Goal: Task Accomplishment & Management: Manage account settings

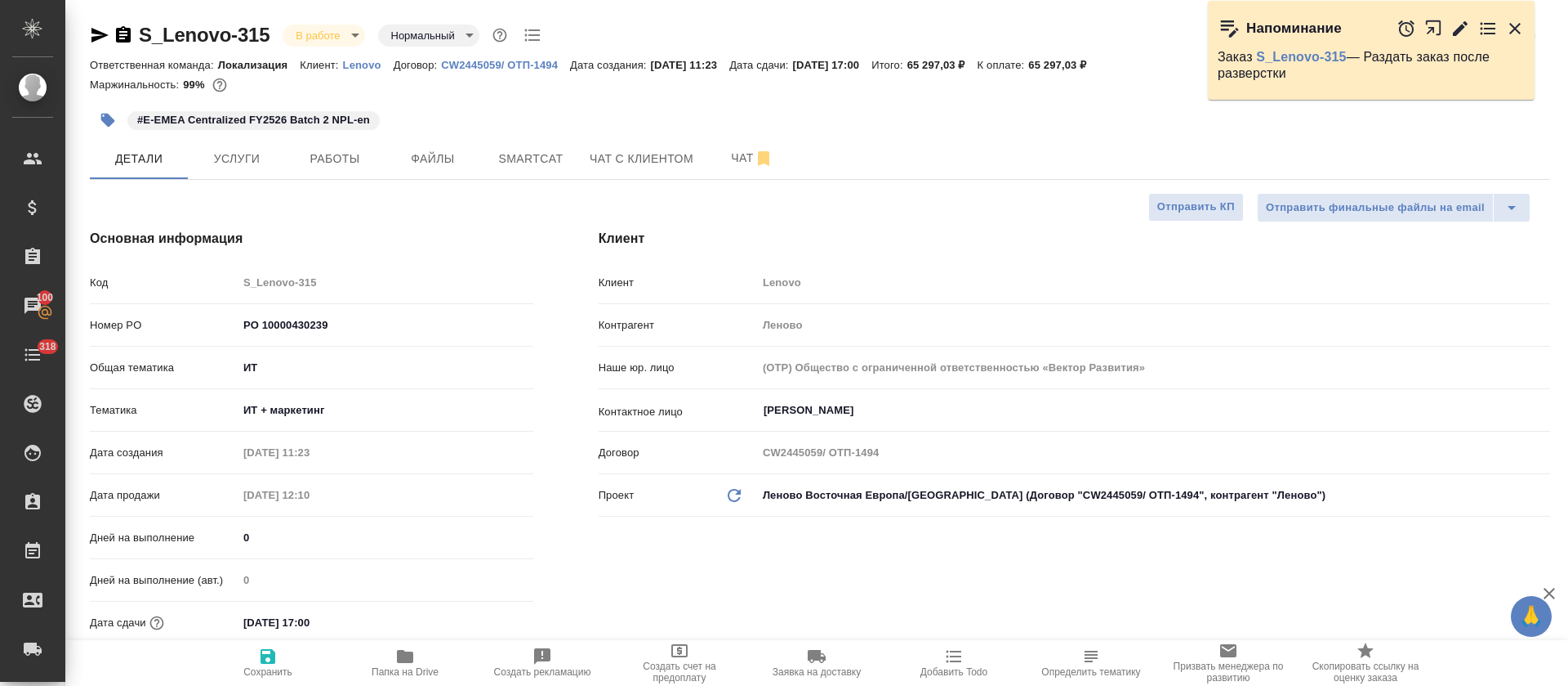
select select "RU"
click at [342, 160] on span "Работы" at bounding box center [334, 158] width 78 height 21
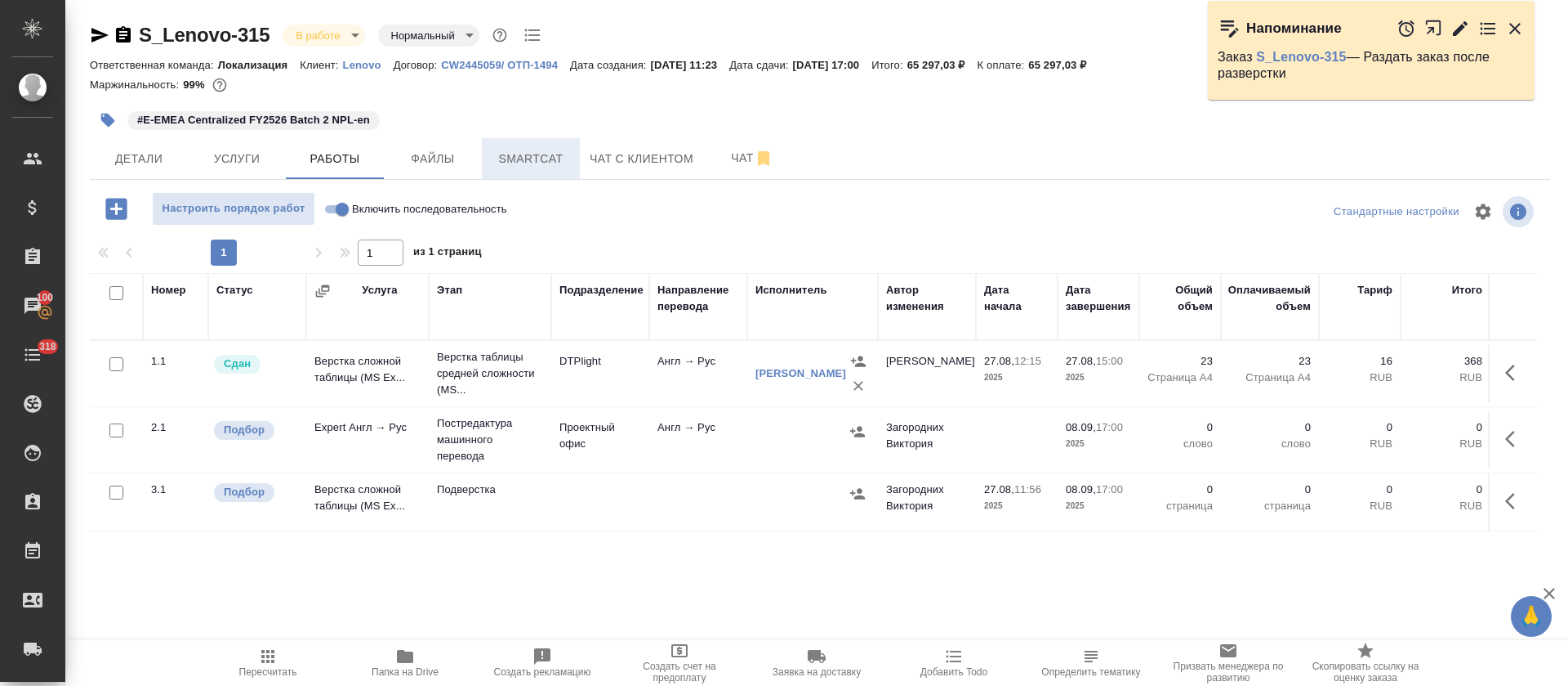
click at [535, 157] on span "Smartcat" at bounding box center [530, 158] width 78 height 21
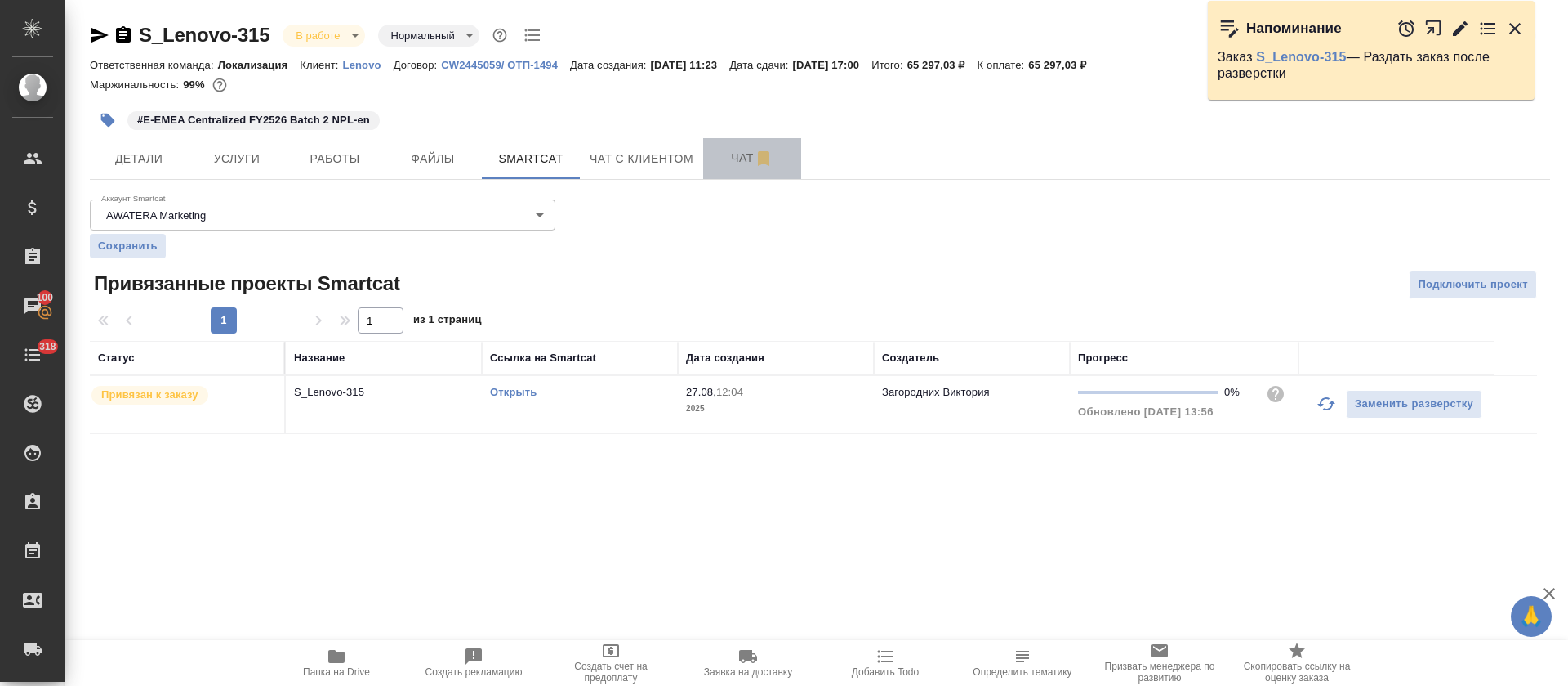
click at [718, 149] on span "Чат" at bounding box center [752, 158] width 78 height 21
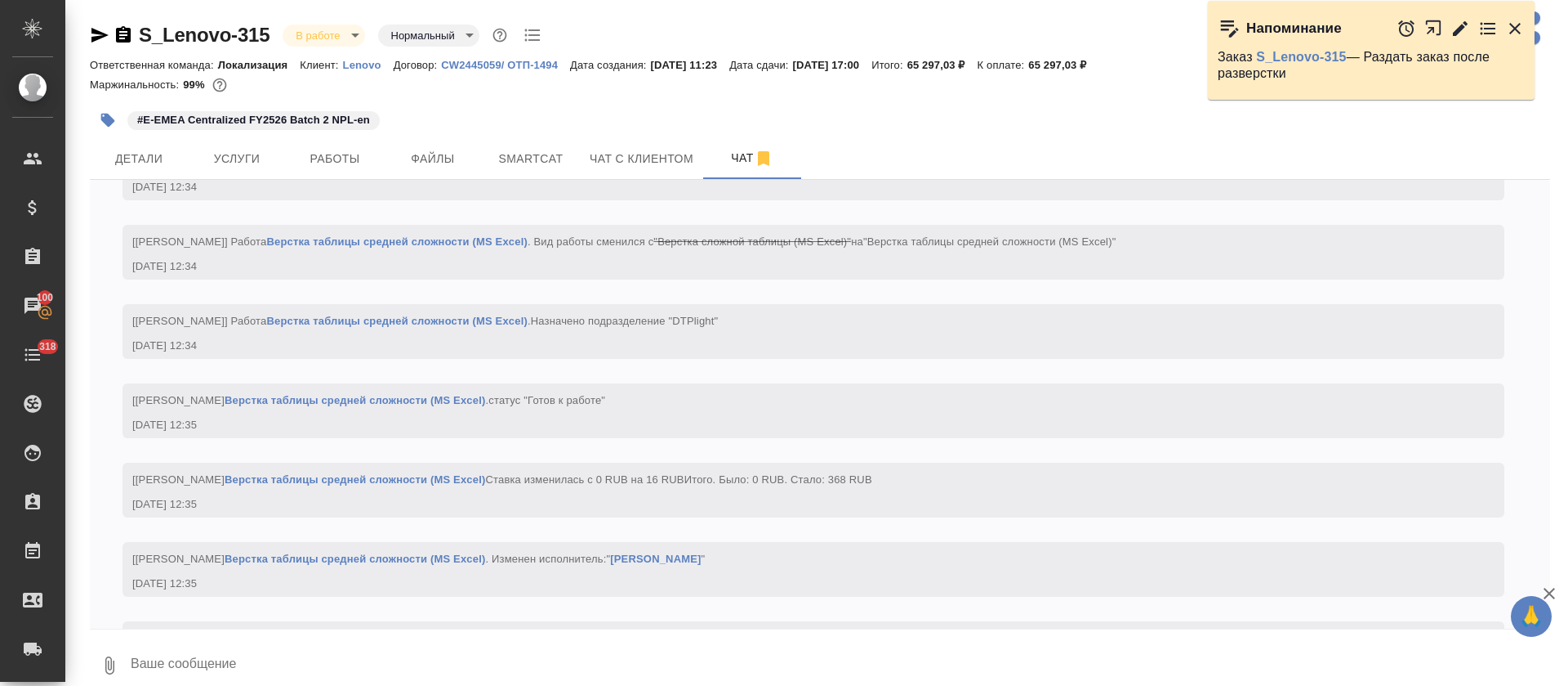
scroll to position [3209, 0]
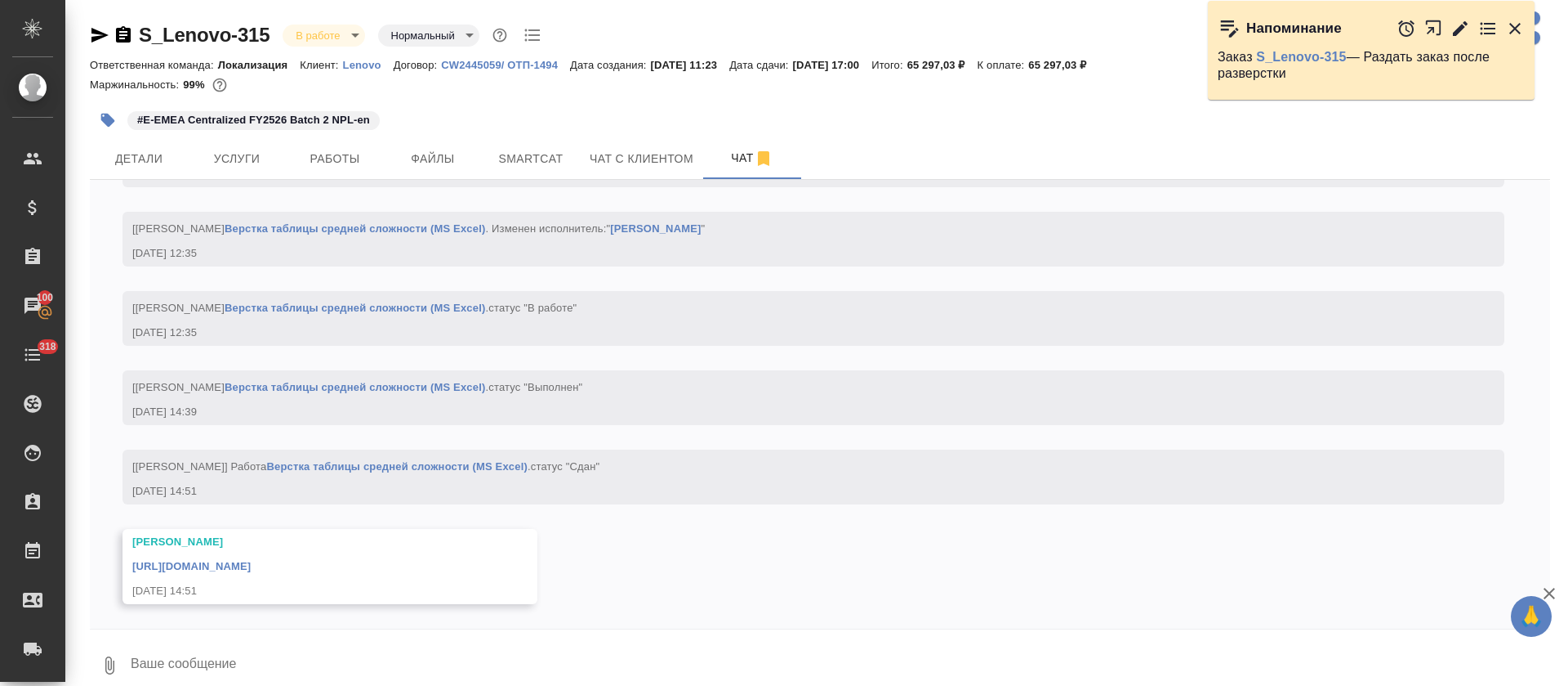
click at [251, 566] on link "https://drive.awatera.com/apps/files/?dir=/Shares/Lenovo/Orders/S_Lenovo-315/DT…" at bounding box center [191, 566] width 119 height 13
click at [528, 168] on button "Smartcat" at bounding box center [530, 158] width 98 height 40
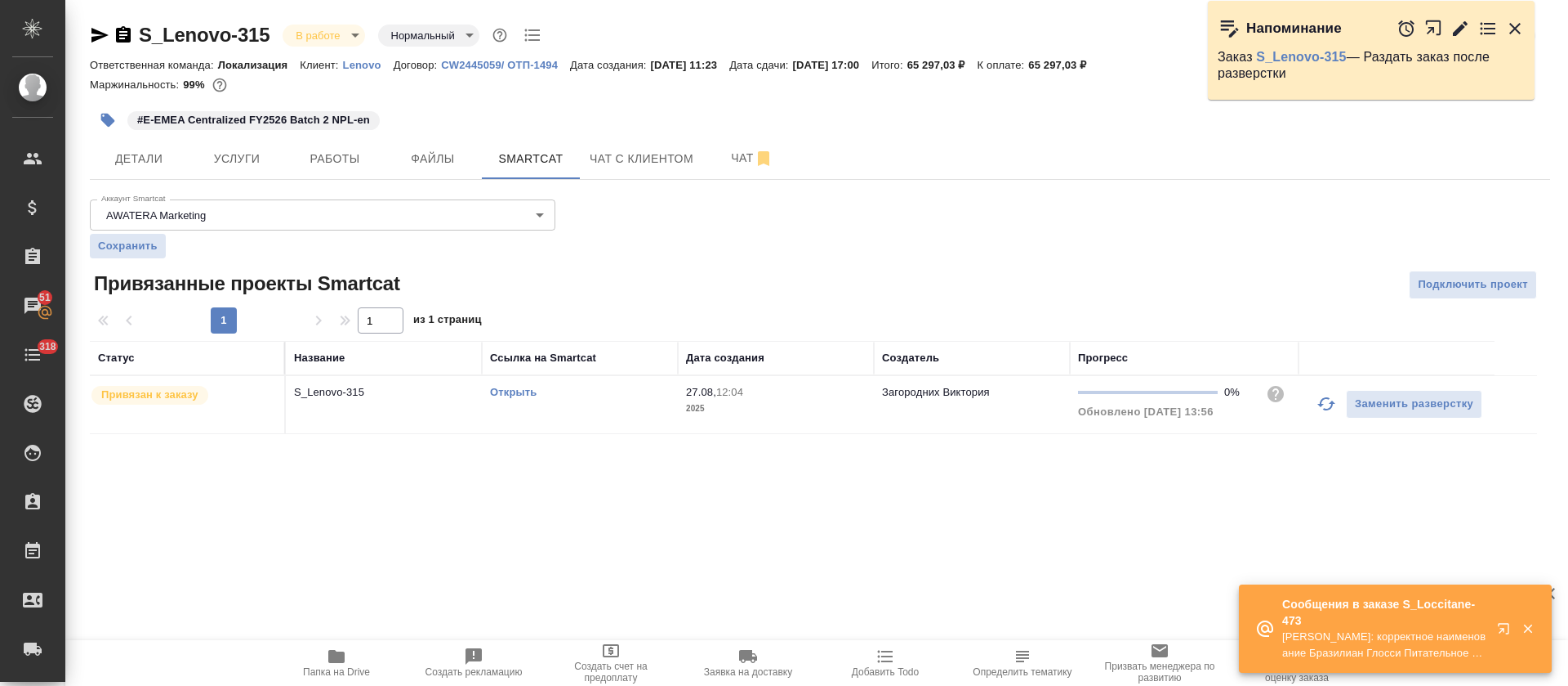
click at [524, 388] on link "Открыть" at bounding box center [513, 392] width 47 height 13
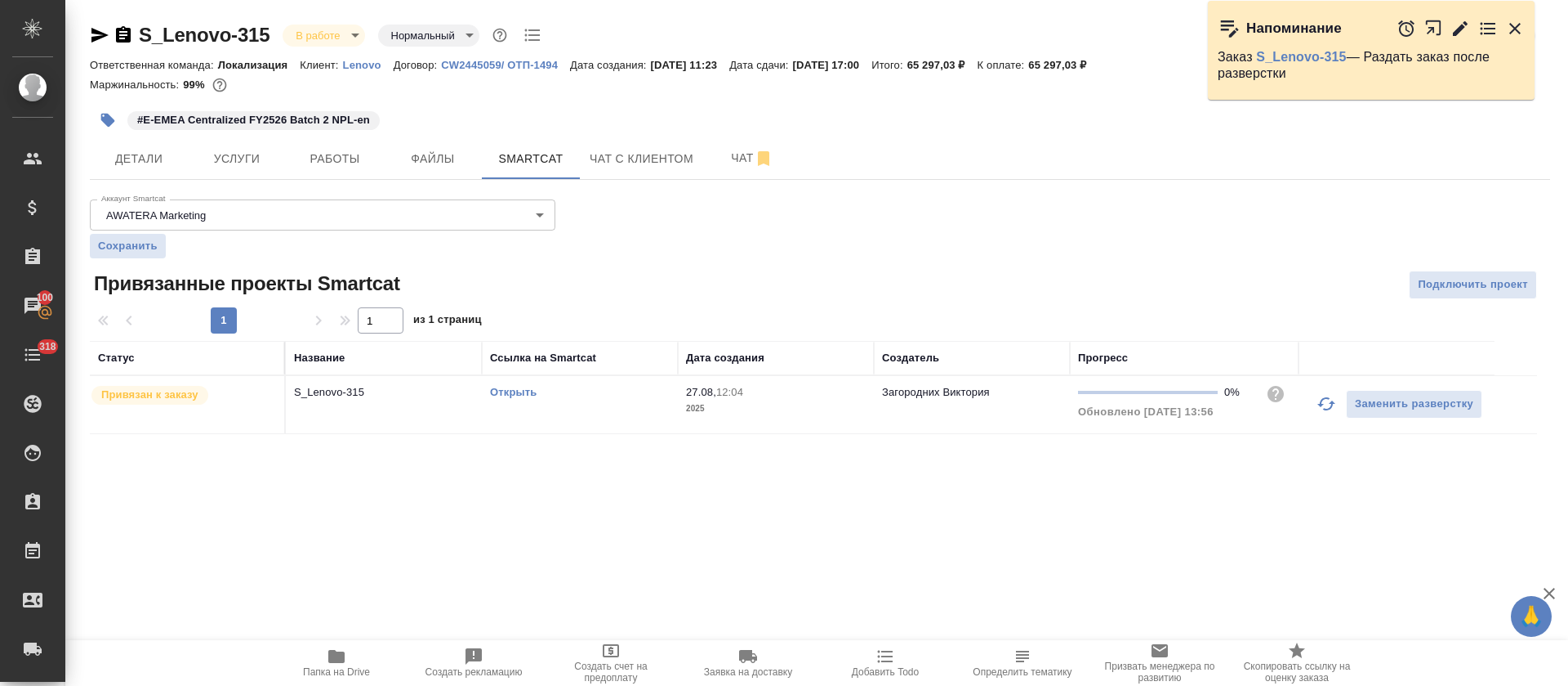
click at [563, 396] on div "Открыть" at bounding box center [580, 392] width 180 height 16
click at [331, 176] on button "Работы" at bounding box center [334, 158] width 98 height 40
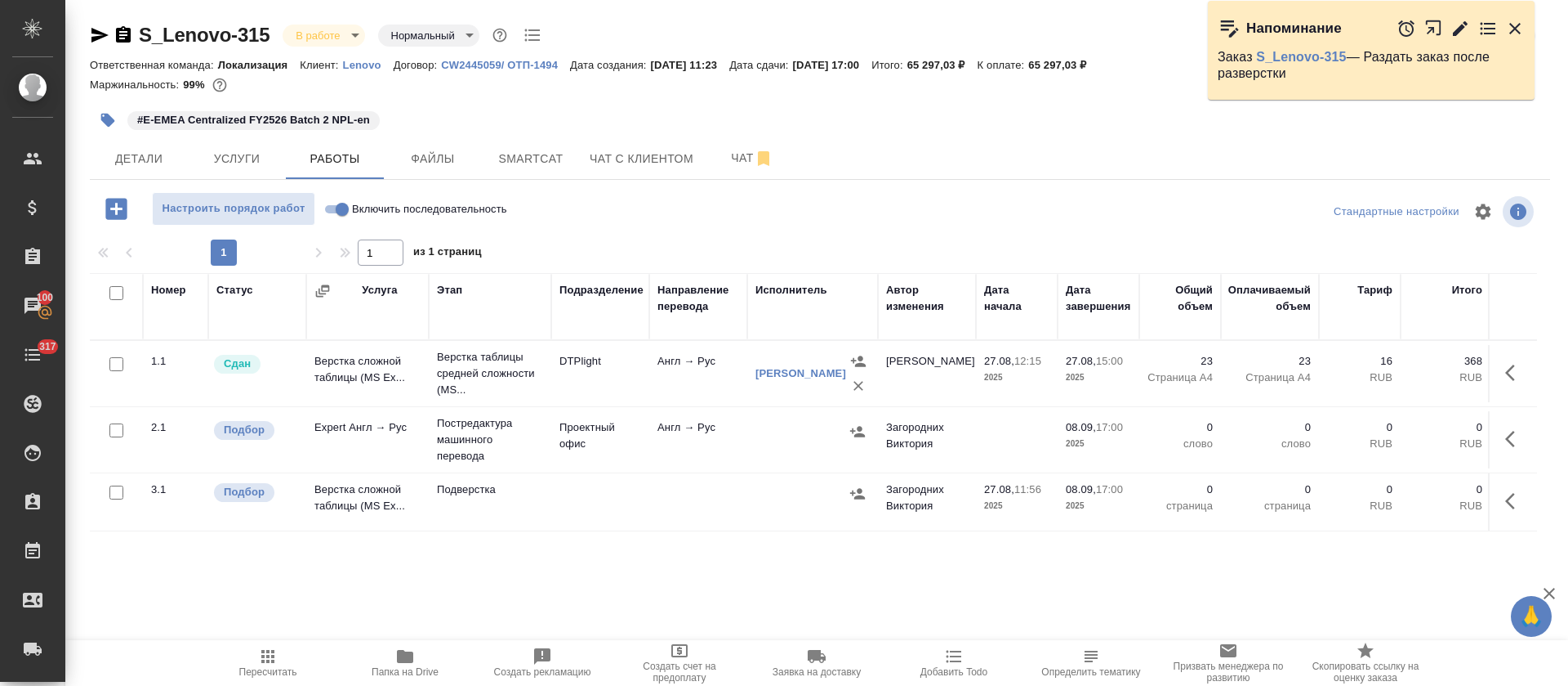
click at [1520, 438] on icon "button" at bounding box center [1515, 439] width 20 height 20
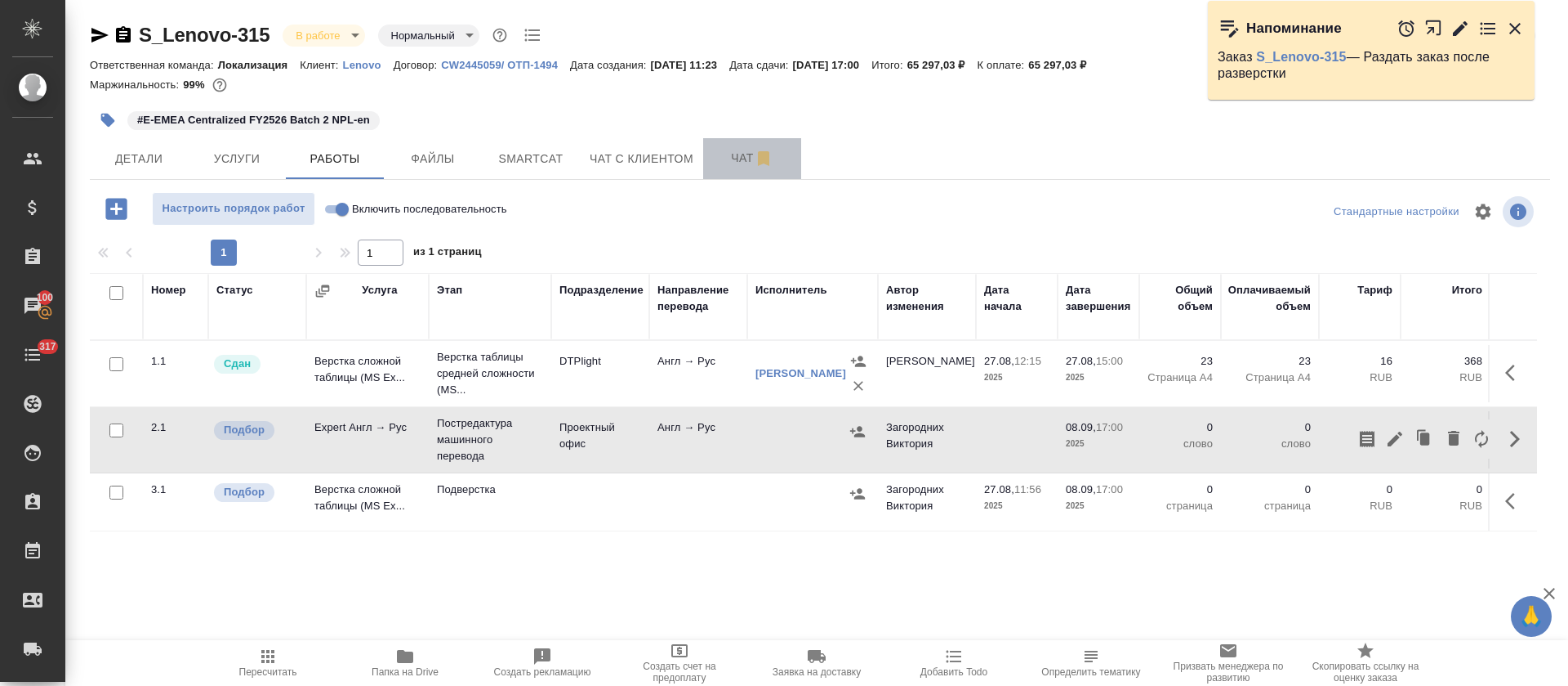
click at [707, 159] on button "Чат" at bounding box center [752, 158] width 98 height 40
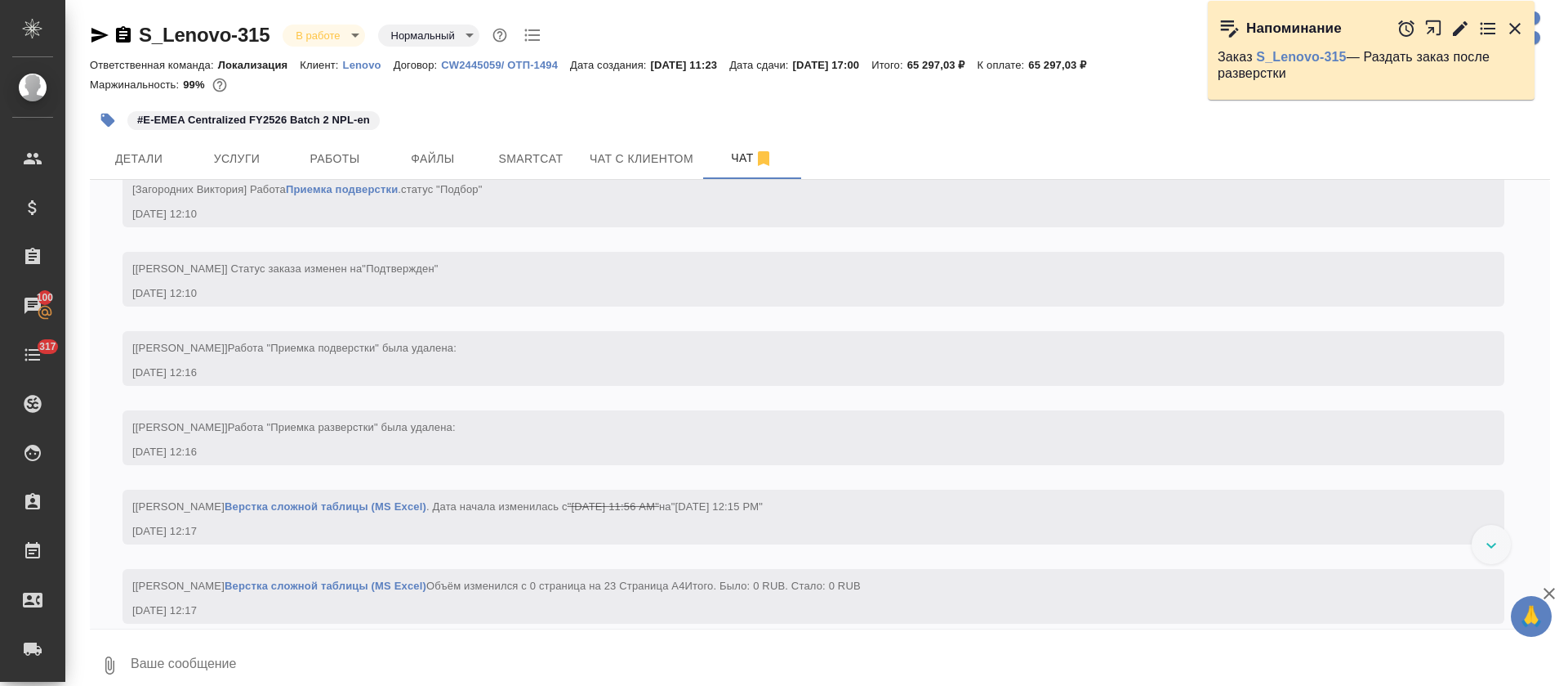
click at [1509, 31] on icon "button" at bounding box center [1515, 29] width 20 height 20
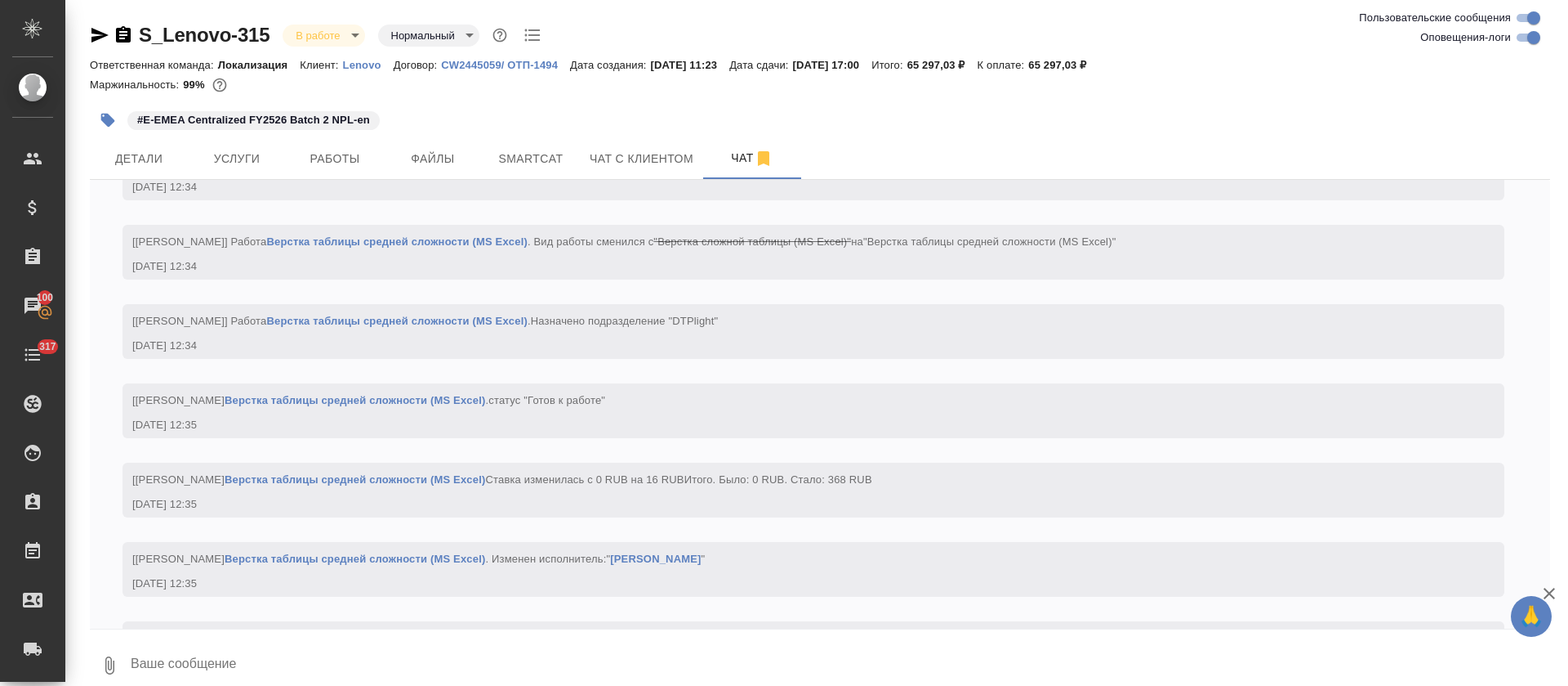
click at [1520, 41] on input "Оповещения-логи" at bounding box center [1533, 38] width 58 height 20
checkbox input "false"
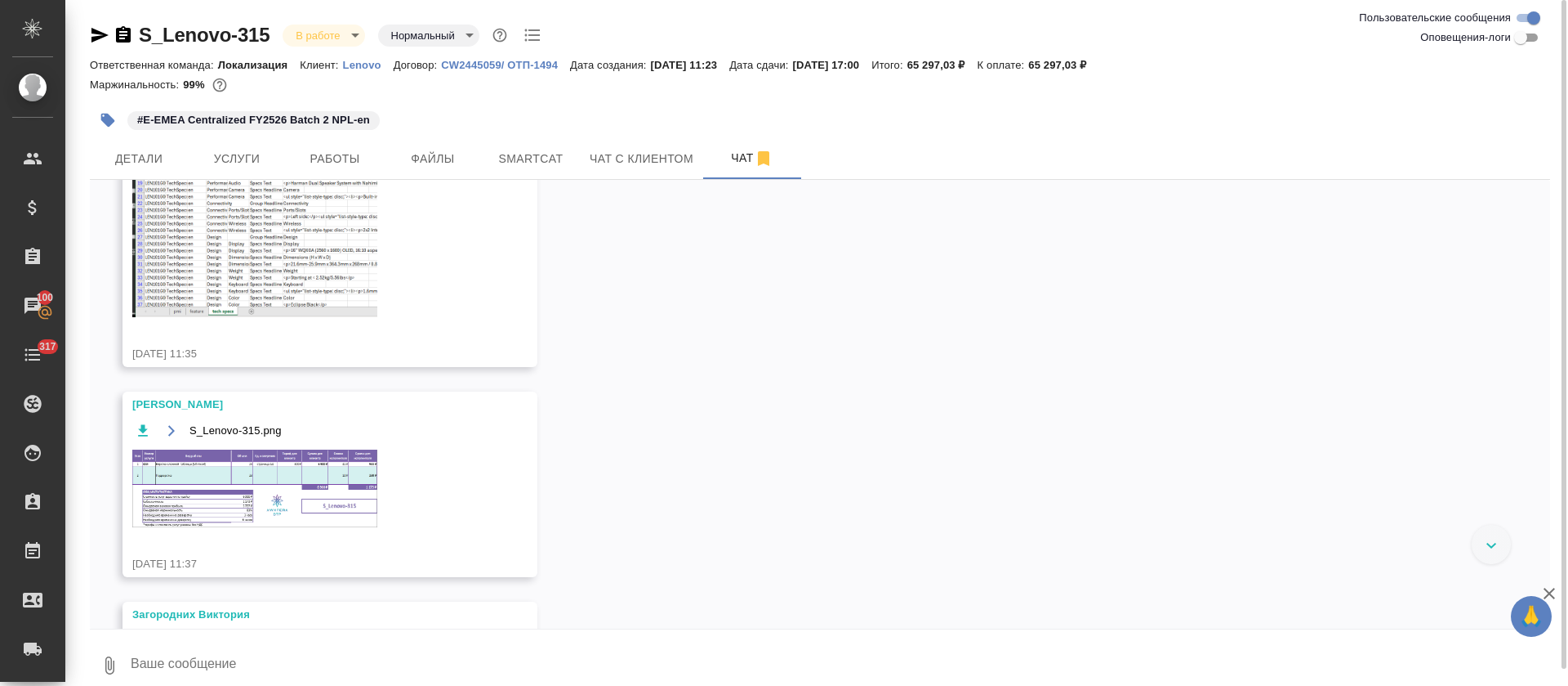
scroll to position [381, 0]
click at [243, 494] on img at bounding box center [254, 484] width 245 height 77
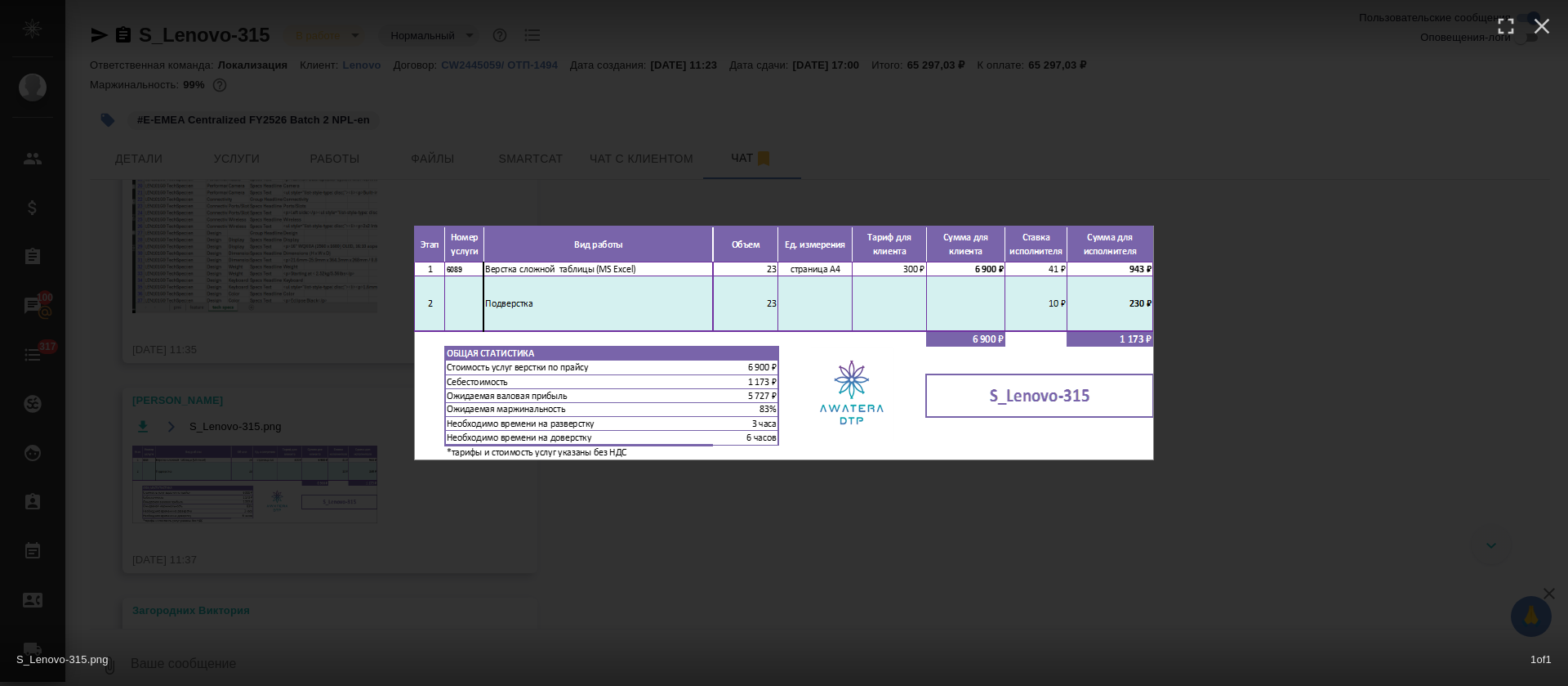
drag, startPoint x: 898, startPoint y: 493, endPoint x: 872, endPoint y: 477, distance: 30.5
click at [899, 492] on div "S_Lenovo-315.png 1 of 1" at bounding box center [784, 343] width 1568 height 686
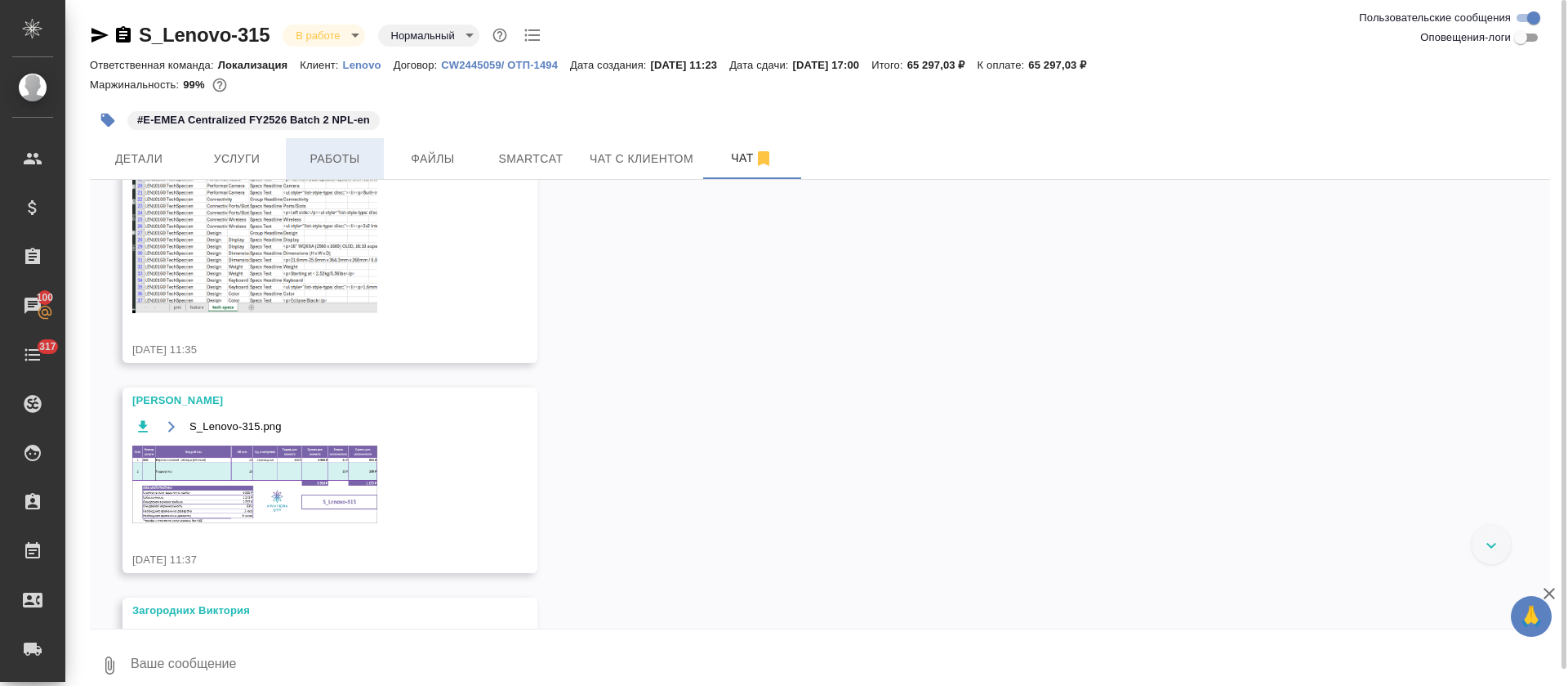
click at [323, 159] on span "Работы" at bounding box center [334, 158] width 78 height 21
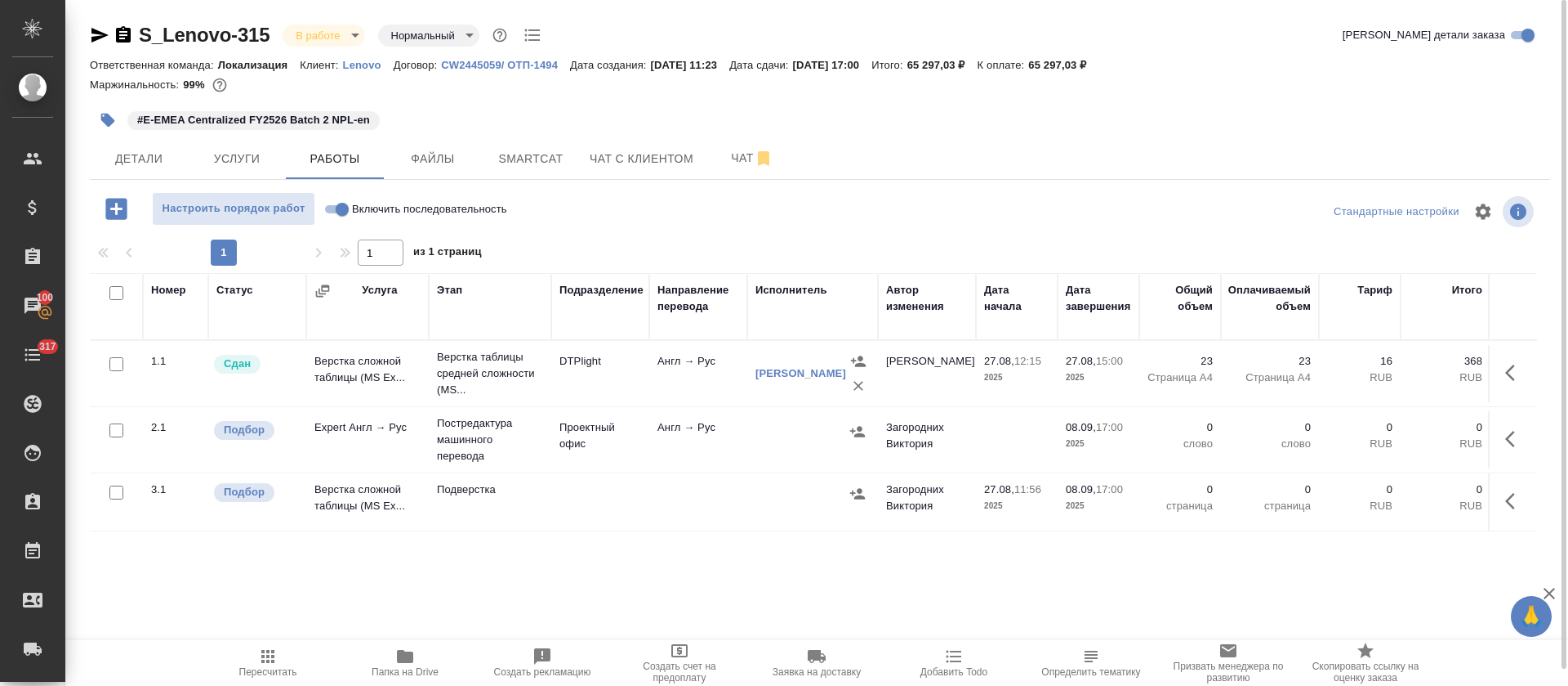
click at [1494, 432] on td at bounding box center [1512, 440] width 49 height 58
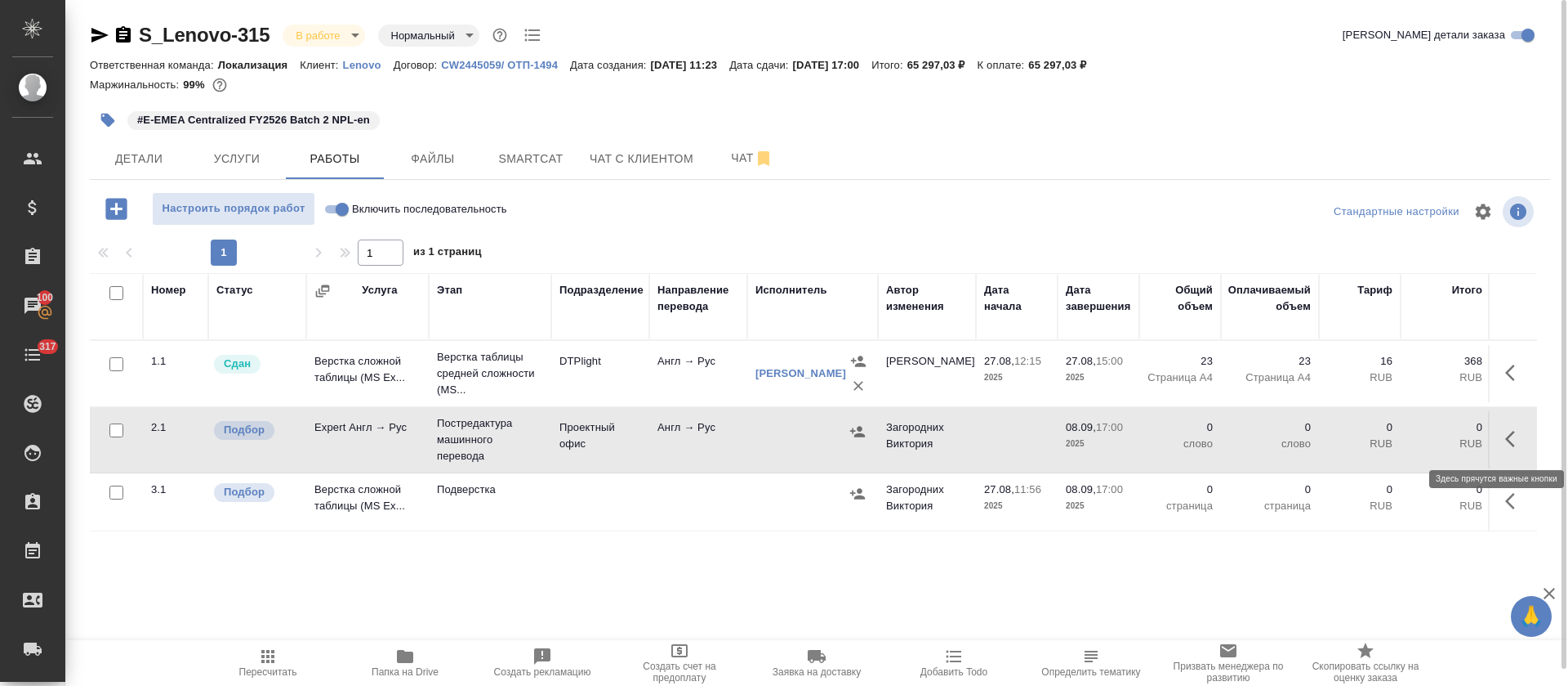
click at [1505, 442] on icon "button" at bounding box center [1515, 439] width 20 height 20
click at [1394, 444] on icon "button" at bounding box center [1395, 439] width 20 height 20
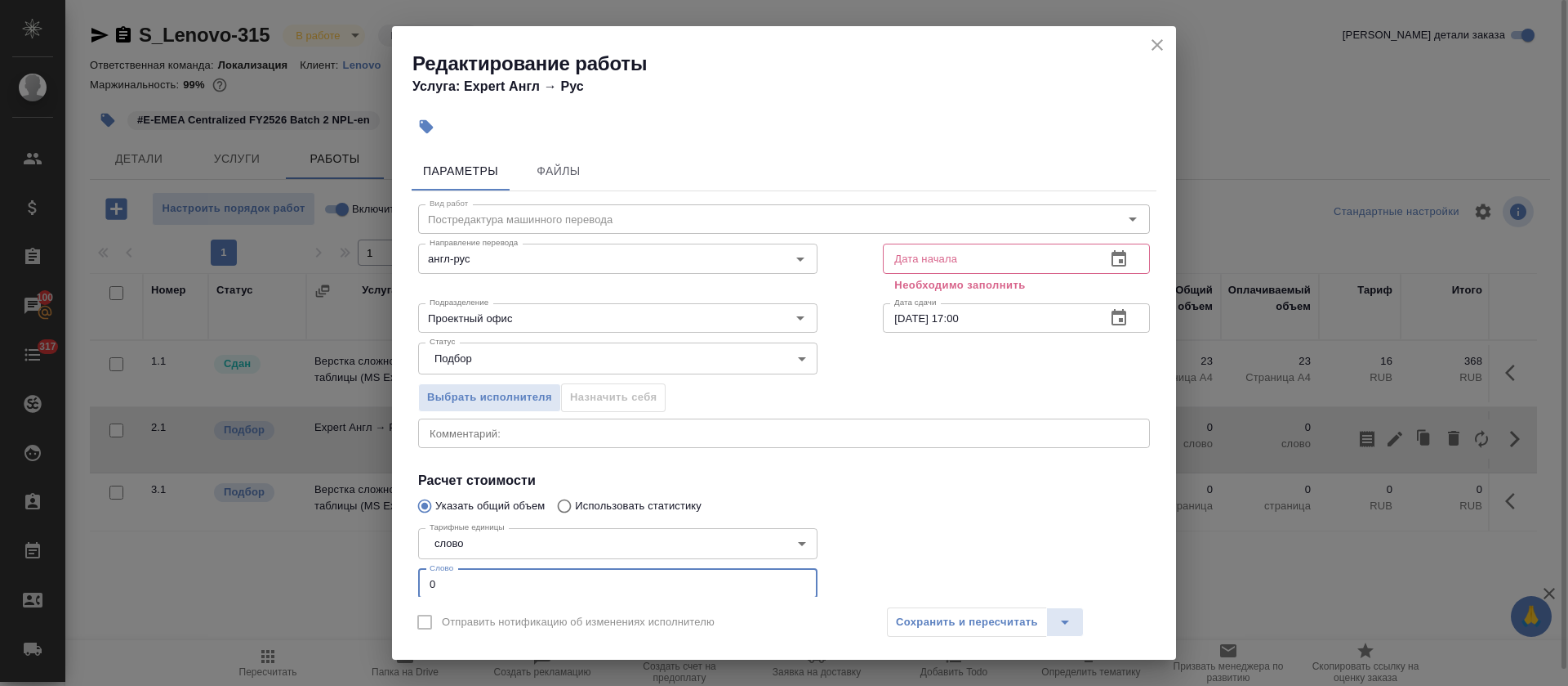
drag, startPoint x: 417, startPoint y: 579, endPoint x: 352, endPoint y: 579, distance: 65.0
click at [352, 579] on div "Редактирование работы Услуга: Expert Англ → Рус Параметры Файлы Вид работ Постр…" at bounding box center [784, 343] width 1568 height 686
paste input "10073"
type input "10073"
click at [1109, 250] on icon "button" at bounding box center [1119, 259] width 20 height 20
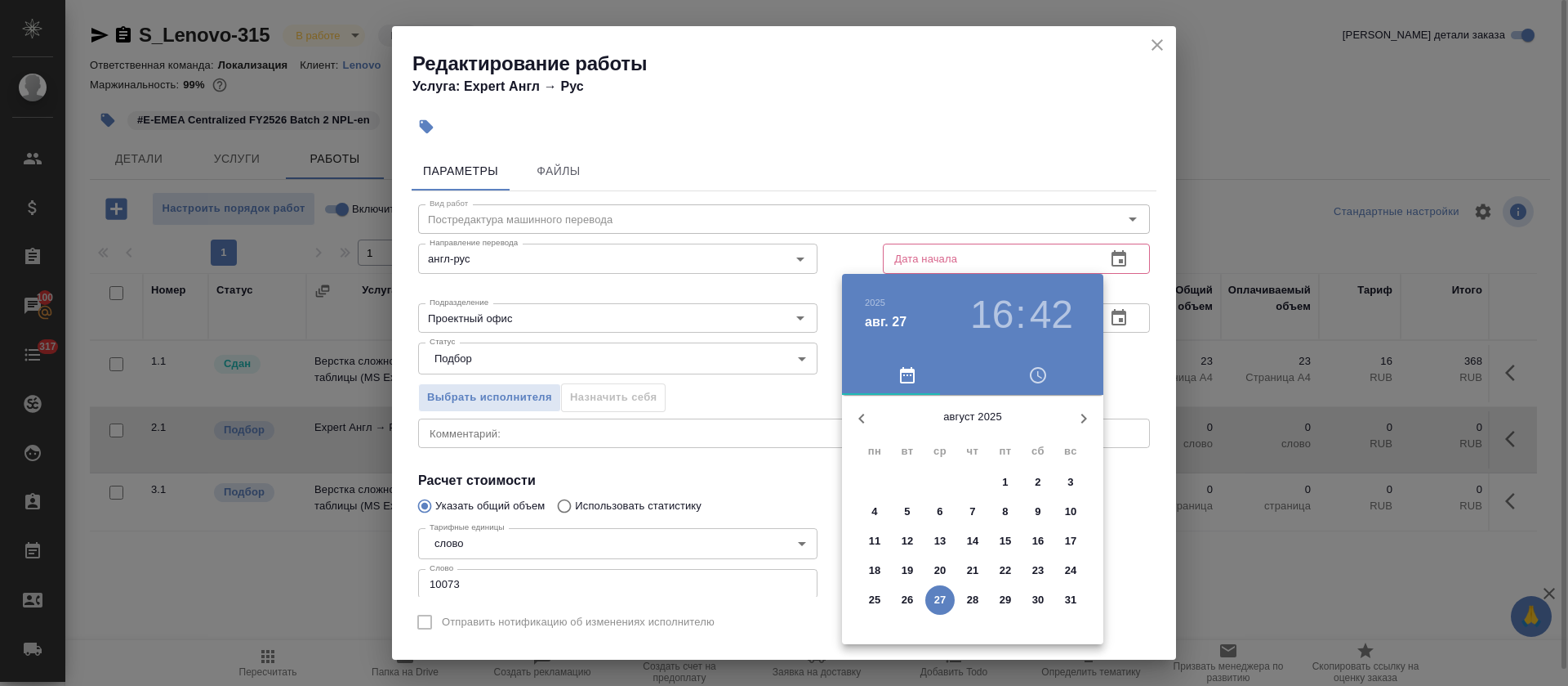
click at [943, 601] on p "27" at bounding box center [941, 600] width 13 height 16
type input "27.08.2025 16:42"
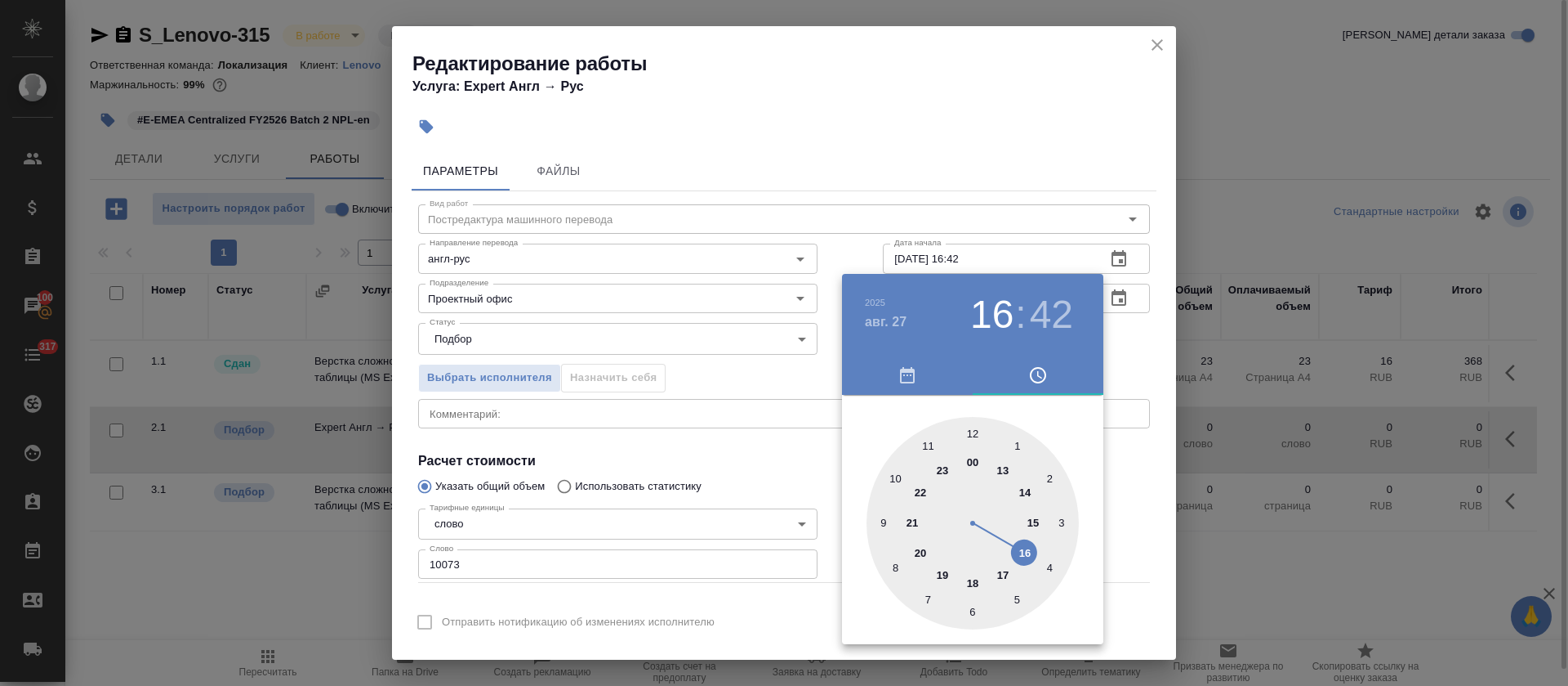
drag, startPoint x: 643, startPoint y: 445, endPoint x: 672, endPoint y: 445, distance: 29.0
click at [644, 445] on div at bounding box center [784, 343] width 1568 height 686
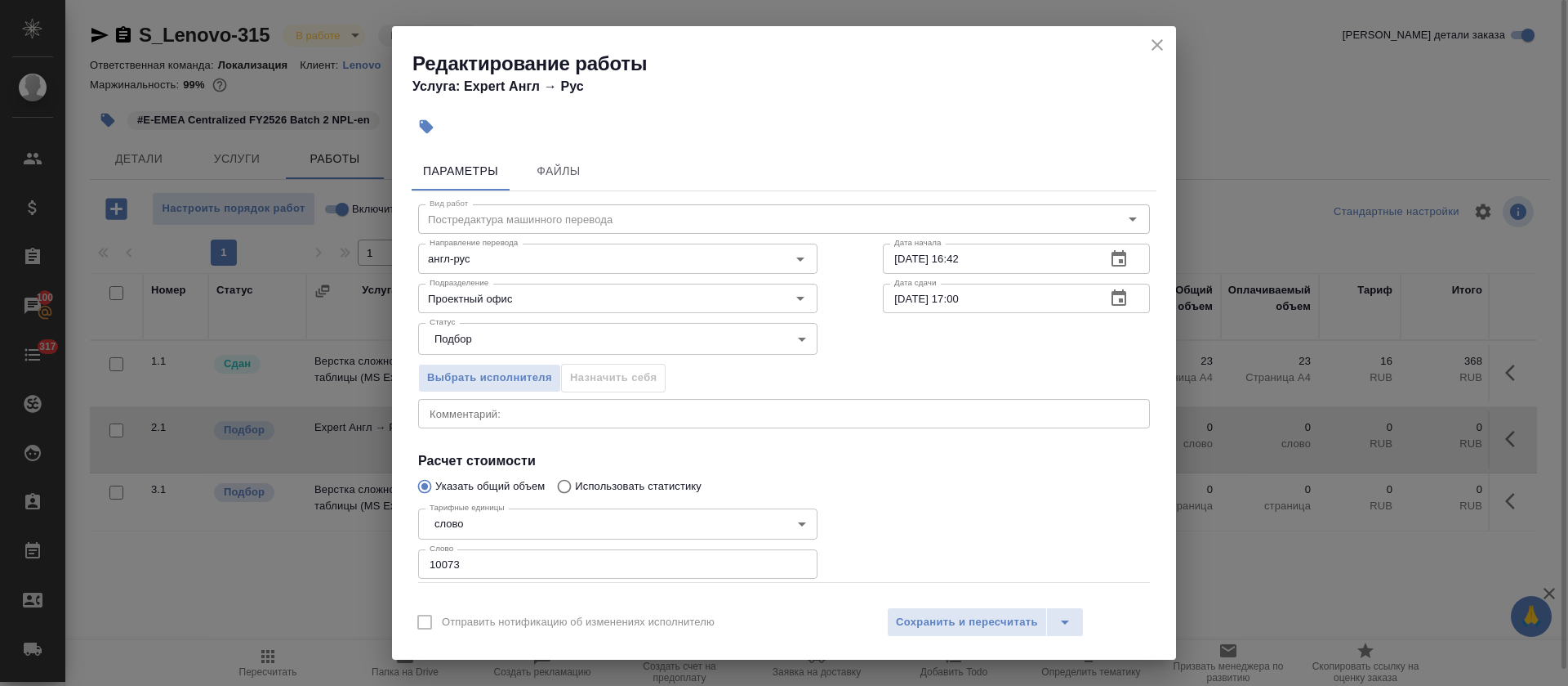
click at [1109, 307] on icon "button" at bounding box center [1119, 298] width 20 height 20
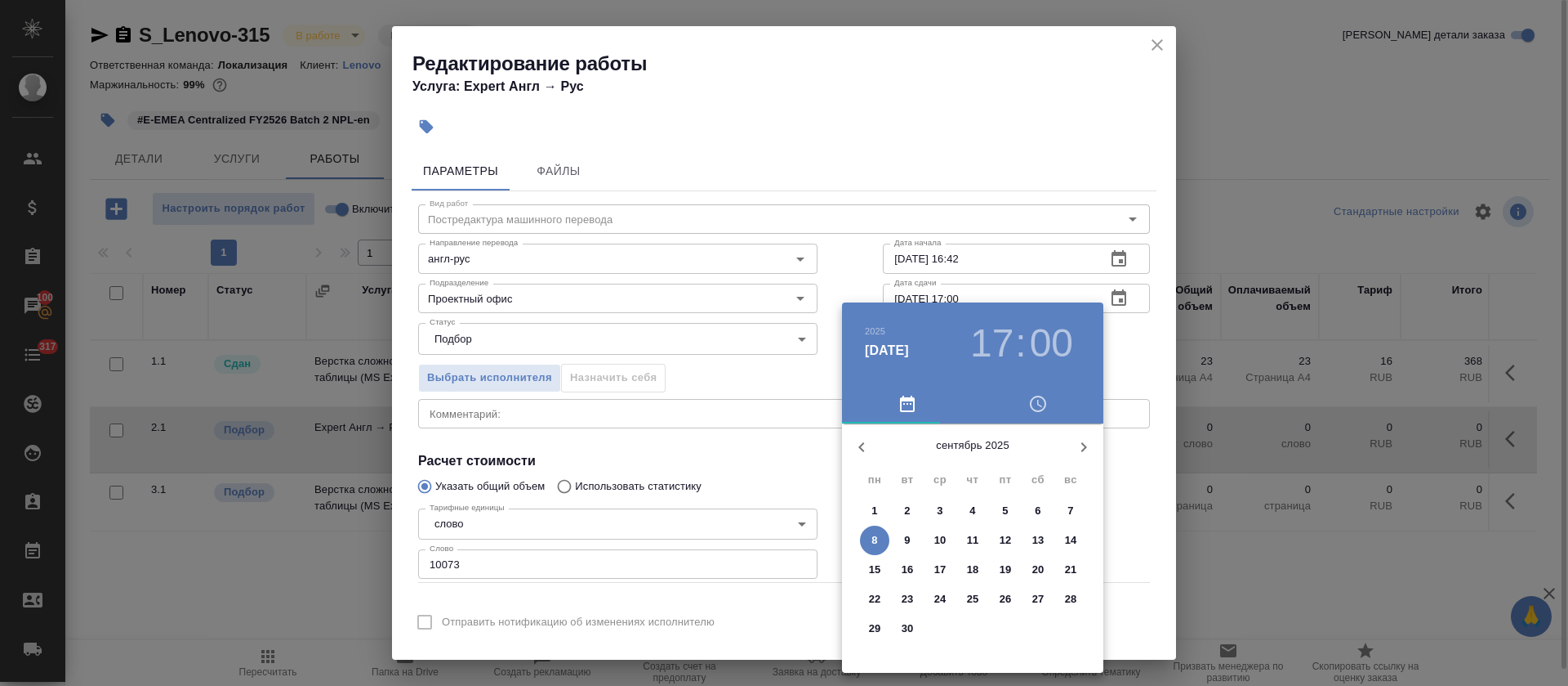
click at [873, 541] on p "8" at bounding box center [874, 540] width 5 height 16
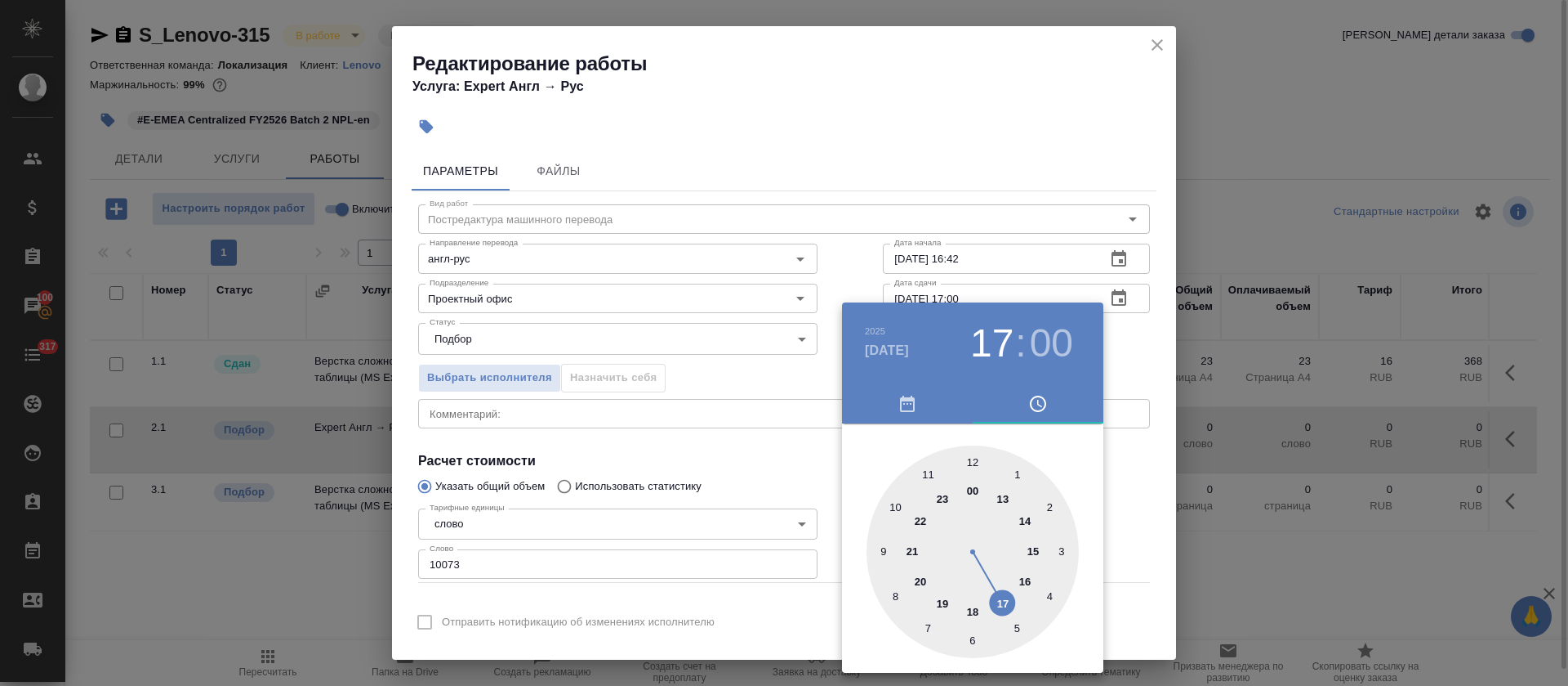
click at [895, 508] on div at bounding box center [972, 551] width 212 height 212
type input "08.09.2025 10:00"
click at [669, 475] on div at bounding box center [784, 343] width 1568 height 686
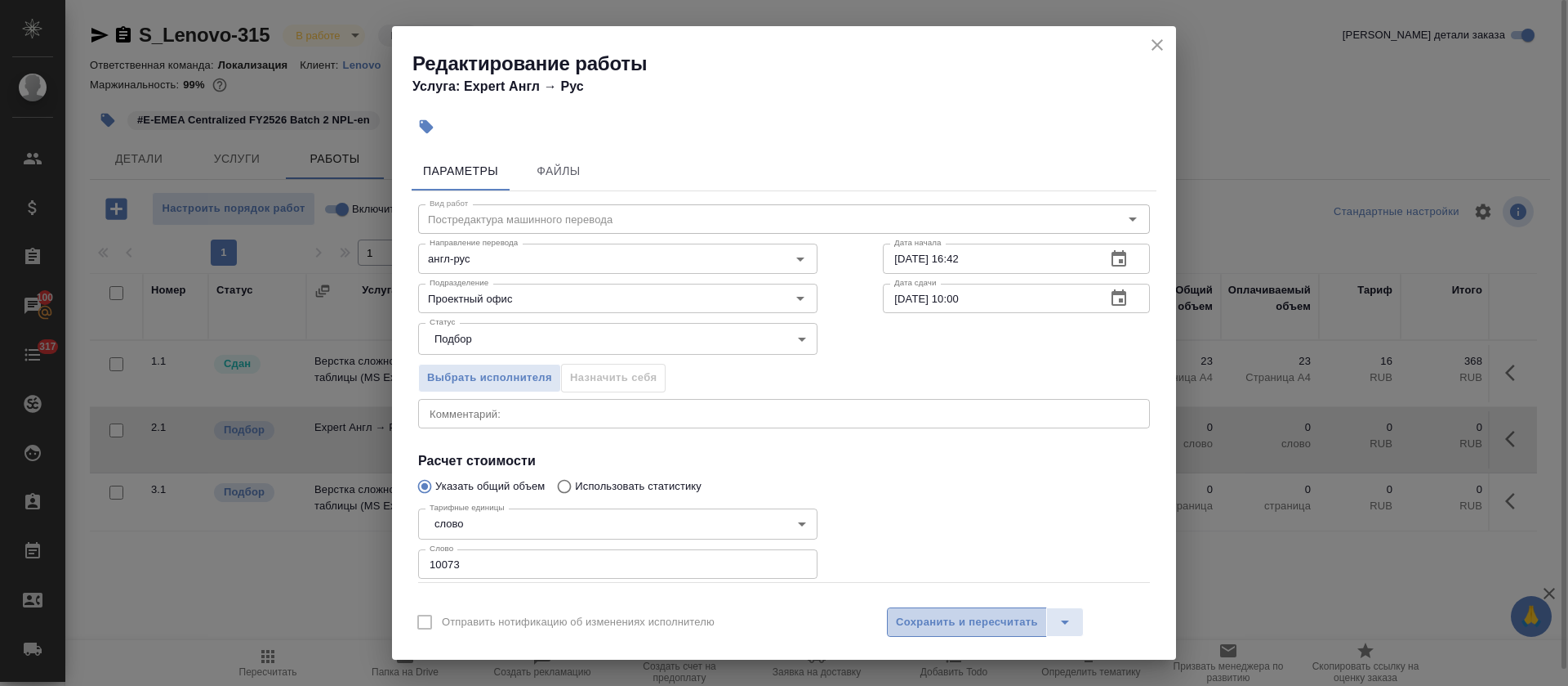
click at [913, 619] on span "Сохранить и пересчитать" at bounding box center [967, 622] width 142 height 19
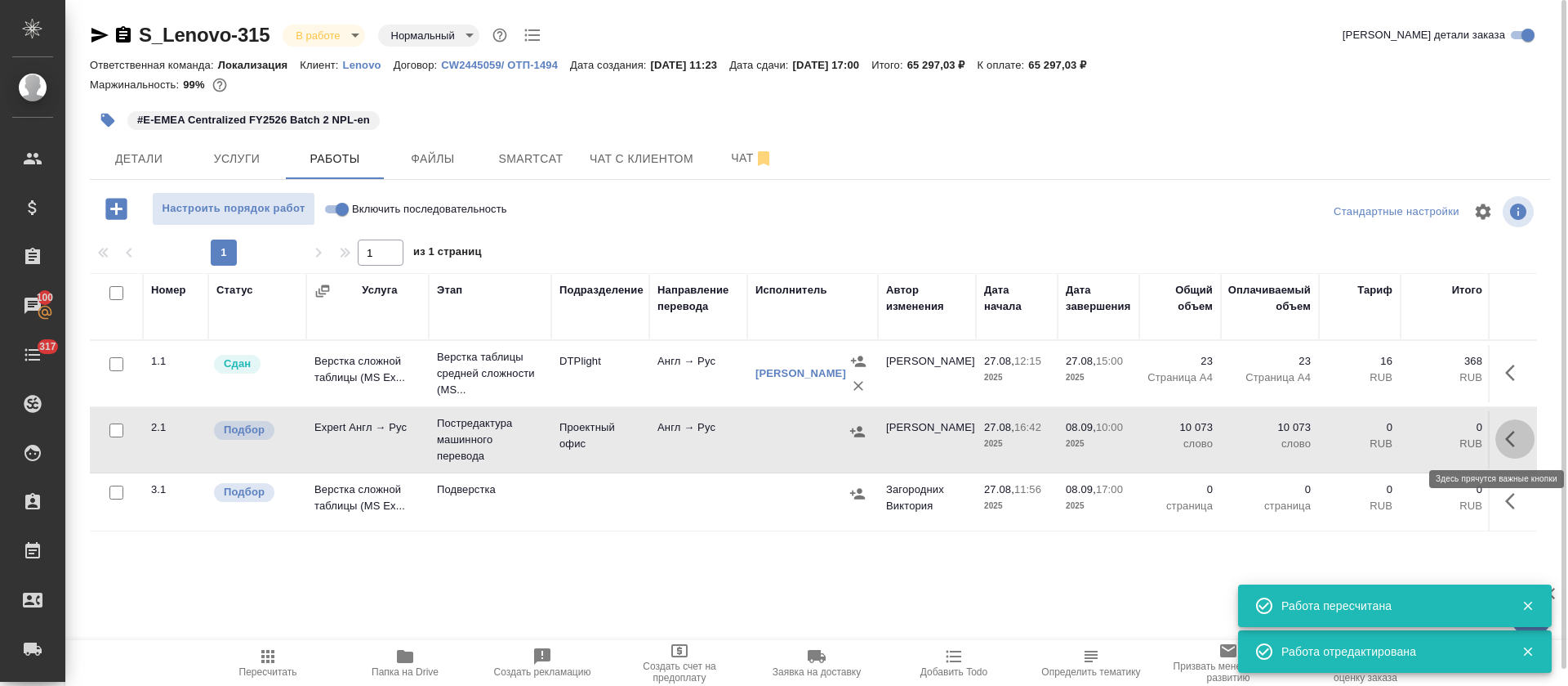
drag, startPoint x: 1520, startPoint y: 441, endPoint x: 1478, endPoint y: 462, distance: 47.0
click at [1520, 441] on icon "button" at bounding box center [1515, 439] width 20 height 20
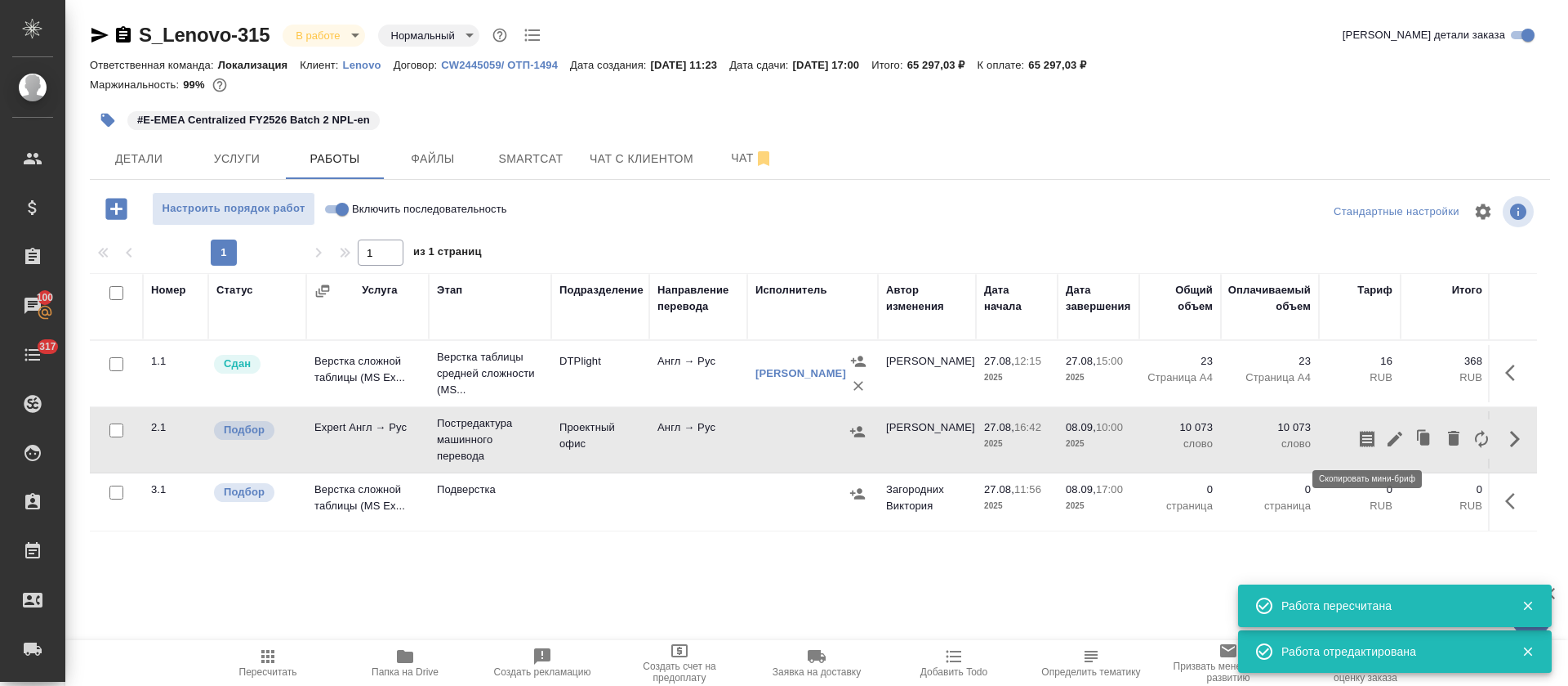
click at [1367, 436] on icon "button" at bounding box center [1367, 439] width 14 height 16
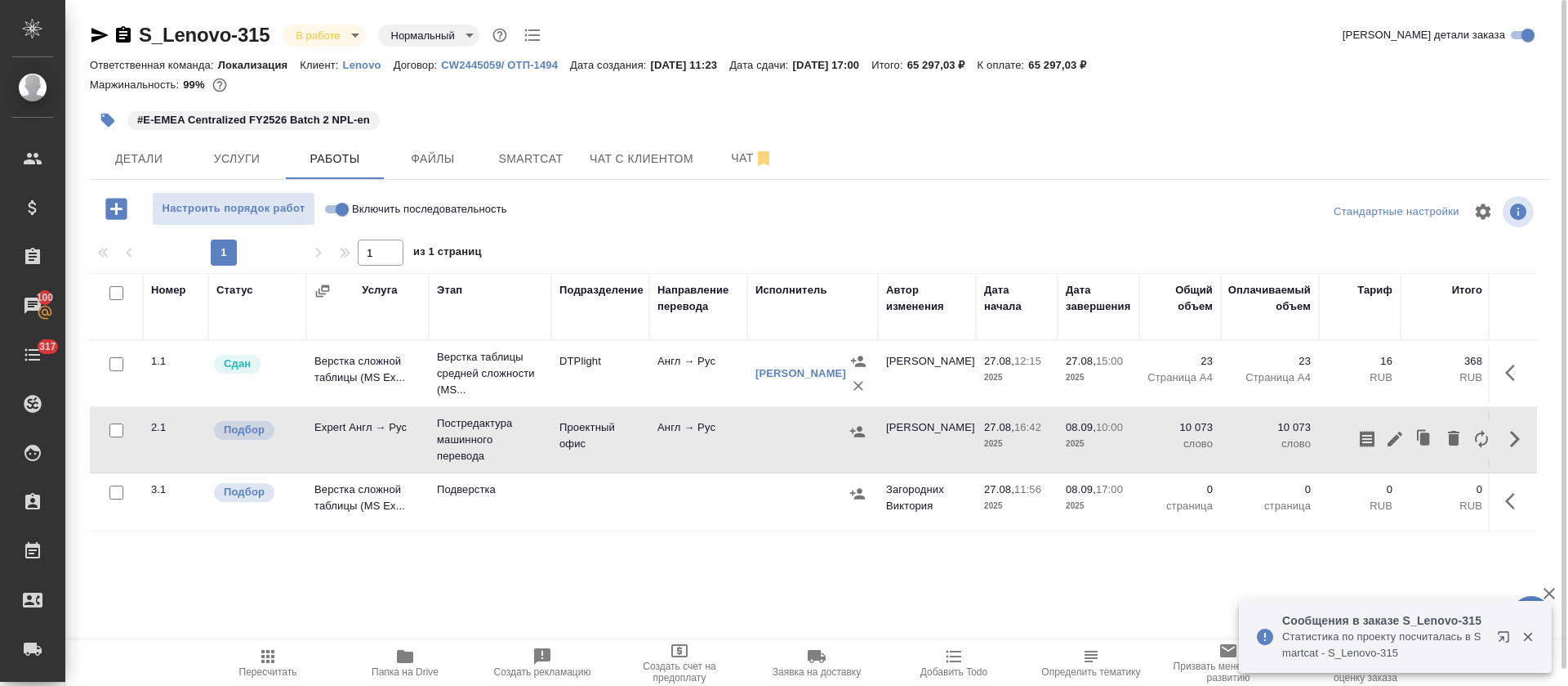
click at [856, 435] on icon "button" at bounding box center [857, 432] width 14 height 11
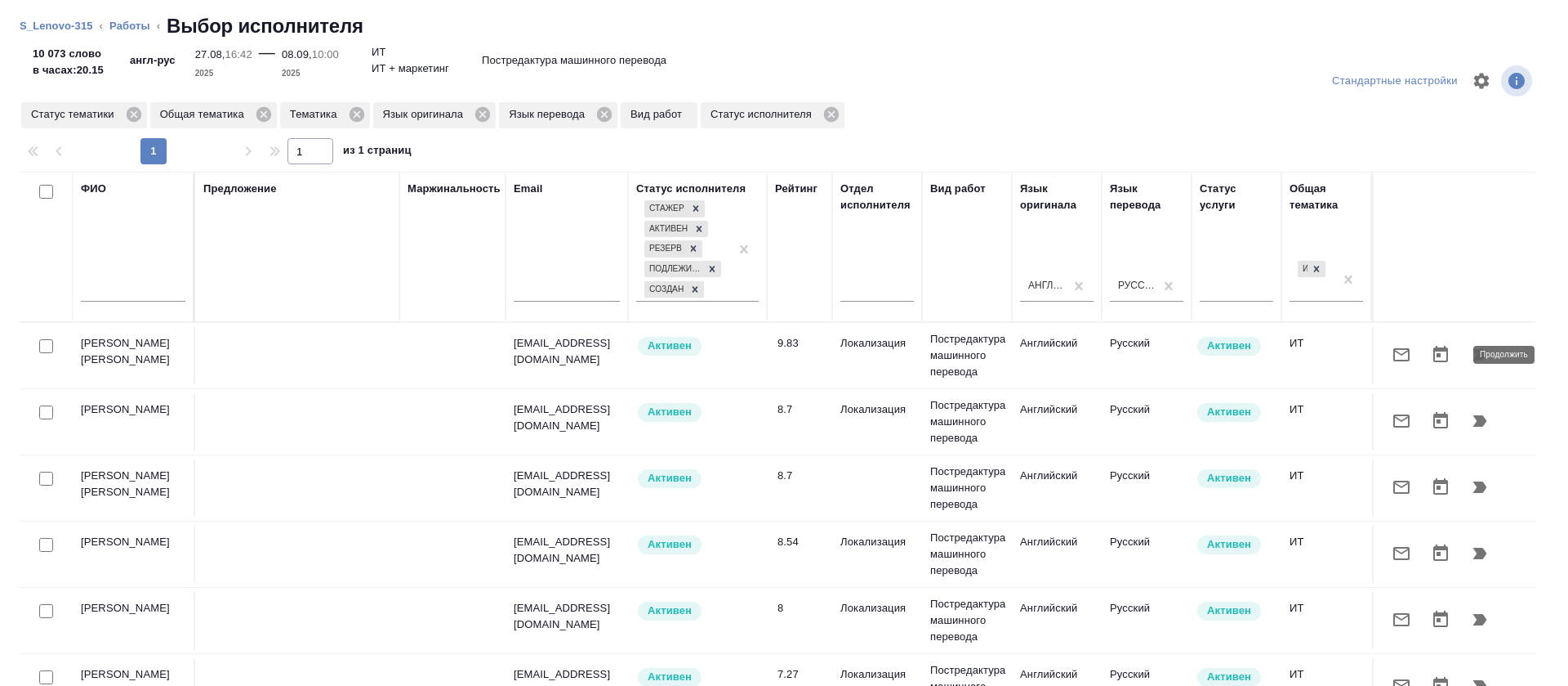
click at [1460, 355] on button "button" at bounding box center [1480, 355] width 40 height 40
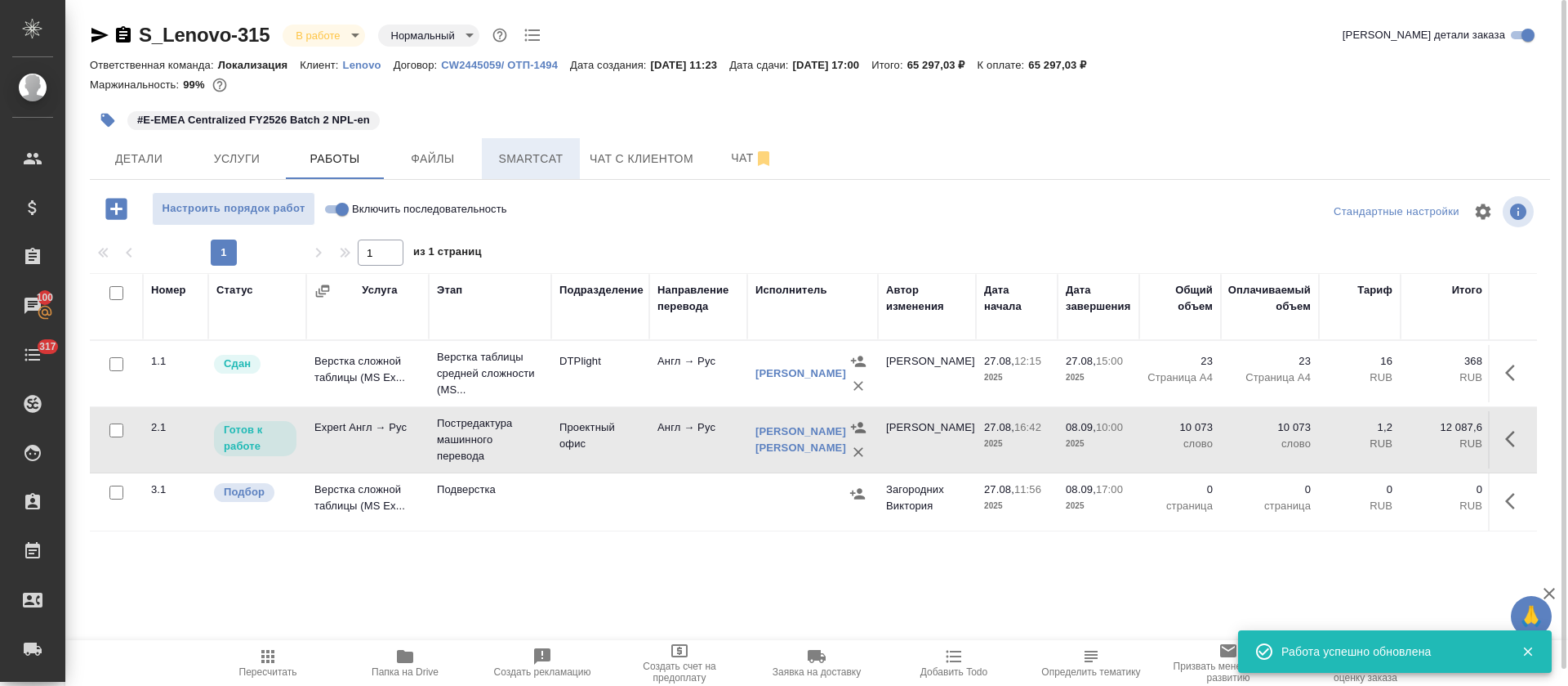
click at [513, 164] on span "Smartcat" at bounding box center [530, 158] width 78 height 21
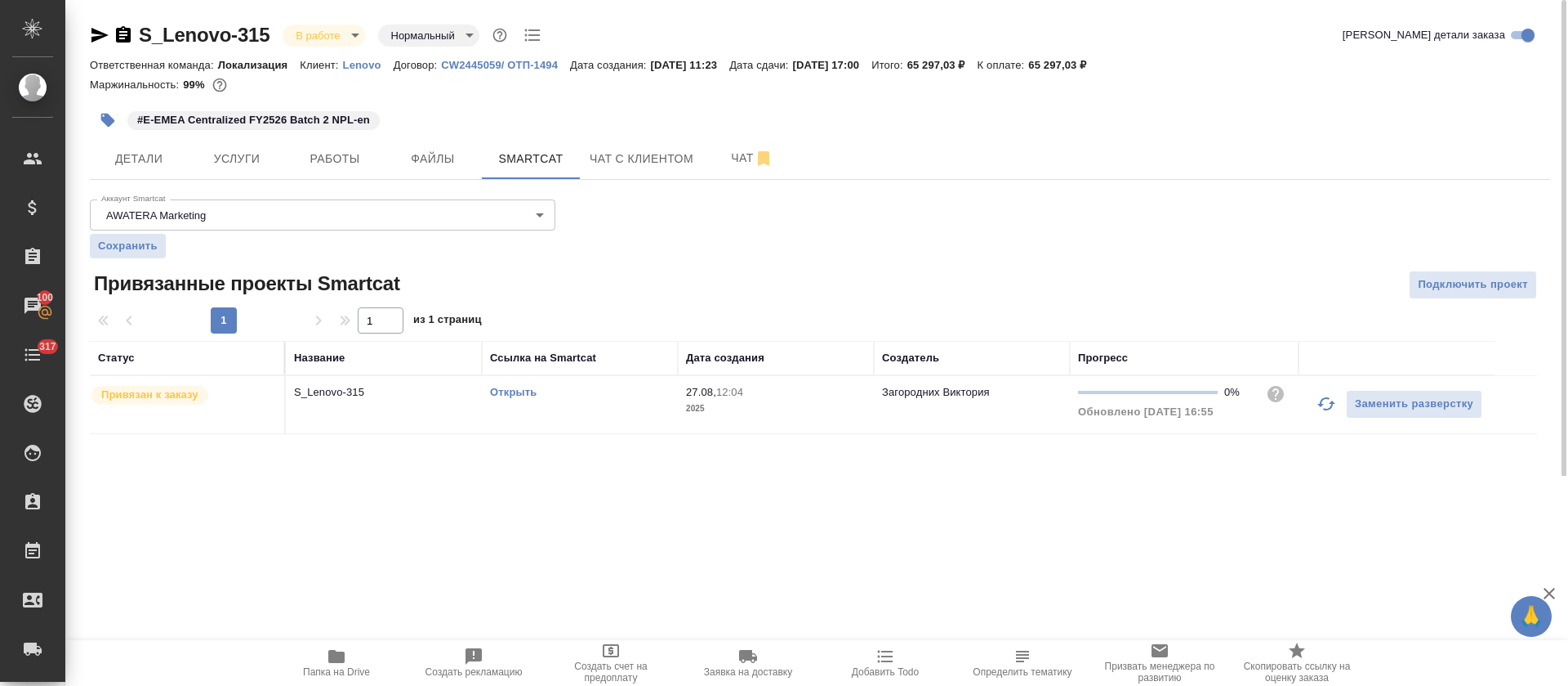
click at [534, 393] on link "Открыть" at bounding box center [513, 392] width 47 height 13
click at [359, 153] on span "Работы" at bounding box center [334, 158] width 78 height 21
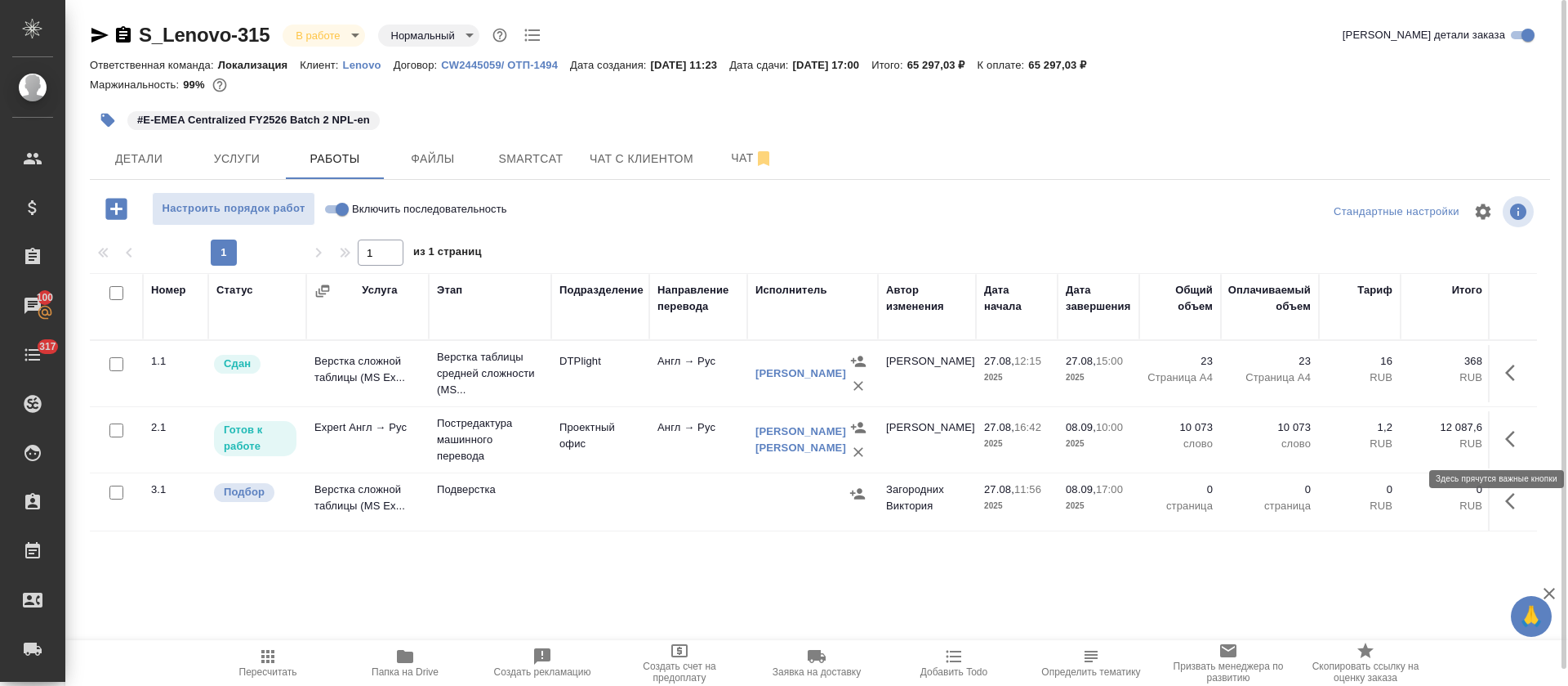
click at [1510, 429] on icon "button" at bounding box center [1515, 439] width 20 height 20
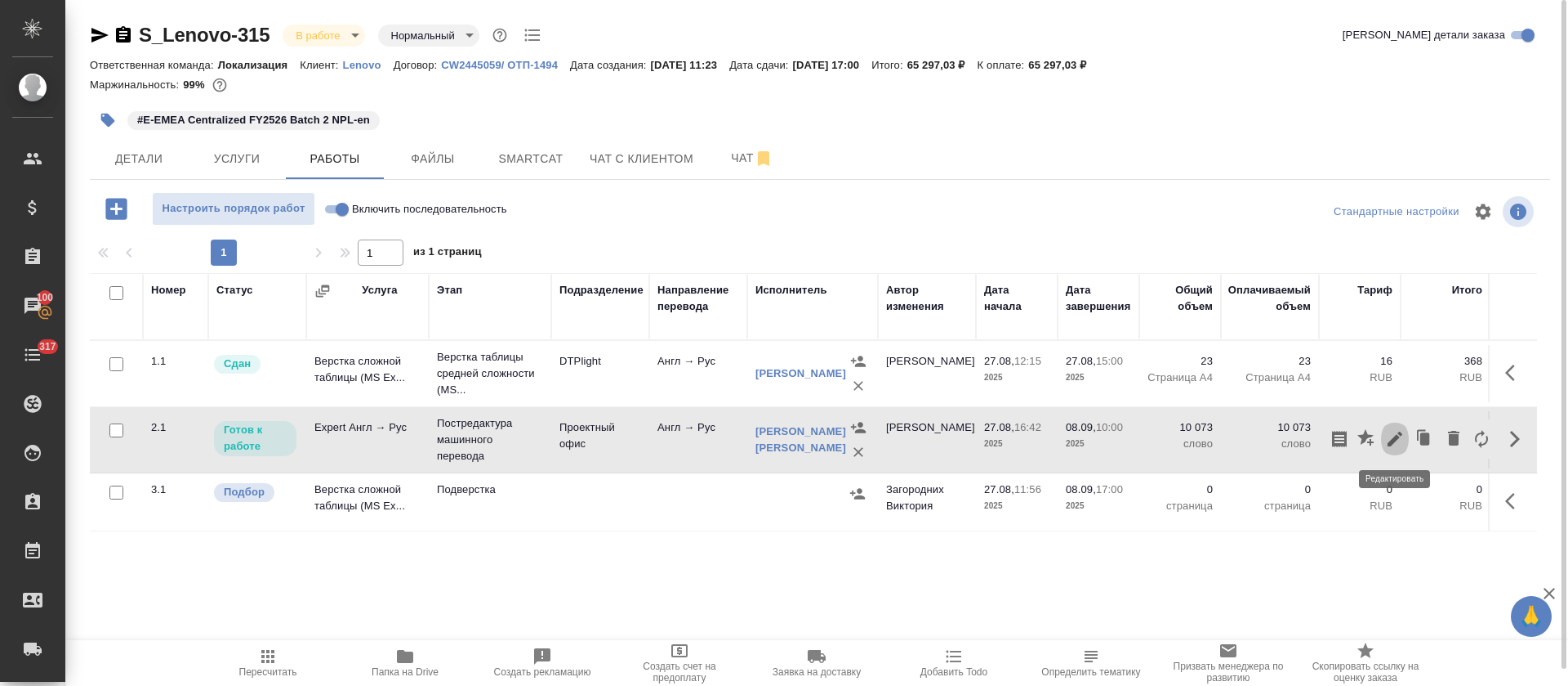
click at [1401, 435] on icon "button" at bounding box center [1395, 439] width 14 height 14
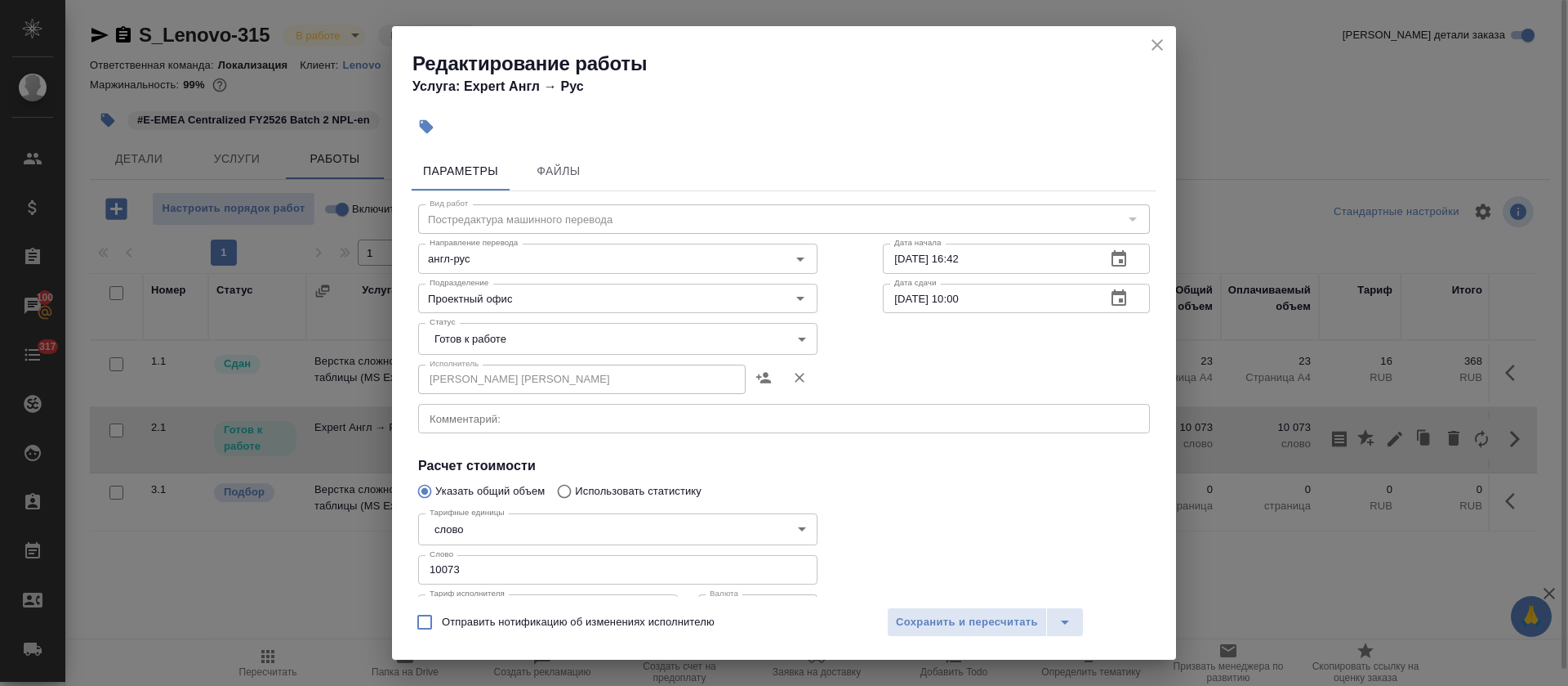
click at [588, 198] on div "Вид работ Постредактура машинного перевода Вид работ Направление перевода англ-…" at bounding box center [784, 475] width 745 height 566
click at [585, 183] on button "Файлы" at bounding box center [558, 171] width 98 height 40
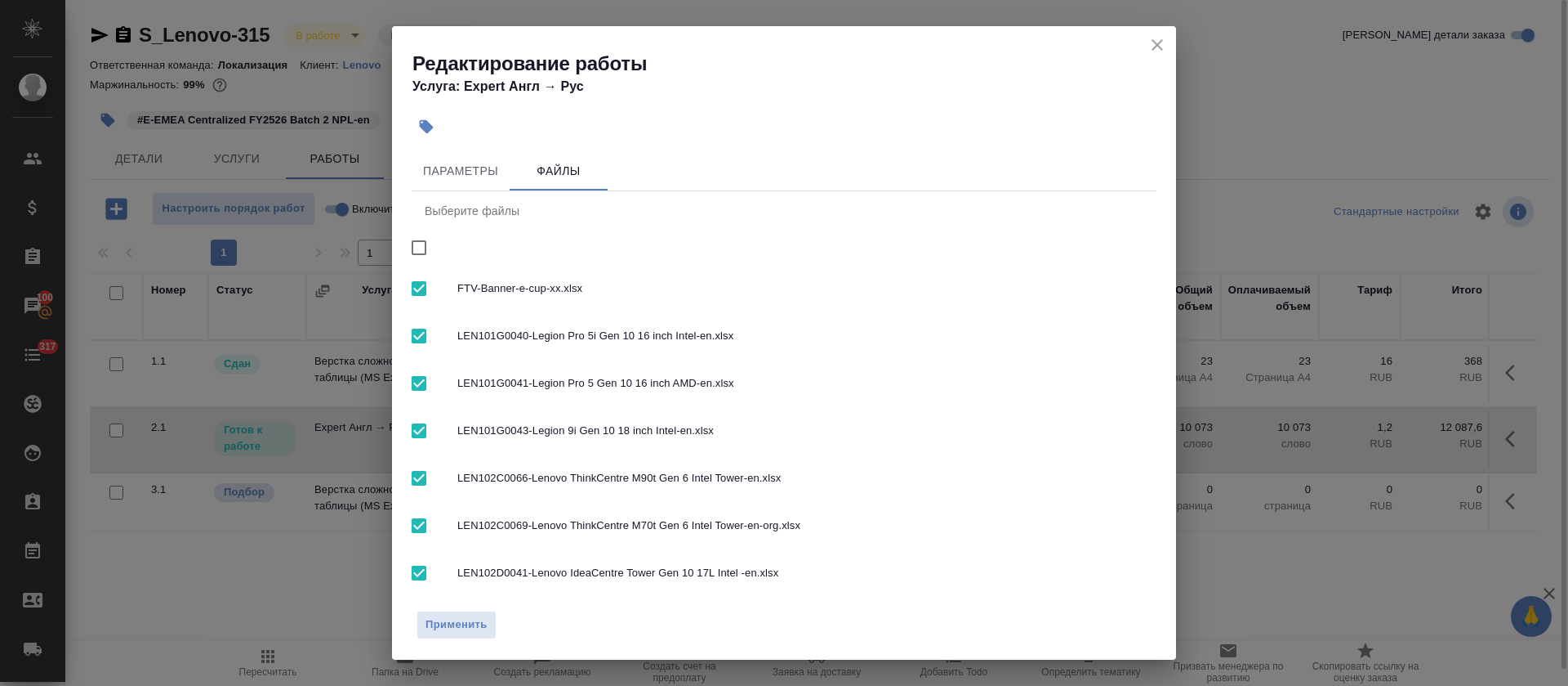
click at [1172, 39] on div "Редактирование работы Услуга: Expert Англ → Рус" at bounding box center [784, 67] width 784 height 83
click at [1161, 45] on icon "close" at bounding box center [1157, 45] width 20 height 20
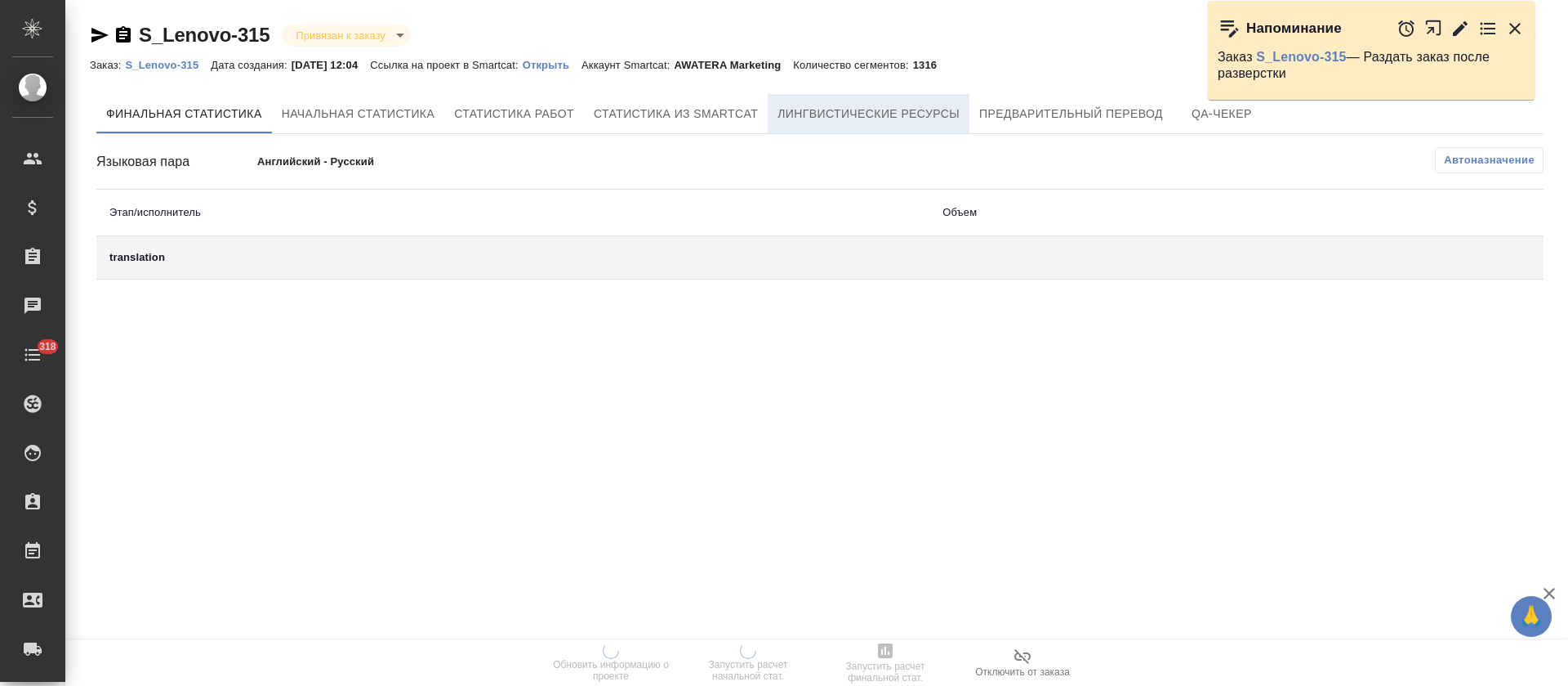
click at [946, 106] on span "Лингвистические ресурсы" at bounding box center [868, 113] width 182 height 21
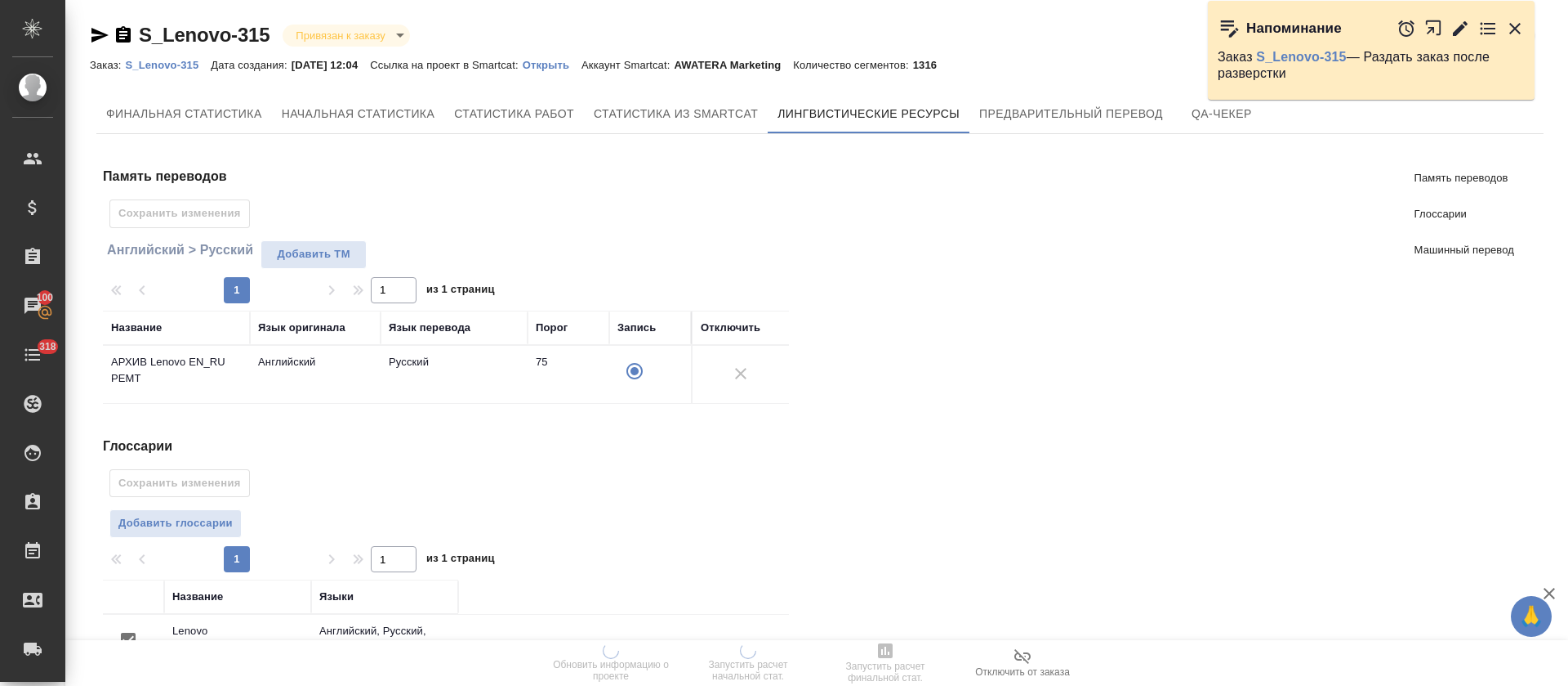
click at [1458, 31] on icon "button" at bounding box center [1460, 28] width 14 height 14
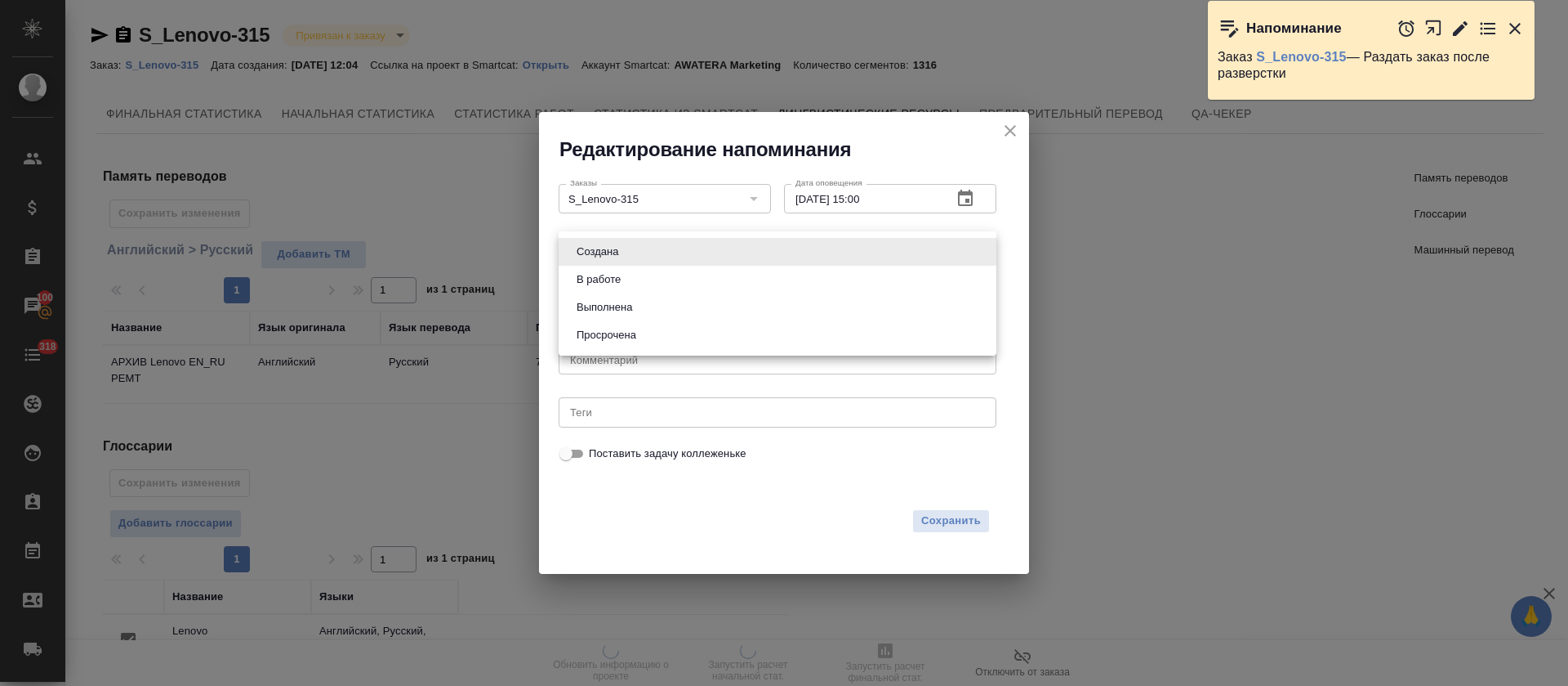
click at [850, 252] on body "🙏 .cls-1 fill:#fff; AWATERA Tretyakova Olga Клиенты Спецификации Заказы 100 Чат…" at bounding box center [784, 343] width 1568 height 686
click at [821, 302] on li "Выполнена" at bounding box center [777, 307] width 438 height 28
type input "completed"
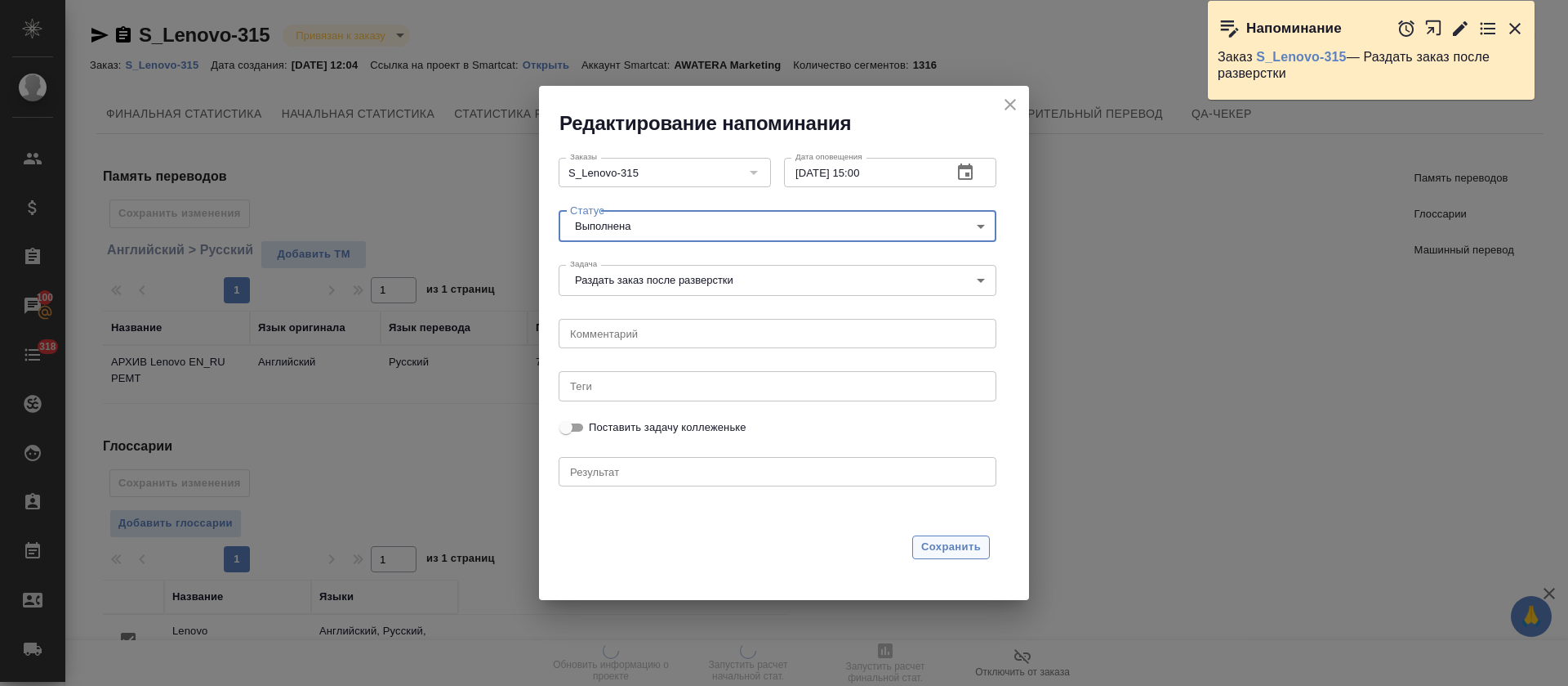
click at [943, 550] on span "Сохранить" at bounding box center [951, 547] width 59 height 19
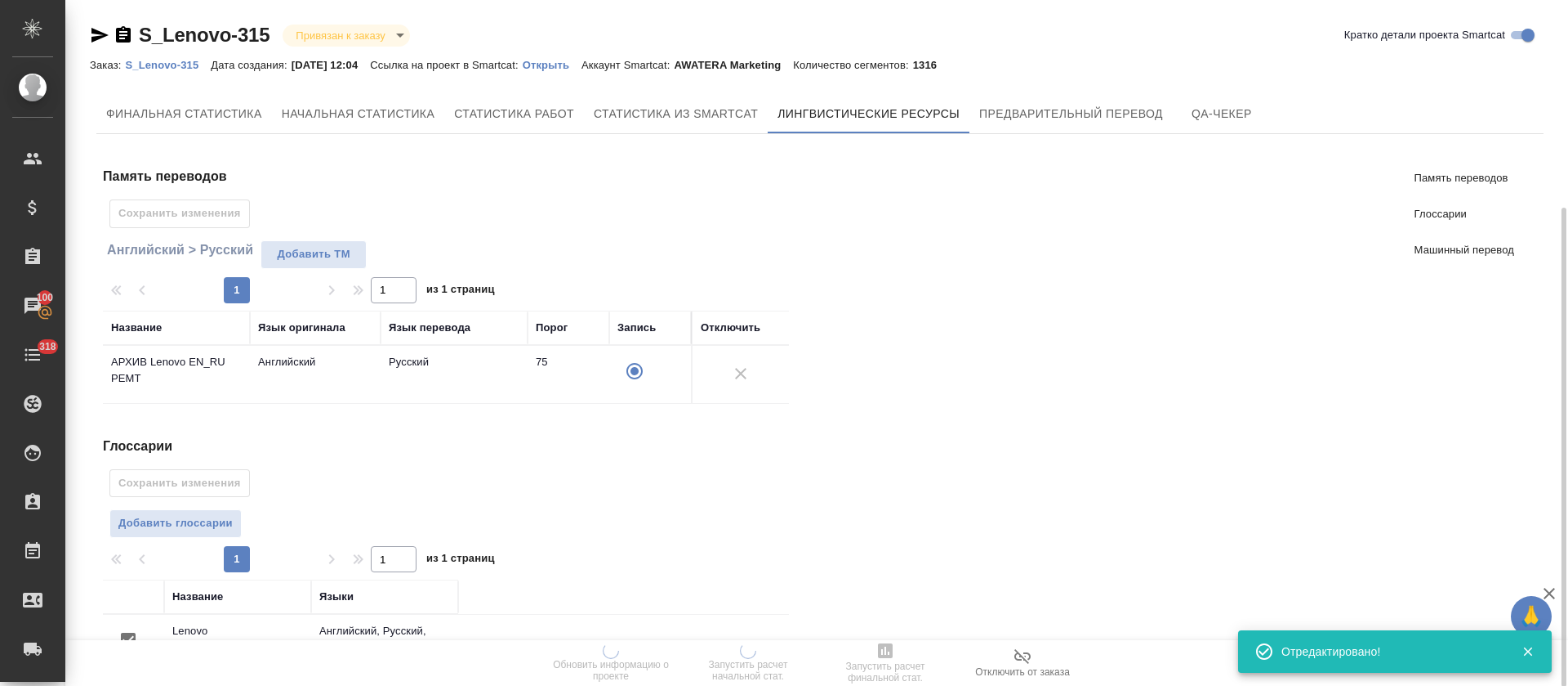
scroll to position [296, 0]
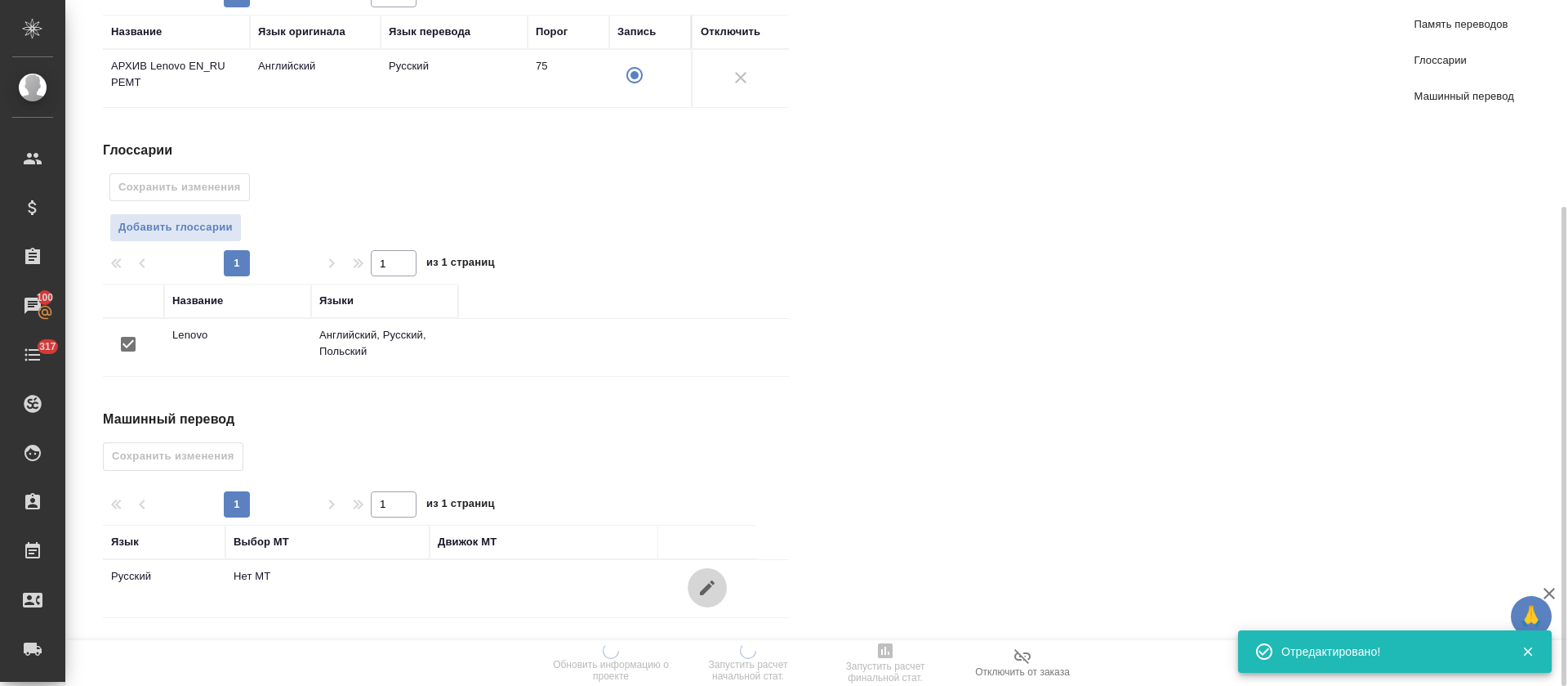
click at [722, 592] on button "button" at bounding box center [707, 588] width 40 height 40
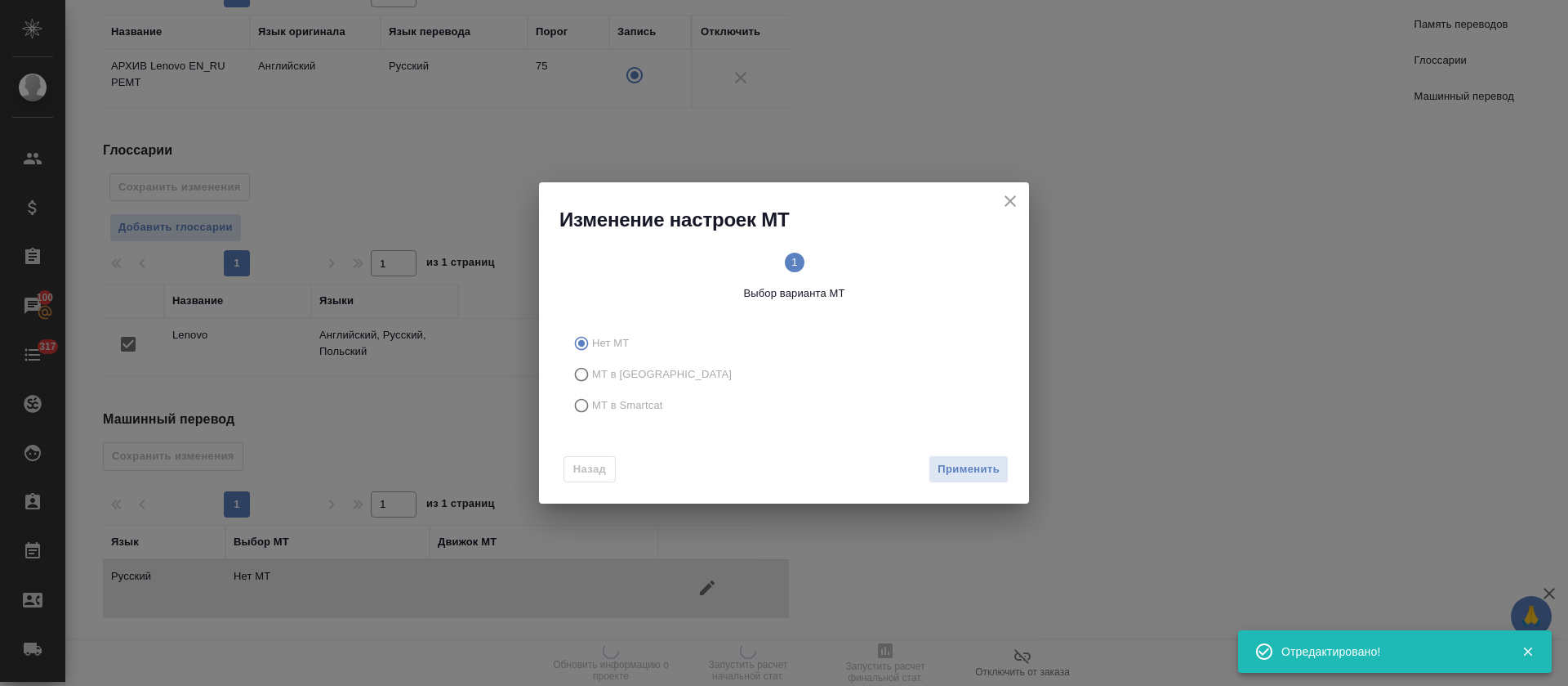
click at [641, 405] on span "МТ в Smartcat" at bounding box center [627, 405] width 71 height 16
click at [592, 405] on input "МТ в Smartcat" at bounding box center [579, 405] width 26 height 31
radio input "true"
click at [952, 471] on button "Вперед" at bounding box center [979, 469] width 58 height 29
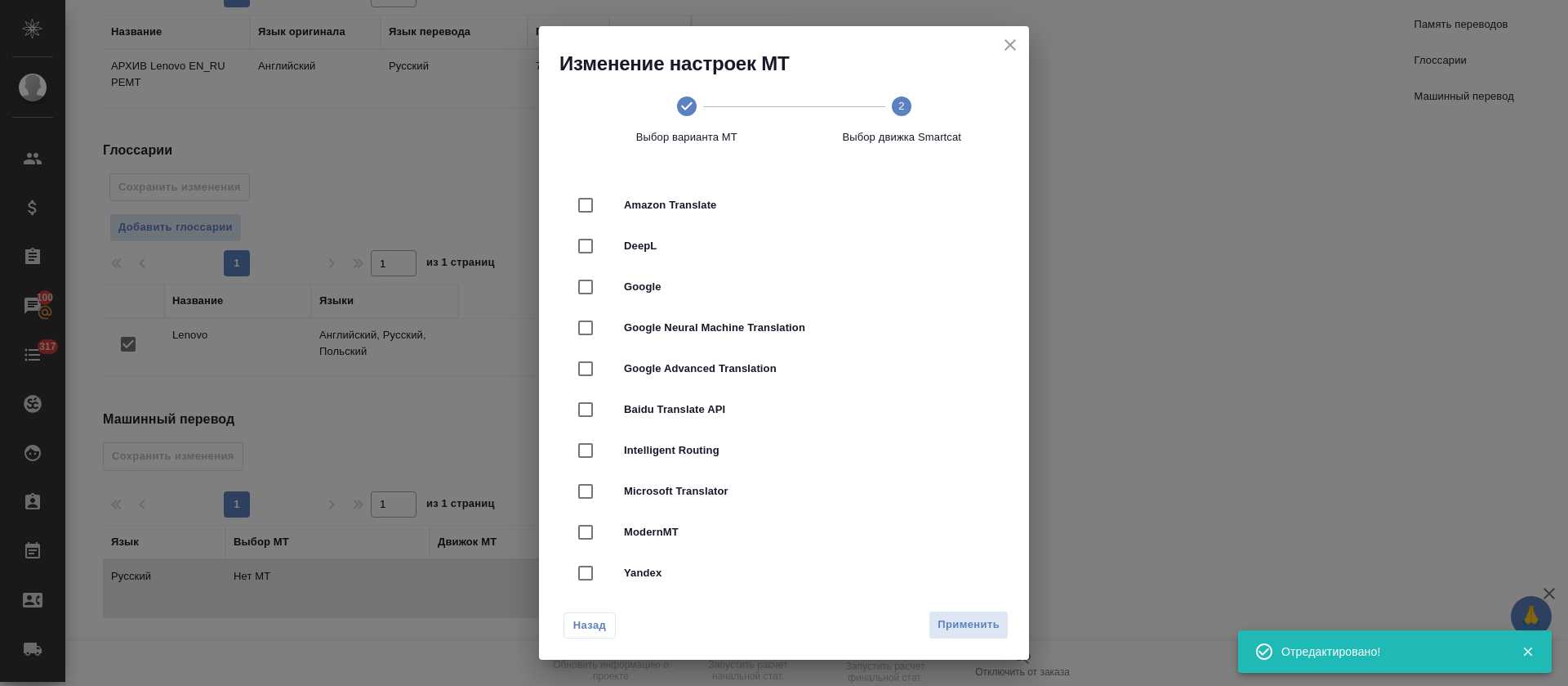
click at [850, 242] on span "DeepL" at bounding box center [806, 246] width 366 height 16
checkbox input "true"
click at [962, 628] on span "Применить" at bounding box center [969, 624] width 62 height 19
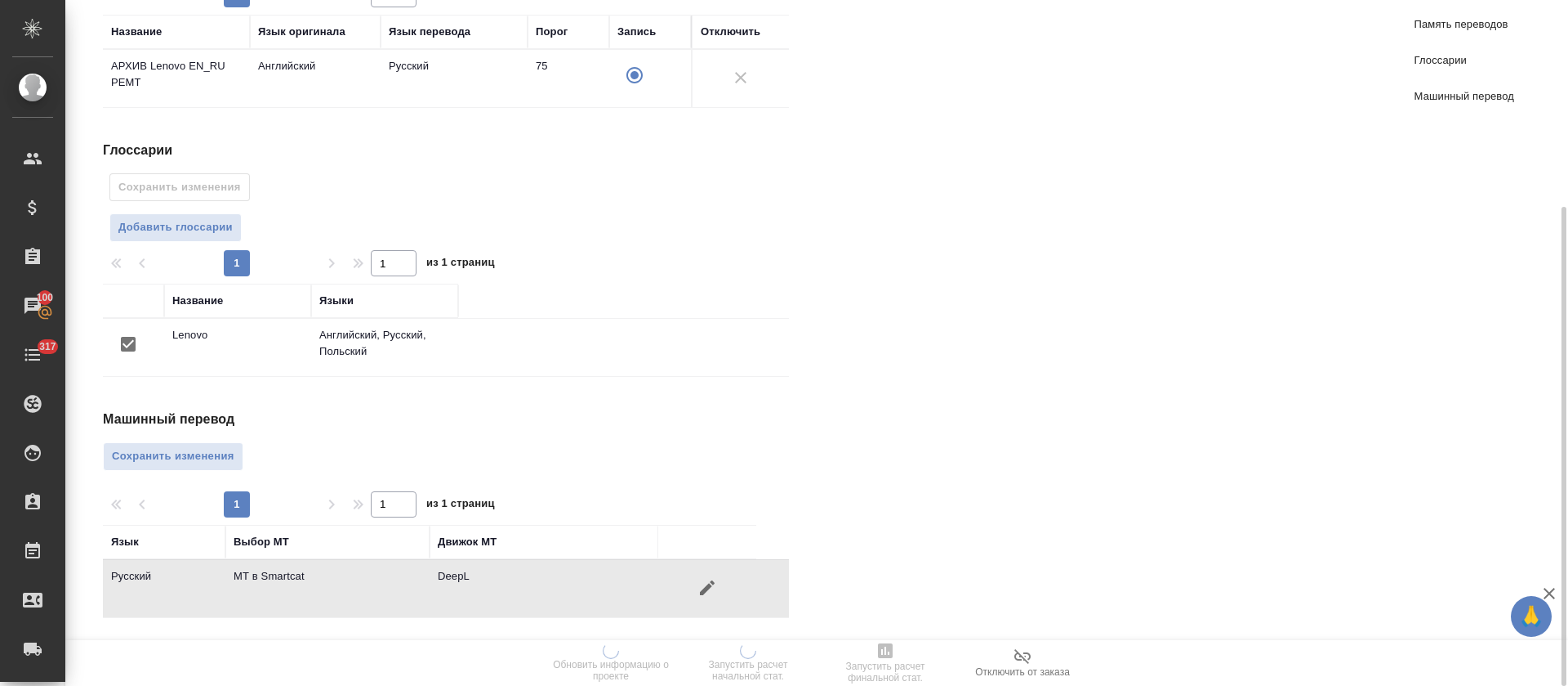
drag, startPoint x: 207, startPoint y: 448, endPoint x: 879, endPoint y: 417, distance: 672.7
click at [210, 449] on span "Сохранить изменения" at bounding box center [173, 456] width 122 height 19
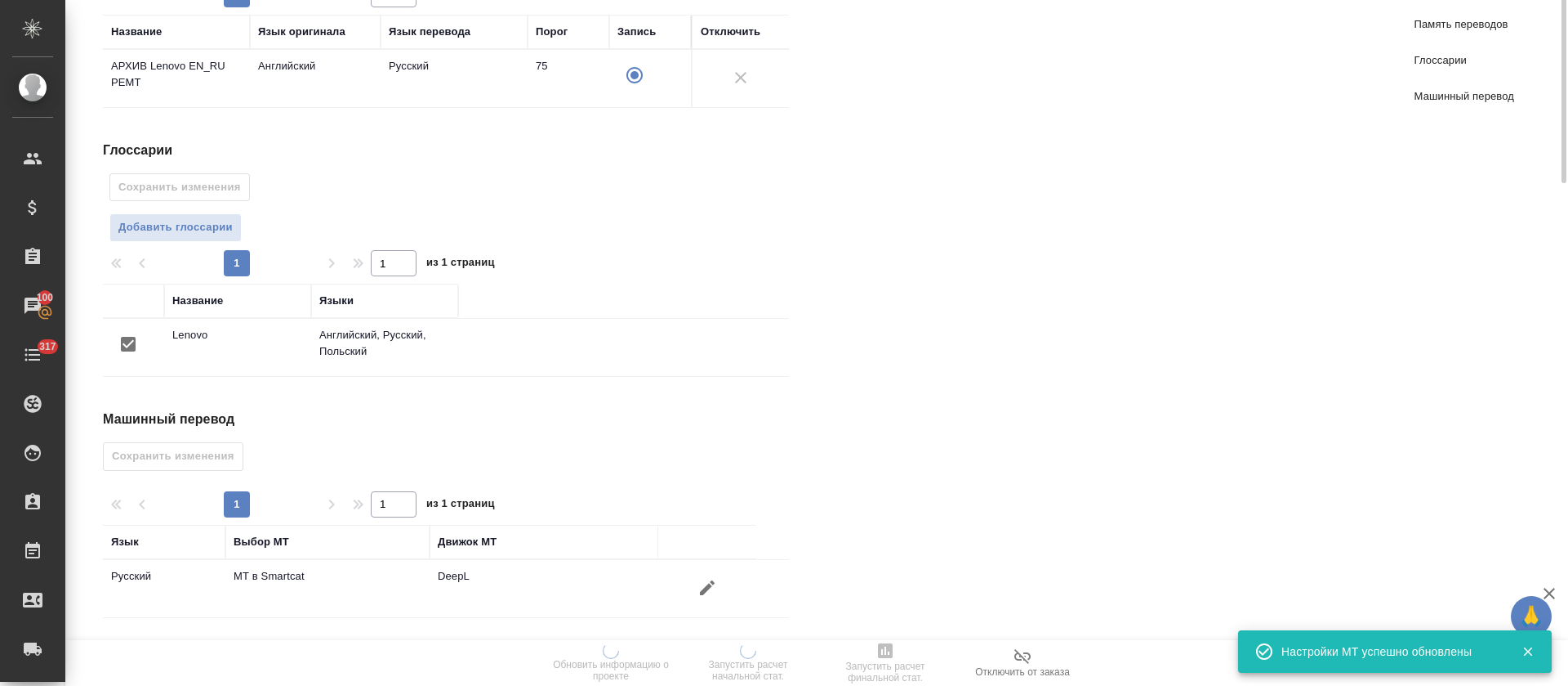
scroll to position [0, 0]
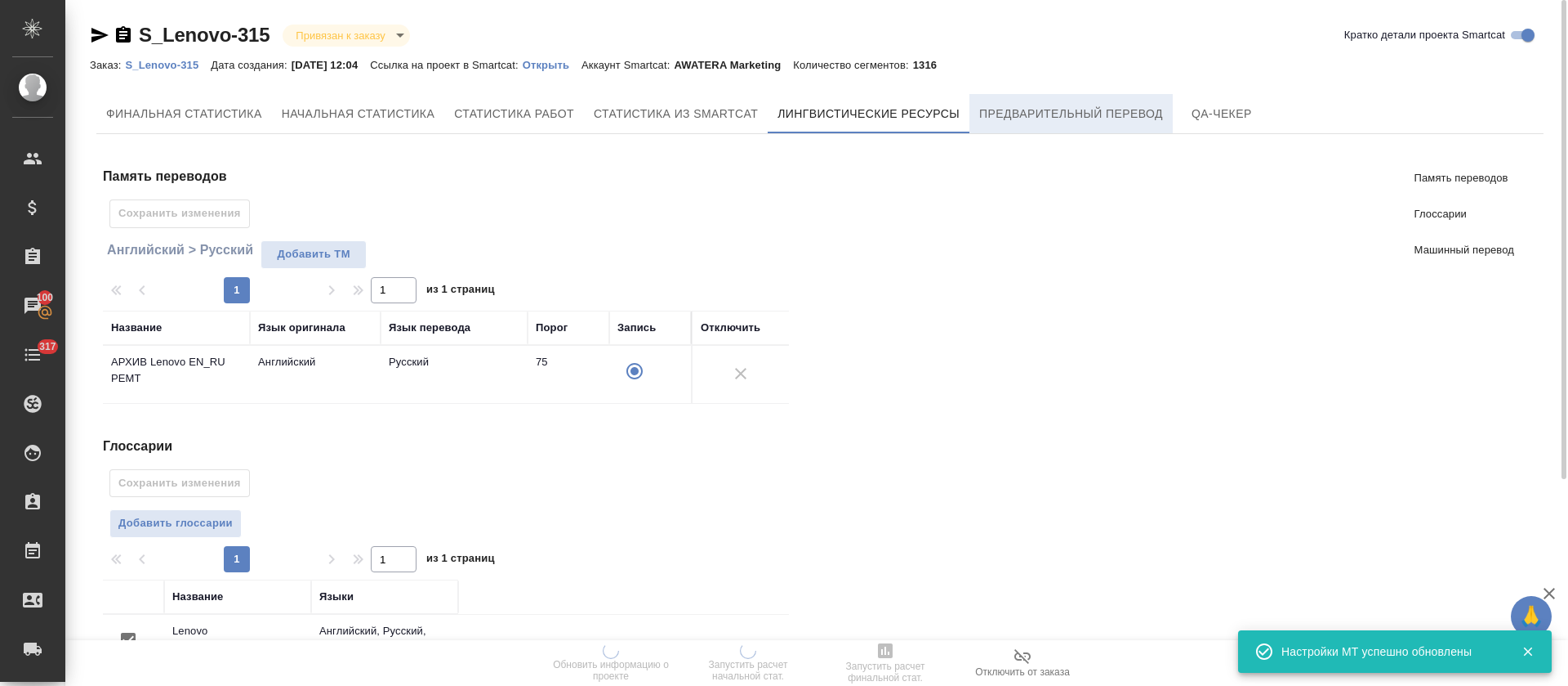
click at [1032, 128] on button "Предварительный перевод" at bounding box center [1071, 114] width 203 height 40
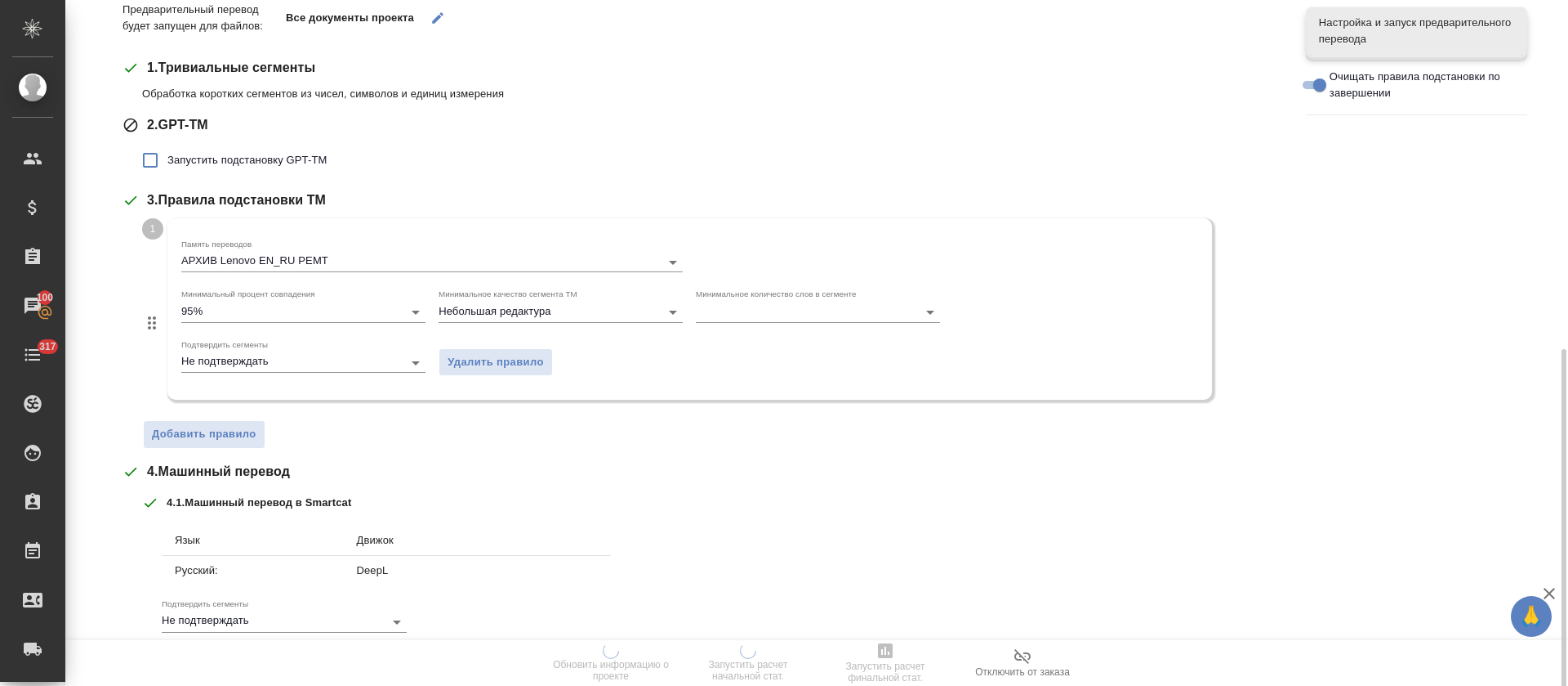
scroll to position [428, 0]
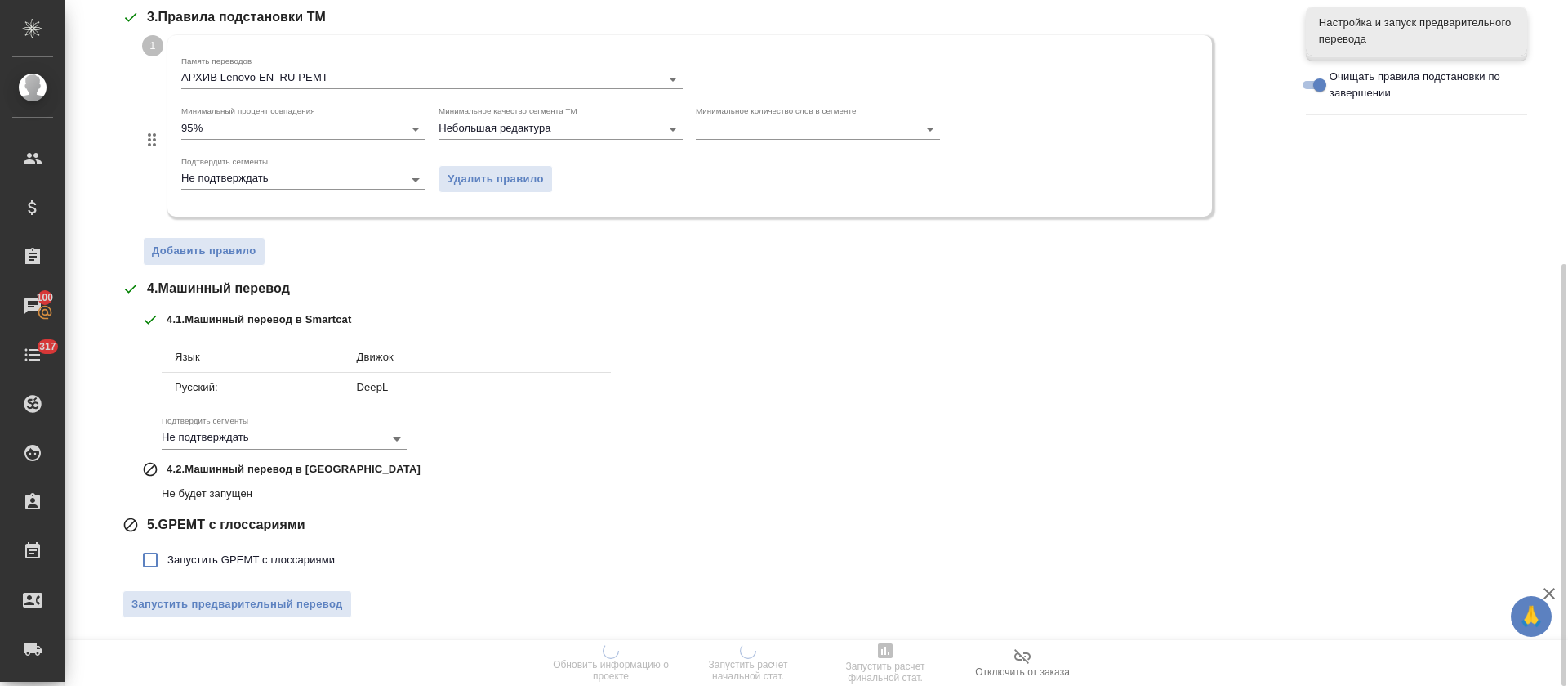
click at [269, 552] on span "Запустить GPEMT с глоссариями" at bounding box center [251, 560] width 167 height 16
click at [167, 552] on input "Запустить GPEMT с глоссариями" at bounding box center [150, 560] width 34 height 34
checkbox input "true"
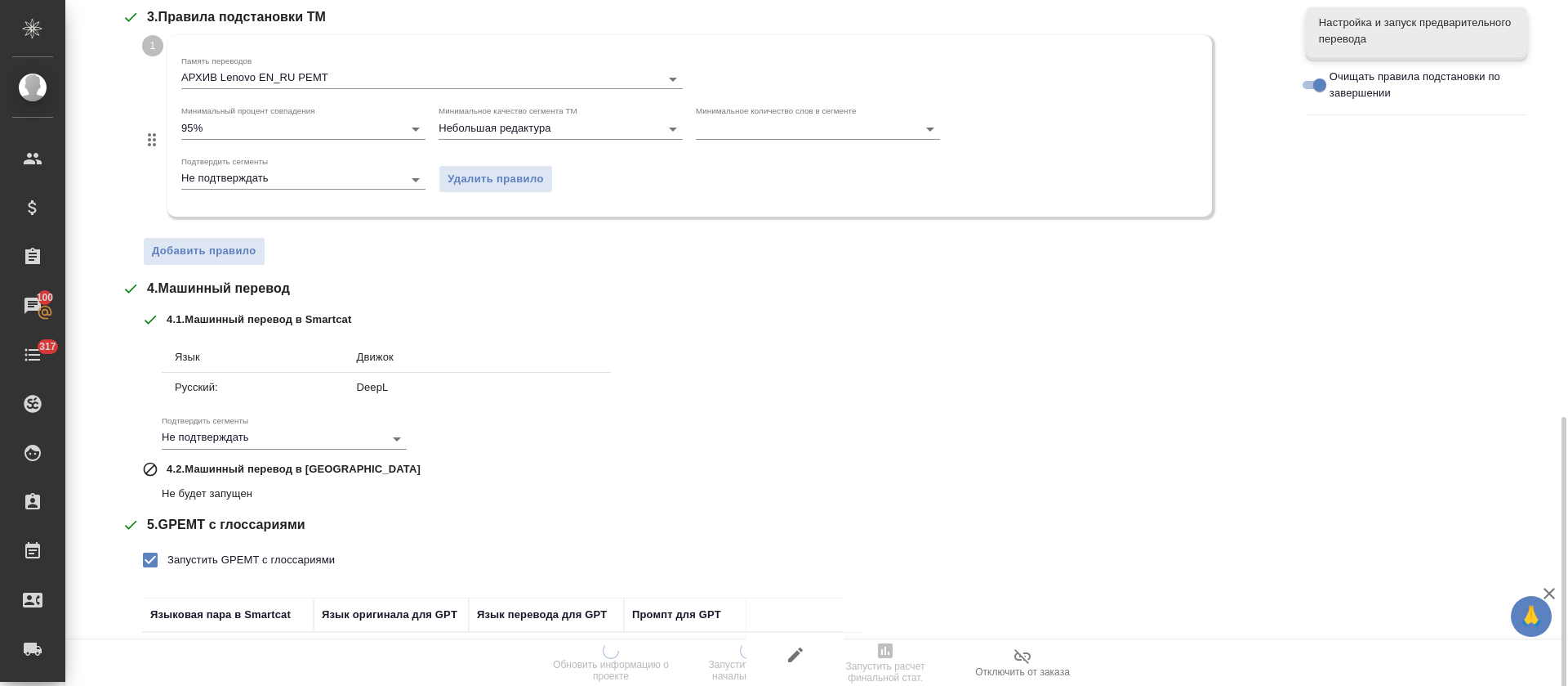
scroll to position [542, 0]
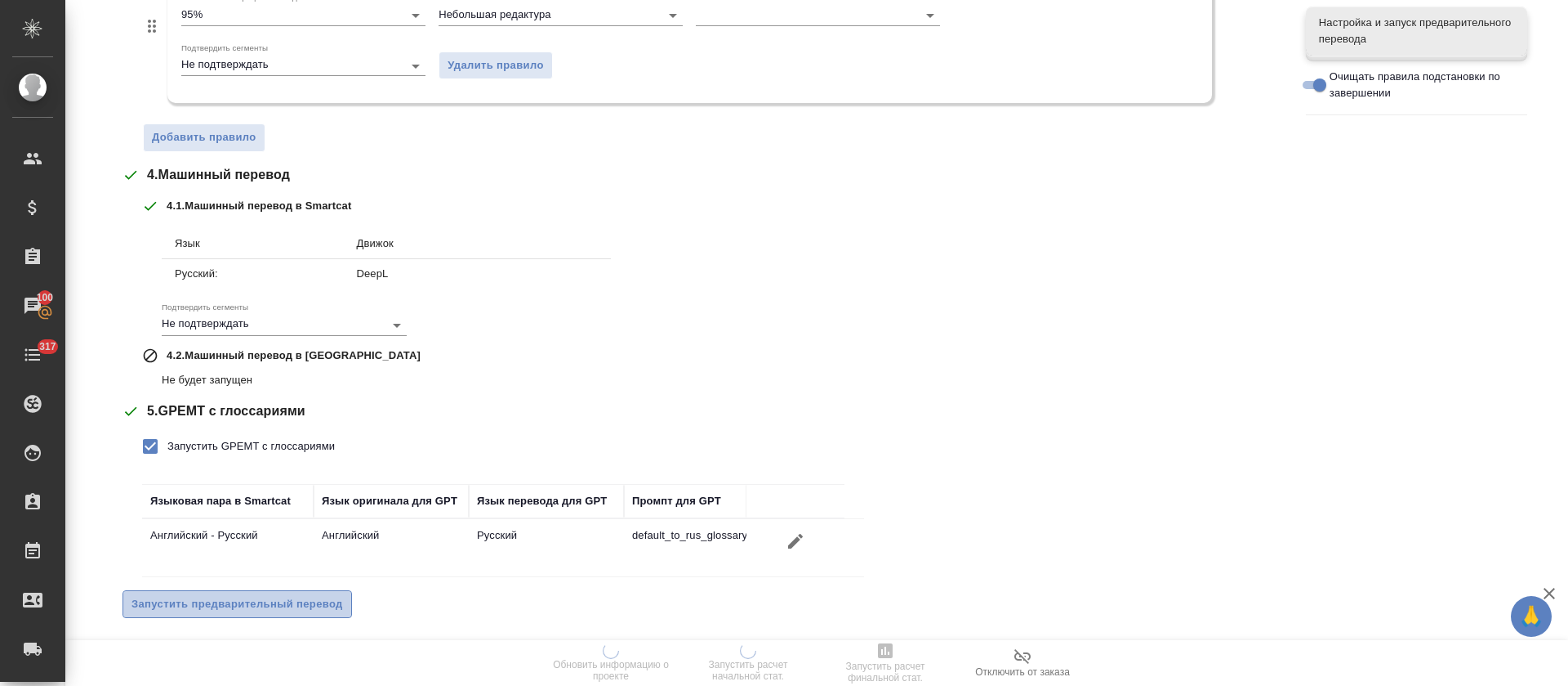
click at [268, 605] on span "Запустить предварительный перевод" at bounding box center [236, 604] width 211 height 19
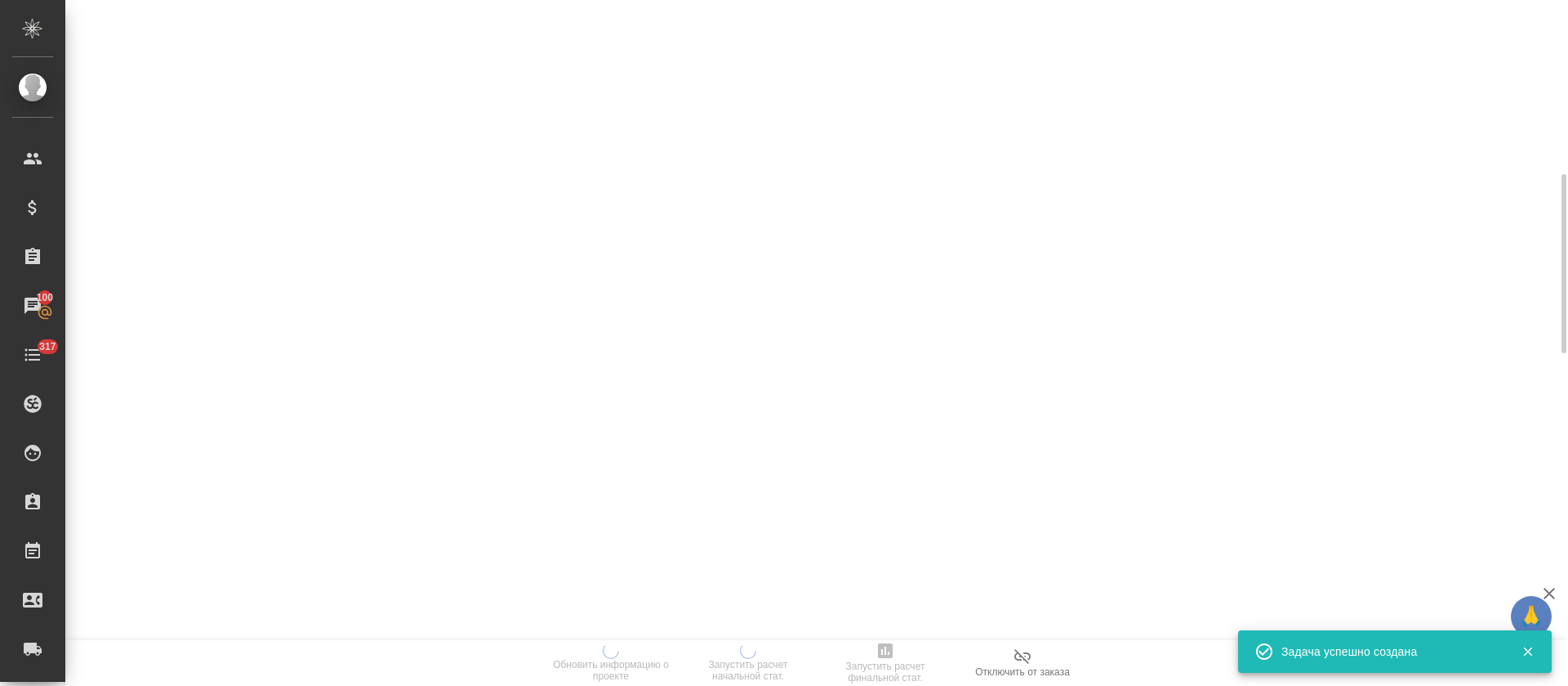
scroll to position [0, 0]
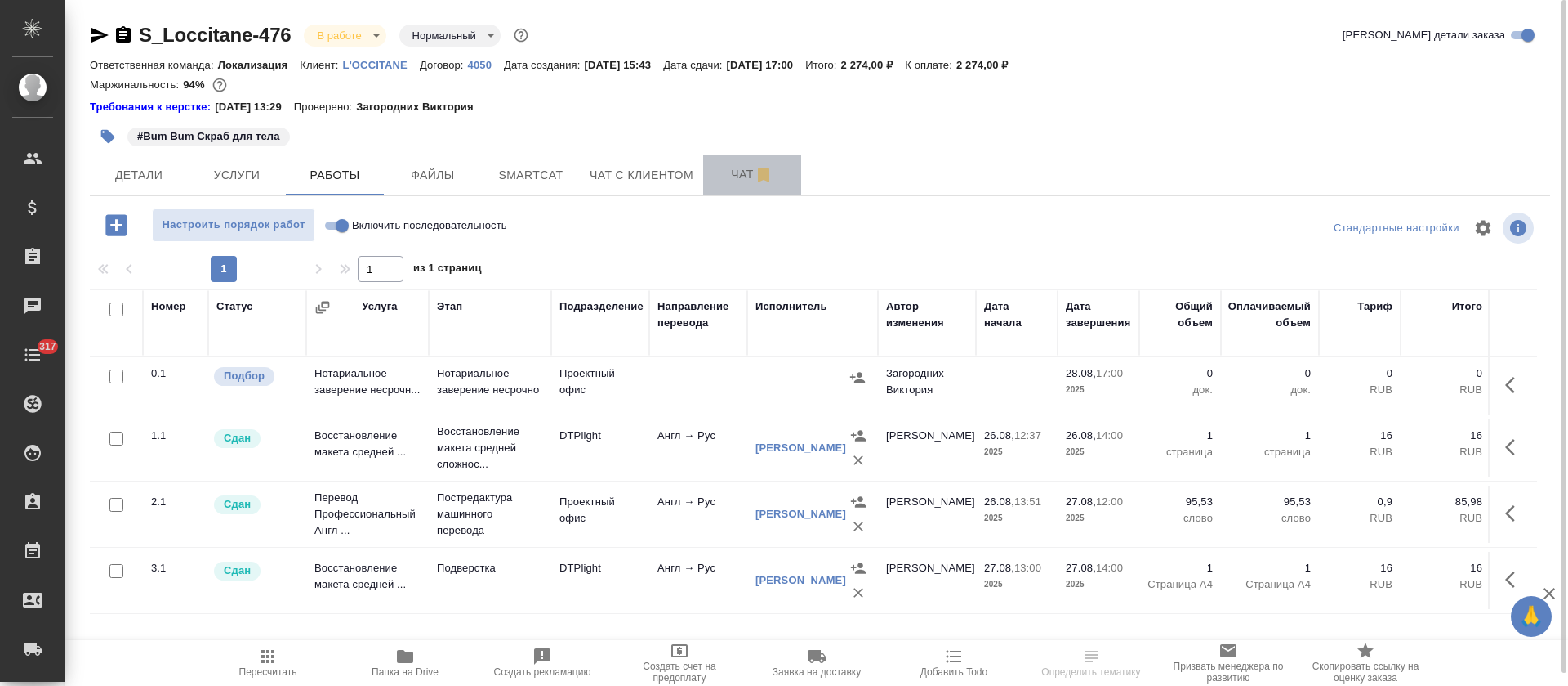
click at [724, 173] on span "Чат" at bounding box center [752, 174] width 78 height 21
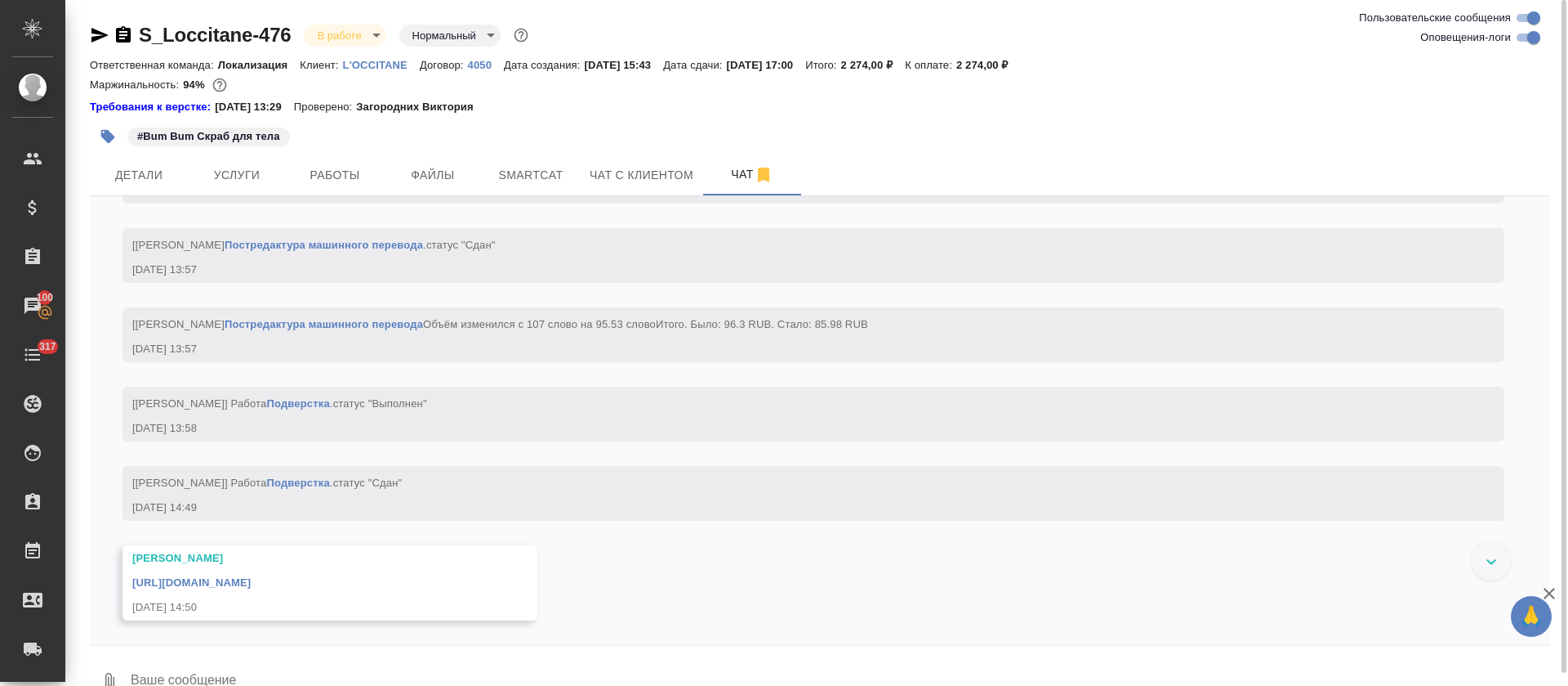
scroll to position [5117, 0]
click at [359, 176] on span "Работы" at bounding box center [334, 175] width 78 height 21
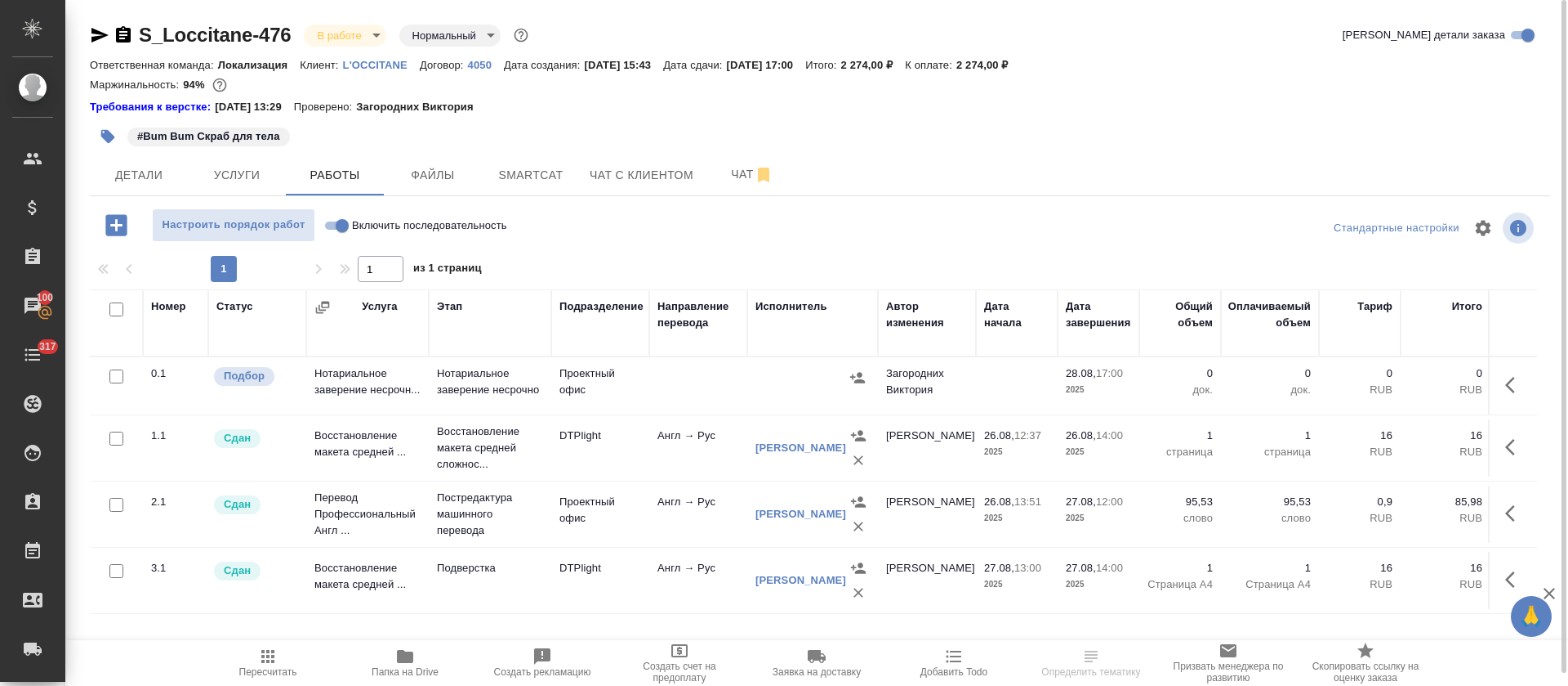
click at [373, 37] on body "🙏 .cls-1 fill:#fff; AWATERA Tretyakova Olga Клиенты Спецификации Заказы 100 Чат…" at bounding box center [784, 343] width 1568 height 686
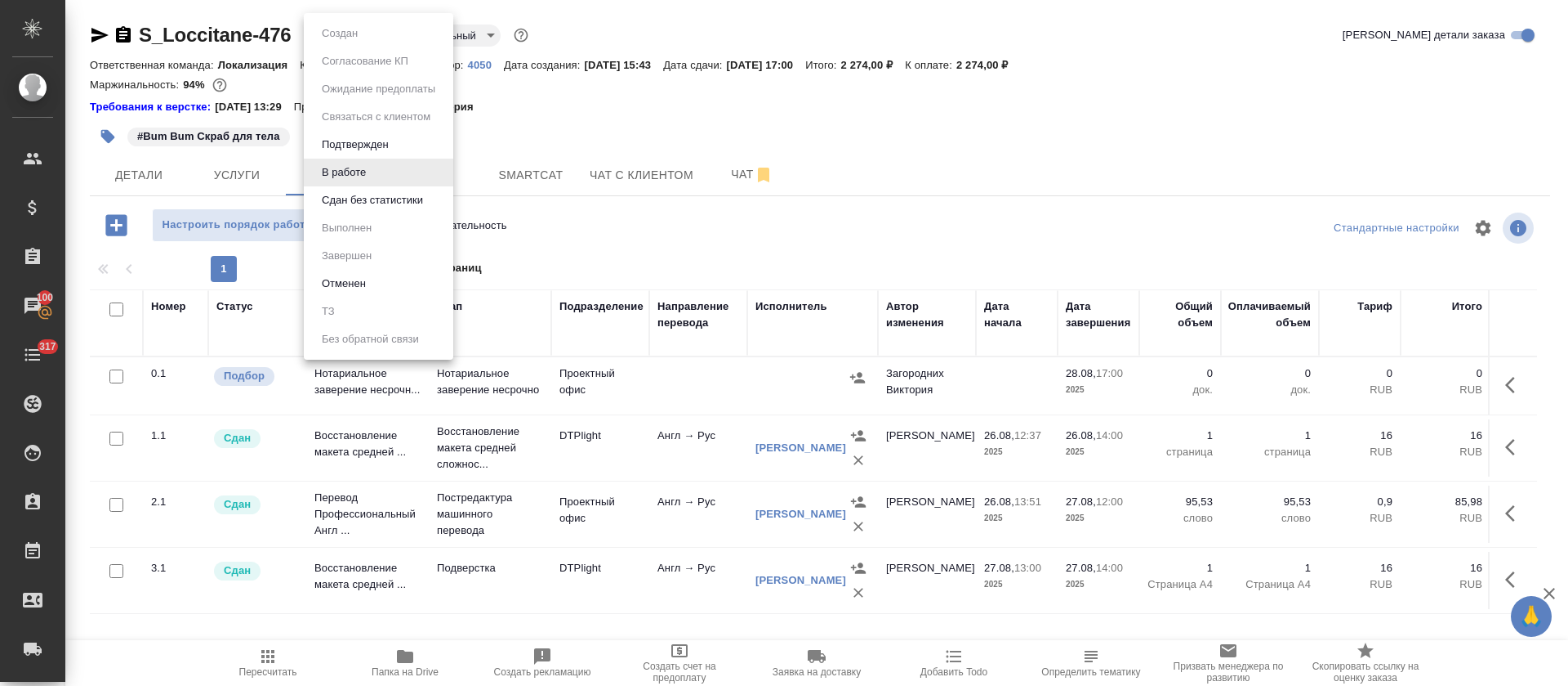
click at [349, 214] on ul "Создан Согласование КП Ожидание предоплаты Связаться с клиентом Подтвержден В р…" at bounding box center [378, 186] width 149 height 346
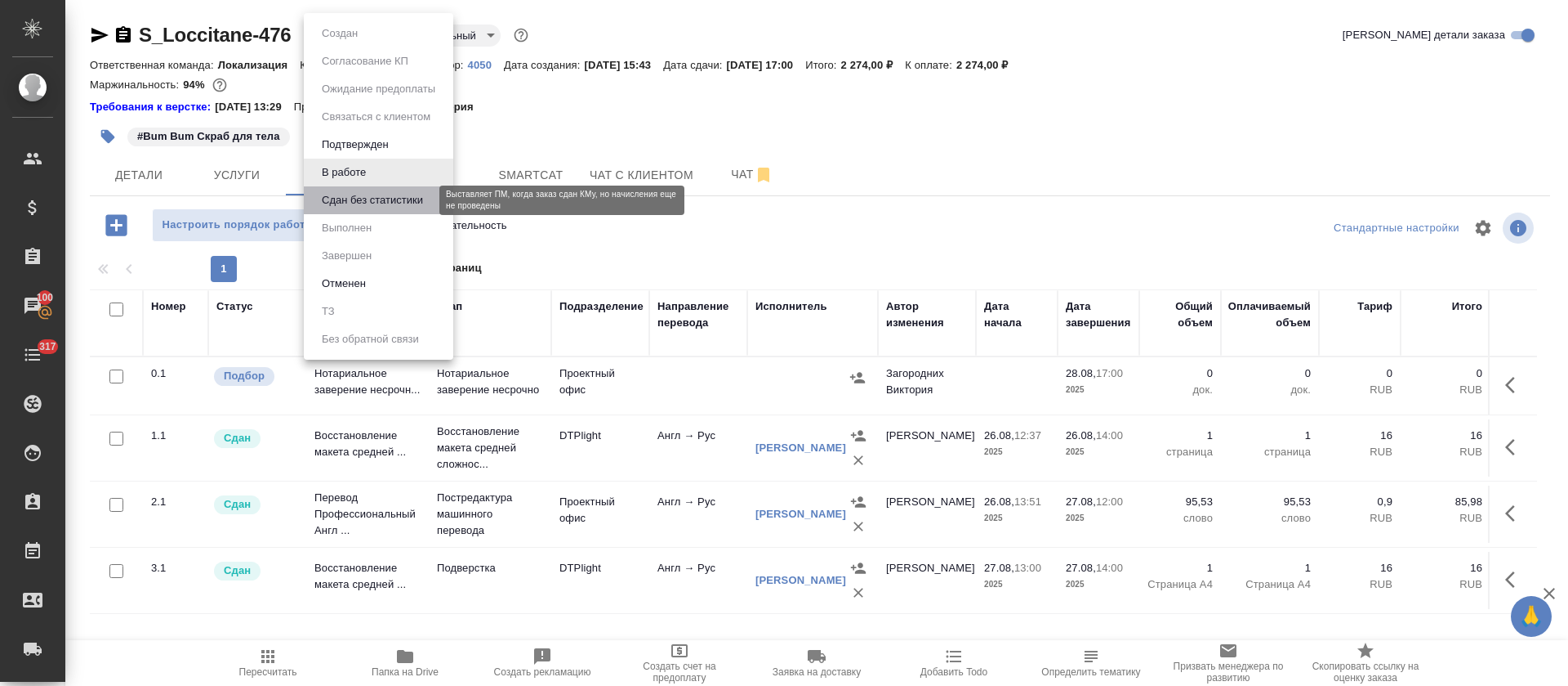
click at [349, 205] on button "Сдан без статистики" at bounding box center [373, 200] width 111 height 18
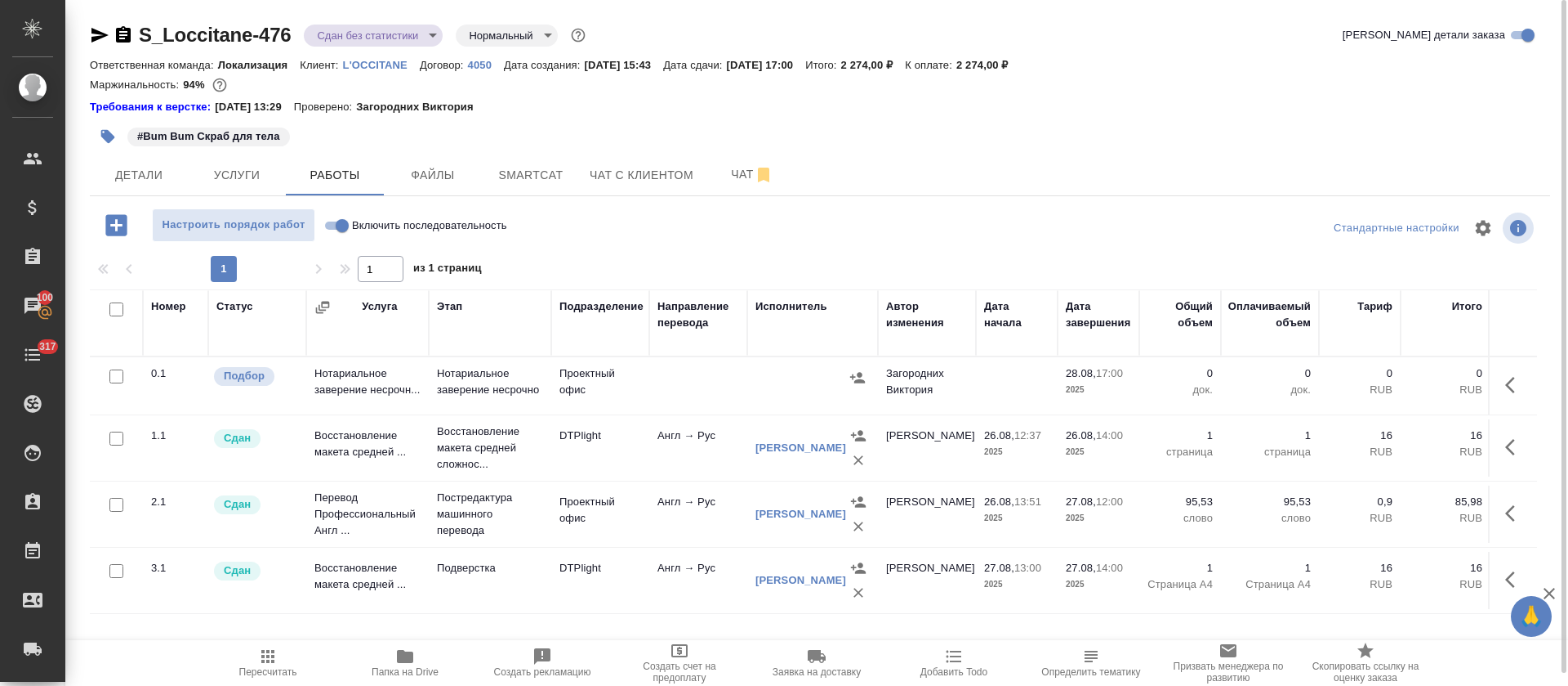
click at [97, 32] on icon "button" at bounding box center [100, 35] width 17 height 14
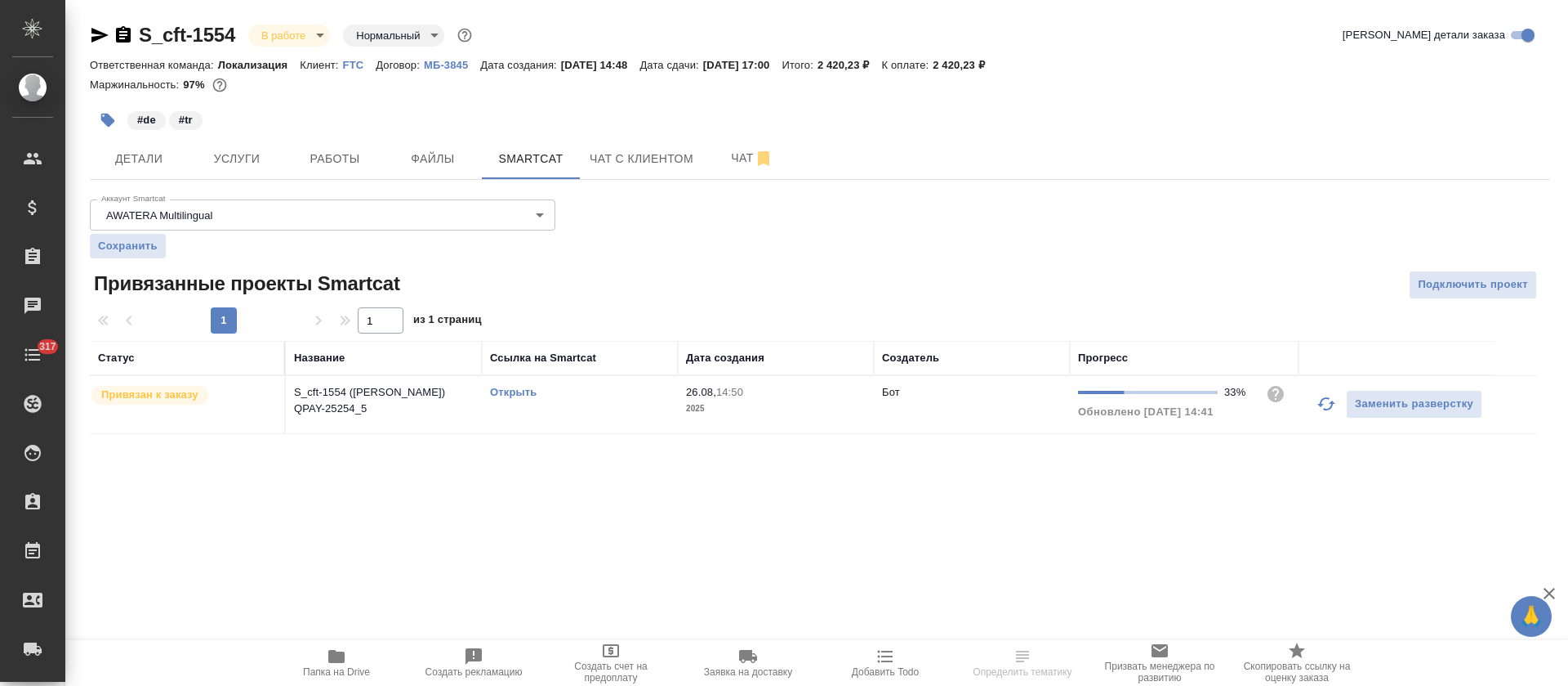
click at [504, 393] on link "Открыть" at bounding box center [513, 392] width 47 height 13
click at [295, 181] on div "S_cft-1554 В работе inProgress Нормальный normal Кратко детали заказа Ответстве…" at bounding box center [819, 237] width 1478 height 476
click at [306, 176] on button "Работы" at bounding box center [334, 158] width 98 height 40
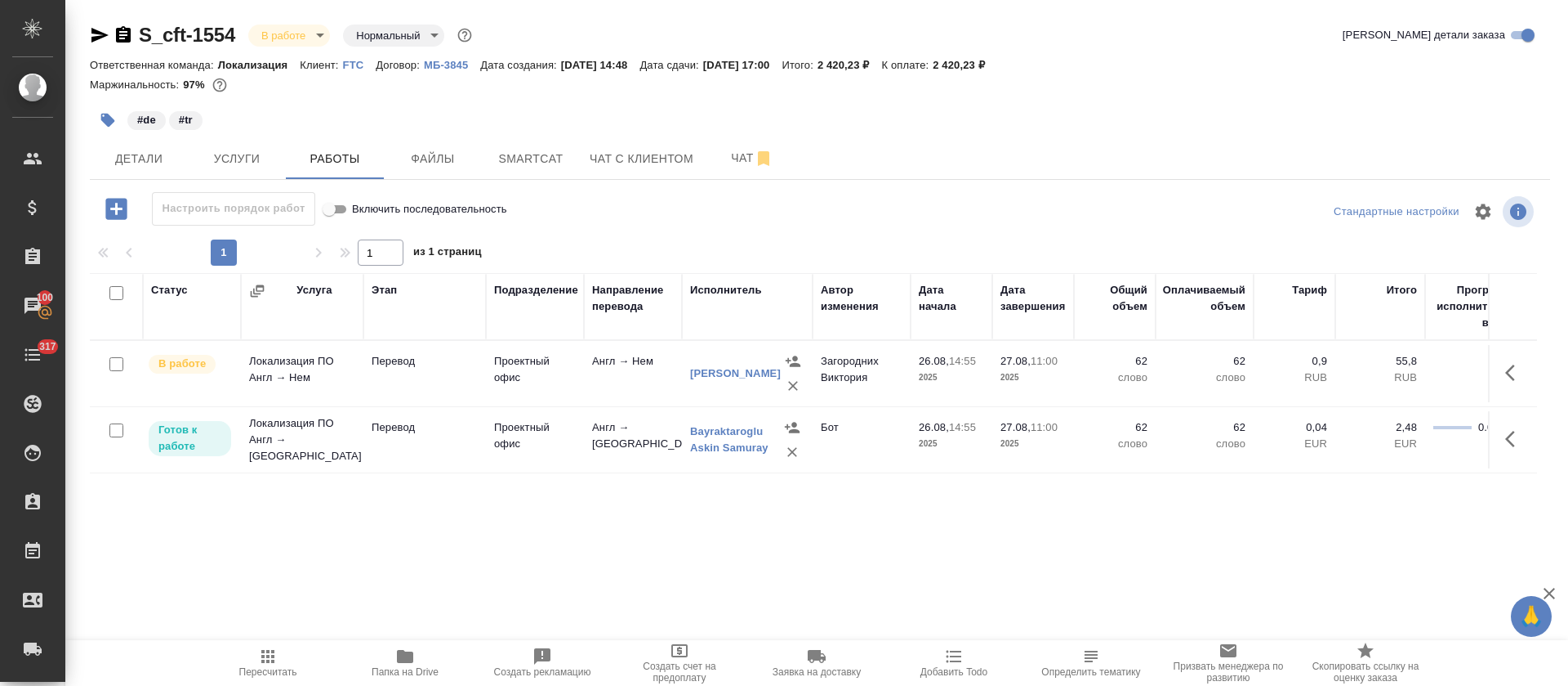
click at [120, 294] on input "checkbox" at bounding box center [116, 292] width 13 height 13
checkbox input "true"
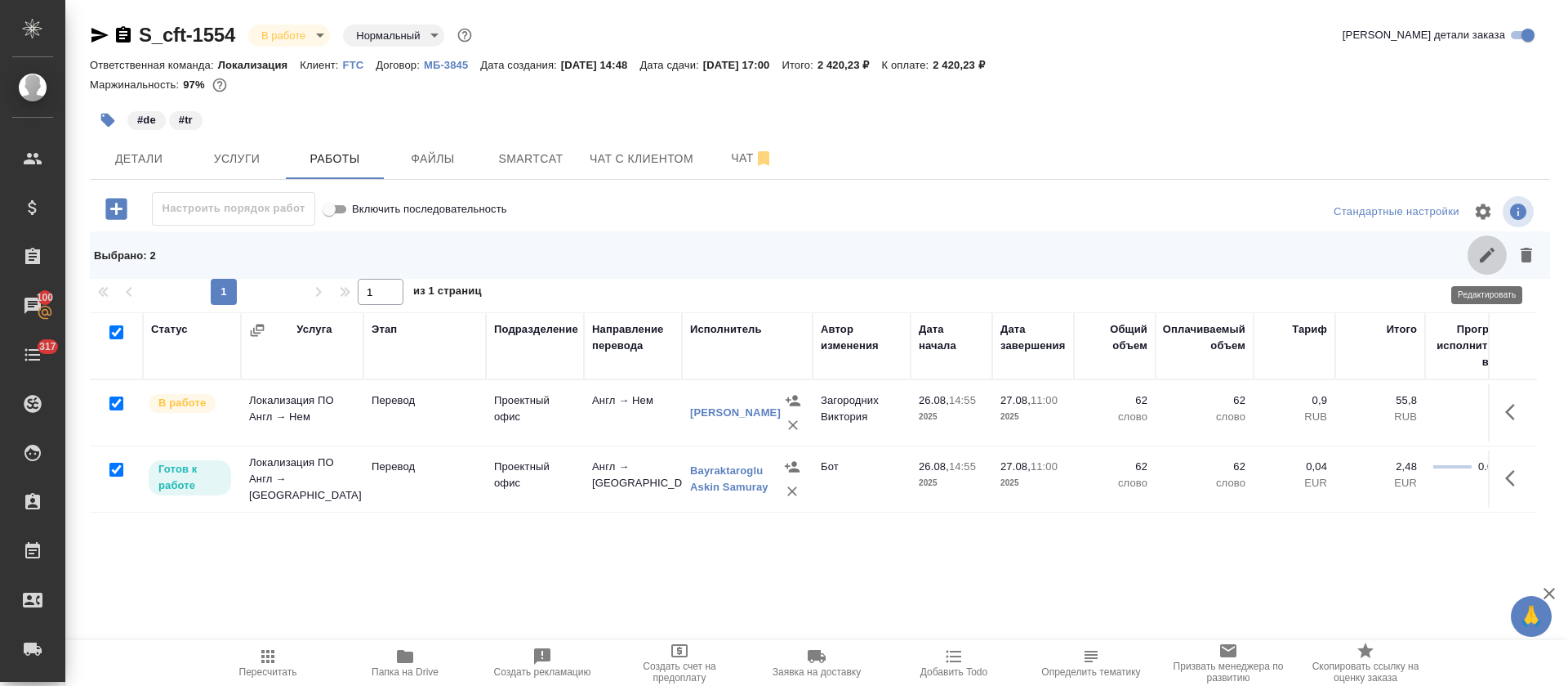
click at [1499, 254] on button "button" at bounding box center [1487, 255] width 40 height 40
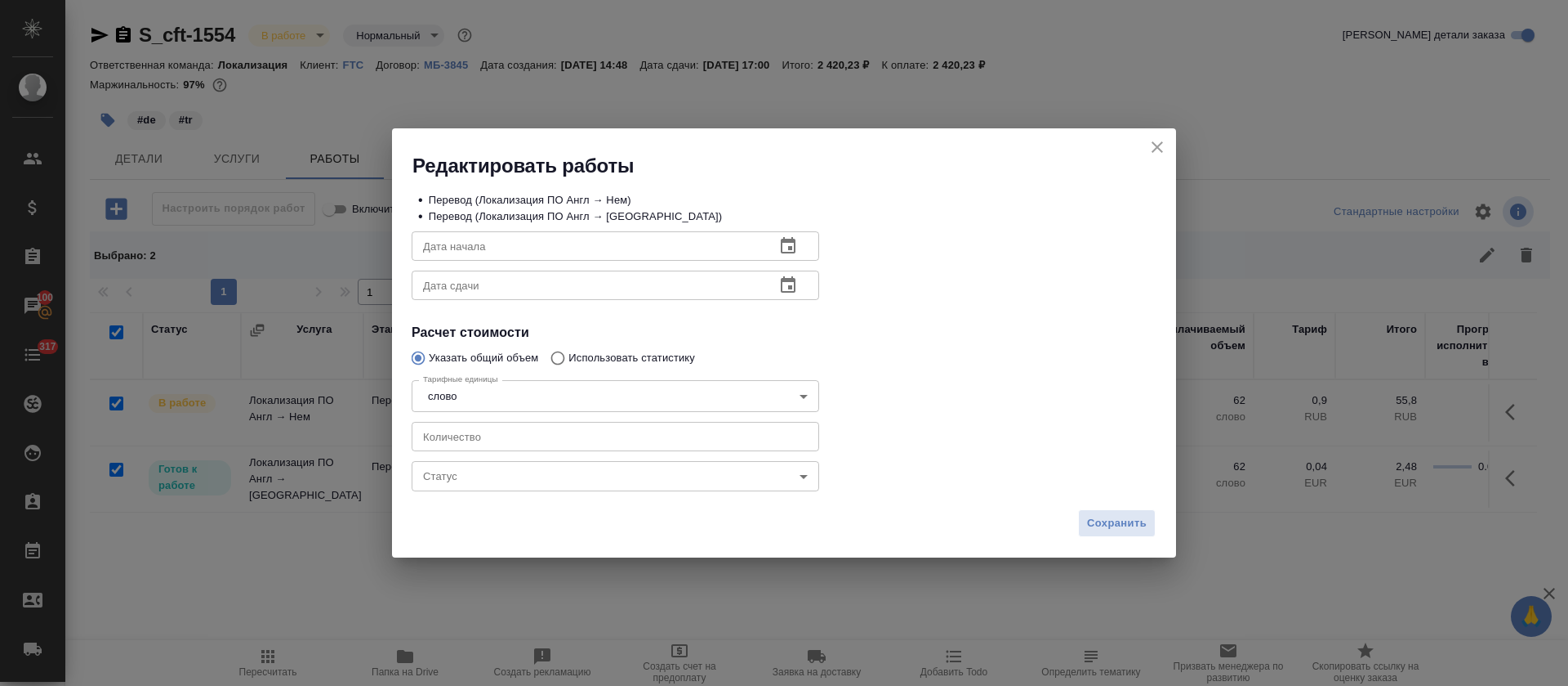
click at [599, 498] on div "• Перевод (Локализация ПО Англ → Нем) • Перевод (Локализация ПО Англ → Тур) Дат…" at bounding box center [784, 340] width 784 height 322
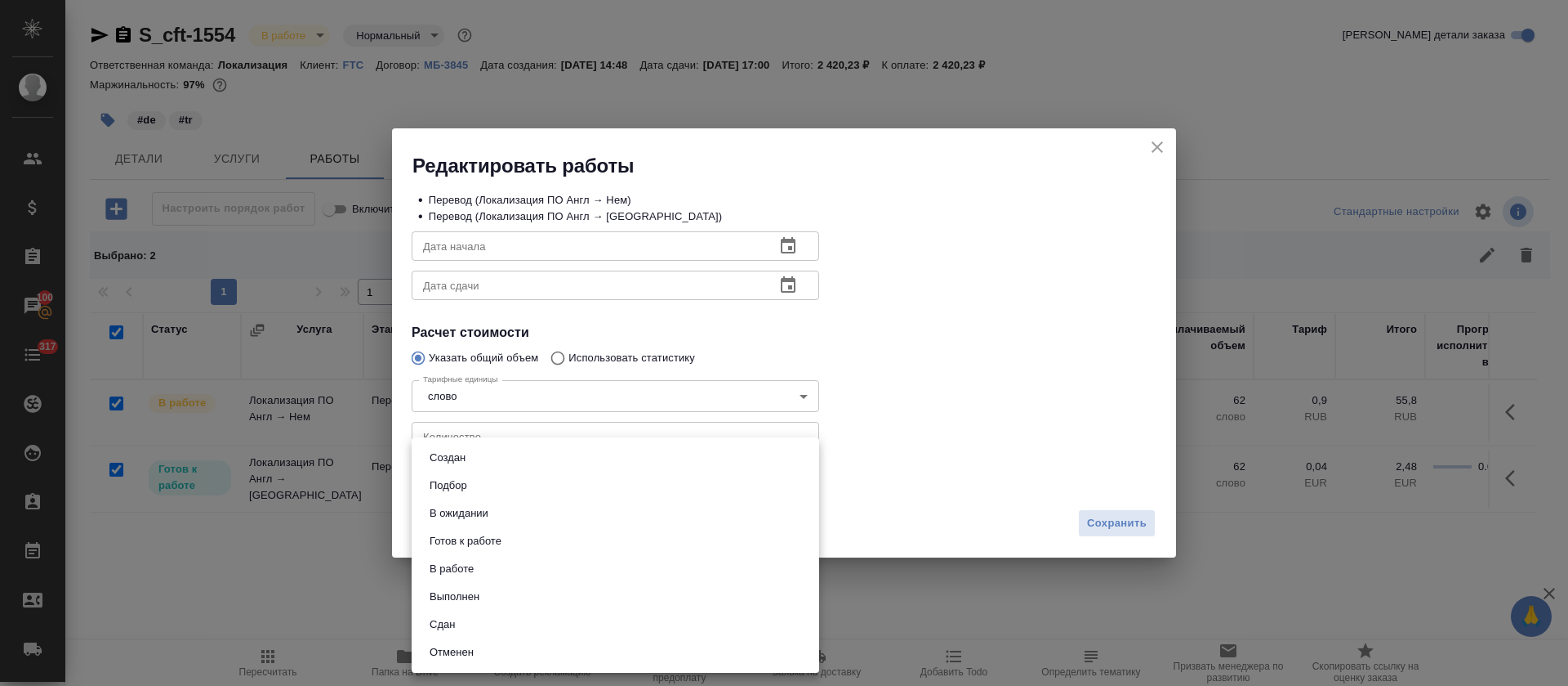
click at [597, 486] on body "🙏 .cls-1 fill:#fff; AWATERA Tretyakova Olga Клиенты Спецификации Заказы 100 Чат…" at bounding box center [784, 343] width 1568 height 686
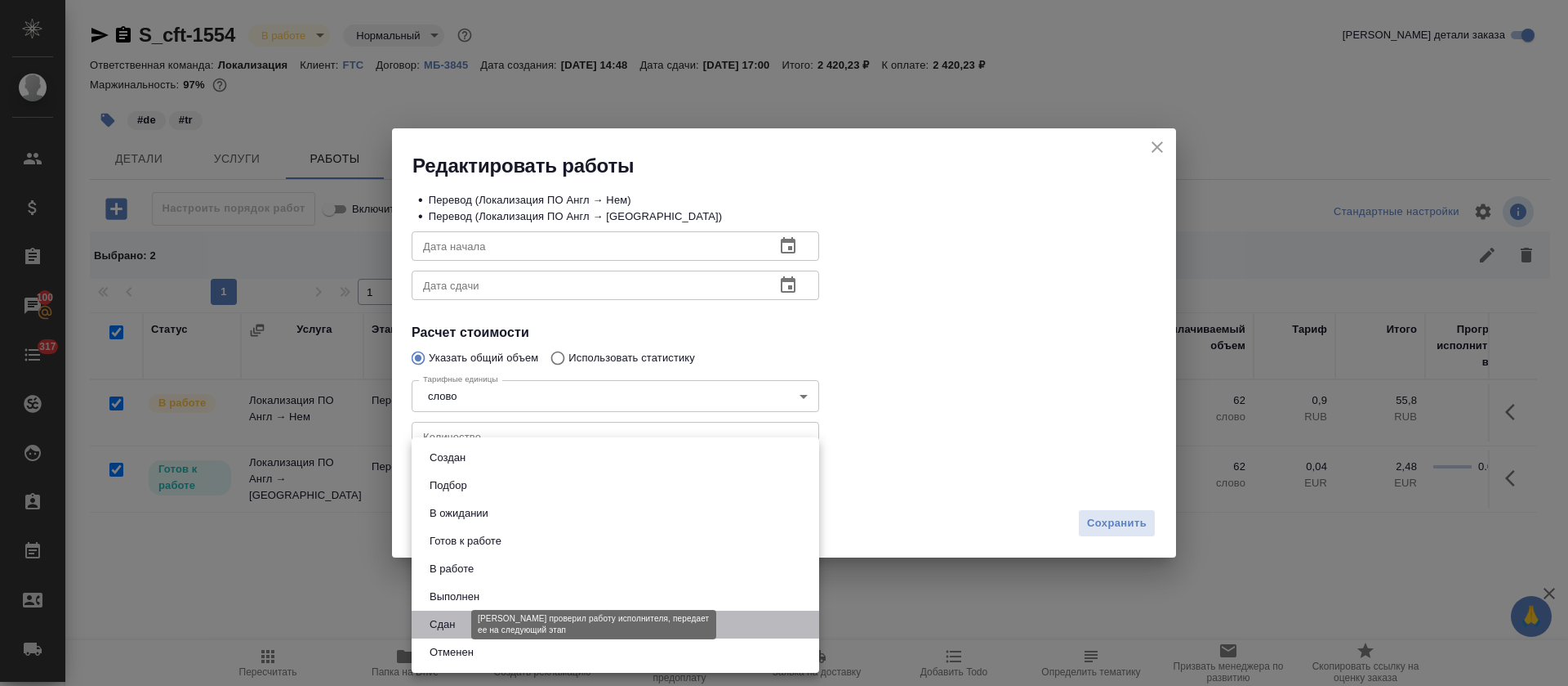
click at [451, 617] on button "Сдан" at bounding box center [442, 624] width 35 height 18
type input "closed"
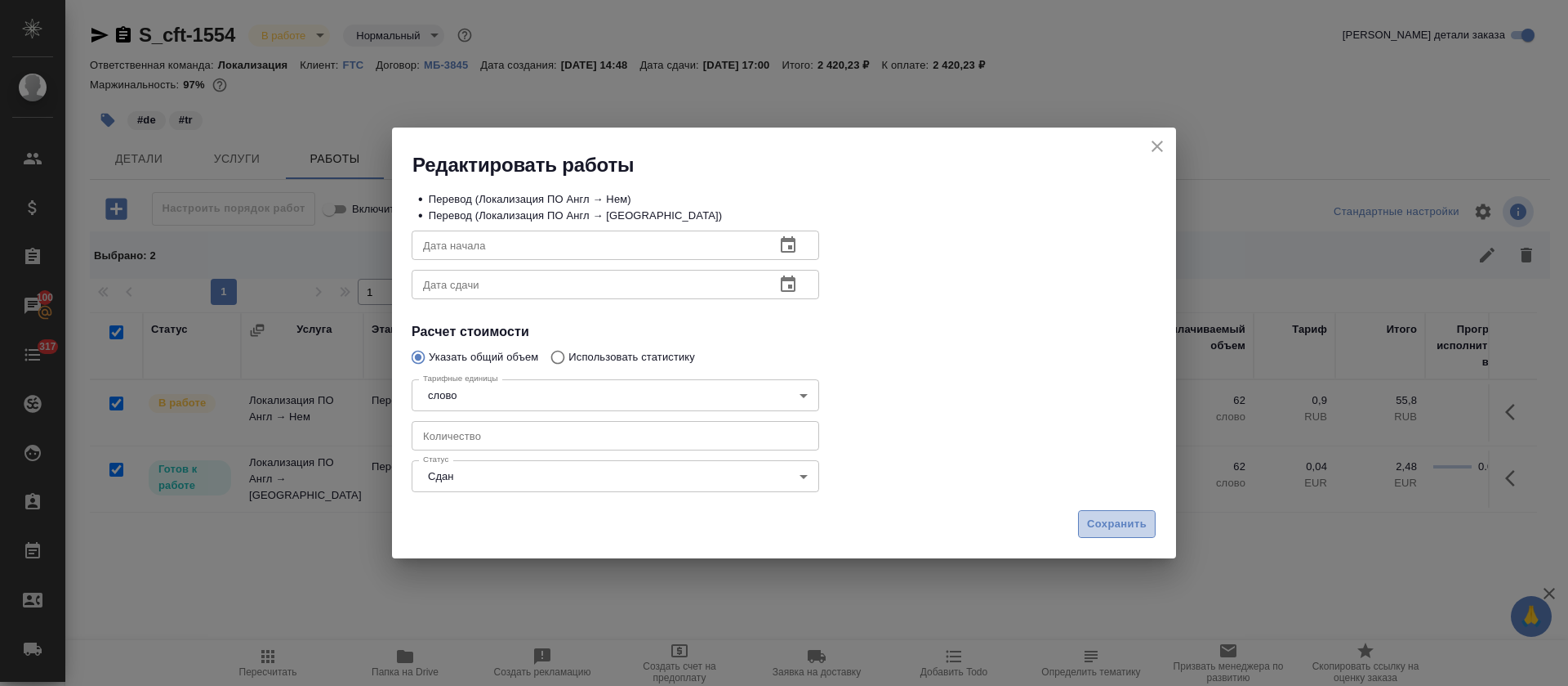
drag, startPoint x: 1141, startPoint y: 529, endPoint x: 1093, endPoint y: 518, distance: 49.2
click at [1141, 527] on span "Сохранить" at bounding box center [1117, 524] width 59 height 19
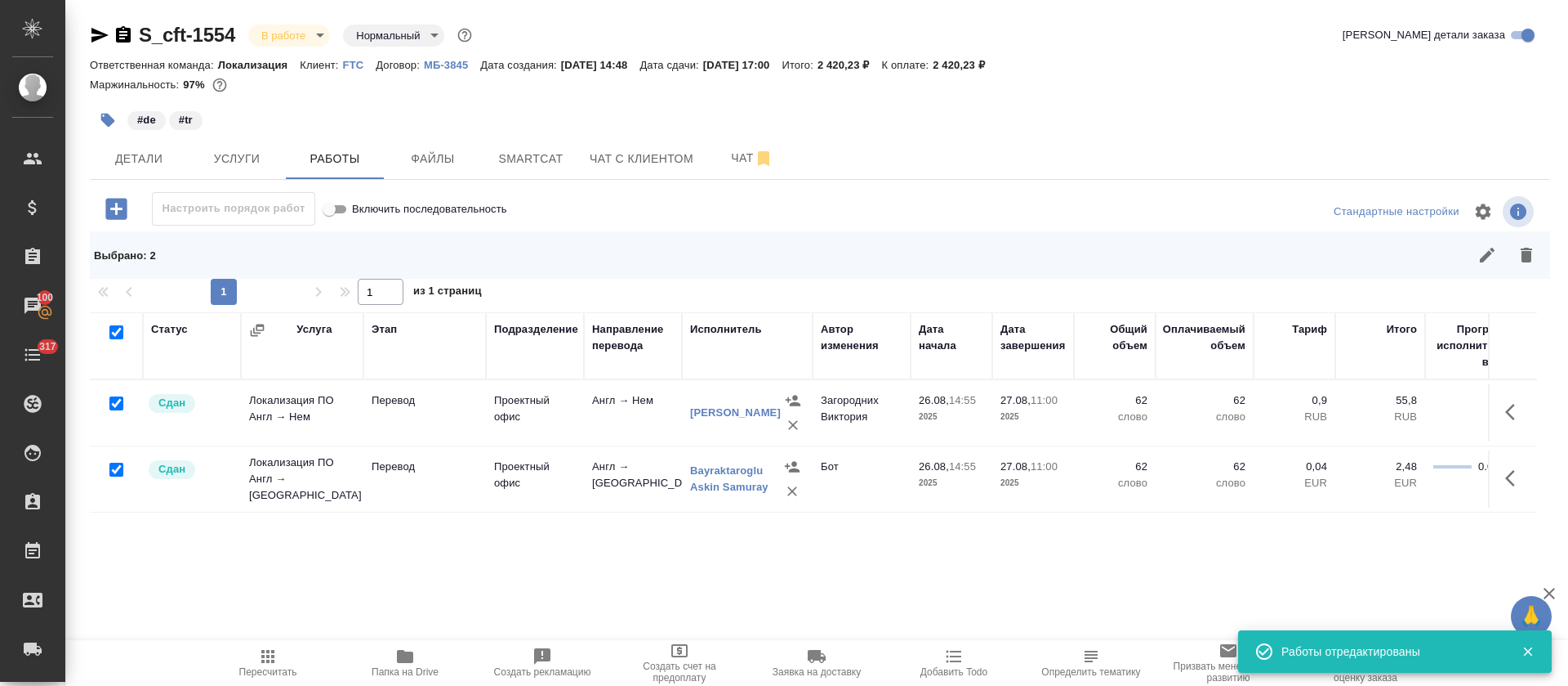
click at [290, 40] on body "🙏 .cls-1 fill:#fff; AWATERA Tretyakova Olga Клиенты Спецификации Заказы 100 Чат…" at bounding box center [784, 343] width 1568 height 686
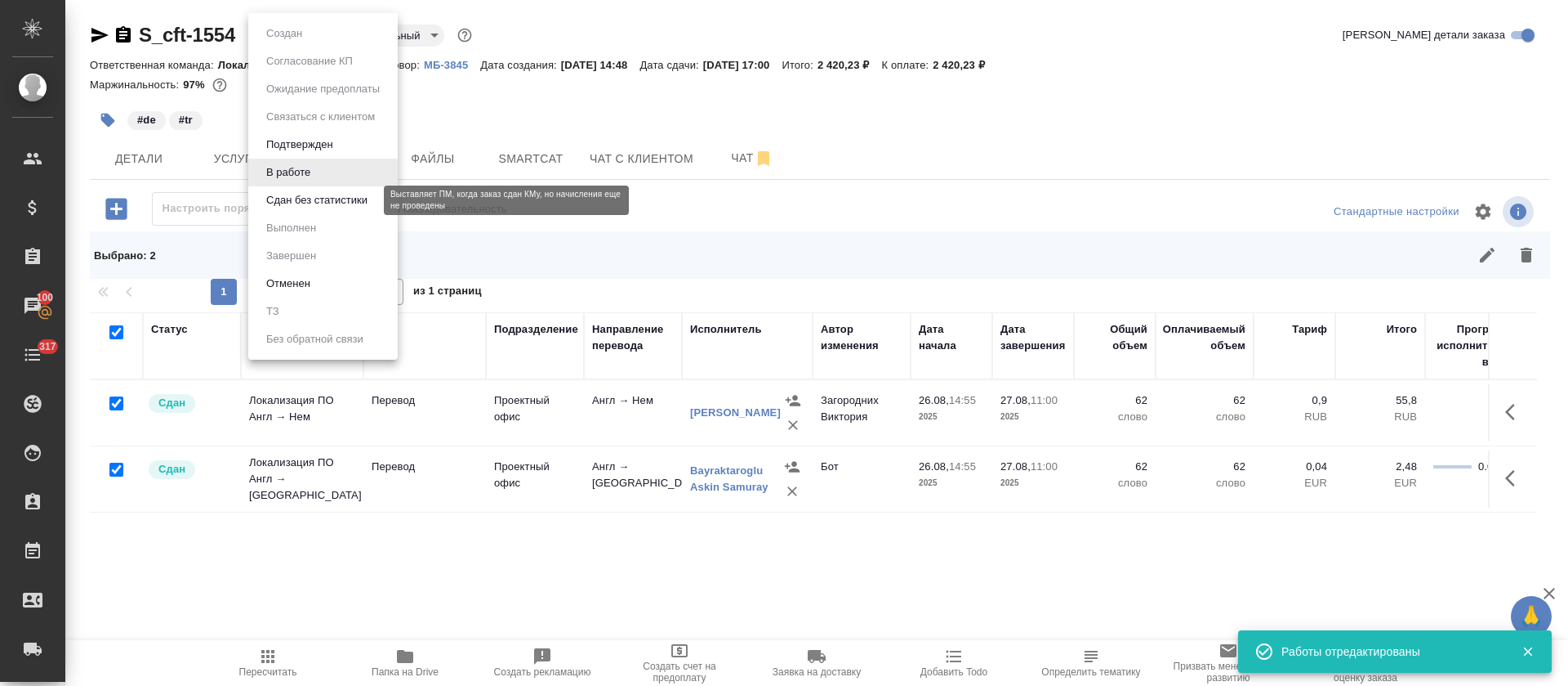
click at [277, 201] on button "Сдан без статистики" at bounding box center [317, 200] width 111 height 18
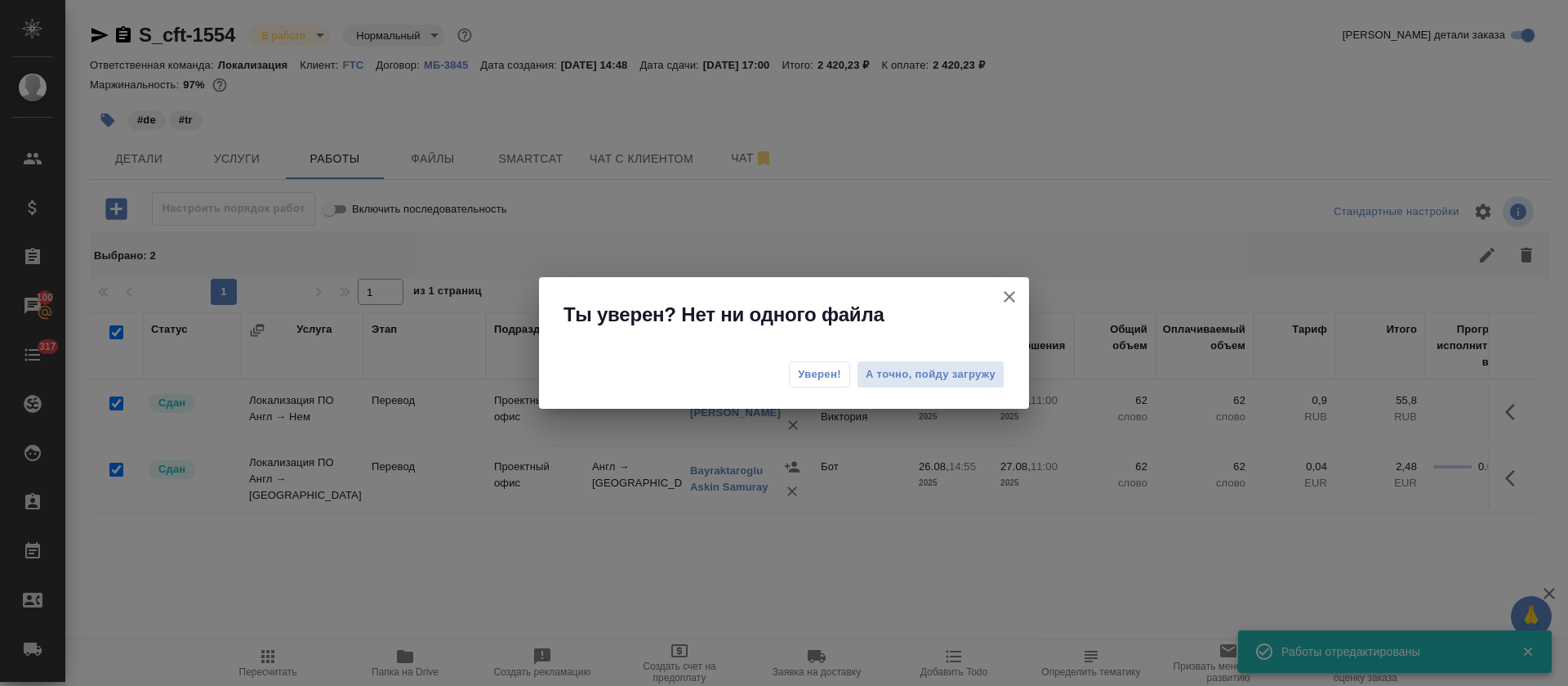
click at [800, 370] on span "Уверен!" at bounding box center [819, 374] width 43 height 16
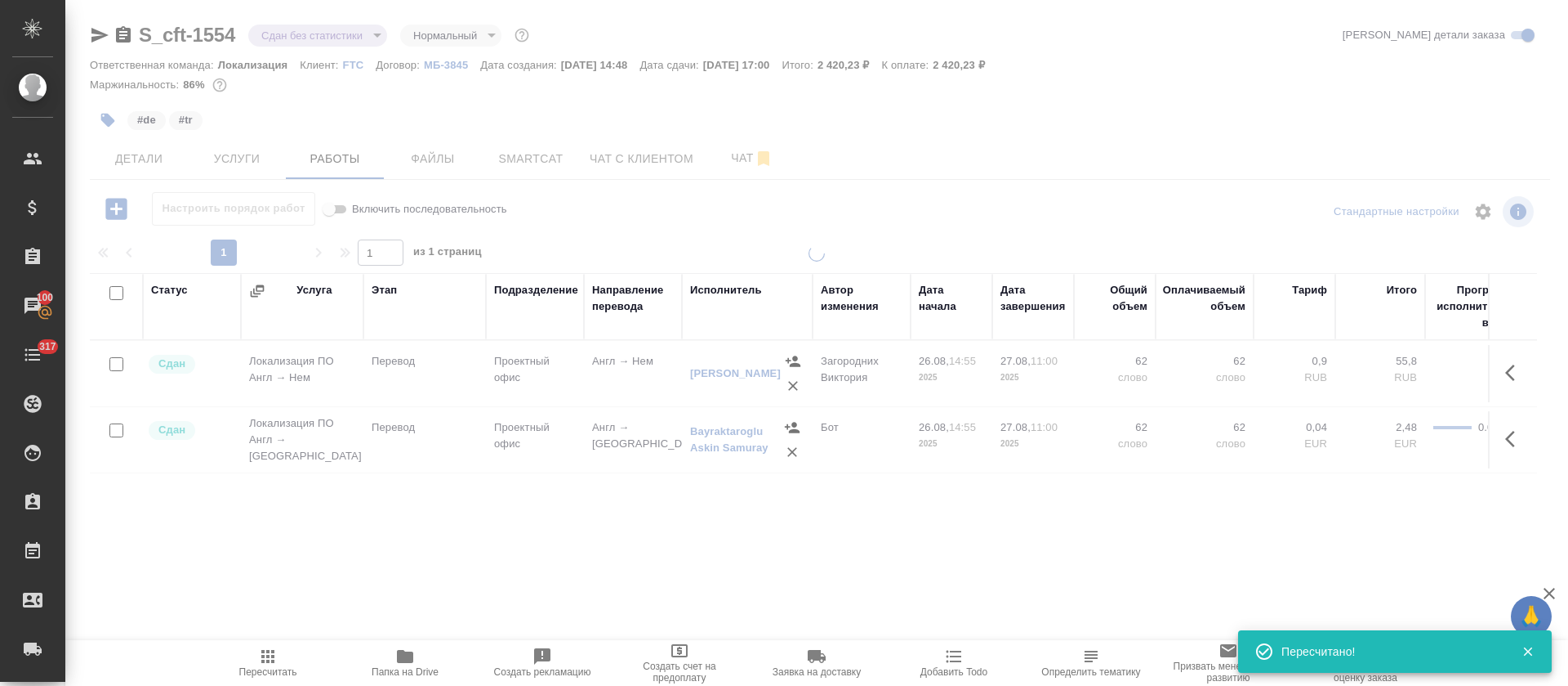
click at [341, 36] on div at bounding box center [817, 341] width 1503 height 682
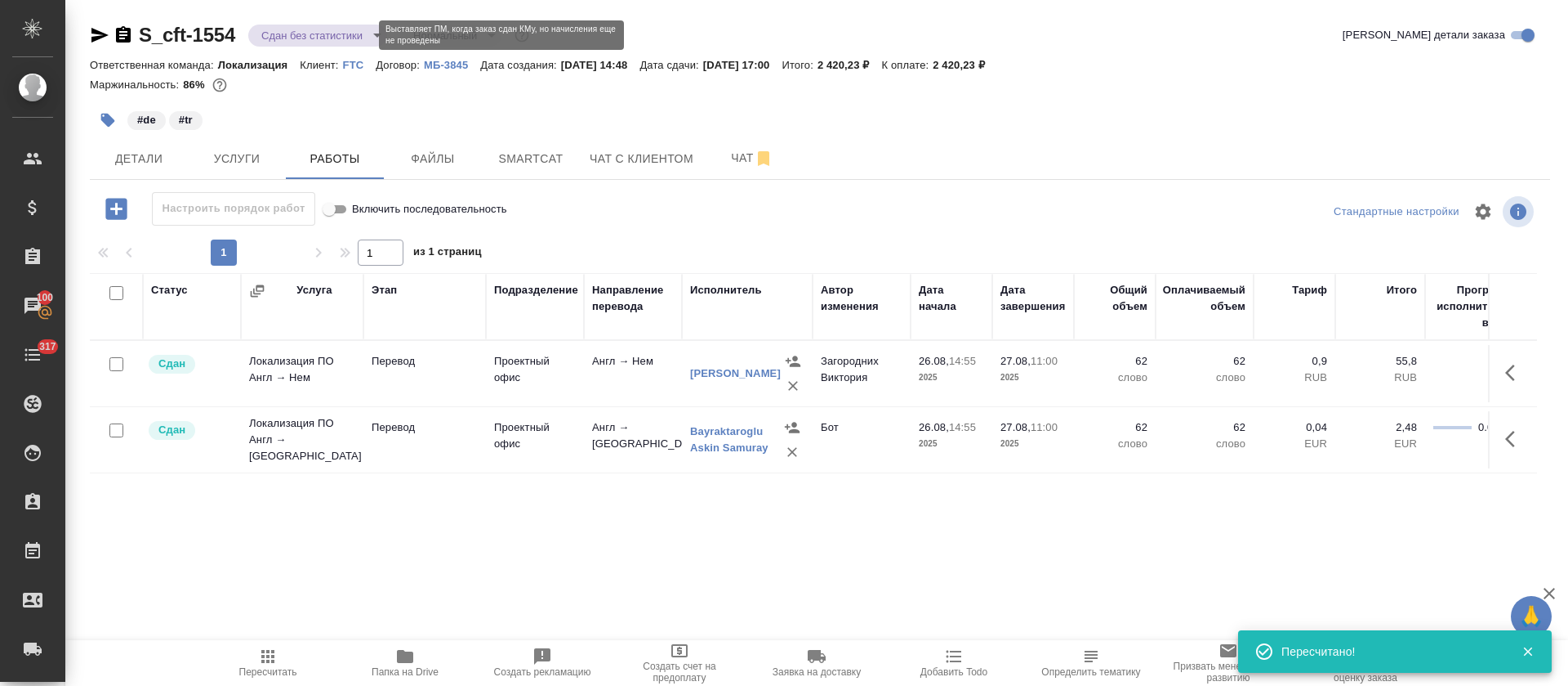
click at [341, 36] on body "🙏 .cls-1 fill:#fff; AWATERA Tretyakova Olga Клиенты Спецификации Заказы 100 Чат…" at bounding box center [784, 343] width 1568 height 686
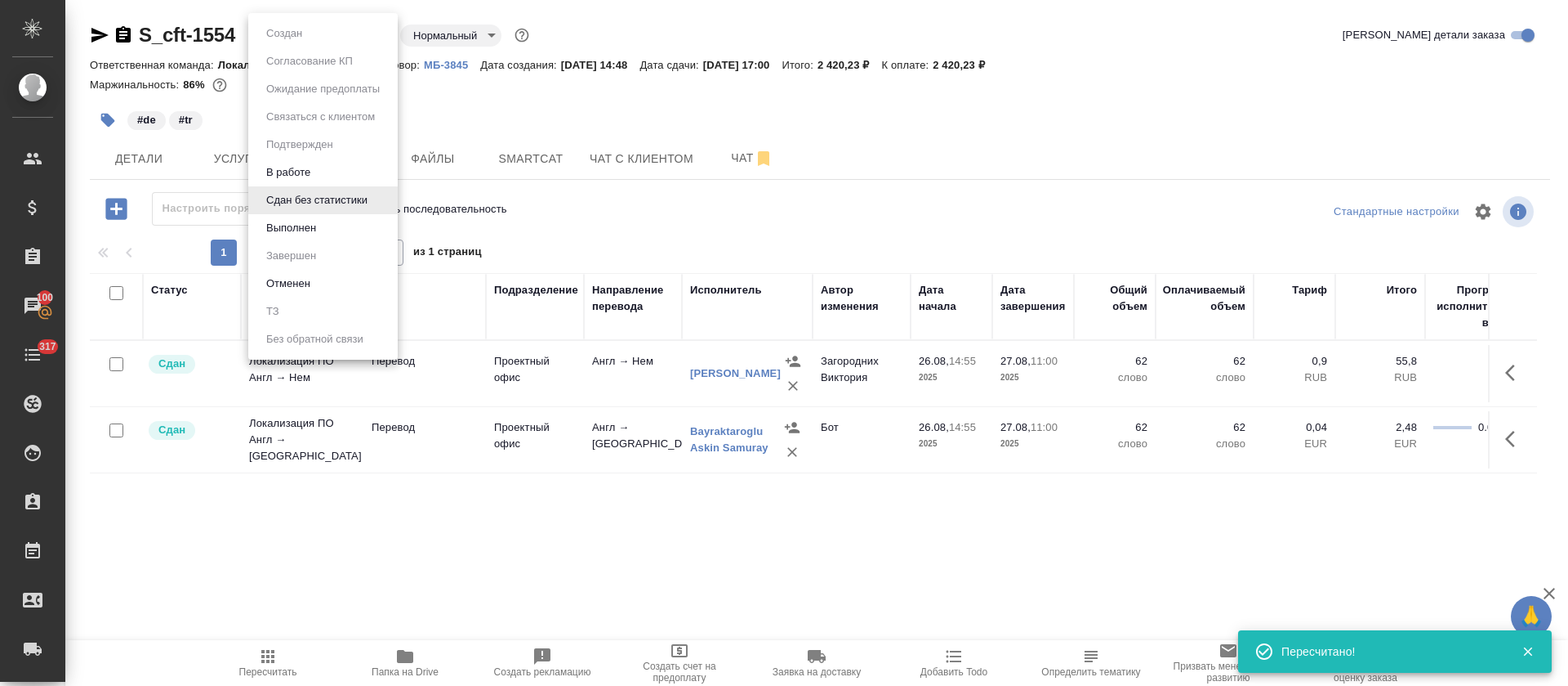
click at [314, 214] on li "Выполнен" at bounding box center [323, 227] width 149 height 28
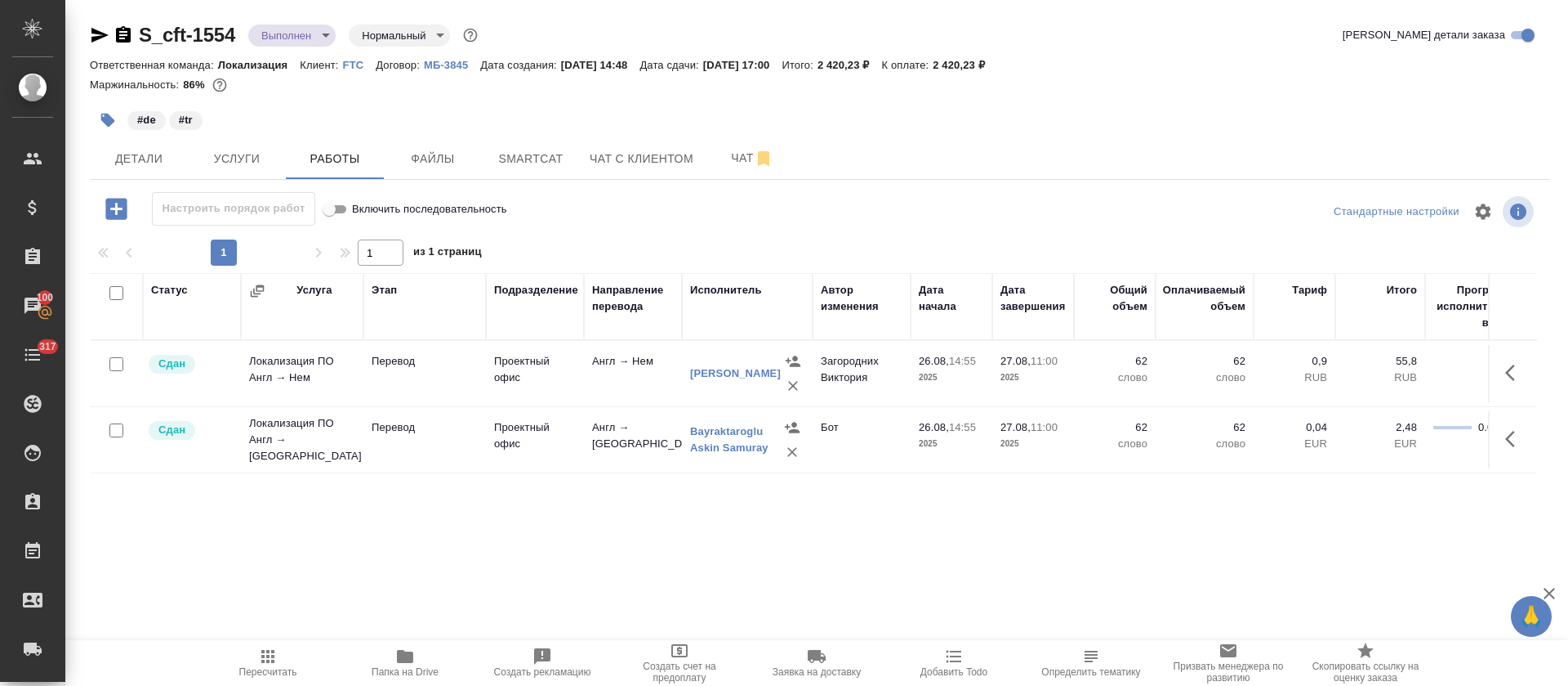
click at [95, 36] on icon "button" at bounding box center [100, 35] width 17 height 14
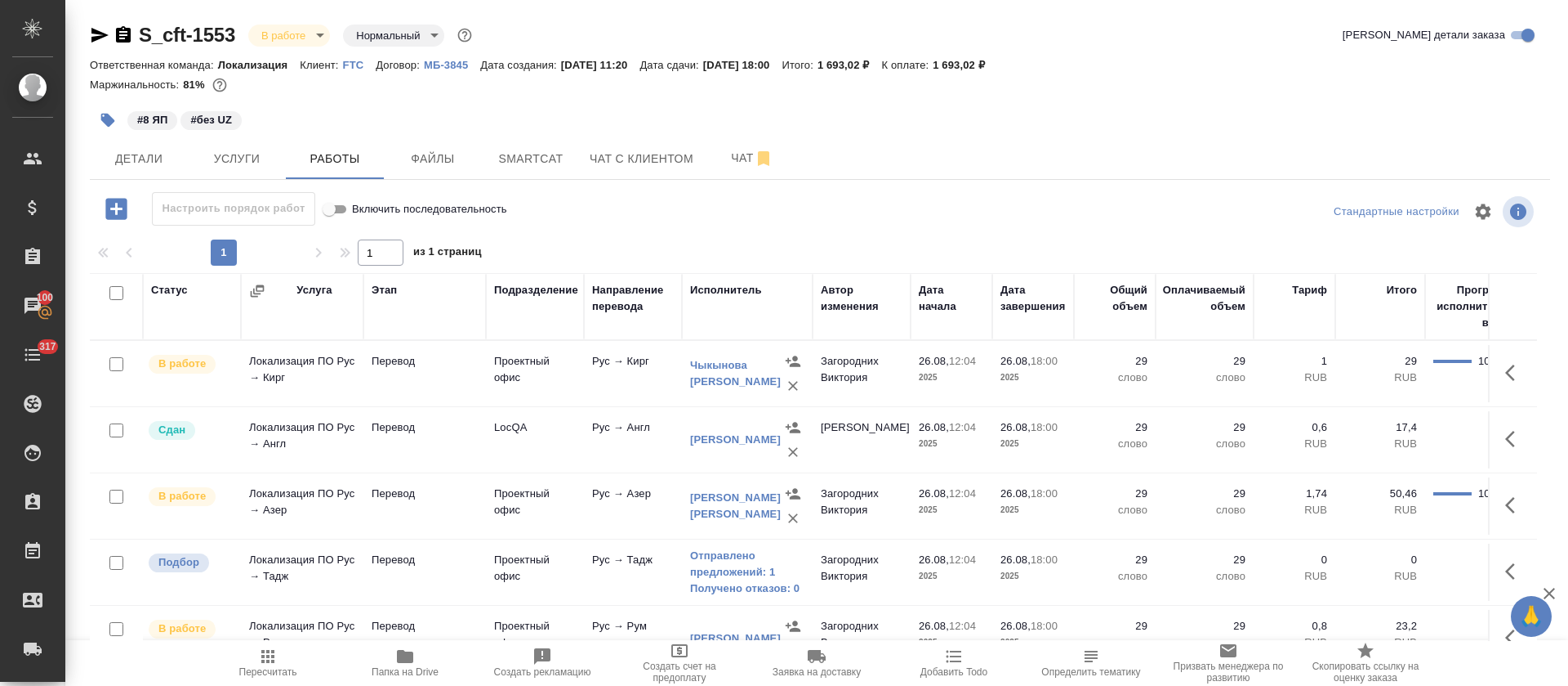
scroll to position [307, 0]
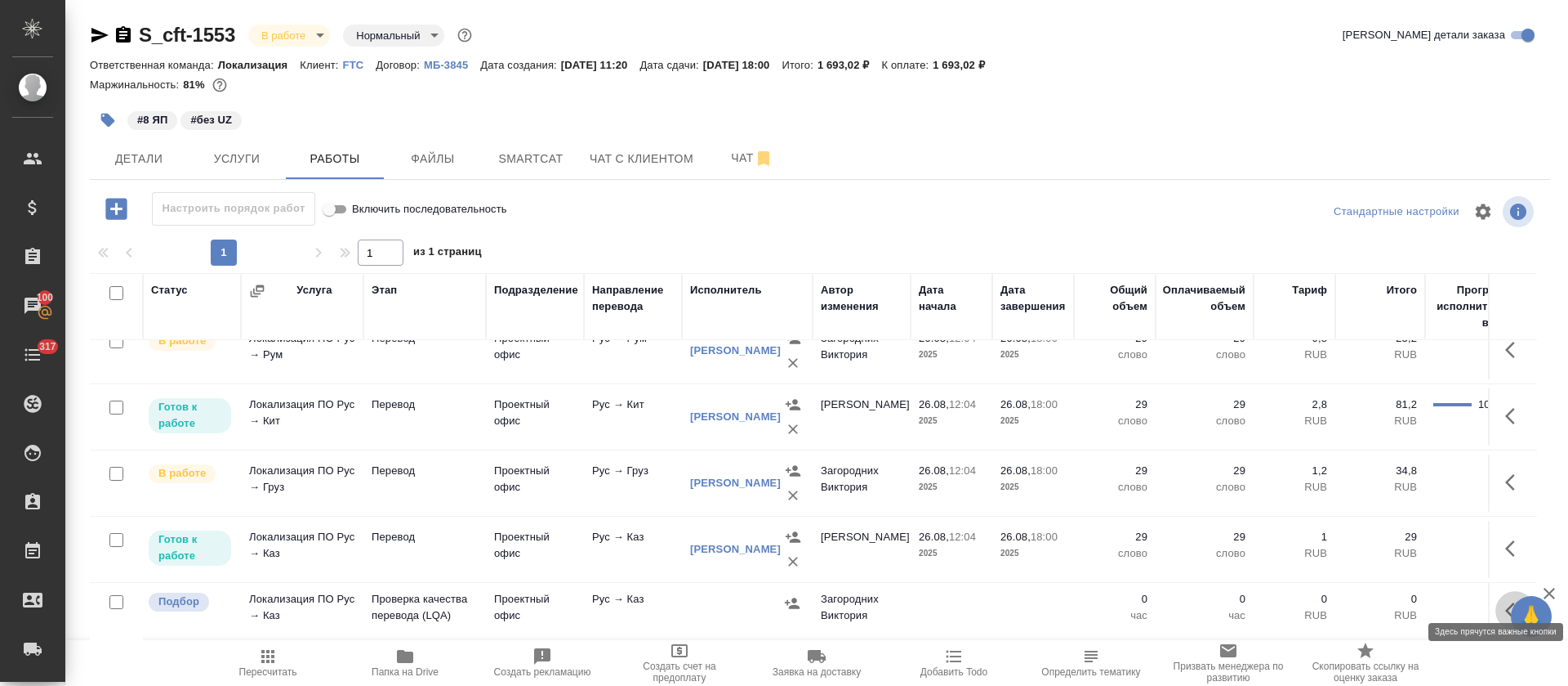
click at [1505, 602] on icon "button" at bounding box center [1510, 610] width 10 height 16
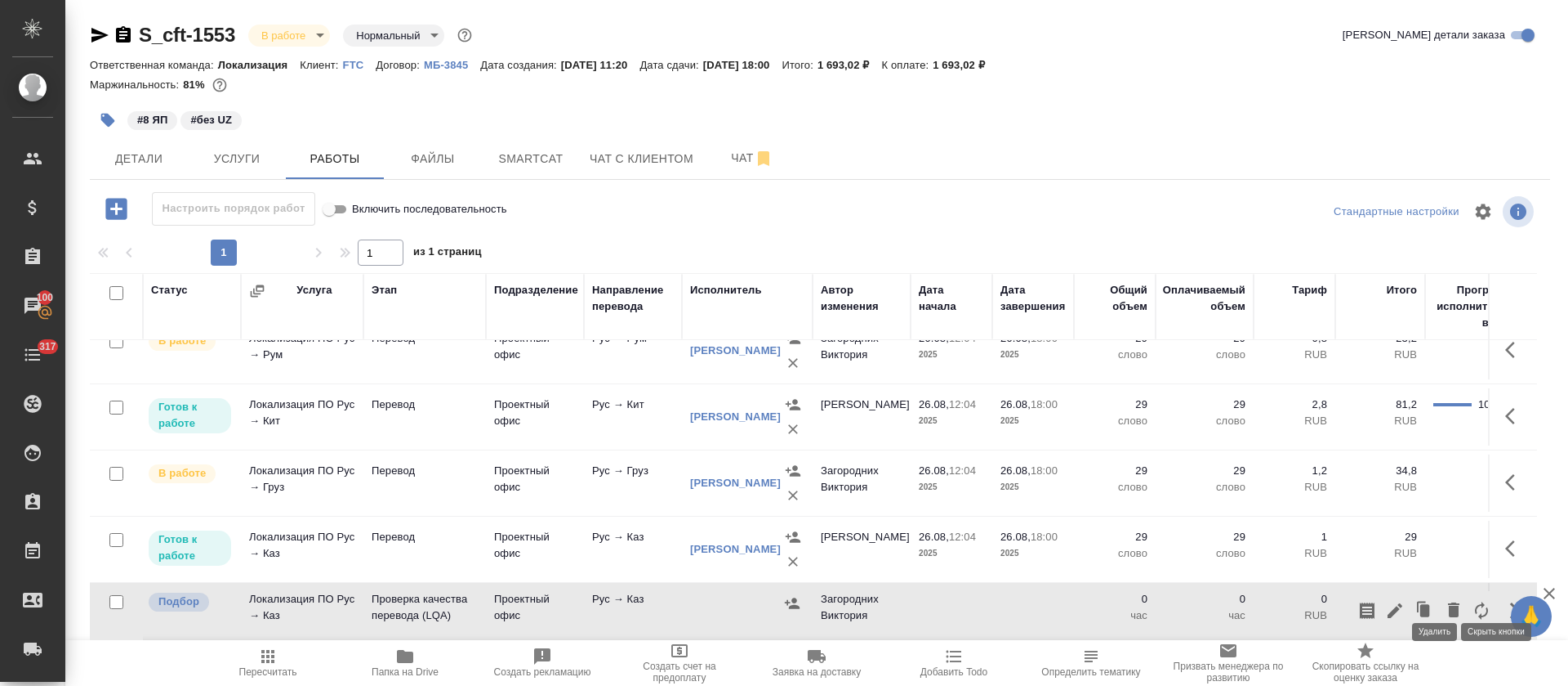
click at [1440, 599] on button "button" at bounding box center [1454, 610] width 28 height 40
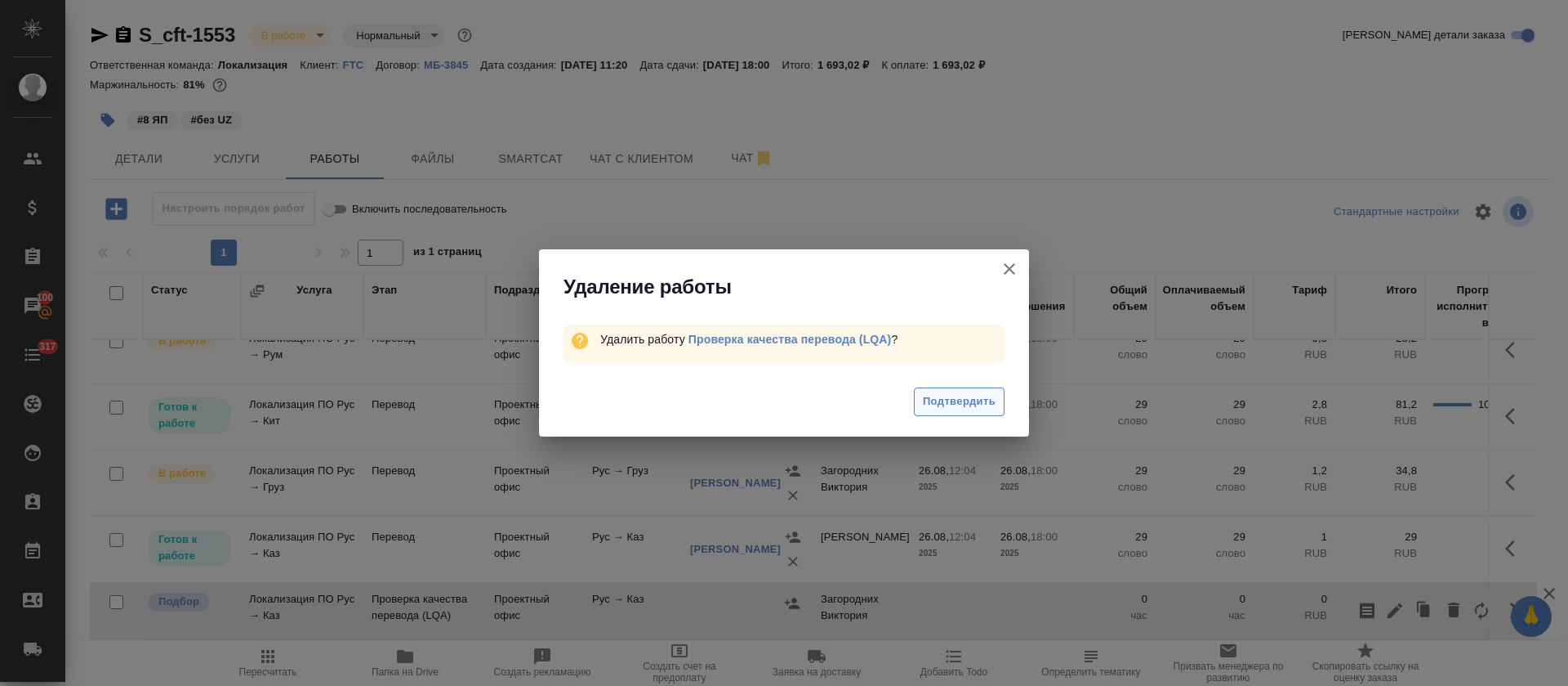
click at [950, 398] on span "Подтвердить" at bounding box center [959, 401] width 73 height 19
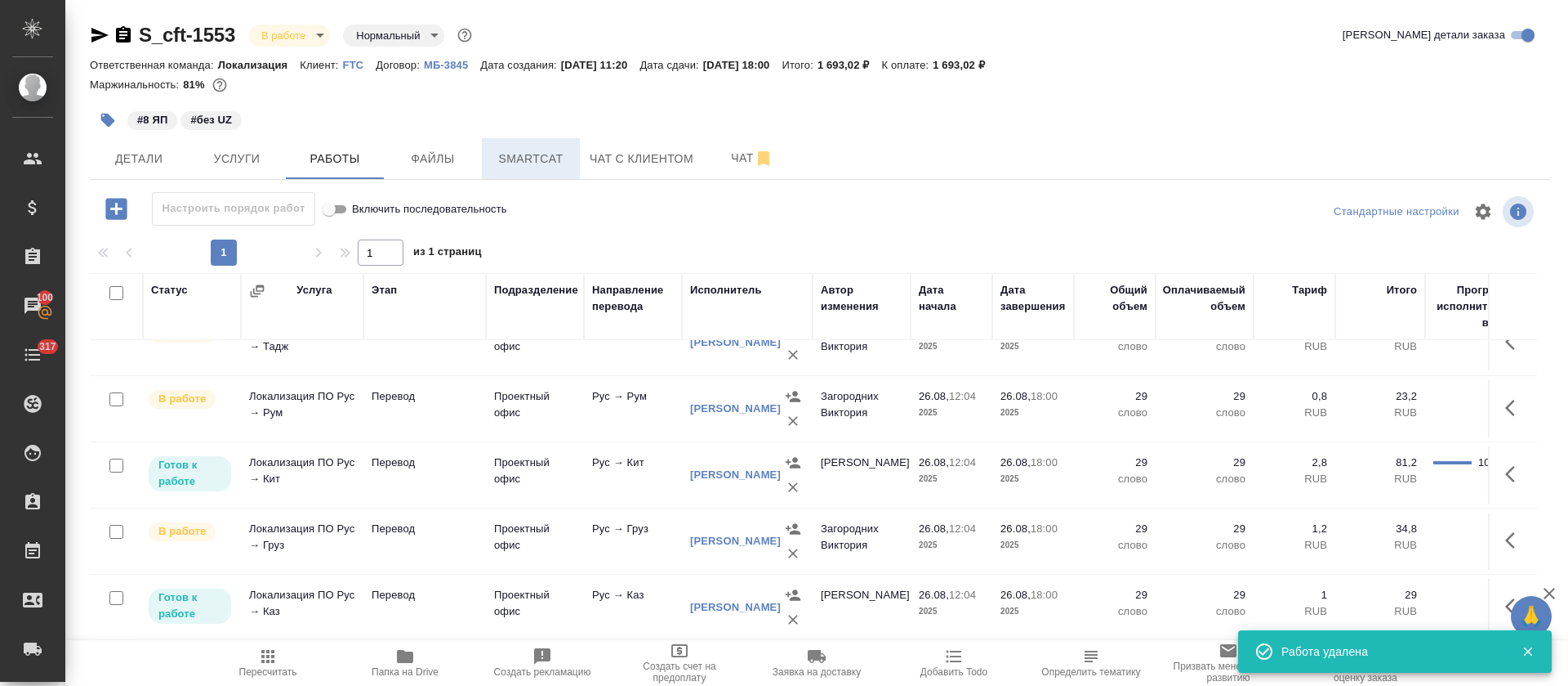
scroll to position [248, 0]
click at [534, 168] on button "Smartcat" at bounding box center [530, 158] width 98 height 40
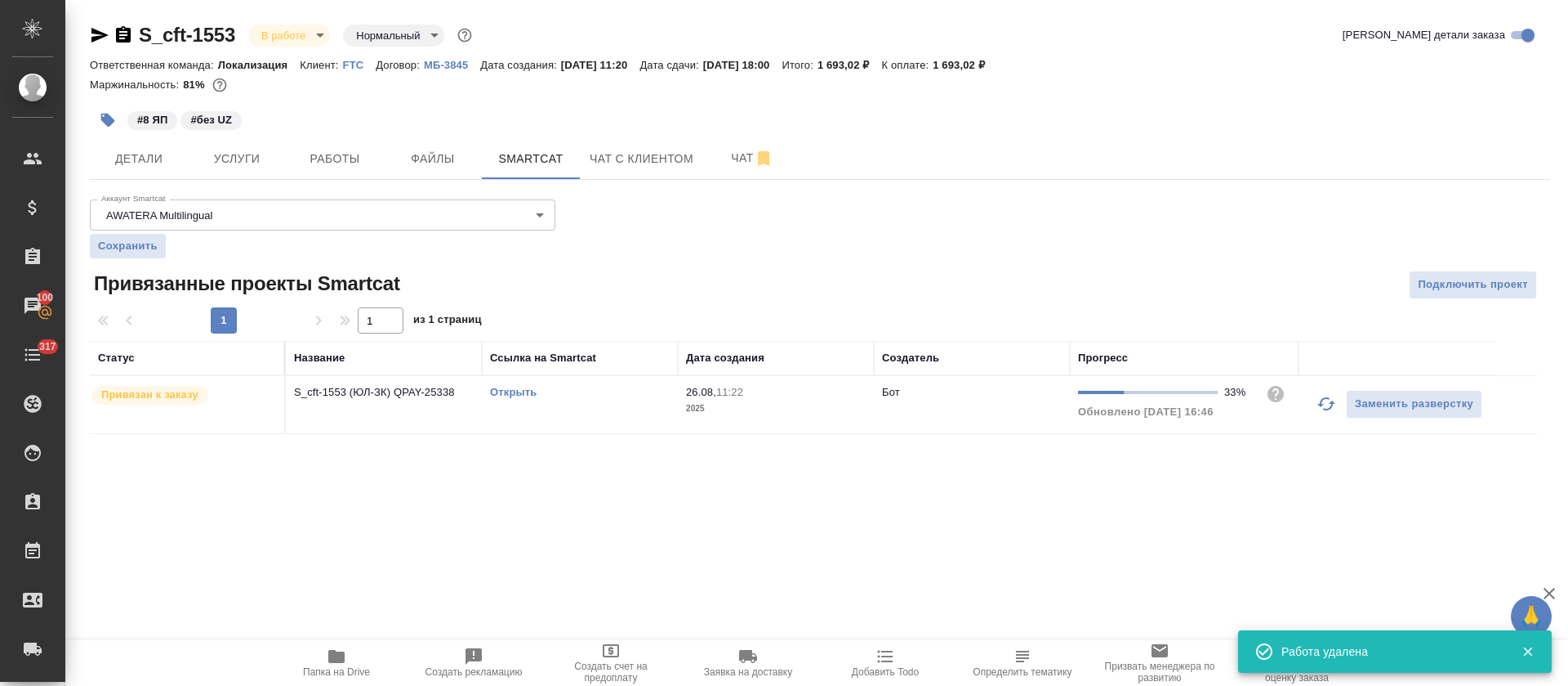
click at [511, 384] on div "Открыть" at bounding box center [580, 392] width 180 height 16
click at [511, 396] on link "Открыть" at bounding box center [513, 392] width 47 height 13
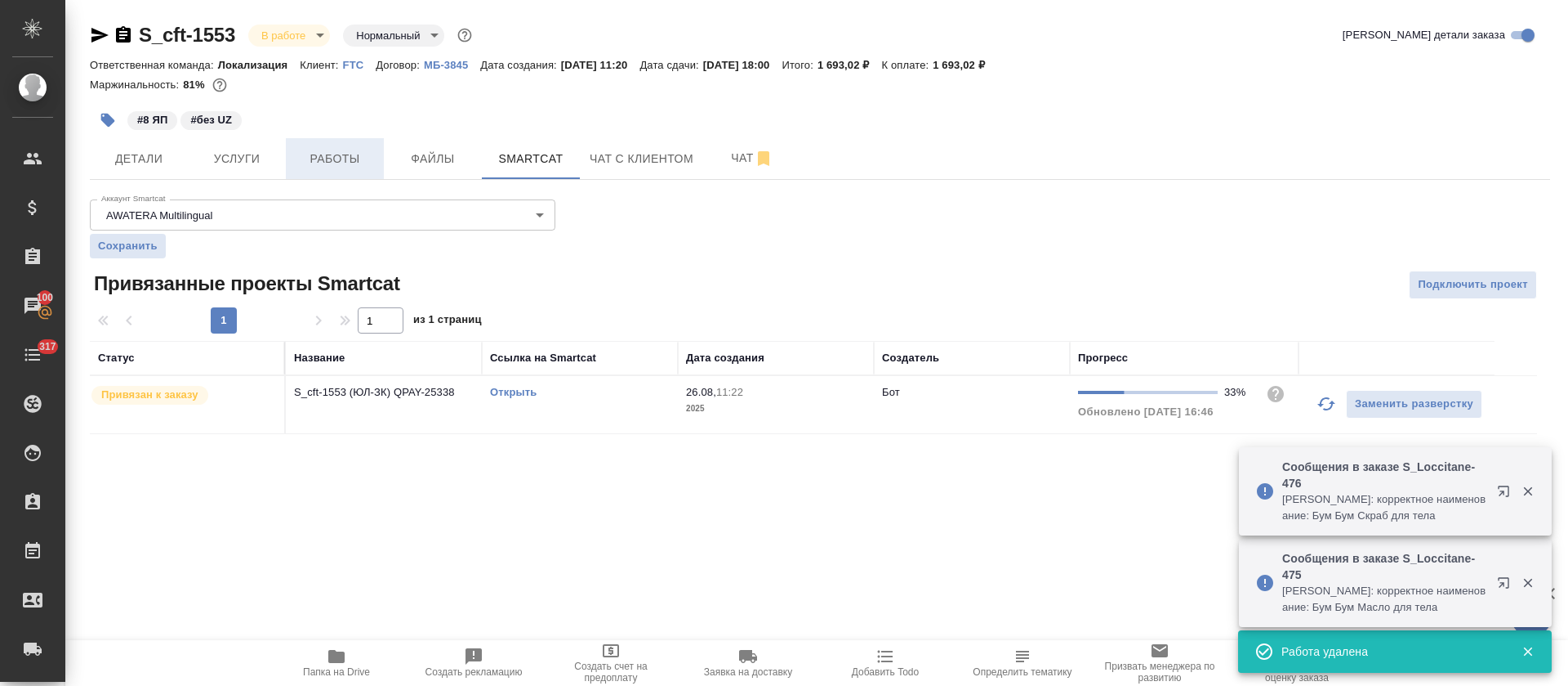
click at [301, 156] on span "Работы" at bounding box center [334, 158] width 78 height 21
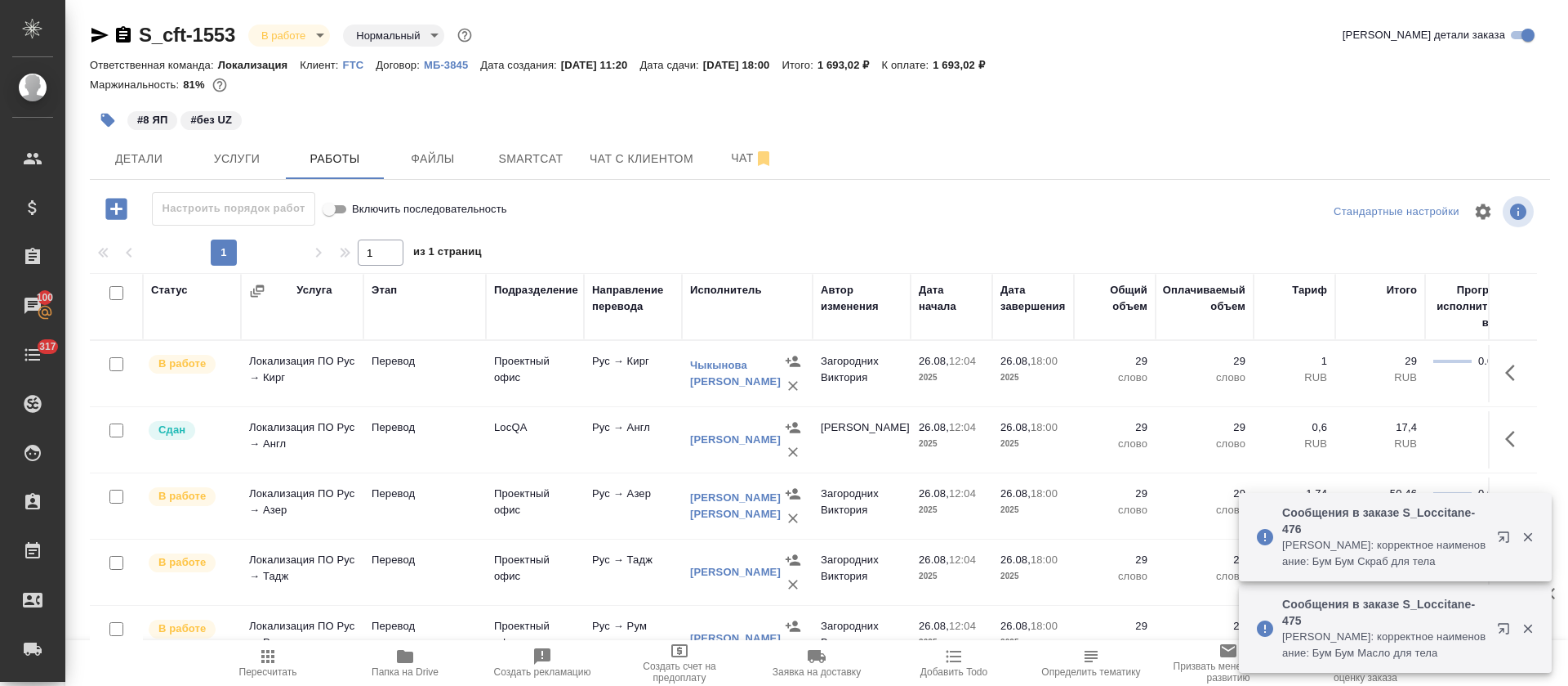
click at [115, 294] on input "checkbox" at bounding box center [116, 292] width 13 height 13
checkbox input "true"
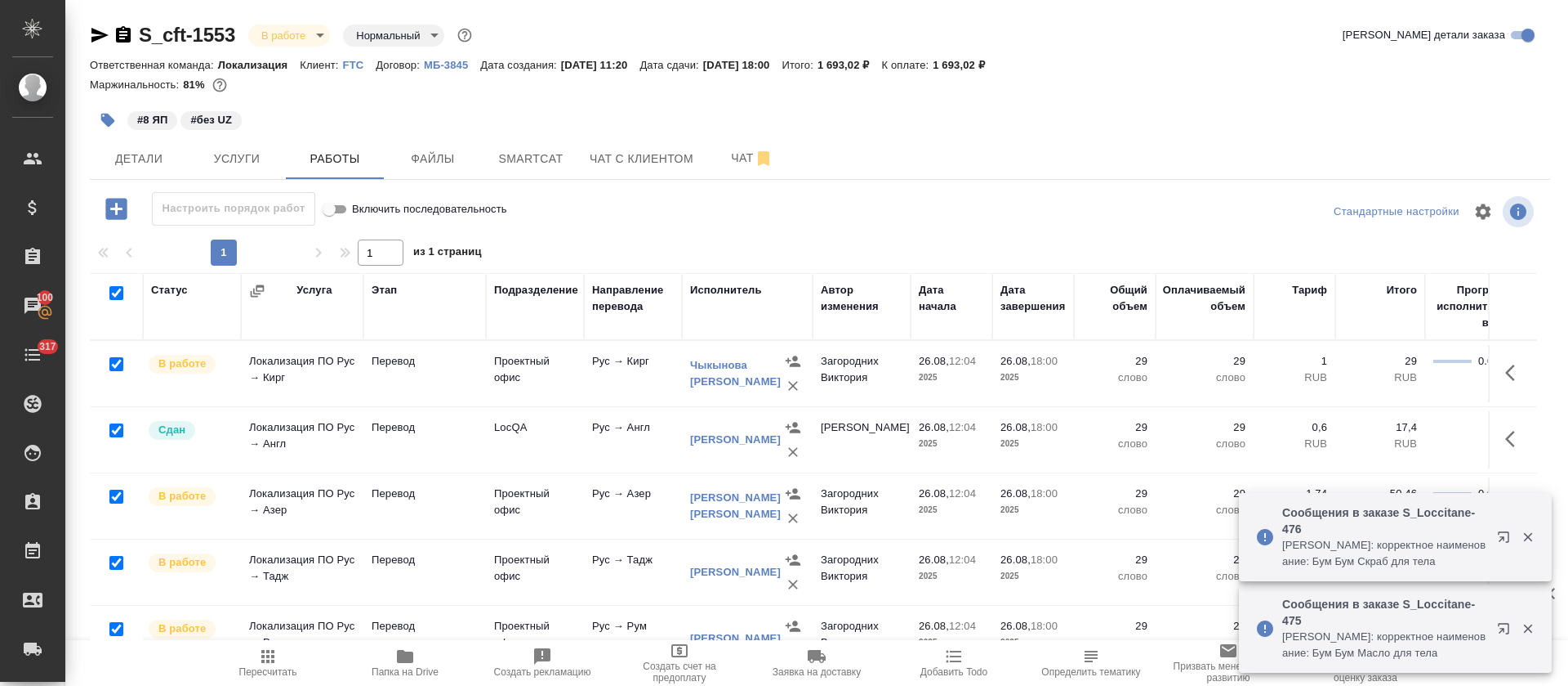
checkbox input "true"
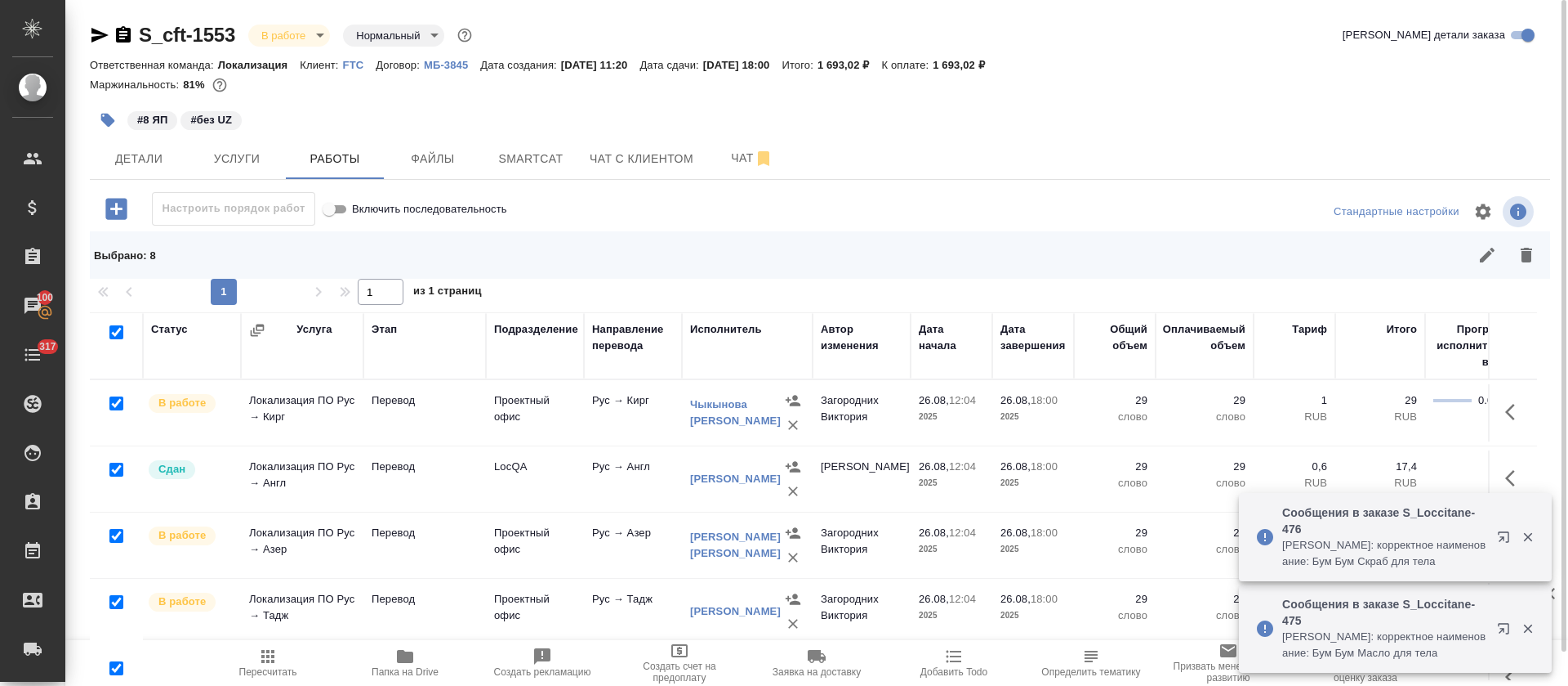
click at [1485, 277] on div "Выбрано : 8" at bounding box center [819, 254] width 1460 height 48
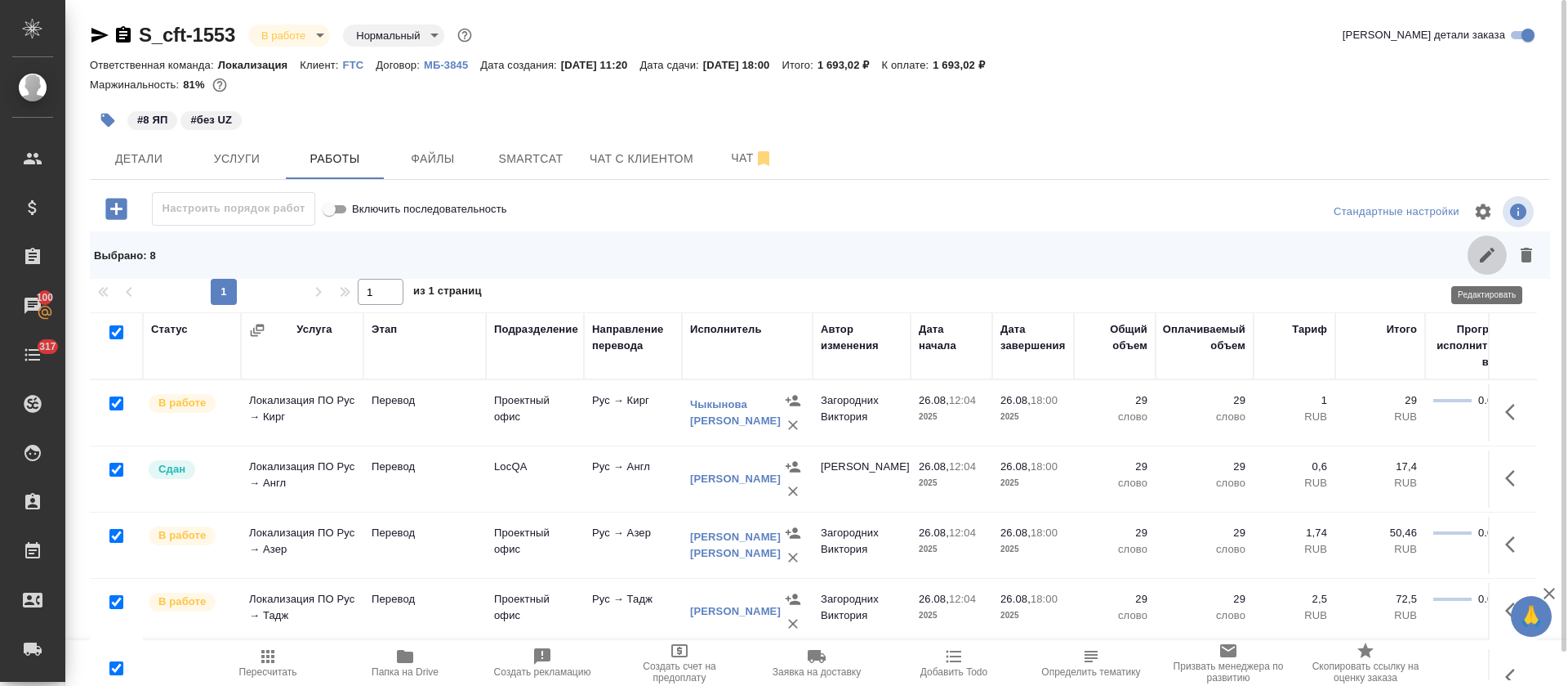
click at [1486, 262] on icon "button" at bounding box center [1487, 255] width 20 height 20
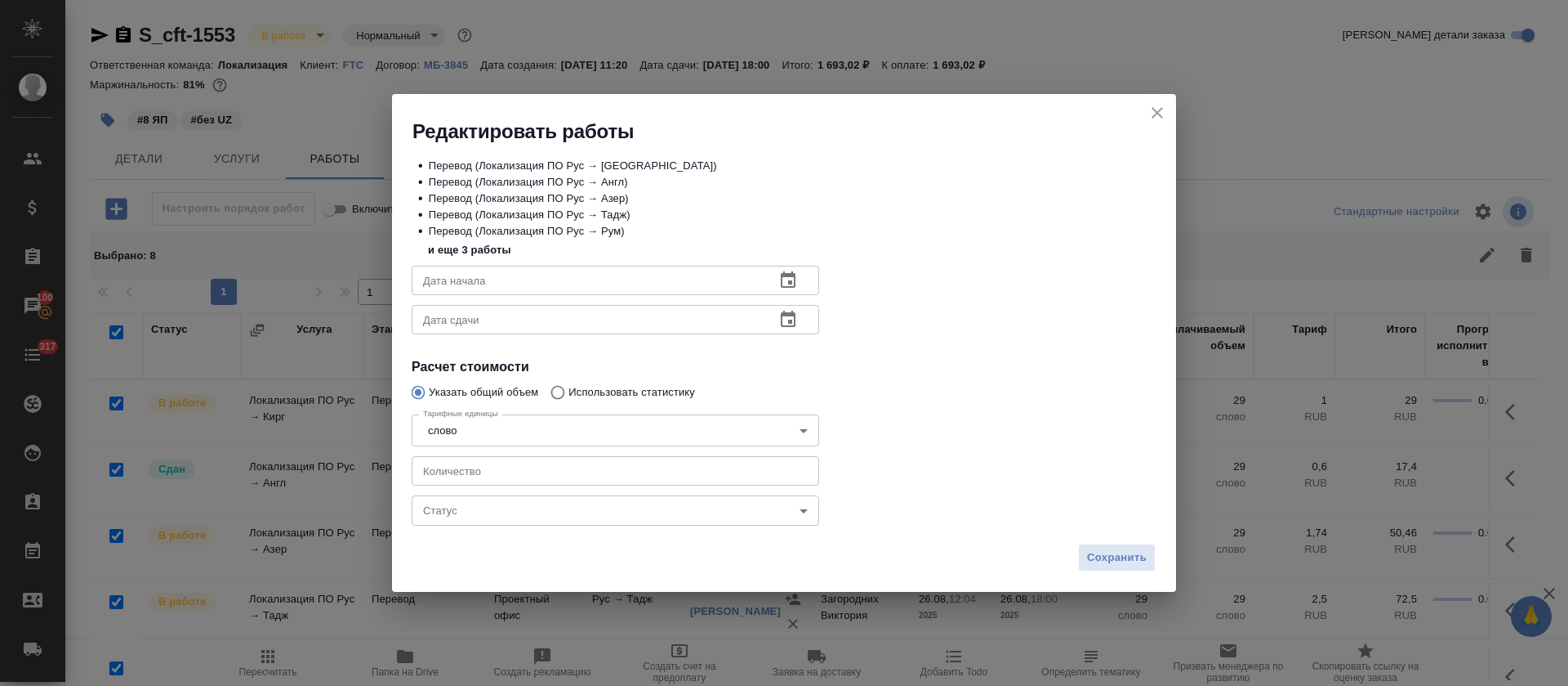
click at [545, 521] on body "🙏 .cls-1 fill:#fff; AWATERA [PERSON_NAME] Спецификации Заказы 100 Чаты 317 Todo…" at bounding box center [784, 343] width 1568 height 686
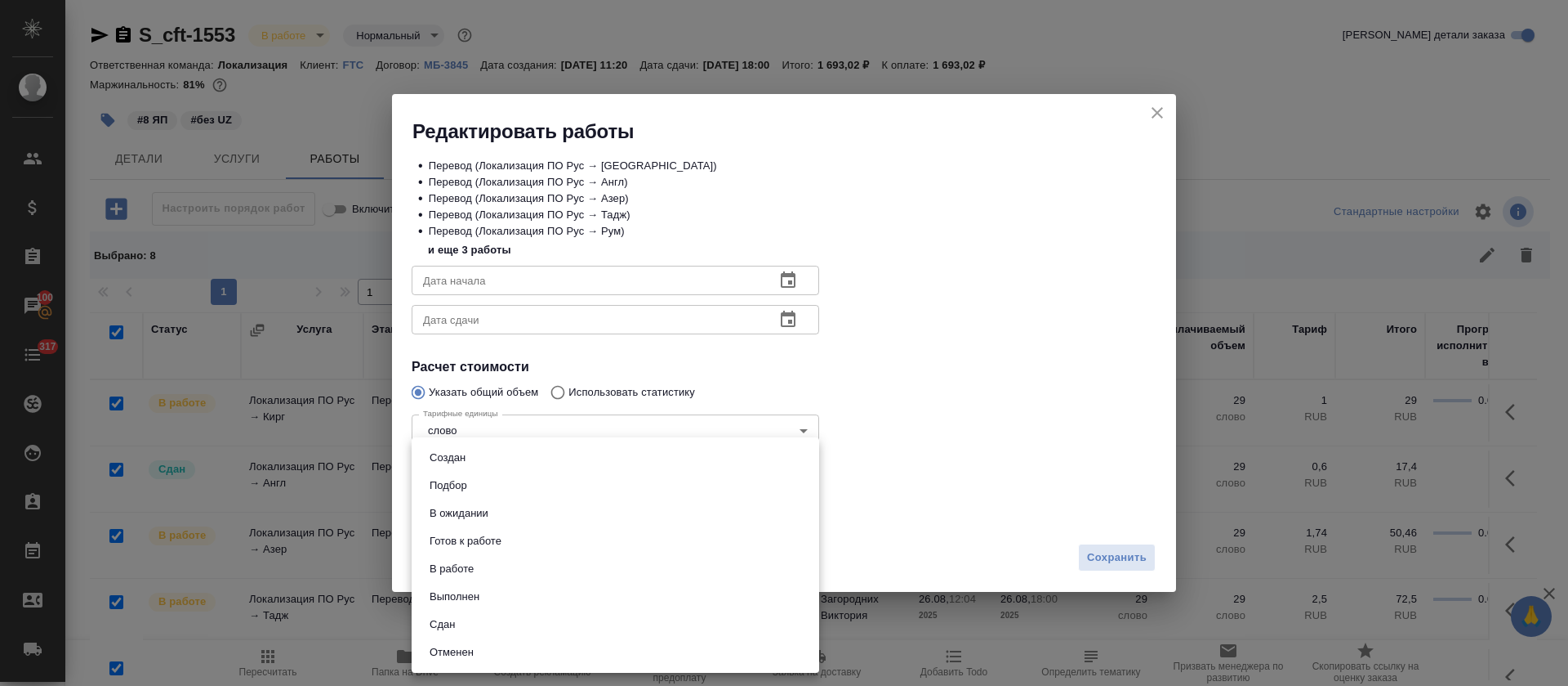
click at [466, 610] on li "Сдан" at bounding box center [616, 624] width 408 height 28
type input "closed"
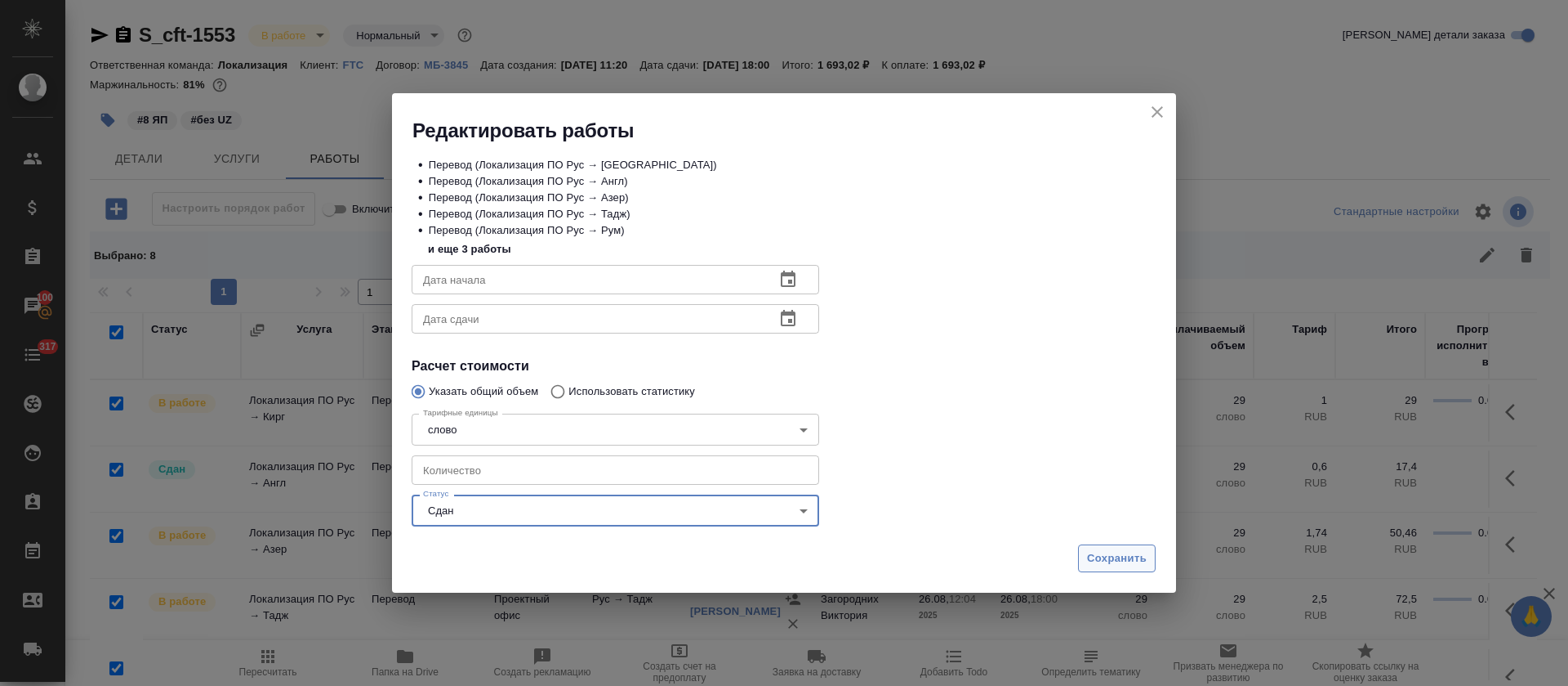
click at [1085, 556] on button "Сохранить" at bounding box center [1117, 558] width 77 height 29
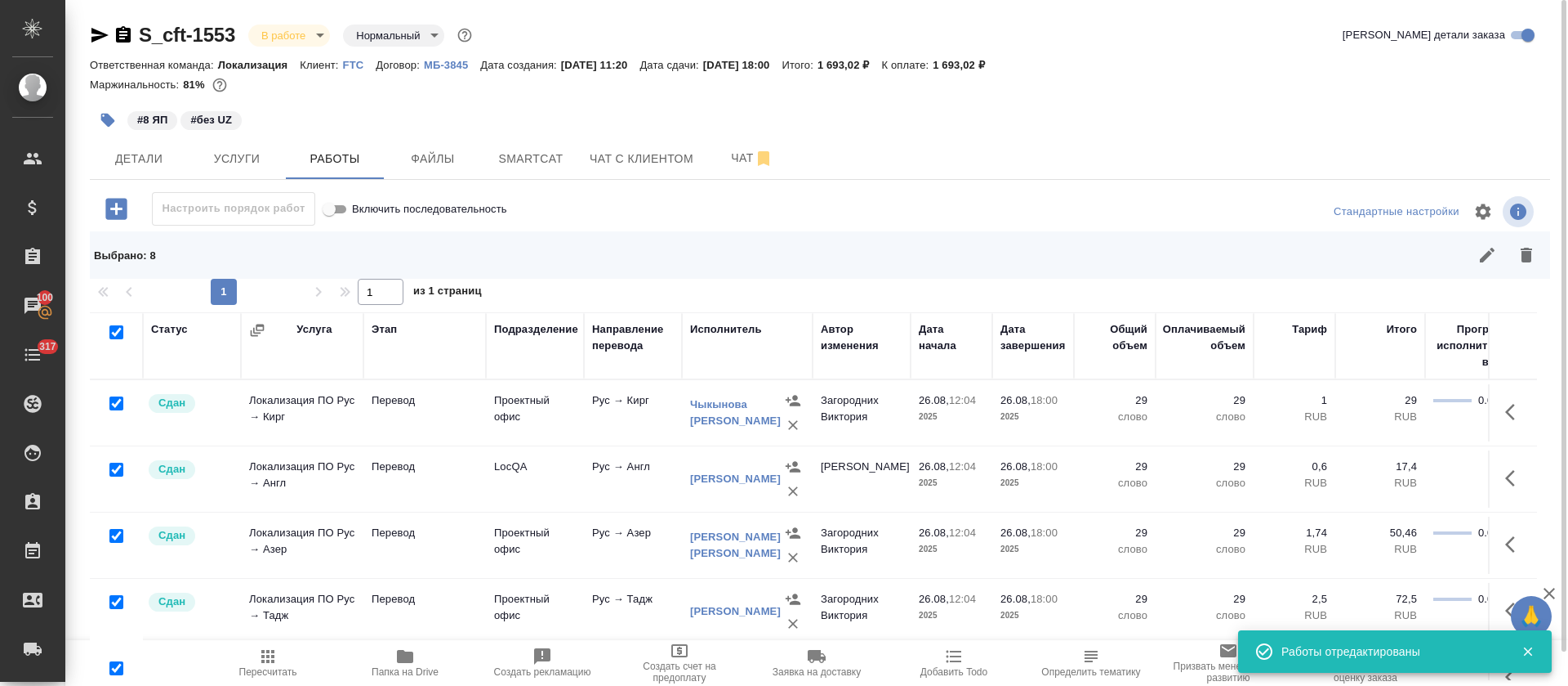
drag, startPoint x: 279, startPoint y: 665, endPoint x: 279, endPoint y: 651, distance: 14.0
click at [279, 667] on span "Пересчитать" at bounding box center [268, 672] width 58 height 12
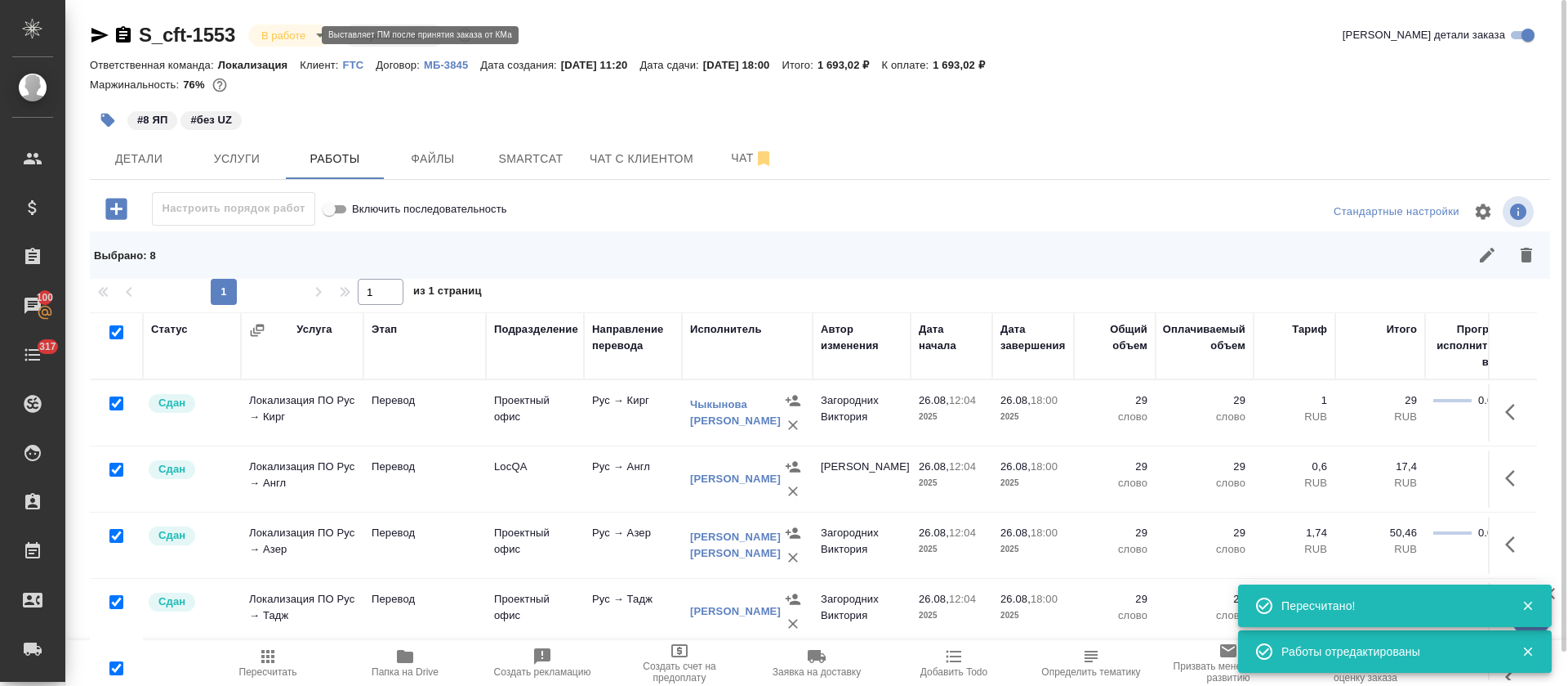
click at [306, 36] on body "🙏 .cls-1 fill:#fff; AWATERA Tretyakova Olga Клиенты Спецификации Заказы 100 Чат…" at bounding box center [784, 343] width 1568 height 686
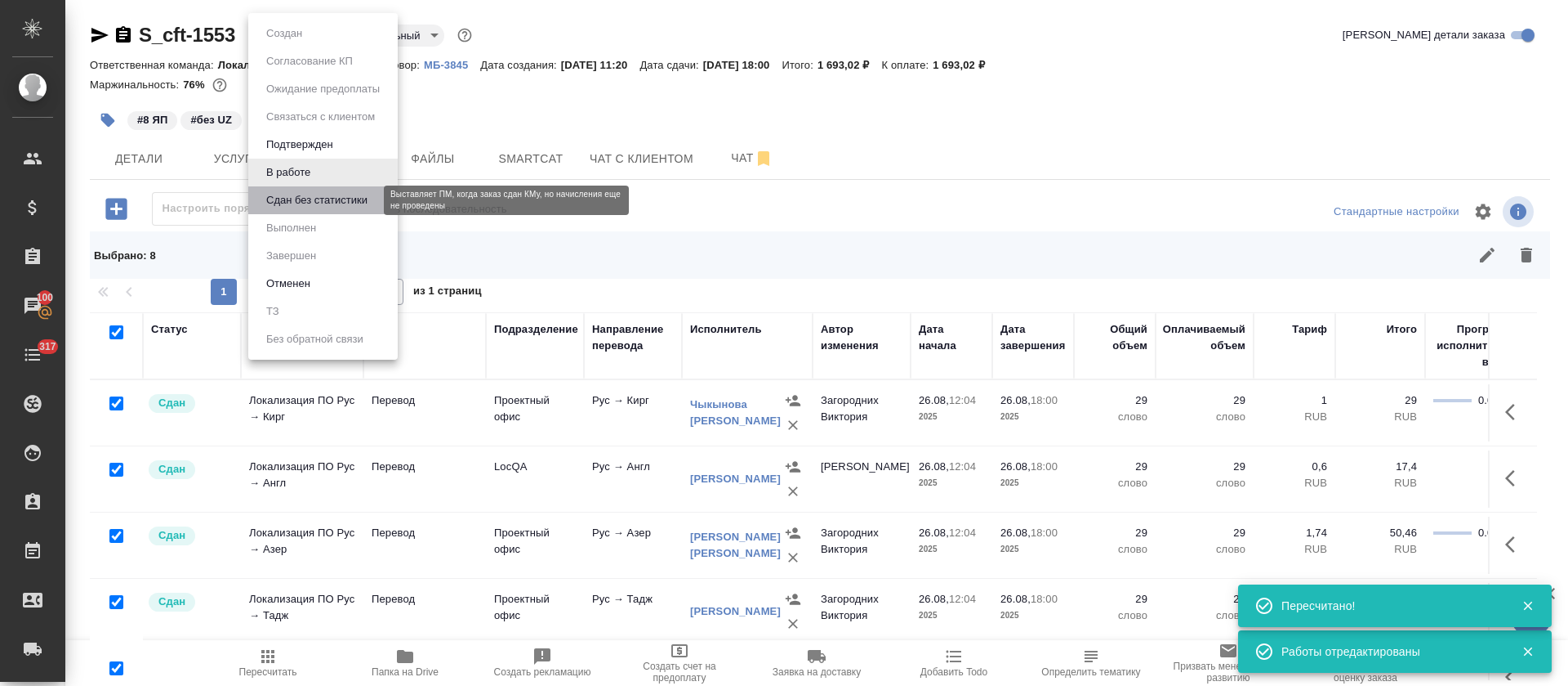
click at [270, 209] on button "Сдан без статистики" at bounding box center [317, 200] width 111 height 18
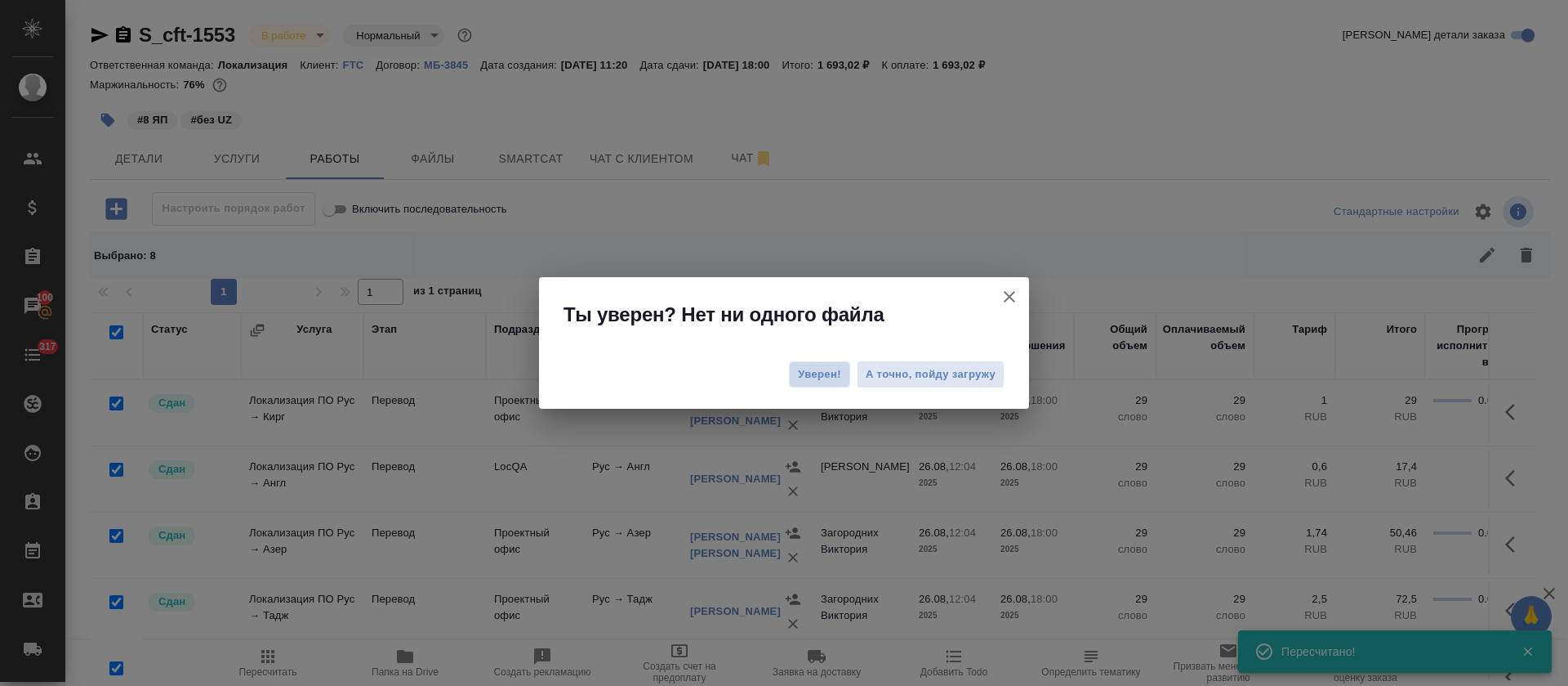
click at [810, 377] on span "Уверен!" at bounding box center [819, 374] width 43 height 16
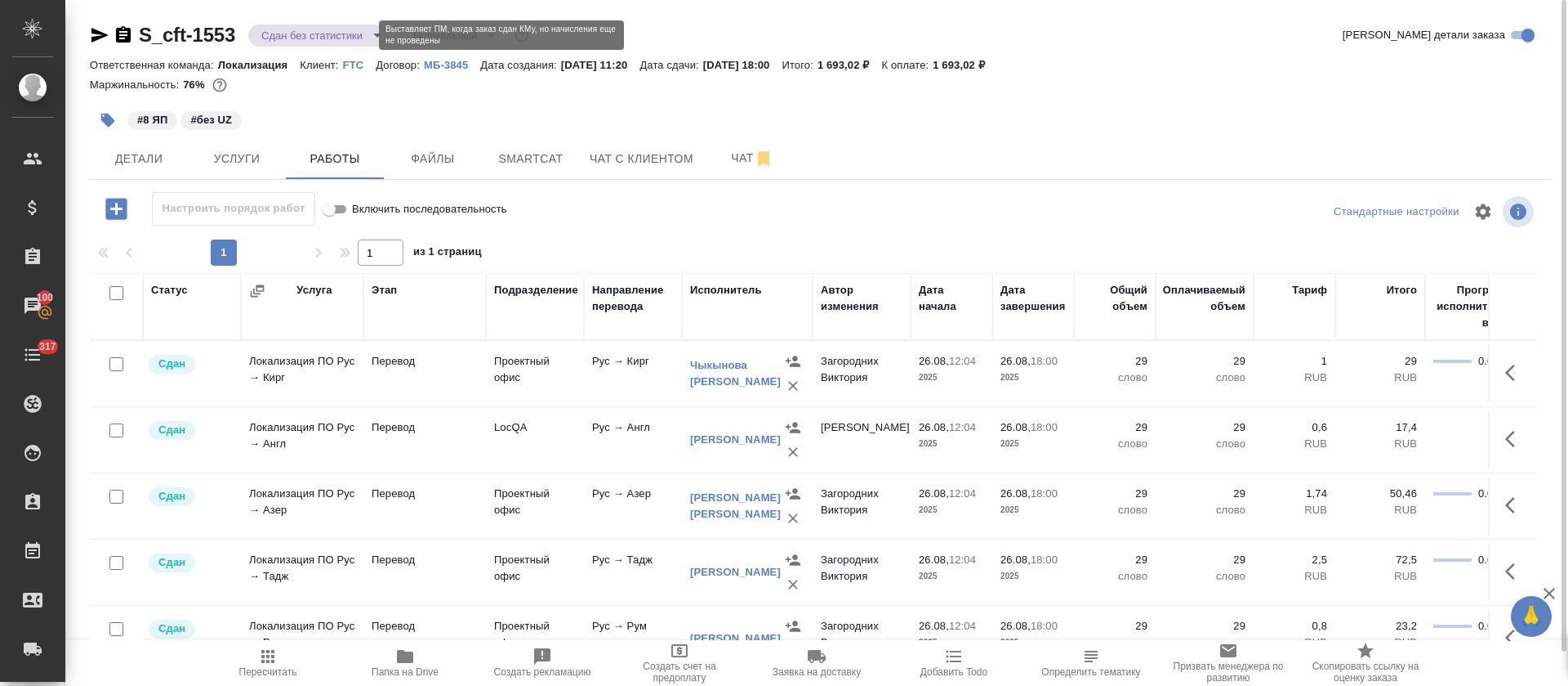
click at [338, 38] on body "🙏 .cls-1 fill:#fff; AWATERA Tretyakova Olga Клиенты Спецификации Заказы 100 Чат…" at bounding box center [784, 343] width 1568 height 686
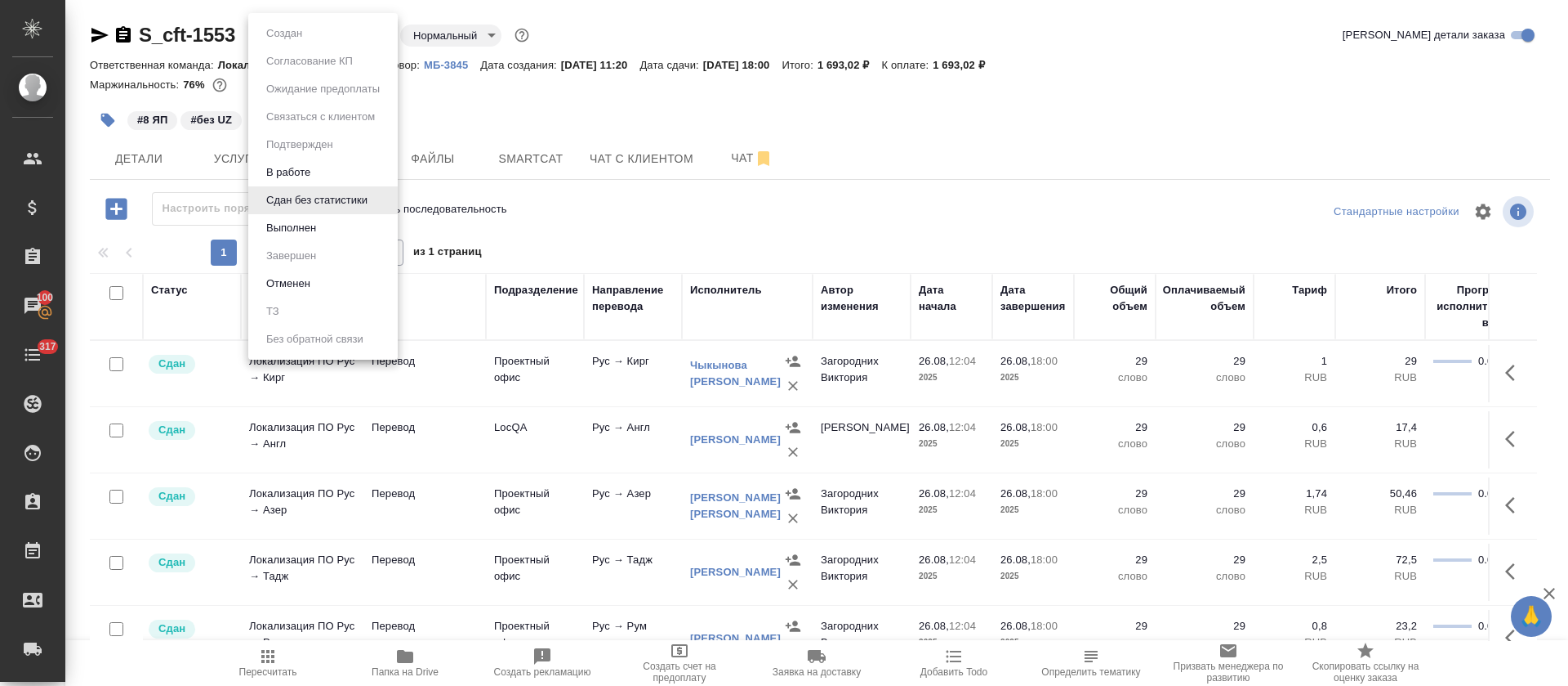
click at [323, 229] on li "Выполнен" at bounding box center [323, 227] width 149 height 28
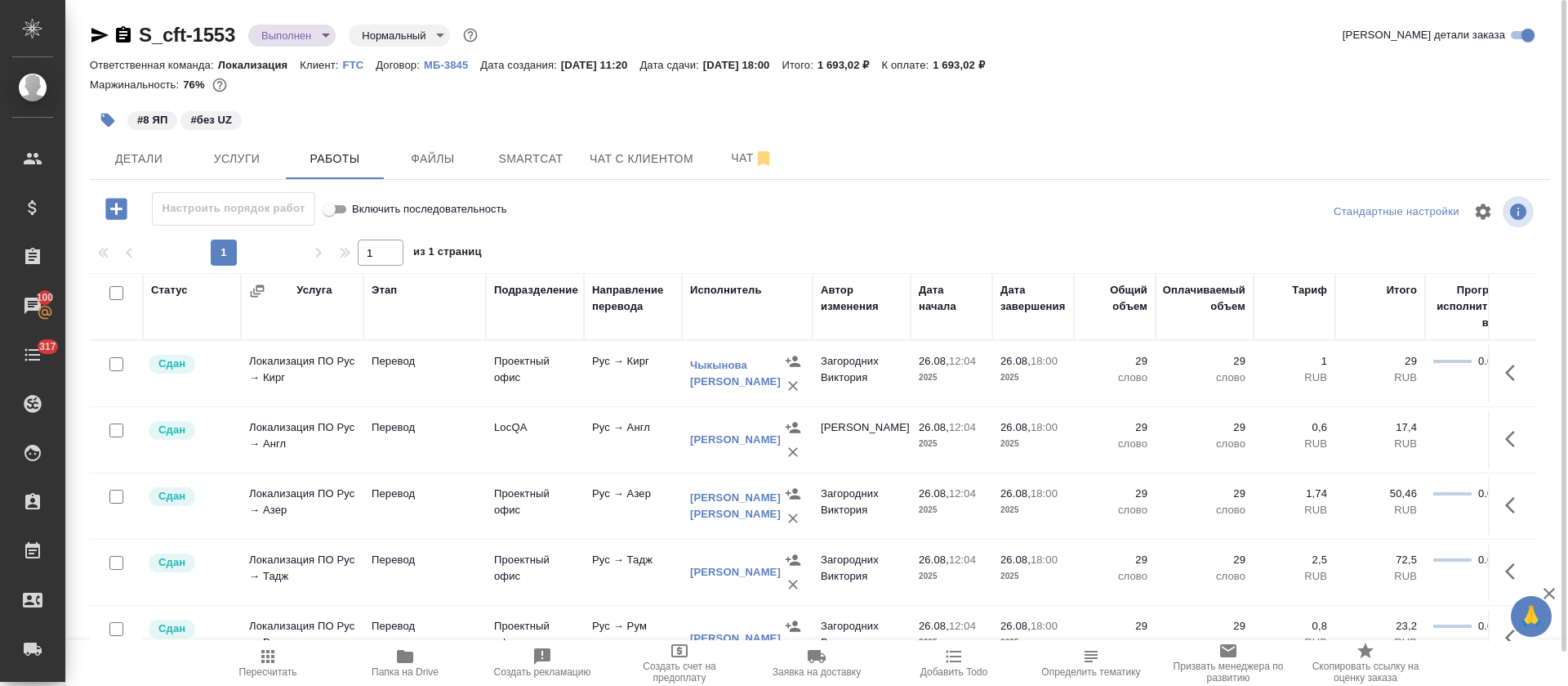
click at [97, 35] on icon "button" at bounding box center [100, 35] width 20 height 20
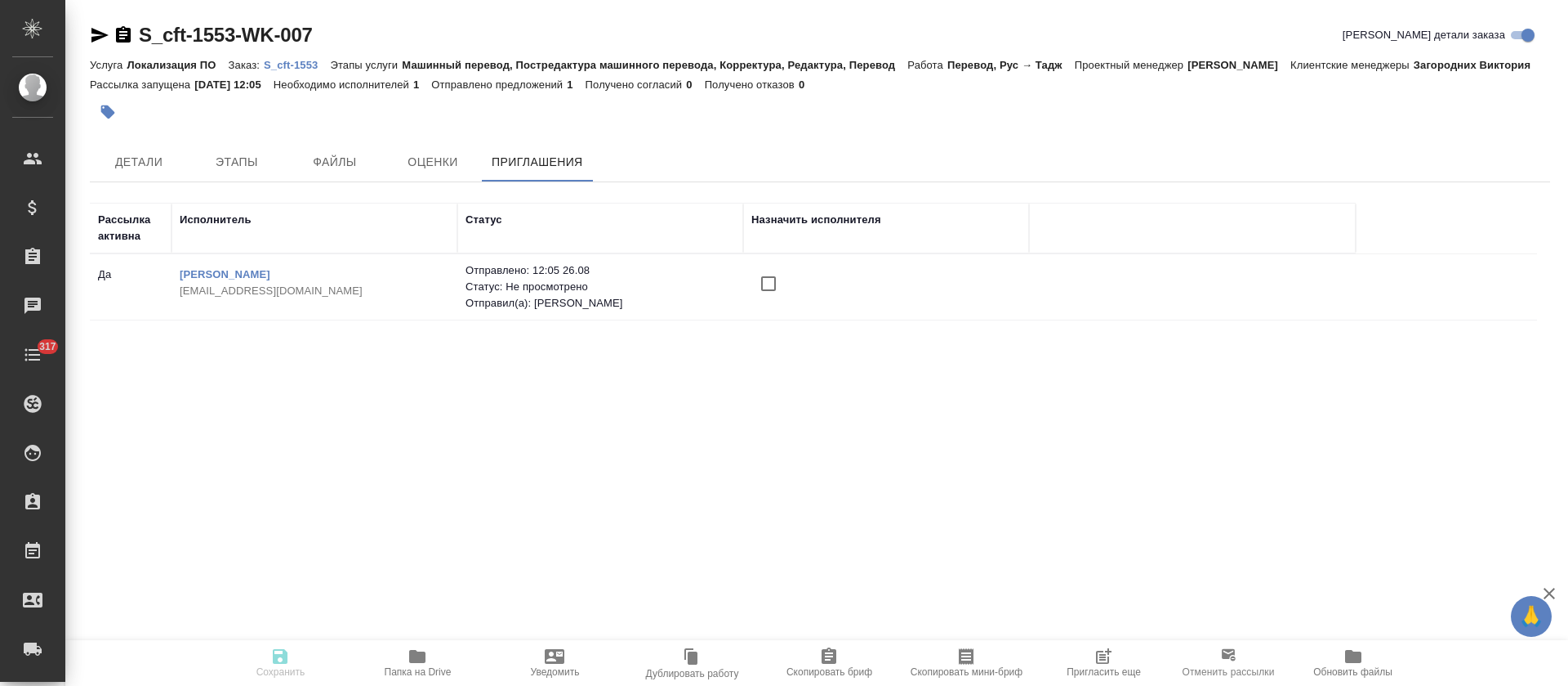
click at [767, 279] on input "checkbox" at bounding box center [768, 283] width 34 height 34
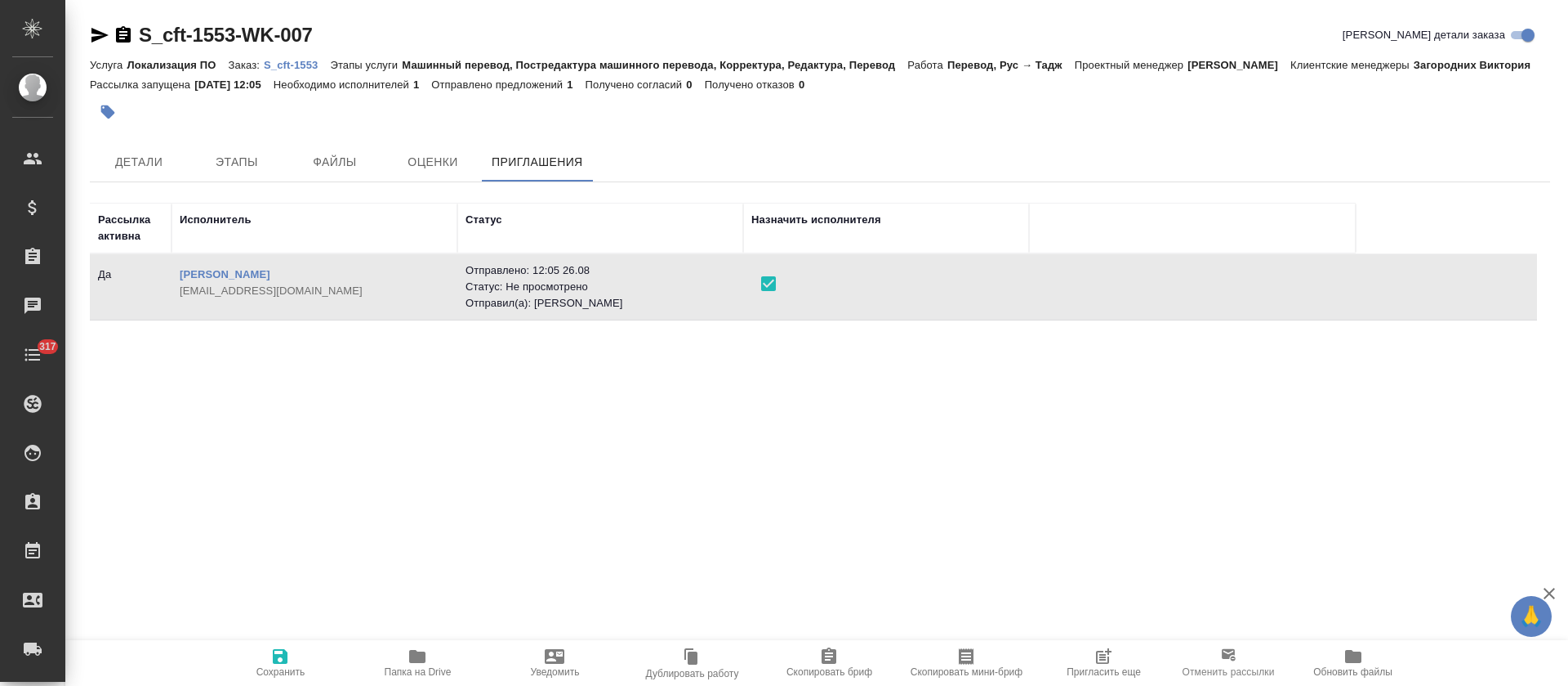
click at [258, 646] on span "Сохранить" at bounding box center [279, 662] width 118 height 31
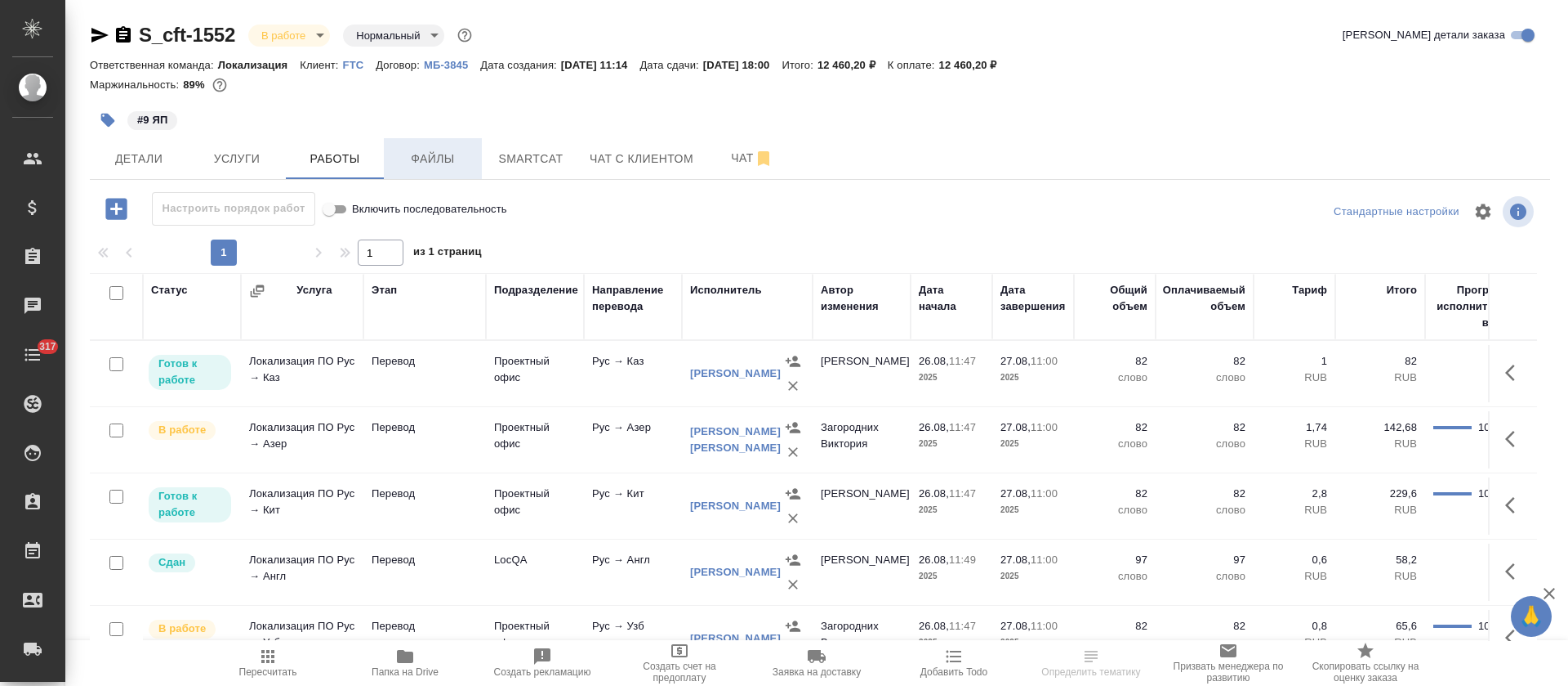
click at [451, 159] on span "Файлы" at bounding box center [432, 158] width 78 height 21
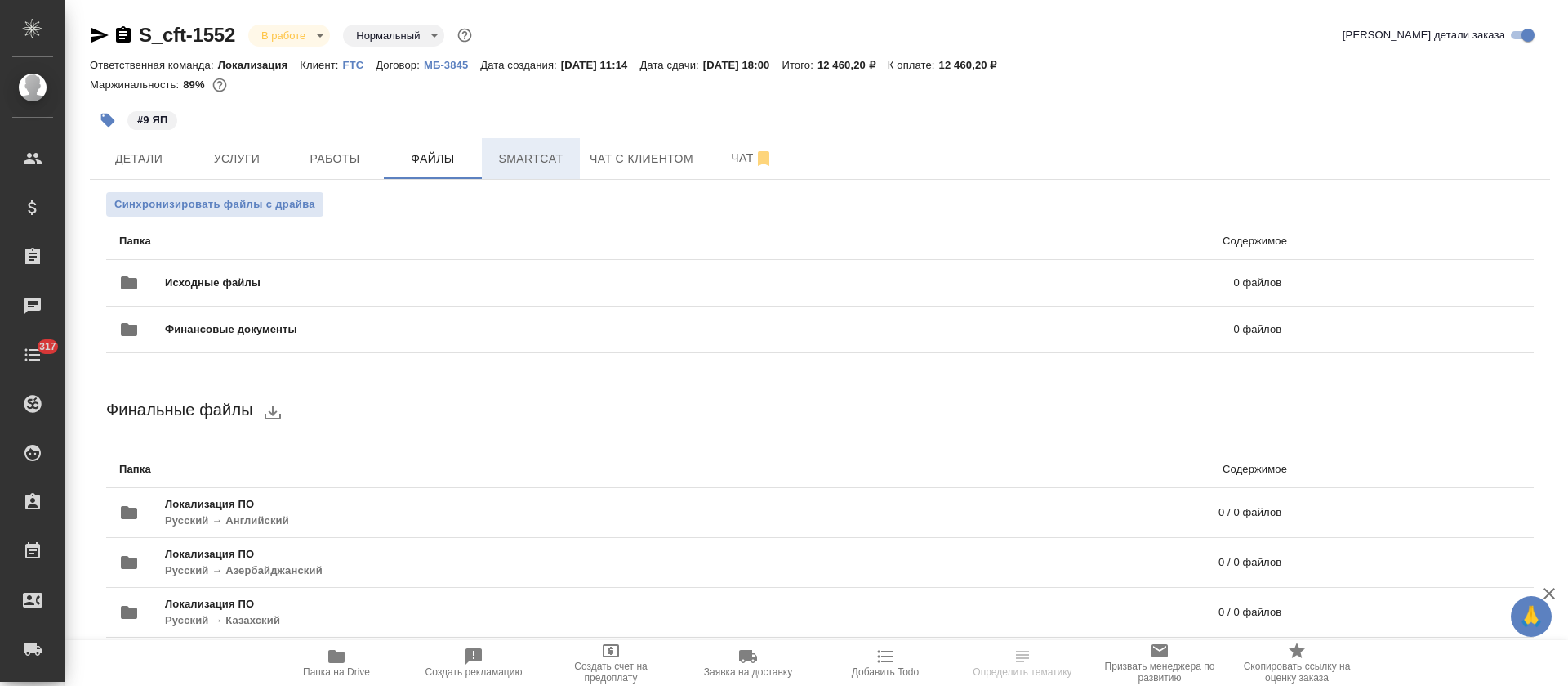
click at [554, 159] on span "Smartcat" at bounding box center [530, 158] width 78 height 21
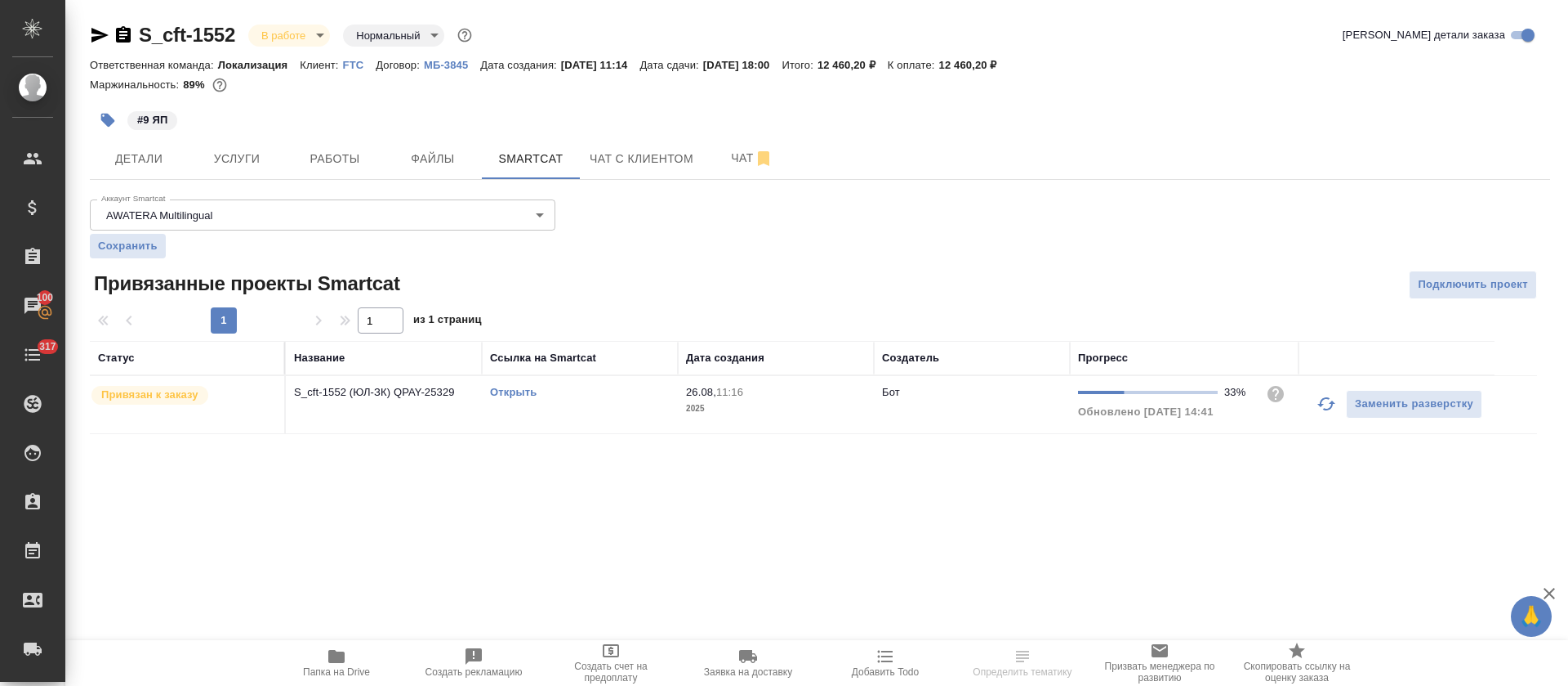
click at [513, 392] on link "Открыть" at bounding box center [513, 392] width 47 height 13
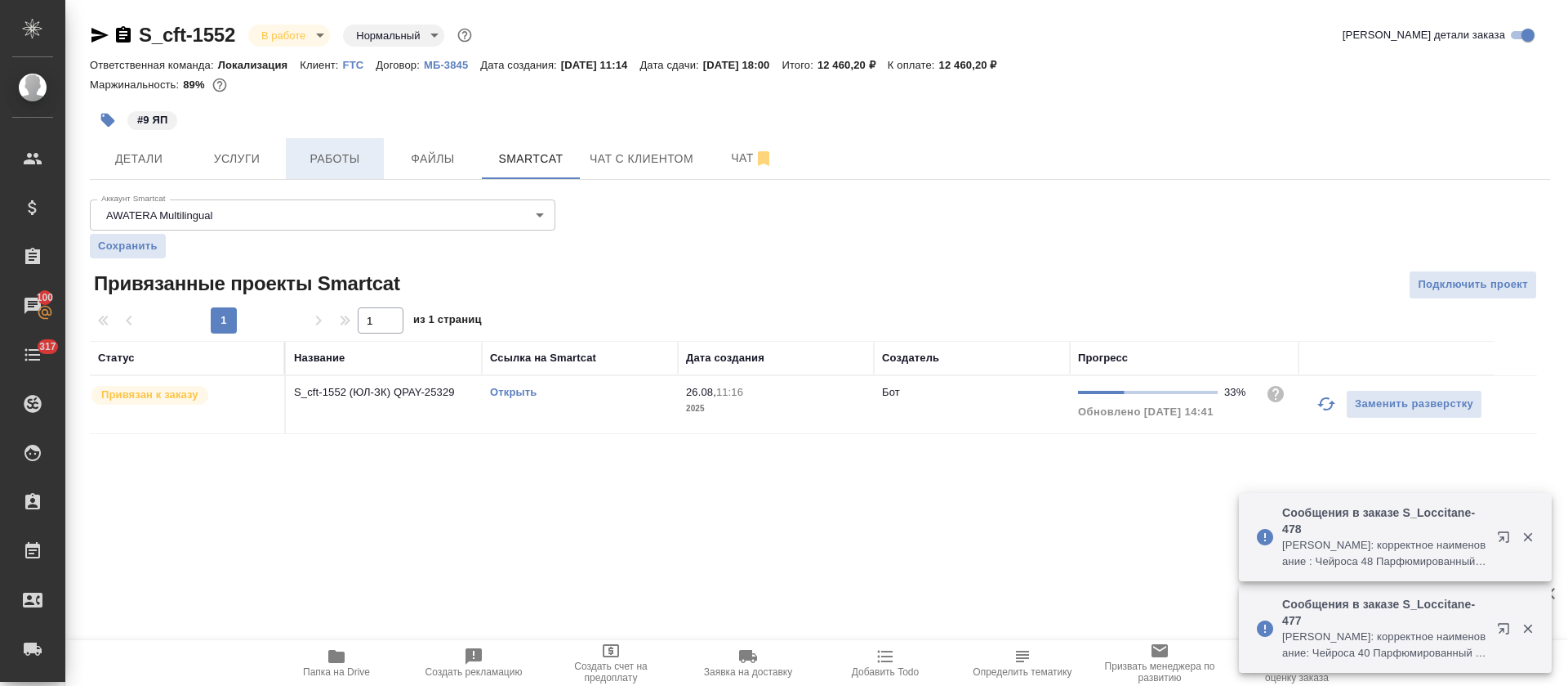
click at [303, 168] on button "Работы" at bounding box center [334, 158] width 98 height 40
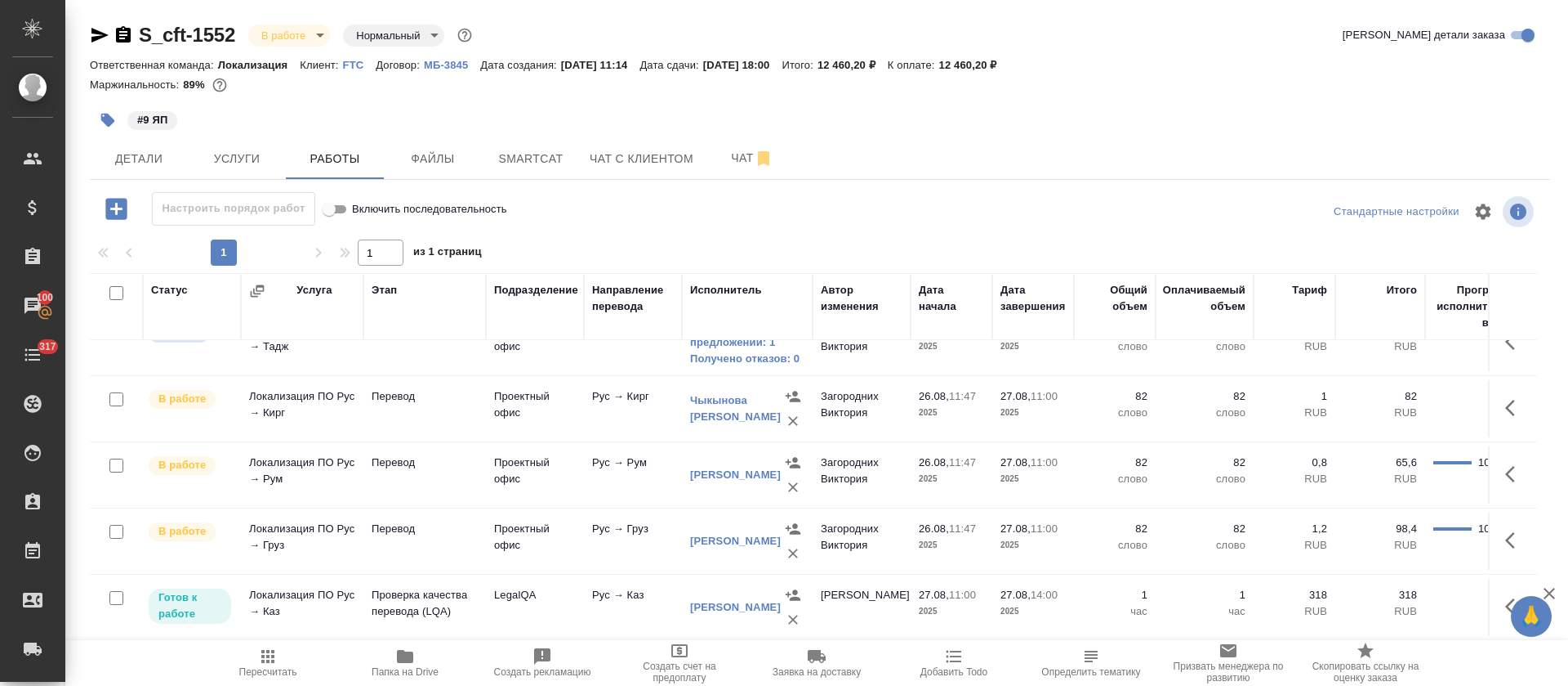
scroll to position [258, 0]
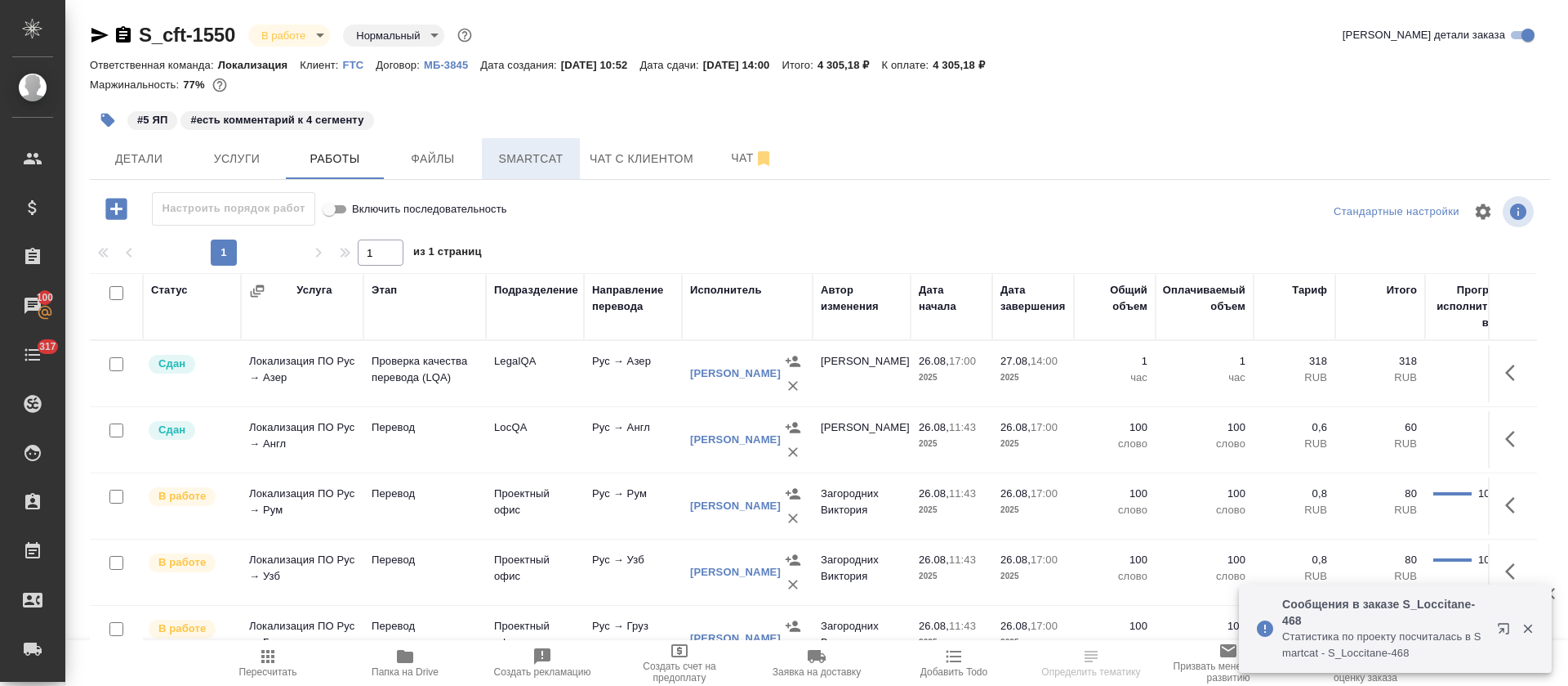
click at [548, 151] on span "Smartcat" at bounding box center [530, 158] width 78 height 21
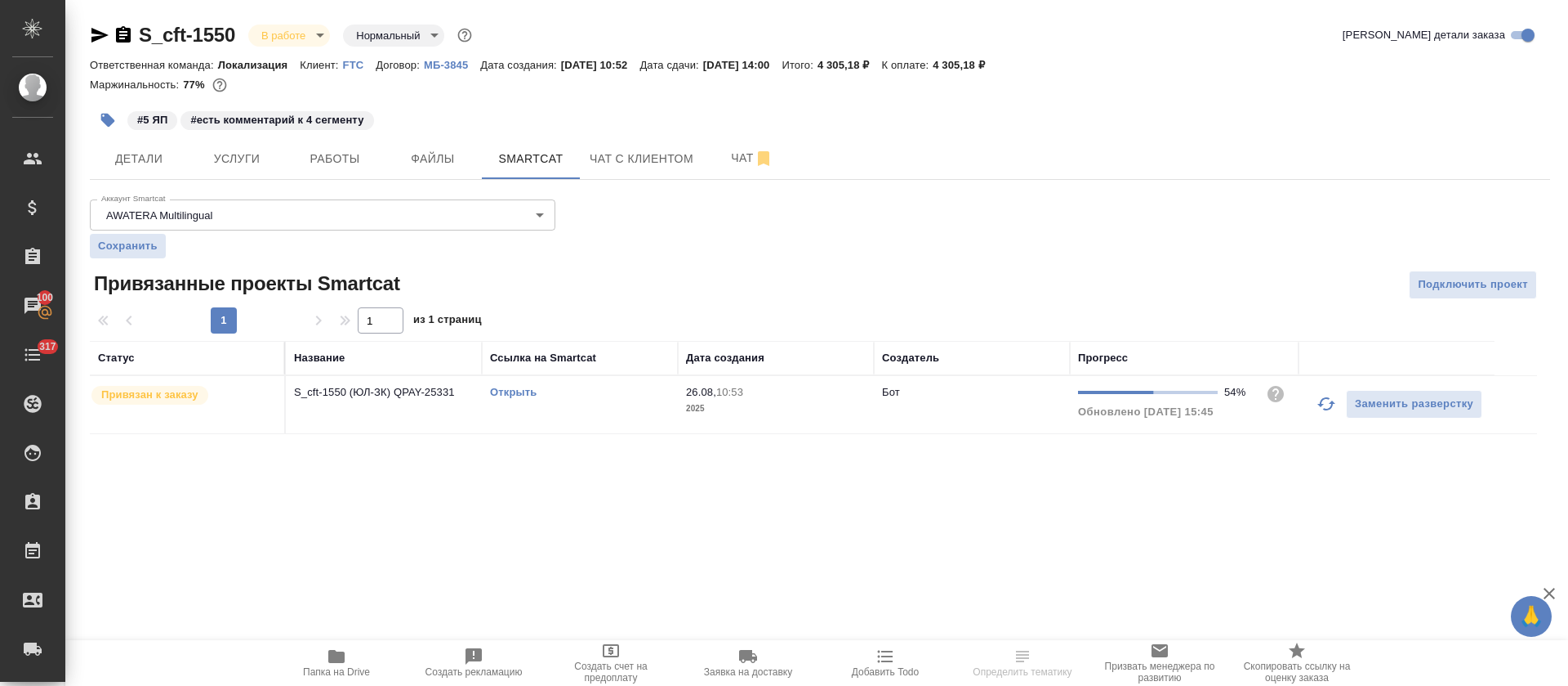
click at [520, 397] on link "Открыть" at bounding box center [513, 392] width 47 height 13
click at [283, 49] on div "S_cft-1550 В работе inProgress Нормальный normal Кратко детали заказа" at bounding box center [819, 39] width 1460 height 32
click at [291, 40] on body "🙏 .cls-1 fill:#fff; AWATERA [PERSON_NAME] Спецификации Заказы 100 Чаты 317 Todo…" at bounding box center [784, 343] width 1568 height 686
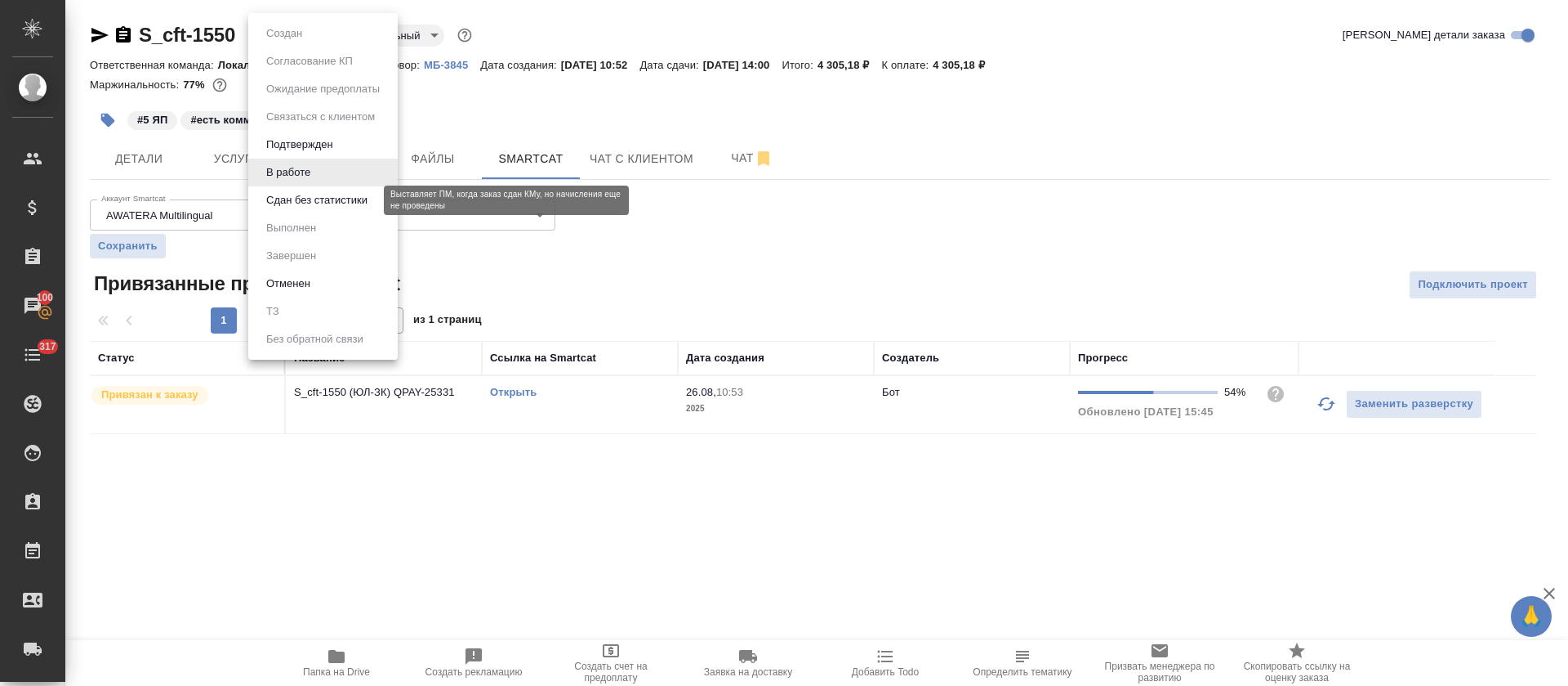
click at [328, 205] on button "Сдан без статистики" at bounding box center [317, 200] width 111 height 18
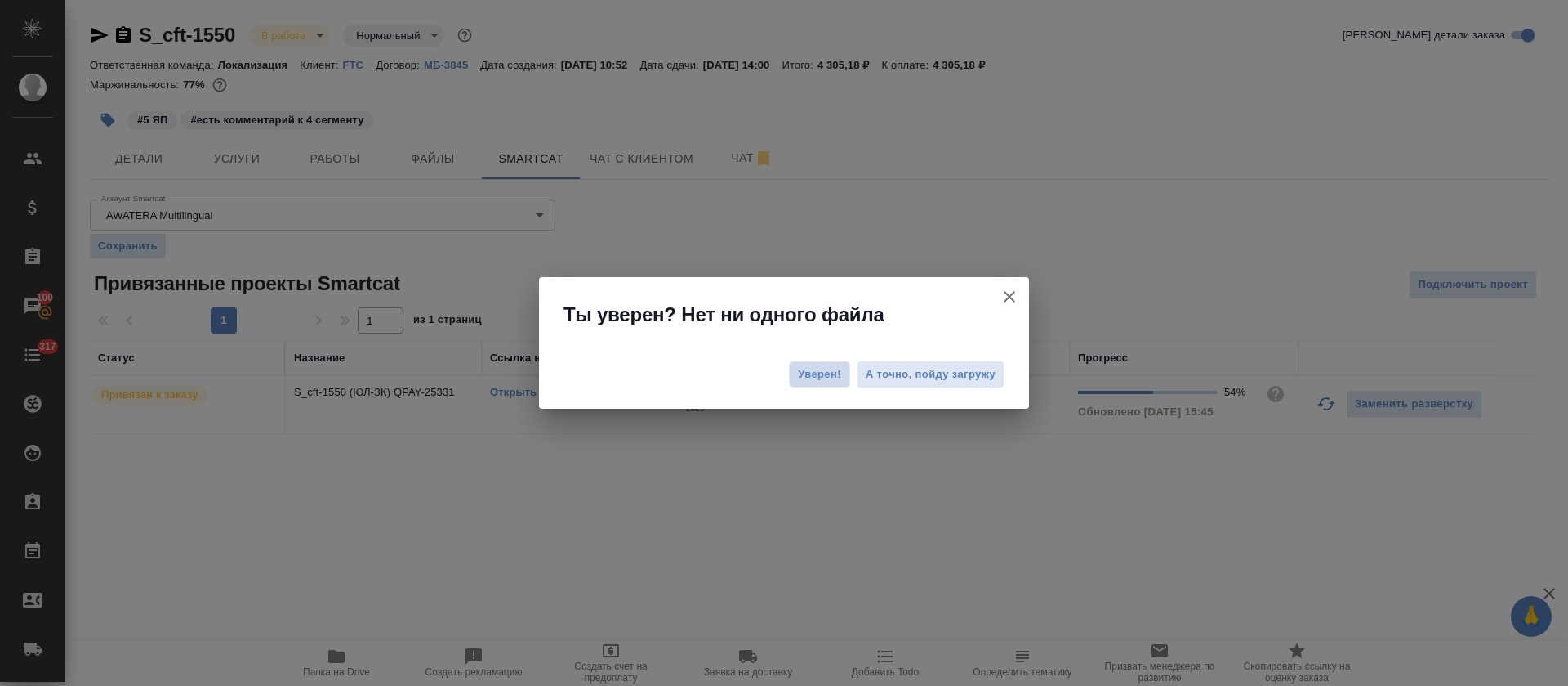
click at [814, 366] on span "Уверен!" at bounding box center [819, 374] width 43 height 16
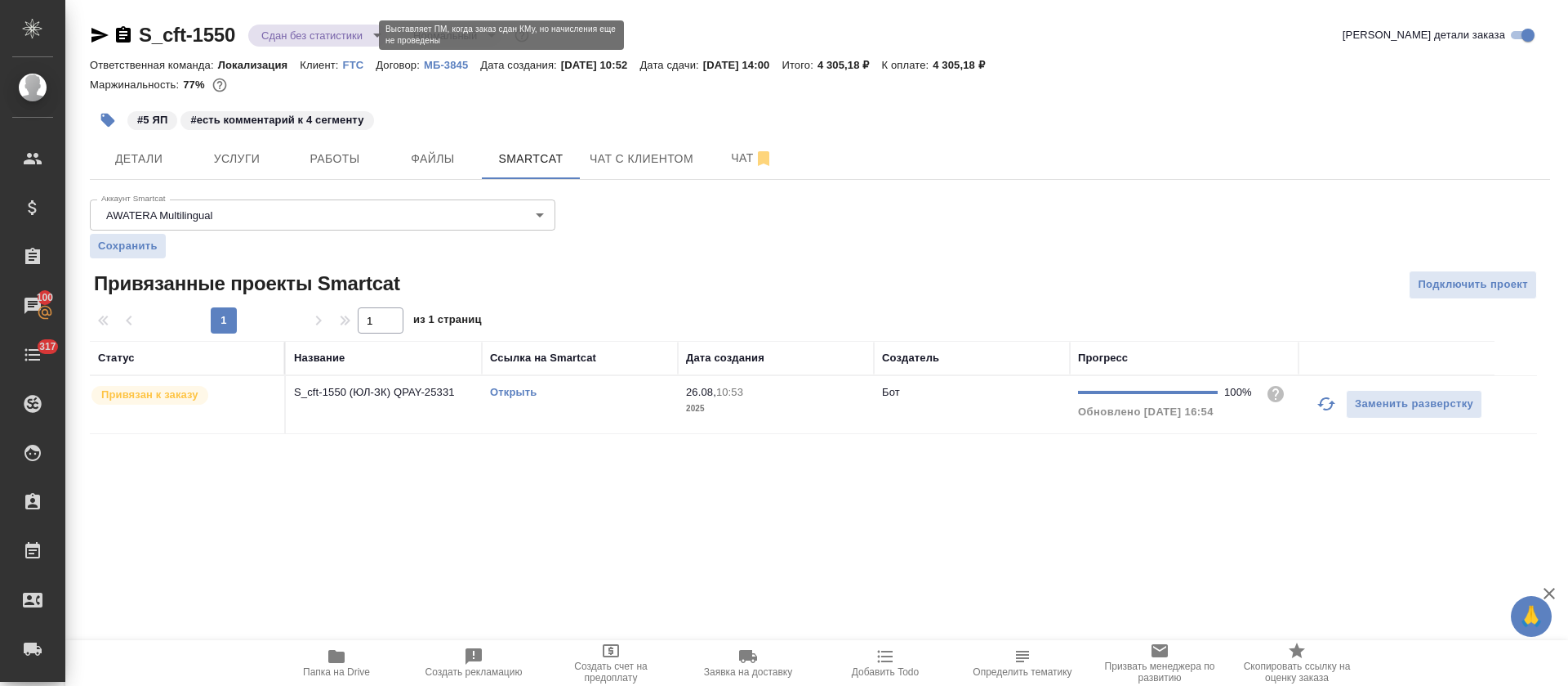
click at [322, 40] on body "🙏 .cls-1 fill:#fff; AWATERA Tretyakova Olga Клиенты Спецификации Заказы 100 Чат…" at bounding box center [784, 343] width 1568 height 686
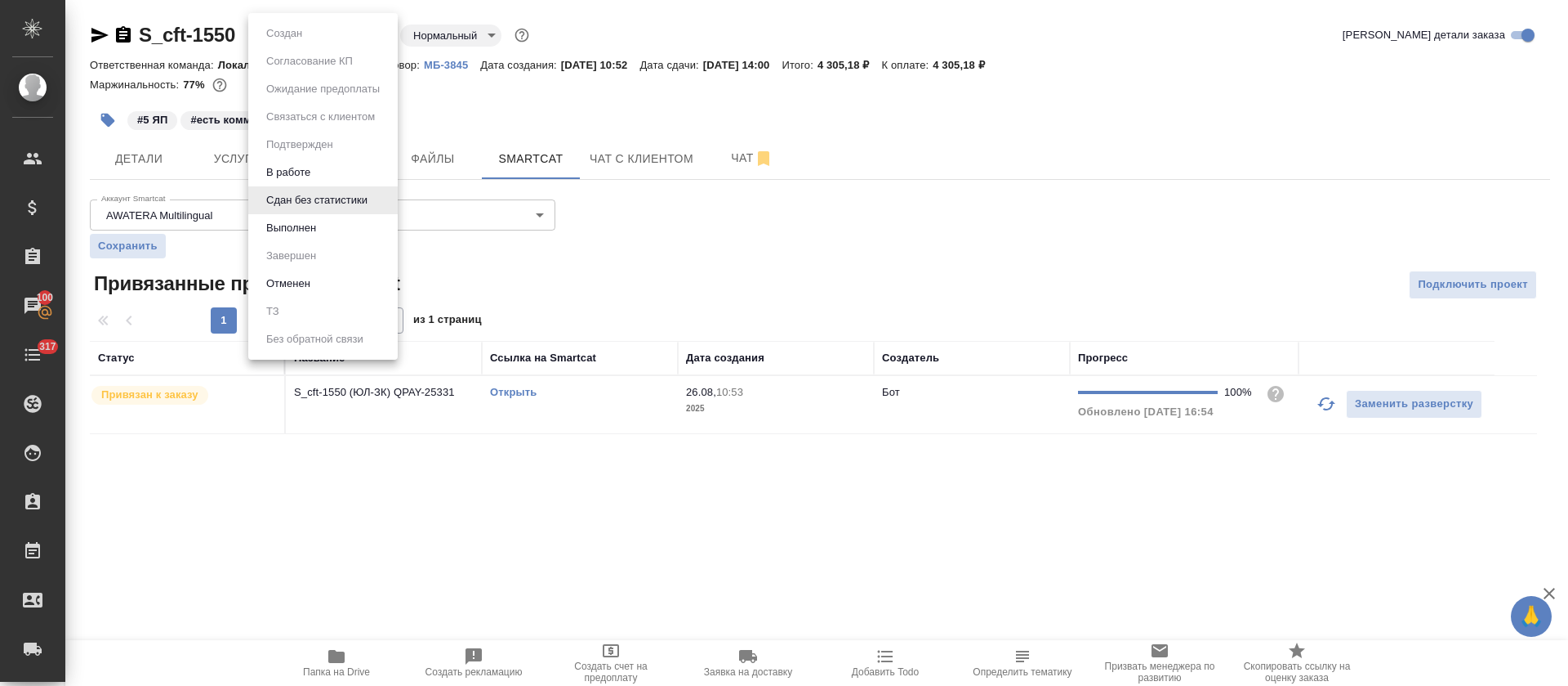
click at [327, 238] on li "Выполнен" at bounding box center [323, 227] width 149 height 28
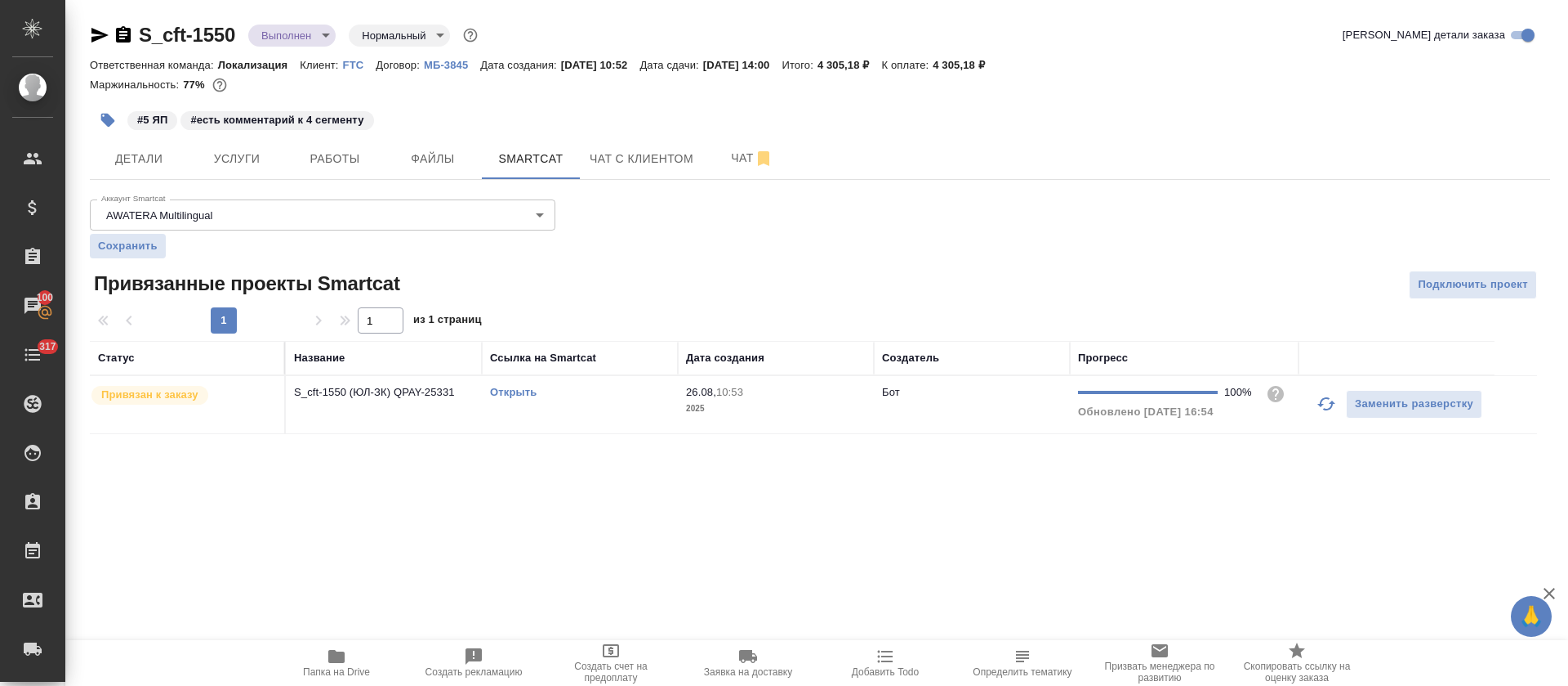
click at [98, 37] on icon "button" at bounding box center [100, 35] width 17 height 14
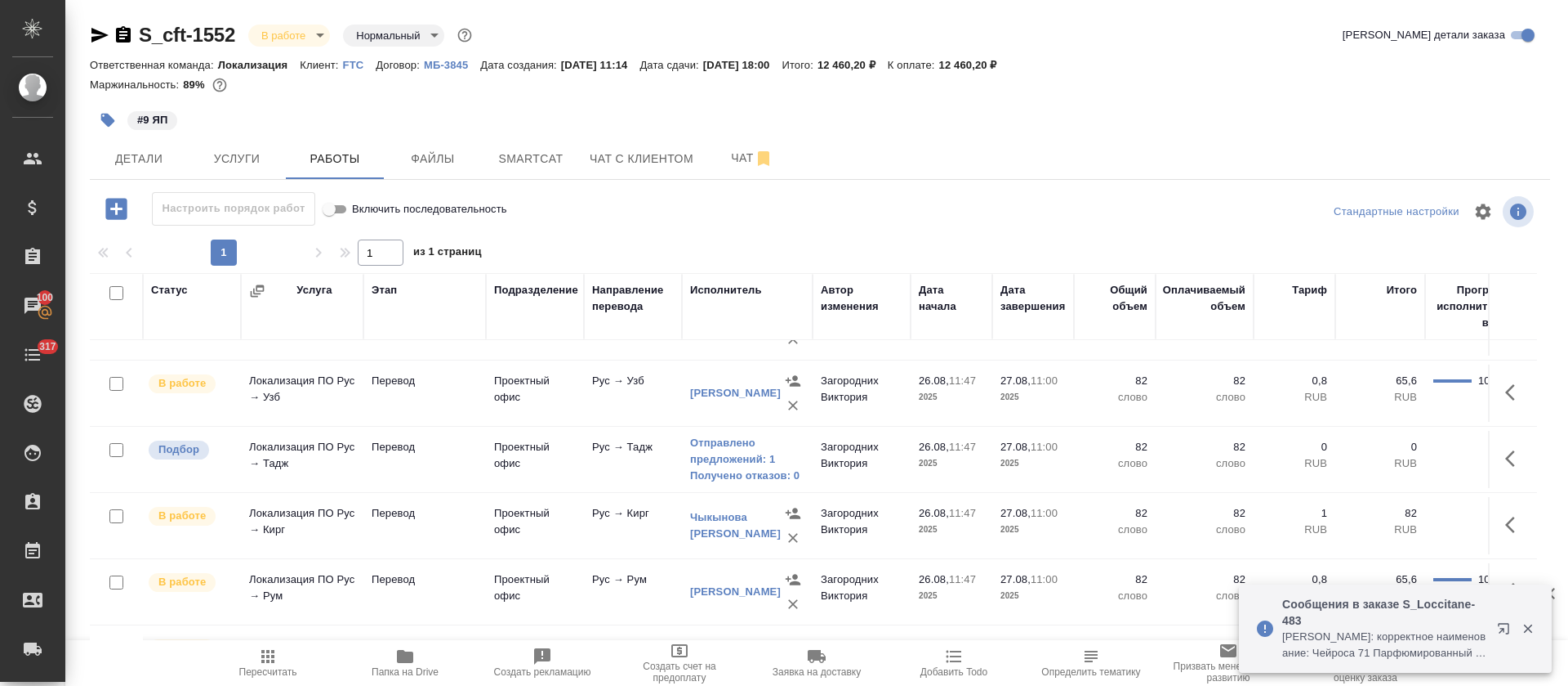
scroll to position [381, 0]
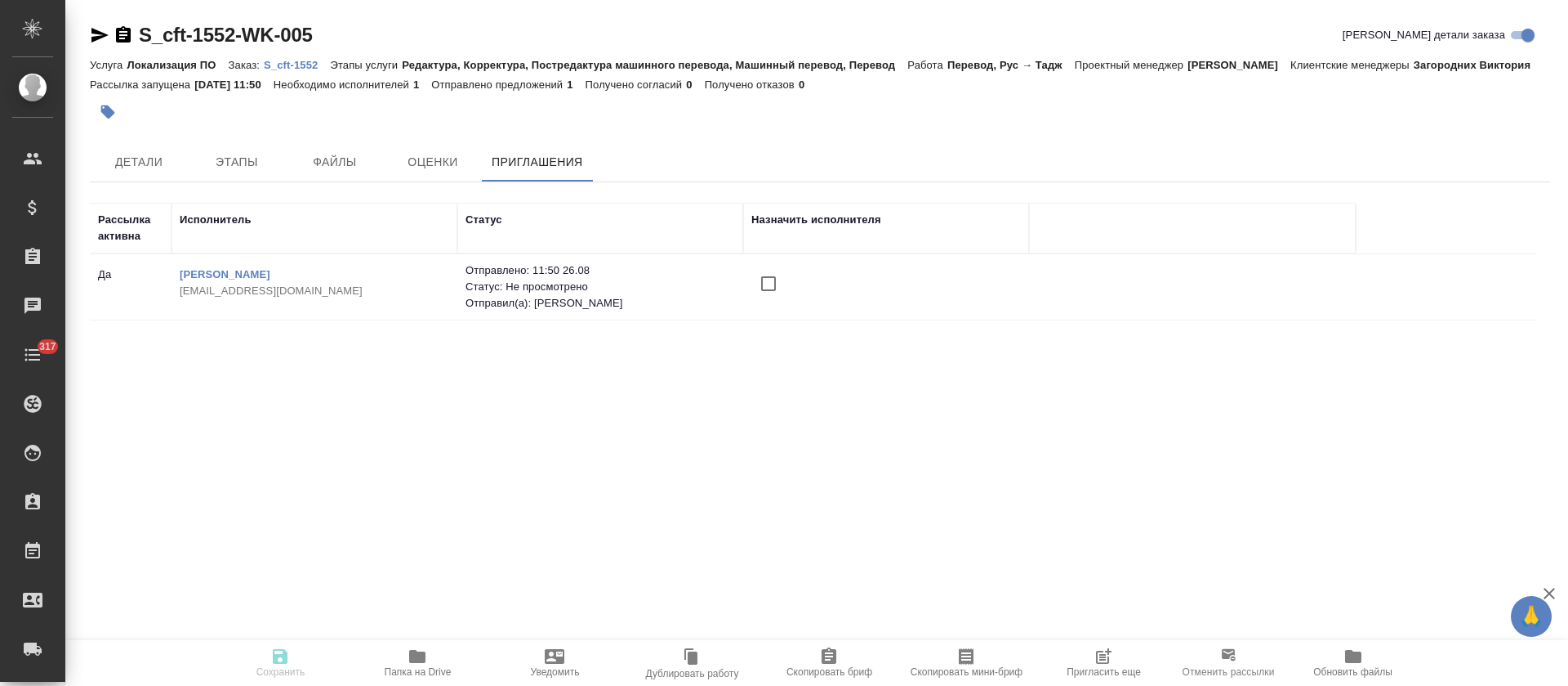
click at [768, 280] on input "checkbox" at bounding box center [768, 283] width 34 height 34
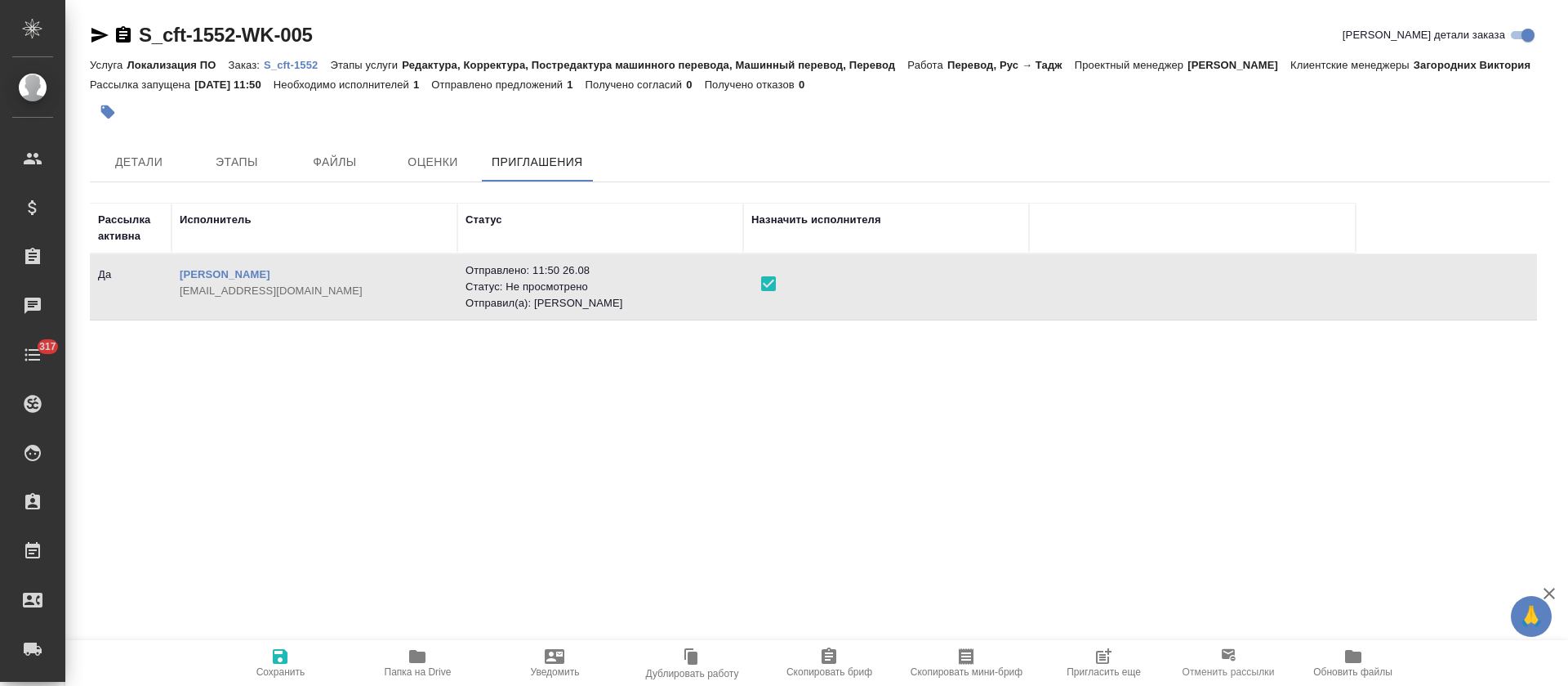
click at [267, 667] on span "Сохранить" at bounding box center [280, 672] width 49 height 12
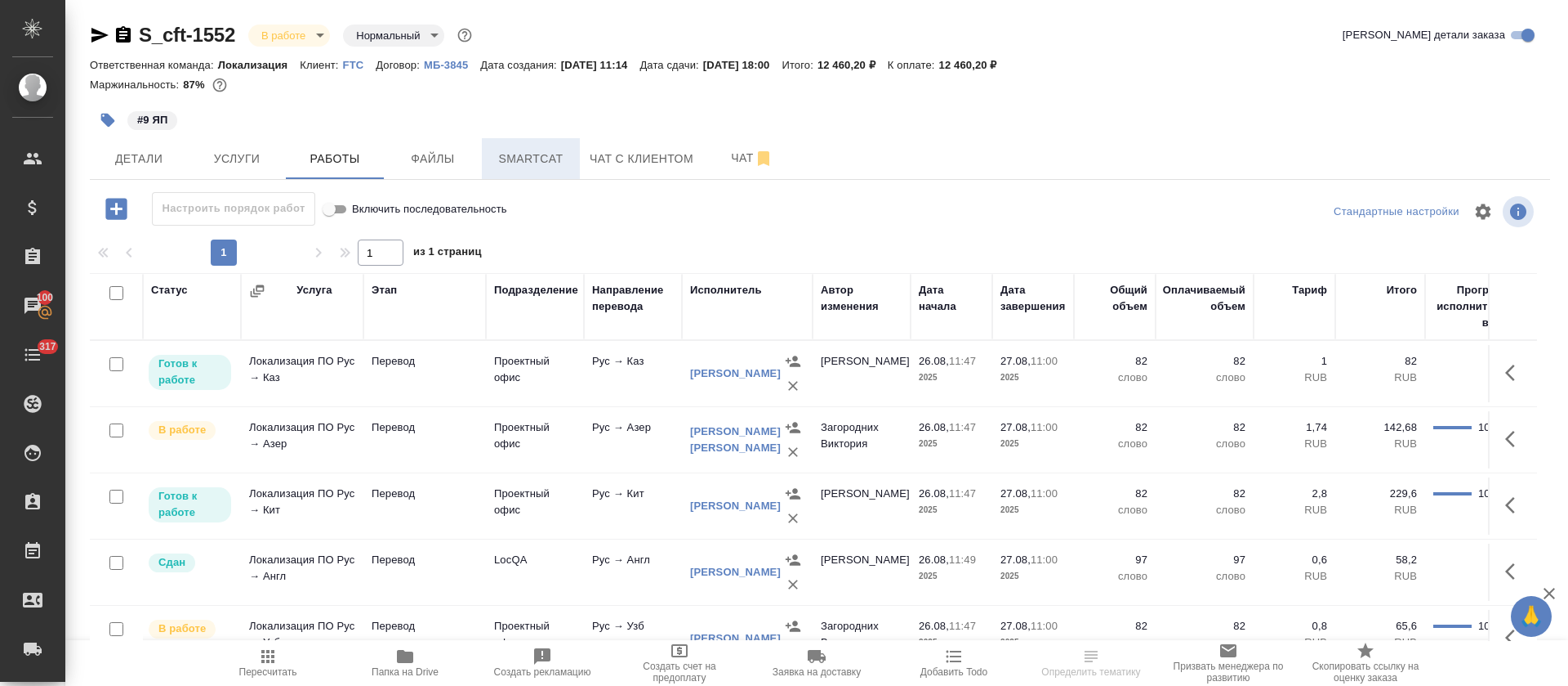
click at [551, 171] on button "Smartcat" at bounding box center [530, 158] width 98 height 40
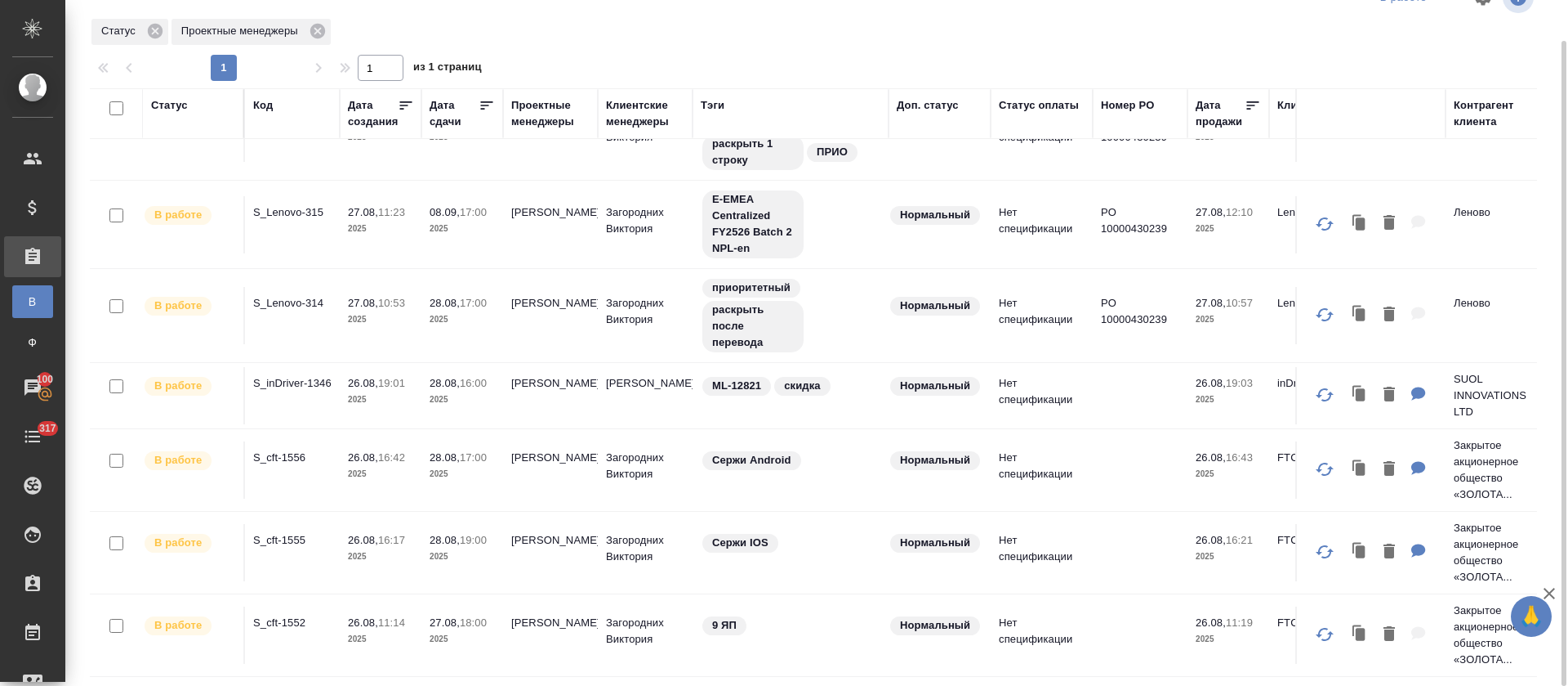
scroll to position [72, 0]
click at [902, 45] on div "Статус Проектные менеджеры" at bounding box center [813, 31] width 1448 height 30
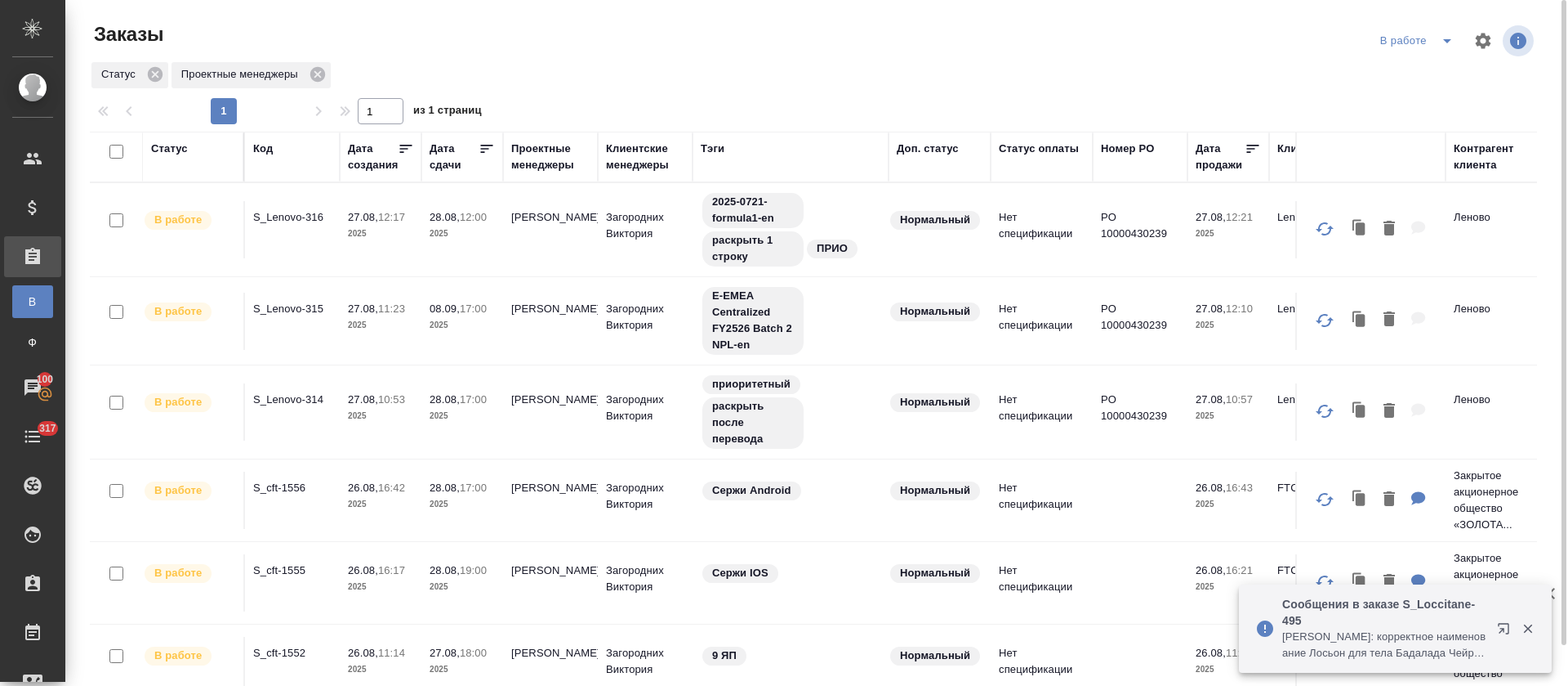
scroll to position [0, 0]
click at [1438, 40] on icon "split button" at bounding box center [1448, 41] width 20 height 20
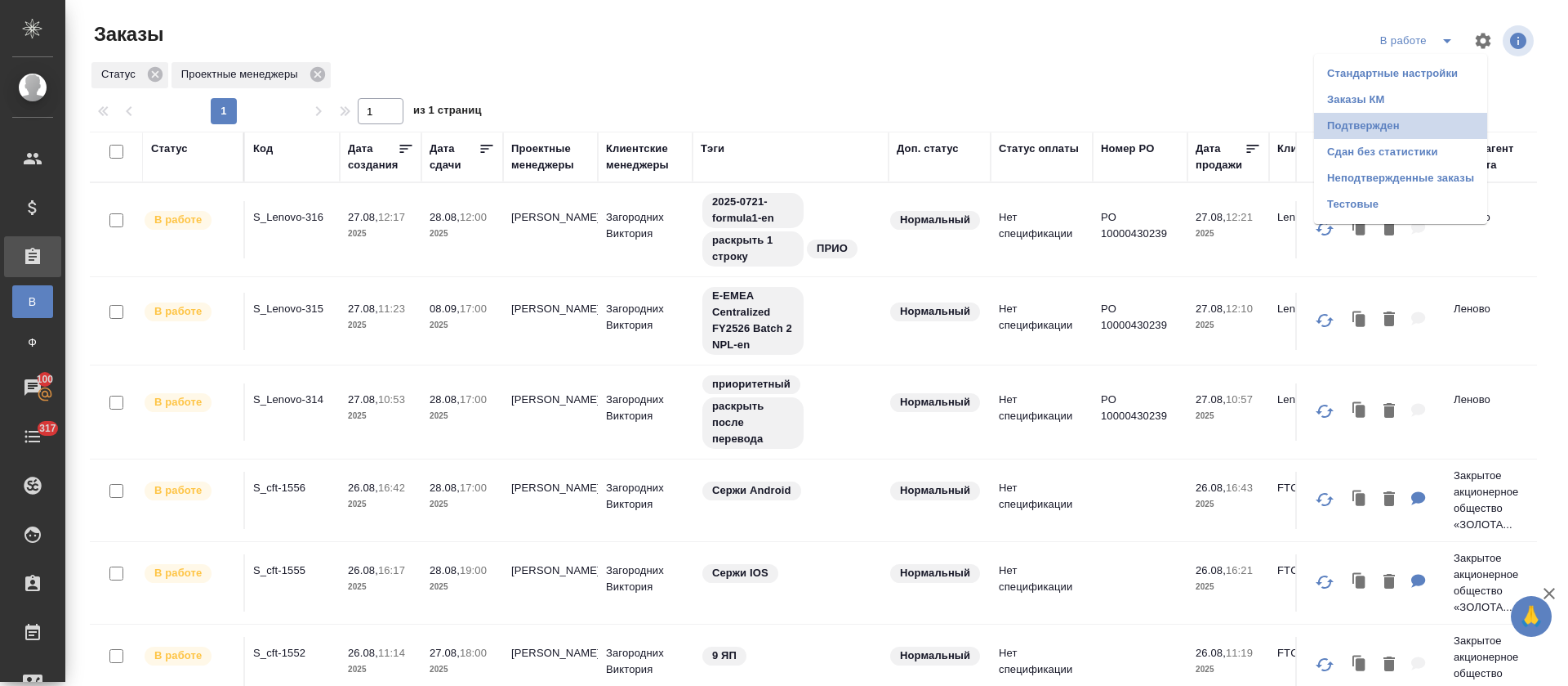
click at [1422, 125] on li "Подтвержден" at bounding box center [1401, 125] width 173 height 26
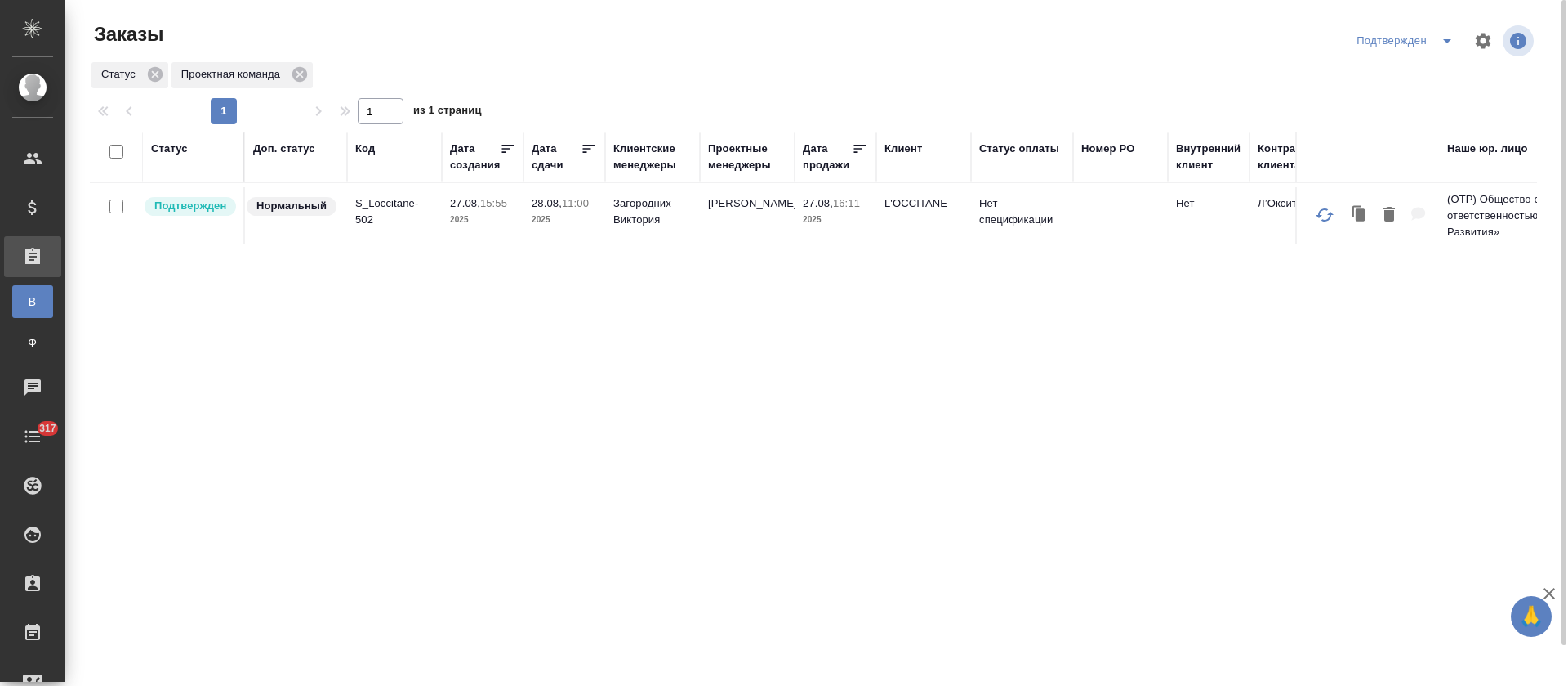
click at [383, 209] on p "S_Loccitane-502" at bounding box center [394, 211] width 78 height 32
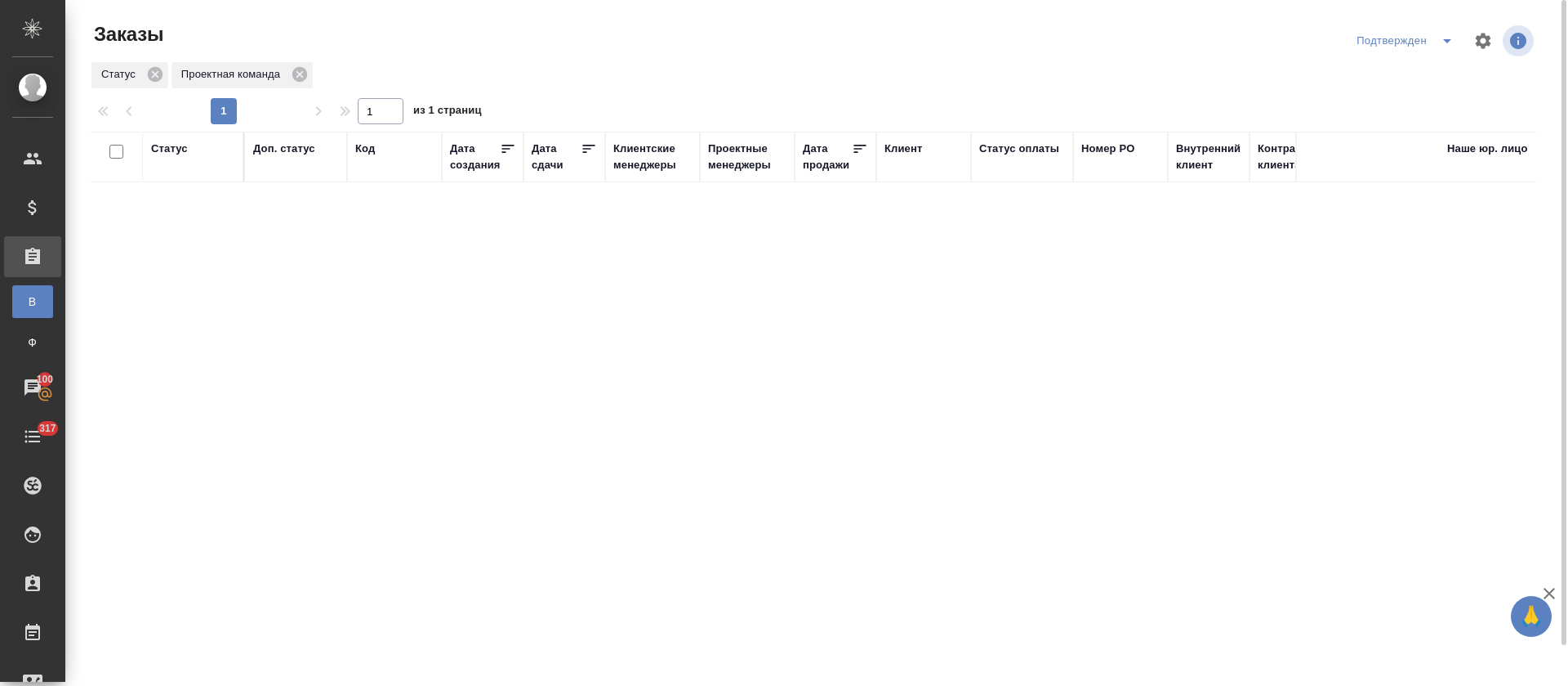
click at [1454, 40] on icon "split button" at bounding box center [1448, 41] width 20 height 20
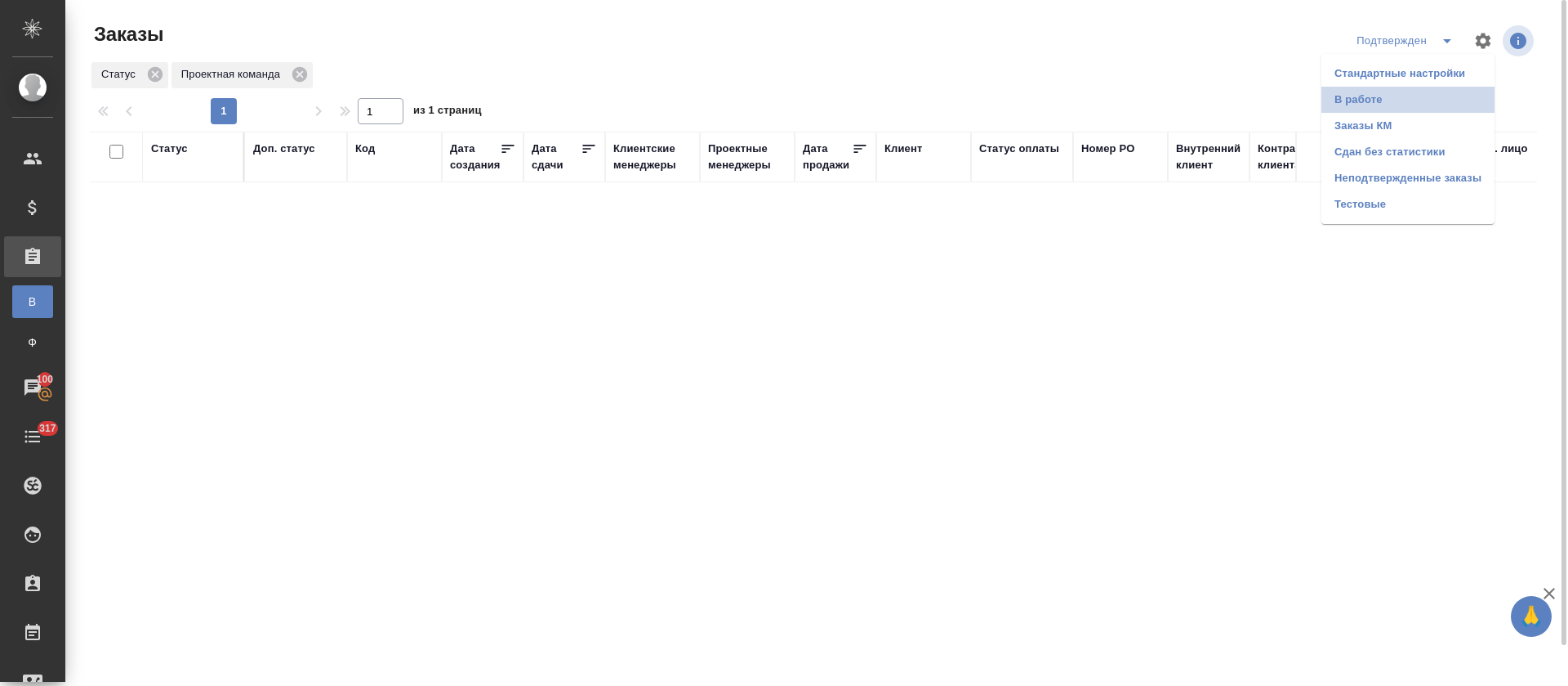
click at [1431, 106] on li "В работе" at bounding box center [1408, 99] width 173 height 26
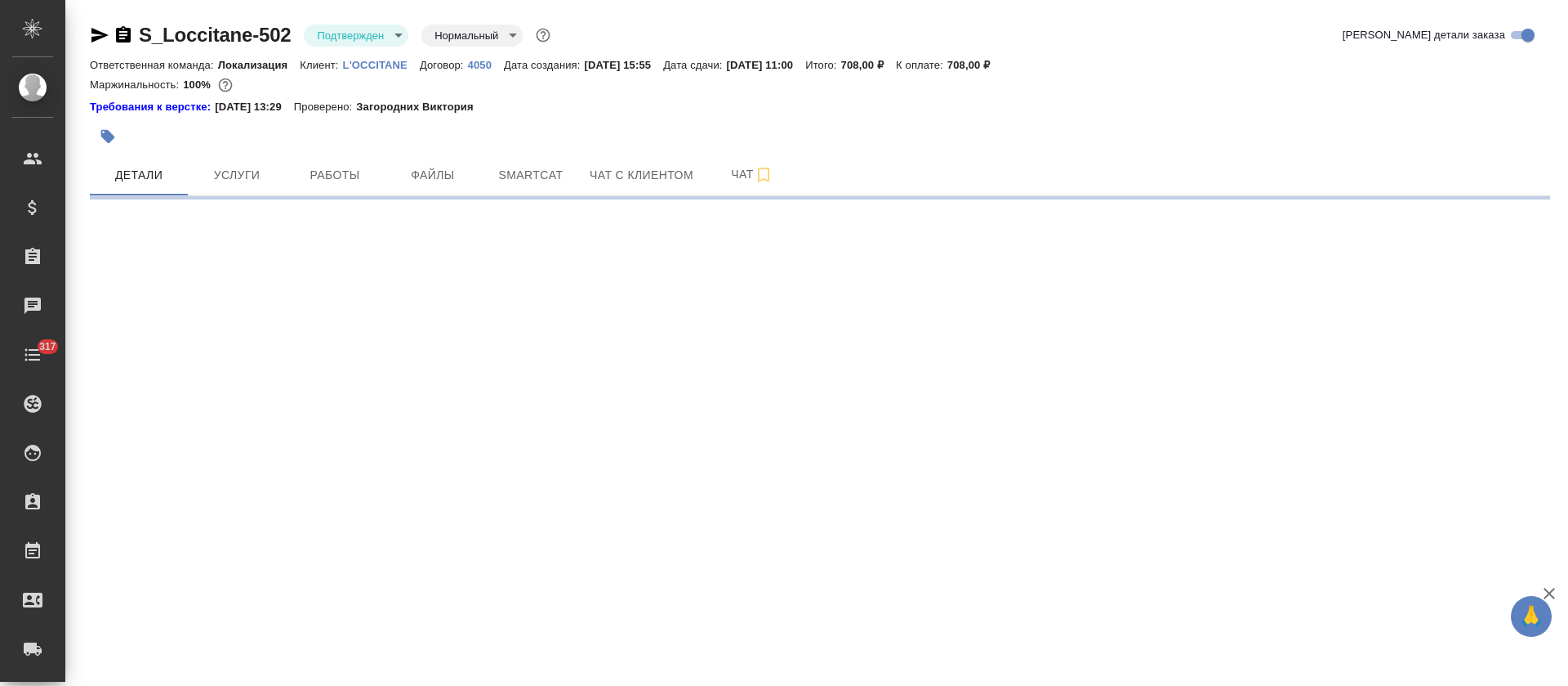
select select "RU"
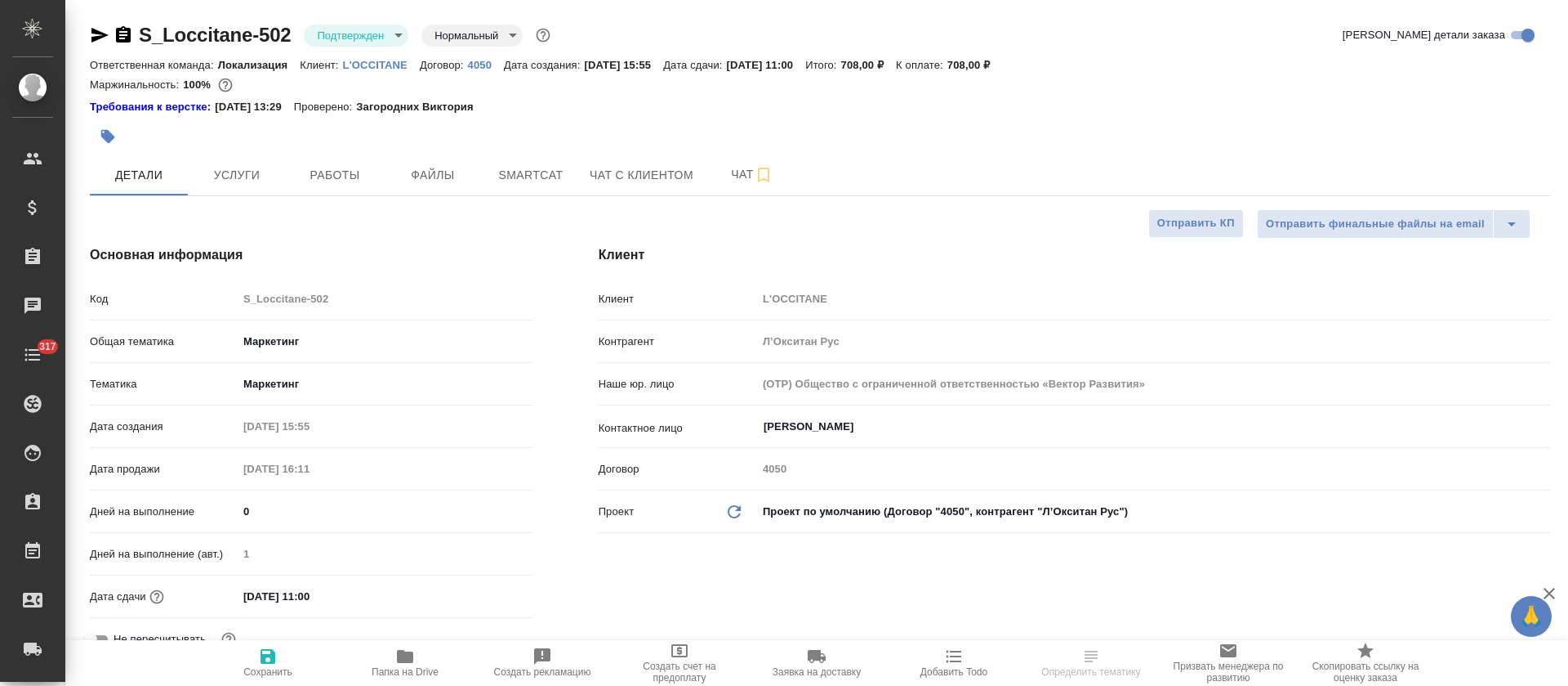
type textarea "x"
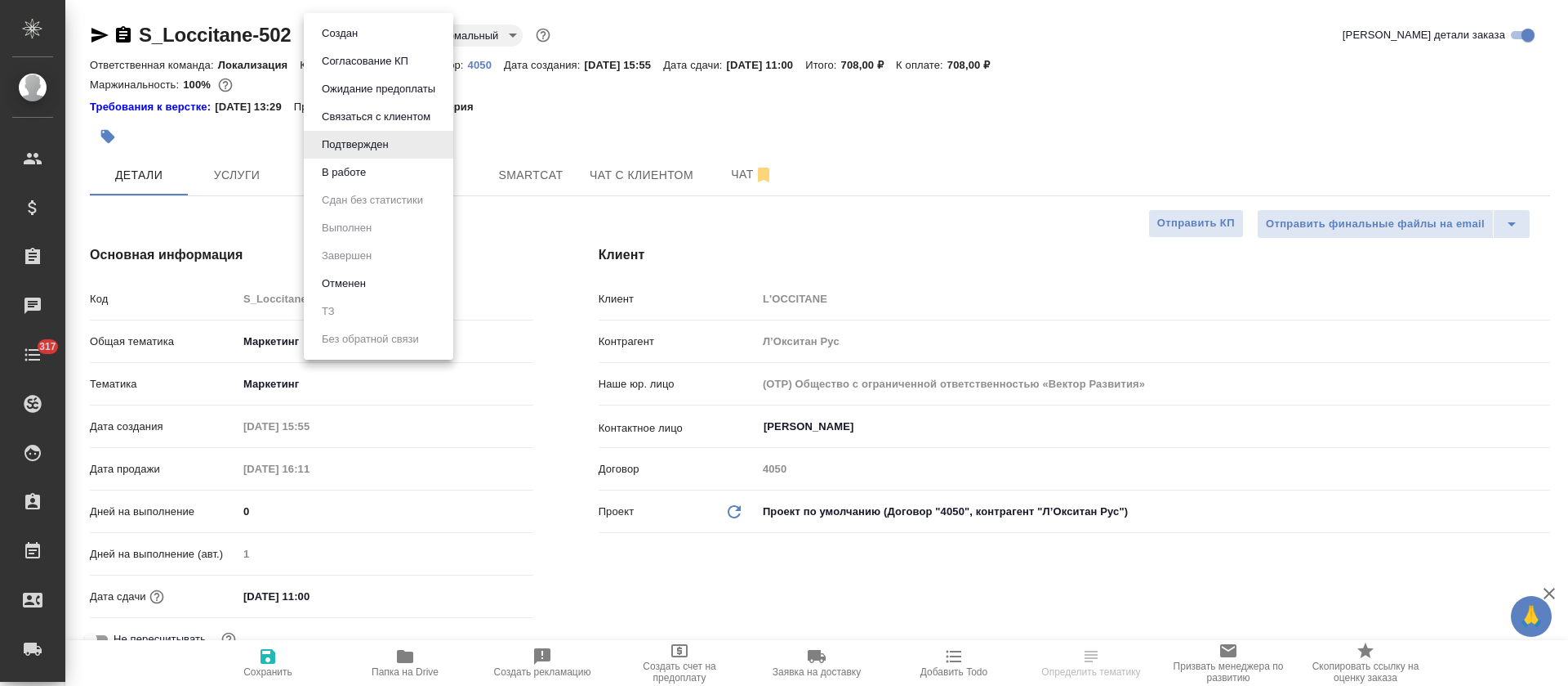
click at [355, 40] on body "🙏 .cls-1 fill:#fff; AWATERA [PERSON_NAME] Спецификации Заказы Чаты 317 Todo Про…" at bounding box center [784, 343] width 1568 height 686
click at [359, 168] on button "В работе" at bounding box center [344, 173] width 54 height 18
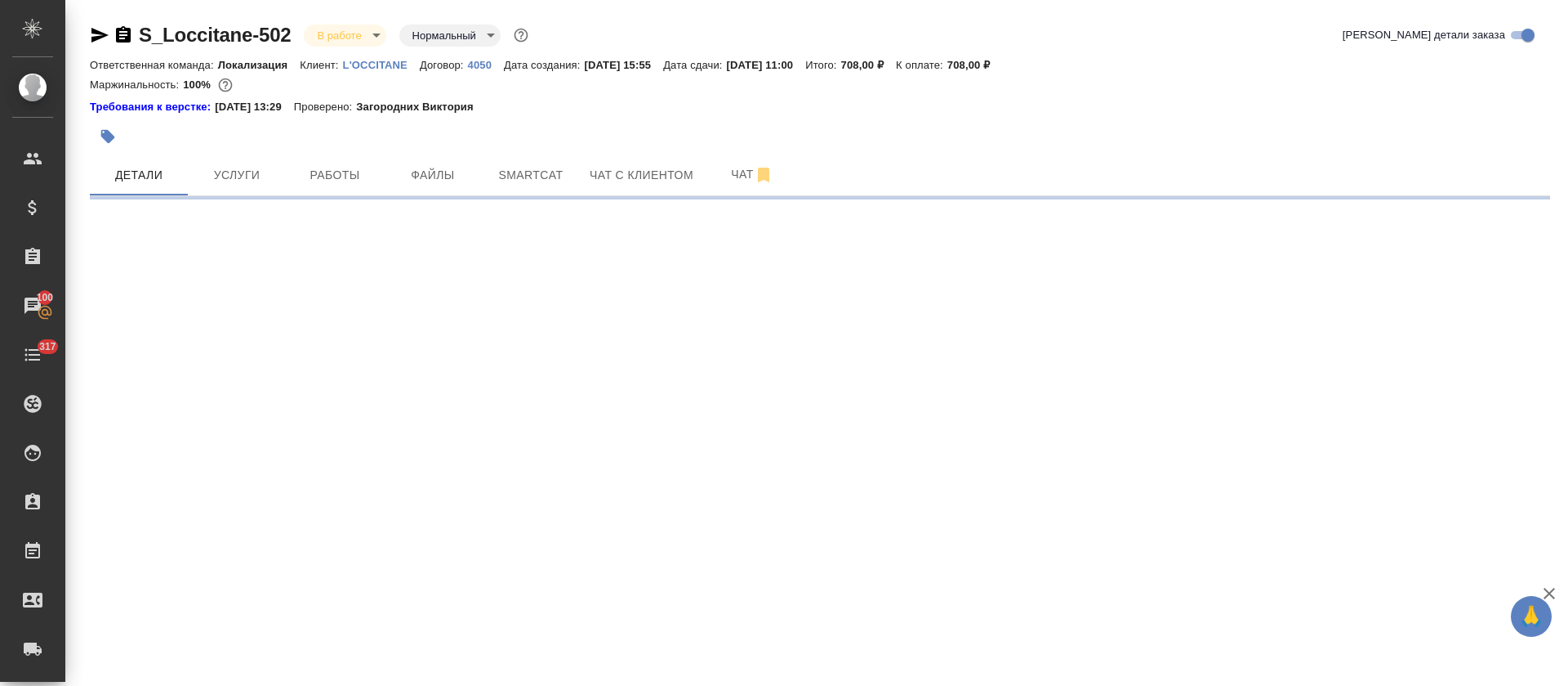
select select "RU"
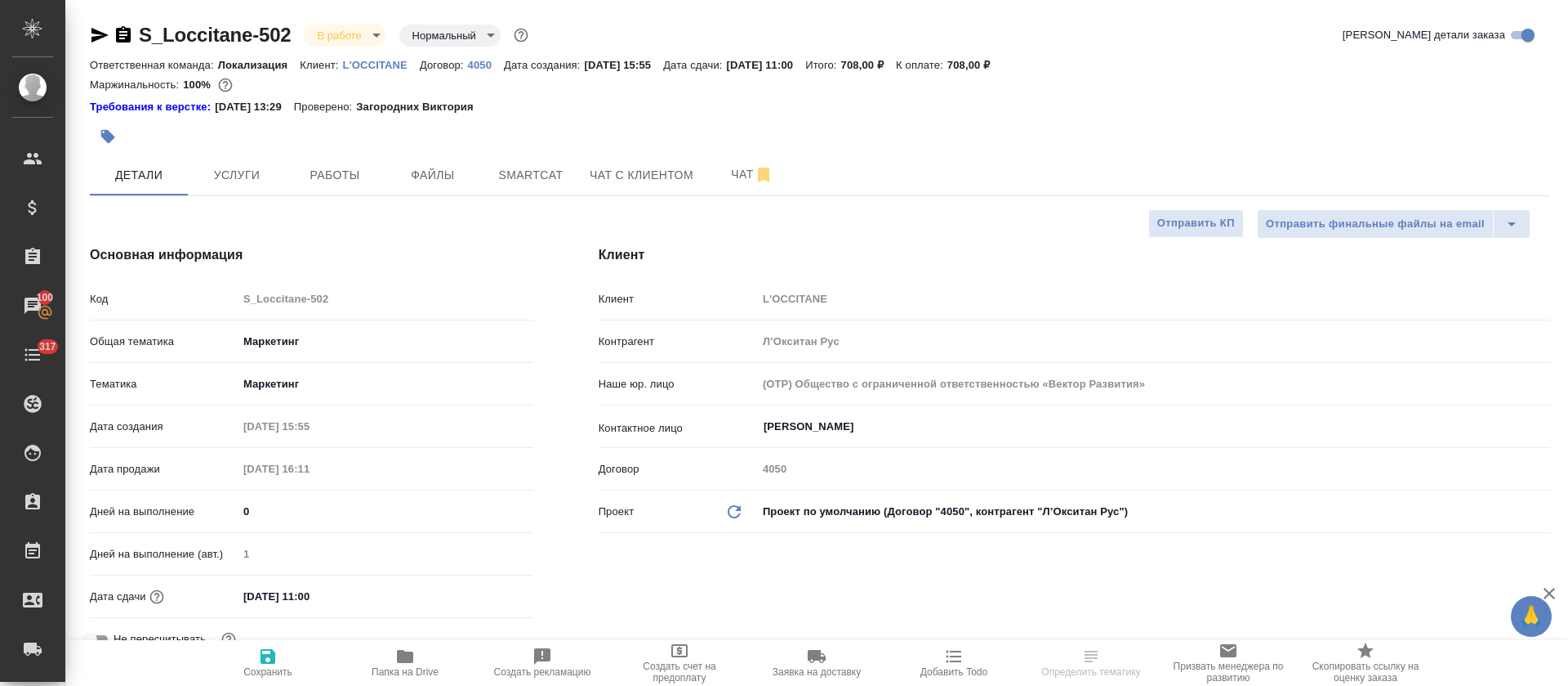
type textarea "x"
click at [257, 176] on span "Услуги" at bounding box center [236, 175] width 78 height 21
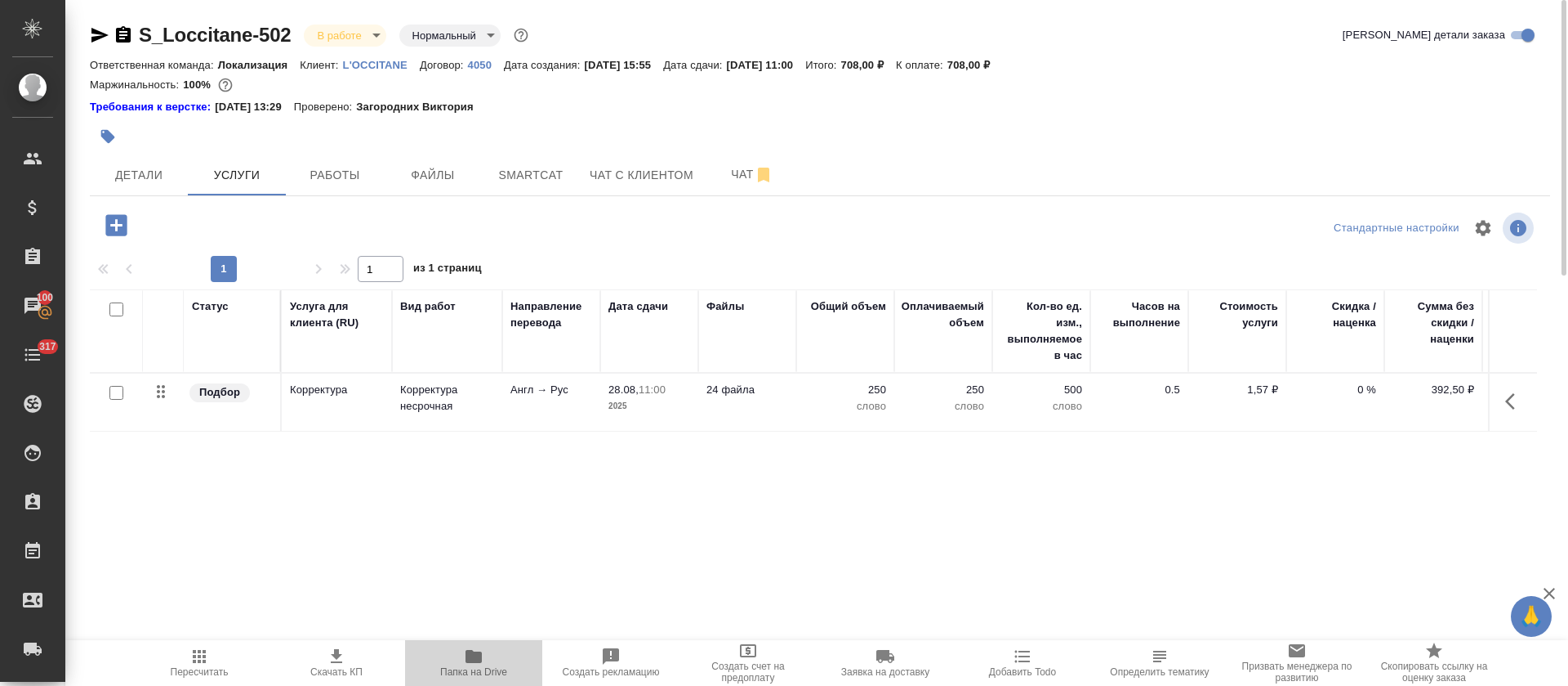
click at [456, 664] on span "Папка на Drive" at bounding box center [474, 662] width 118 height 31
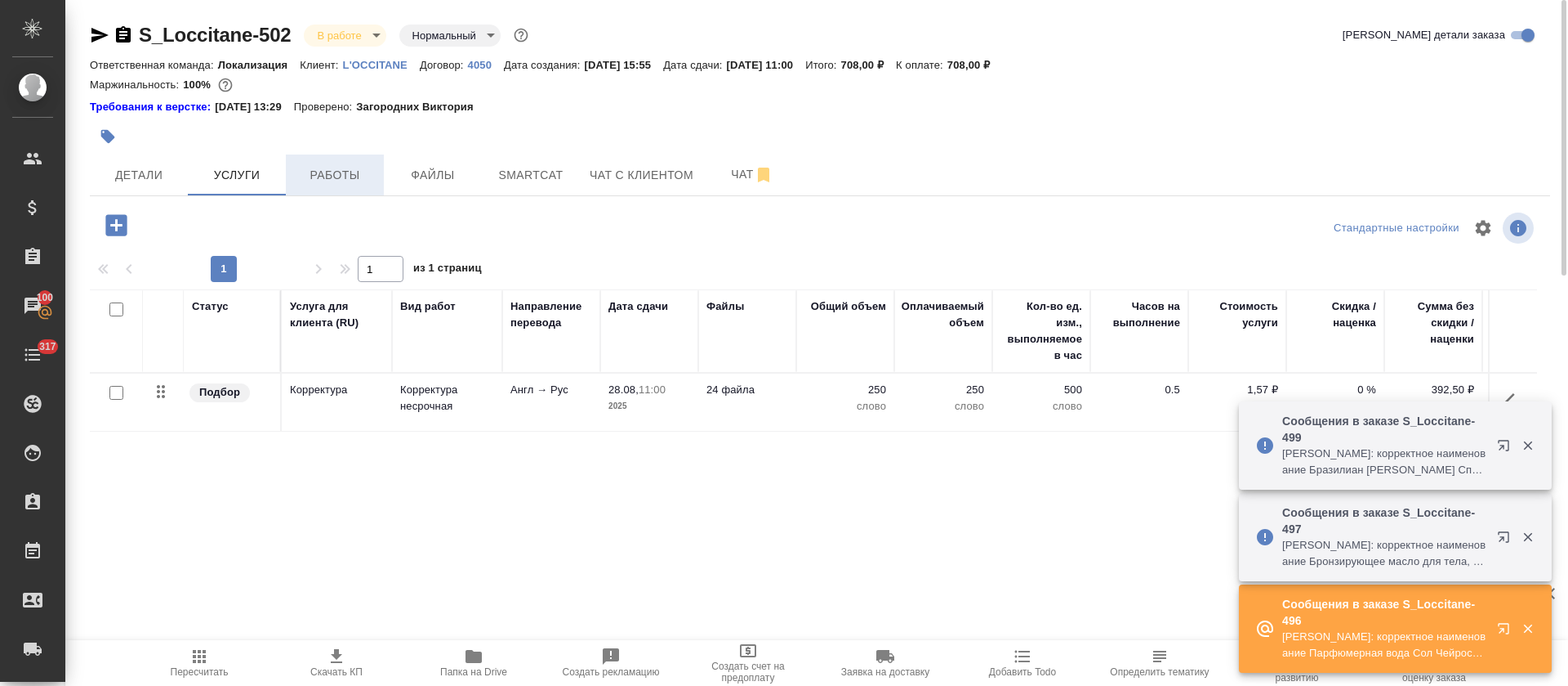
click at [367, 187] on button "Работы" at bounding box center [334, 174] width 98 height 40
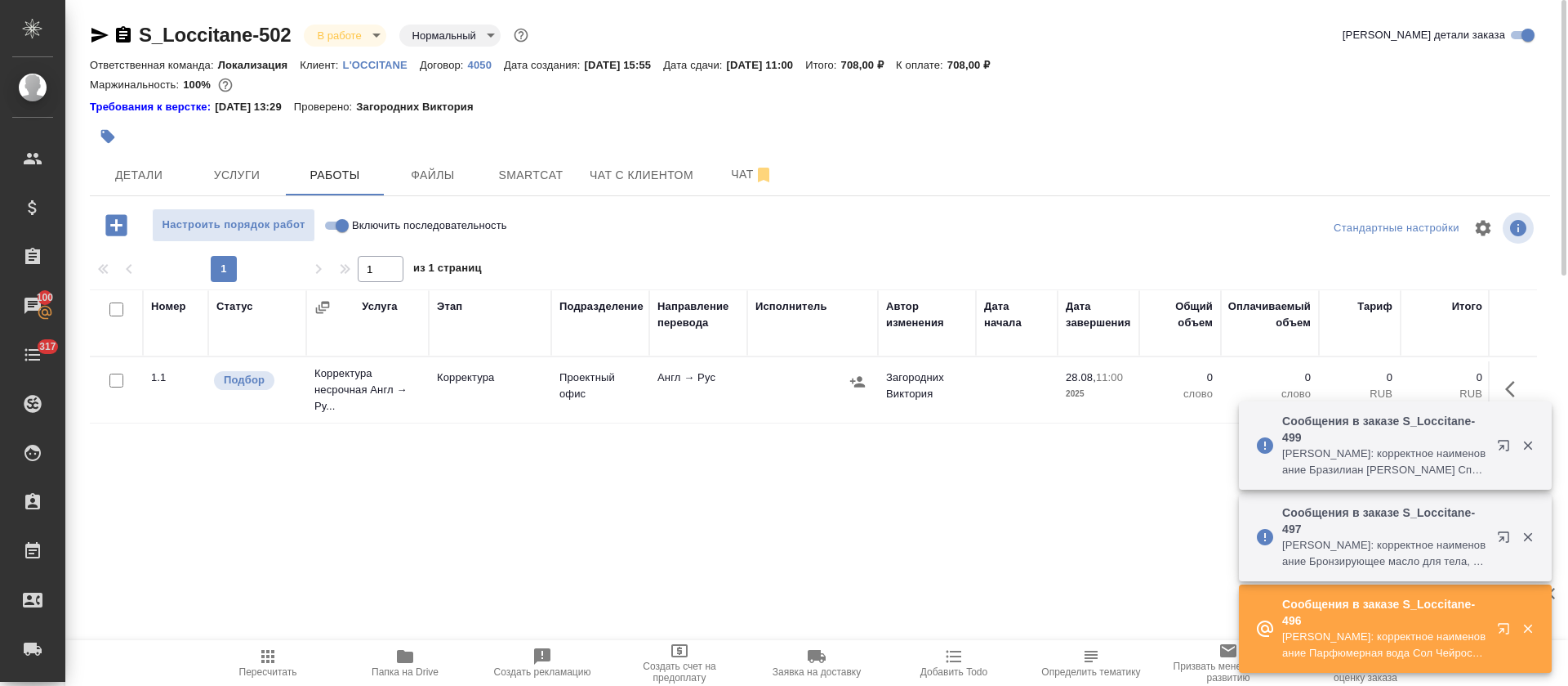
click at [336, 226] on input "Включить последовательность" at bounding box center [341, 226] width 58 height 20
checkbox input "true"
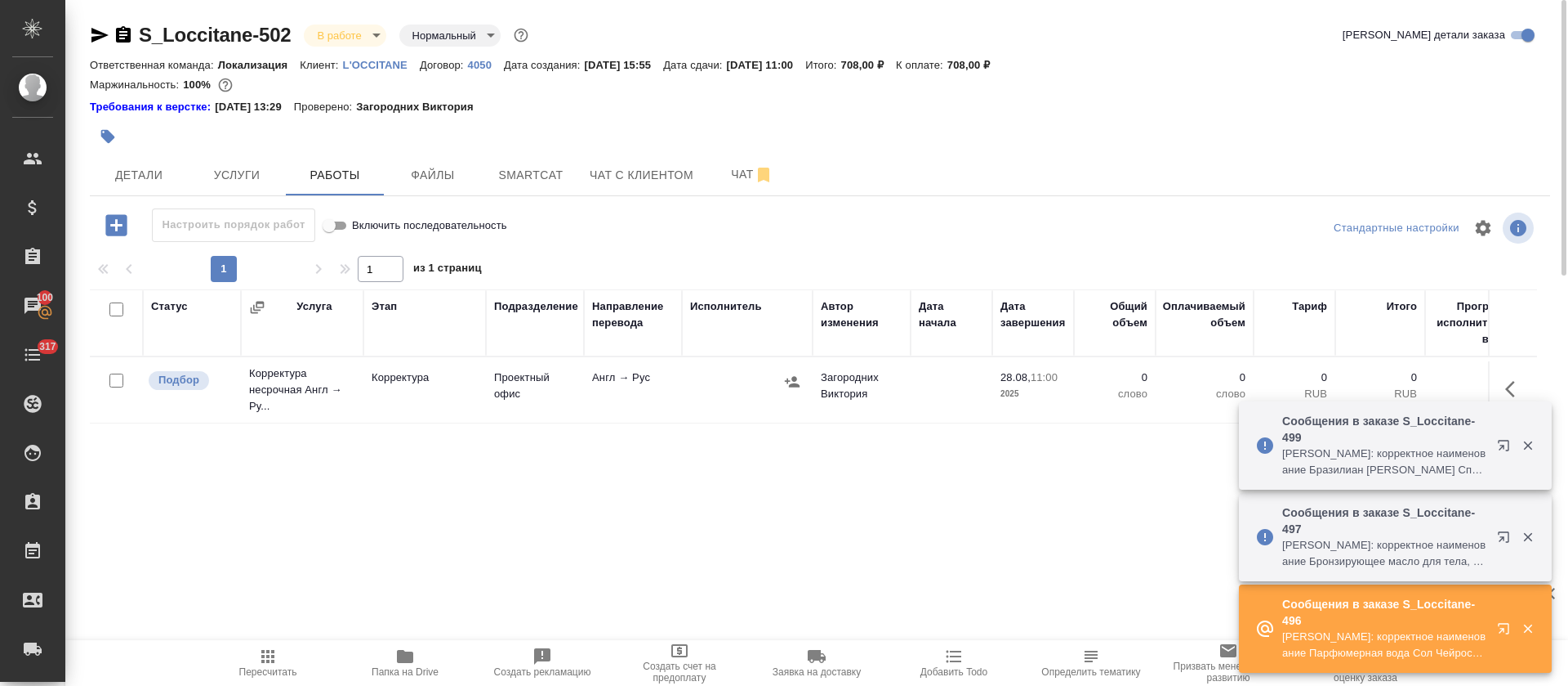
click at [1534, 378] on td at bounding box center [1512, 390] width 49 height 58
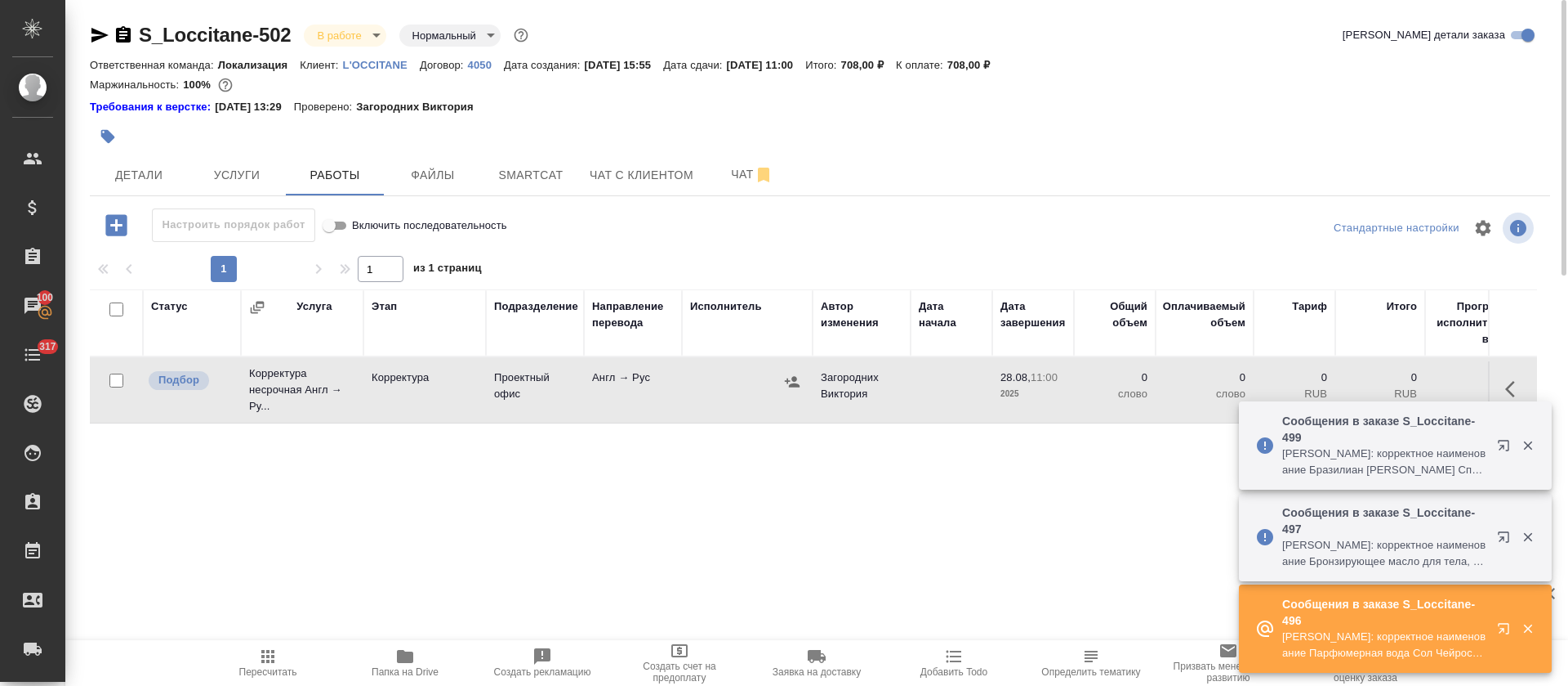
click at [1515, 383] on icon "button" at bounding box center [1515, 389] width 20 height 20
click at [1395, 384] on icon "button" at bounding box center [1395, 389] width 20 height 20
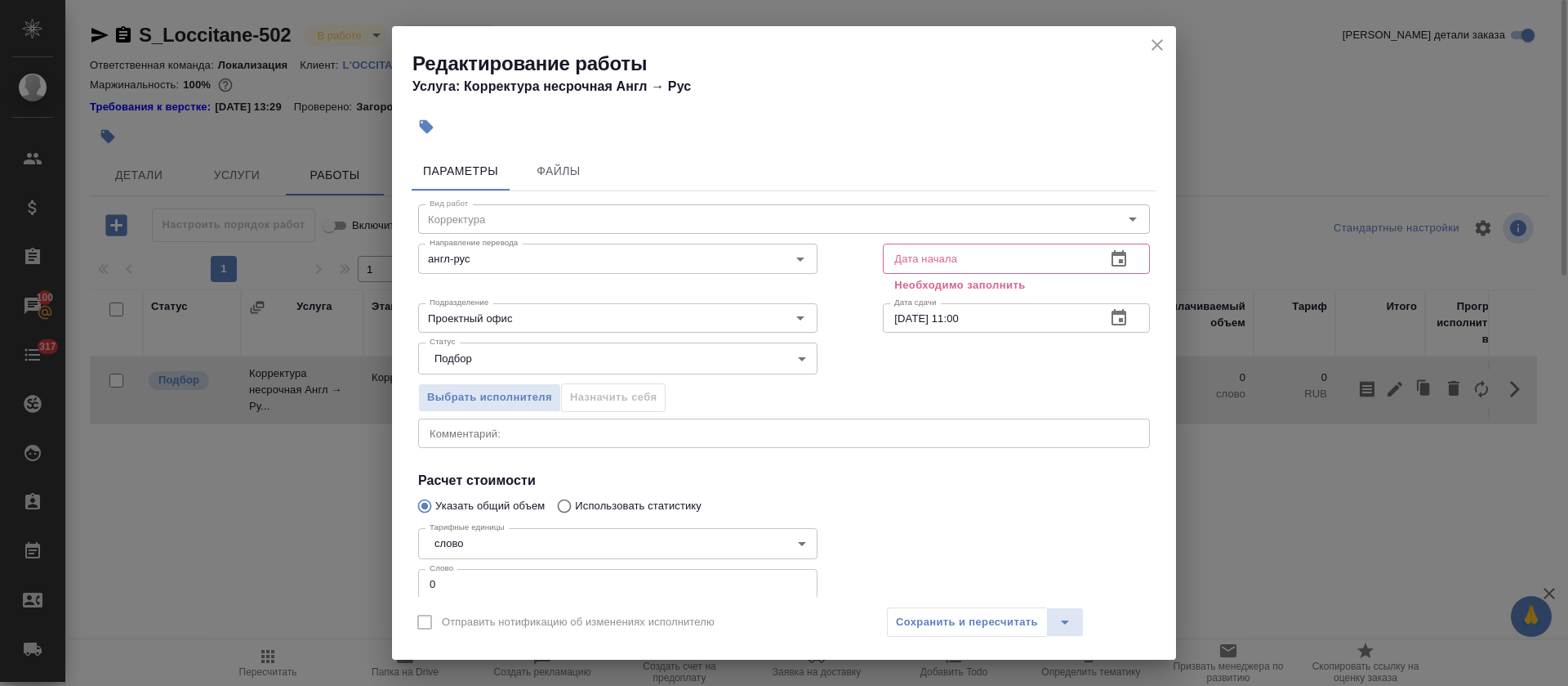
click at [428, 580] on input "0" at bounding box center [617, 584] width 400 height 30
type input "150"
click at [1110, 254] on button "button" at bounding box center [1120, 259] width 40 height 40
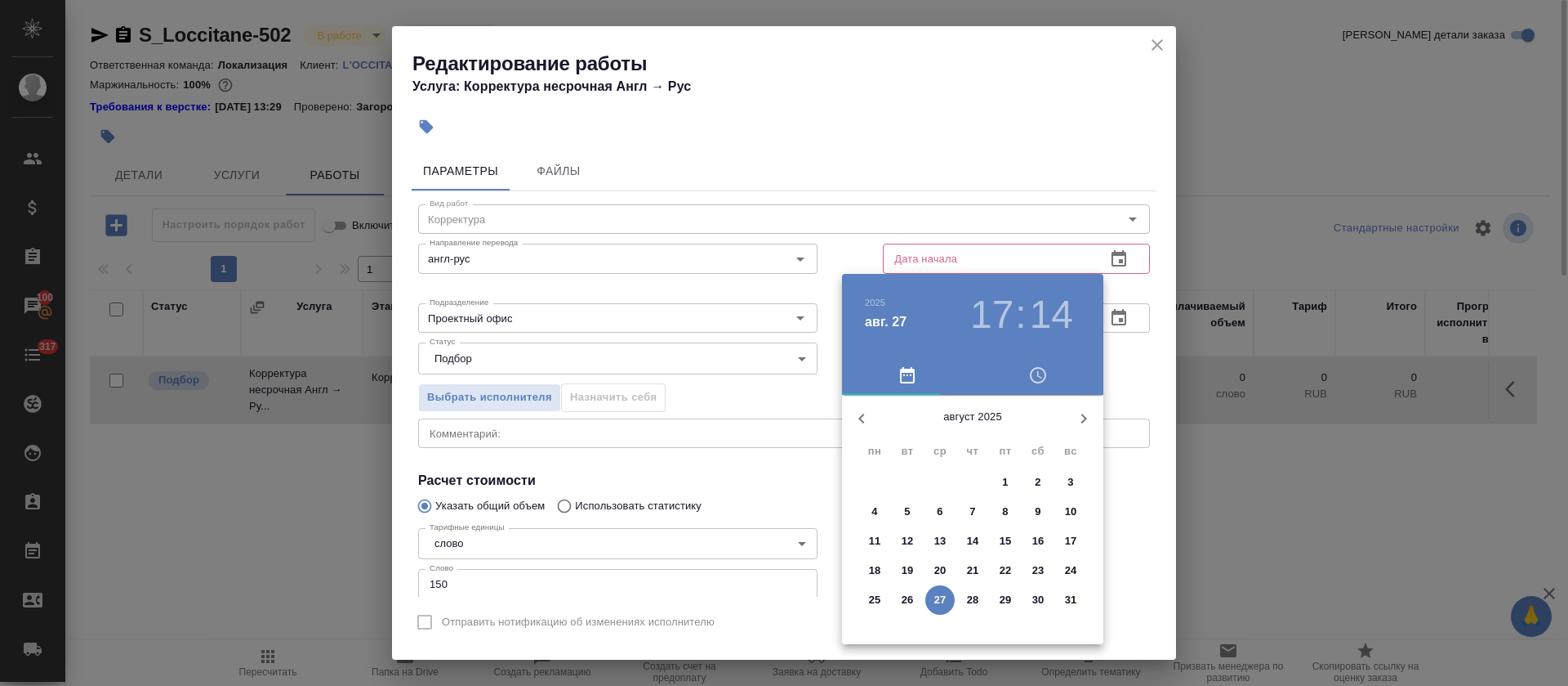
click at [940, 602] on p "27" at bounding box center [941, 600] width 13 height 16
type input "27.08.2025 17:14"
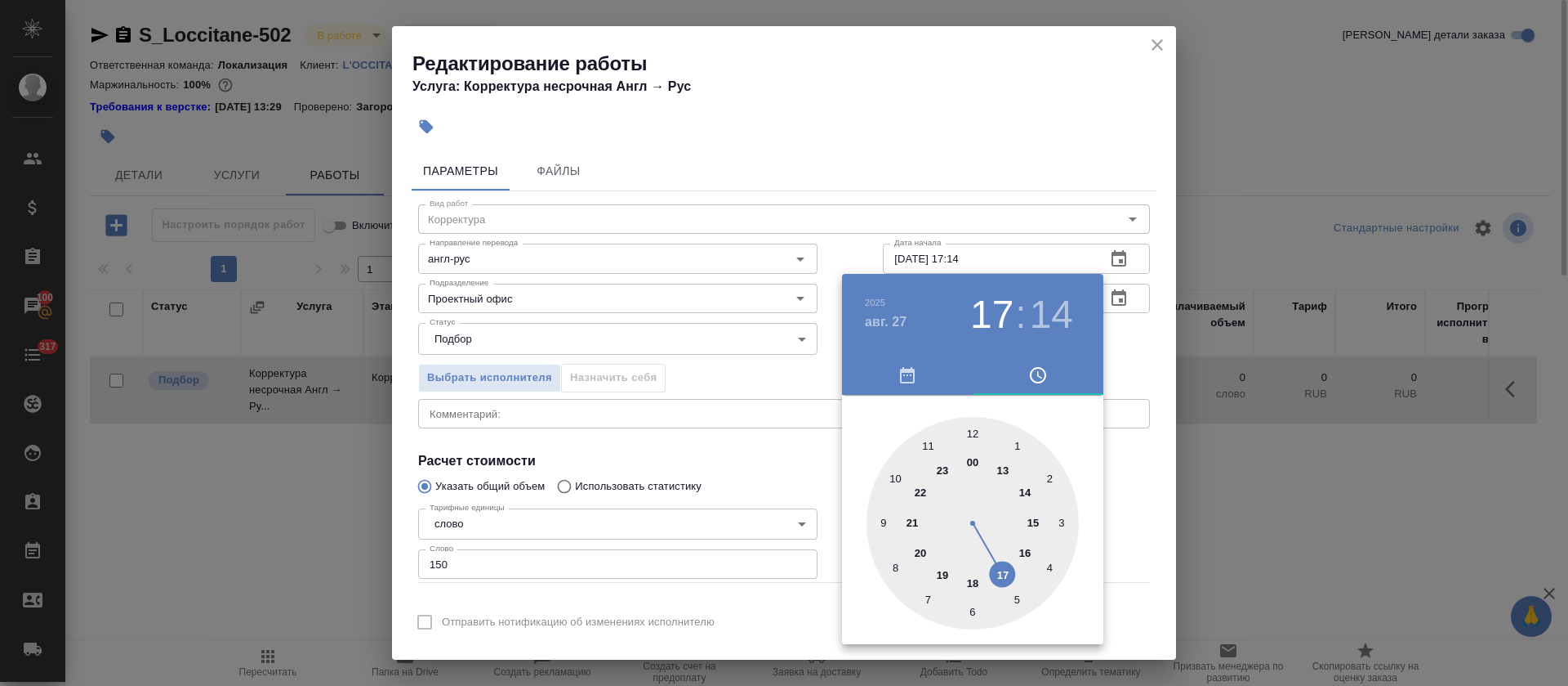
click at [779, 417] on div at bounding box center [784, 343] width 1568 height 686
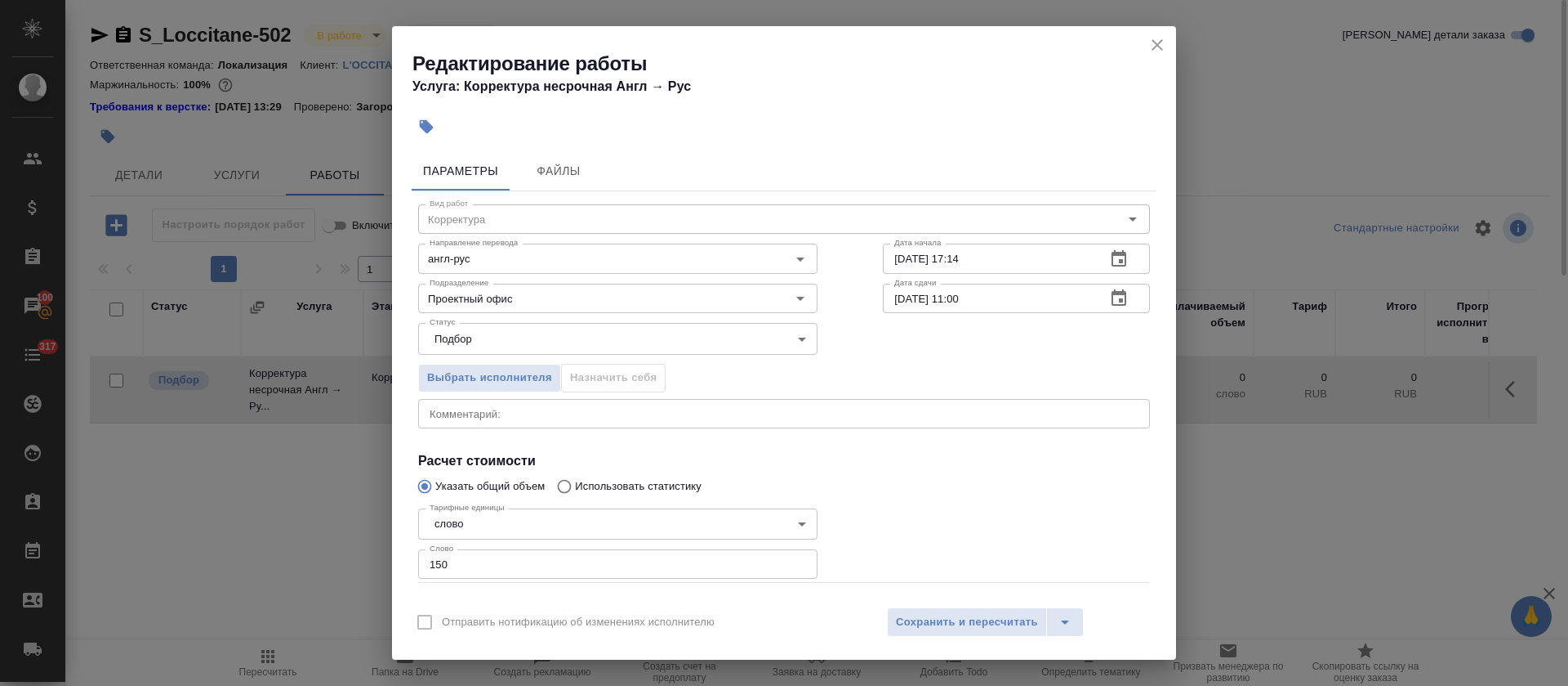
click at [1131, 310] on div "Статус Подбор recruiting Статус" at bounding box center [784, 336] width 797 height 106
click at [1109, 298] on icon "button" at bounding box center [1119, 298] width 20 height 20
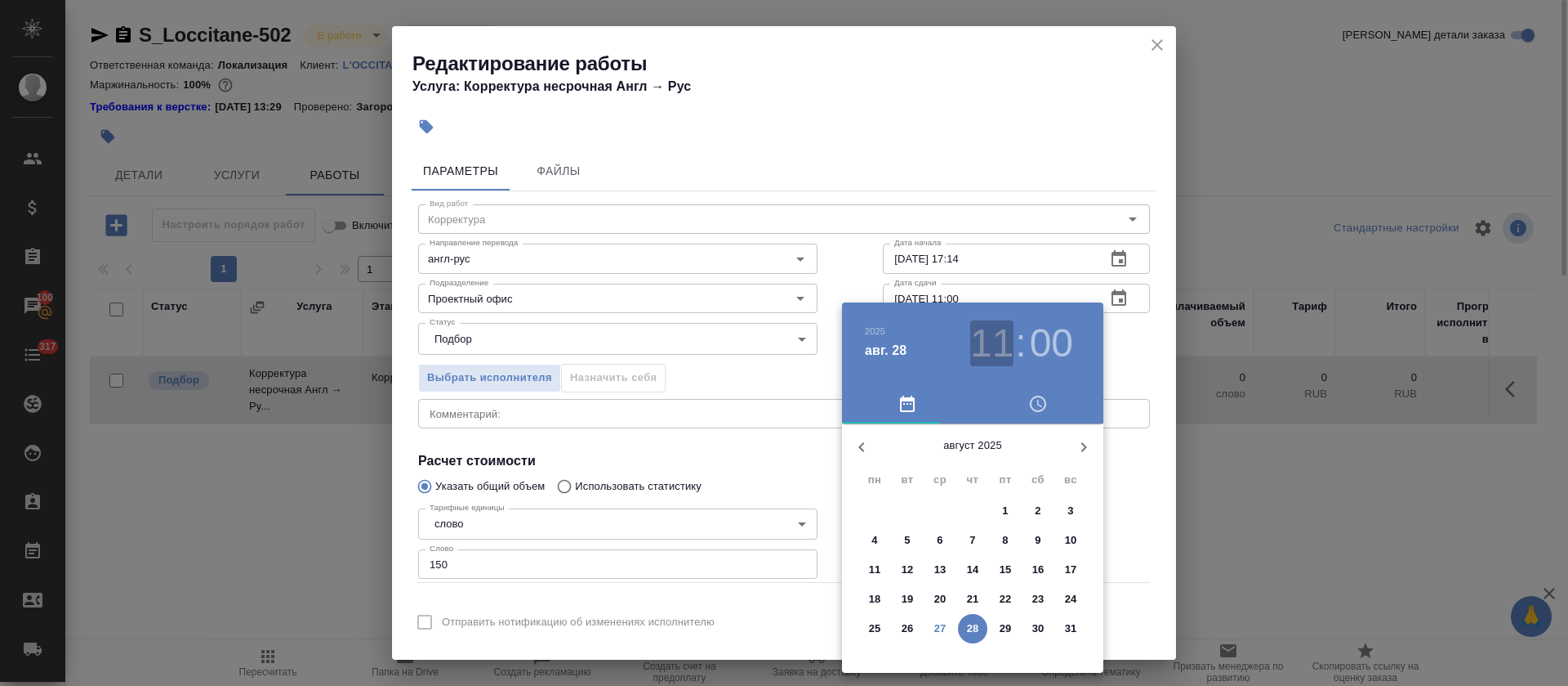
click at [997, 352] on h3 "11" at bounding box center [992, 343] width 43 height 46
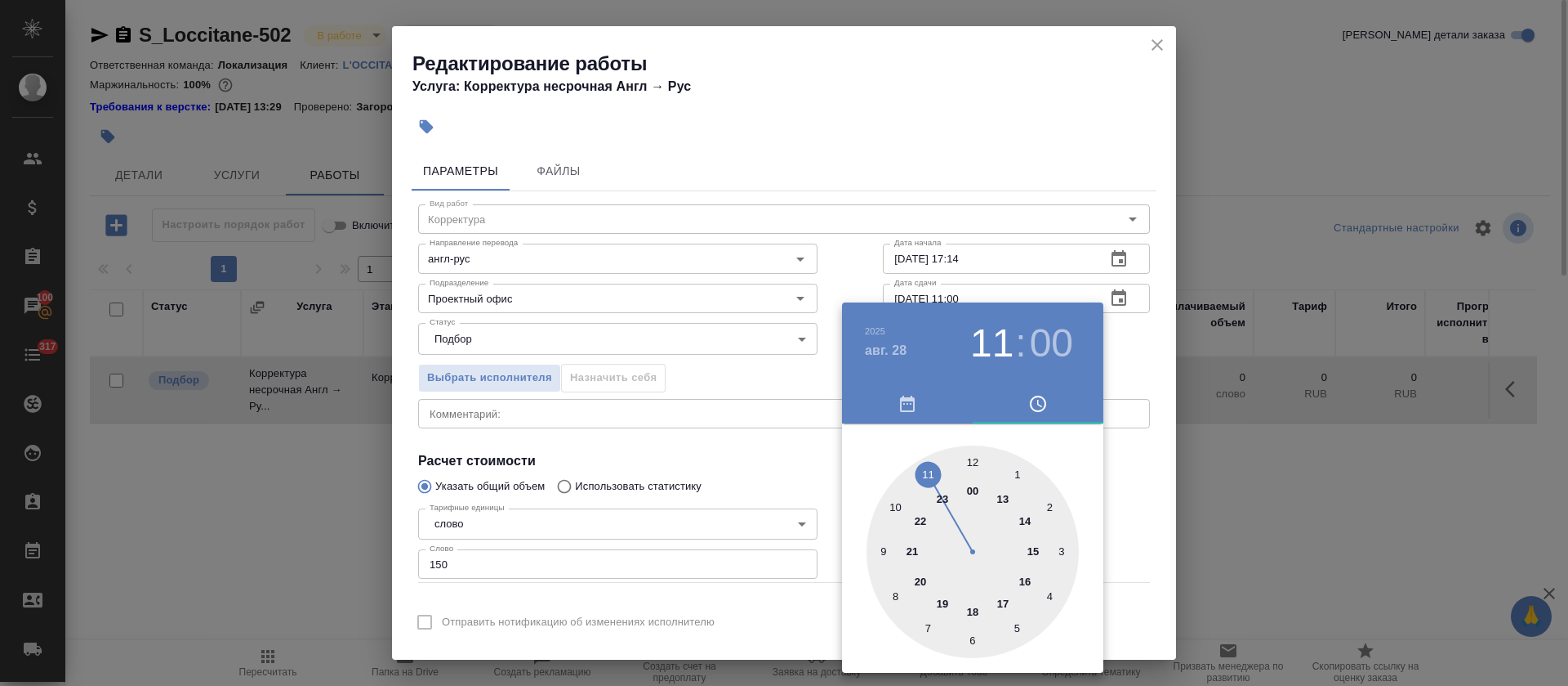
click at [894, 506] on div at bounding box center [972, 551] width 212 height 212
type input "28.08.2025 10:00"
click at [727, 481] on div at bounding box center [784, 343] width 1568 height 686
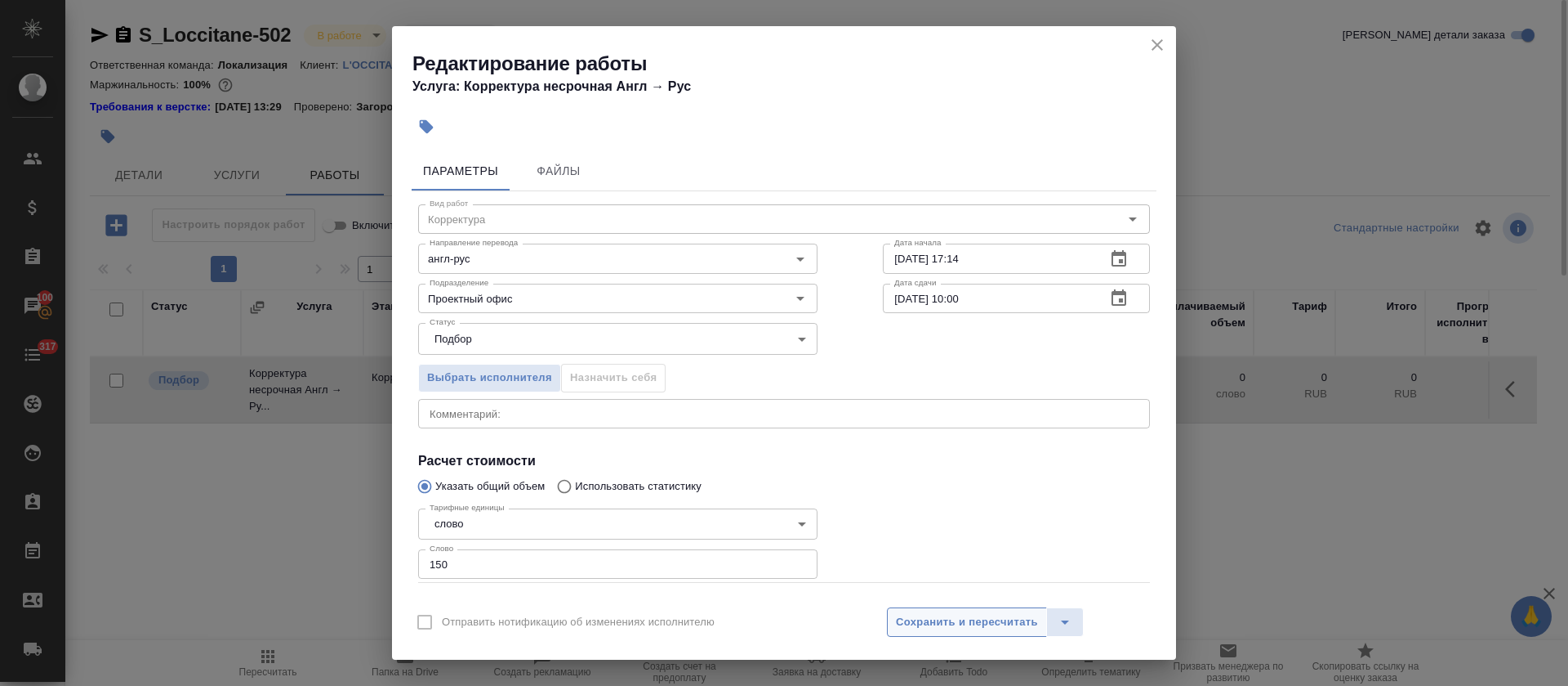
click at [910, 624] on span "Сохранить и пересчитать" at bounding box center [967, 622] width 142 height 19
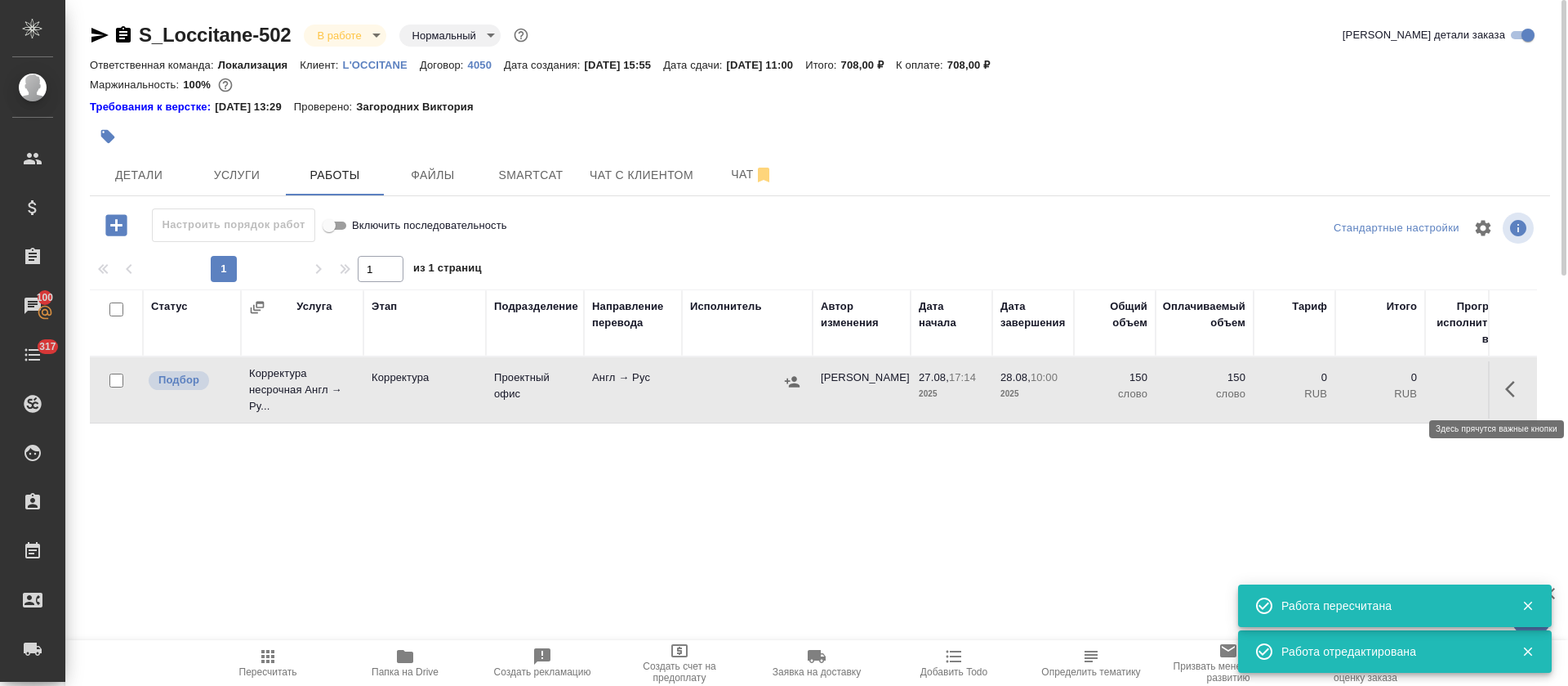
click at [1521, 396] on icon "button" at bounding box center [1515, 389] width 20 height 20
click at [1368, 386] on icon "button" at bounding box center [1368, 389] width 20 height 20
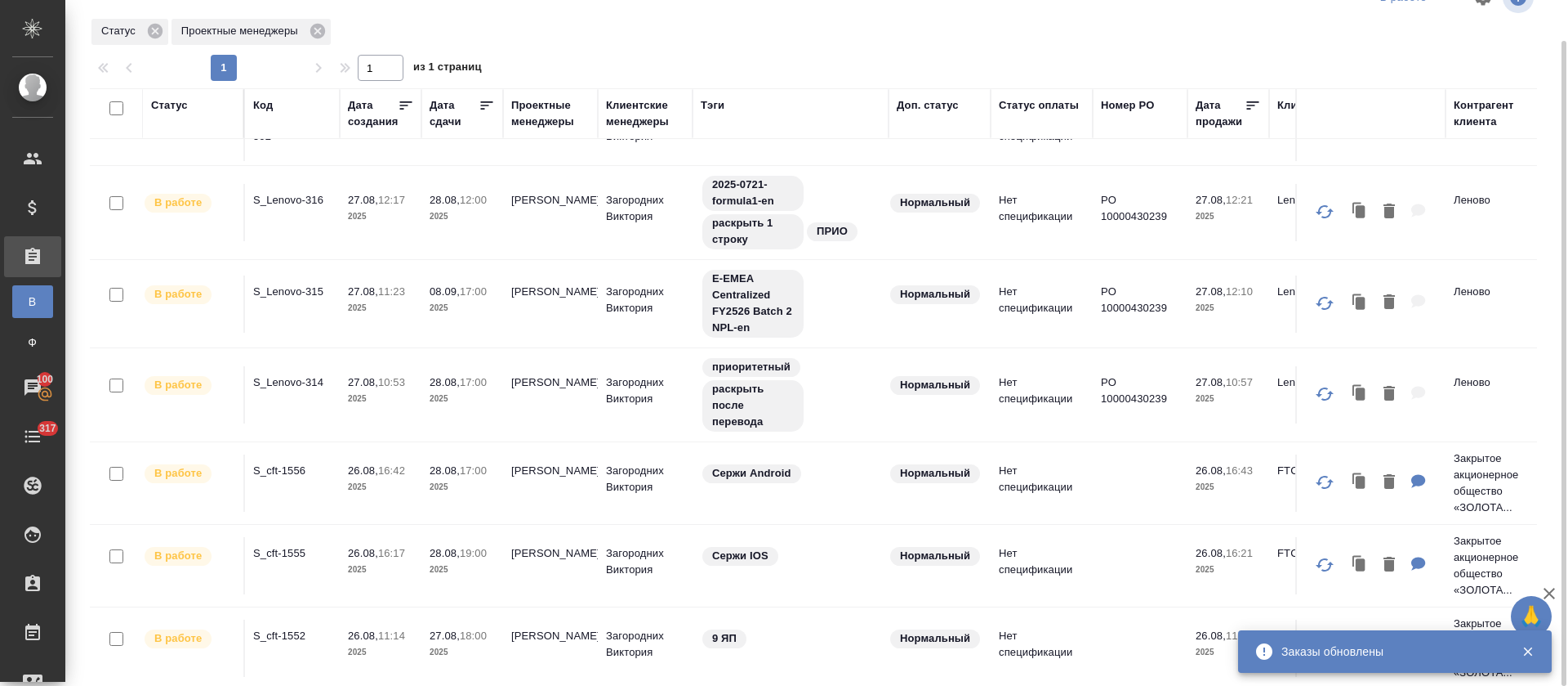
scroll to position [72, 0]
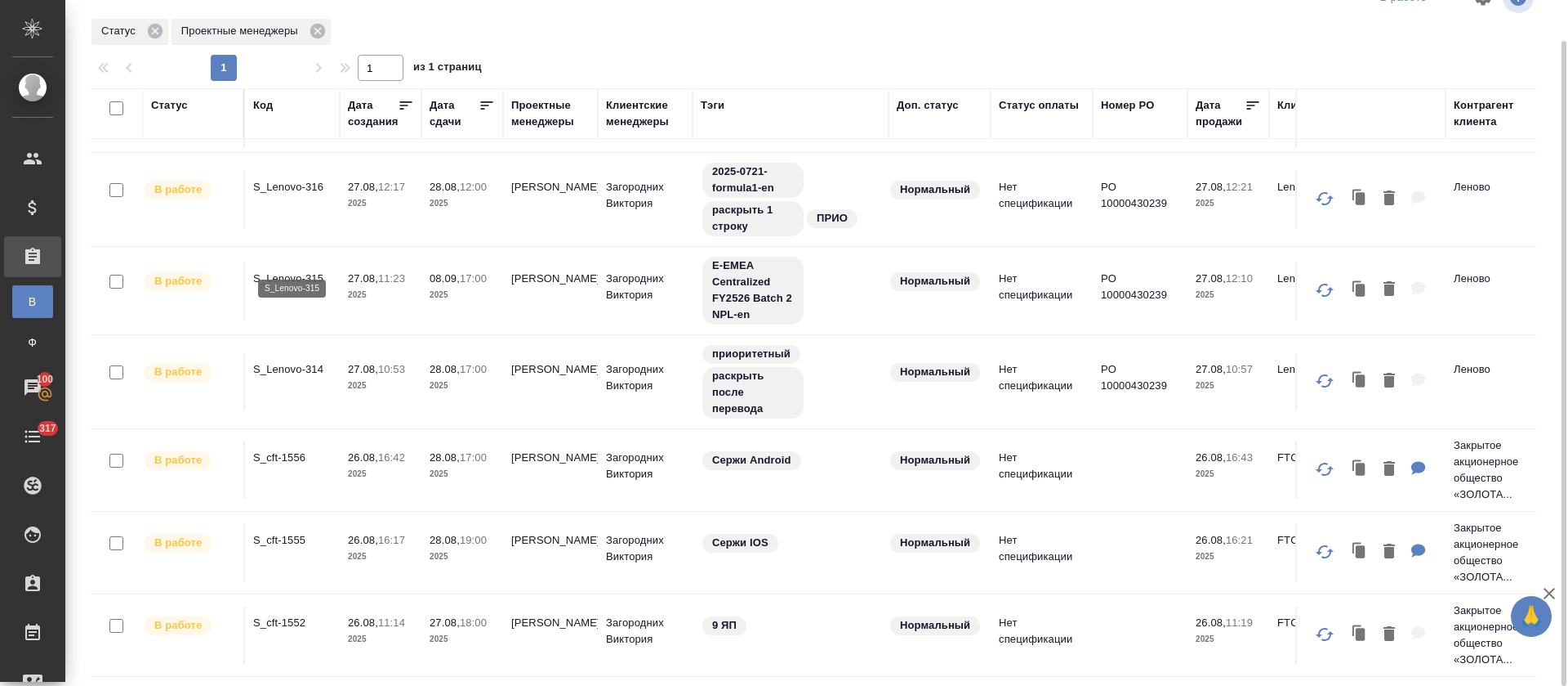
click at [271, 271] on p "S_Lenovo-315" at bounding box center [292, 279] width 78 height 16
click at [302, 179] on p "S_Lenovo-316" at bounding box center [292, 187] width 78 height 16
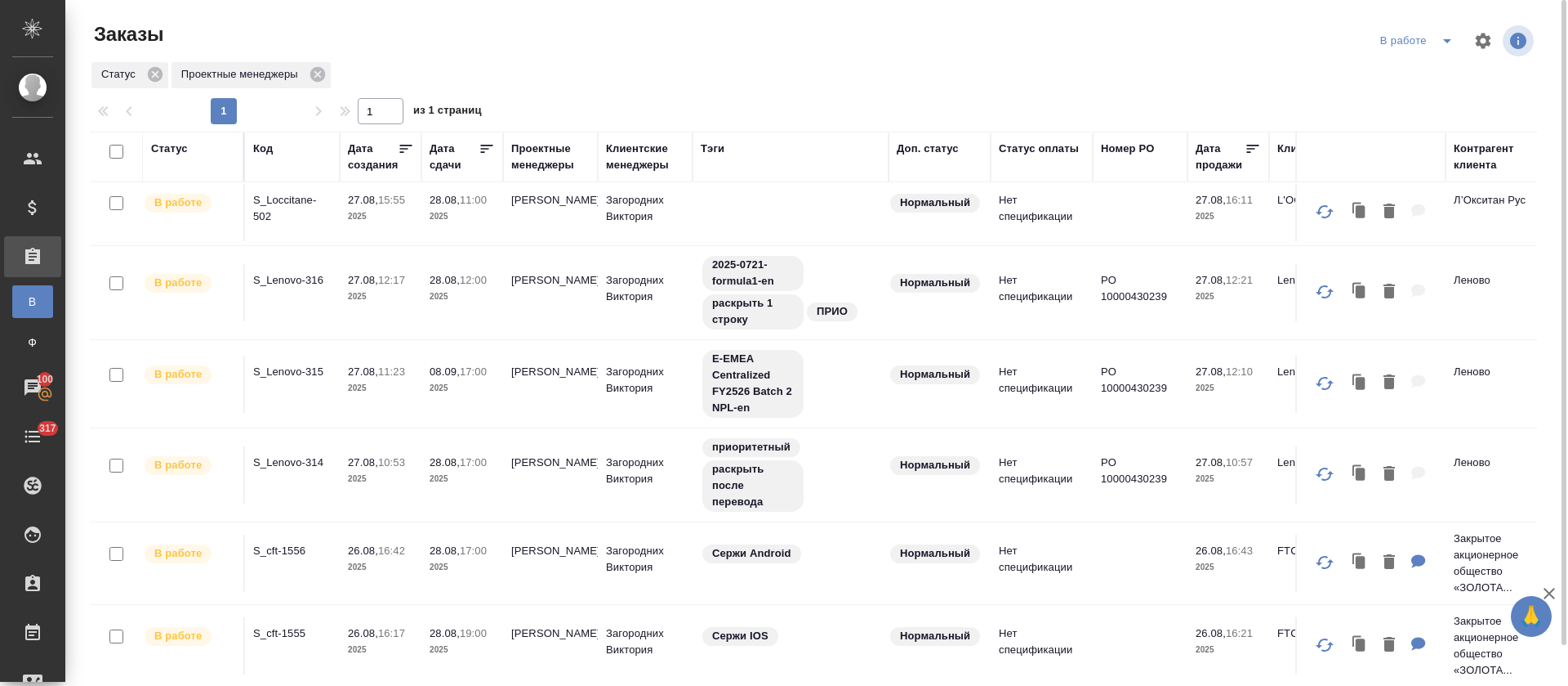
scroll to position [0, 0]
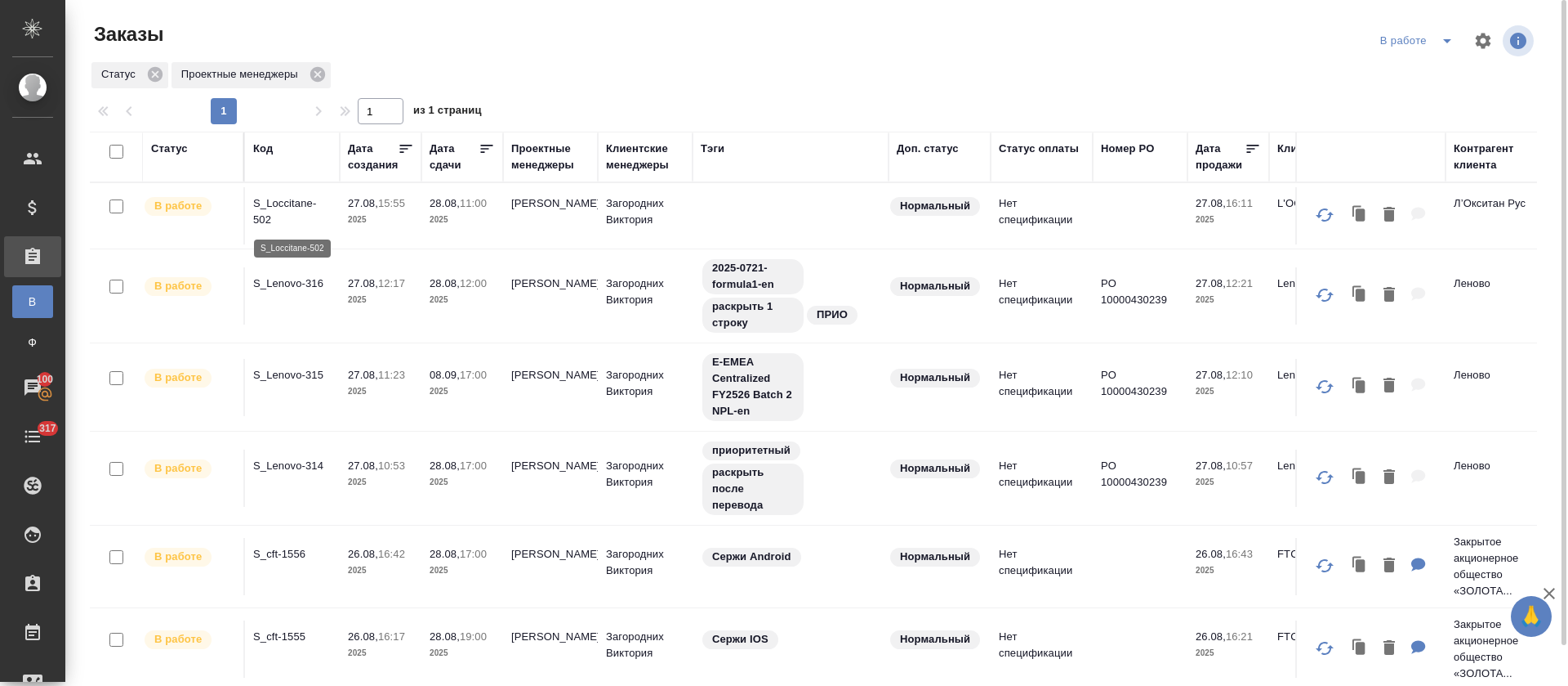
click at [261, 209] on p "S_Loccitane-502" at bounding box center [292, 211] width 78 height 32
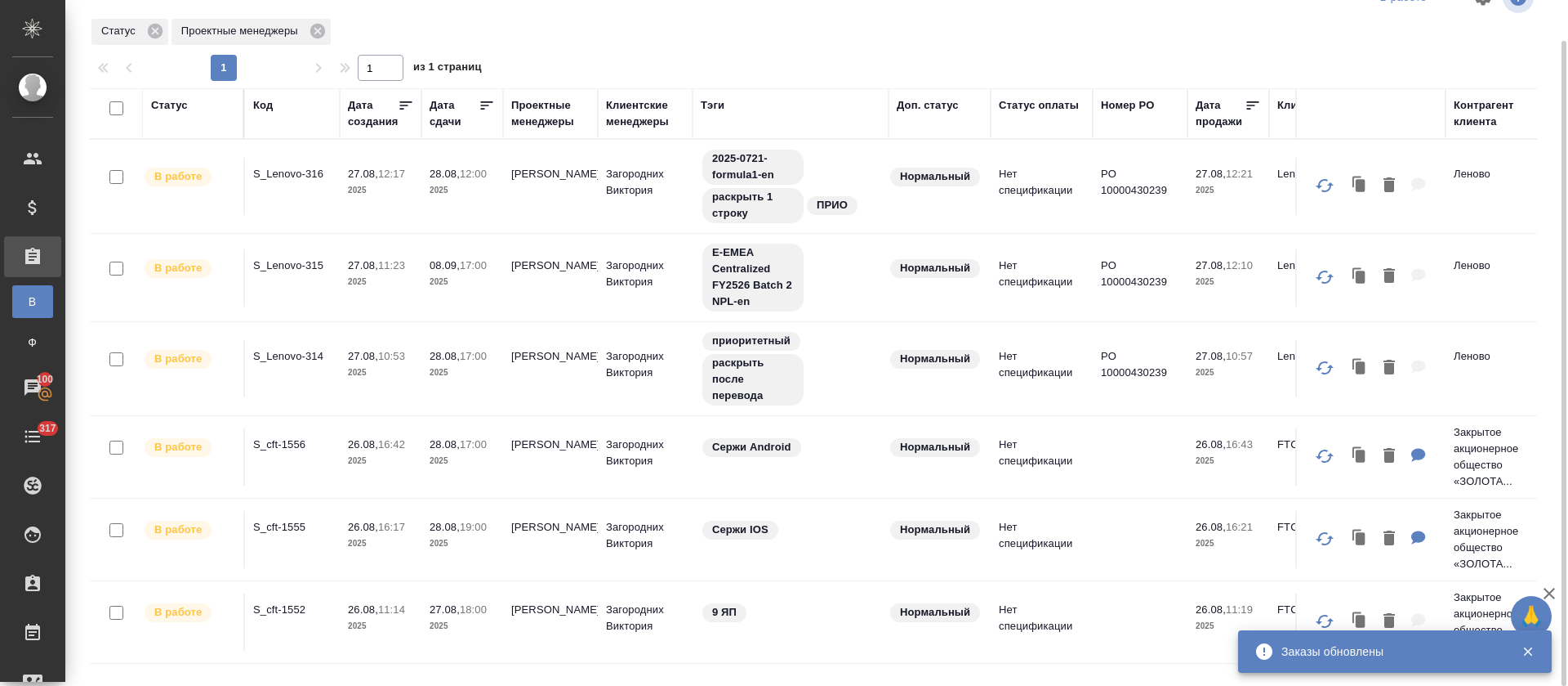
scroll to position [5, 0]
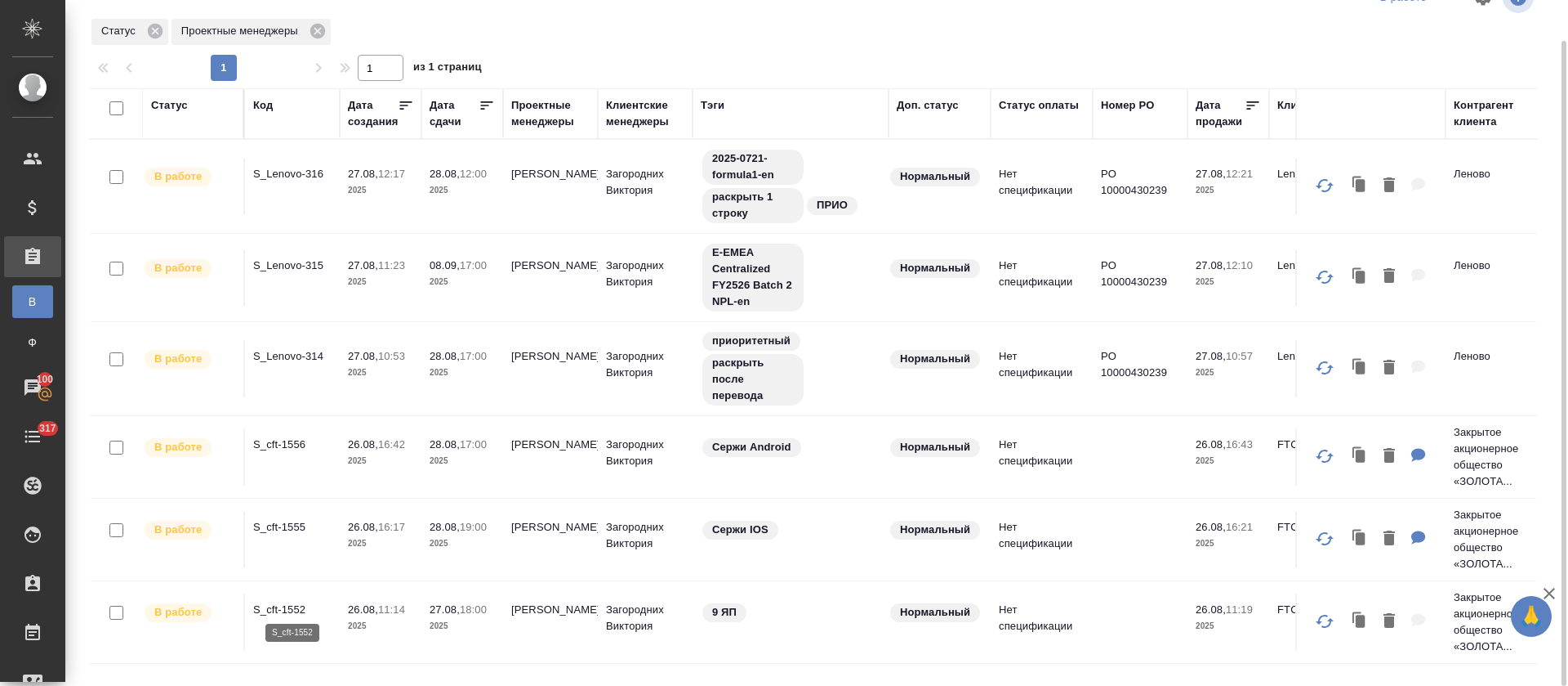
click at [288, 602] on p "S_cft-1552" at bounding box center [292, 610] width 78 height 16
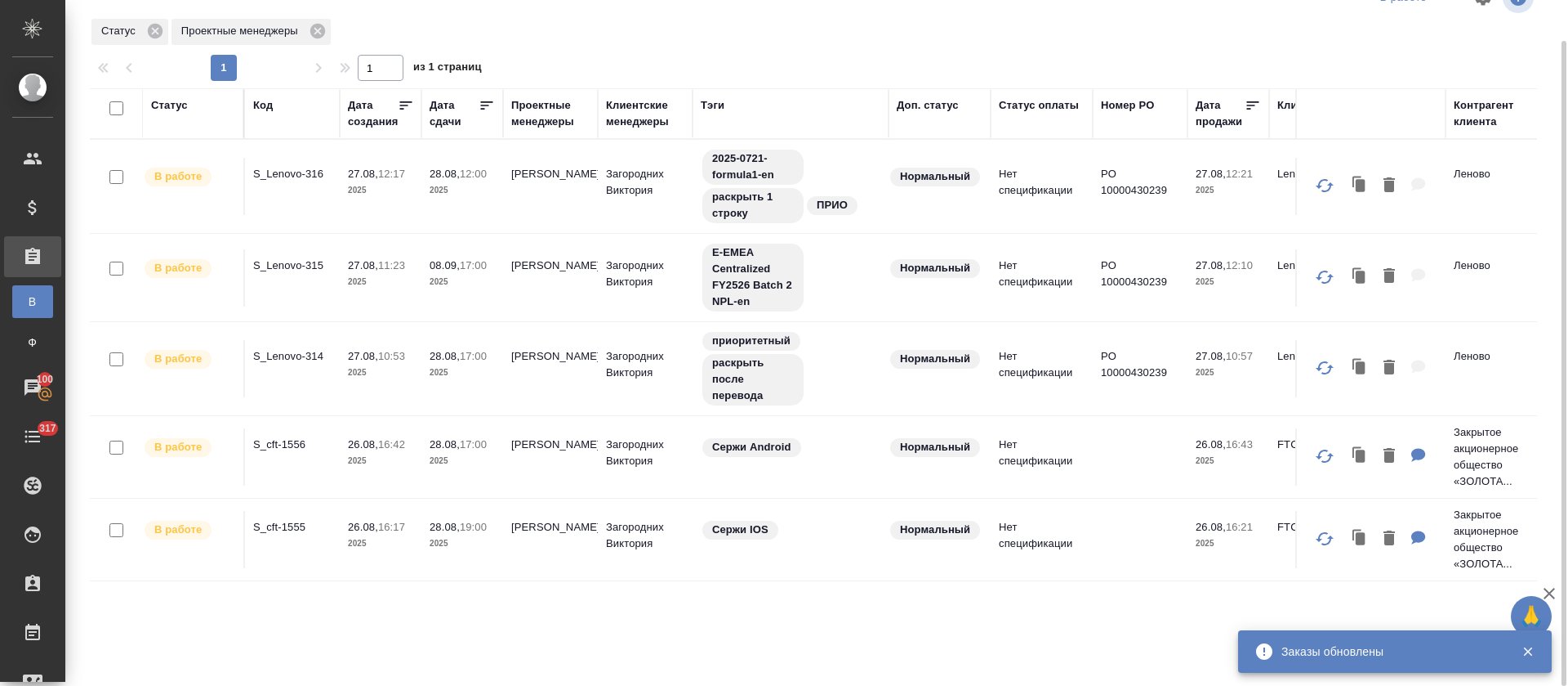
scroll to position [0, 0]
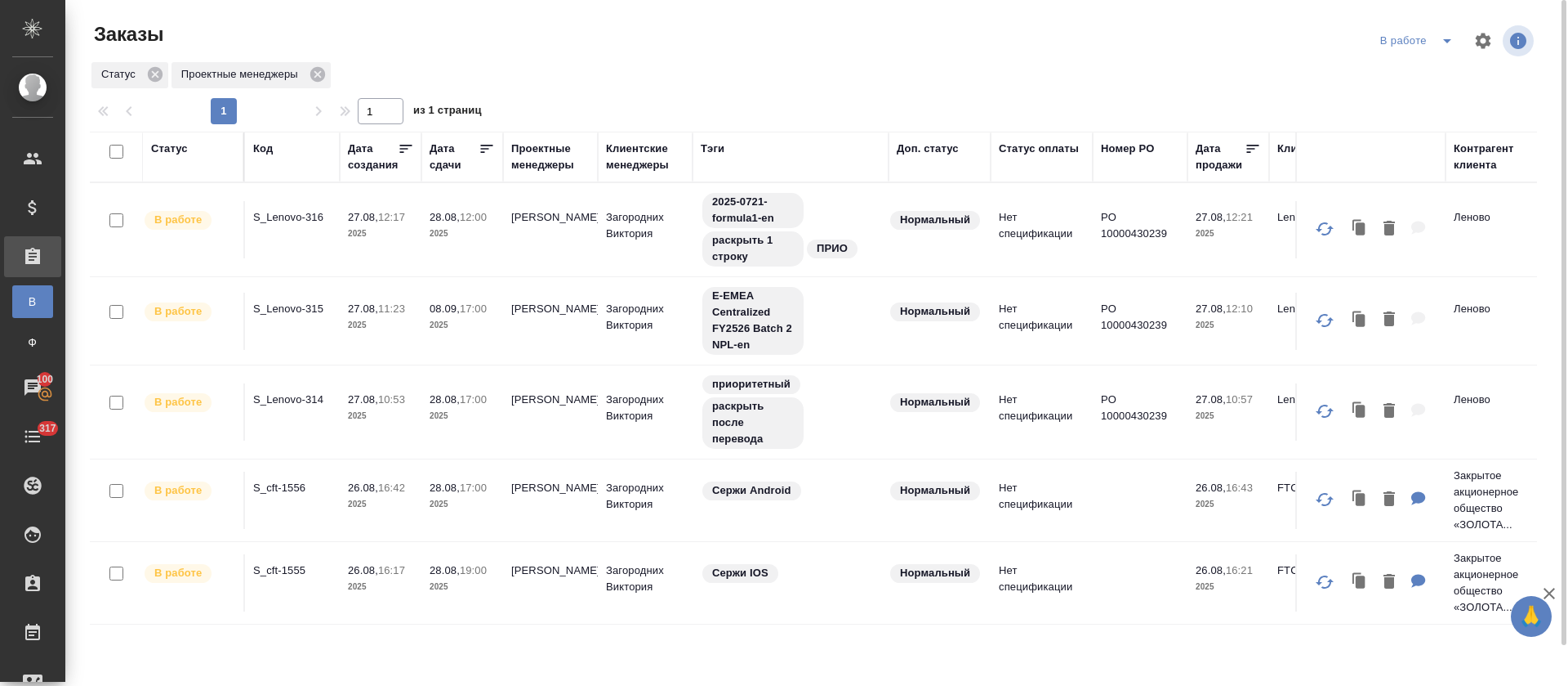
click at [1435, 44] on button "split button" at bounding box center [1448, 40] width 32 height 26
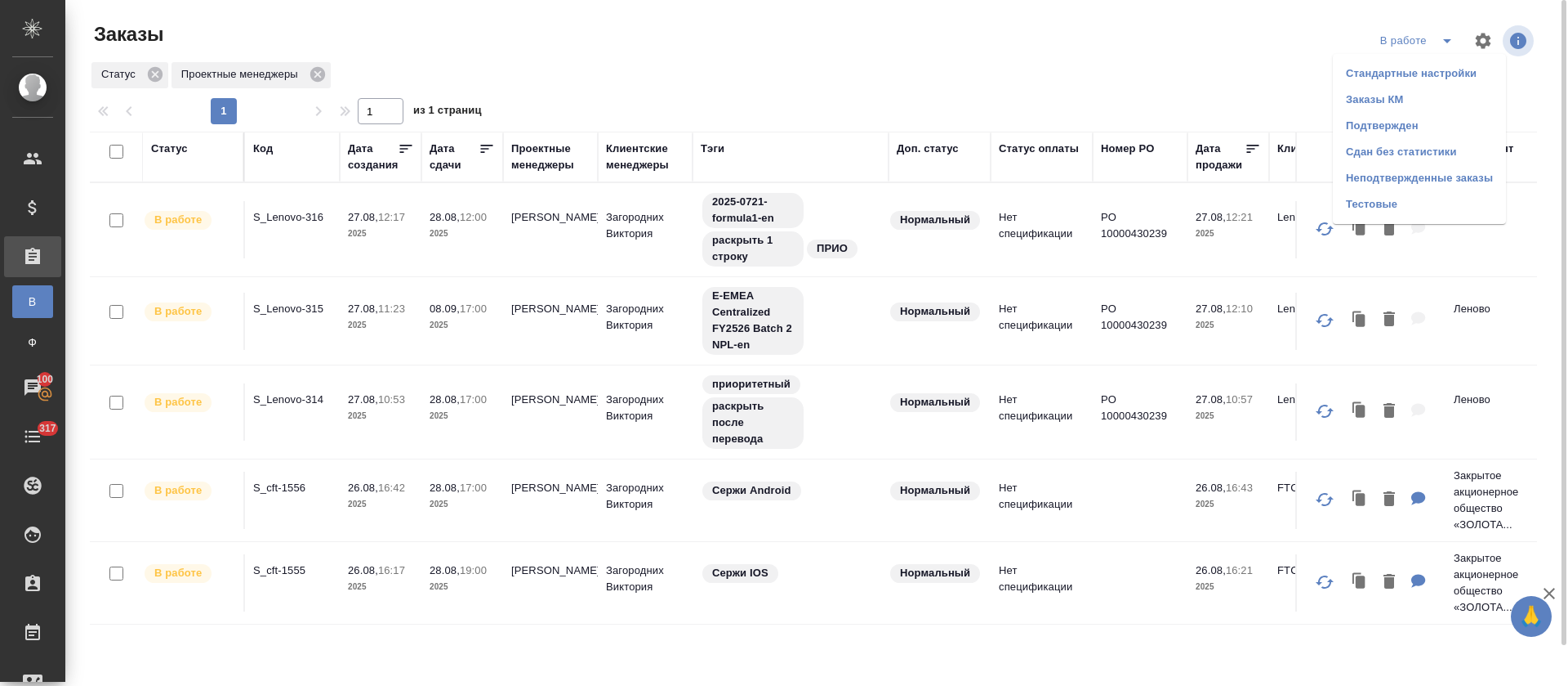
click at [1431, 120] on li "Подтвержден" at bounding box center [1419, 125] width 173 height 26
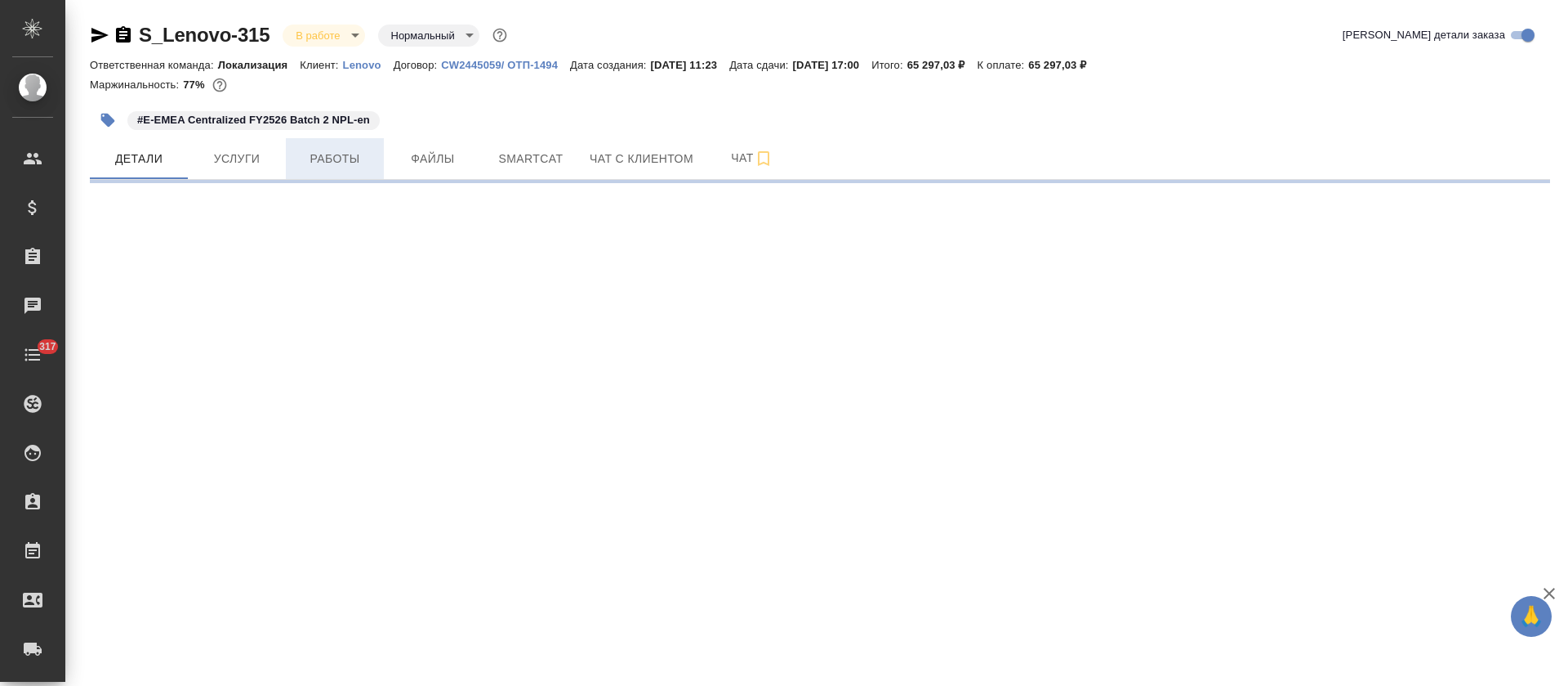
click at [312, 157] on span "Работы" at bounding box center [334, 158] width 78 height 21
select select "RU"
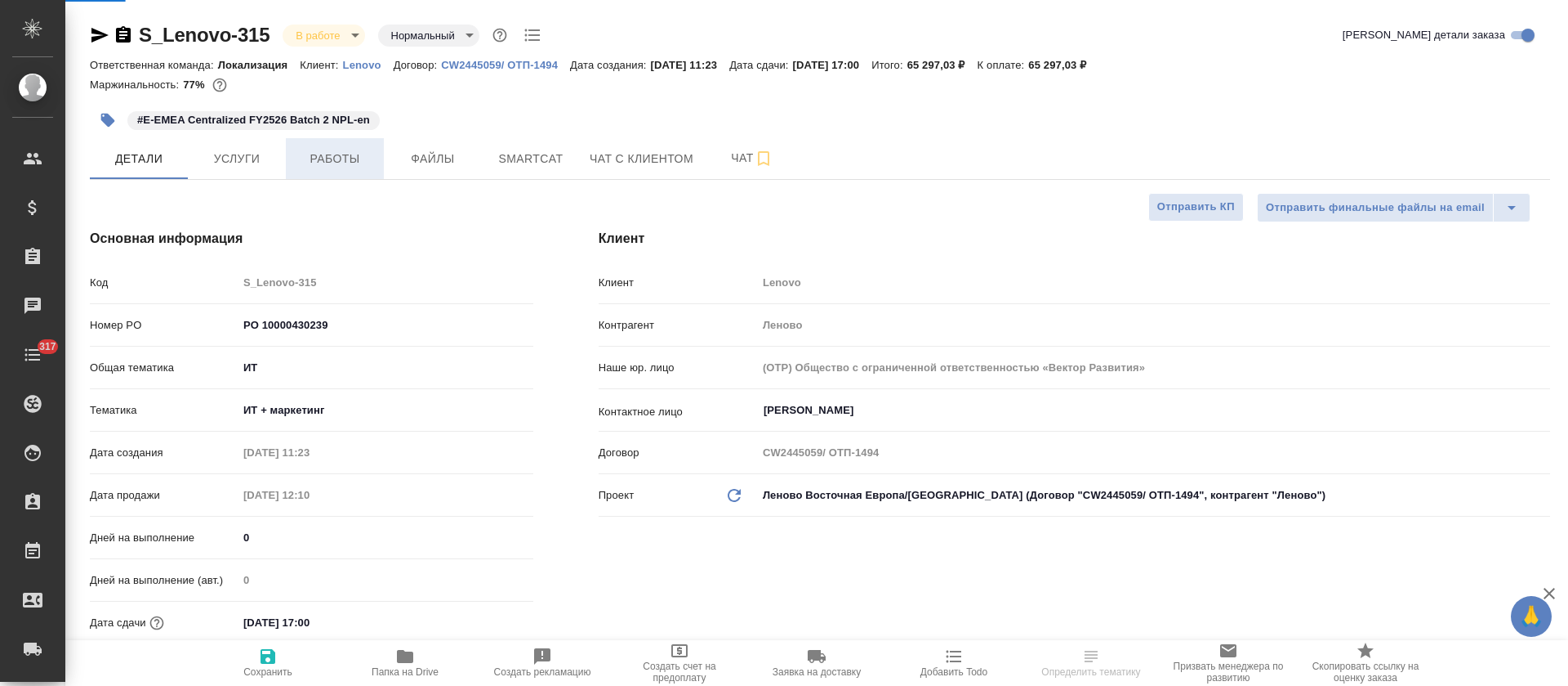
type textarea "x"
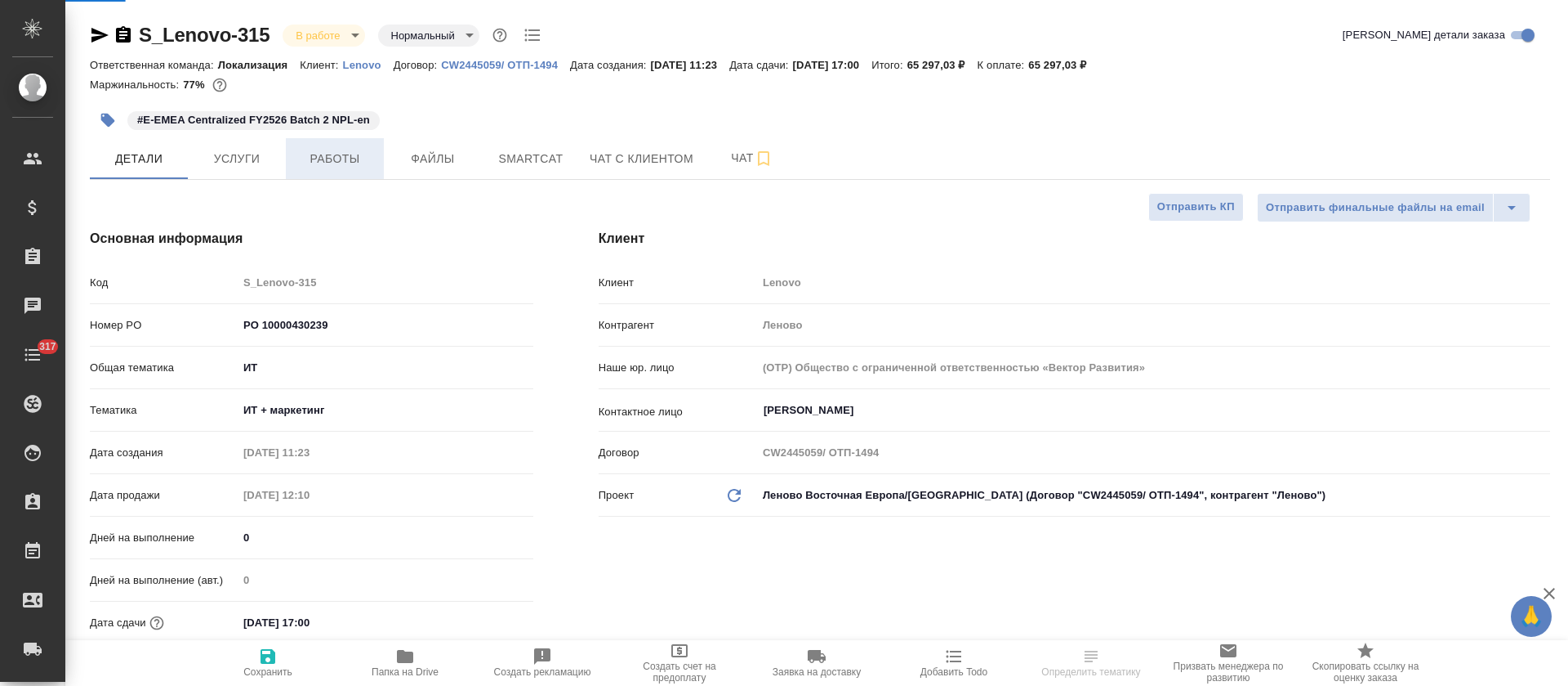
type textarea "x"
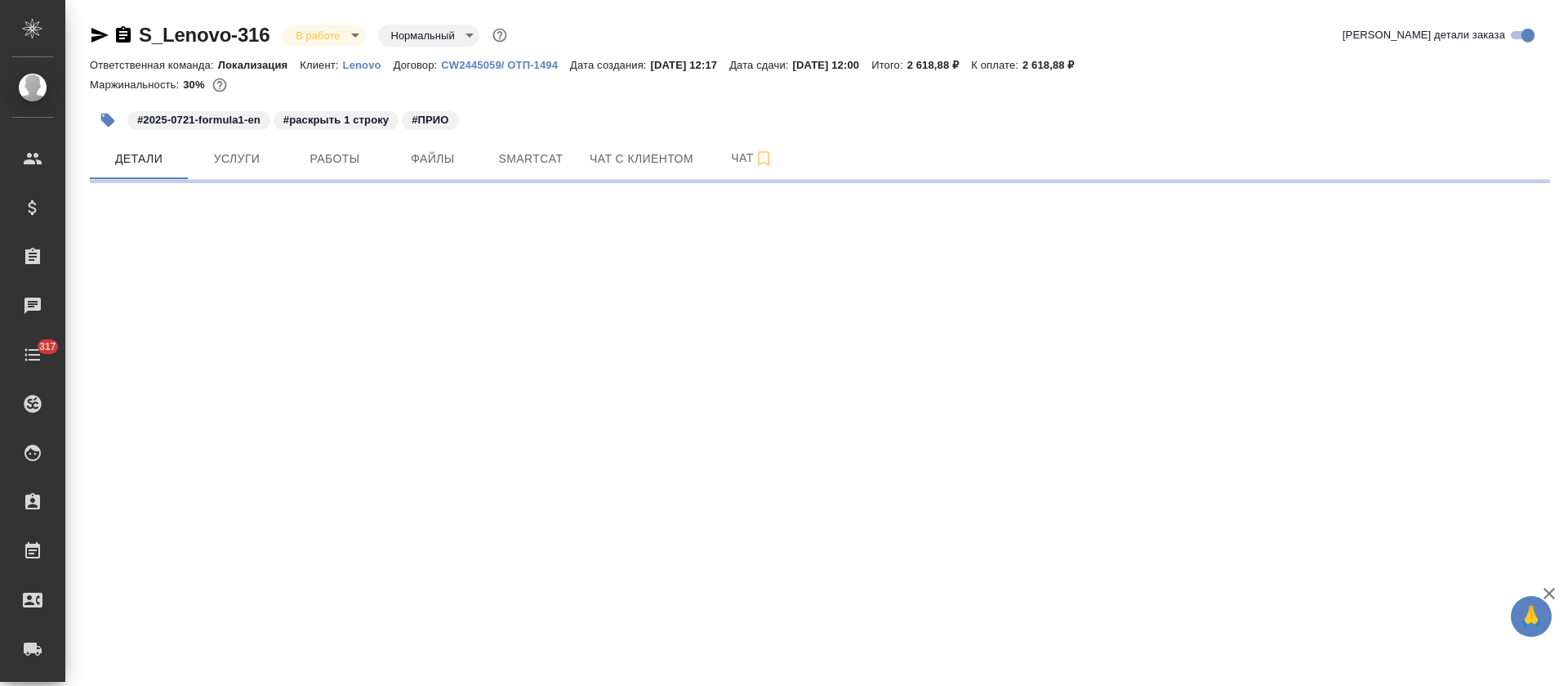
click at [332, 166] on span "Работы" at bounding box center [334, 158] width 78 height 21
select select "RU"
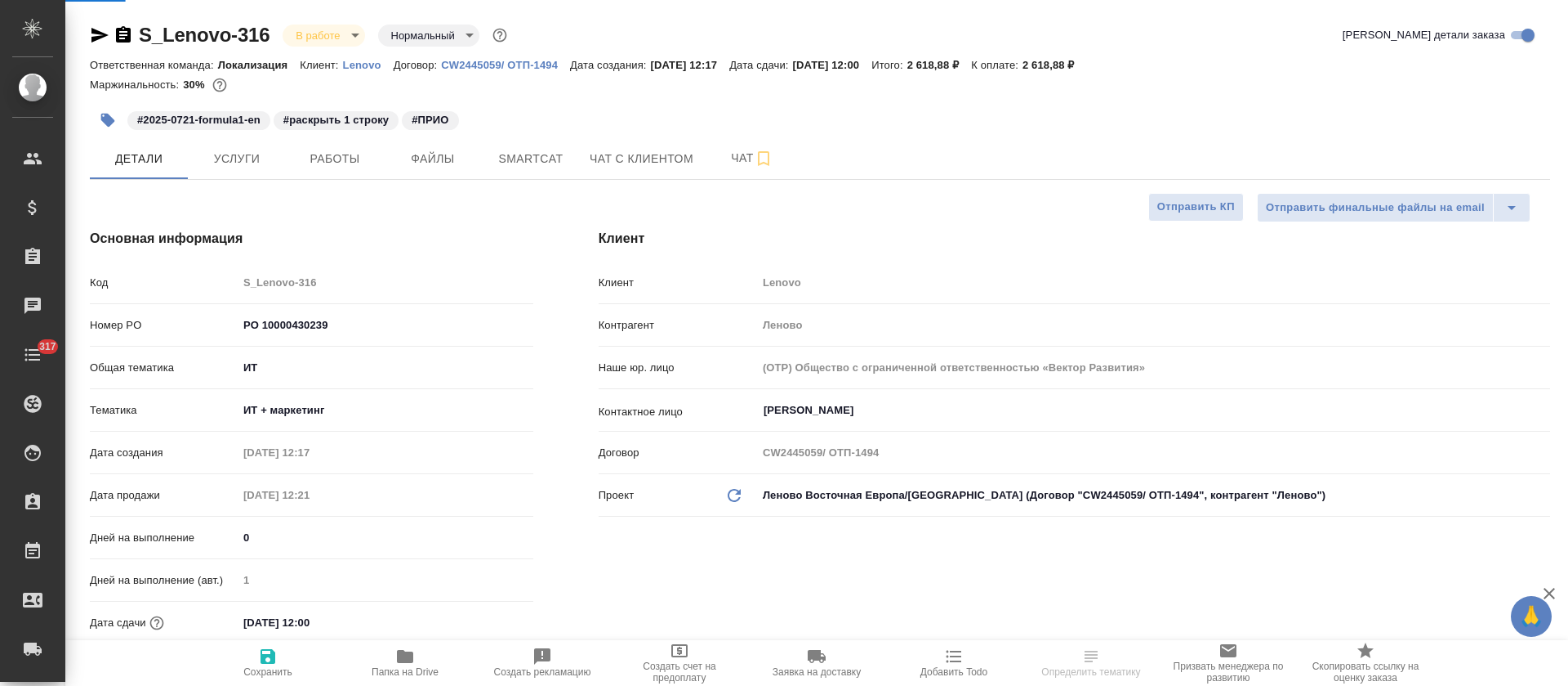
type textarea "x"
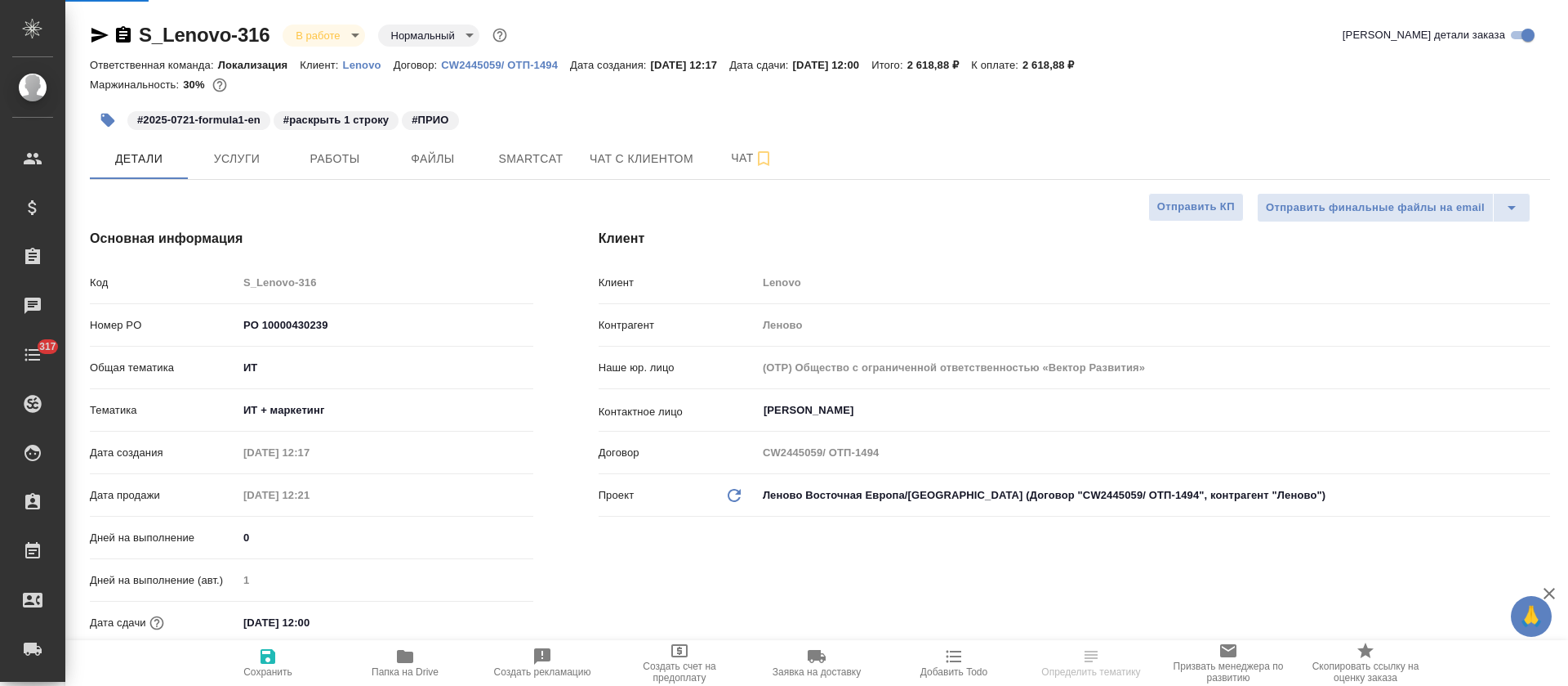
type textarea "x"
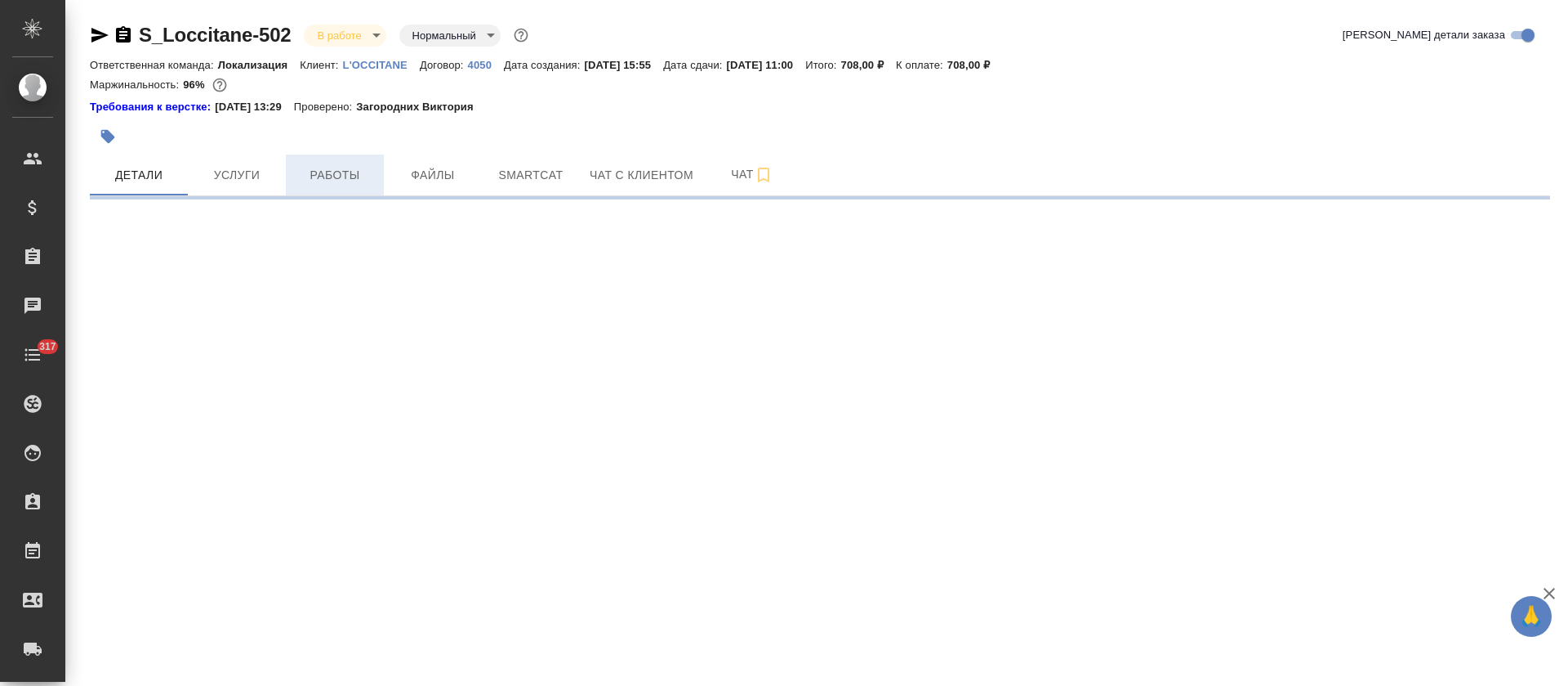
select select "RU"
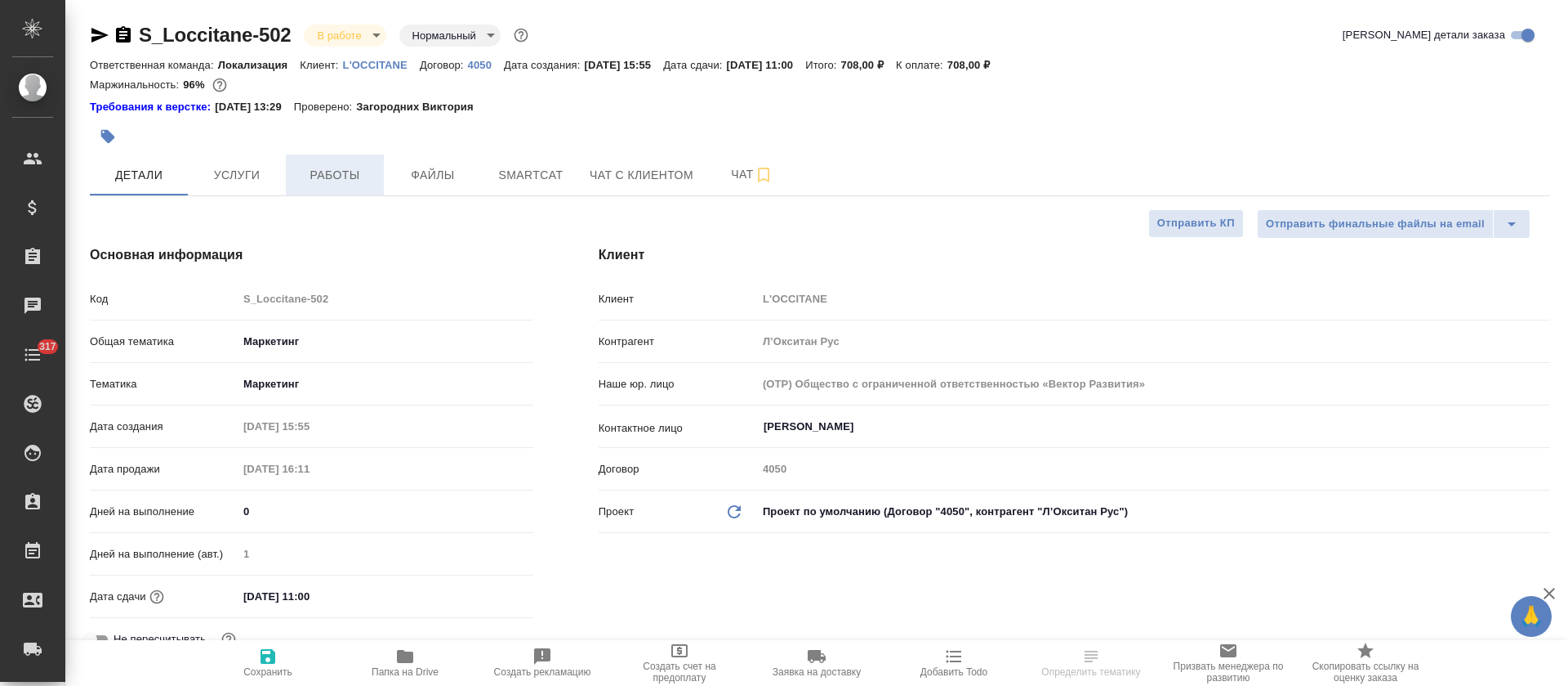
type textarea "x"
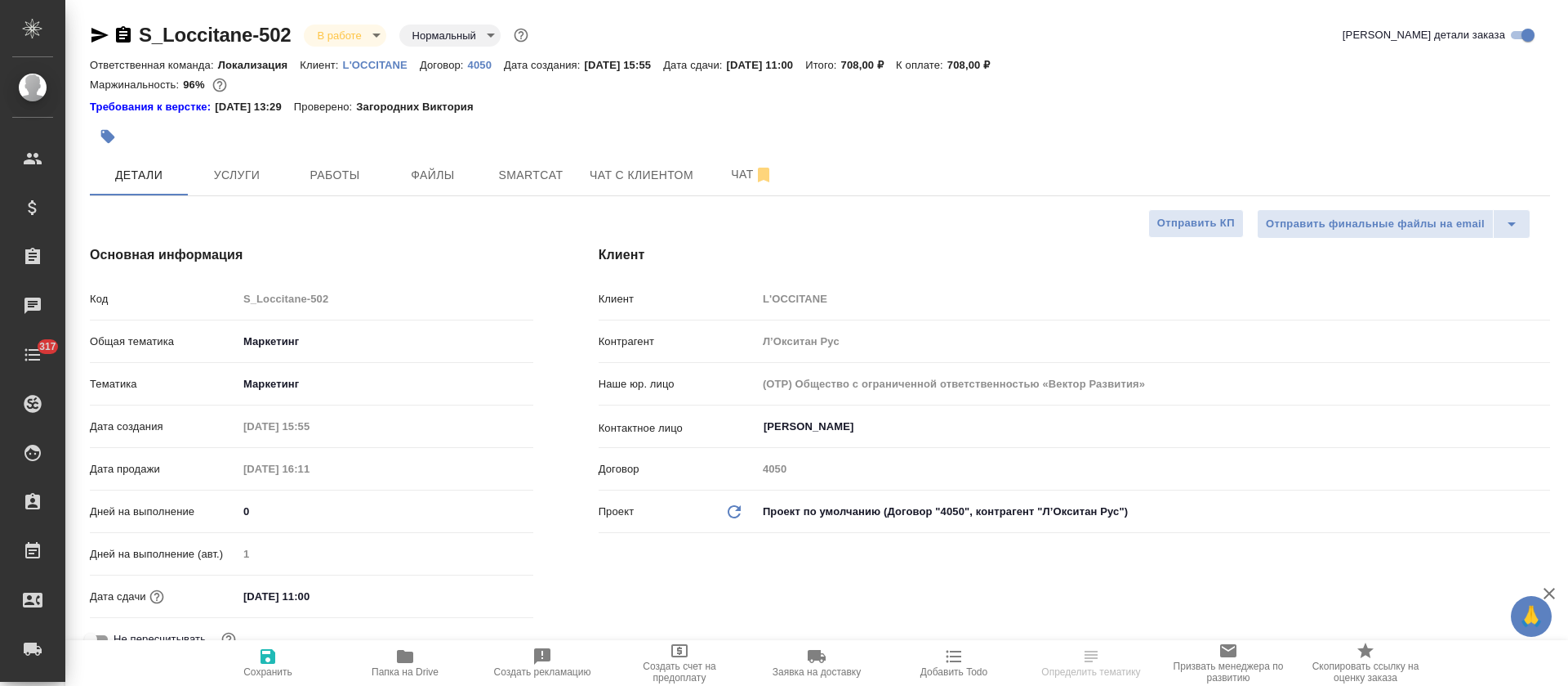
type textarea "x"
type input "[PERSON_NAME]"
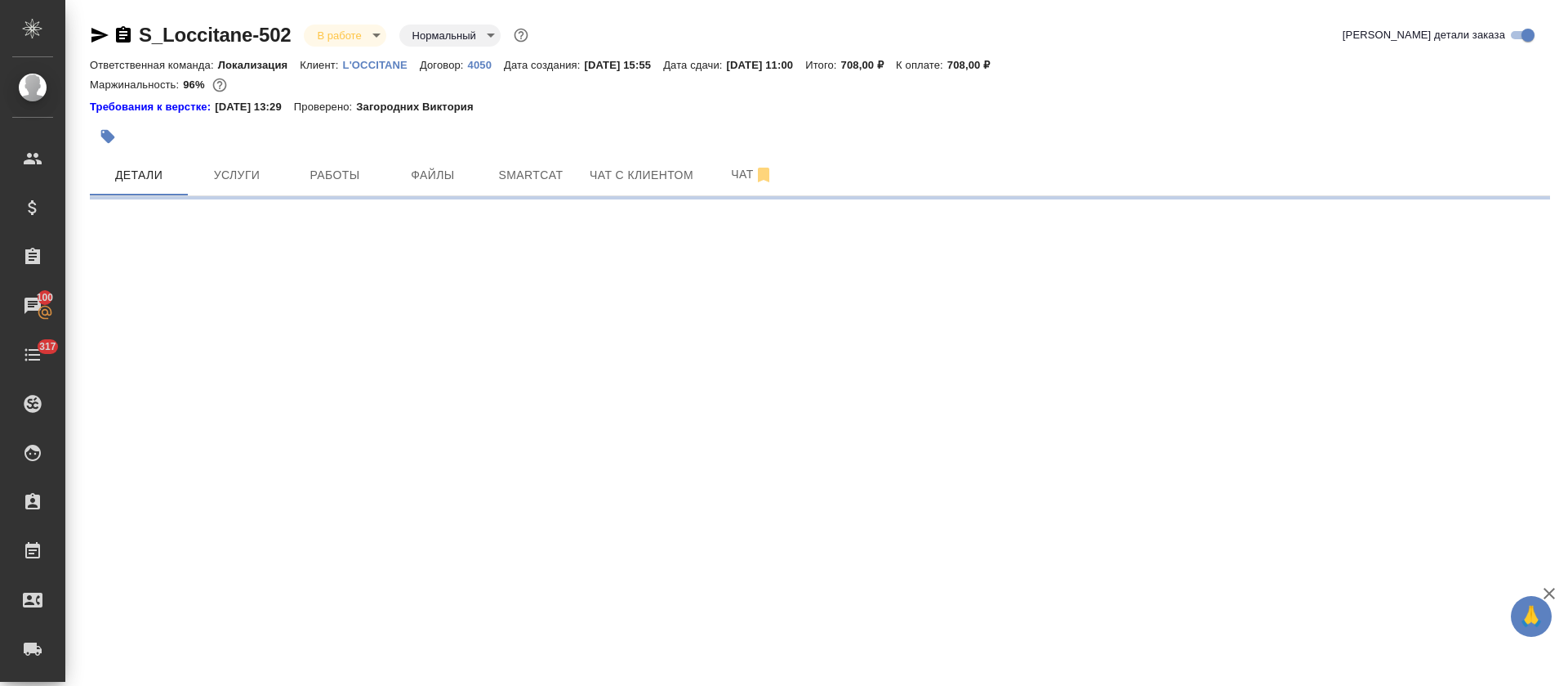
select select "RU"
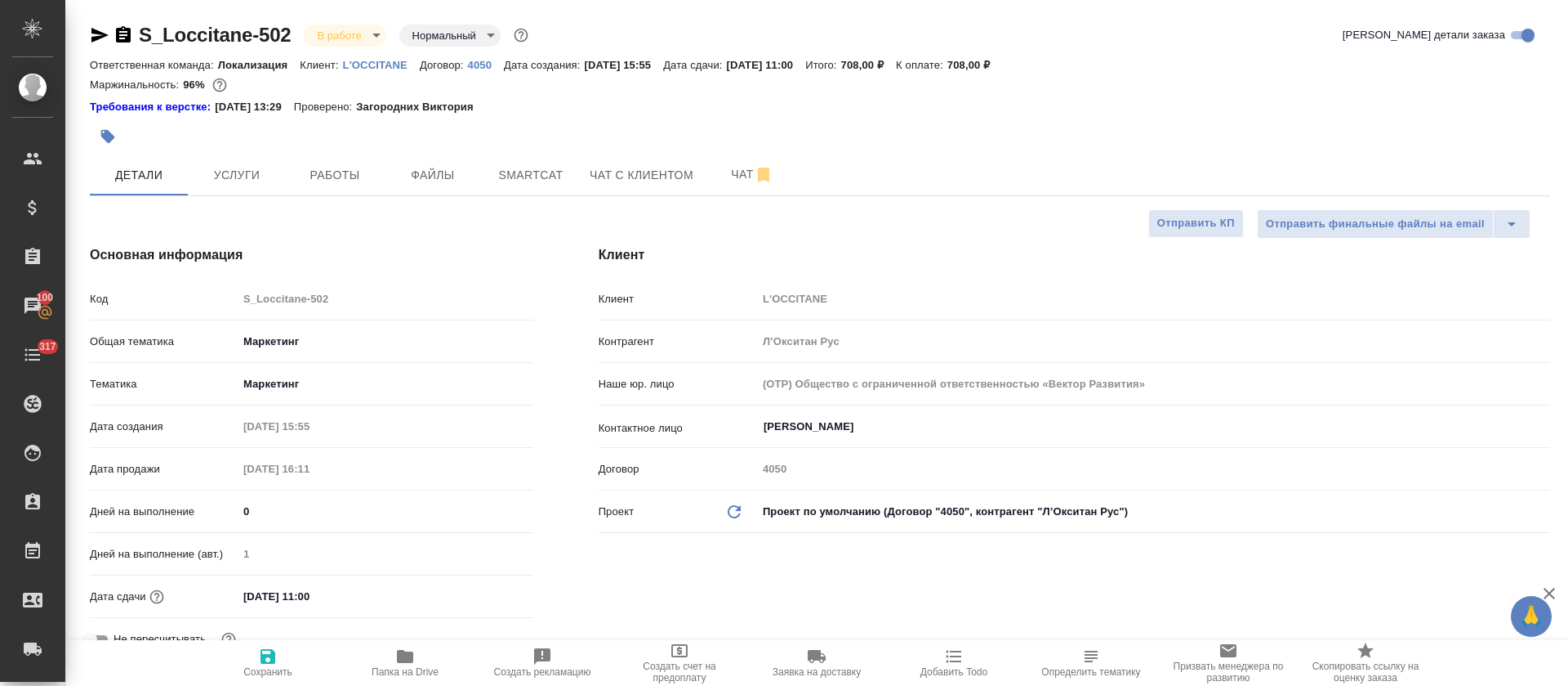
type textarea "x"
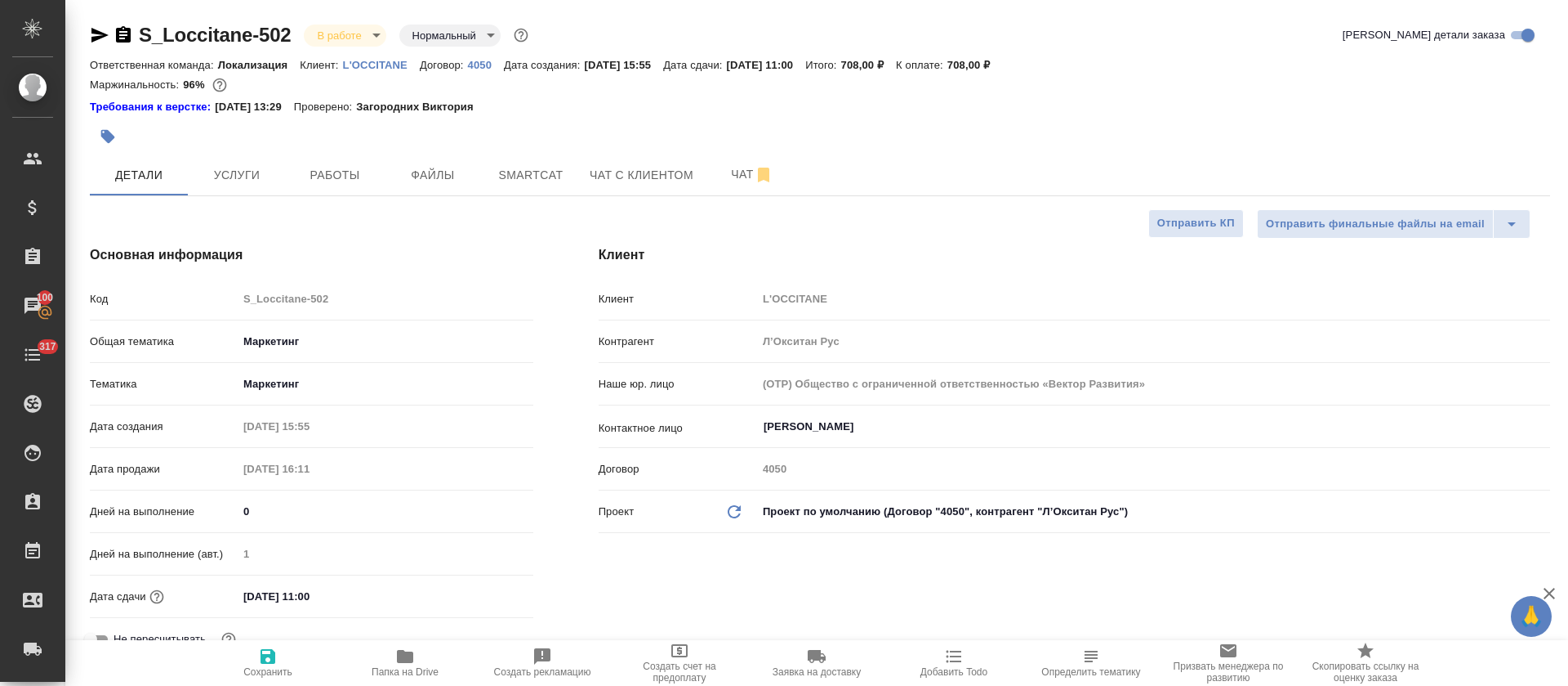
type textarea "x"
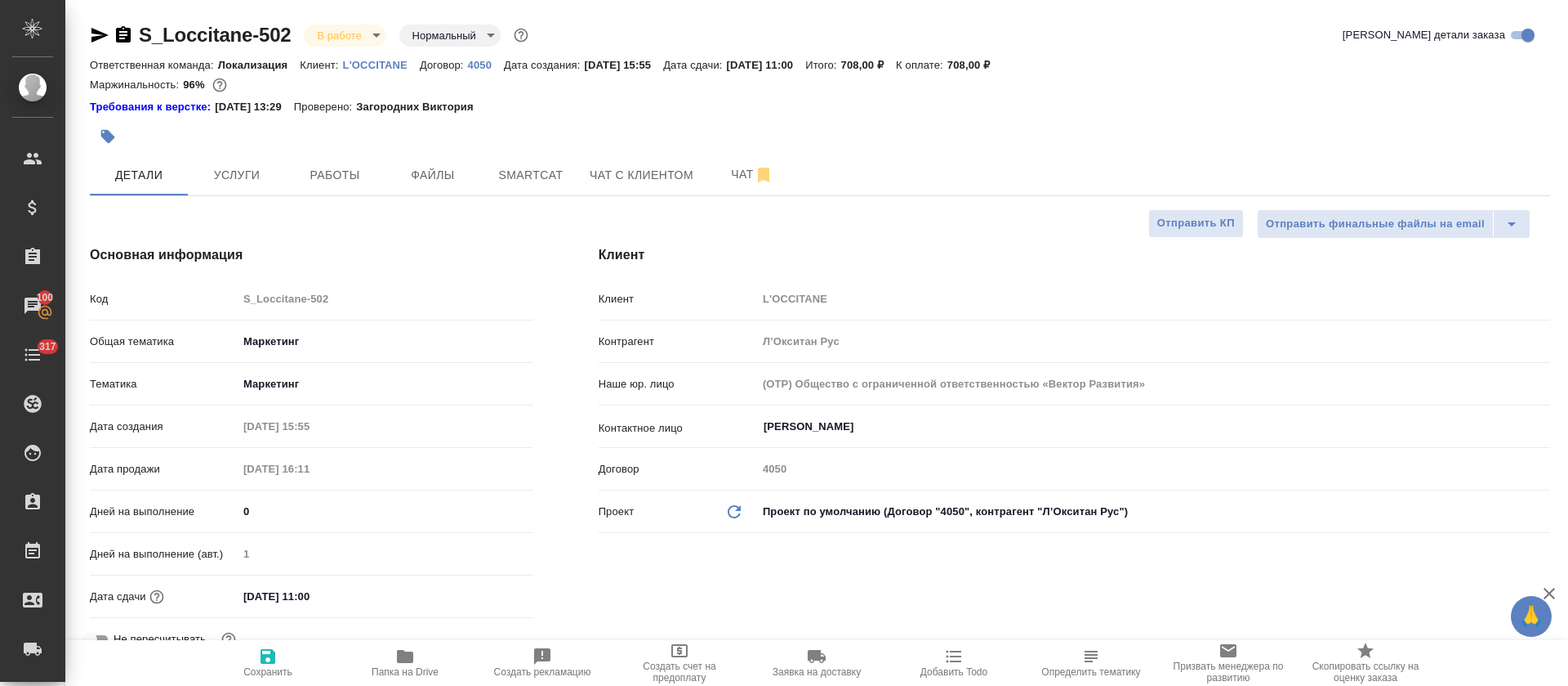
type textarea "x"
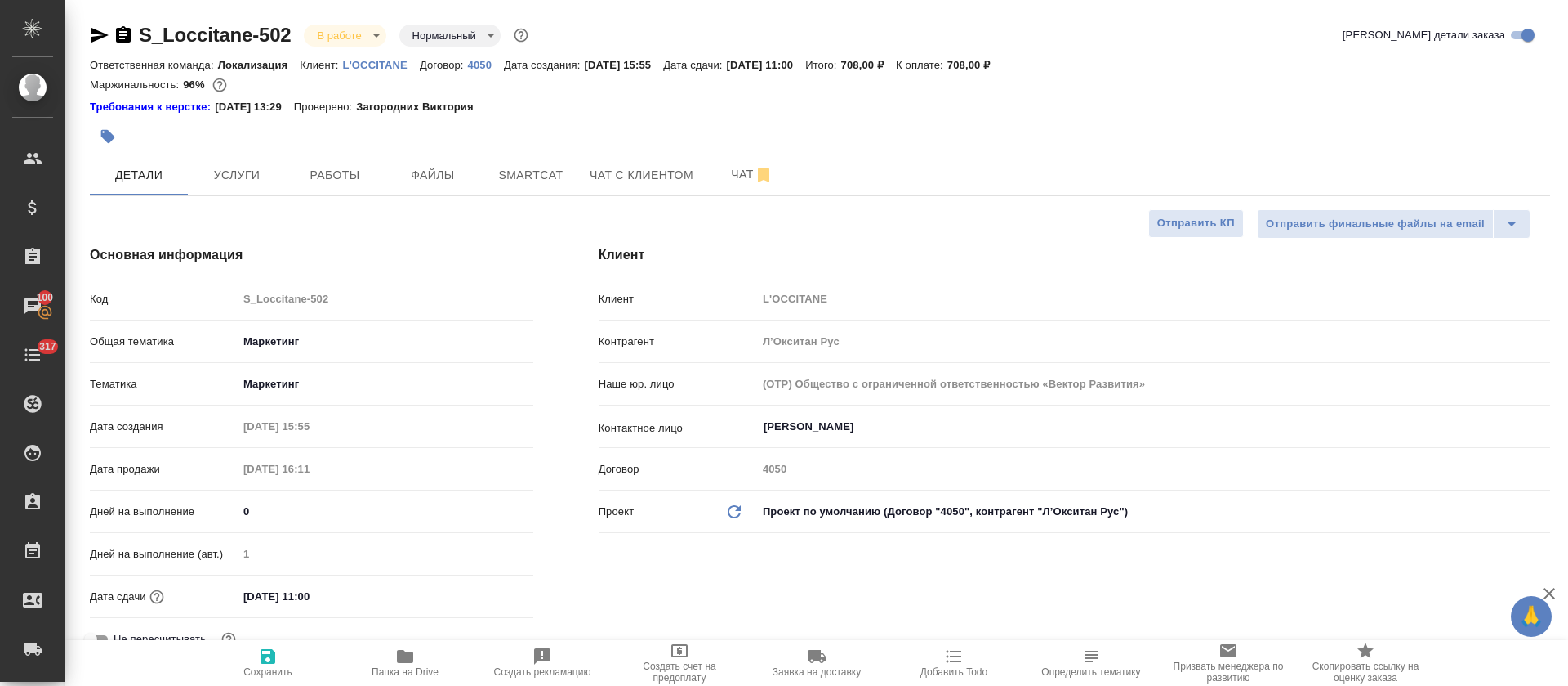
type textarea "x"
click at [353, 192] on button "Работы" at bounding box center [334, 174] width 98 height 40
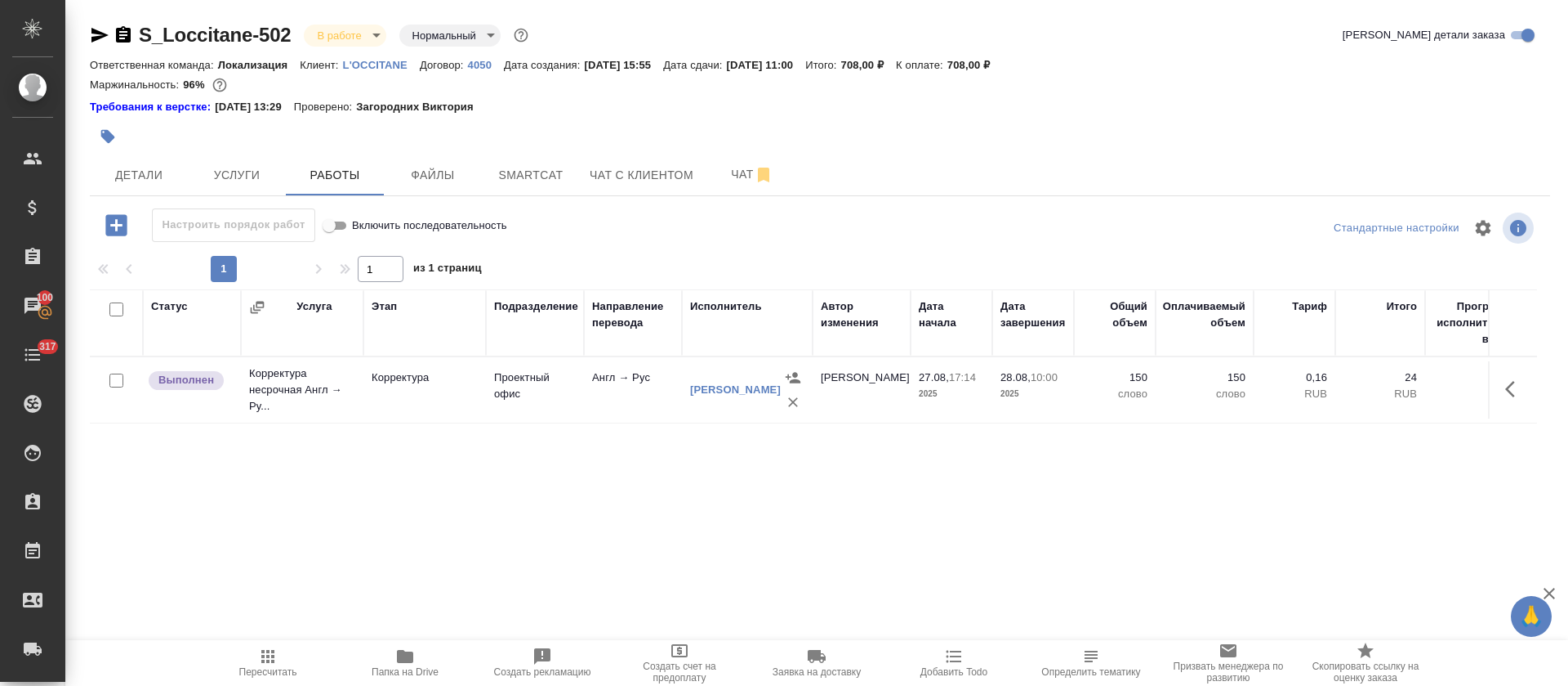
click at [415, 660] on span "Папка на Drive" at bounding box center [404, 662] width 118 height 31
click at [1505, 385] on icon "button" at bounding box center [1515, 389] width 20 height 20
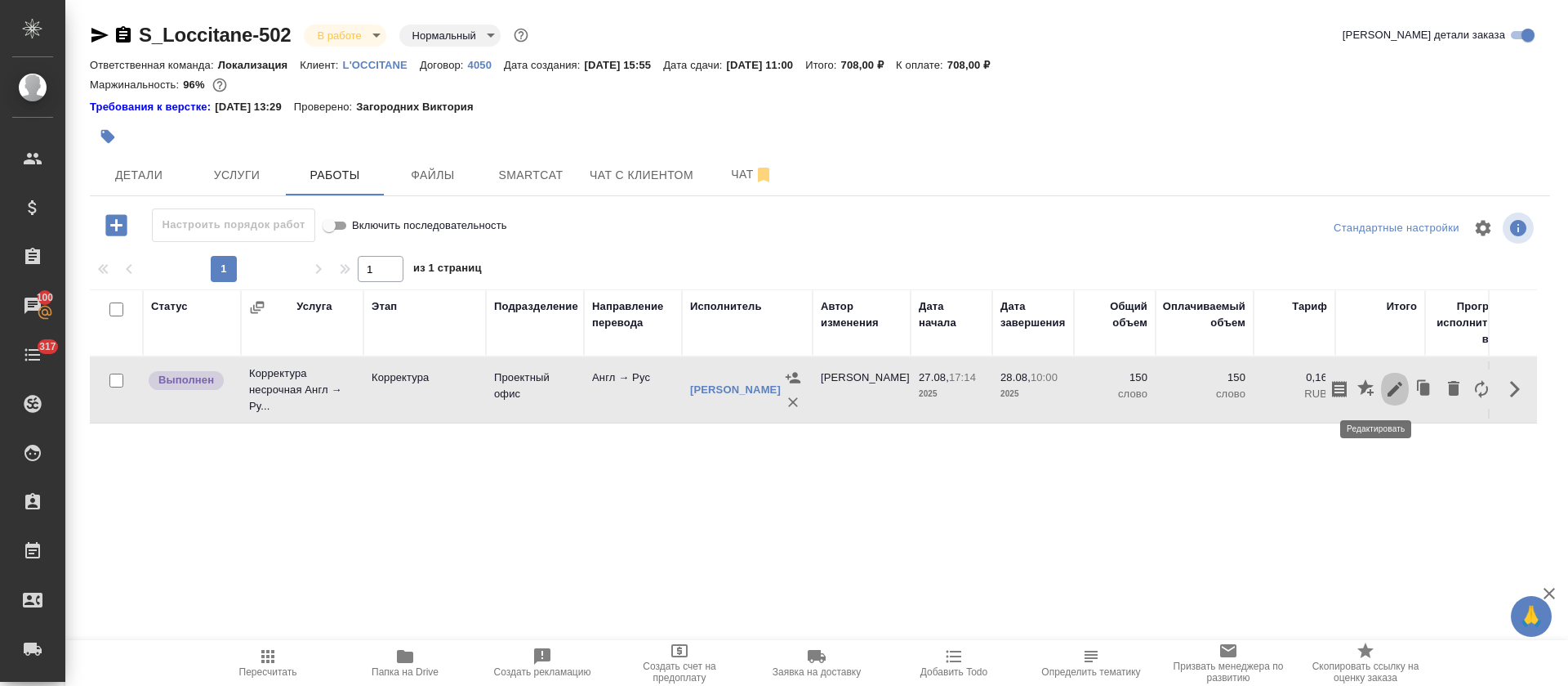
click at [1386, 397] on icon "button" at bounding box center [1395, 389] width 20 height 20
click at [462, 351] on body "🙏 .cls-1 fill:#fff; AWATERA Tretyakova Olga Клиенты Спецификации Заказы 100 Чат…" at bounding box center [784, 343] width 1568 height 686
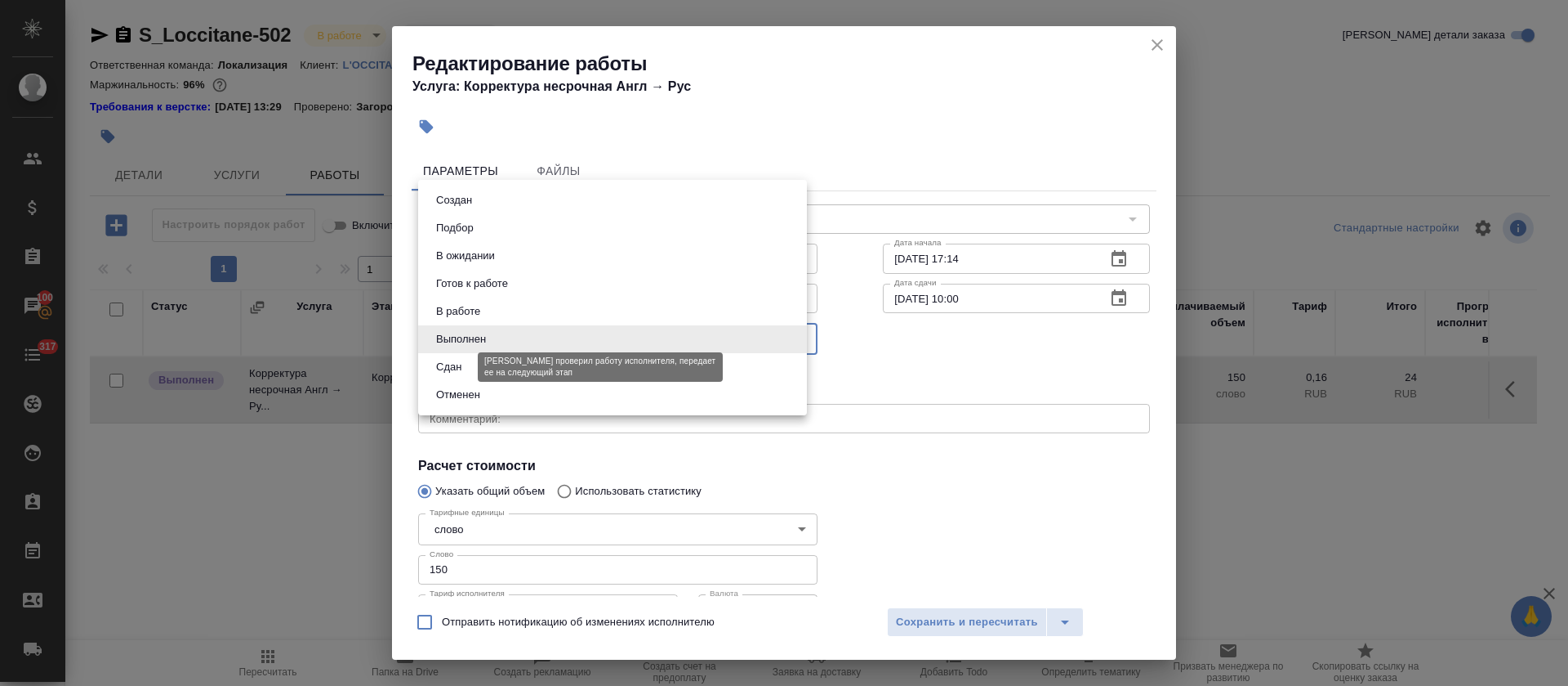
click at [462, 372] on button "Сдан" at bounding box center [448, 367] width 35 height 18
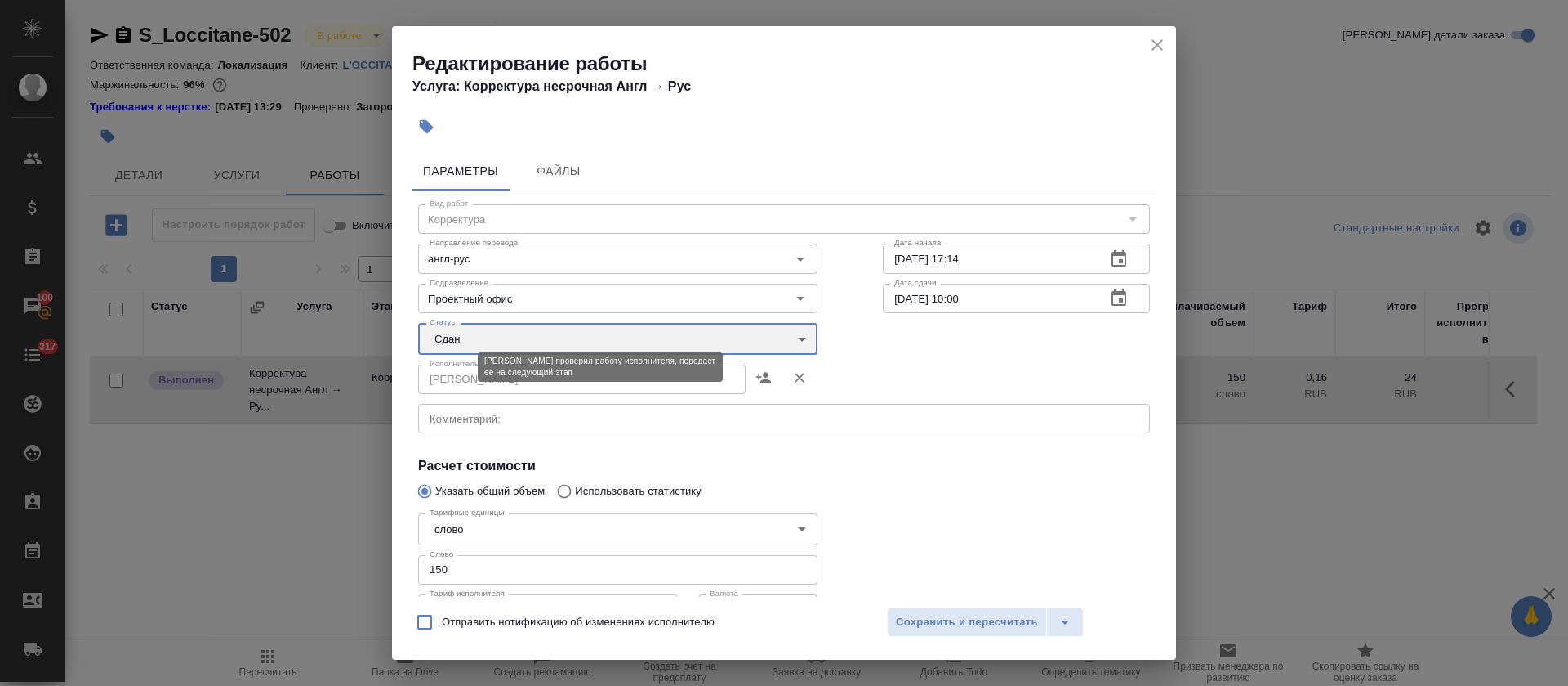
type input "closed"
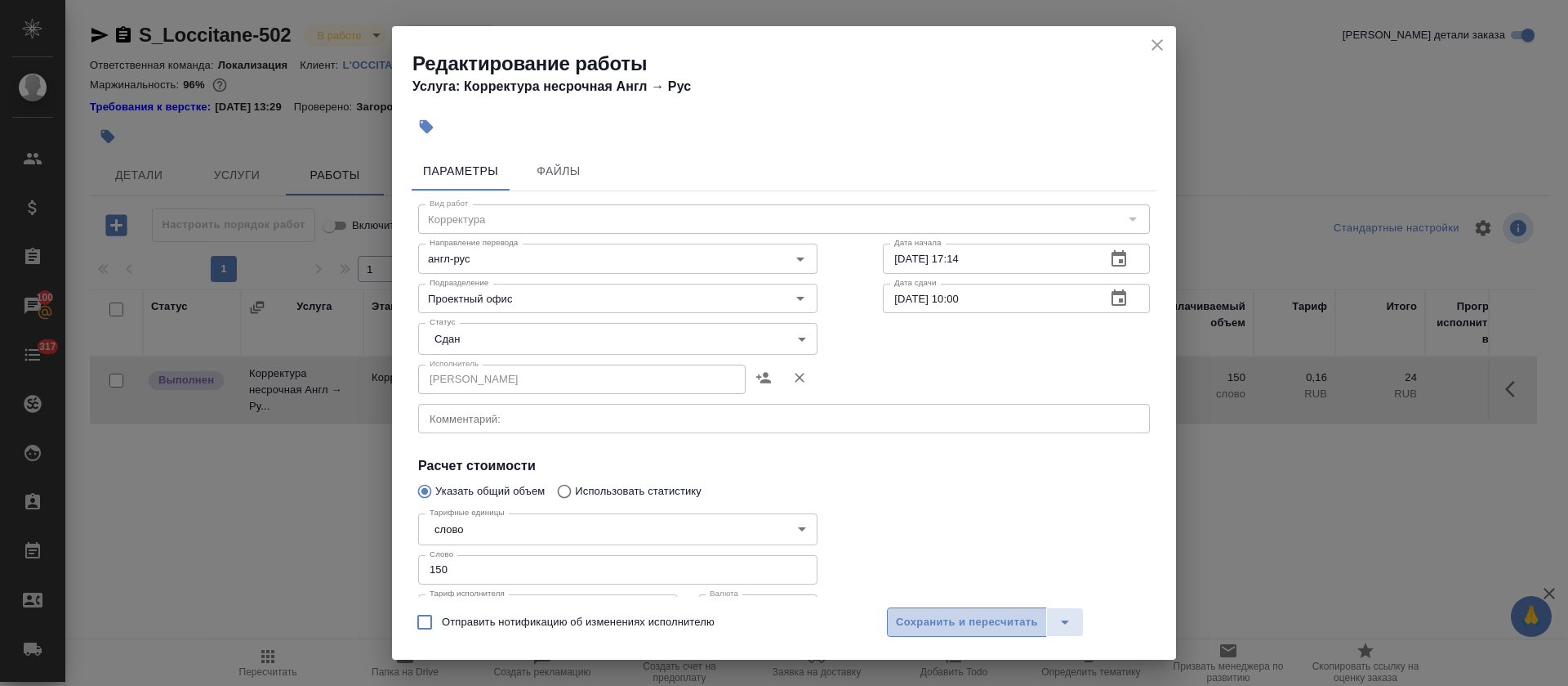
click at [912, 633] on button "Сохранить и пересчитать" at bounding box center [967, 621] width 160 height 30
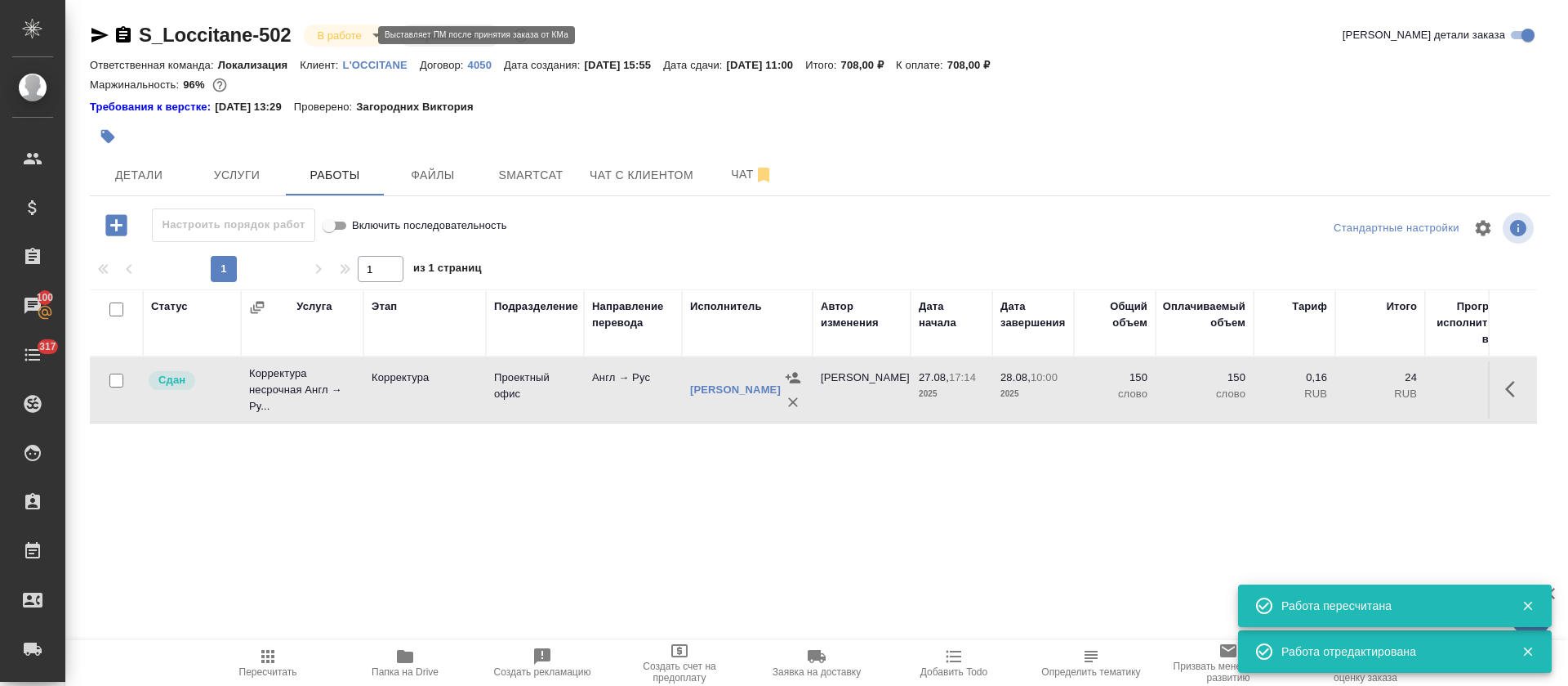
click at [355, 40] on body "🙏 .cls-1 fill:#fff; AWATERA Tretyakova Olga Клиенты Спецификации Заказы 100 Чат…" at bounding box center [784, 343] width 1568 height 686
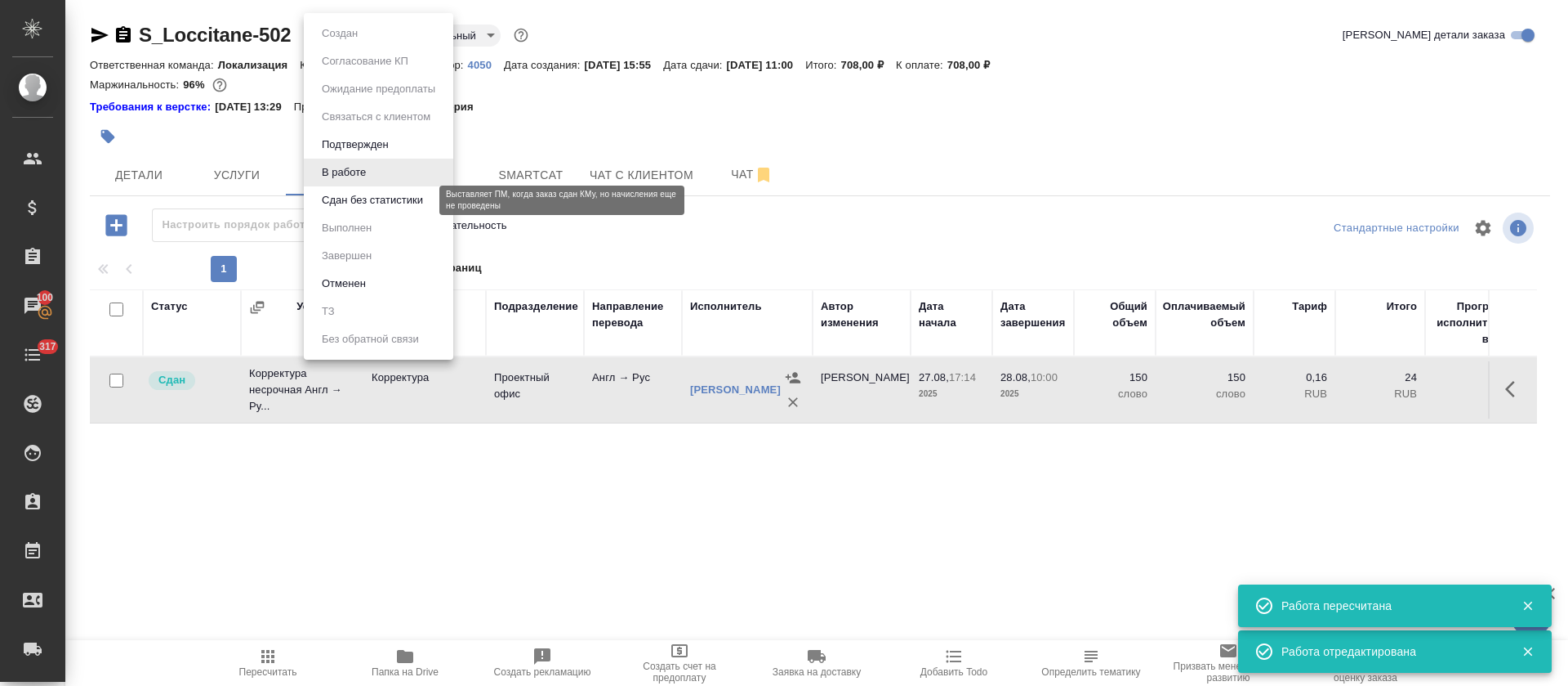
click at [354, 197] on button "Сдан без статистики" at bounding box center [373, 200] width 111 height 18
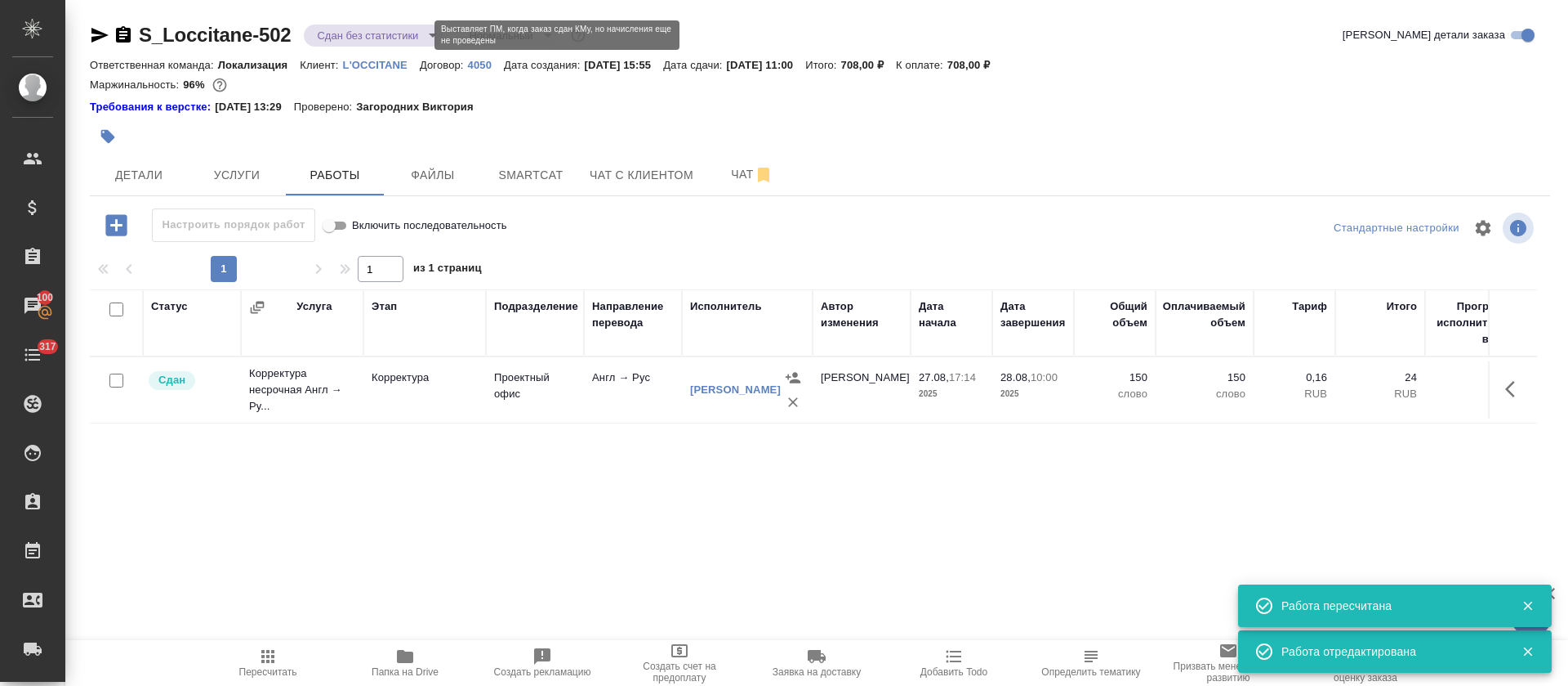
click at [350, 37] on body "🙏 .cls-1 fill:#fff; AWATERA Tretyakova Olga Клиенты Спецификации Заказы 100 Чат…" at bounding box center [784, 343] width 1568 height 686
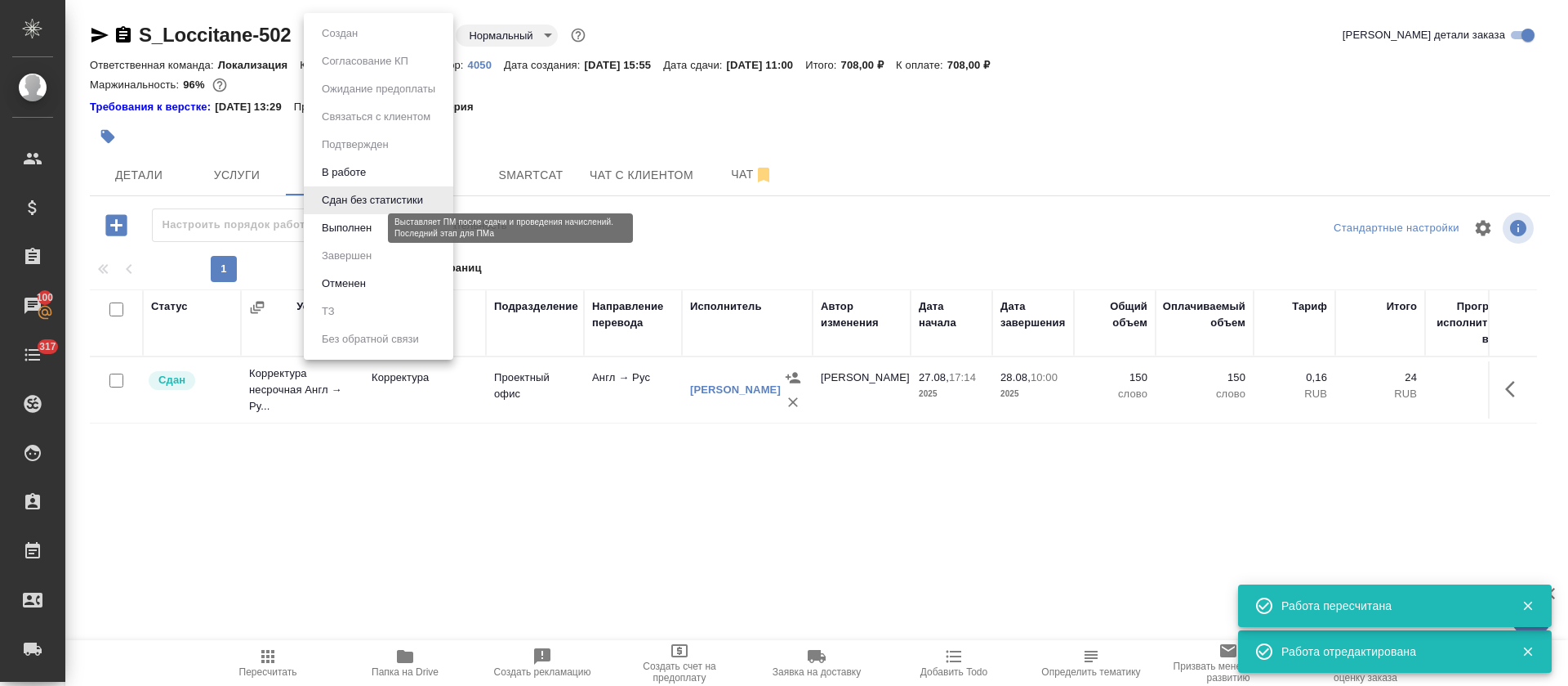
click at [352, 231] on button "Выполнен" at bounding box center [347, 228] width 59 height 18
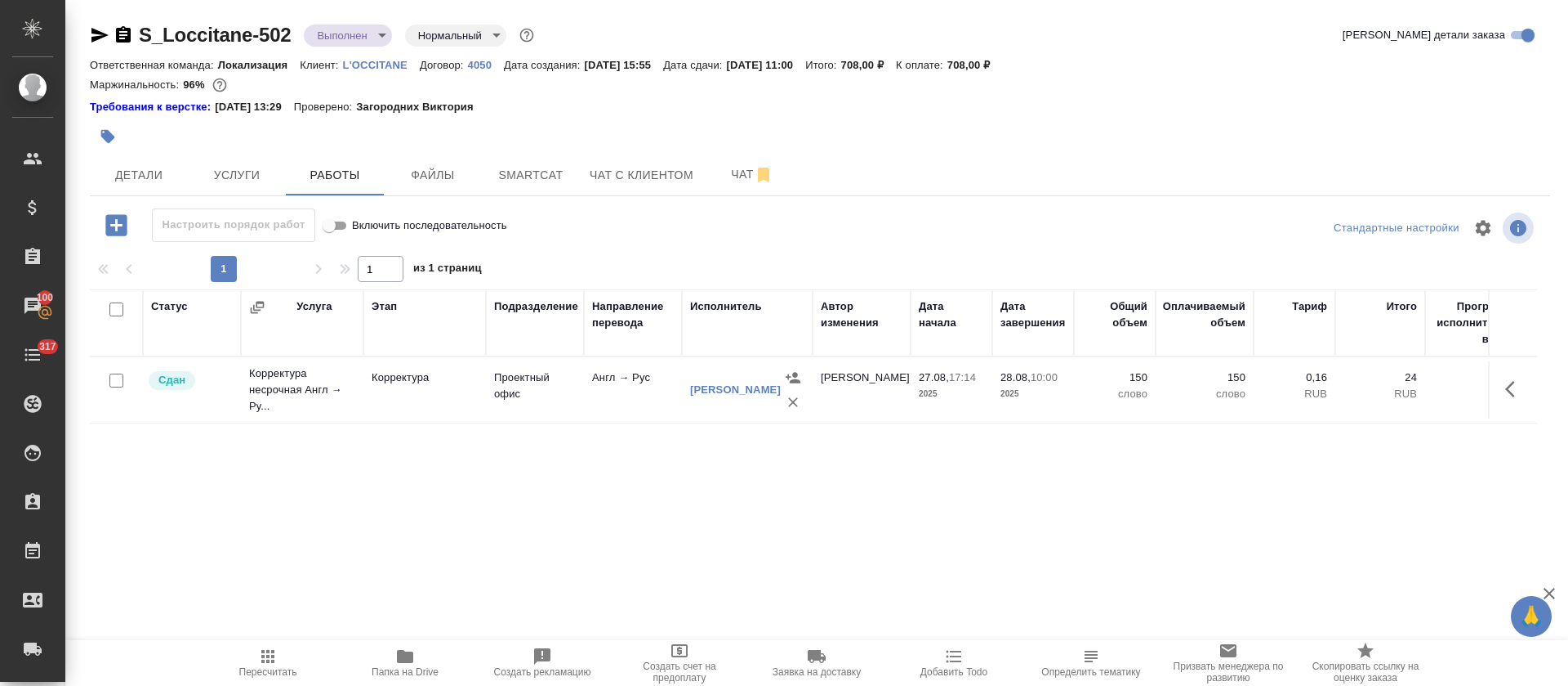
drag, startPoint x: 113, startPoint y: 58, endPoint x: 164, endPoint y: 87, distance: 58.7
click at [95, 33] on icon "button" at bounding box center [100, 35] width 17 height 14
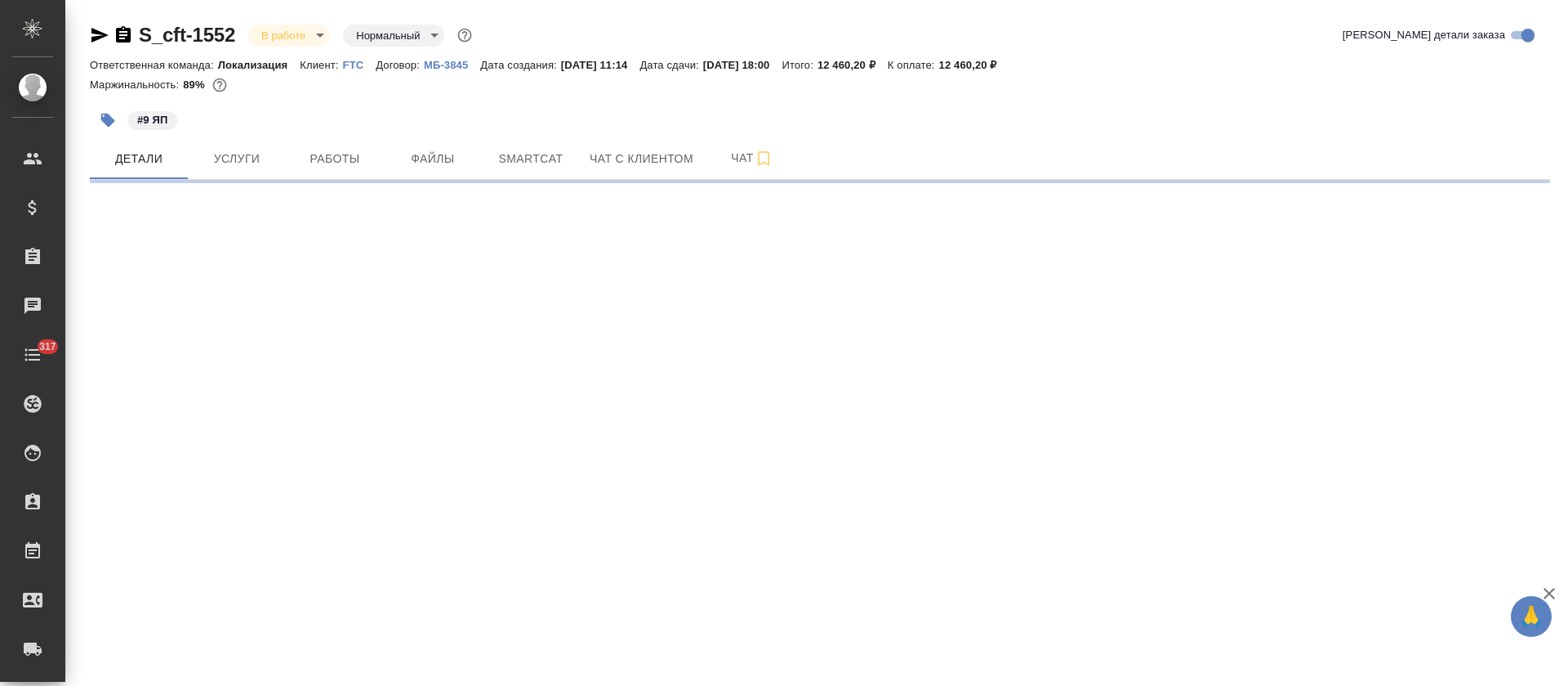
select select "RU"
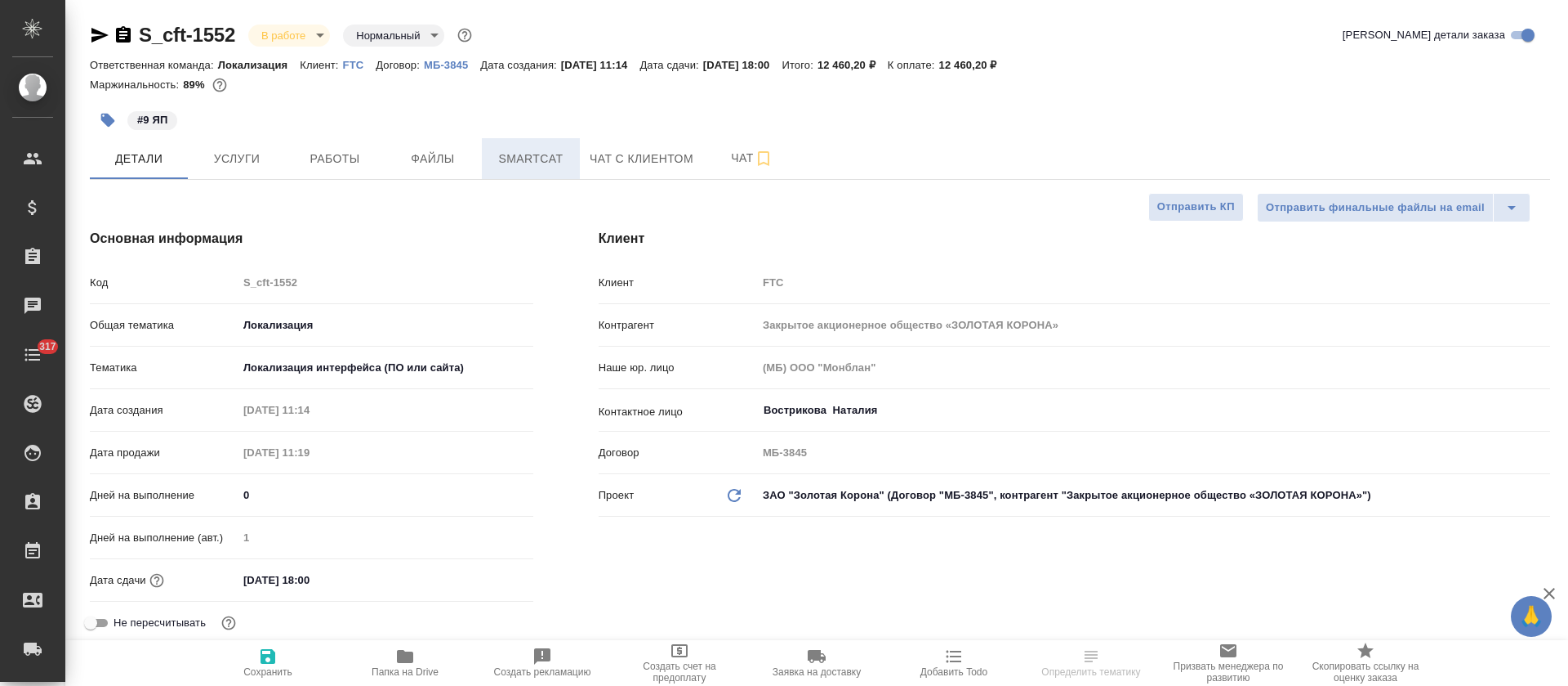
type textarea "x"
click at [534, 166] on span "Smartcat" at bounding box center [530, 158] width 78 height 21
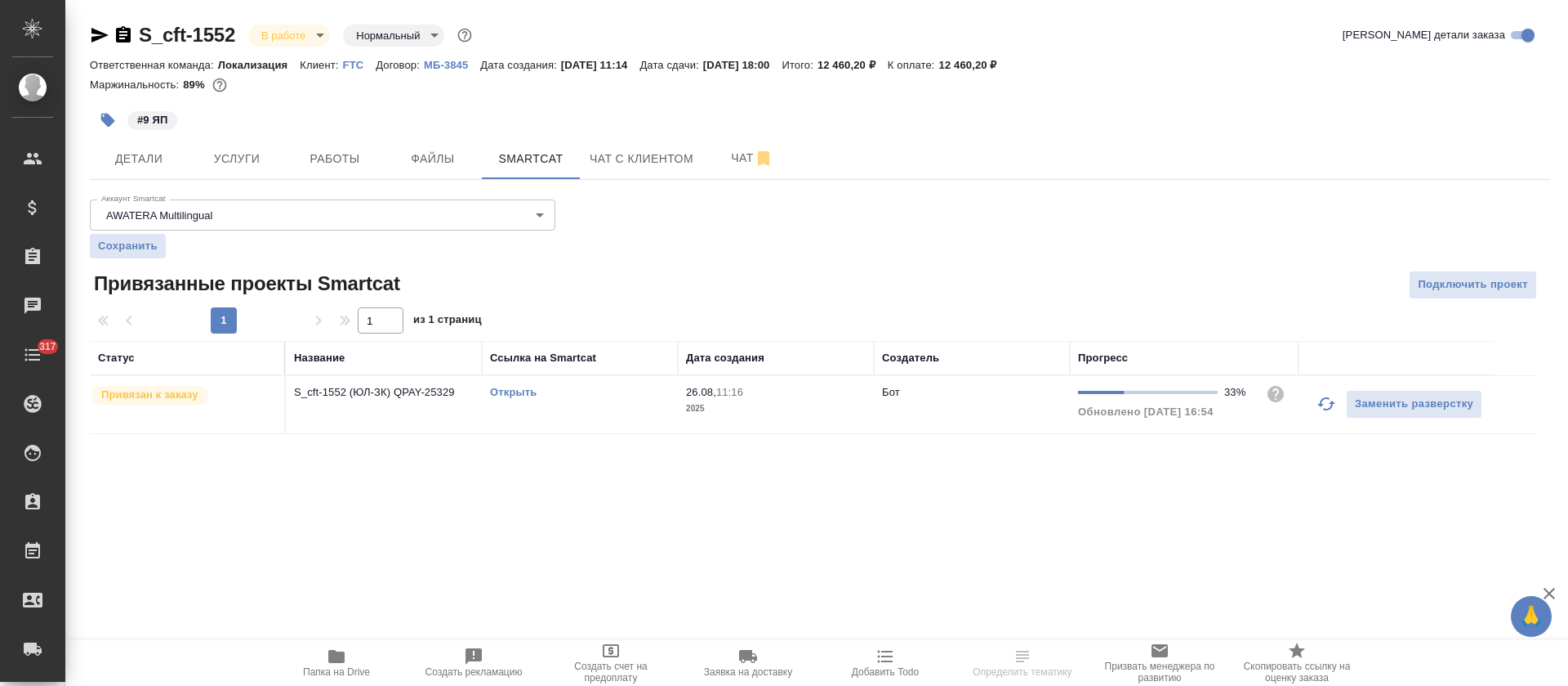
click at [519, 391] on link "Открыть" at bounding box center [513, 392] width 47 height 13
click at [305, 166] on span "Работы" at bounding box center [334, 158] width 78 height 21
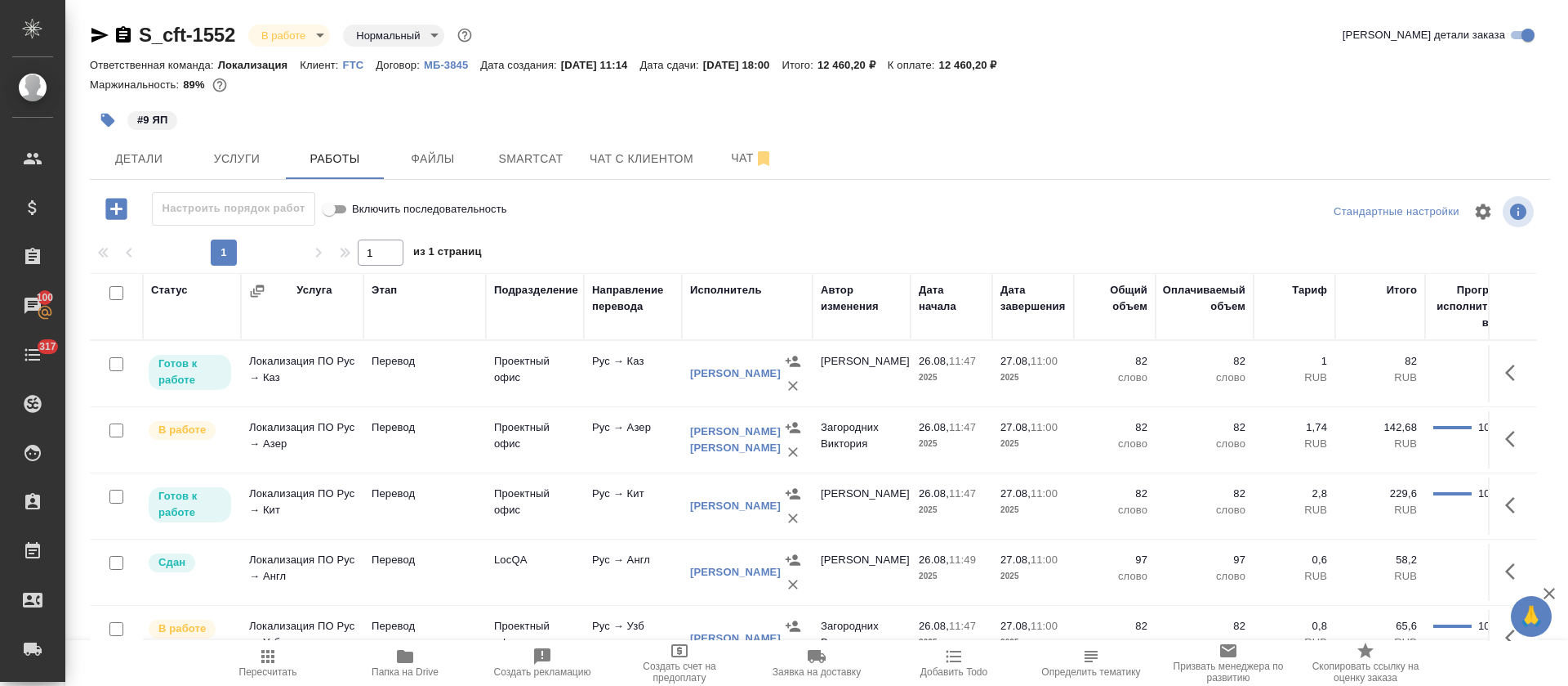
click at [114, 295] on input "checkbox" at bounding box center [116, 292] width 13 height 13
checkbox input "true"
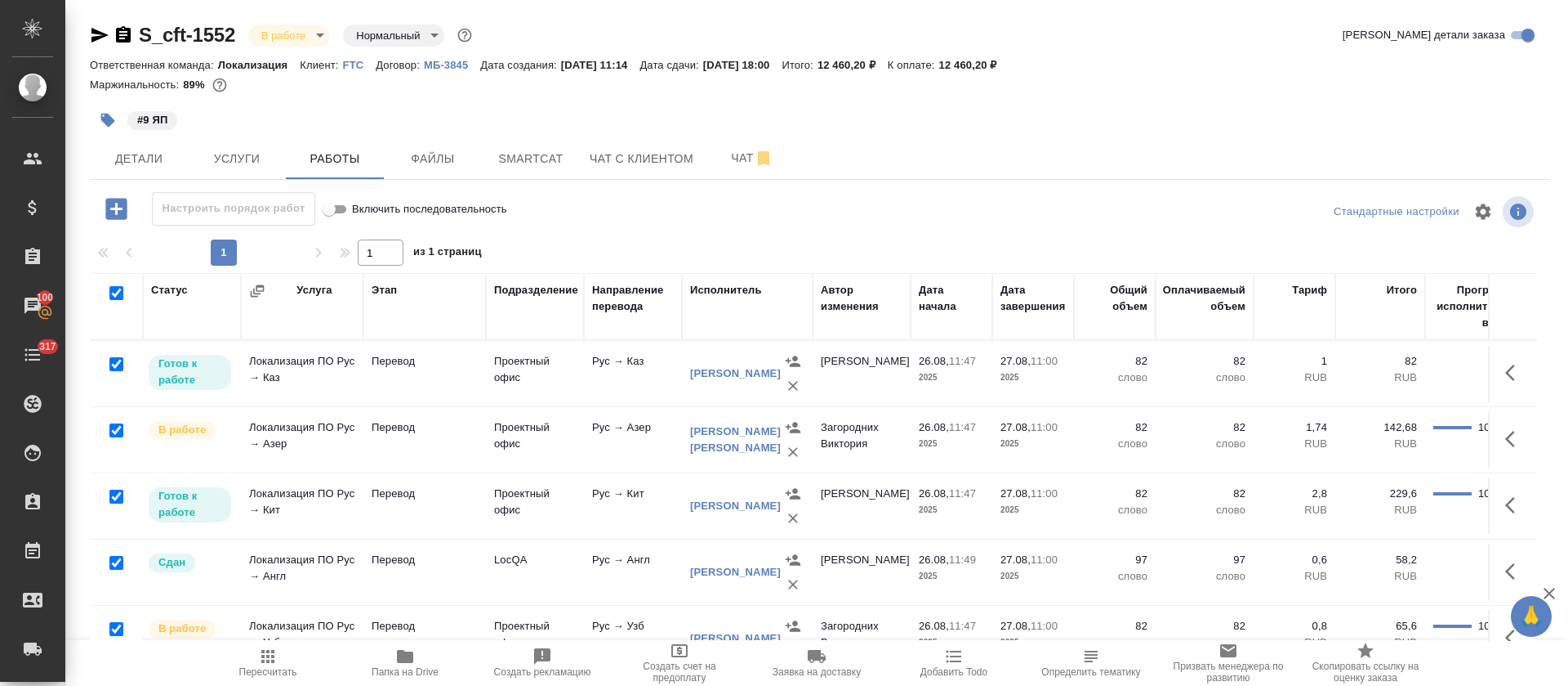
checkbox input "true"
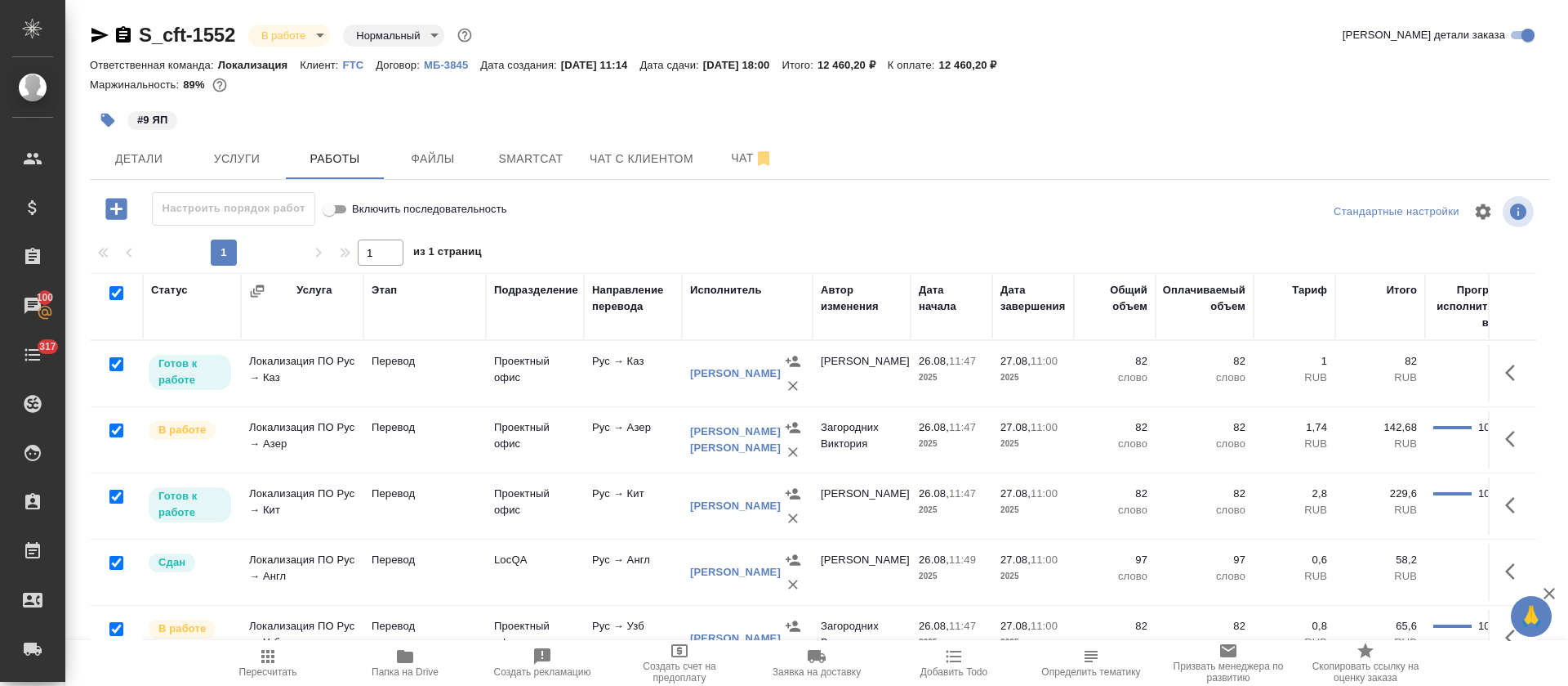
checkbox input "true"
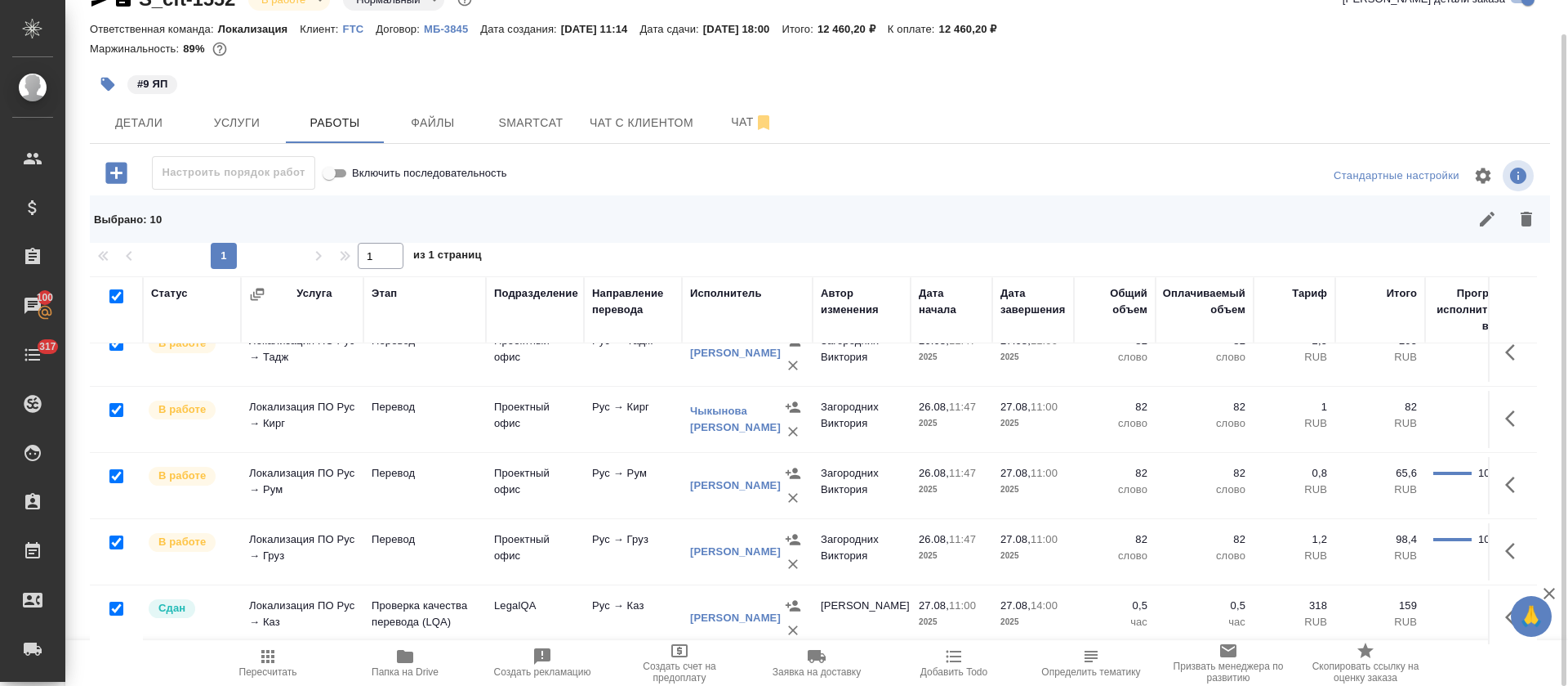
scroll to position [381, 0]
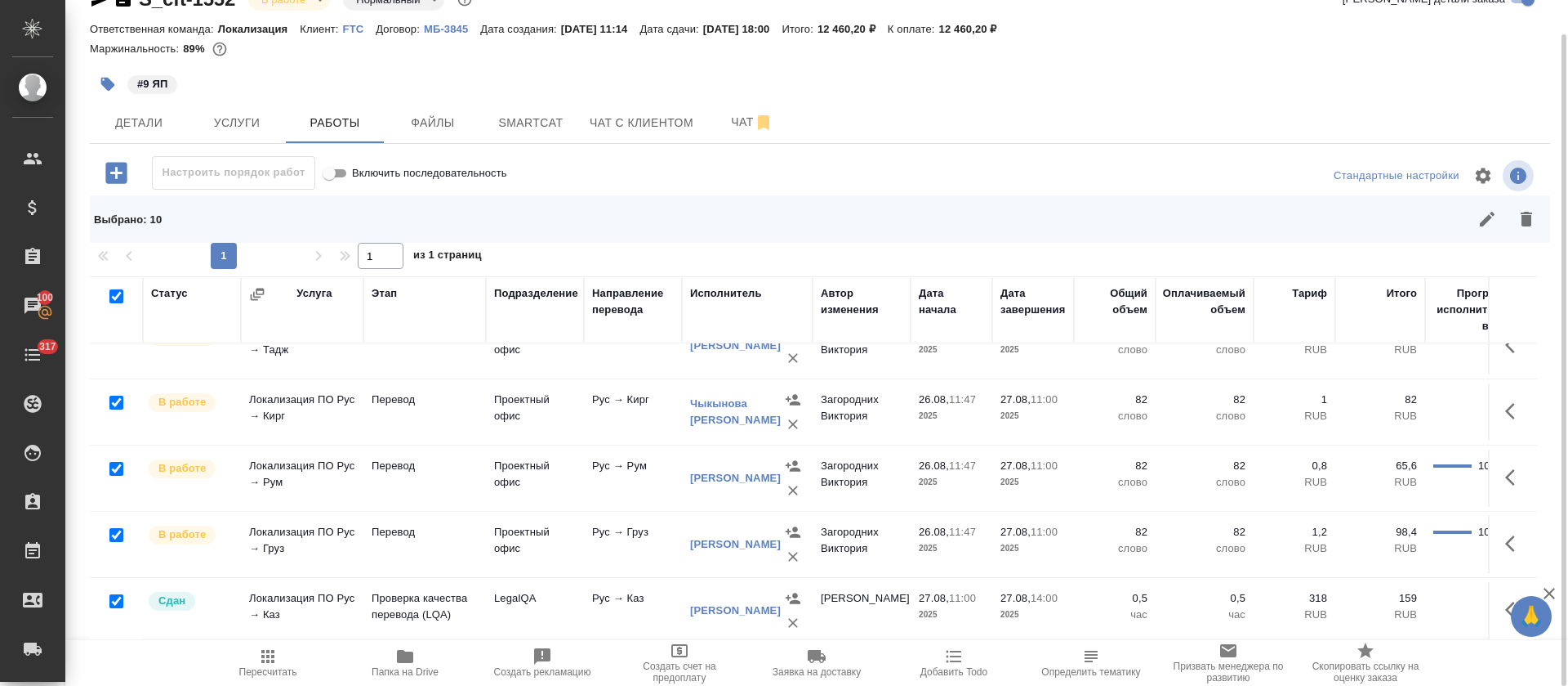
click at [118, 594] on input "checkbox" at bounding box center [116, 601] width 13 height 13
checkbox input "false"
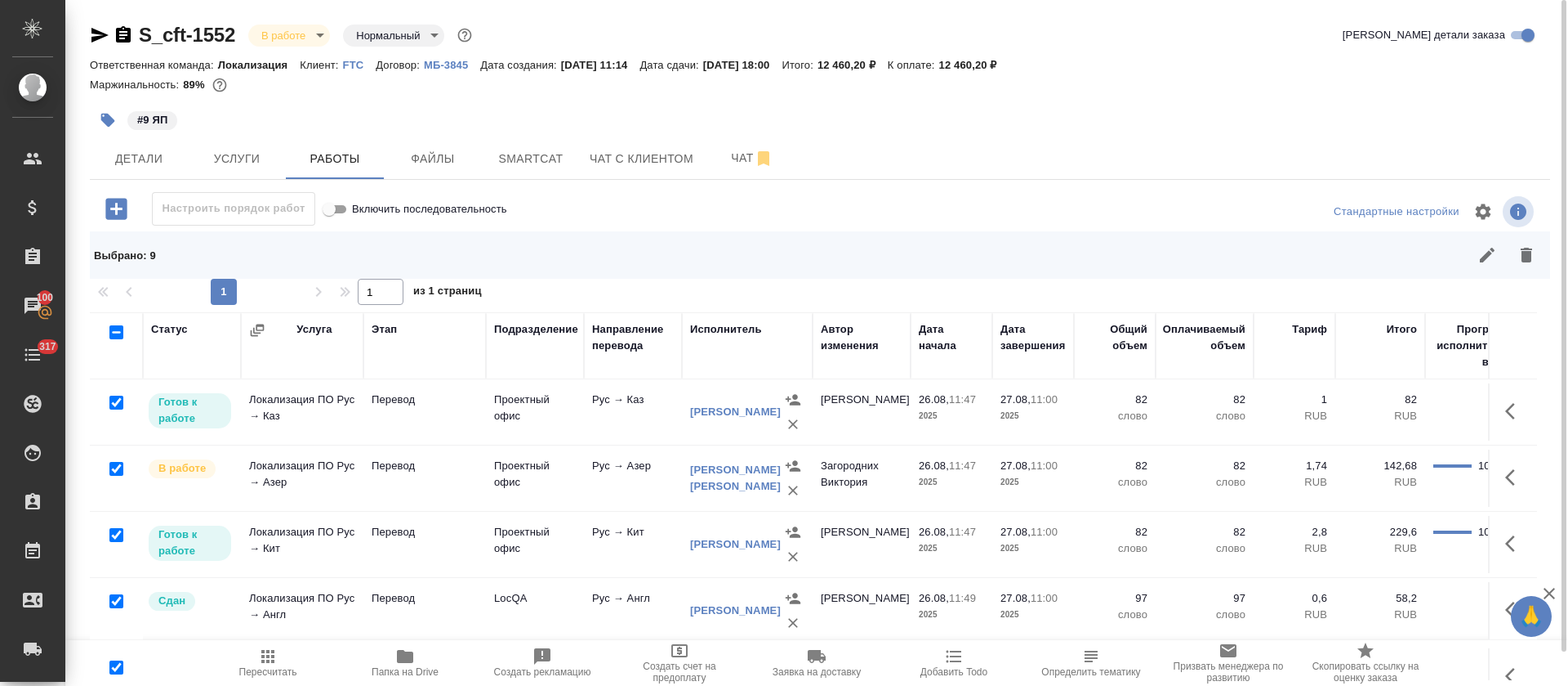
scroll to position [0, 0]
click at [1483, 254] on icon "button" at bounding box center [1487, 255] width 20 height 20
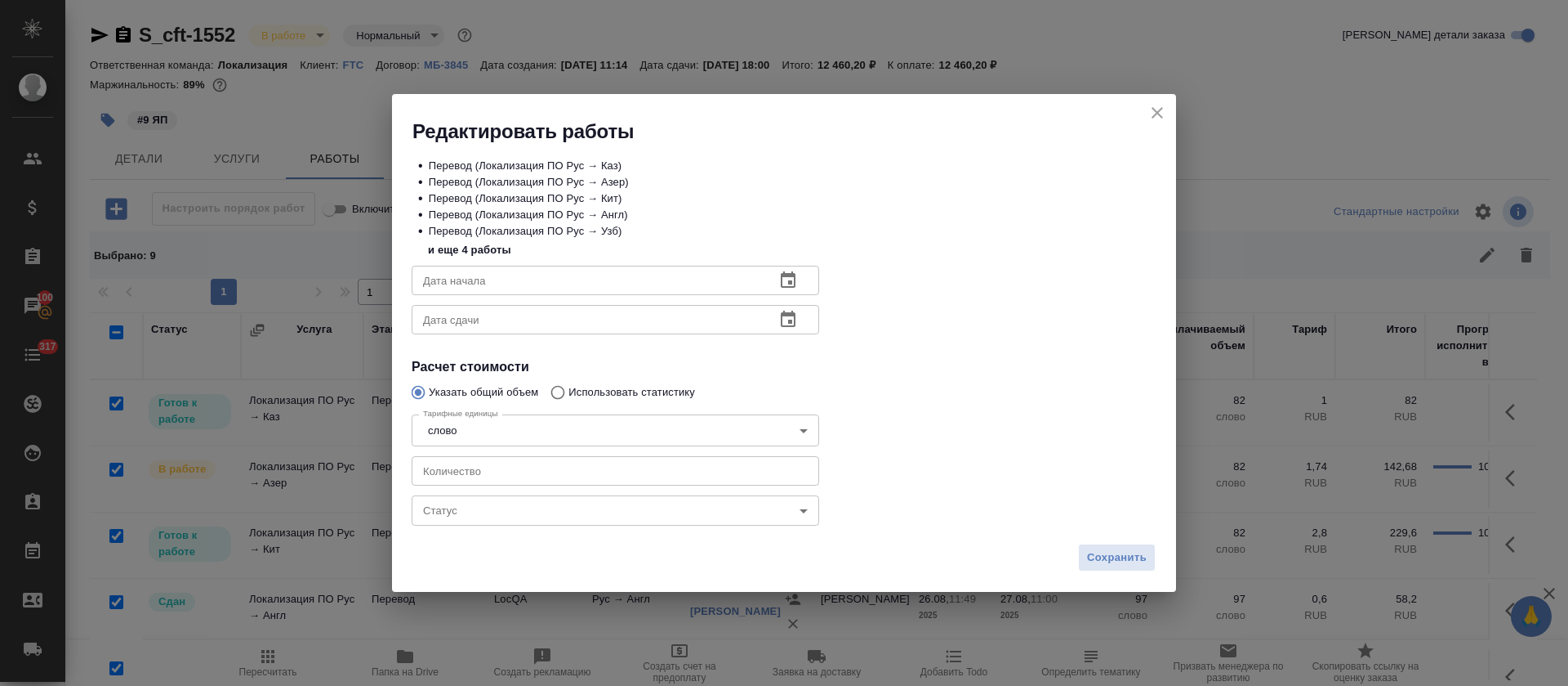
click at [593, 506] on body "🙏 .cls-1 fill:#fff; AWATERA [PERSON_NAME] Спецификации Заказы 100 Чаты 317 Todo…" at bounding box center [784, 343] width 1568 height 686
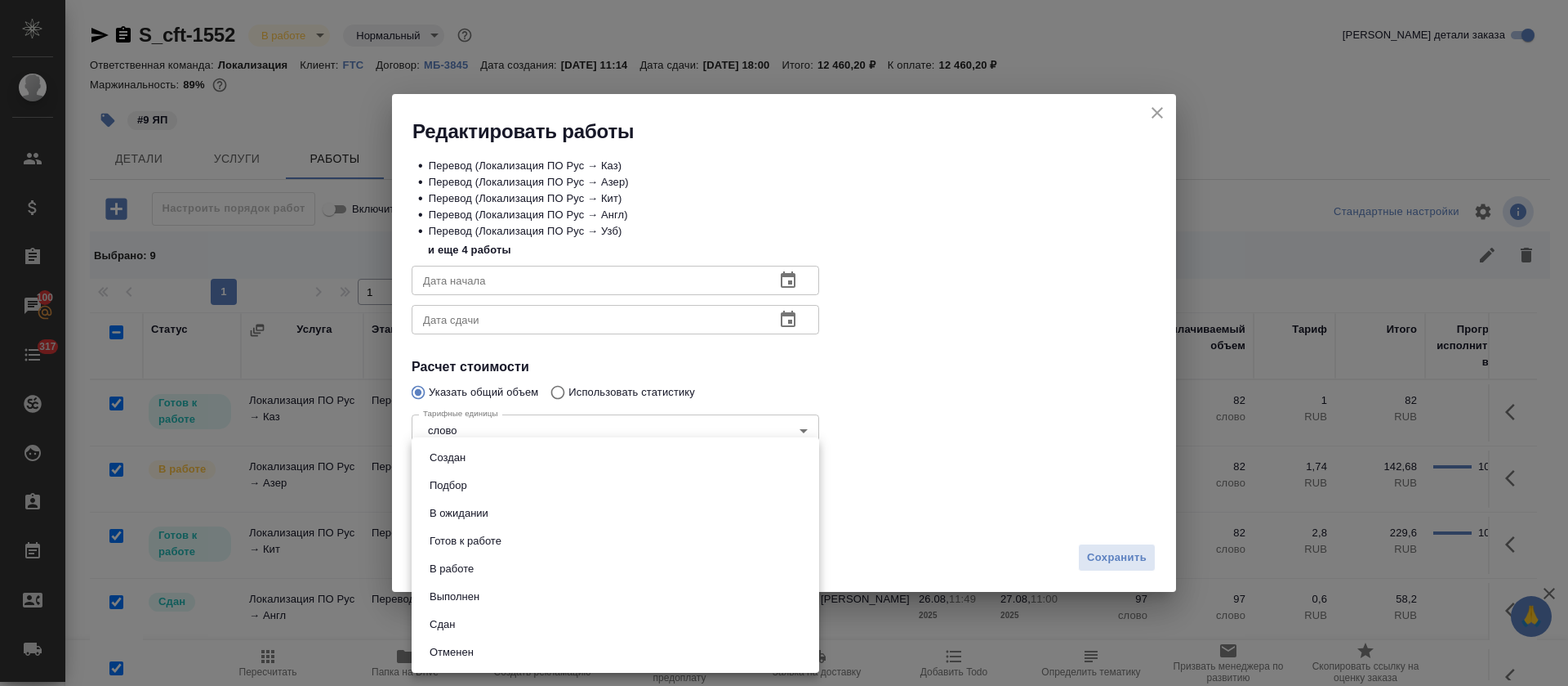
click at [514, 626] on li "Сдан" at bounding box center [616, 624] width 408 height 28
type input "closed"
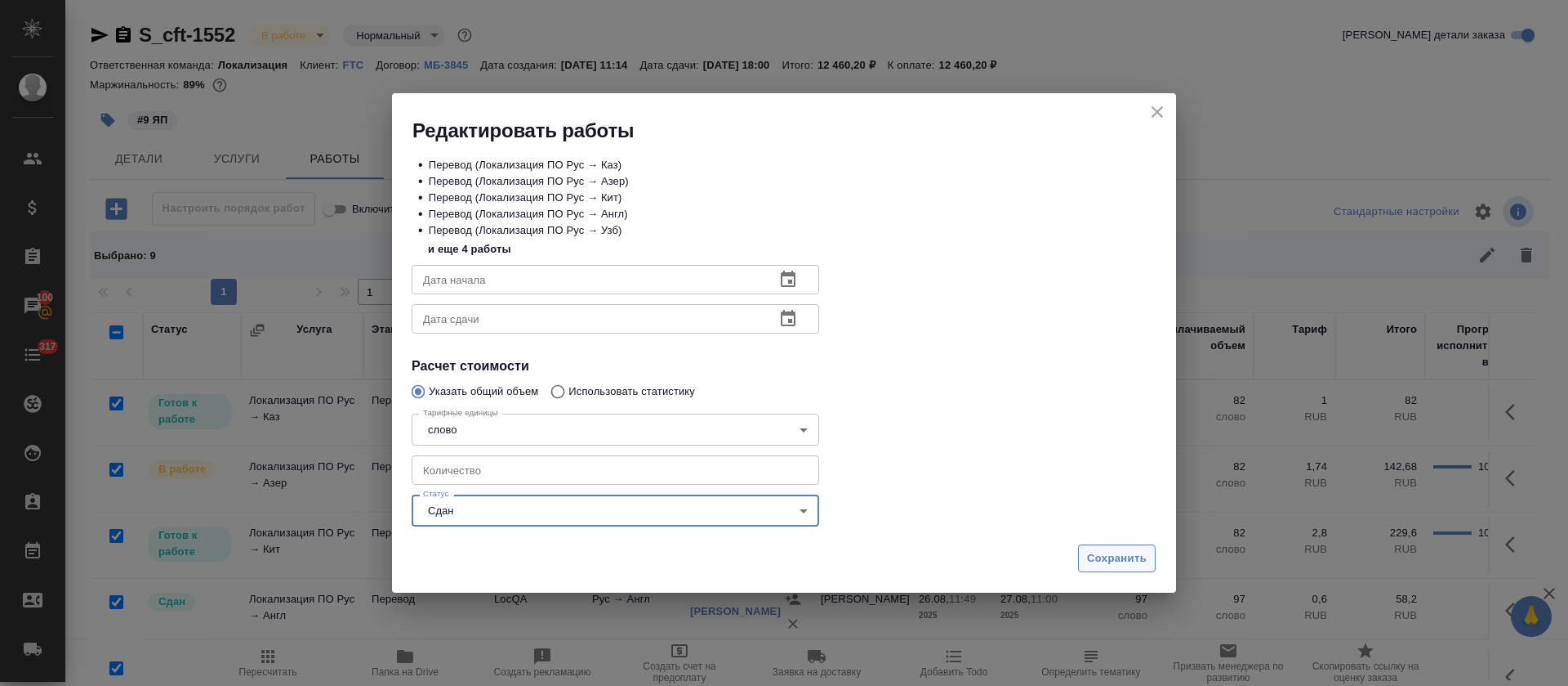
click at [1131, 563] on span "Сохранить" at bounding box center [1117, 558] width 59 height 19
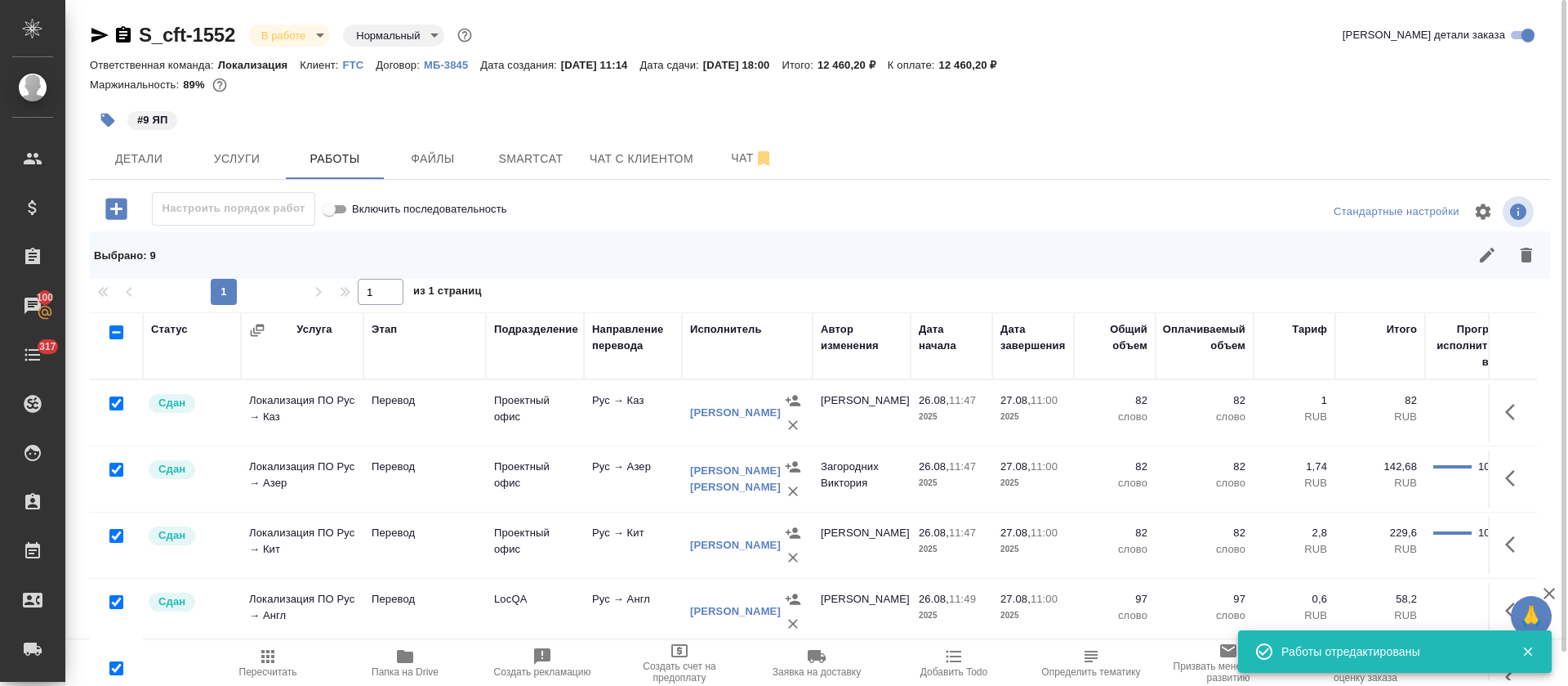
click at [270, 666] on span "Пересчитать" at bounding box center [268, 672] width 58 height 12
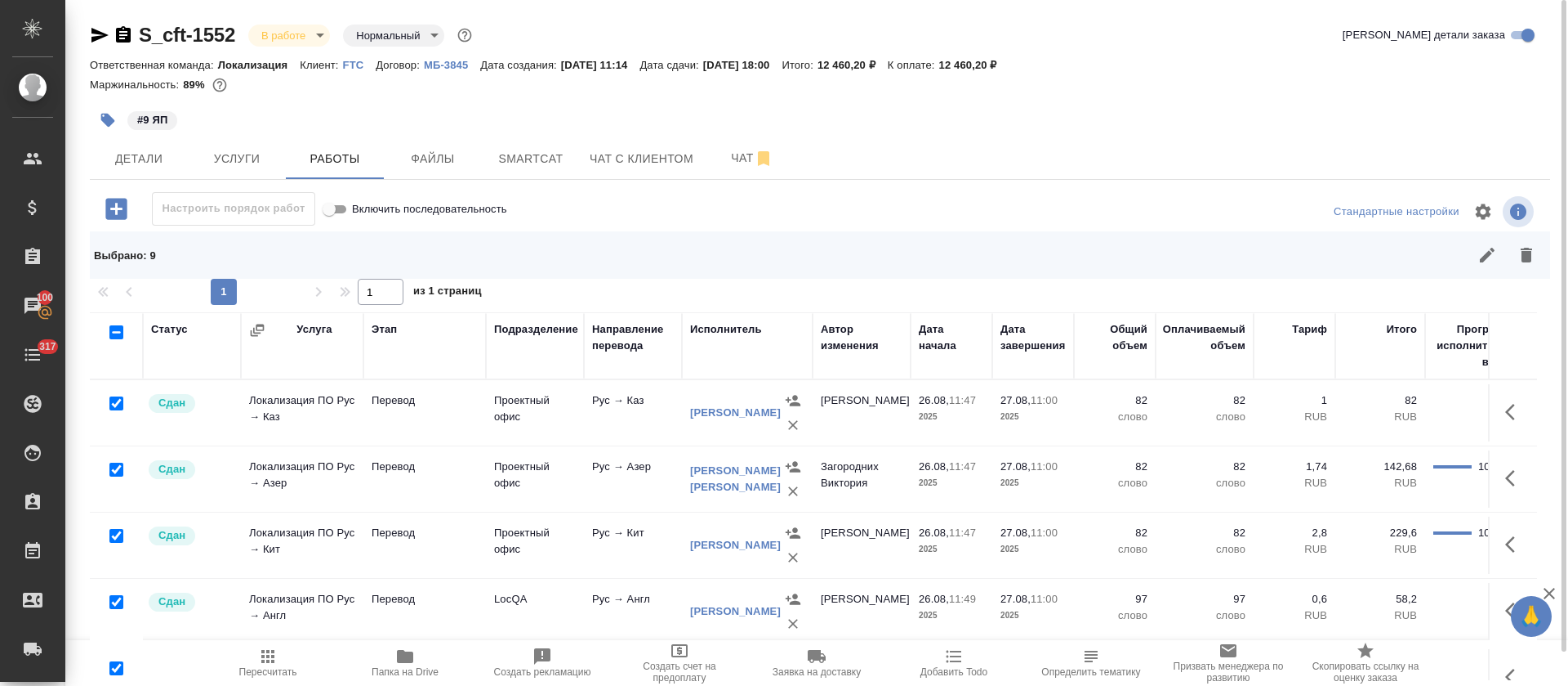
click at [254, 38] on body "🙏 .cls-1 fill:#fff; AWATERA Tretyakova Olga Клиенты Спецификации Заказы 100 Чат…" at bounding box center [784, 343] width 1568 height 686
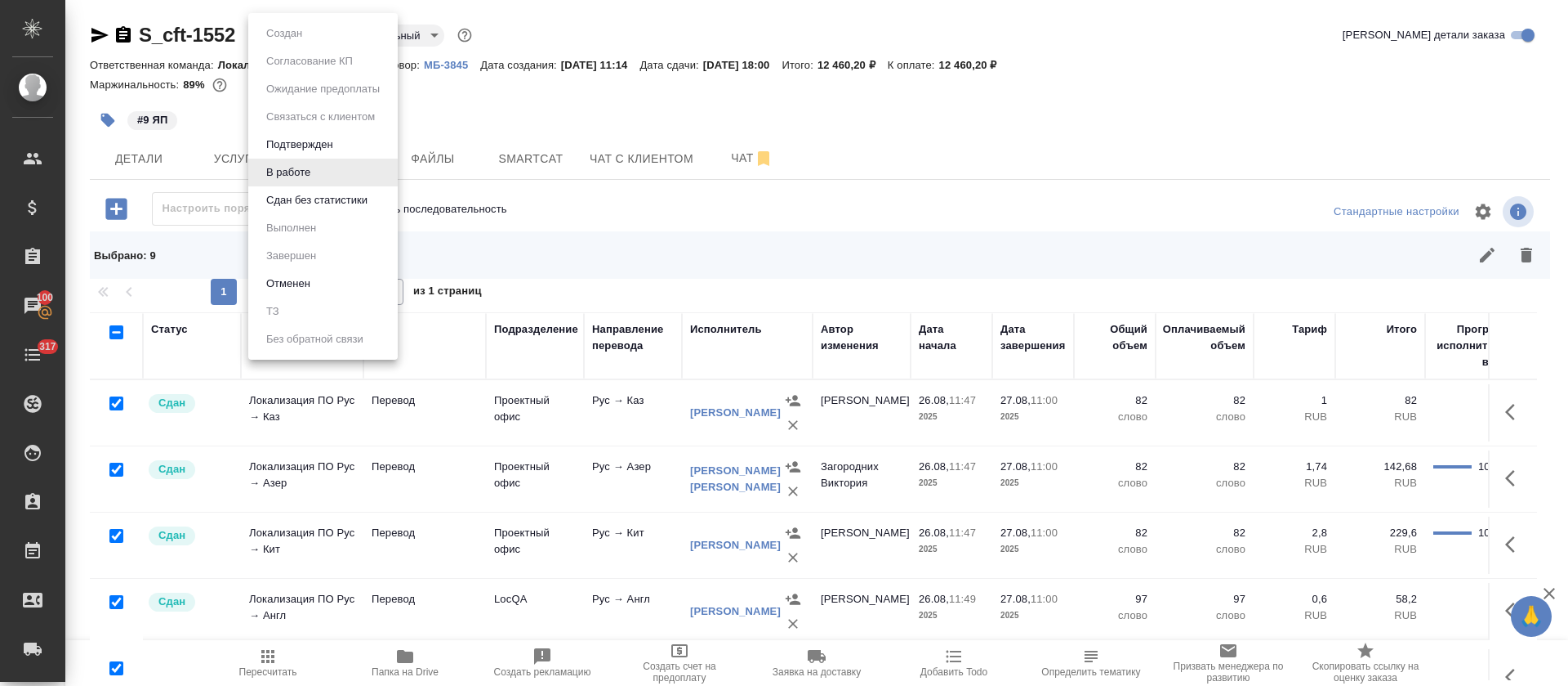
click at [292, 193] on button "Сдан без статистики" at bounding box center [317, 200] width 111 height 18
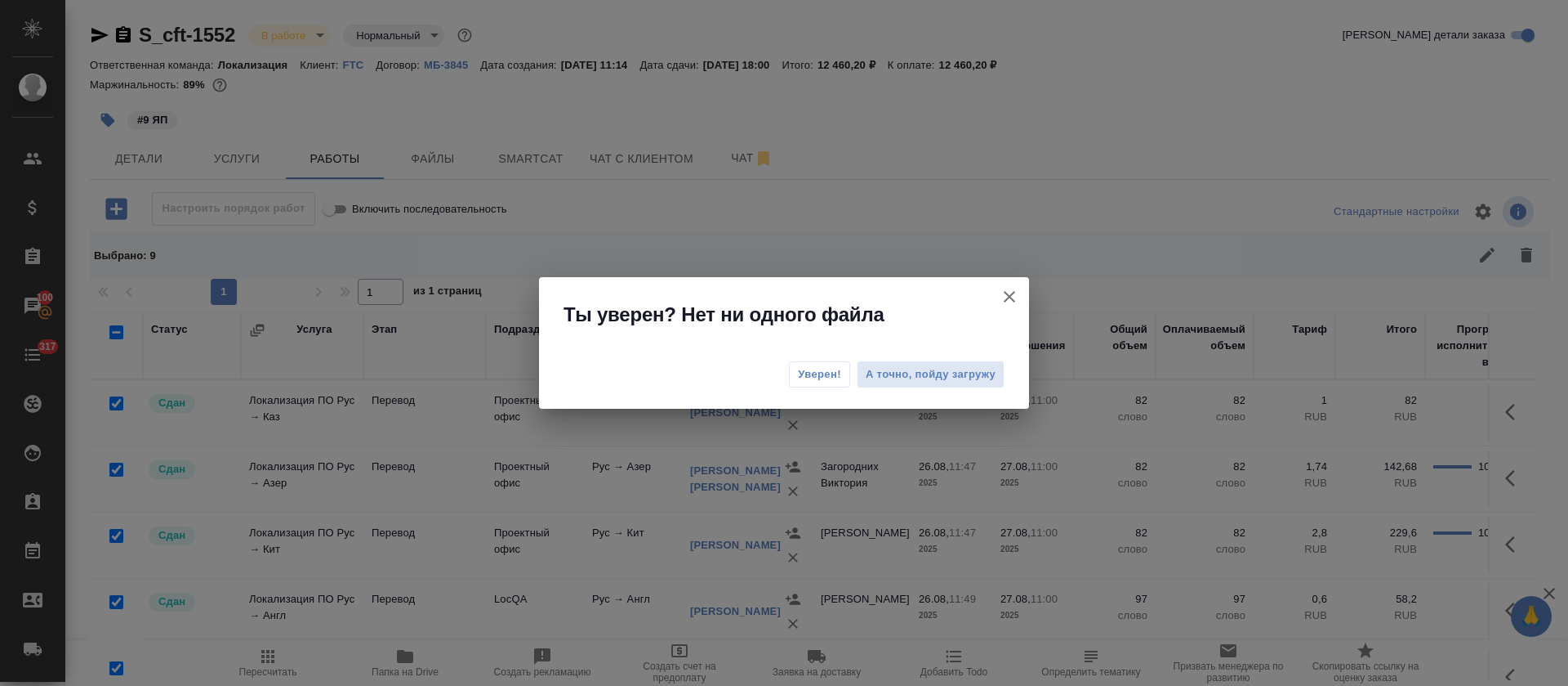
click at [825, 376] on span "Уверен!" at bounding box center [819, 374] width 43 height 16
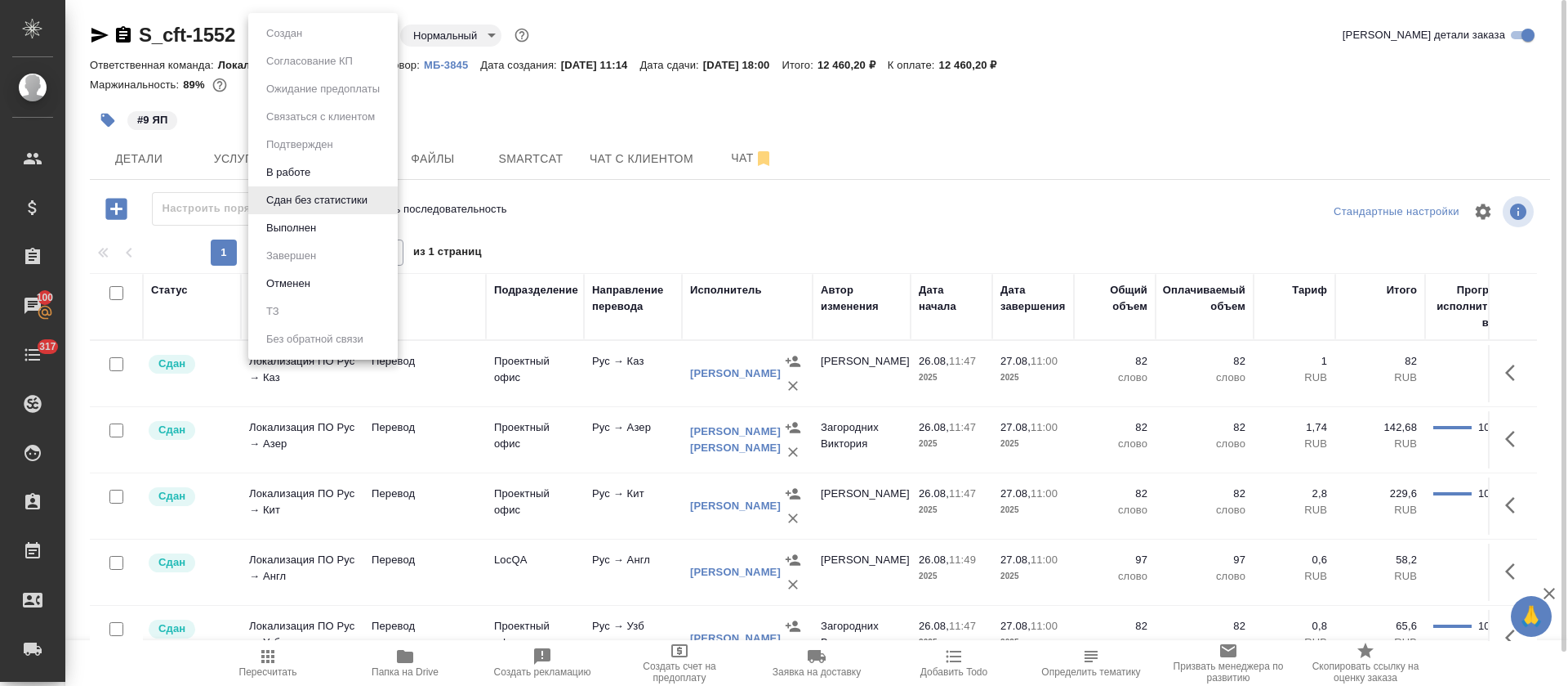
click at [309, 40] on body "🙏 .cls-1 fill:#fff; AWATERA Tretyakova Olga Клиенты Спецификации Заказы 100 Чат…" at bounding box center [784, 343] width 1568 height 686
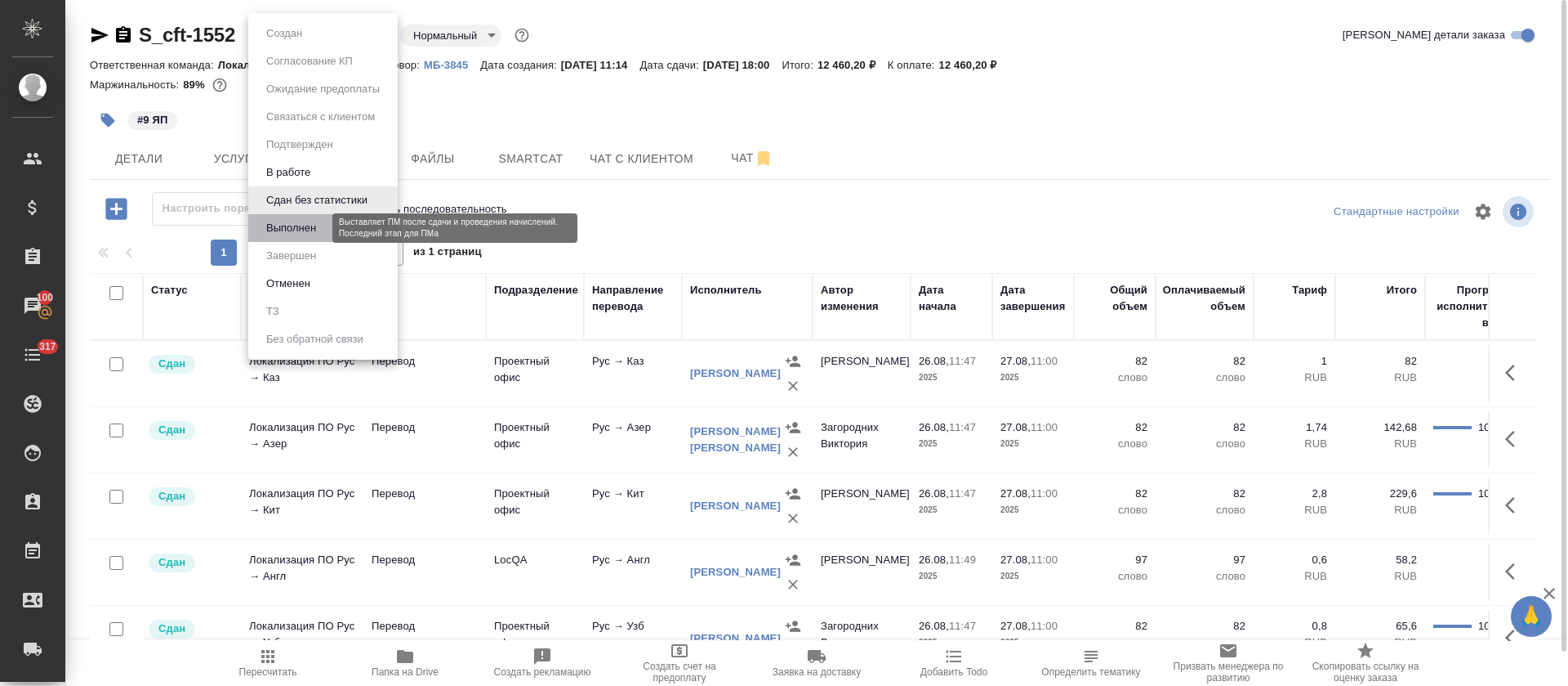
click at [309, 222] on button "Выполнен" at bounding box center [291, 228] width 59 height 18
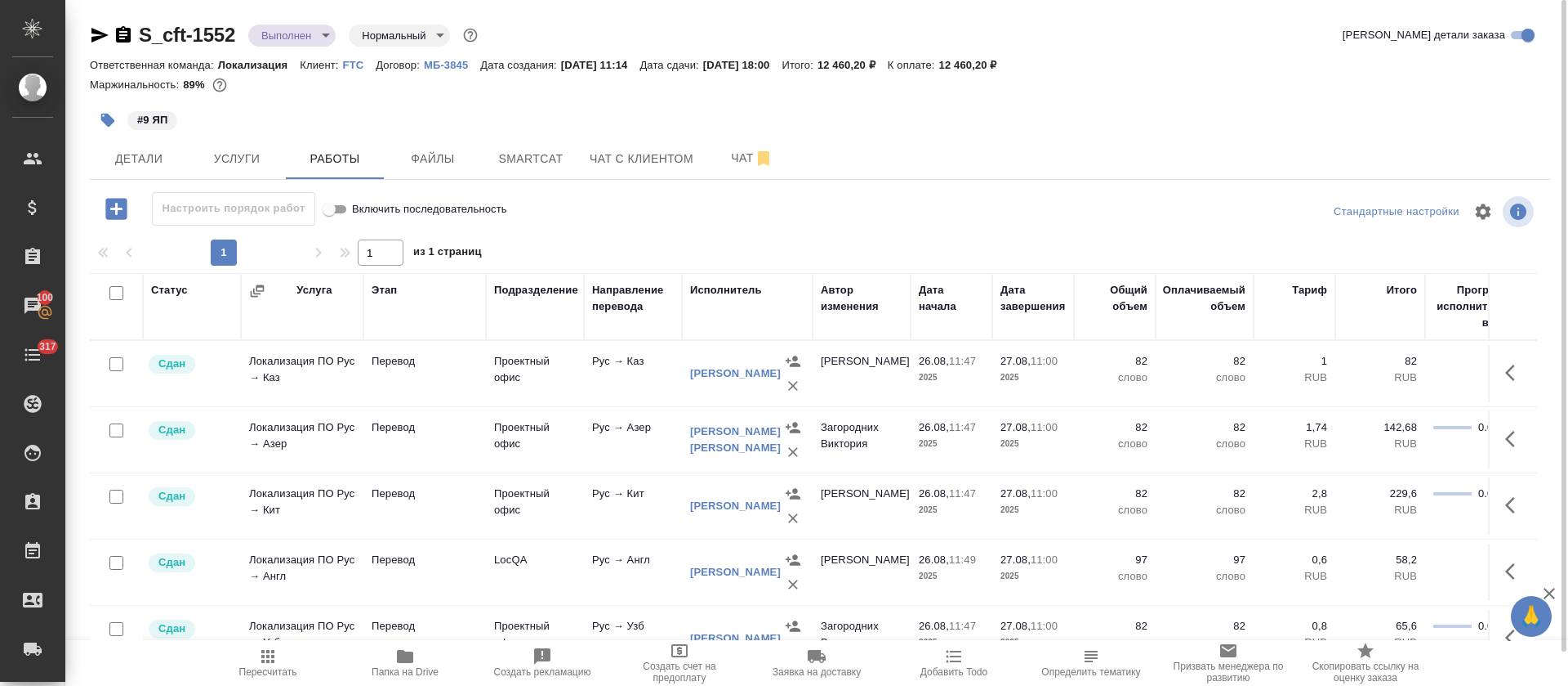
click at [101, 38] on icon "button" at bounding box center [100, 35] width 17 height 14
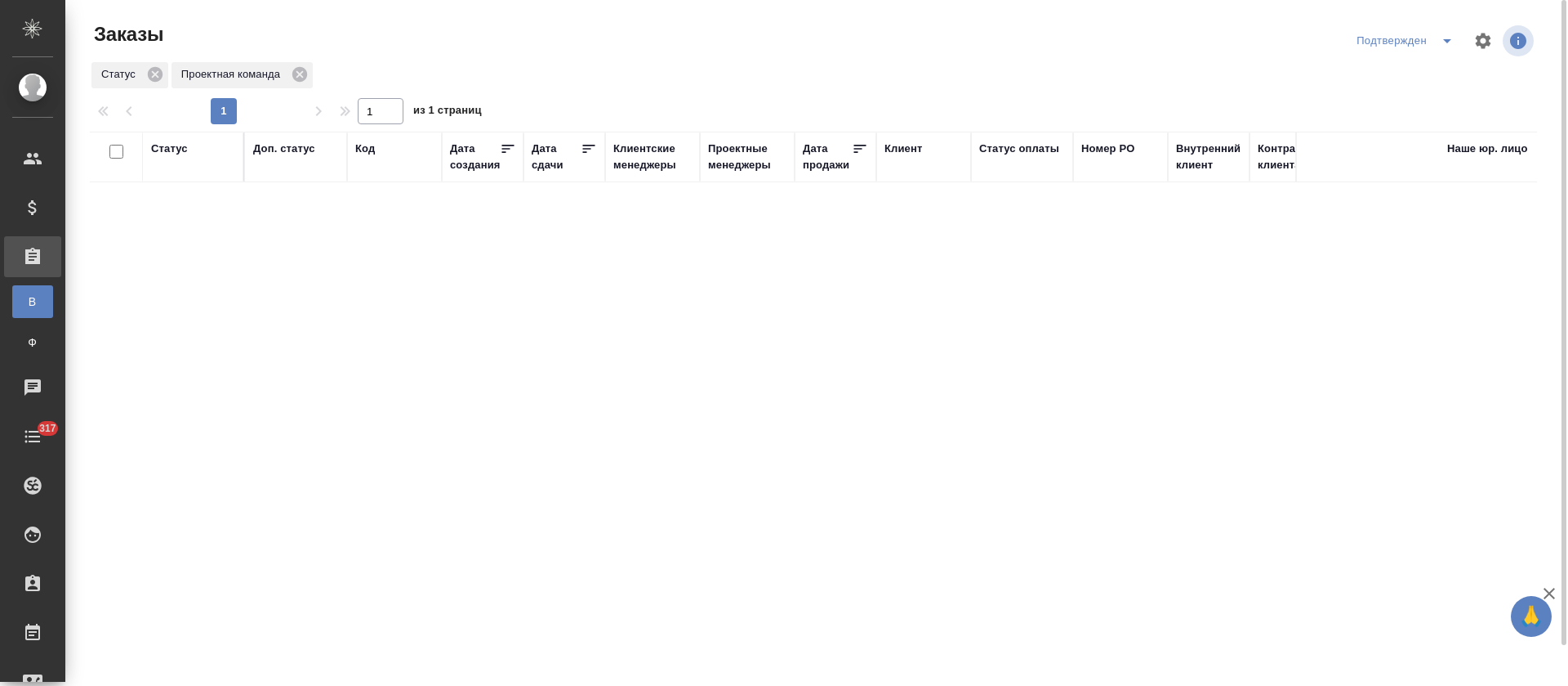
click at [1440, 47] on icon "split button" at bounding box center [1448, 41] width 20 height 20
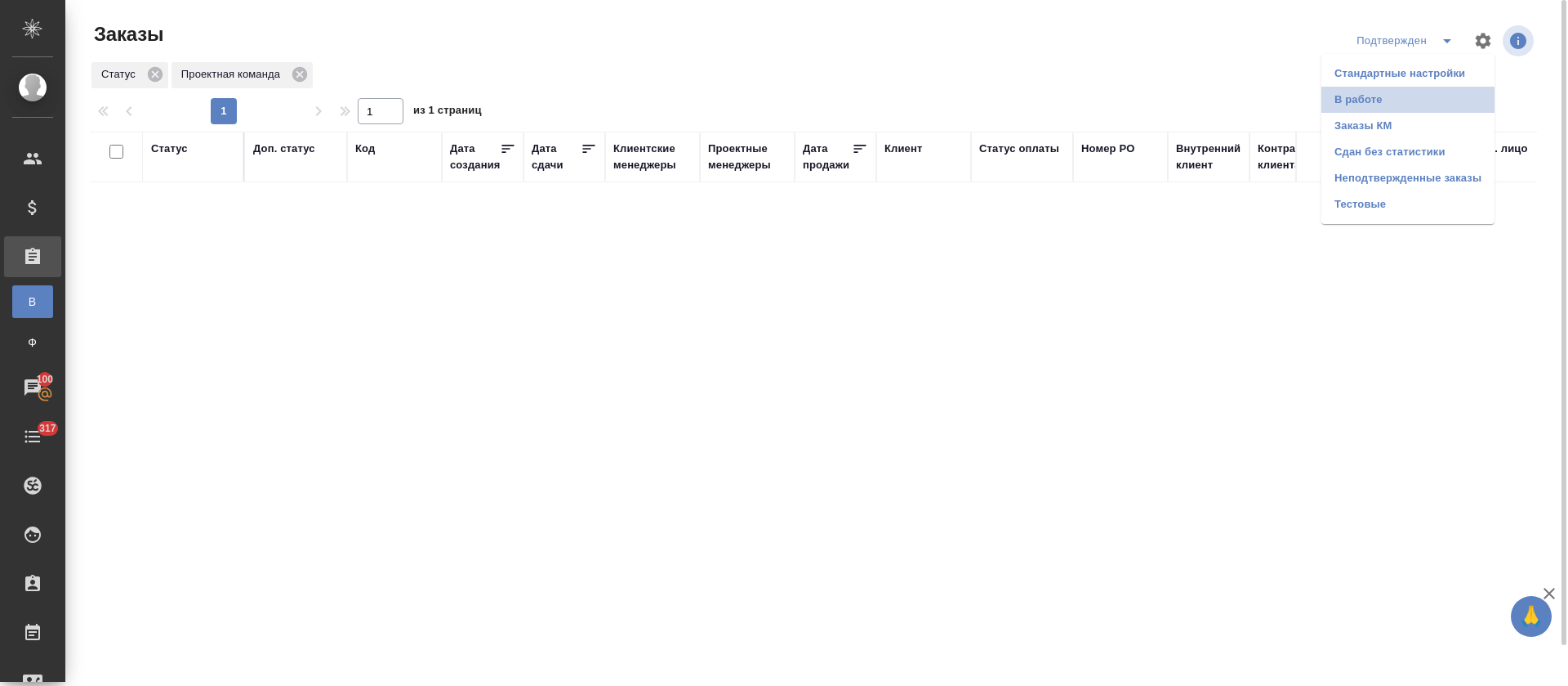
click at [1423, 103] on li "В работе" at bounding box center [1408, 99] width 173 height 26
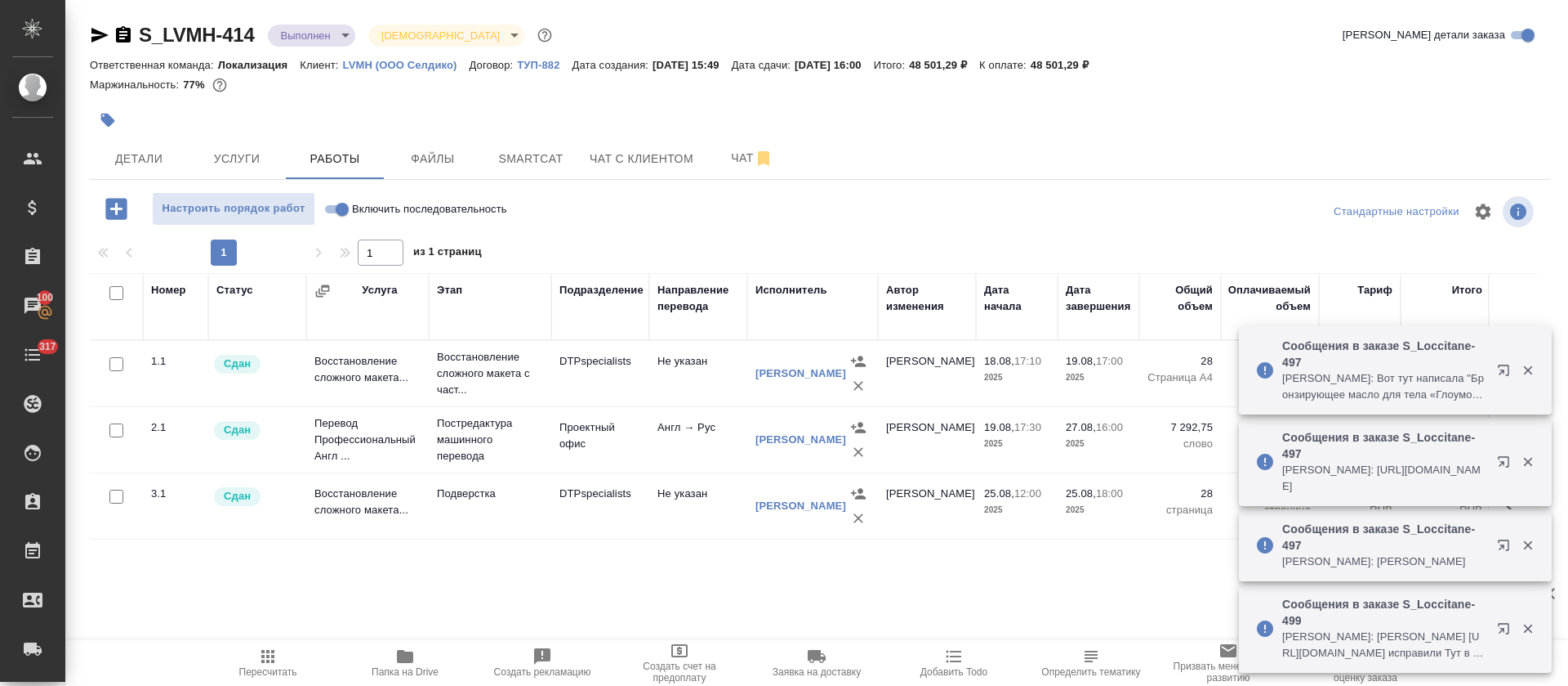
click at [402, 666] on span "Папка на Drive" at bounding box center [405, 672] width 67 height 12
click at [1526, 374] on icon "button" at bounding box center [1528, 370] width 14 height 14
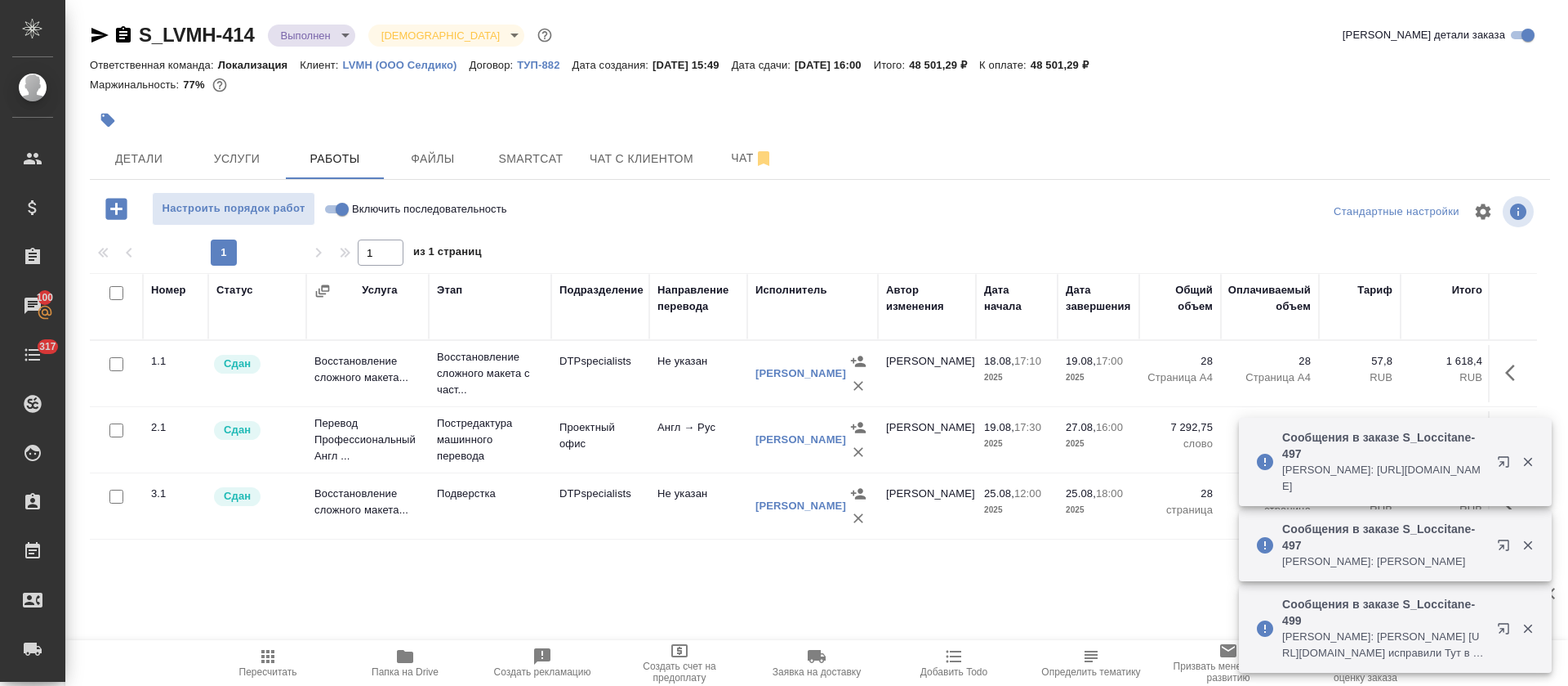
click at [1527, 462] on icon "button" at bounding box center [1528, 462] width 9 height 9
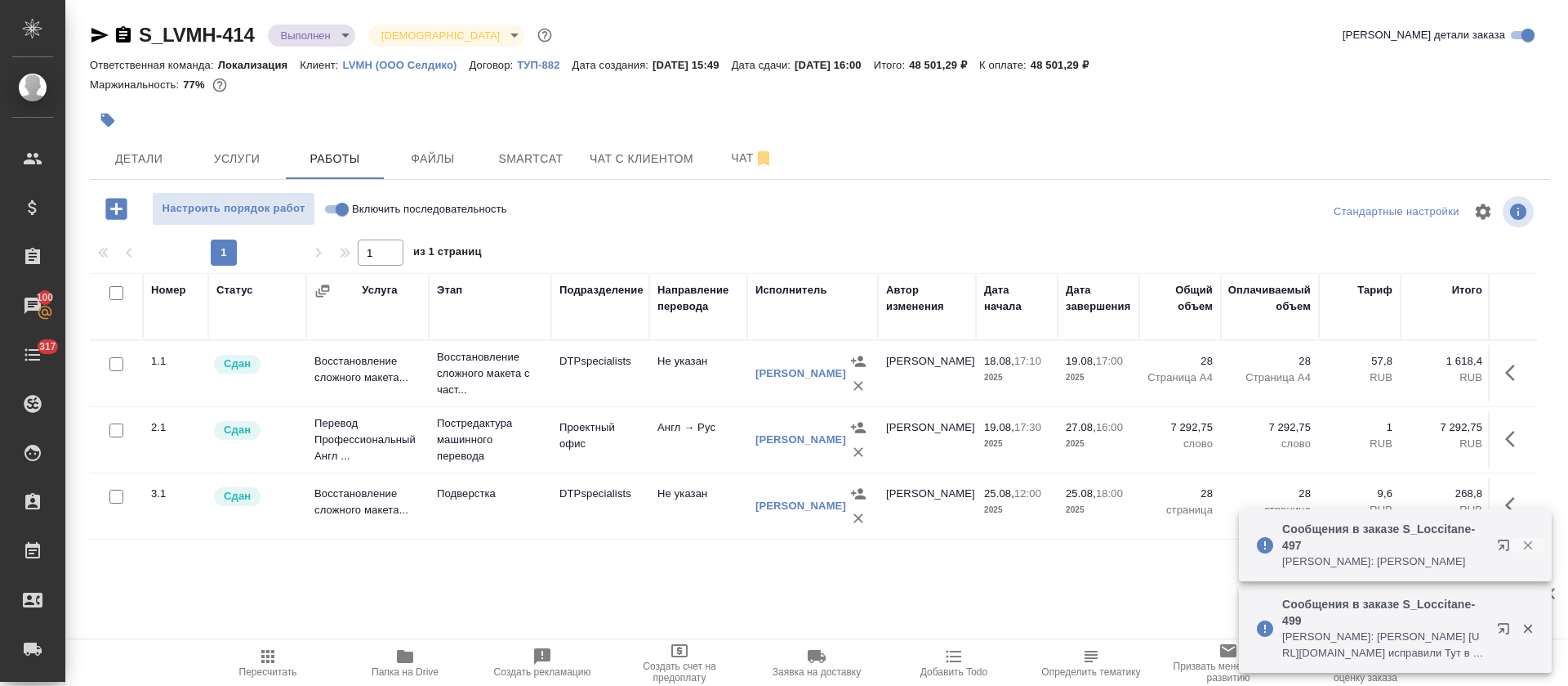
click at [1531, 543] on icon "button" at bounding box center [1528, 545] width 14 height 14
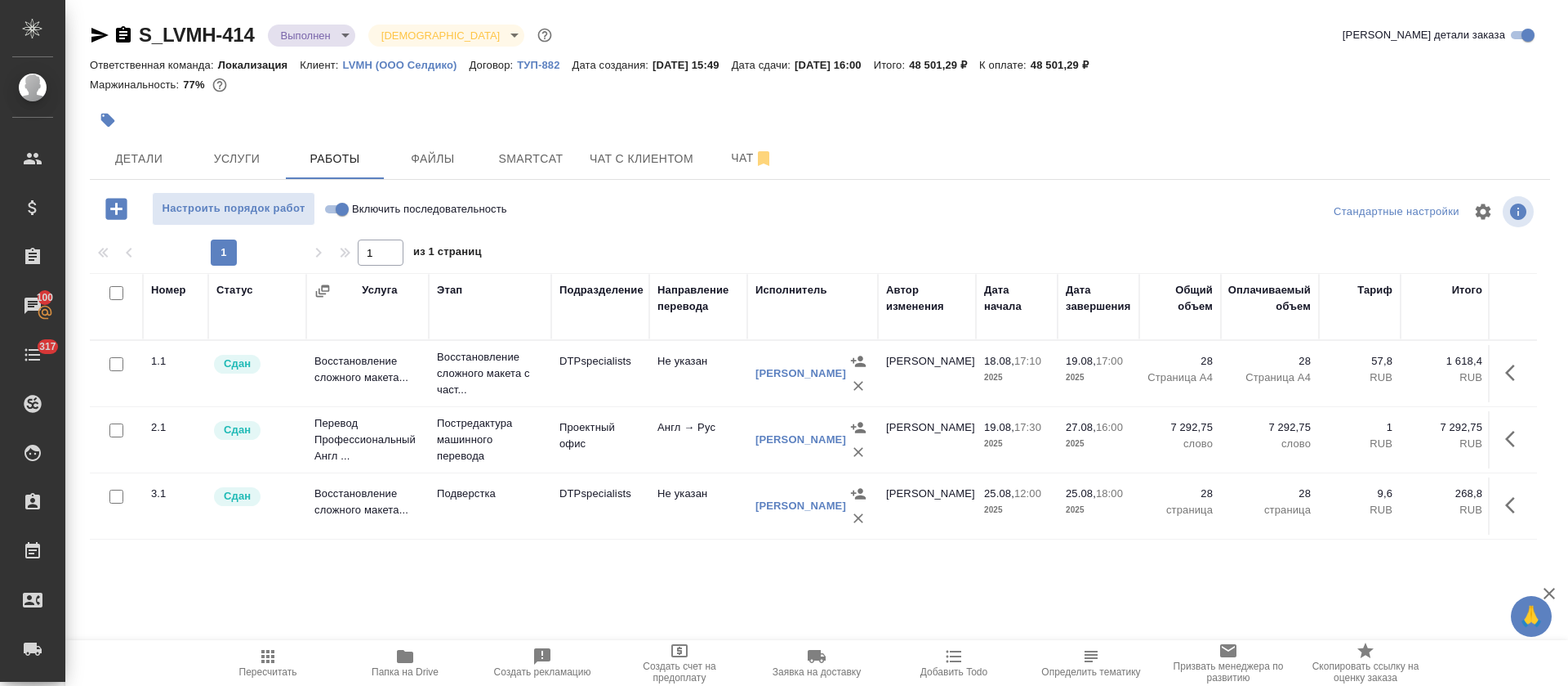
click at [339, 39] on body "🙏 .cls-1 fill:#fff; AWATERA Tretyakova Olga Клиенты Спецификации Заказы 100 Чат…" at bounding box center [784, 343] width 1568 height 686
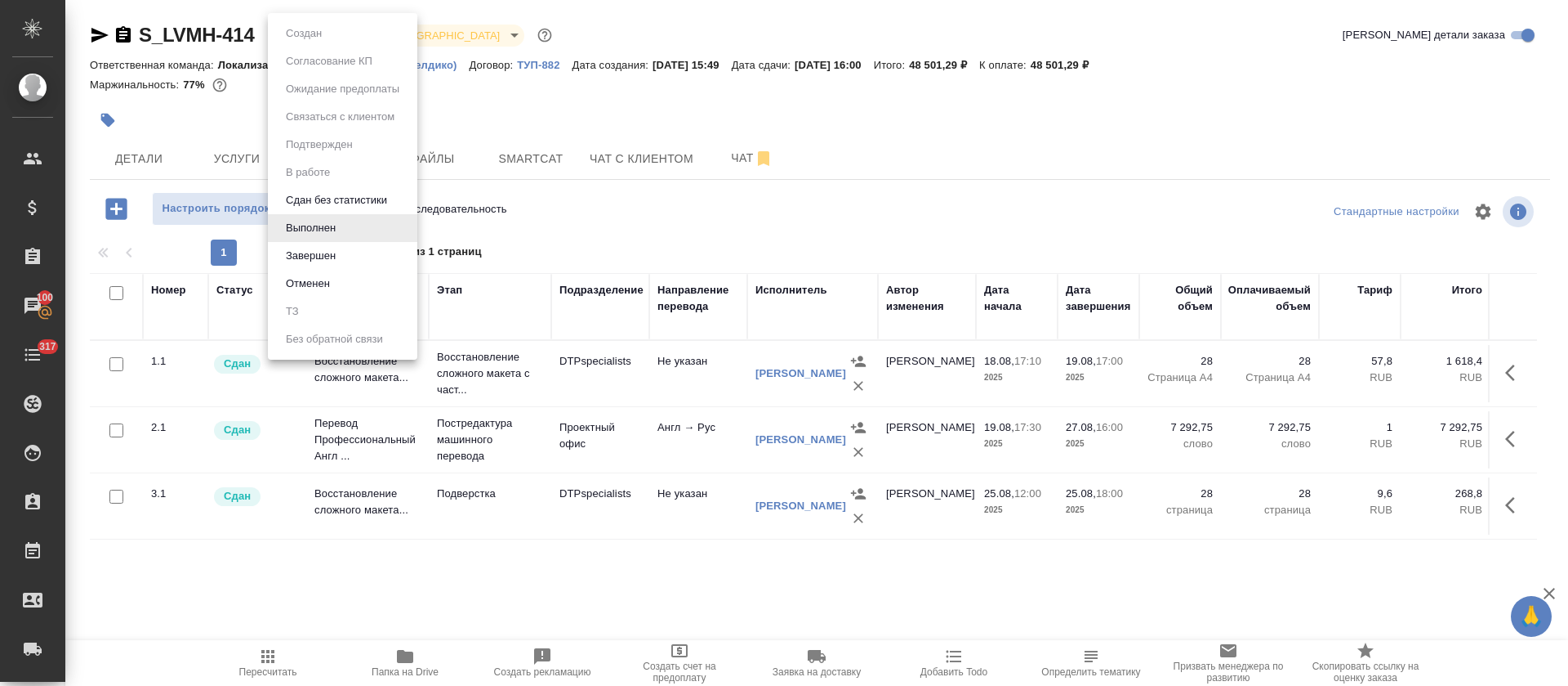
click at [342, 203] on button "Сдан без статистики" at bounding box center [337, 200] width 111 height 18
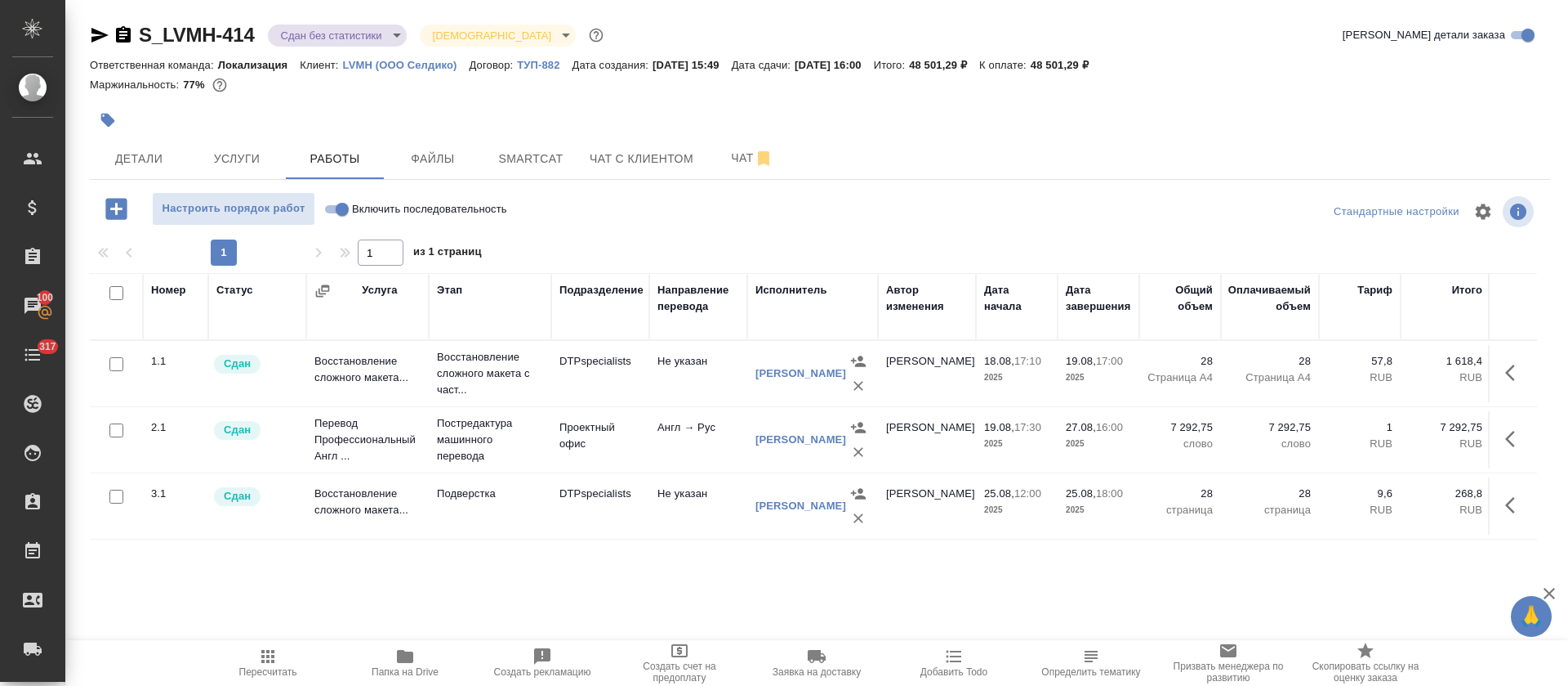
click at [389, 36] on body "🙏 .cls-1 fill:#fff; AWATERA Tretyakova Olga Клиенты Спецификации Заказы 100 Чат…" at bounding box center [784, 343] width 1568 height 686
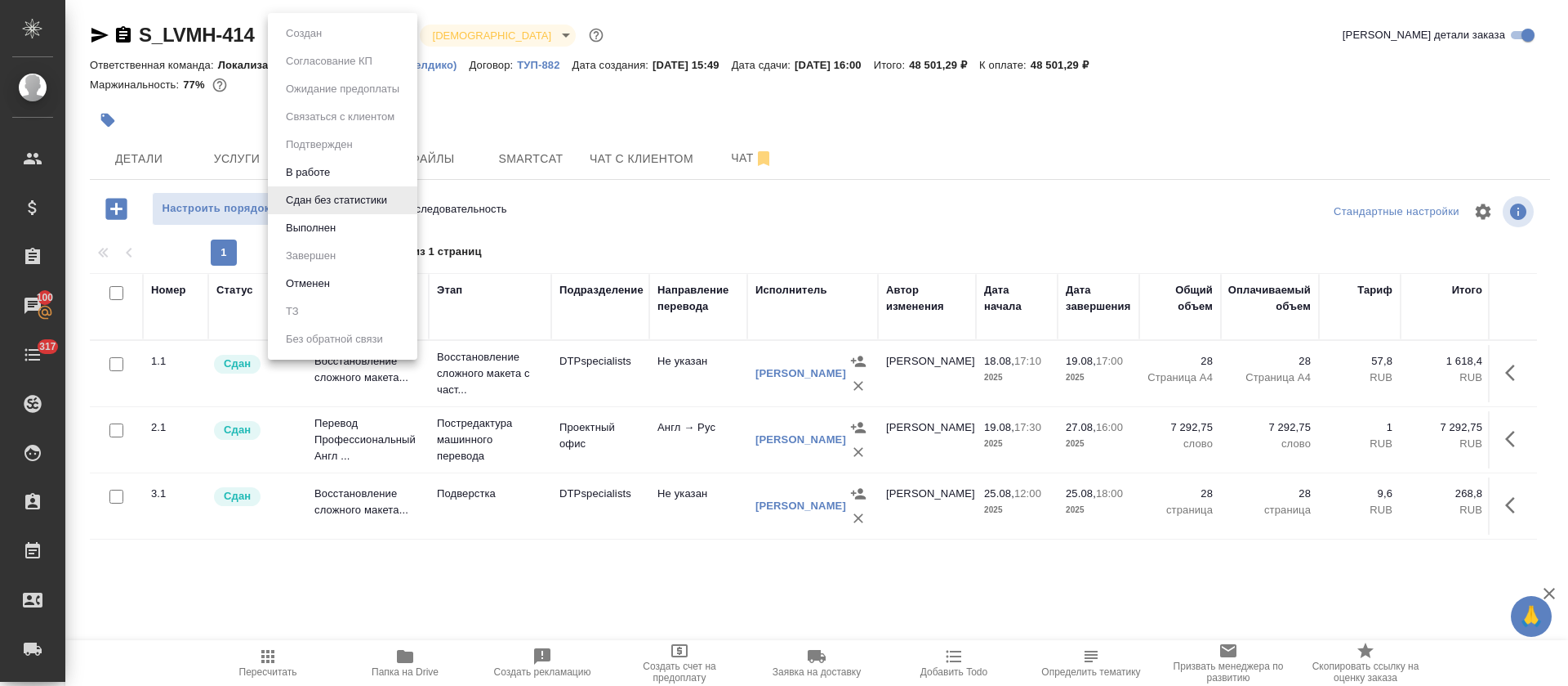
click at [373, 167] on li "В работе" at bounding box center [342, 172] width 149 height 28
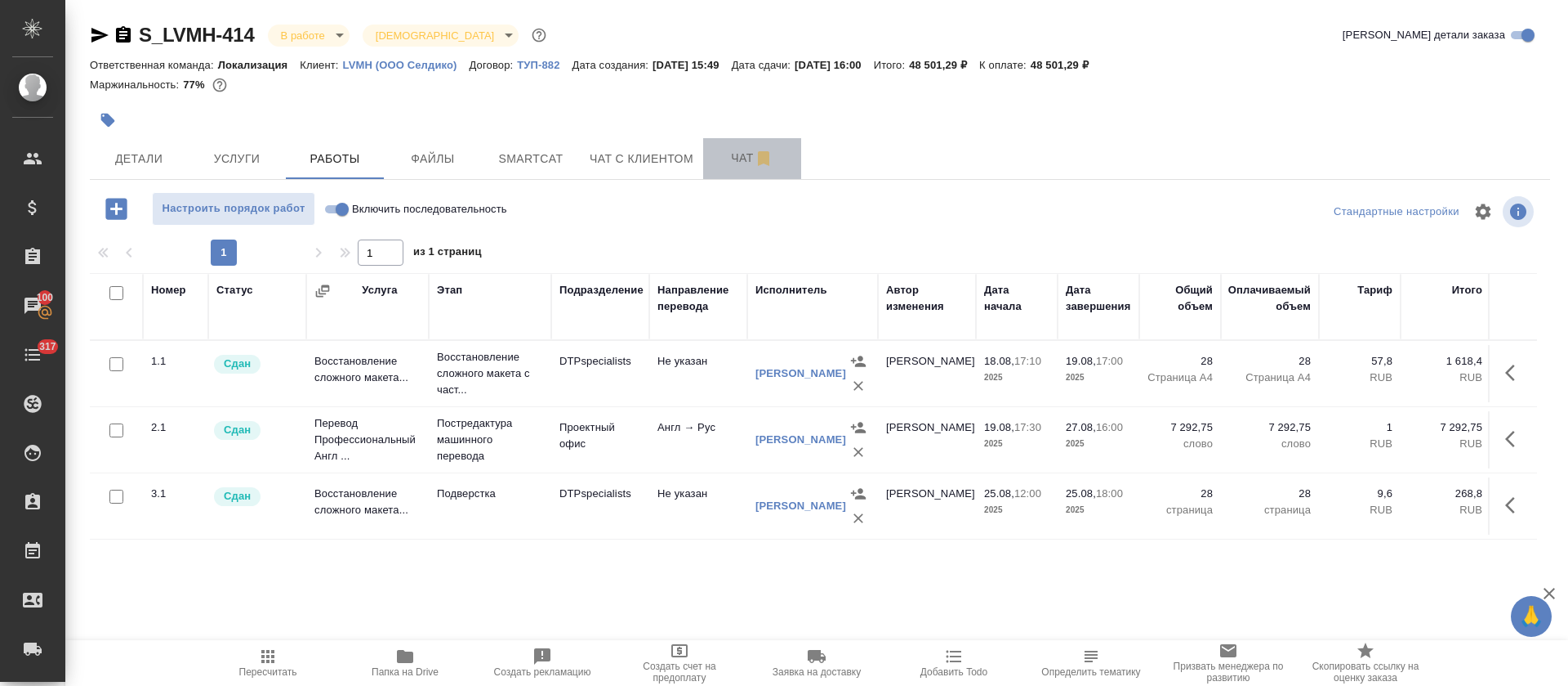
click at [734, 164] on span "Чат" at bounding box center [752, 158] width 78 height 21
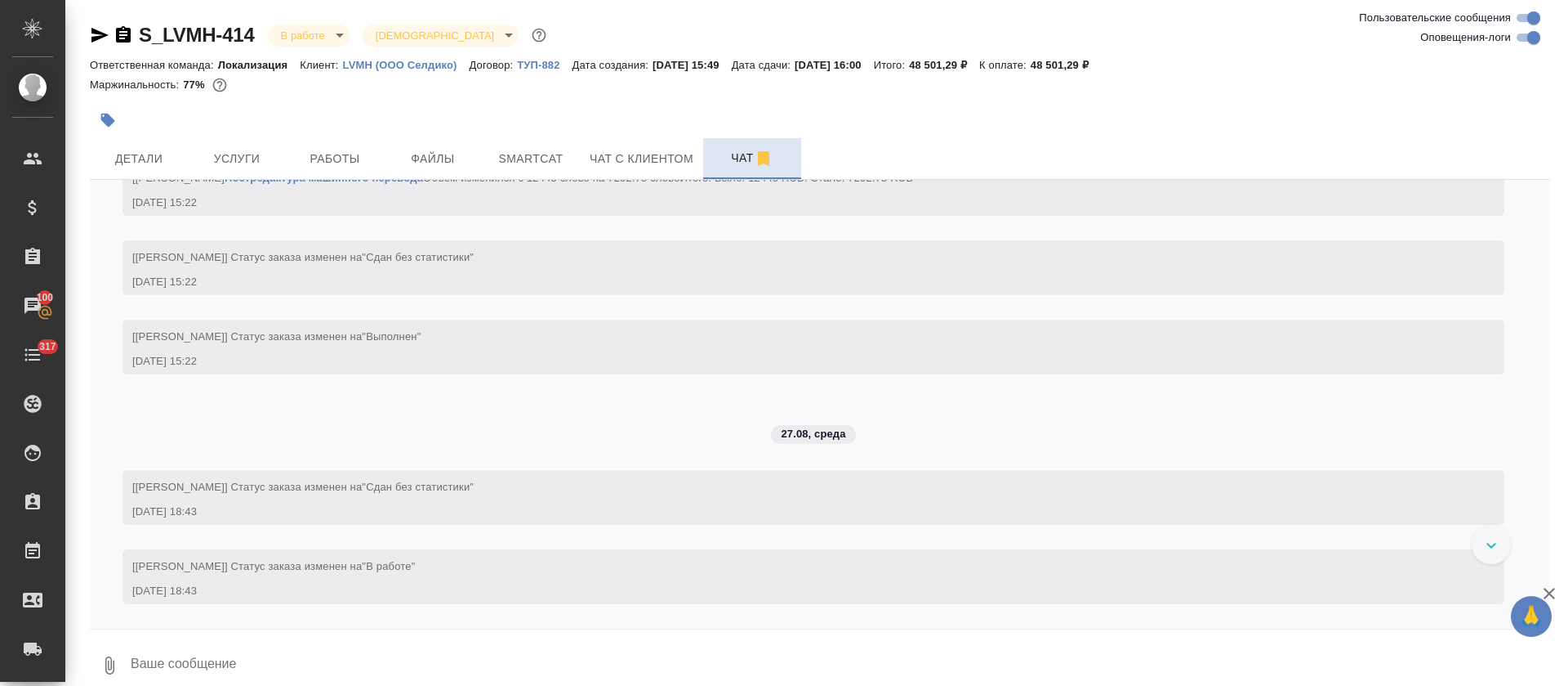
scroll to position [5446, 0]
click at [1519, 40] on input "Оповещения-логи" at bounding box center [1533, 38] width 58 height 20
checkbox input "false"
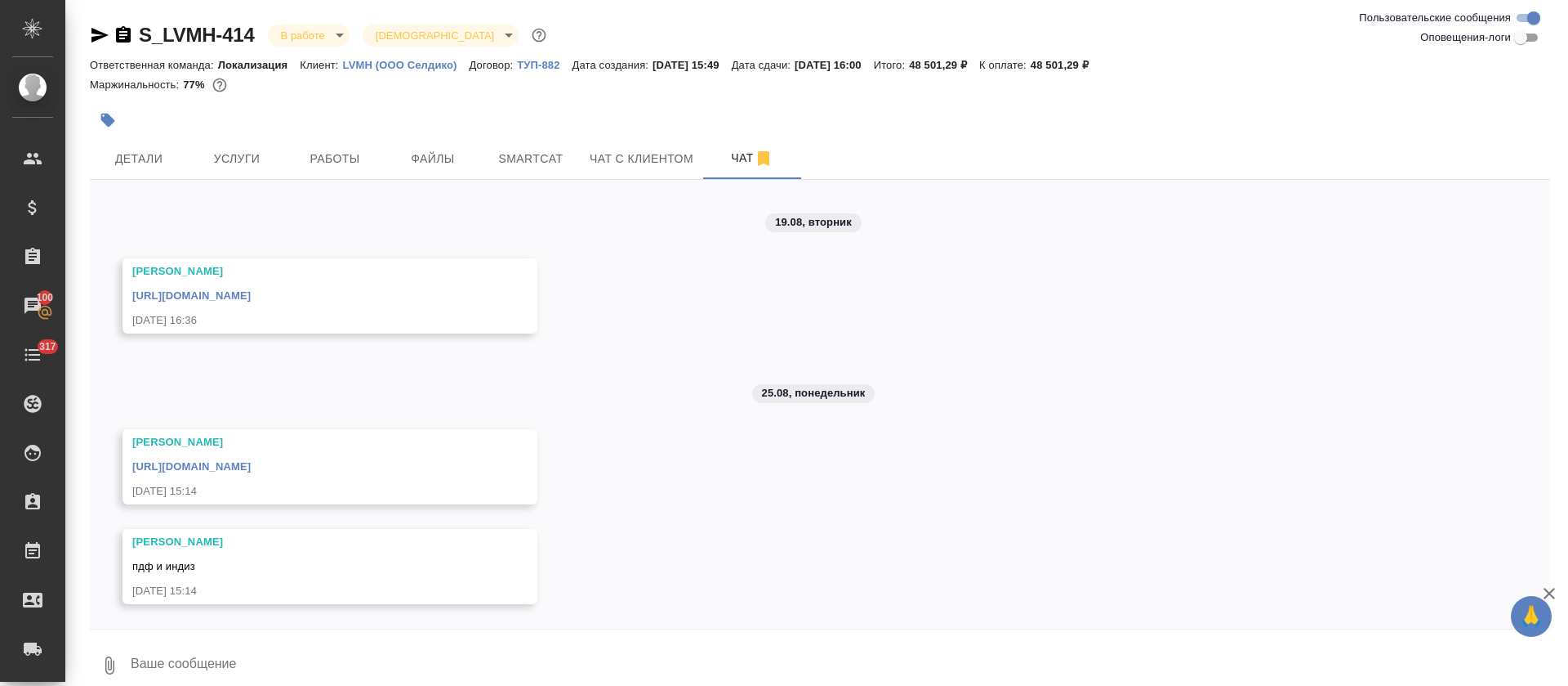
scroll to position [579, 0]
click at [244, 663] on textarea at bounding box center [840, 665] width 1422 height 56
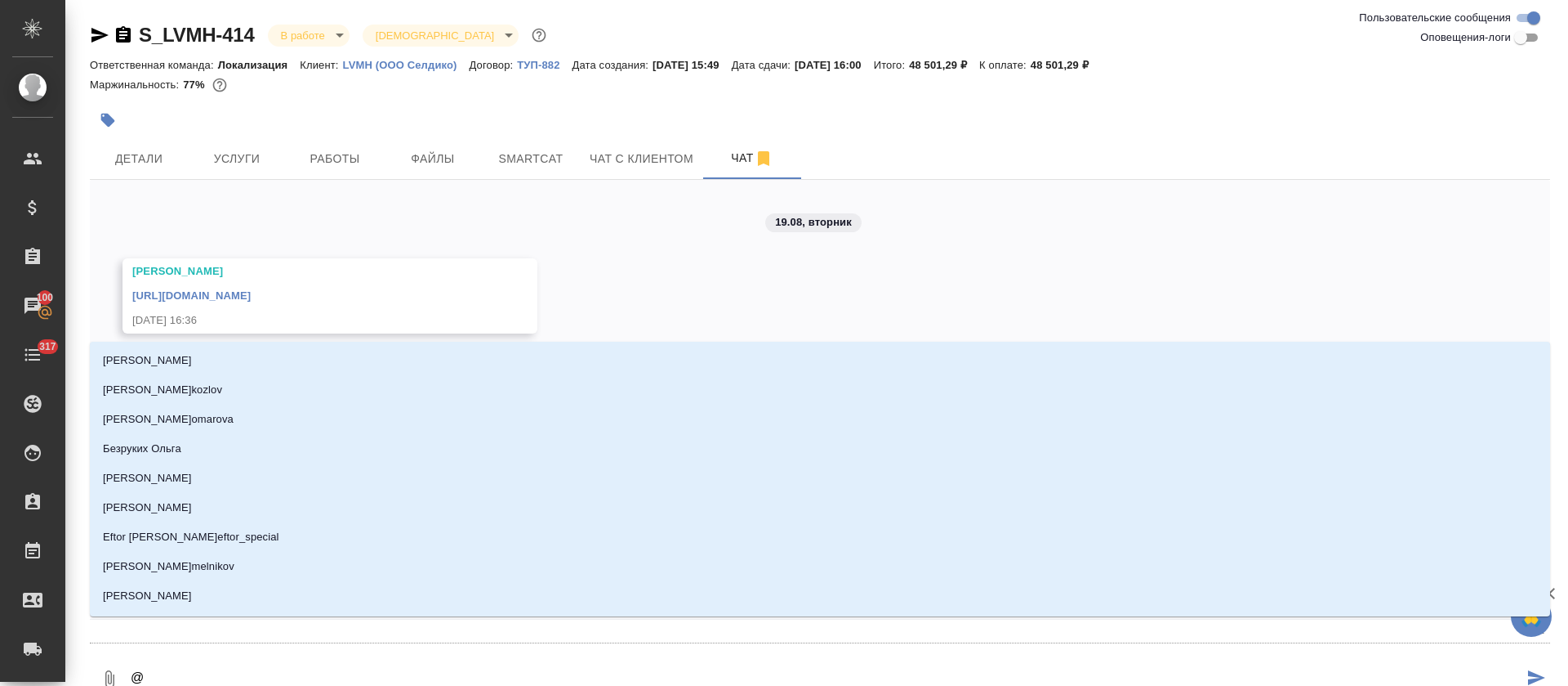
type textarea "@з"
type input "з"
type textarea "@за"
type input "за"
type textarea "@заб"
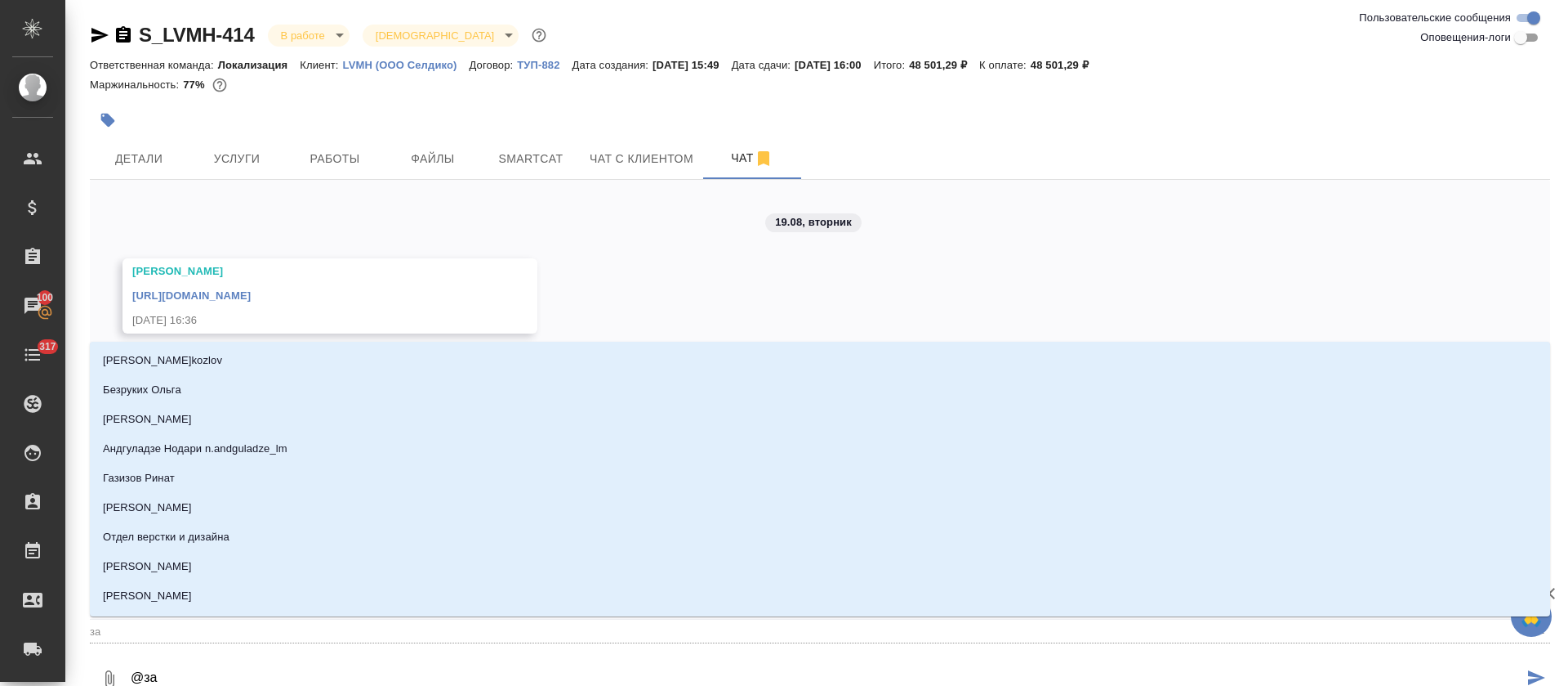
type input "заб"
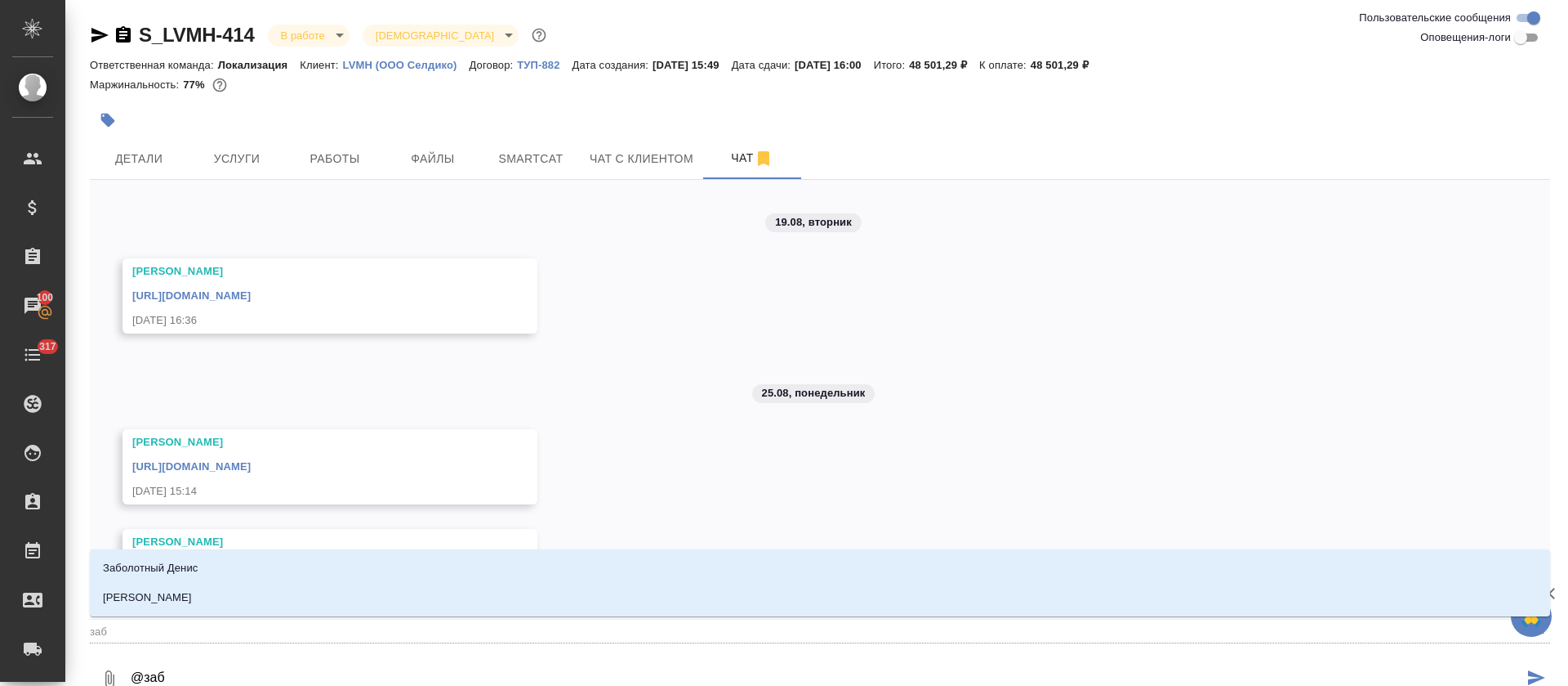
type textarea "@забо"
type input "забо"
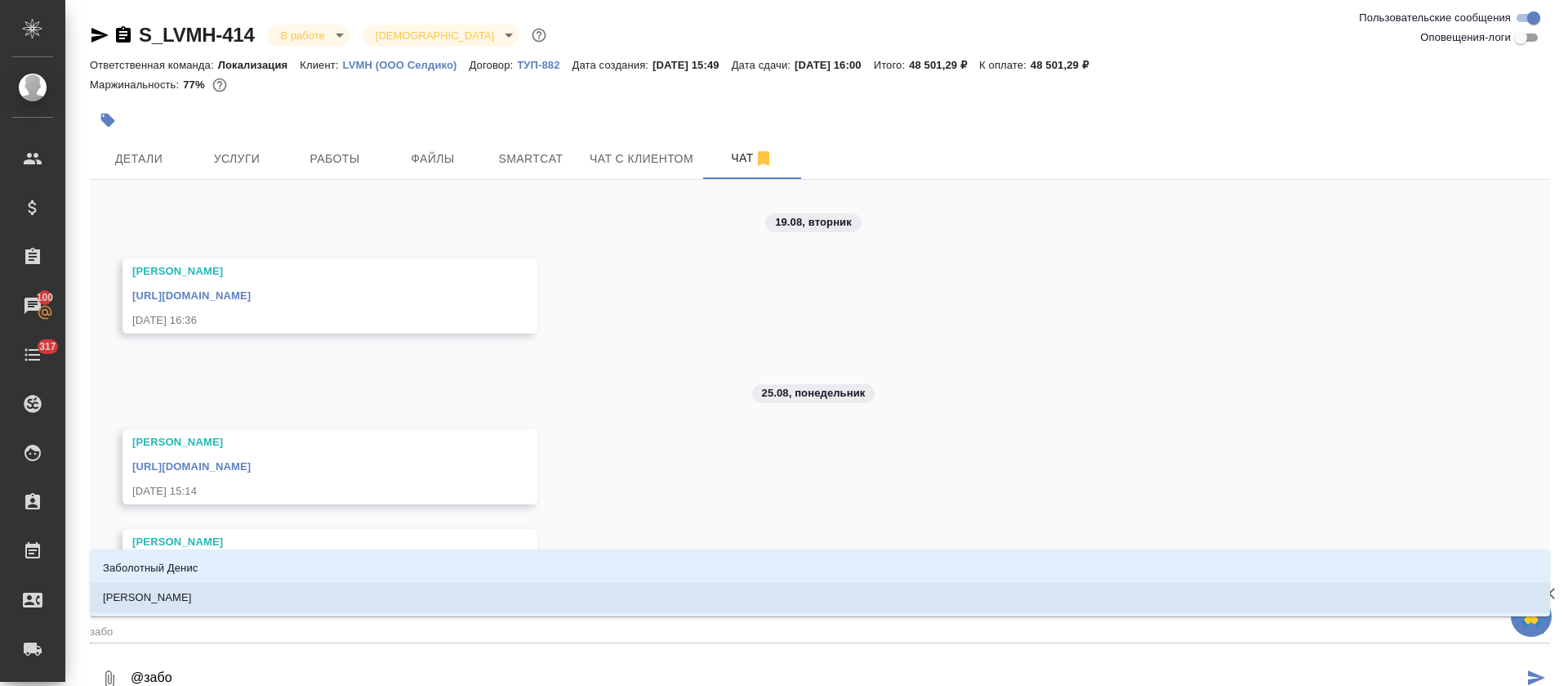
click at [295, 608] on li "[PERSON_NAME]" at bounding box center [819, 597] width 1460 height 30
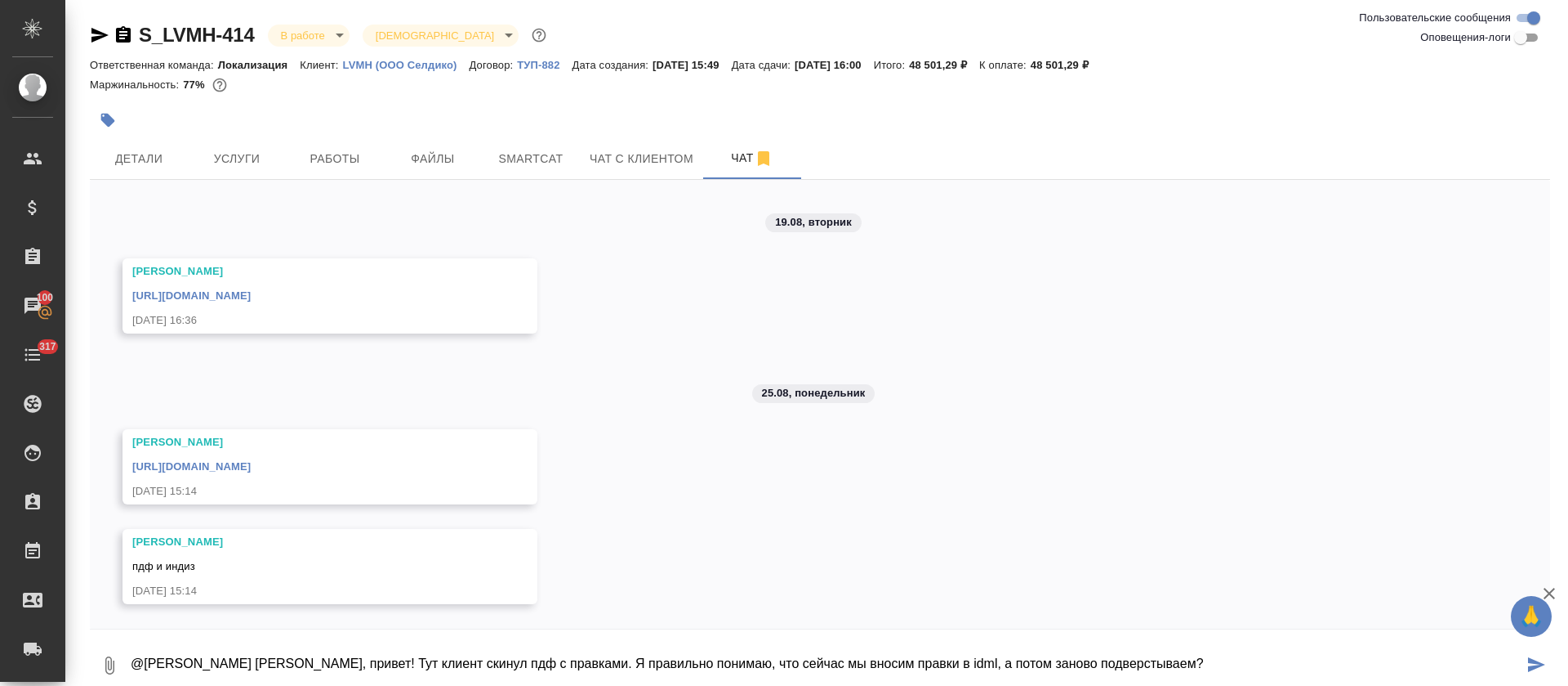
type textarea "@Заборова Александра Саша, привет! Тут клиент скинул пдф с правками. Я правильн…"
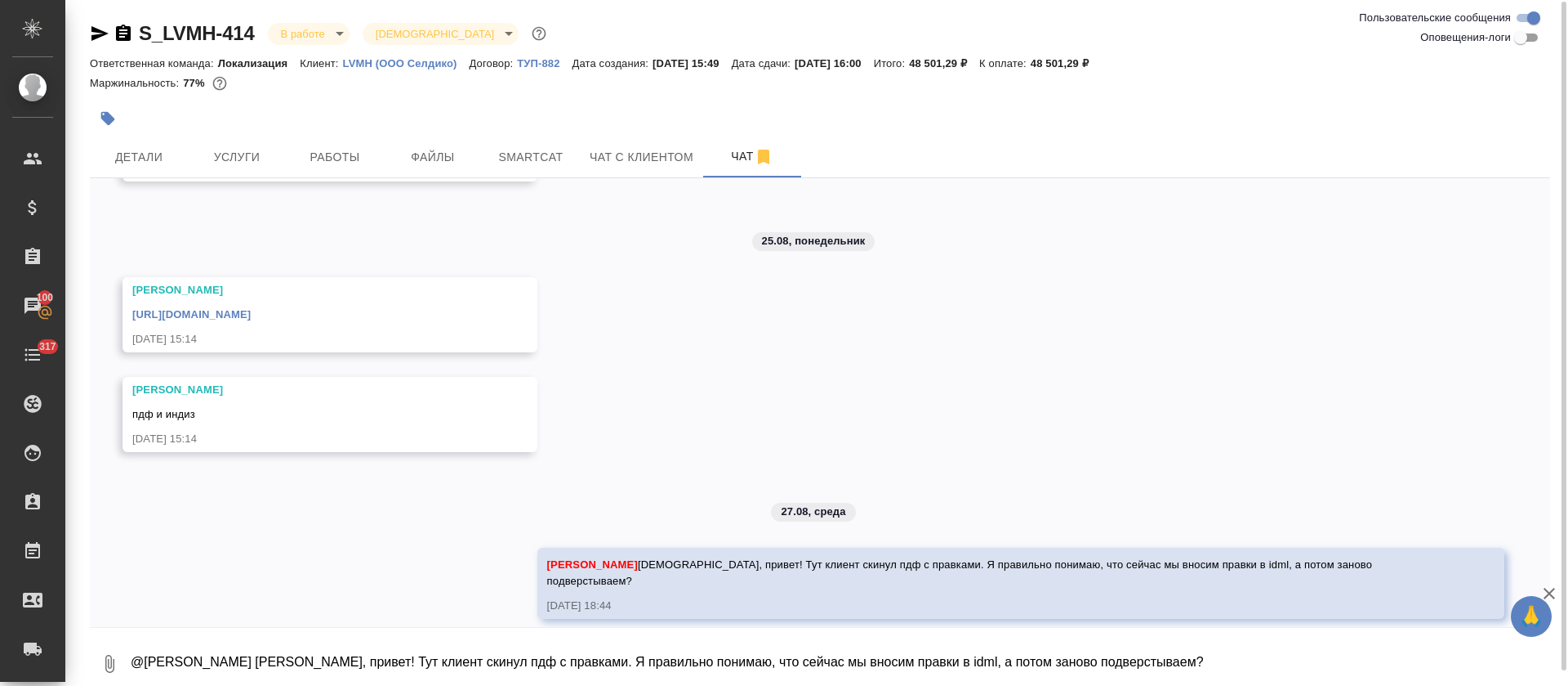
click at [108, 664] on icon "button" at bounding box center [110, 664] width 9 height 18
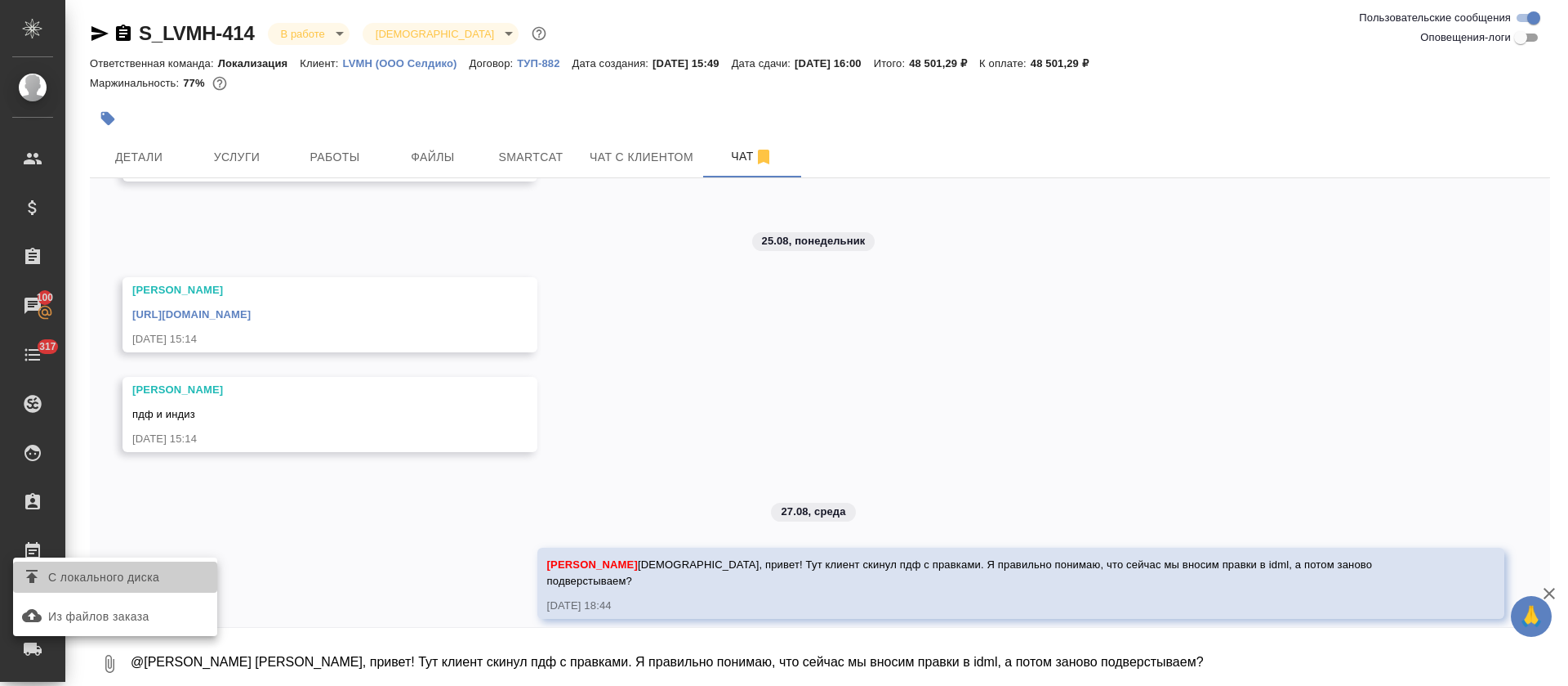
click at [121, 591] on label "С локального диска" at bounding box center [115, 576] width 204 height 31
click at [0, 0] on input "С локального диска" at bounding box center [0, 0] width 0 height 0
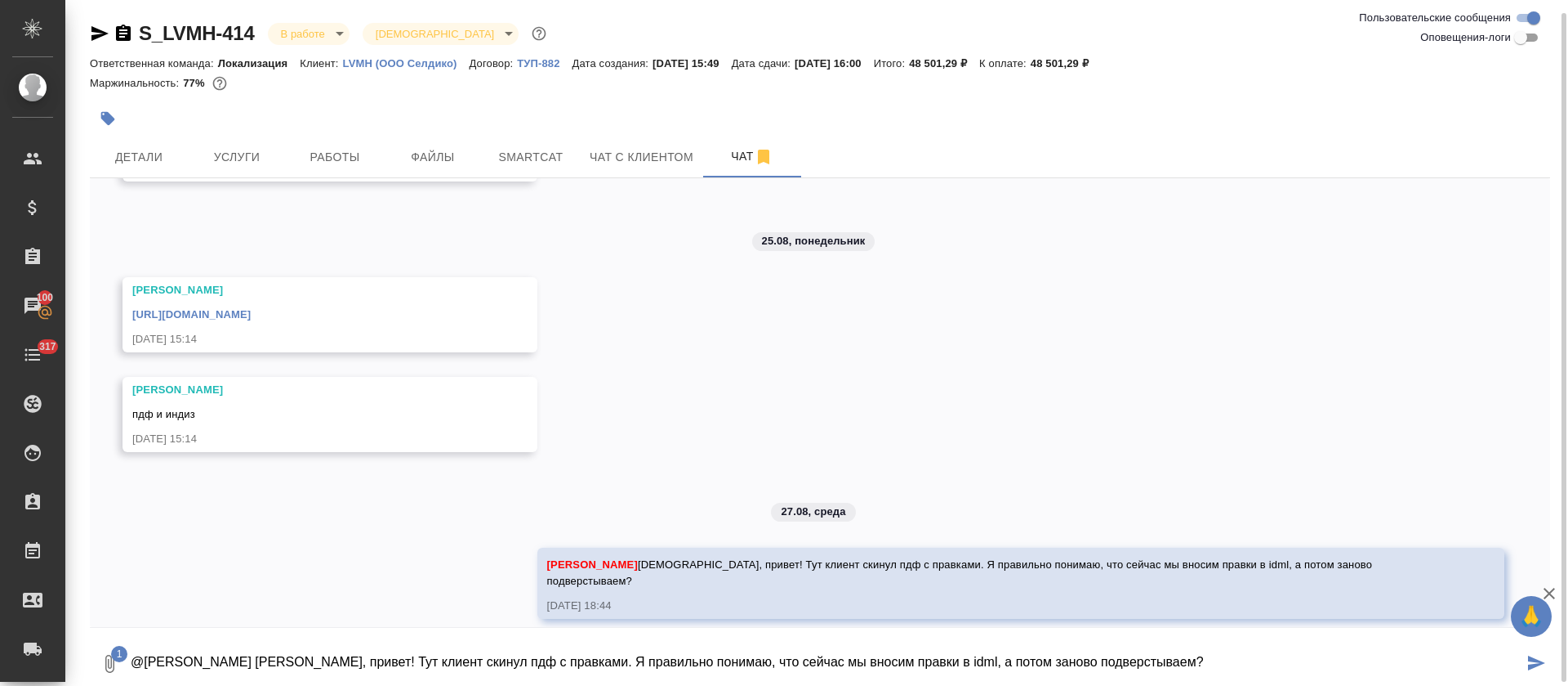
scroll to position [7, 0]
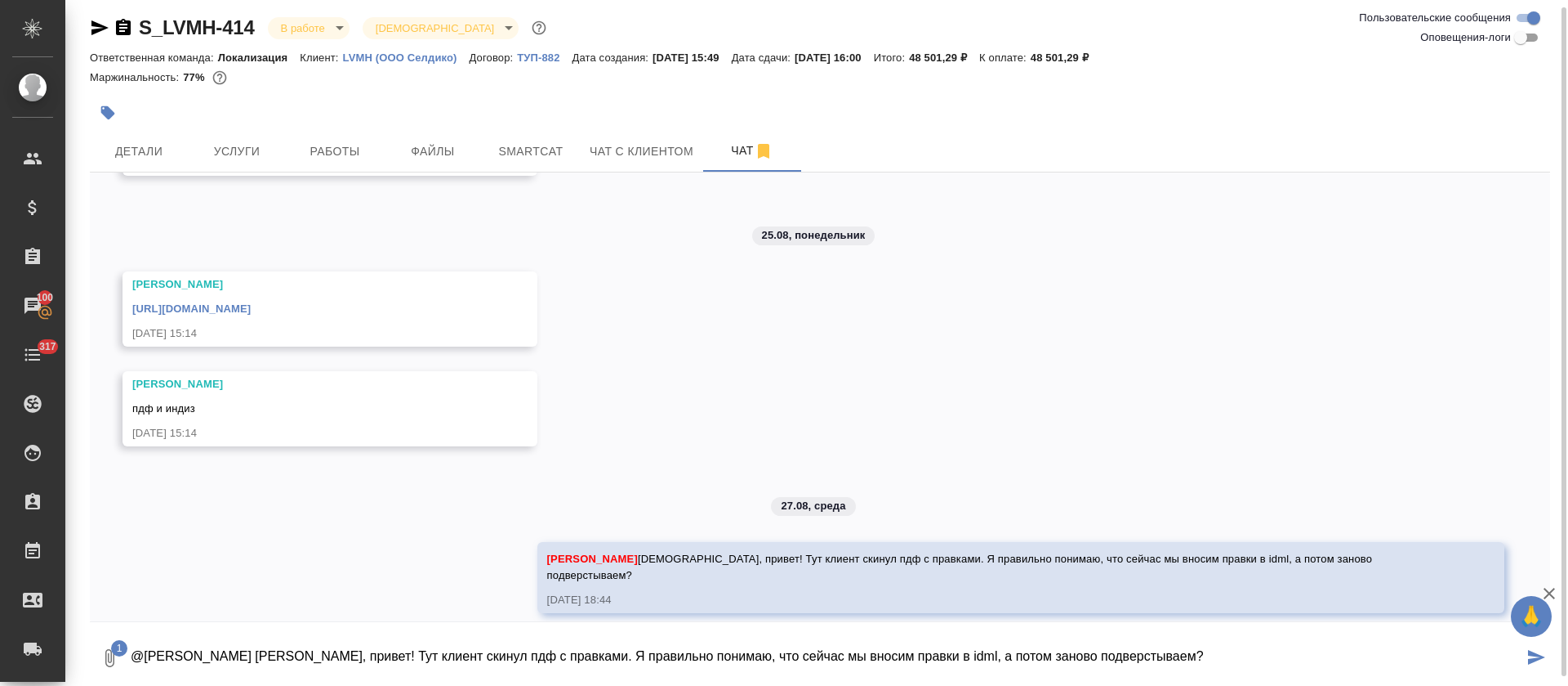
click at [1530, 661] on icon "submit" at bounding box center [1537, 657] width 17 height 14
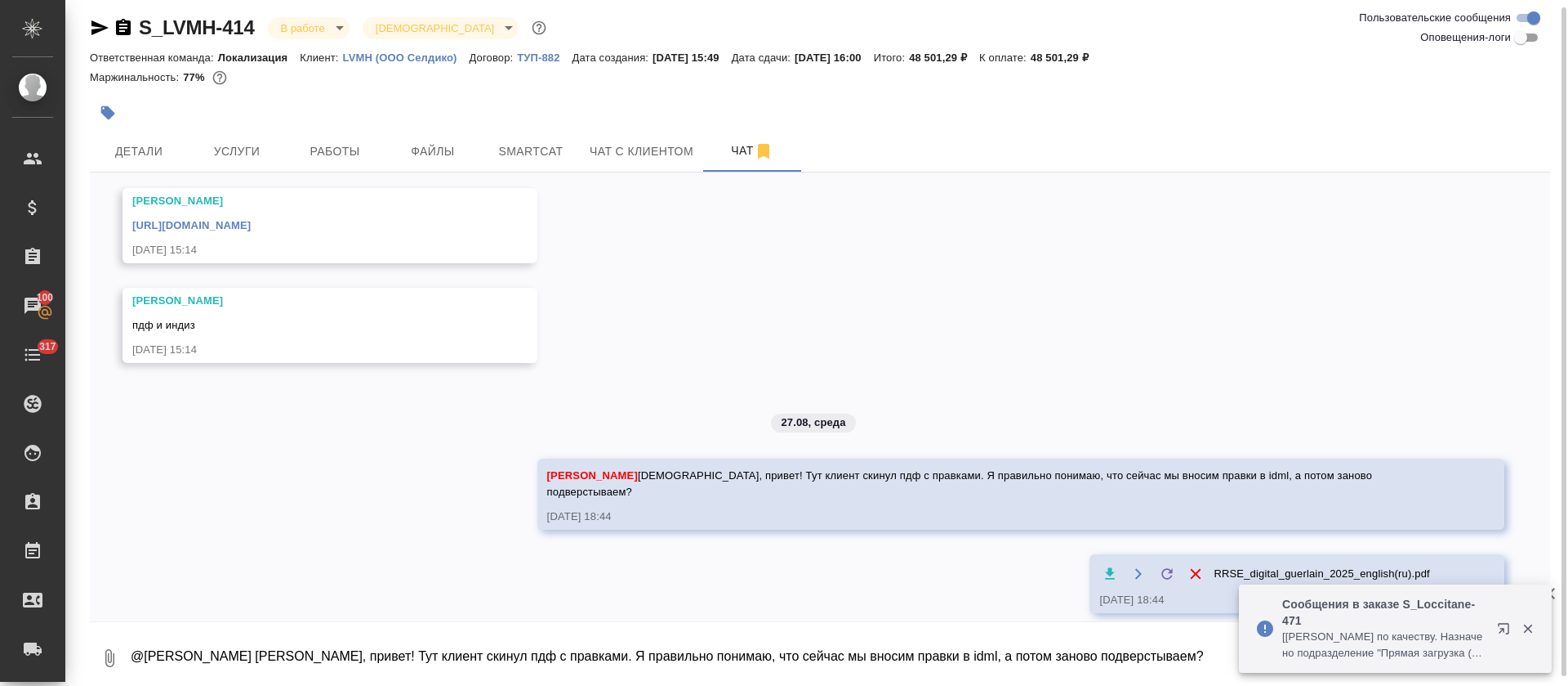
click at [84, 31] on div "S_LVMH-414 В работе inProgress Святая троица holyTrinity Ответственная команда:…" at bounding box center [819, 344] width 1478 height 703
click at [96, 31] on icon "button" at bounding box center [100, 28] width 17 height 14
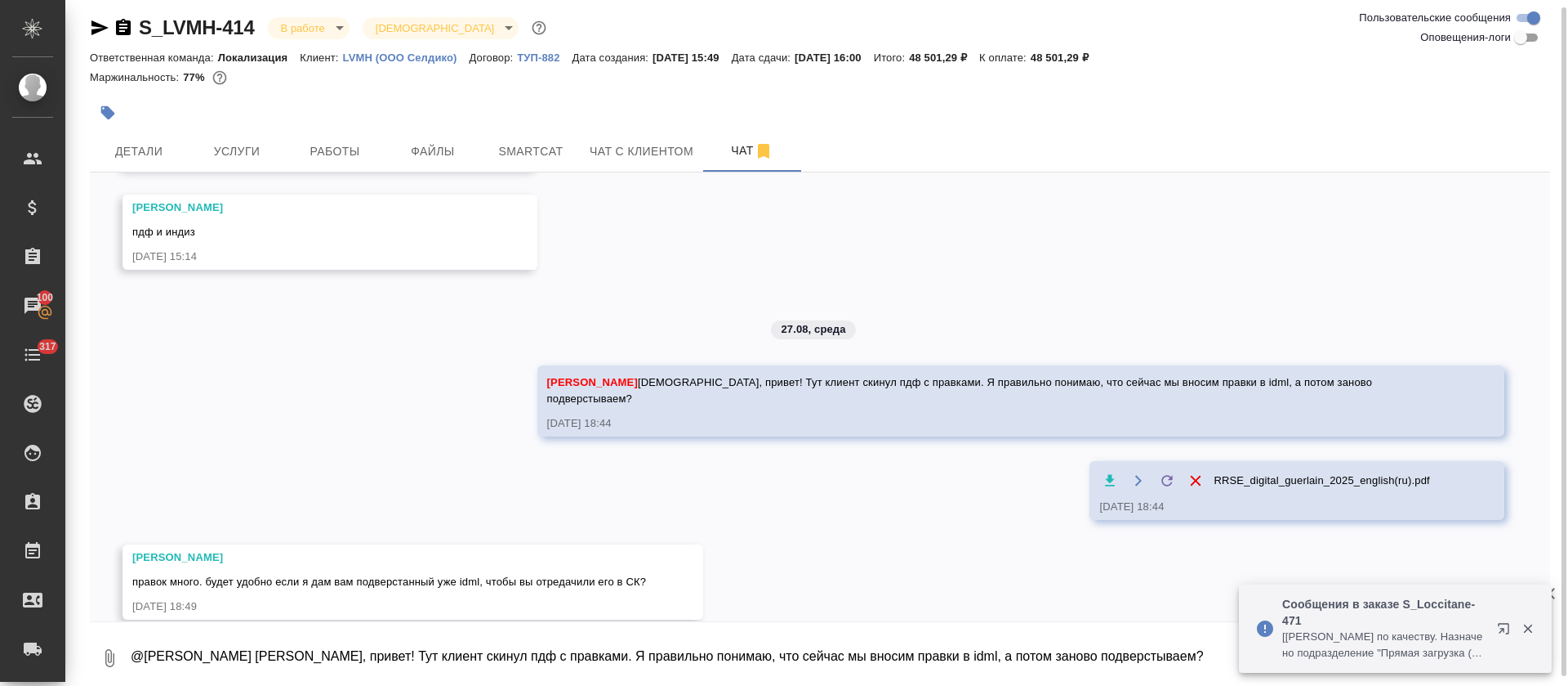
scroll to position [913, 0]
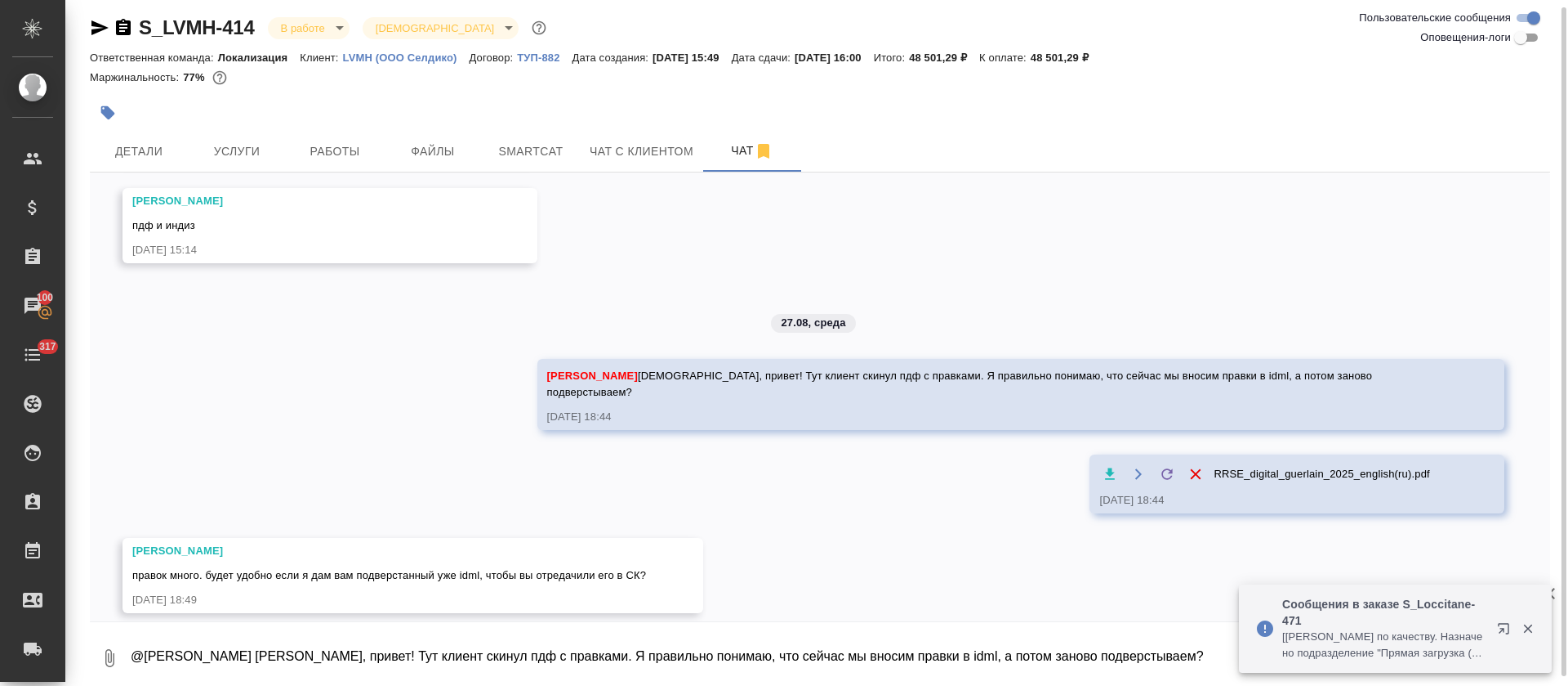
click at [279, 414] on div "13.08, среда Заборова Александра исходников в индизе нет? 13.08.25, 15:58 Забор…" at bounding box center [819, 396] width 1460 height 449
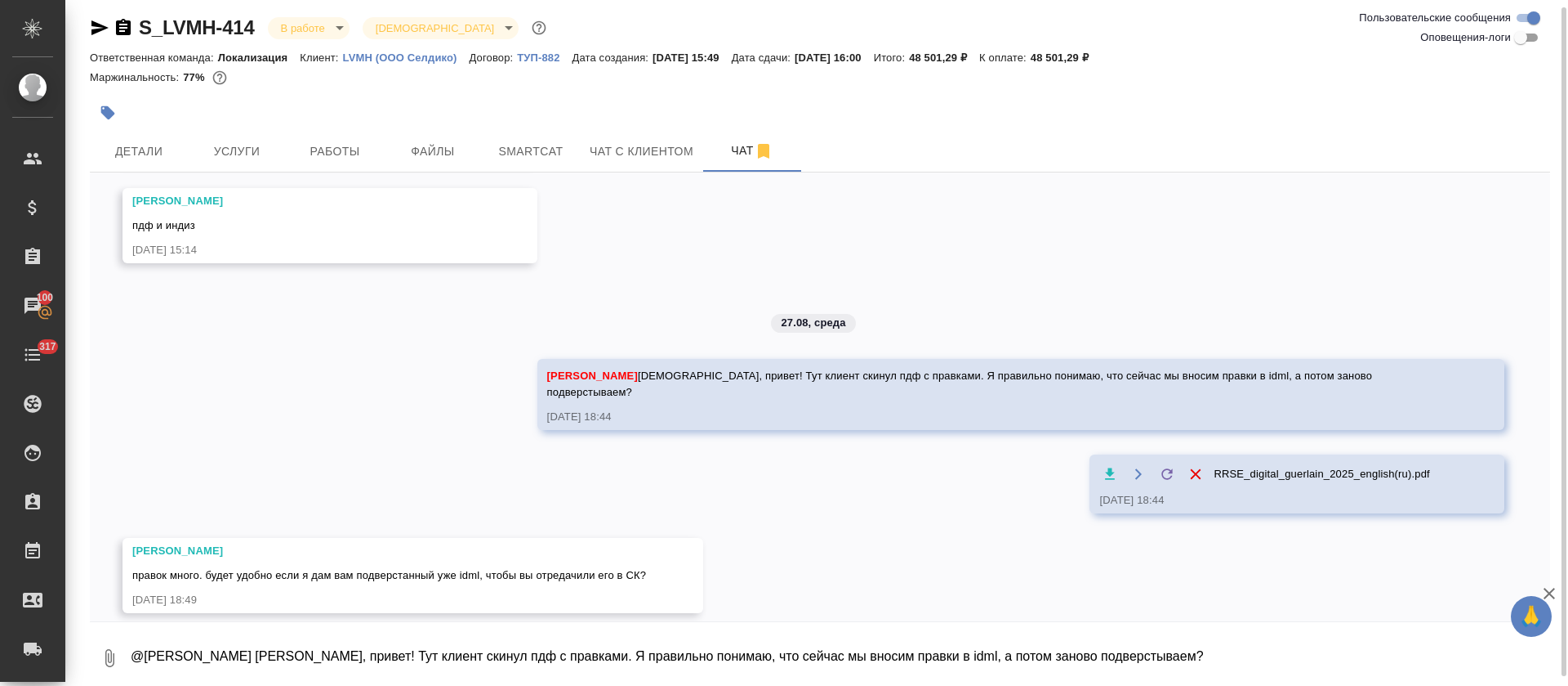
click at [470, 661] on textarea "@Заборова Александра Саша, привет! Тут клиент скинул пдф с правками. Я правильн…" at bounding box center [840, 658] width 1422 height 56
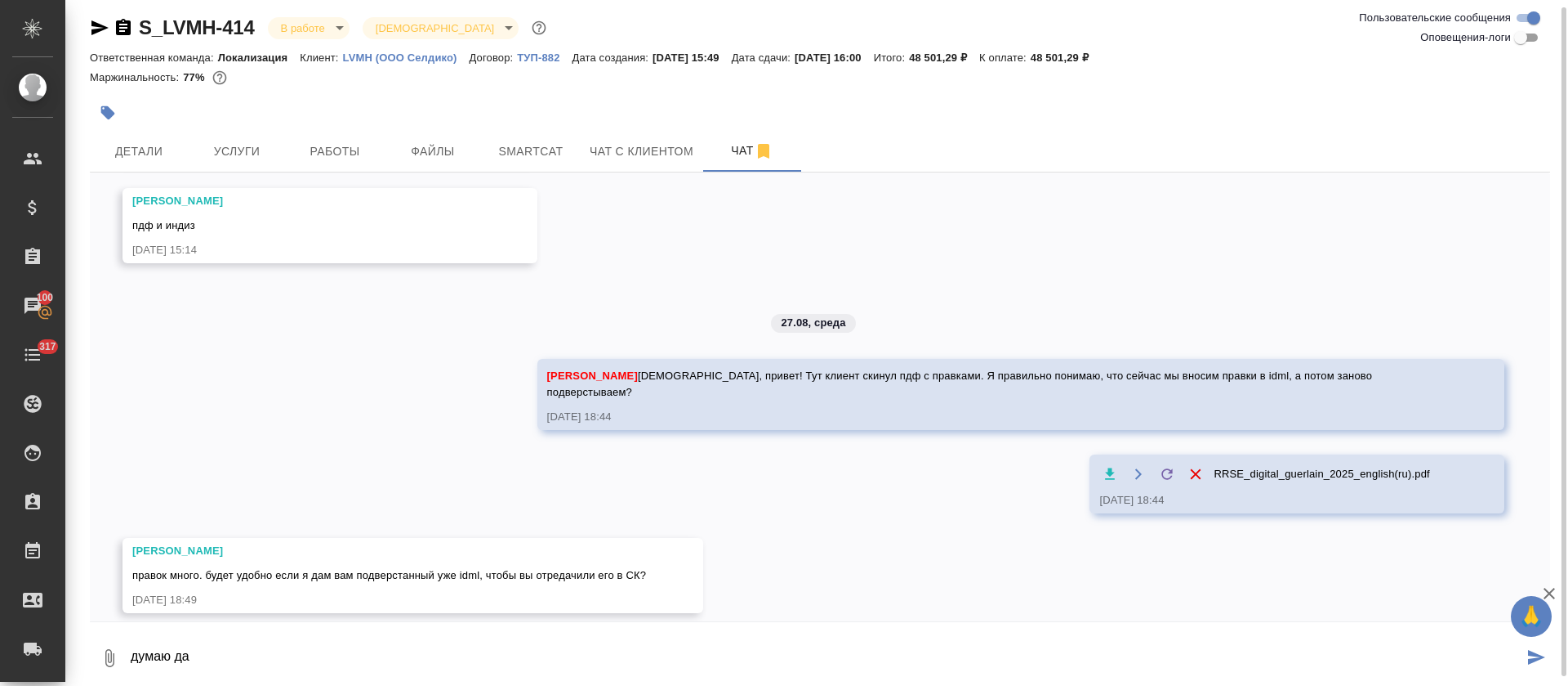
type textarea "думаю да"
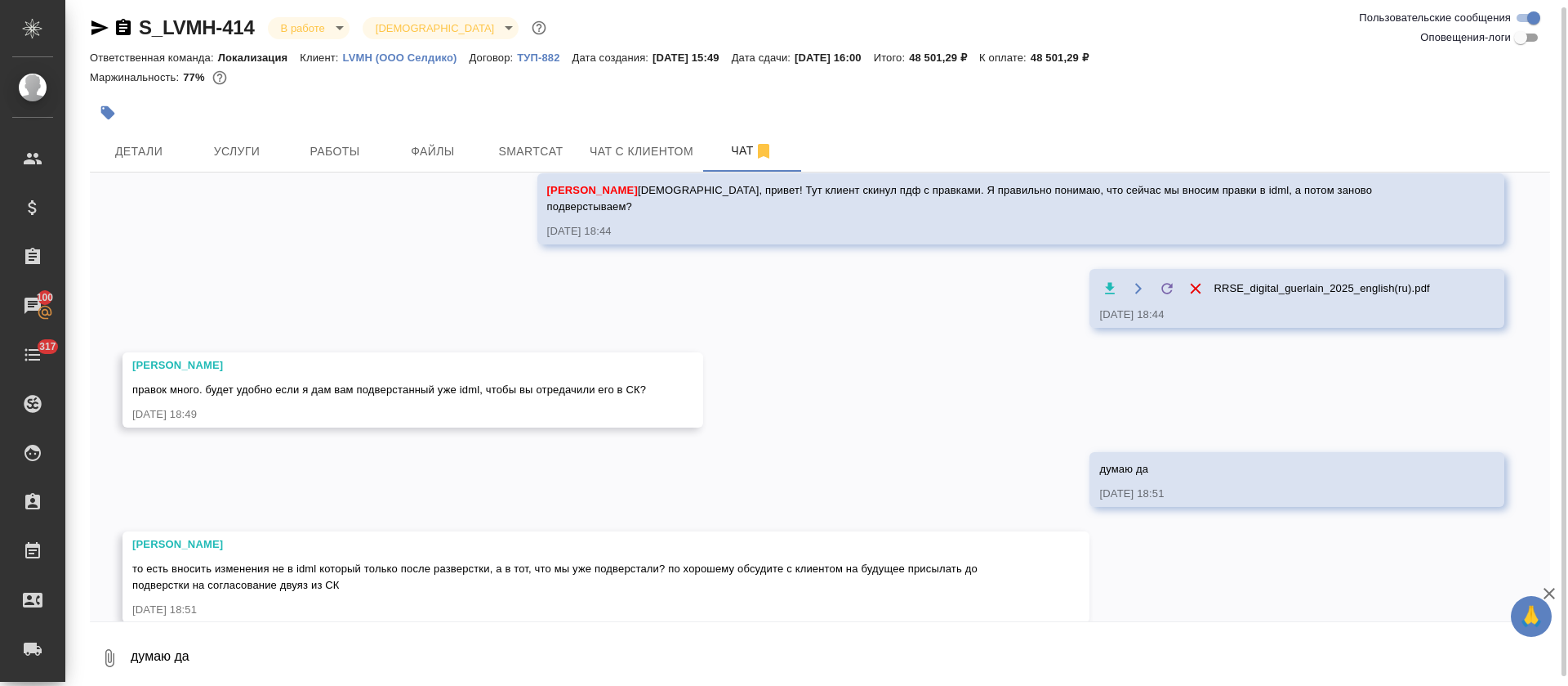
scroll to position [1109, 0]
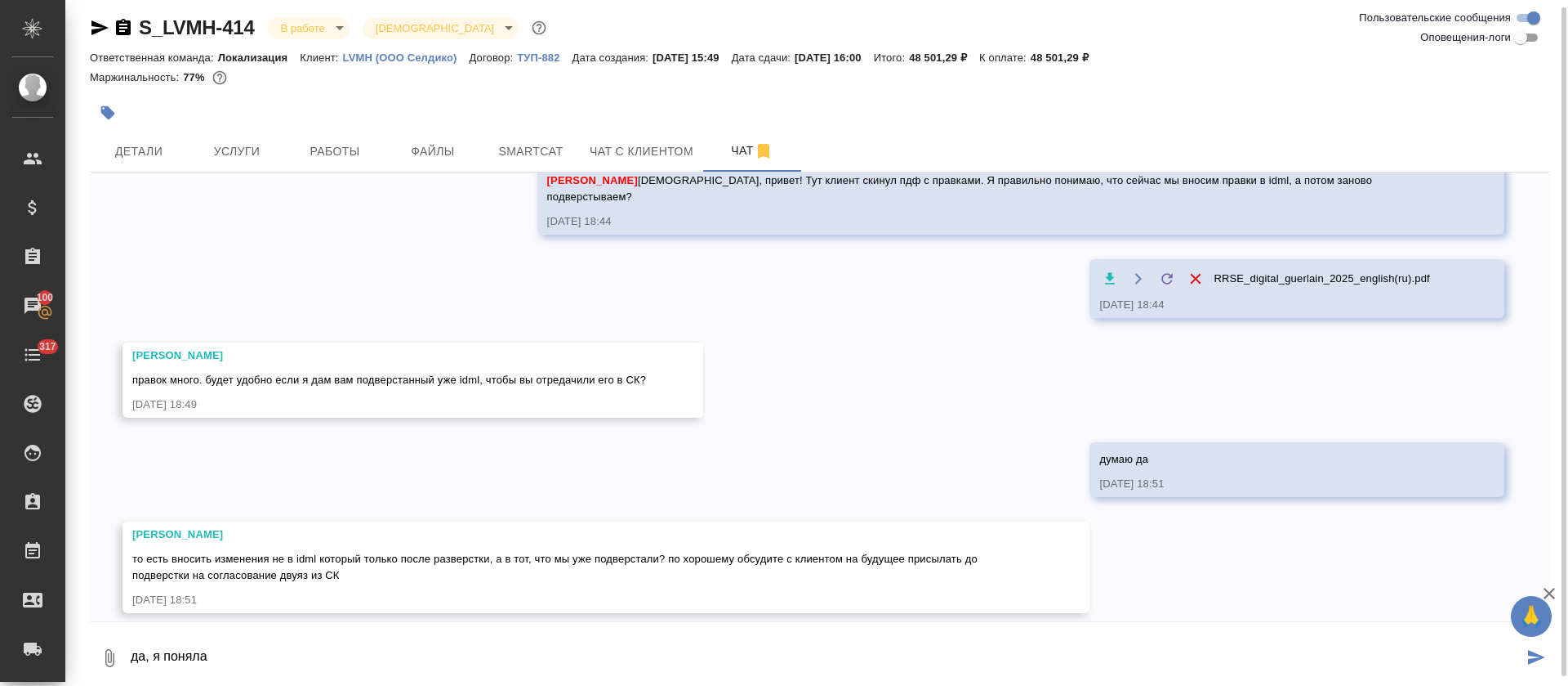
type textarea "да, я поняла"
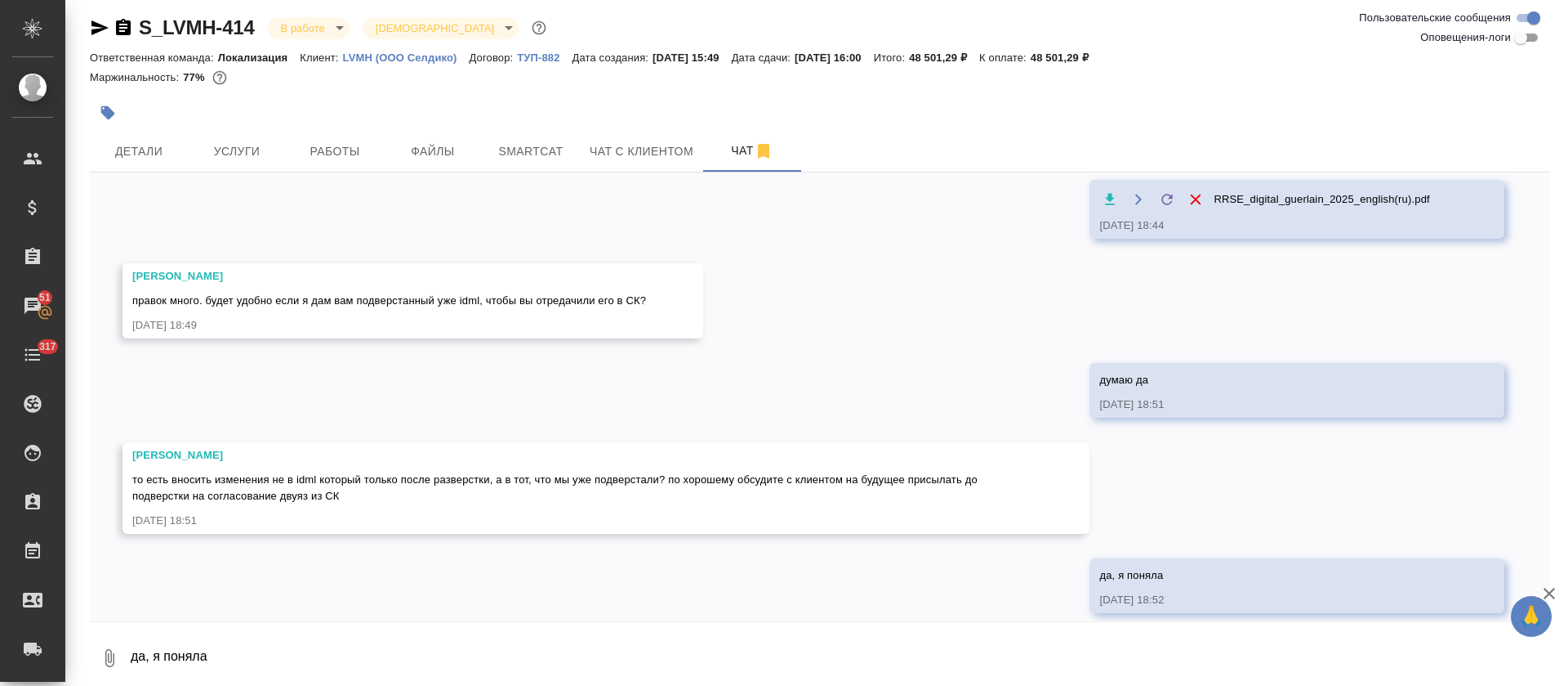
scroll to position [1287, 0]
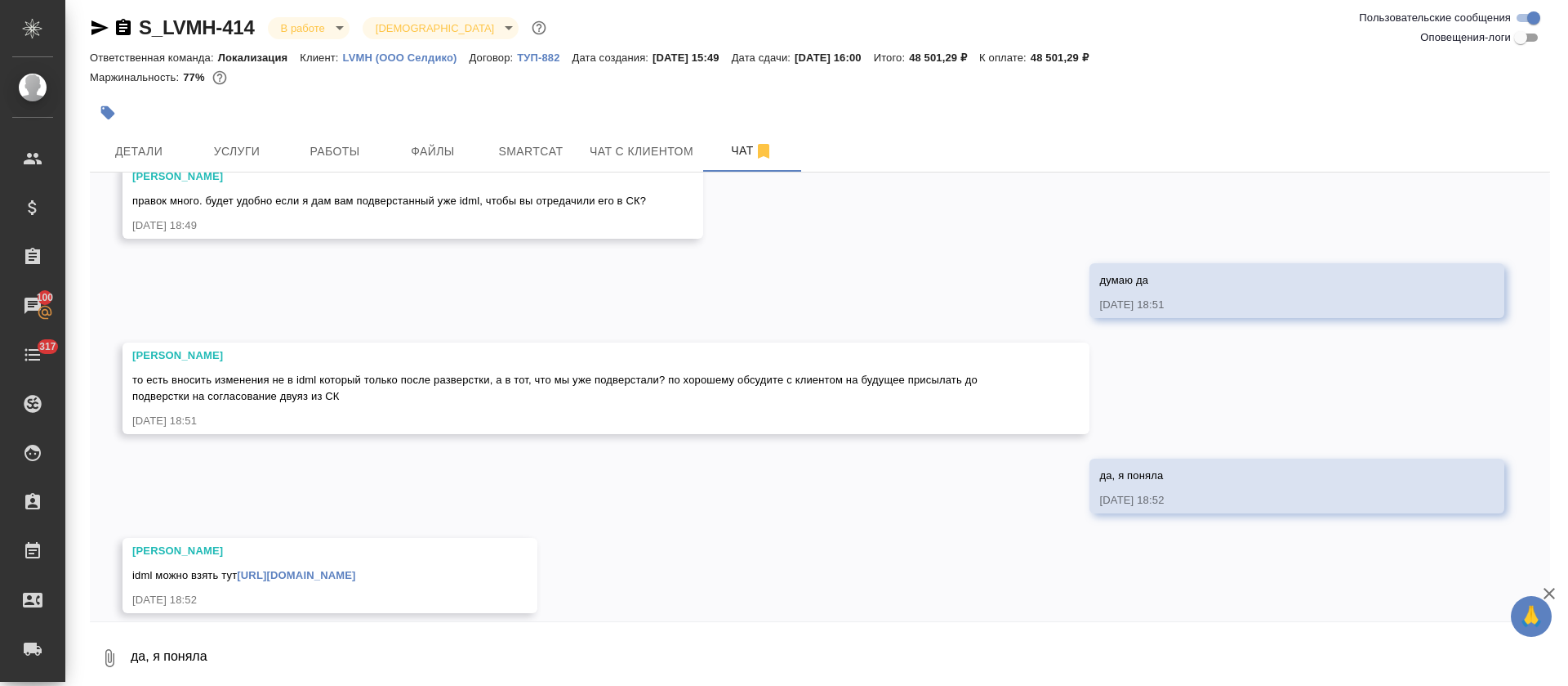
click at [337, 569] on link "https://drive.awatera.com/s/w29SSroNAxtBaNm" at bounding box center [297, 575] width 119 height 13
click at [499, 151] on span "Smartcat" at bounding box center [530, 151] width 78 height 21
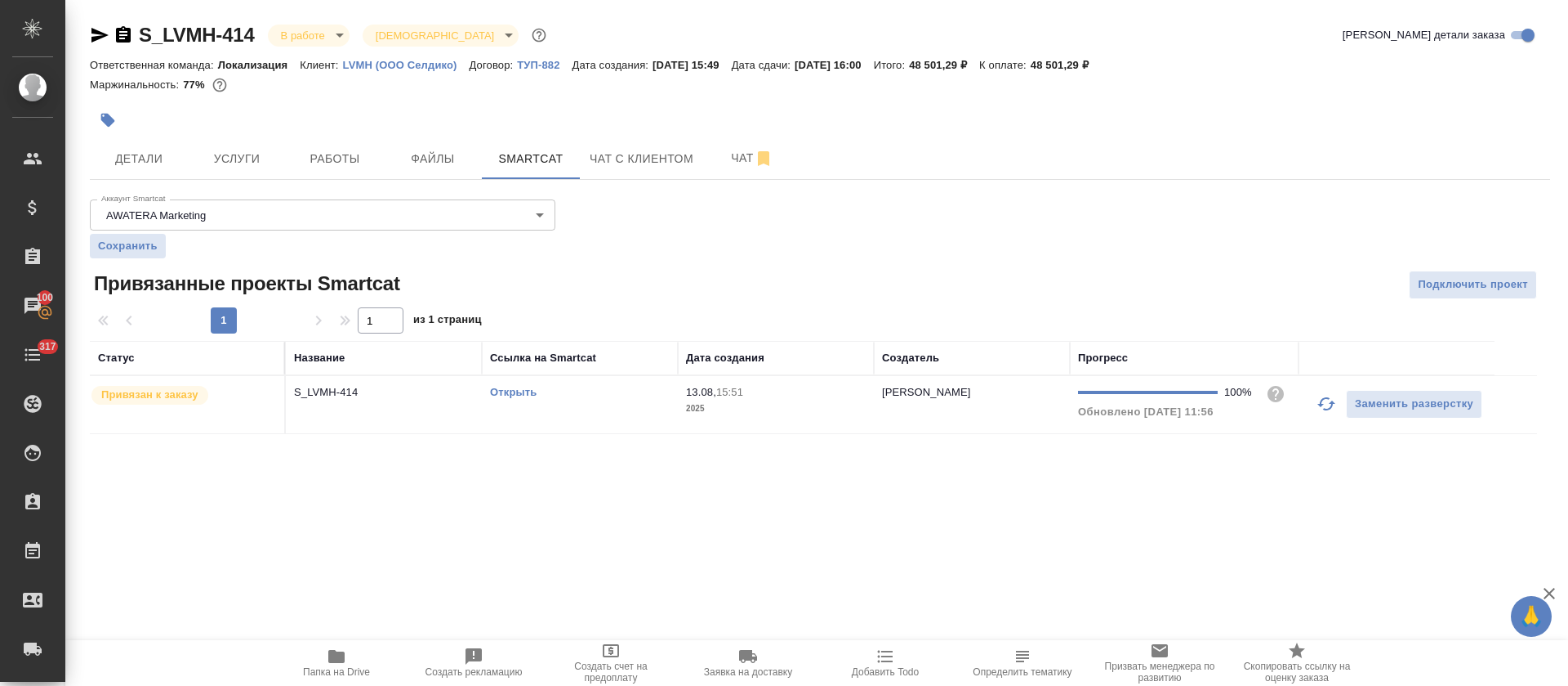
click at [516, 395] on link "Открыть" at bounding box center [513, 392] width 47 height 13
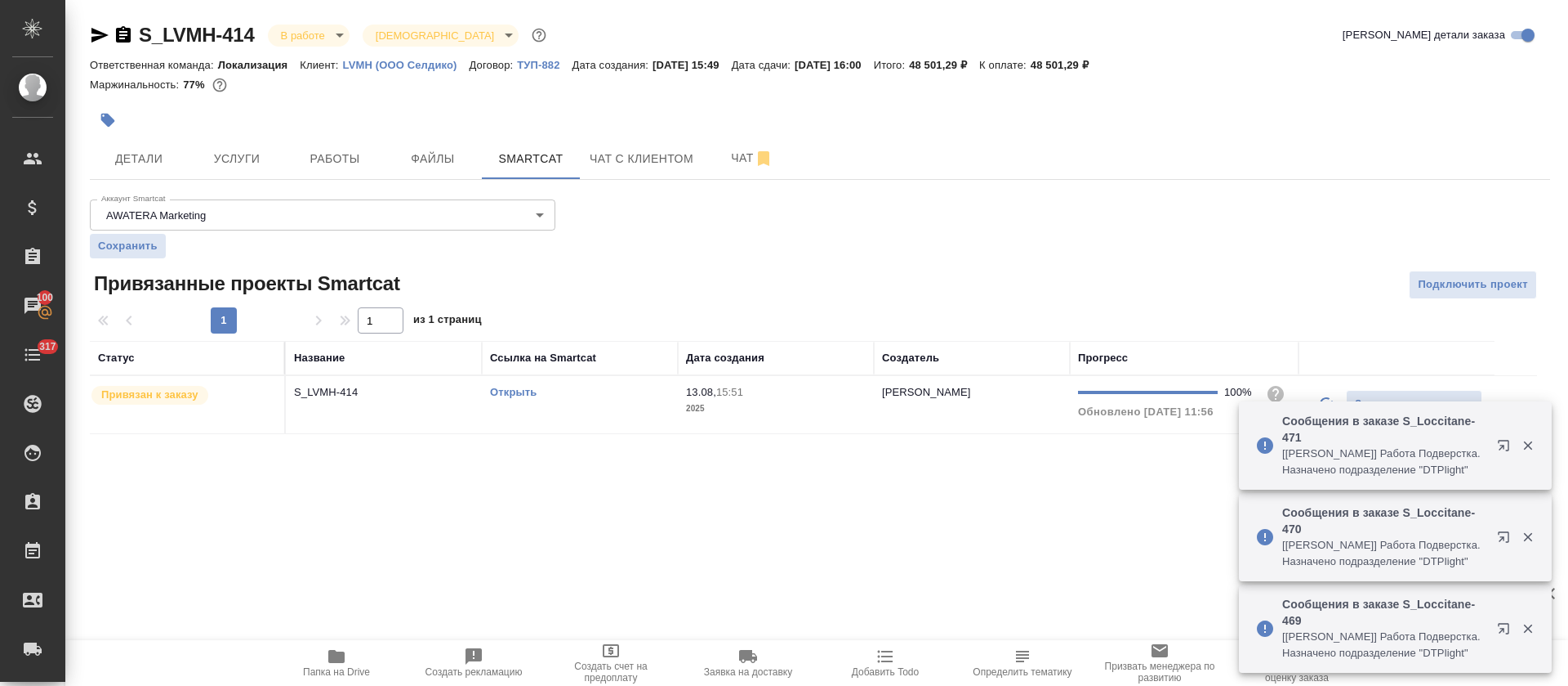
click at [332, 653] on icon "button" at bounding box center [336, 656] width 16 height 13
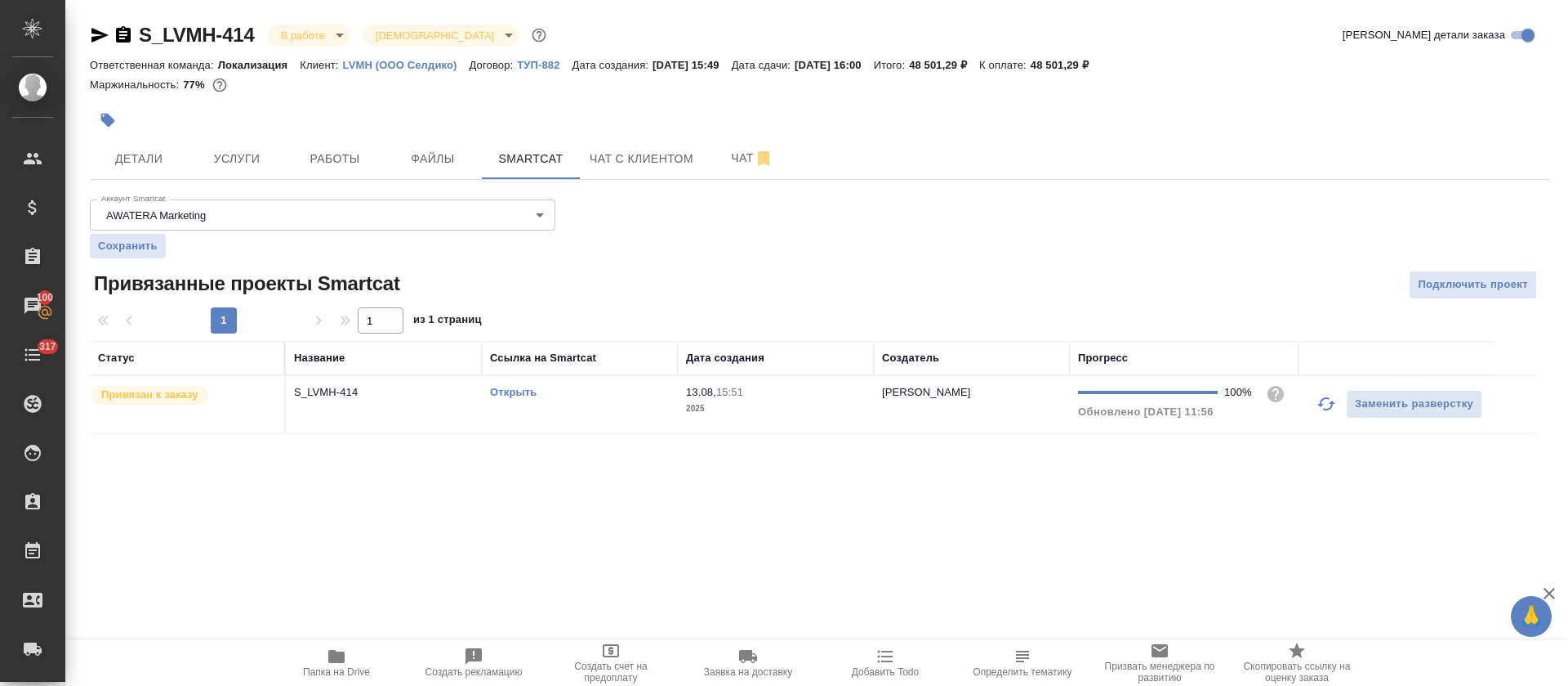
click at [521, 391] on link "Открыть" at bounding box center [513, 392] width 47 height 13
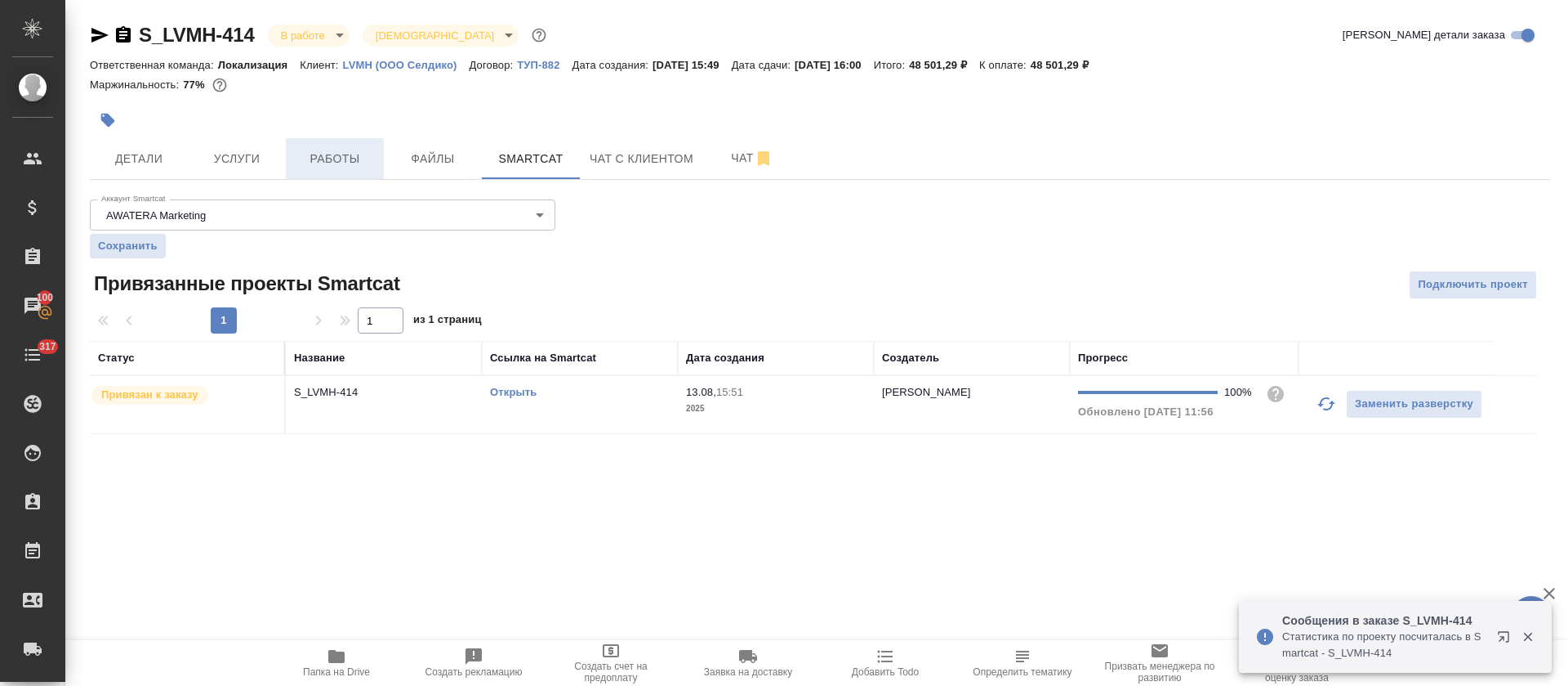
click at [325, 153] on span "Работы" at bounding box center [334, 158] width 78 height 21
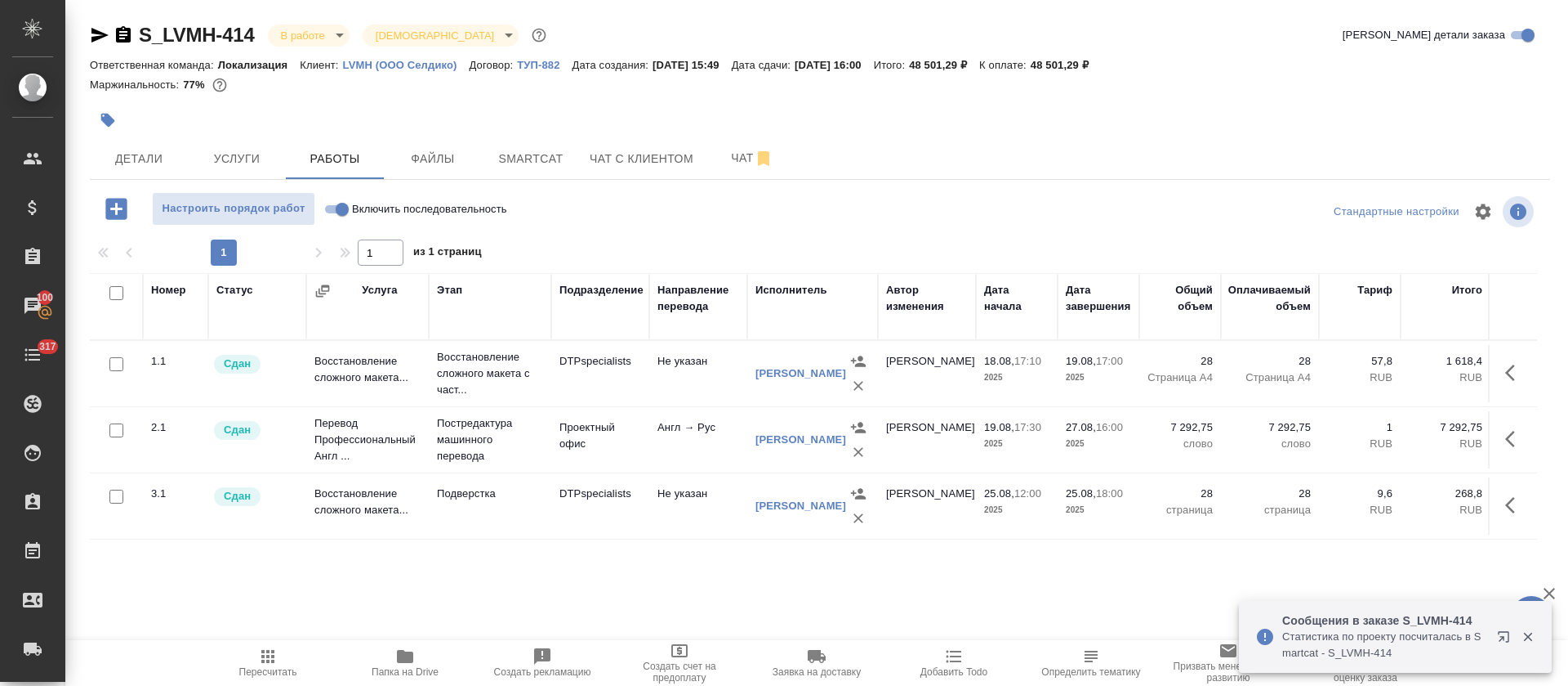
click at [336, 214] on input "Включить последовательность" at bounding box center [341, 209] width 58 height 20
checkbox input "true"
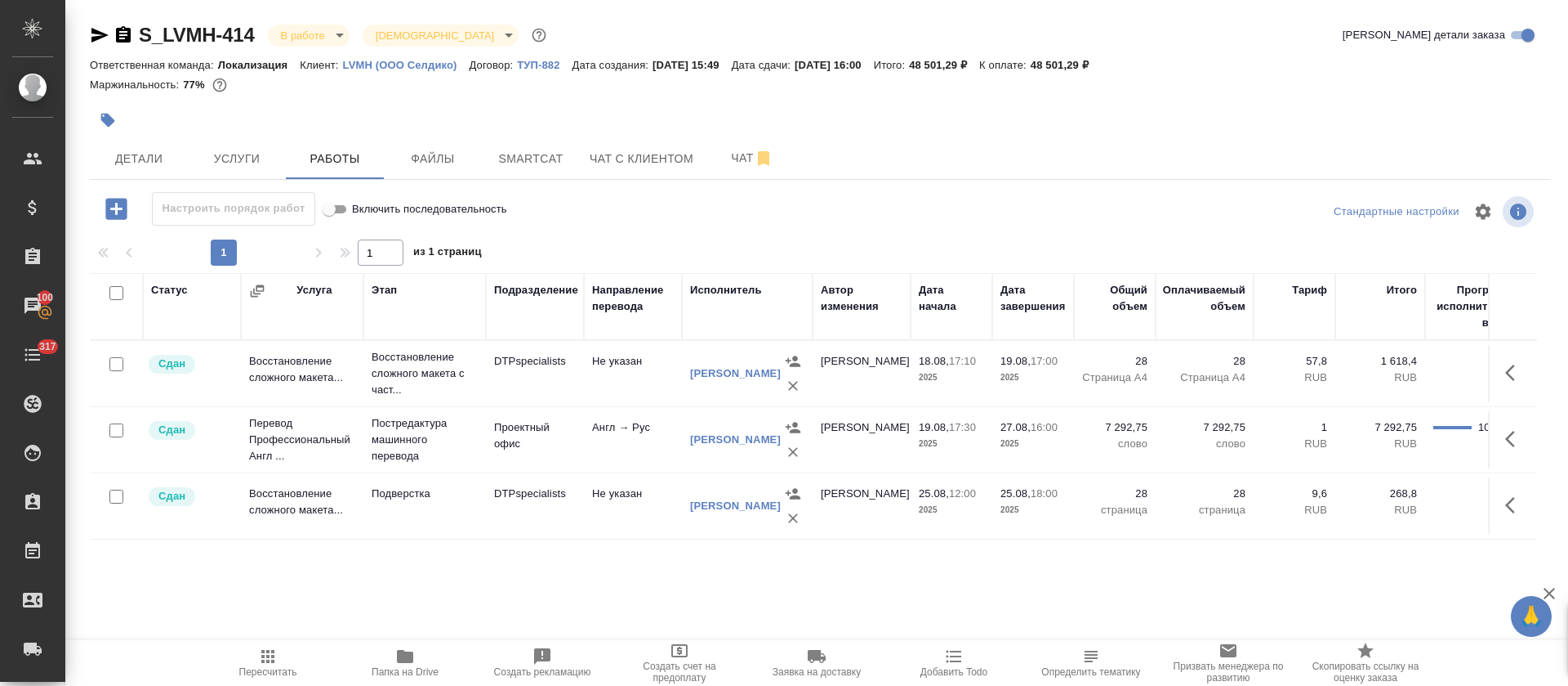
click at [118, 218] on icon "button" at bounding box center [116, 209] width 22 height 22
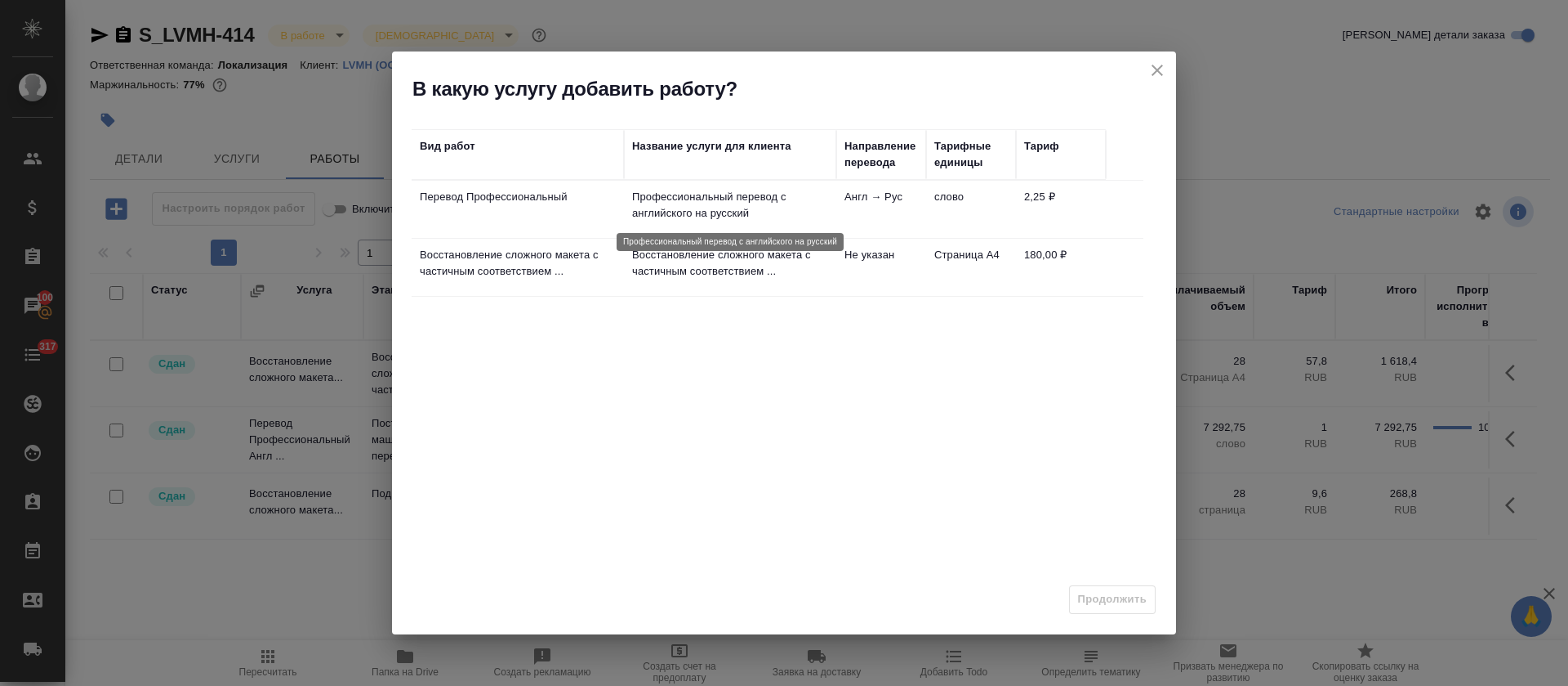
click at [682, 211] on p "Профессиональный перевод с английского на русский" at bounding box center [731, 205] width 196 height 32
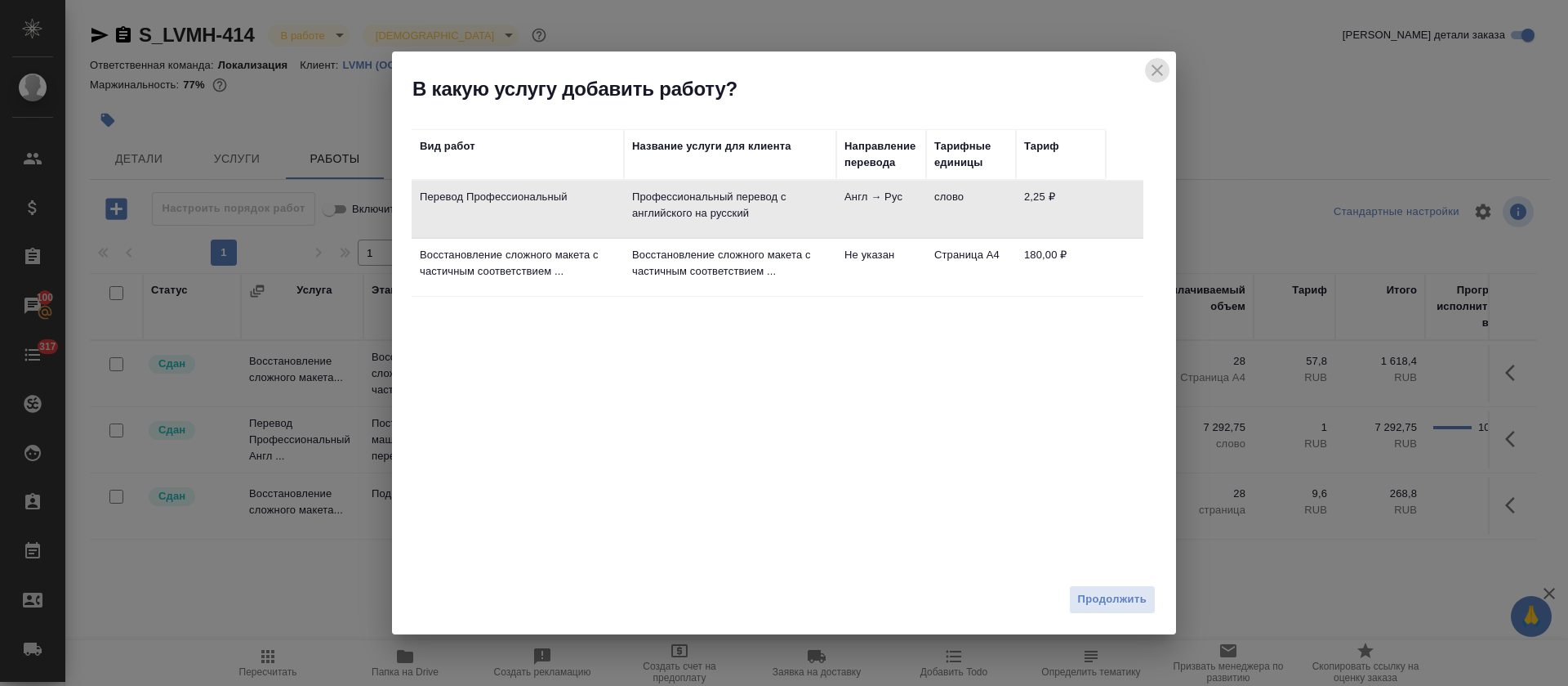
click at [1157, 72] on icon "close" at bounding box center [1157, 70] width 20 height 20
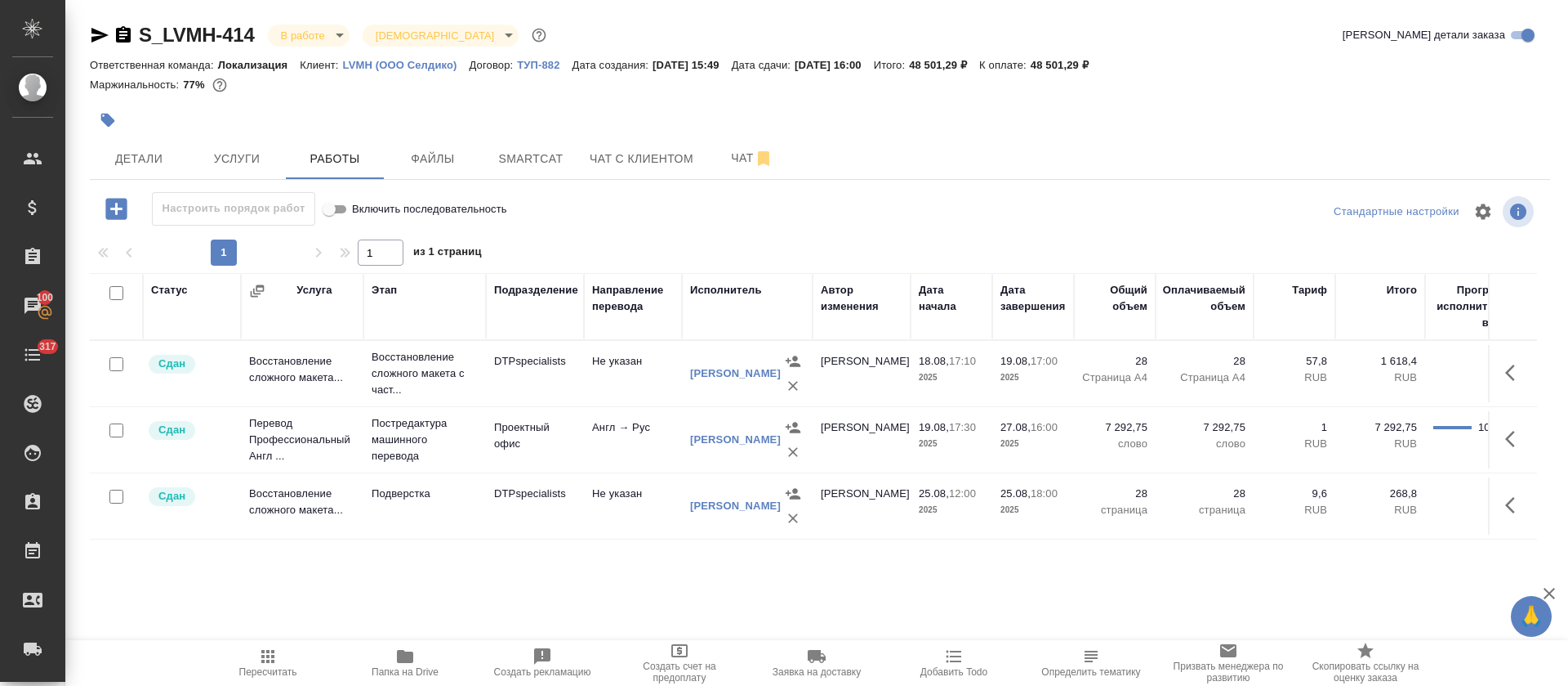
click at [121, 205] on icon "button" at bounding box center [116, 209] width 22 height 22
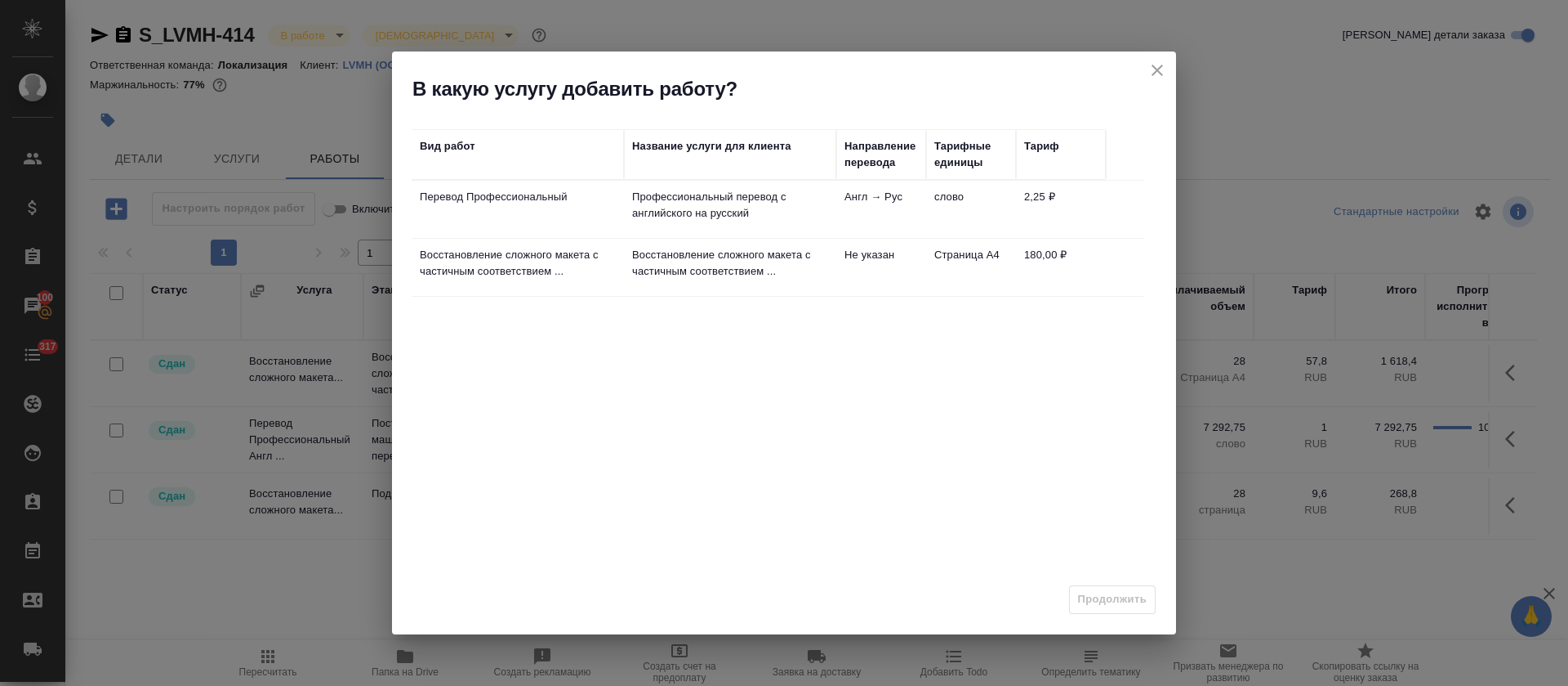
click at [777, 226] on td "Профессиональный перевод с английского на русский" at bounding box center [730, 209] width 212 height 58
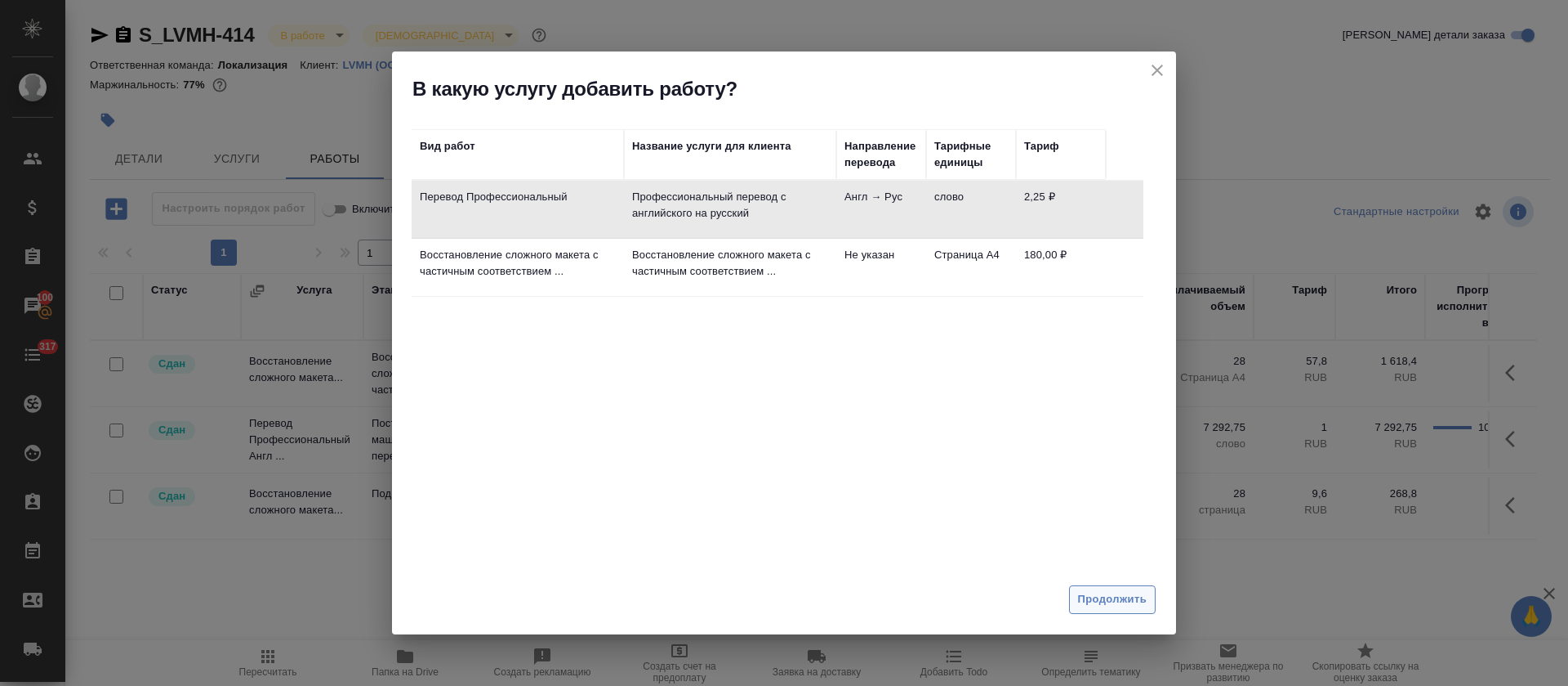
click at [1096, 606] on span "Продолжить" at bounding box center [1112, 599] width 68 height 19
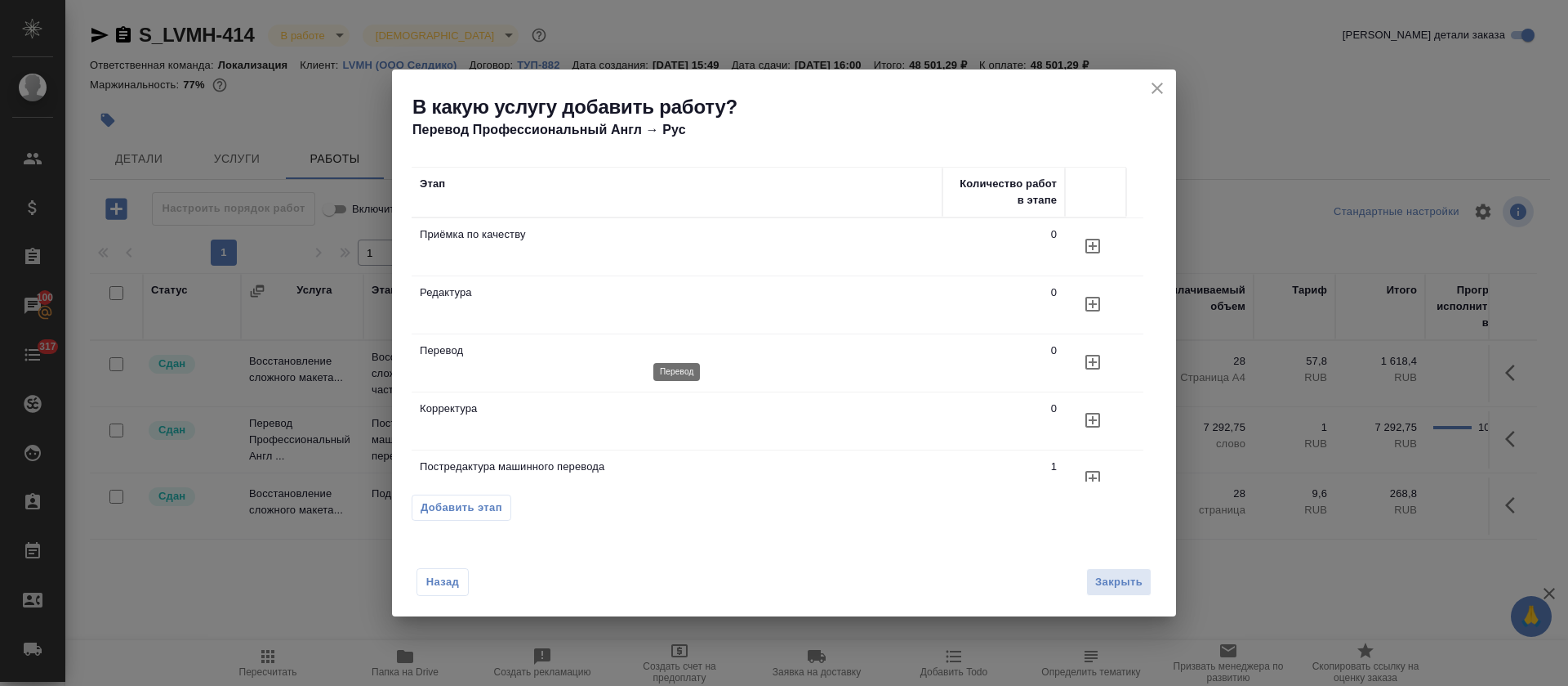
scroll to position [46, 0]
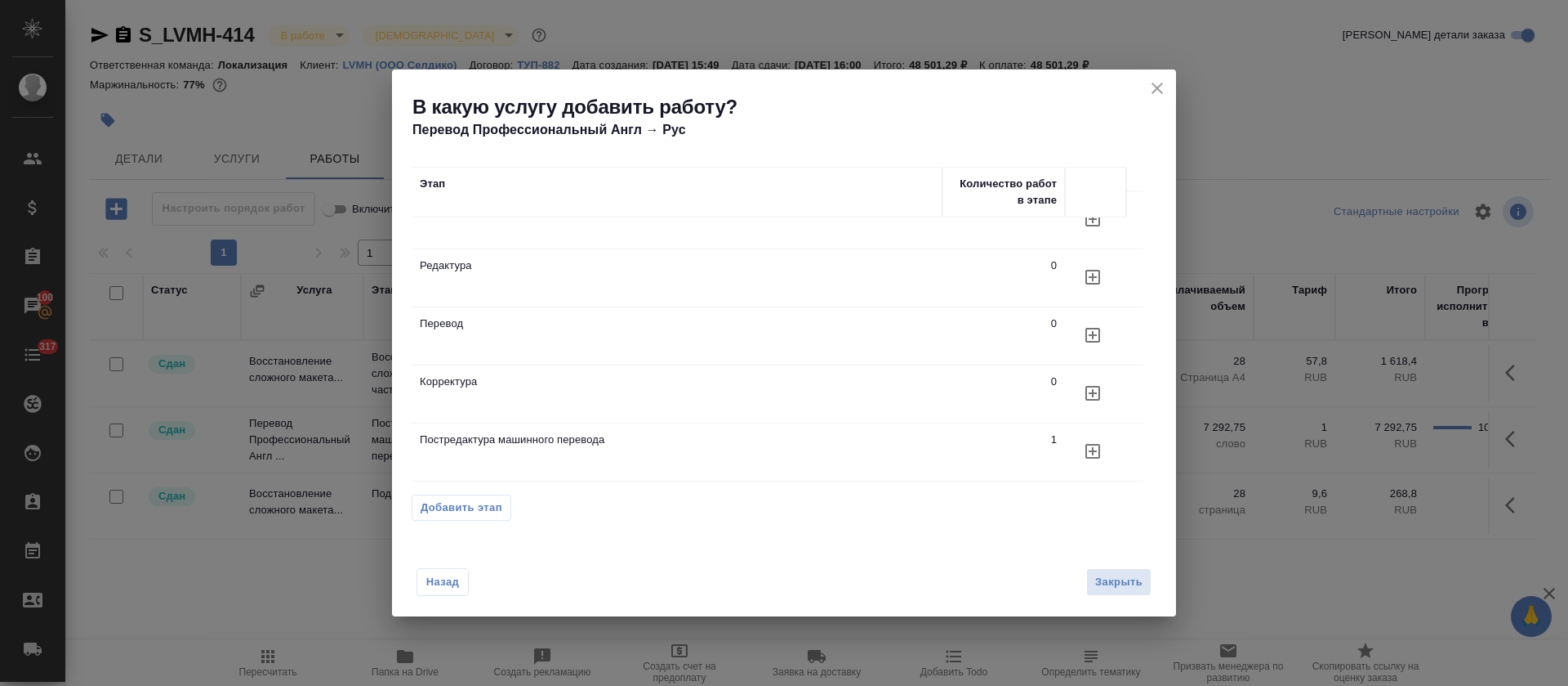
click at [1087, 386] on icon "button" at bounding box center [1093, 393] width 14 height 14
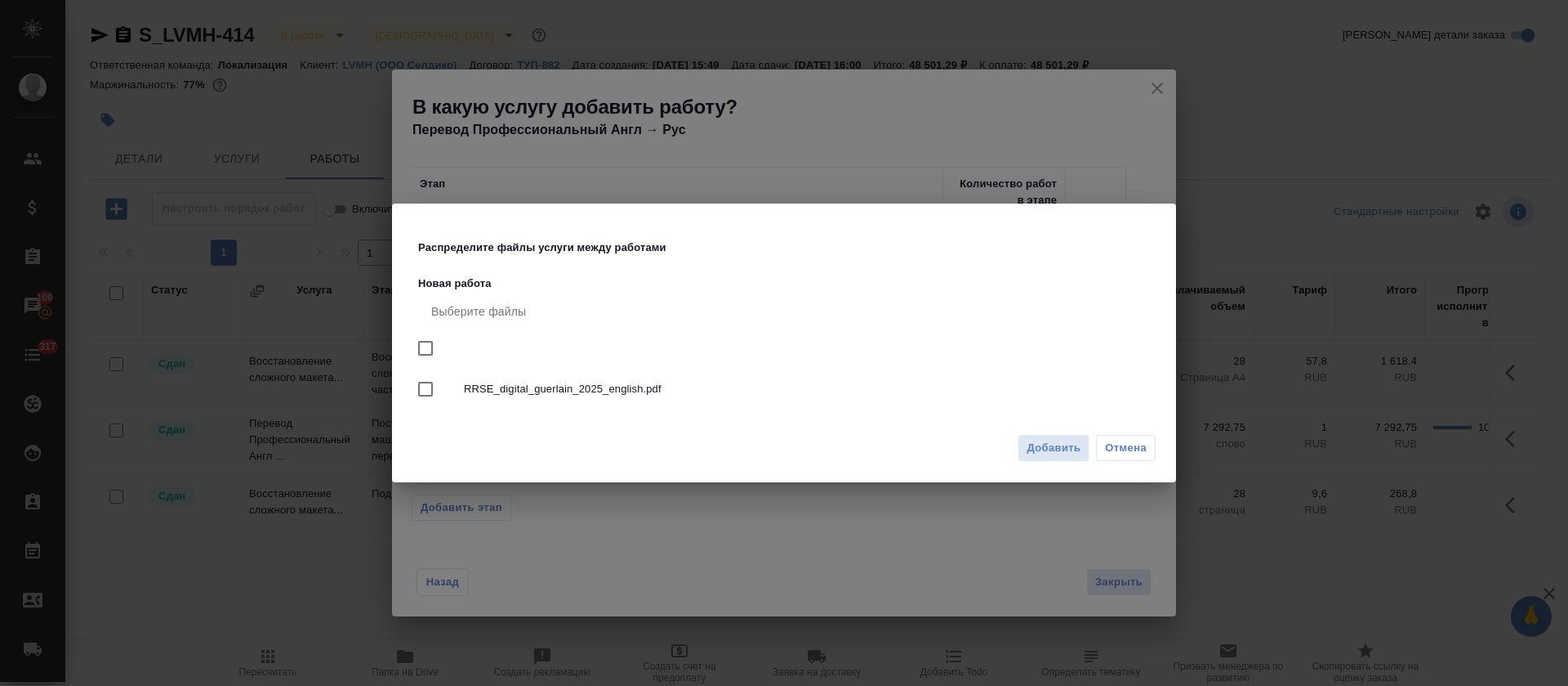
click at [635, 394] on span "RRSE_digital_guerlain_2025_english.pdf" at bounding box center [803, 389] width 679 height 16
checkbox input "true"
click at [662, 397] on div "RRSE_digital_guerlain_2025_english.pdf" at bounding box center [787, 388] width 739 height 48
checkbox input "false"
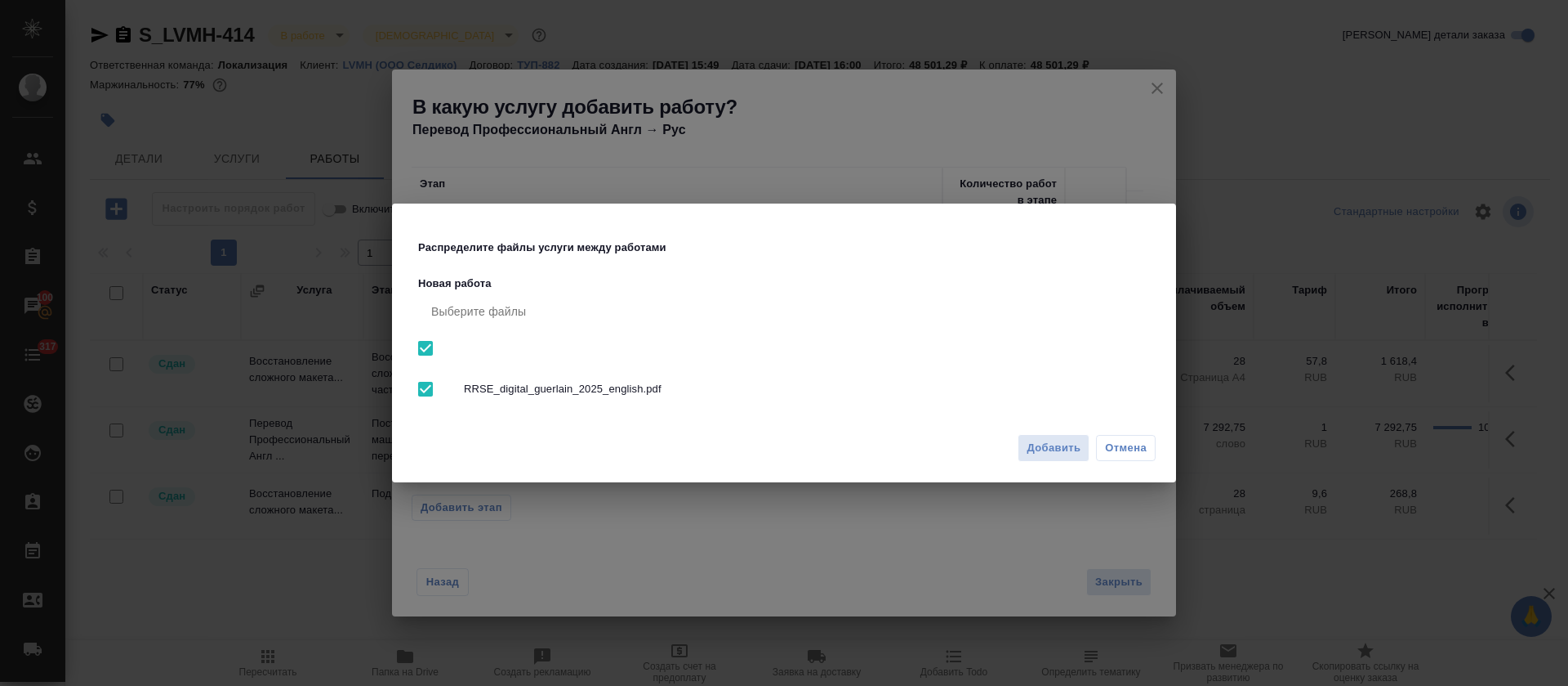
checkbox input "false"
click at [1066, 444] on span "Добавить" at bounding box center [1054, 448] width 54 height 19
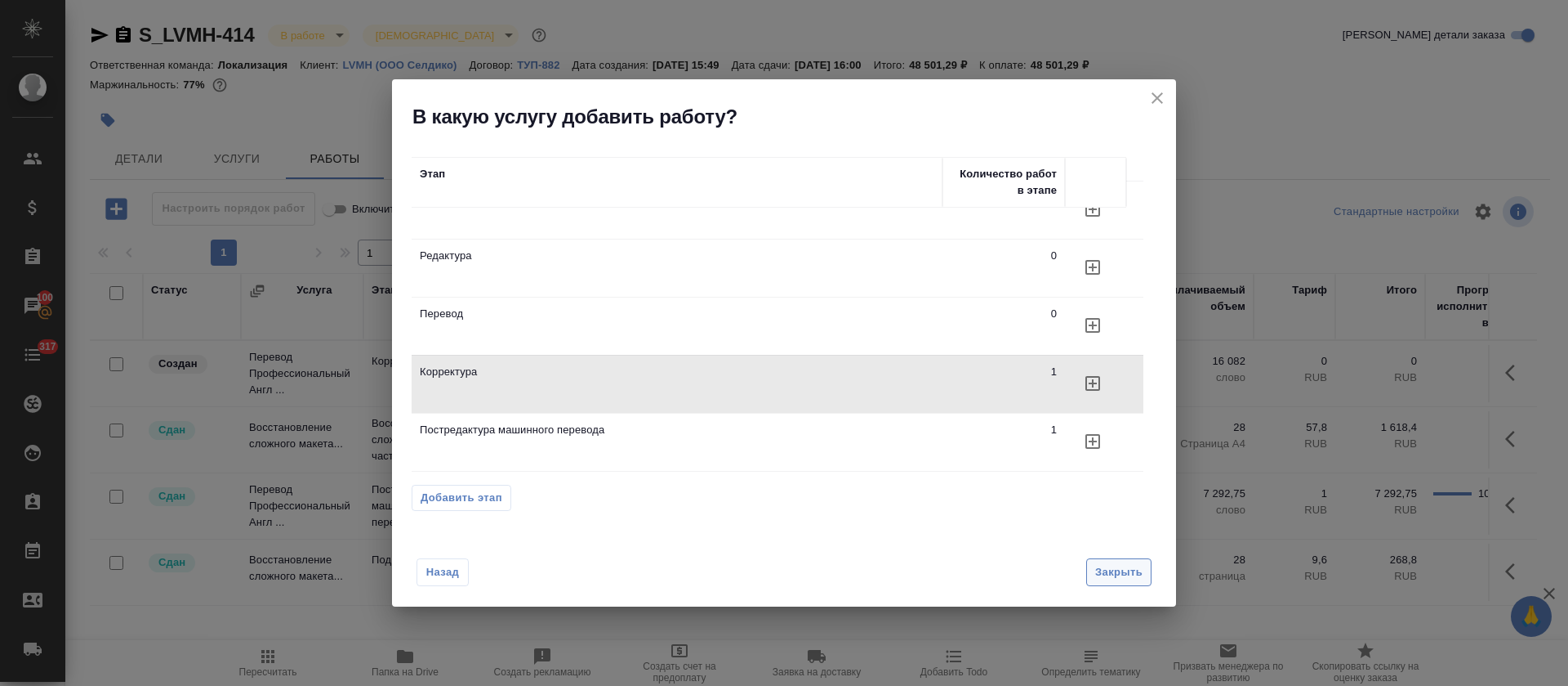
click at [1112, 570] on span "Закрыть" at bounding box center [1119, 572] width 48 height 19
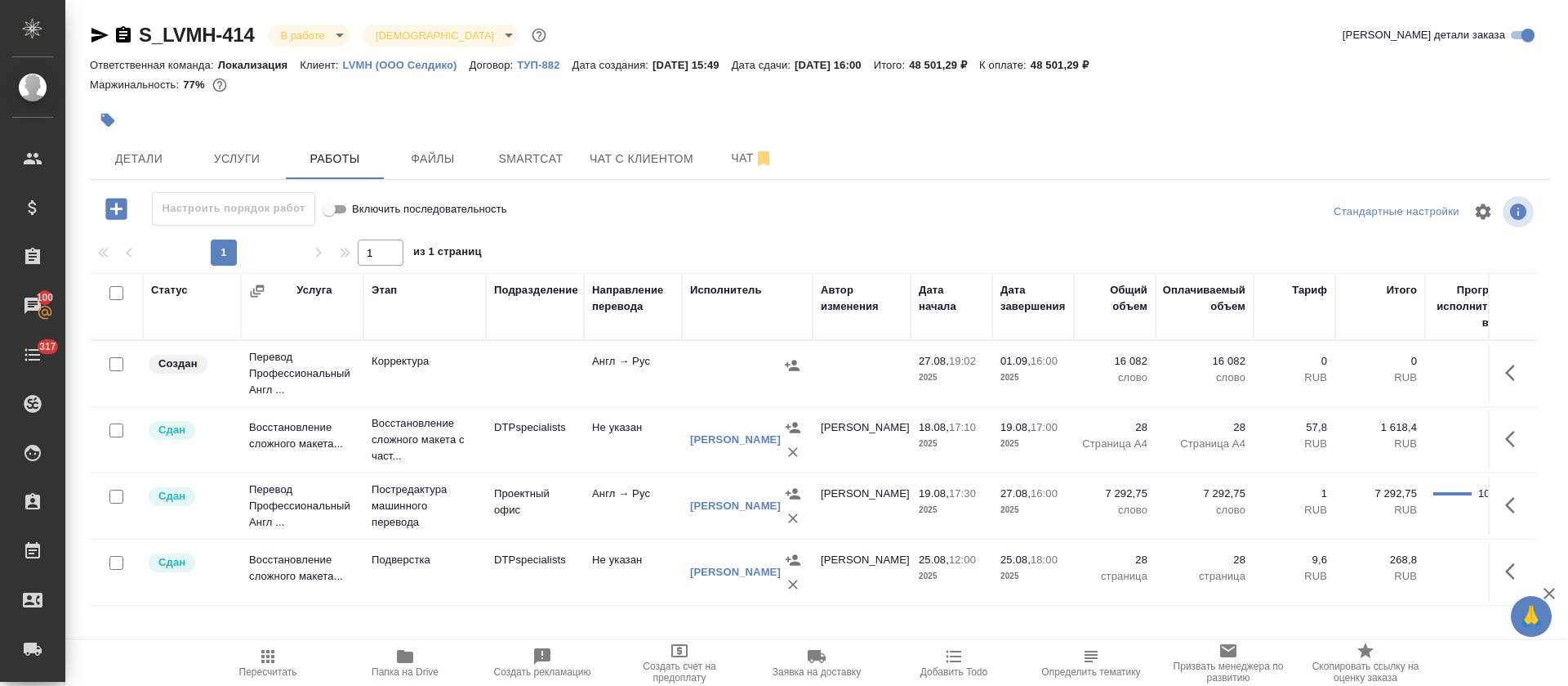
click at [1513, 373] on icon "button" at bounding box center [1515, 373] width 20 height 20
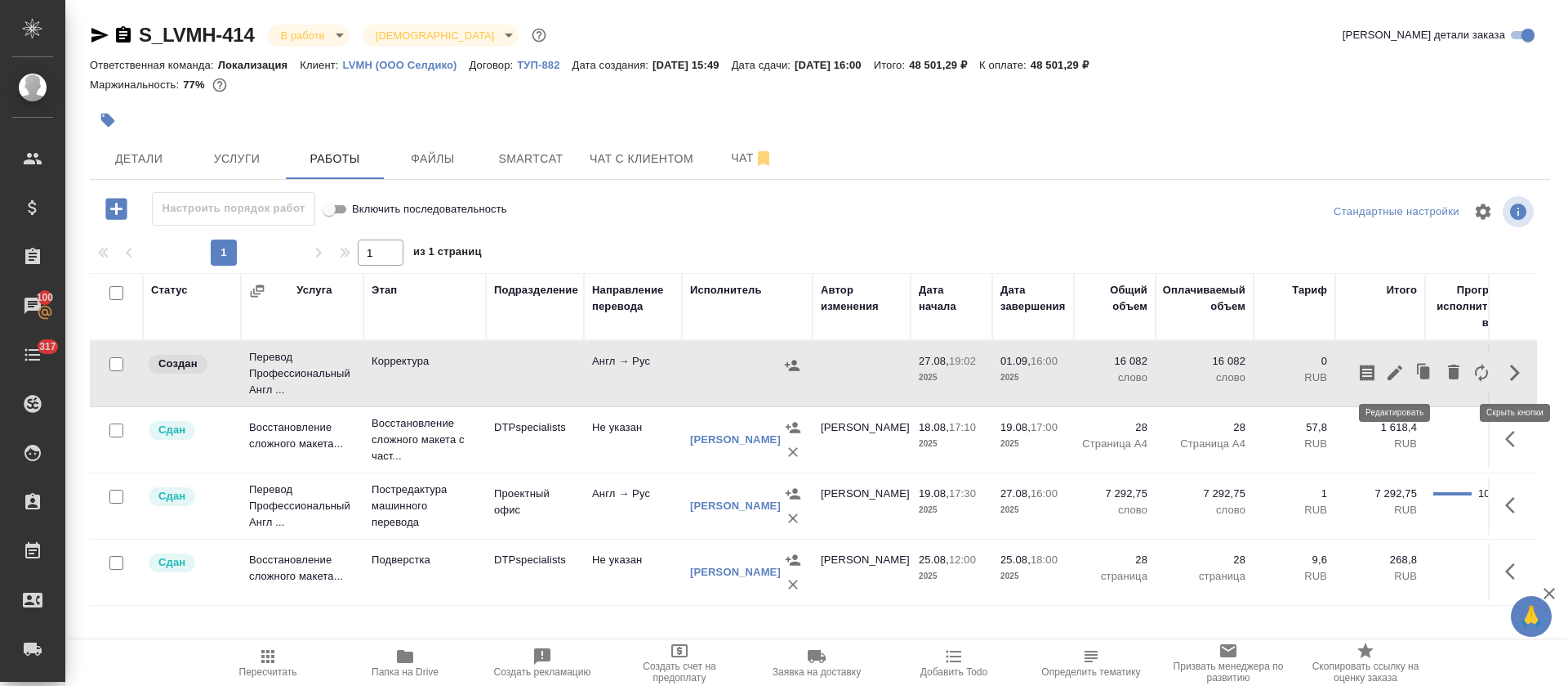
click at [1398, 379] on icon "button" at bounding box center [1395, 373] width 20 height 20
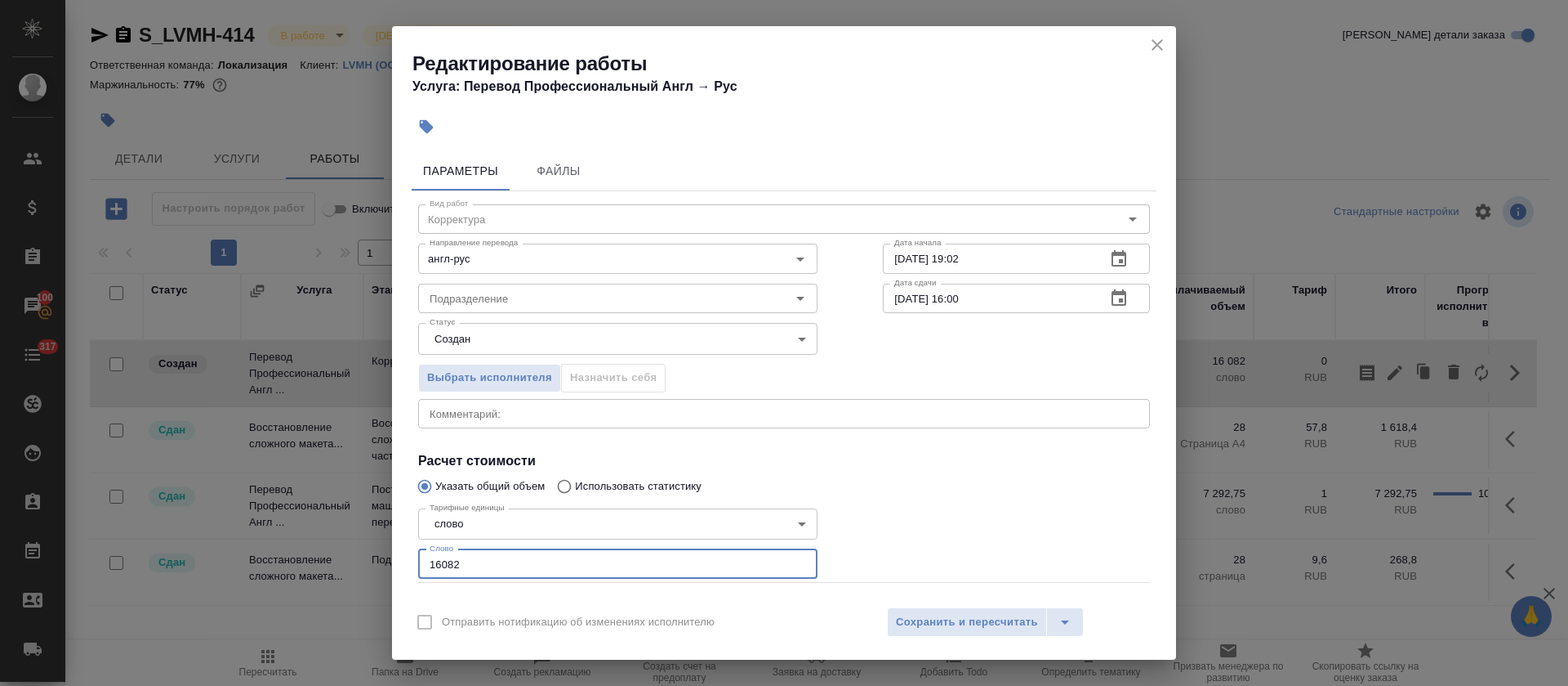
drag, startPoint x: 426, startPoint y: 562, endPoint x: 521, endPoint y: 562, distance: 95.0
click at [521, 562] on input "16082" at bounding box center [617, 564] width 400 height 30
type input "12000"
click at [1109, 303] on icon "button" at bounding box center [1119, 298] width 20 height 20
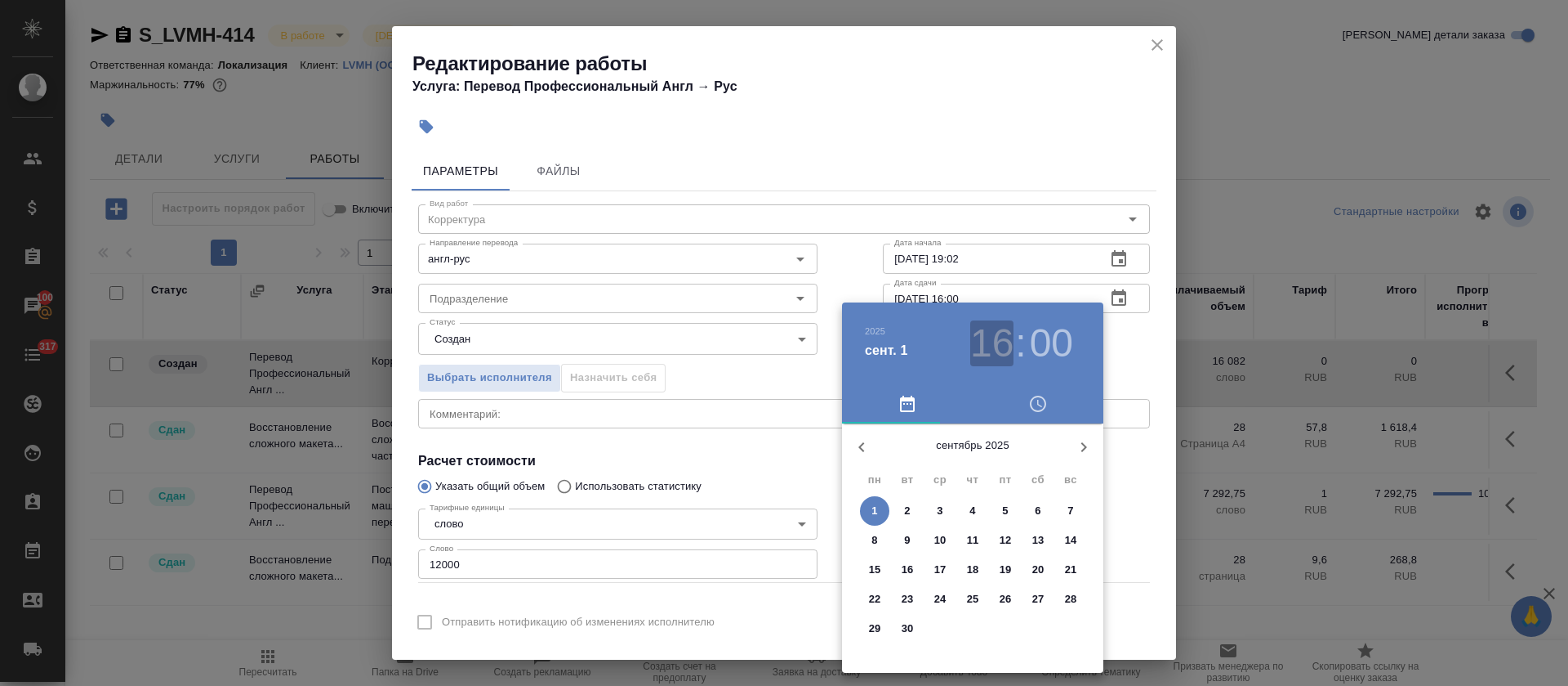
click at [981, 341] on h3 "16" at bounding box center [992, 343] width 43 height 46
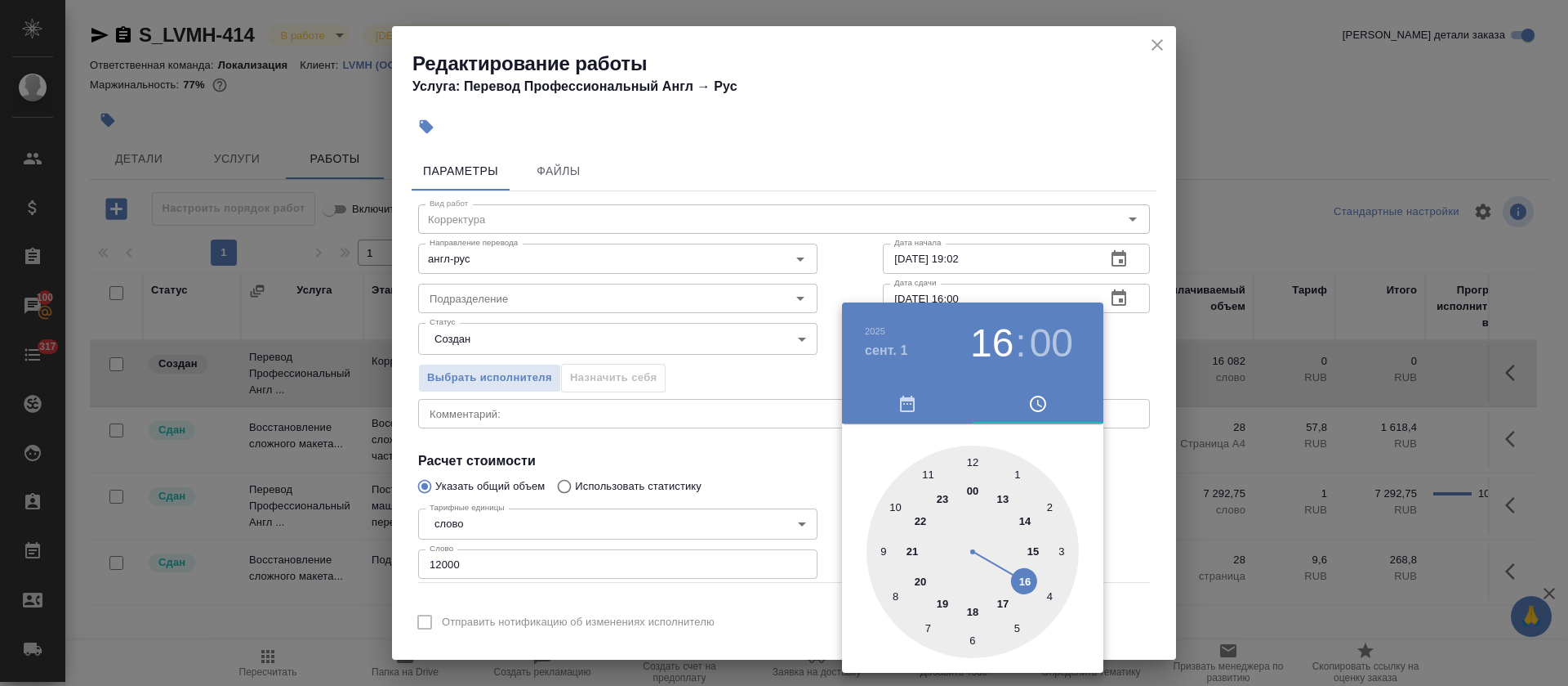
click at [928, 469] on div at bounding box center [972, 551] width 212 height 212
type input "01.09.2025 11:00"
click at [703, 355] on div at bounding box center [784, 343] width 1568 height 686
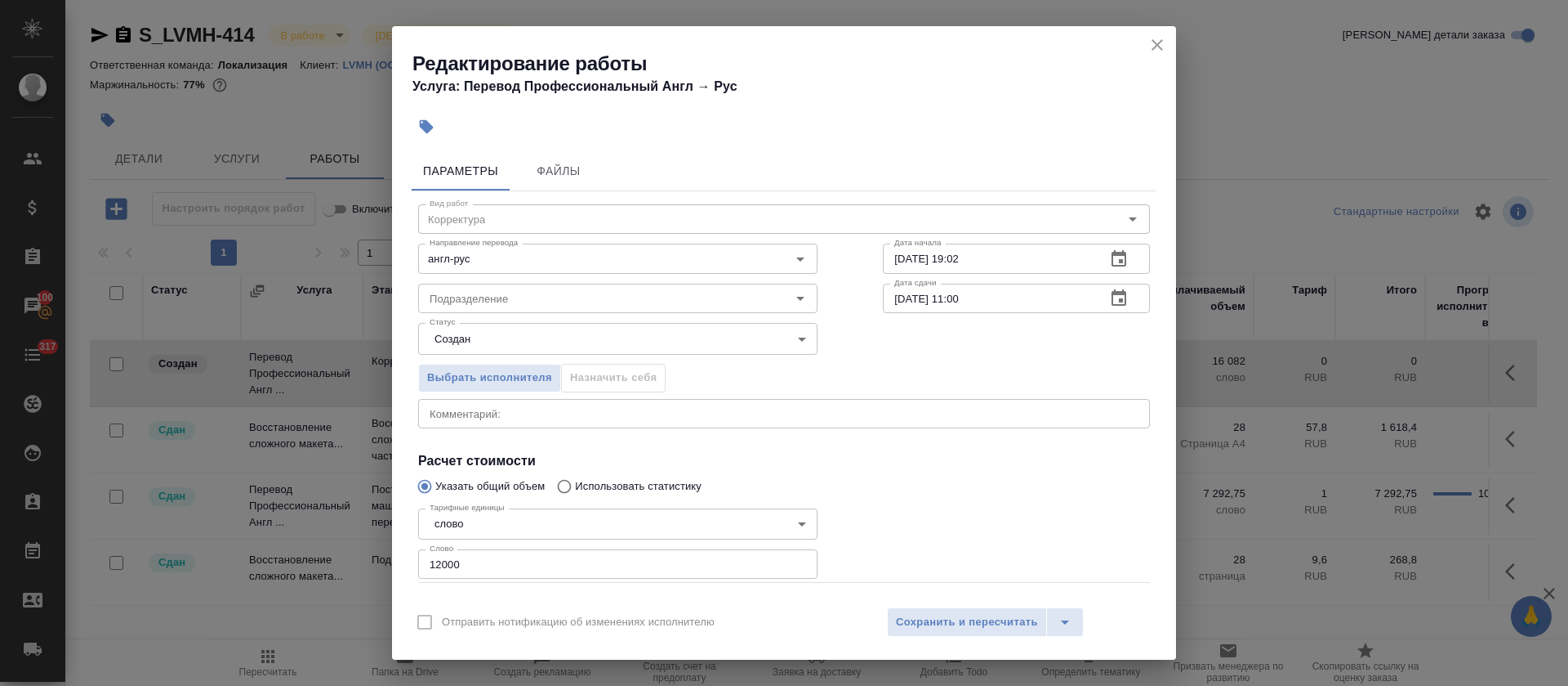
click at [616, 345] on body "🙏 .cls-1 fill:#fff; AWATERA Tretyakova Olga Клиенты Спецификации Заказы 100 Чат…" at bounding box center [784, 343] width 1568 height 686
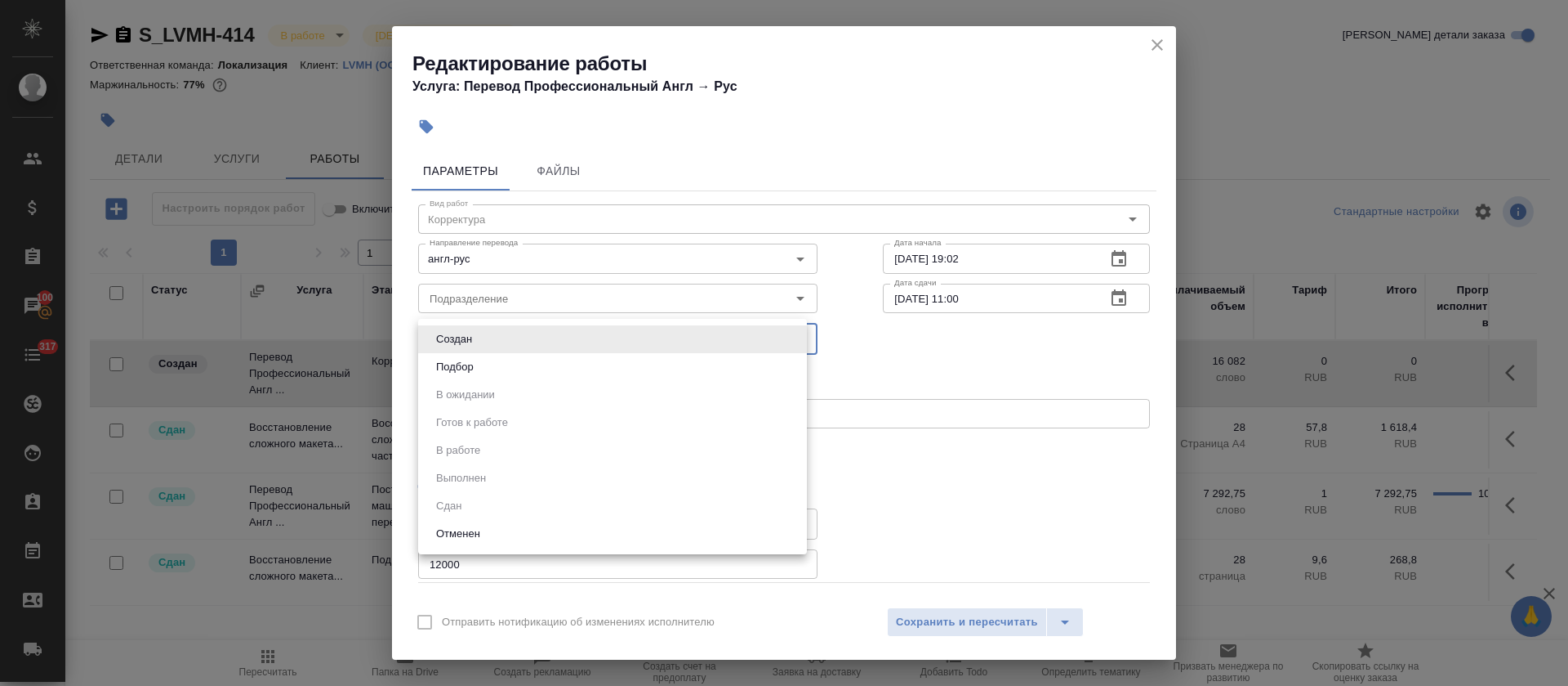
click at [616, 365] on li "Подбор" at bounding box center [612, 367] width 389 height 28
type input "recruiting"
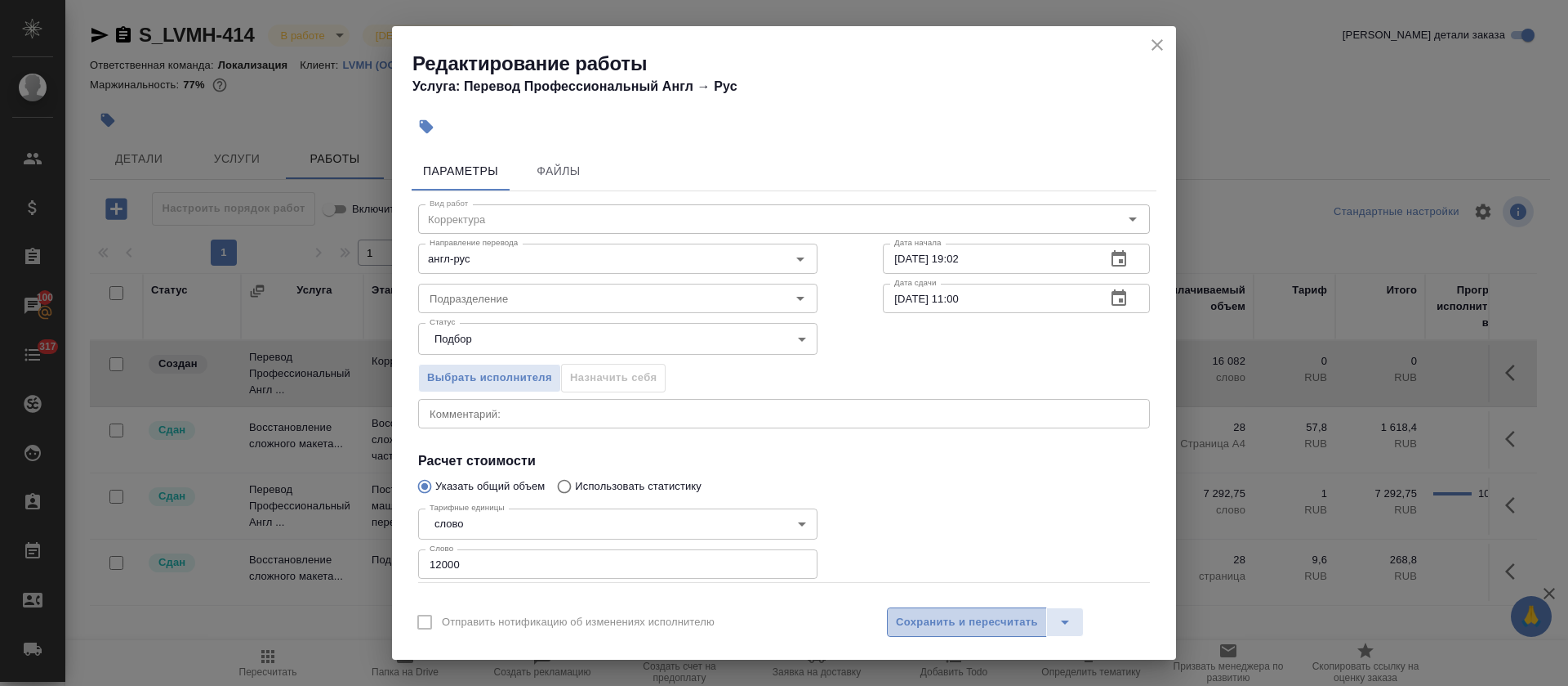
click at [943, 621] on span "Сохранить и пересчитать" at bounding box center [967, 622] width 142 height 19
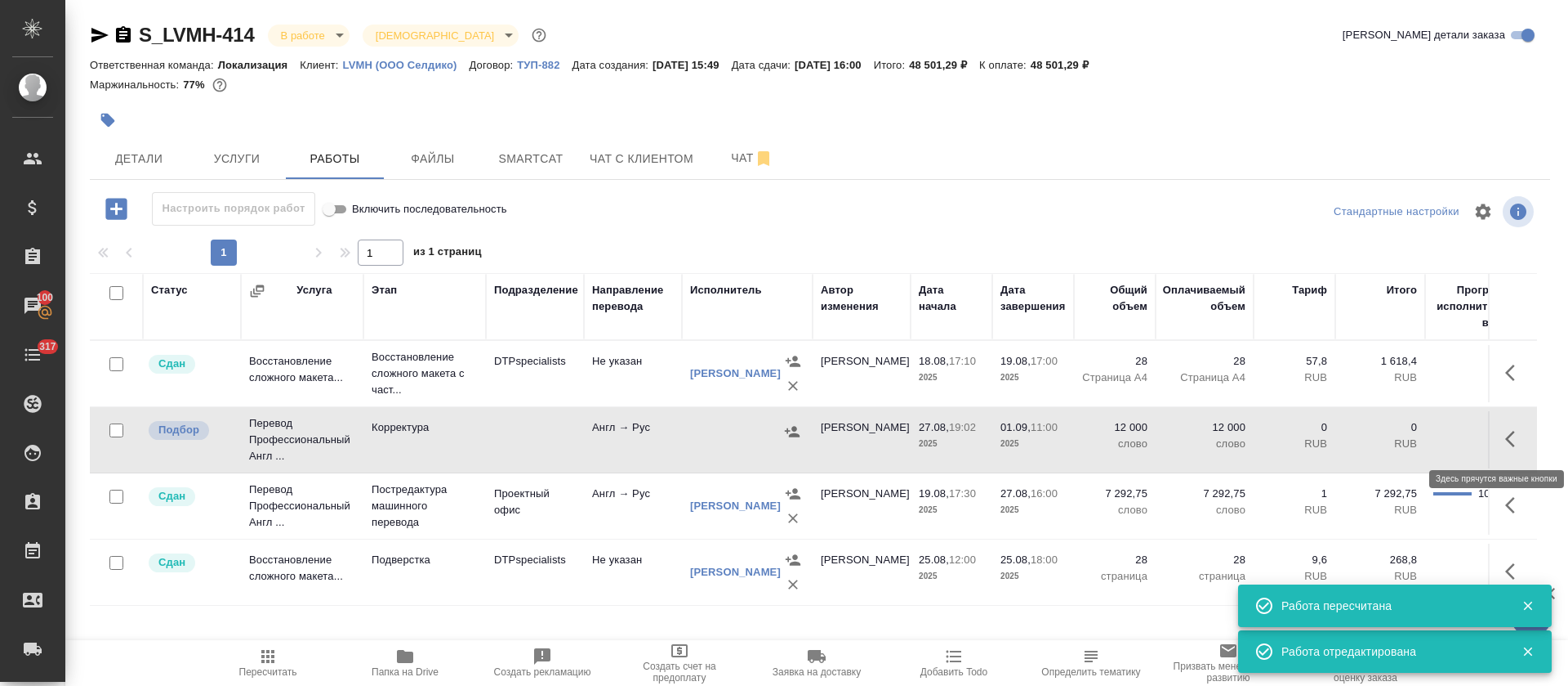
click at [1503, 444] on button "button" at bounding box center [1515, 439] width 40 height 40
click at [1360, 441] on icon "button" at bounding box center [1367, 439] width 14 height 16
click at [534, 163] on span "Smartcat" at bounding box center [530, 158] width 78 height 21
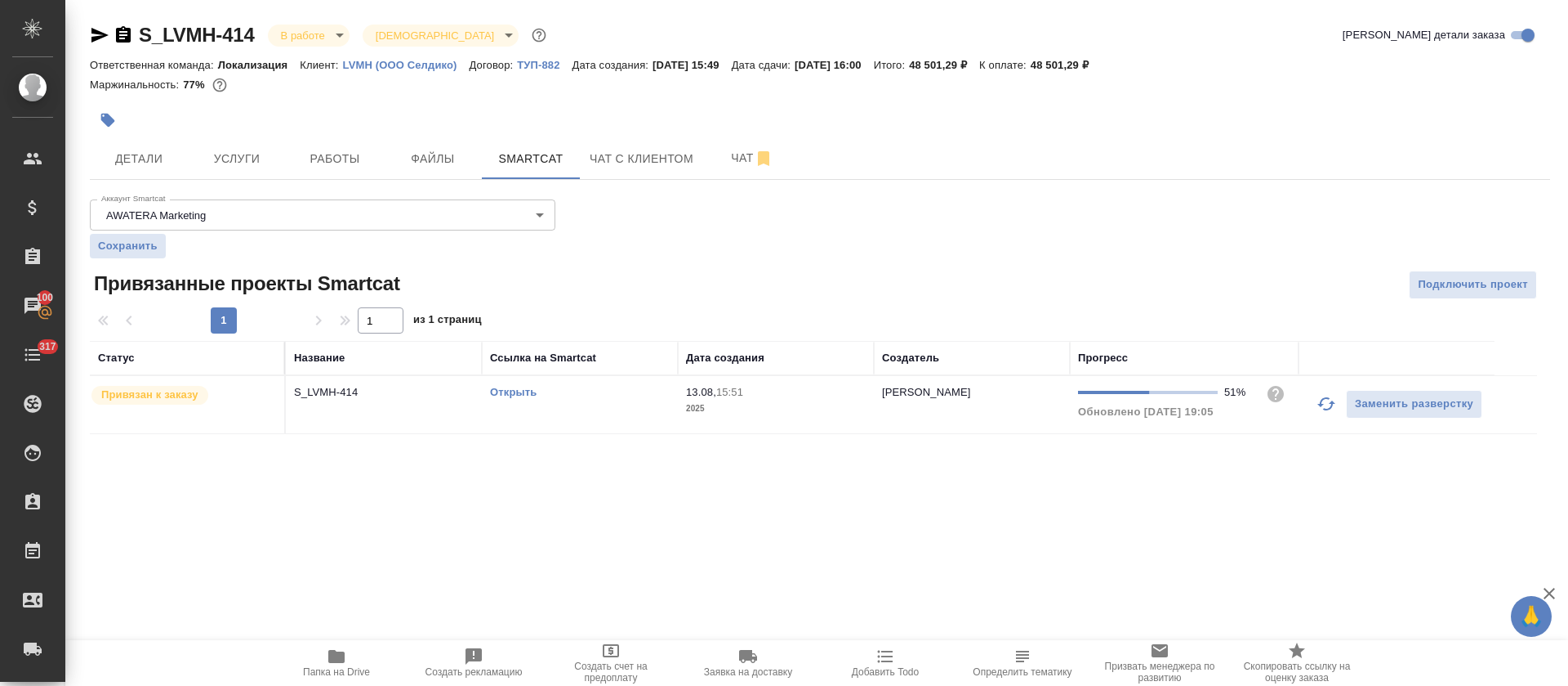
click at [518, 391] on link "Открыть" at bounding box center [513, 392] width 47 height 13
click at [1431, 290] on span "Подключить проект" at bounding box center [1473, 284] width 111 height 19
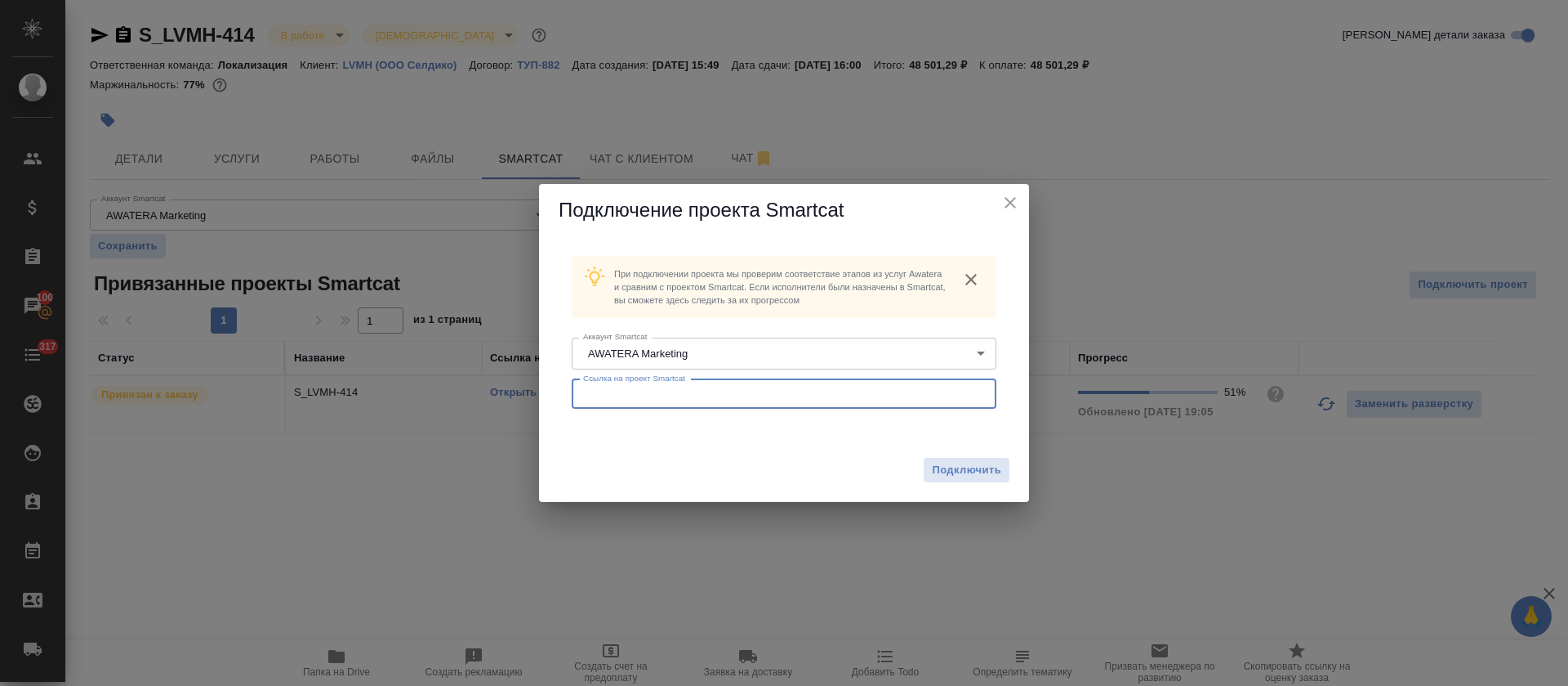
click at [743, 388] on input "text" at bounding box center [784, 394] width 425 height 30
click at [987, 476] on span "Подключить" at bounding box center [966, 470] width 69 height 16
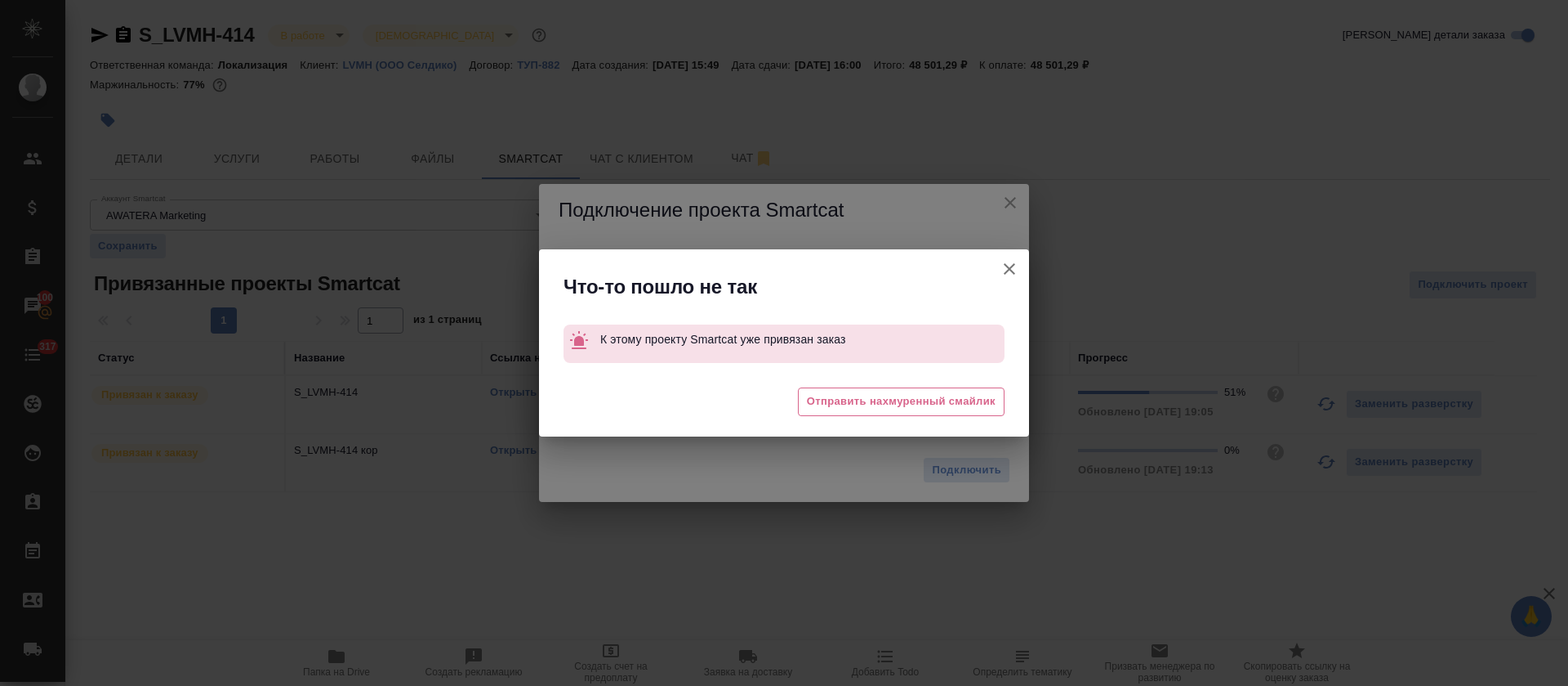
click at [1005, 276] on icon "button" at bounding box center [1010, 269] width 20 height 20
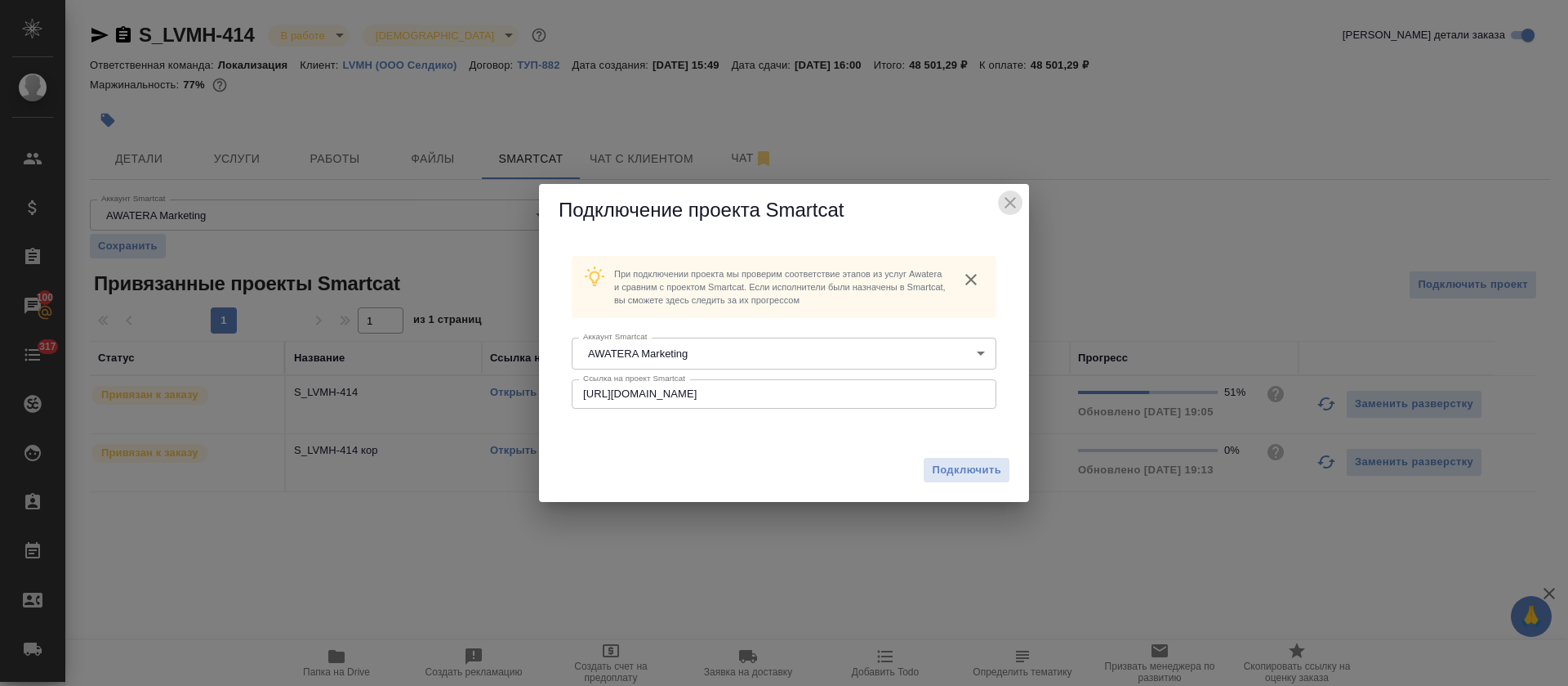
click at [1014, 211] on icon "close" at bounding box center [1011, 203] width 20 height 20
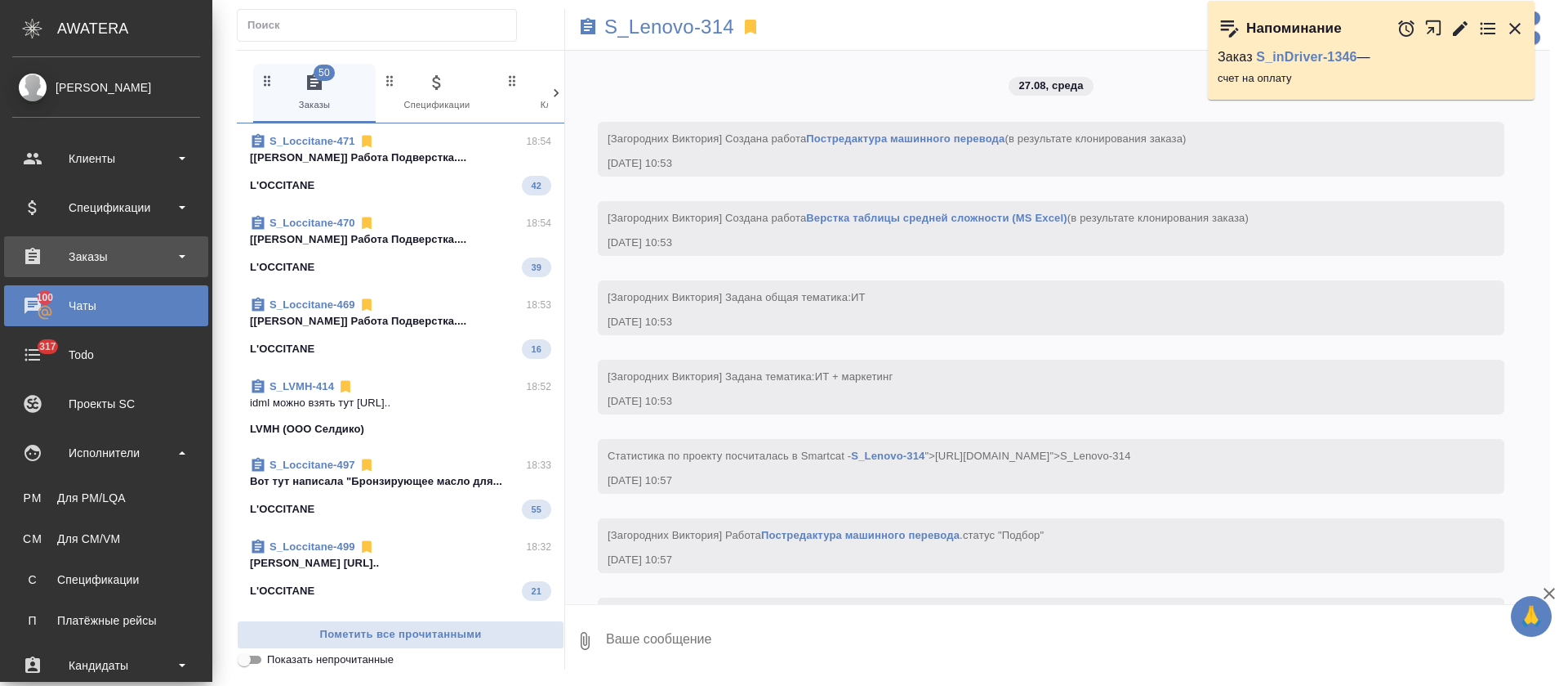
scroll to position [1074, 0]
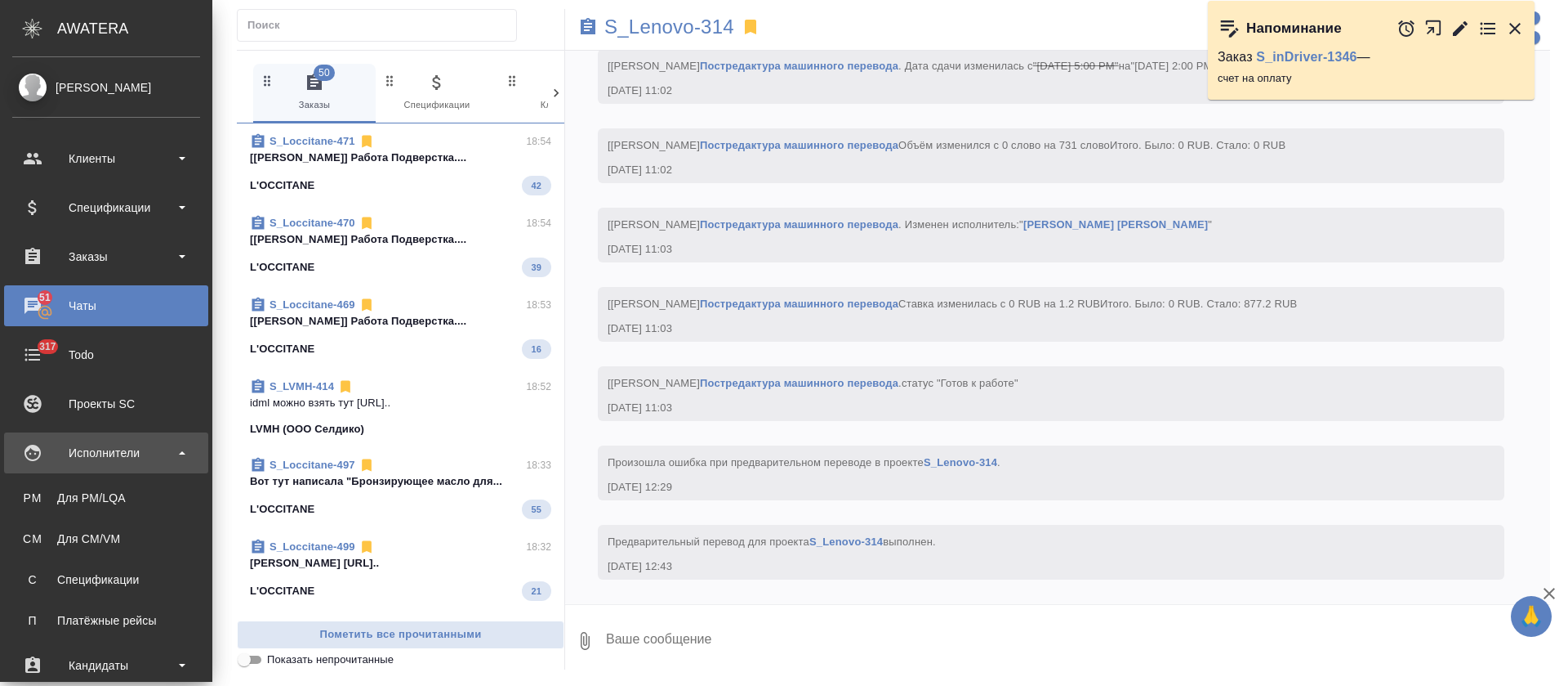
click at [102, 443] on div "Исполнители" at bounding box center [106, 452] width 188 height 24
click at [103, 453] on div "Исполнители" at bounding box center [106, 452] width 188 height 24
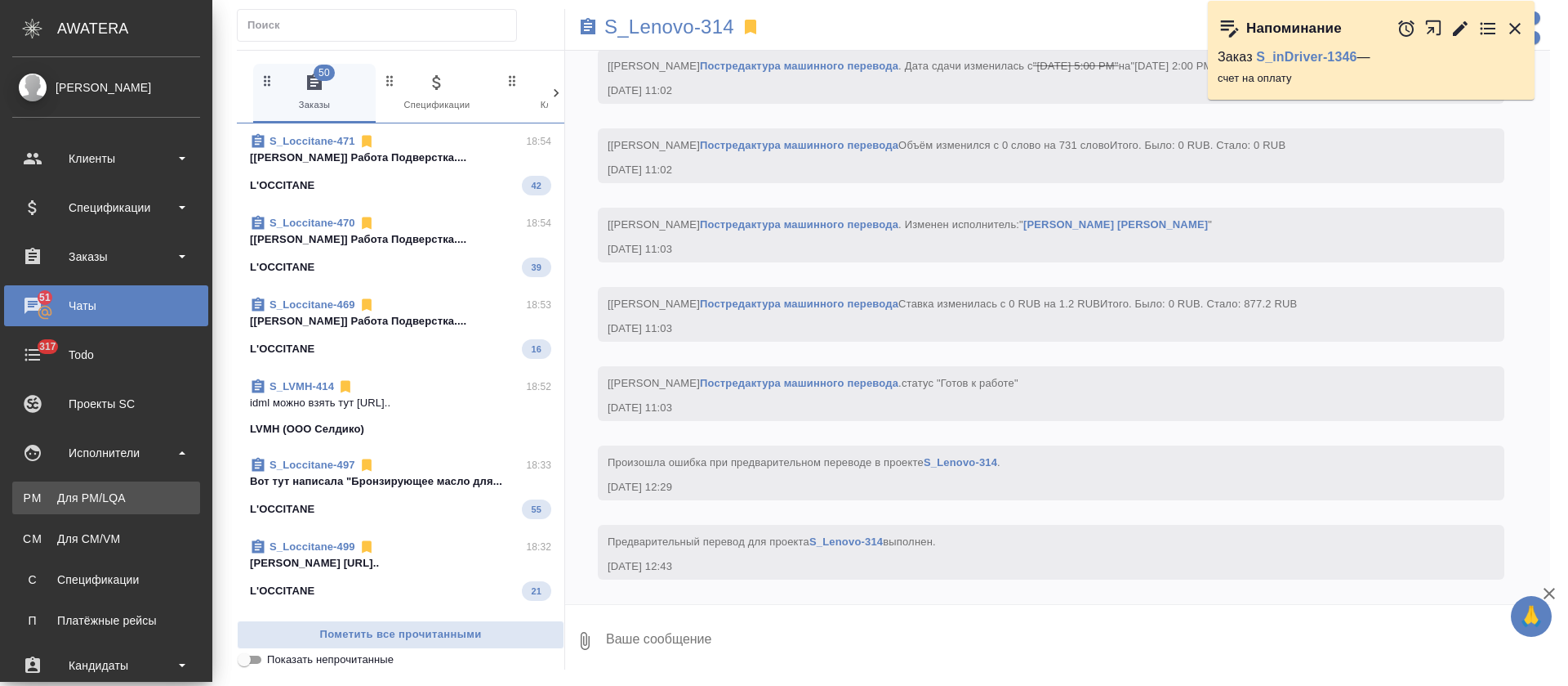
click at [111, 481] on link "PM Для PM/LQA" at bounding box center [106, 497] width 188 height 32
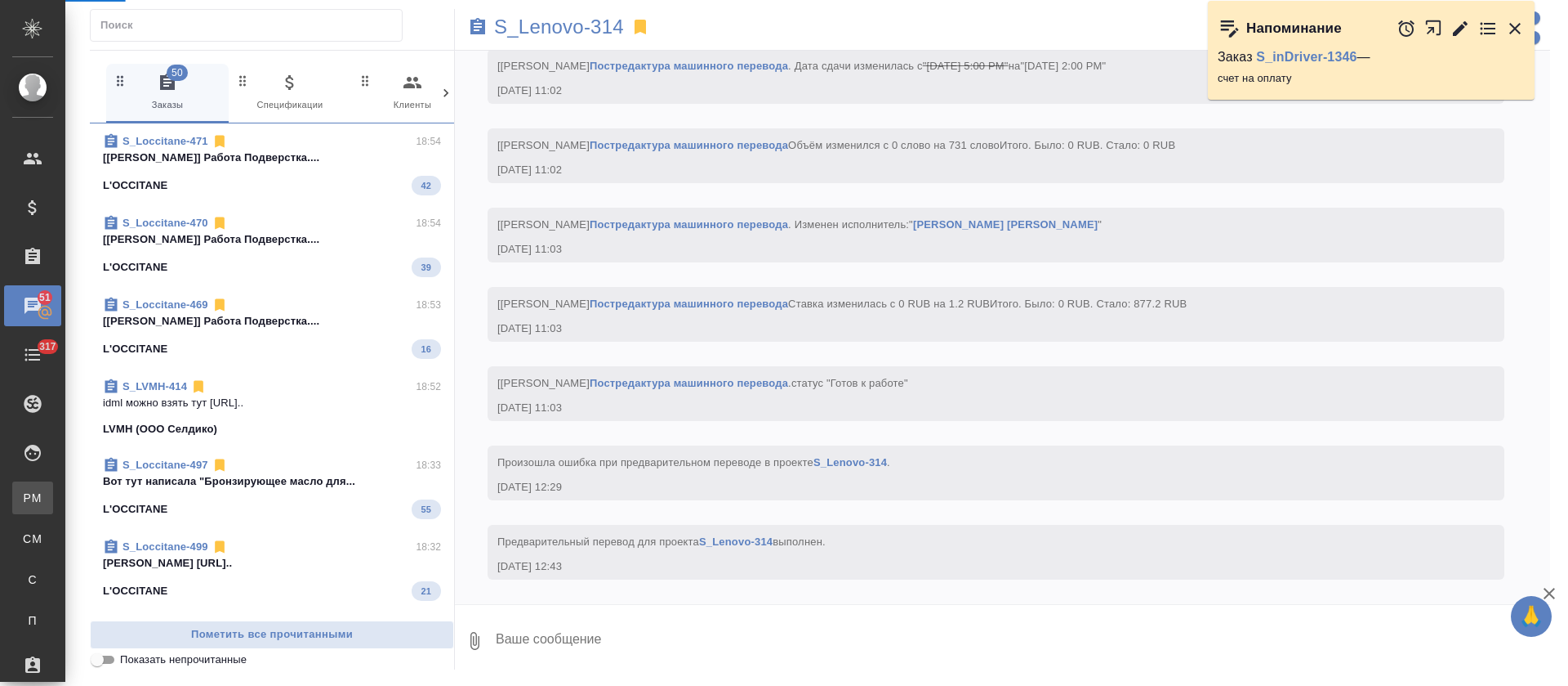
scroll to position [1056, 0]
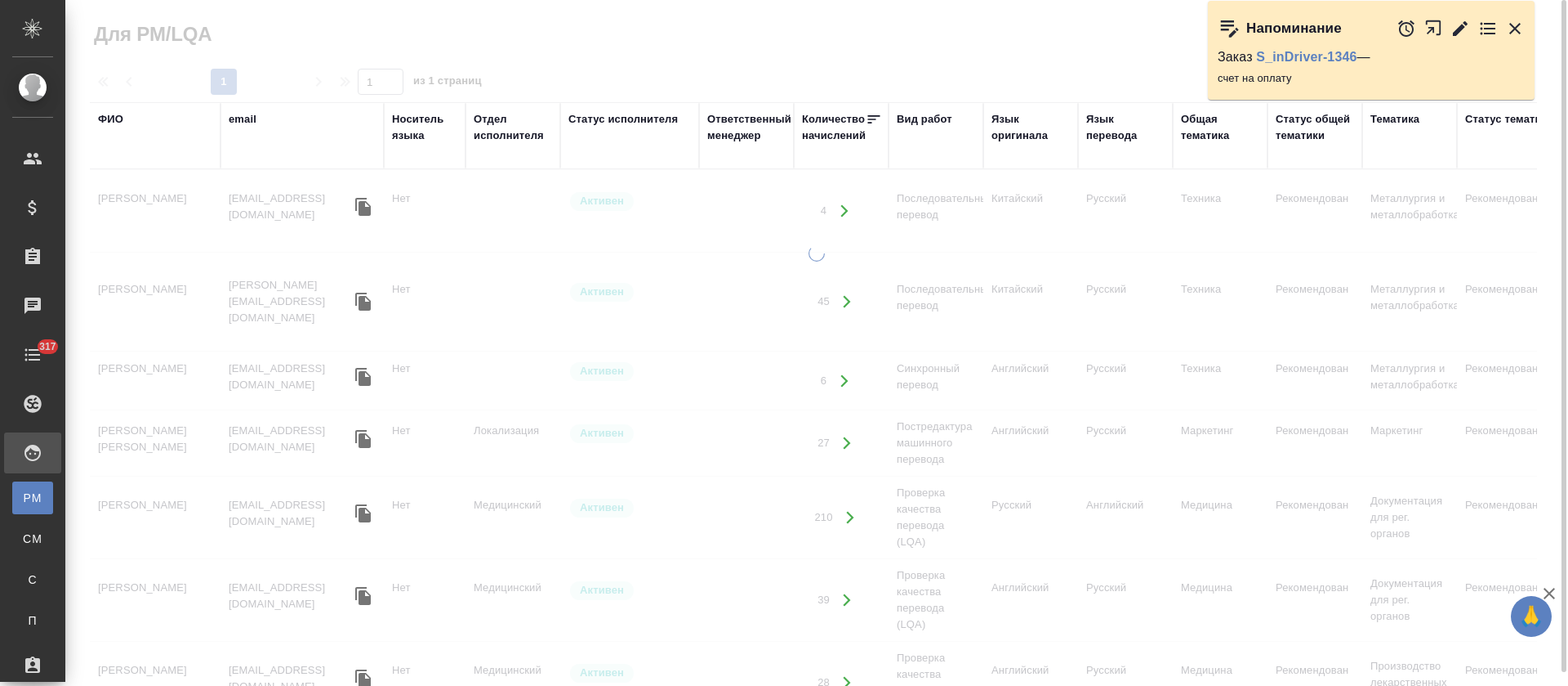
click at [110, 121] on div "ФИО" at bounding box center [111, 120] width 25 height 16
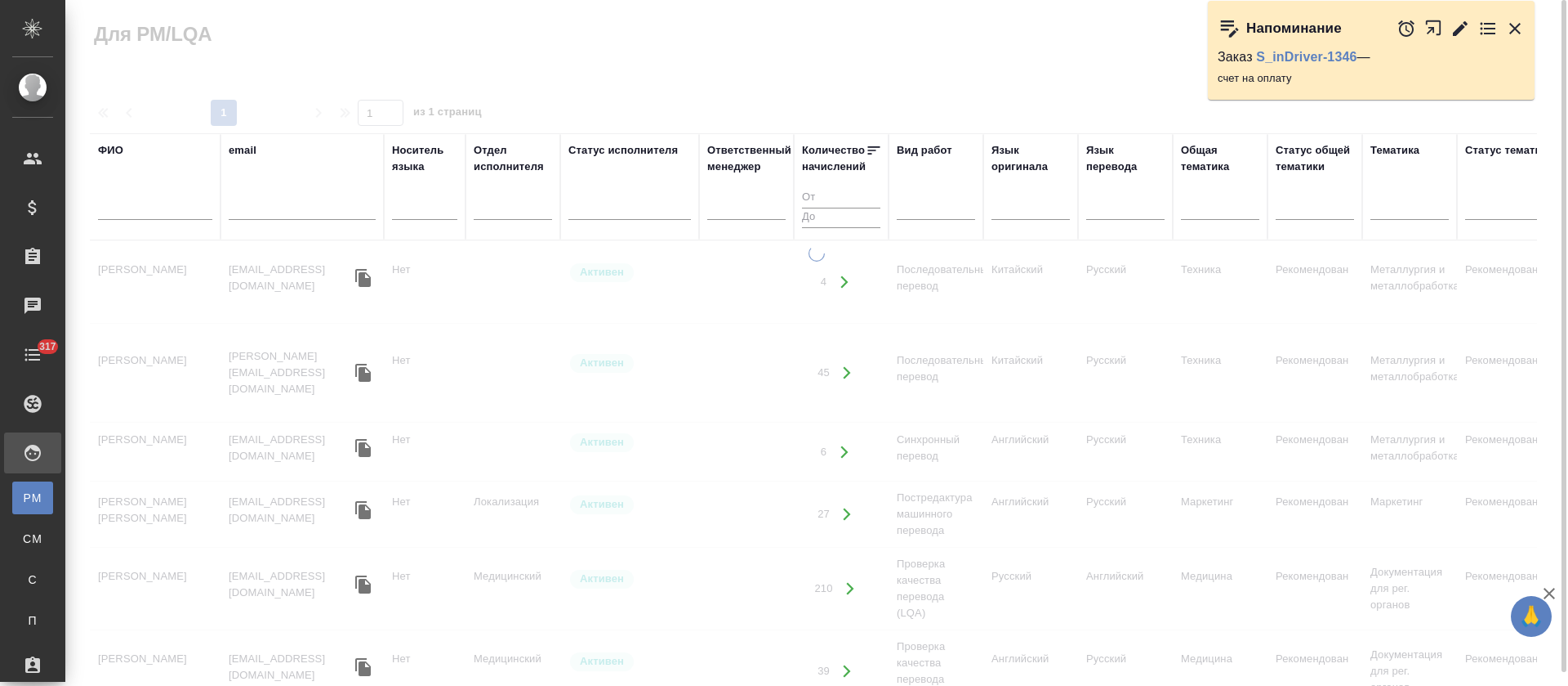
click at [136, 205] on input "text" at bounding box center [155, 209] width 114 height 21
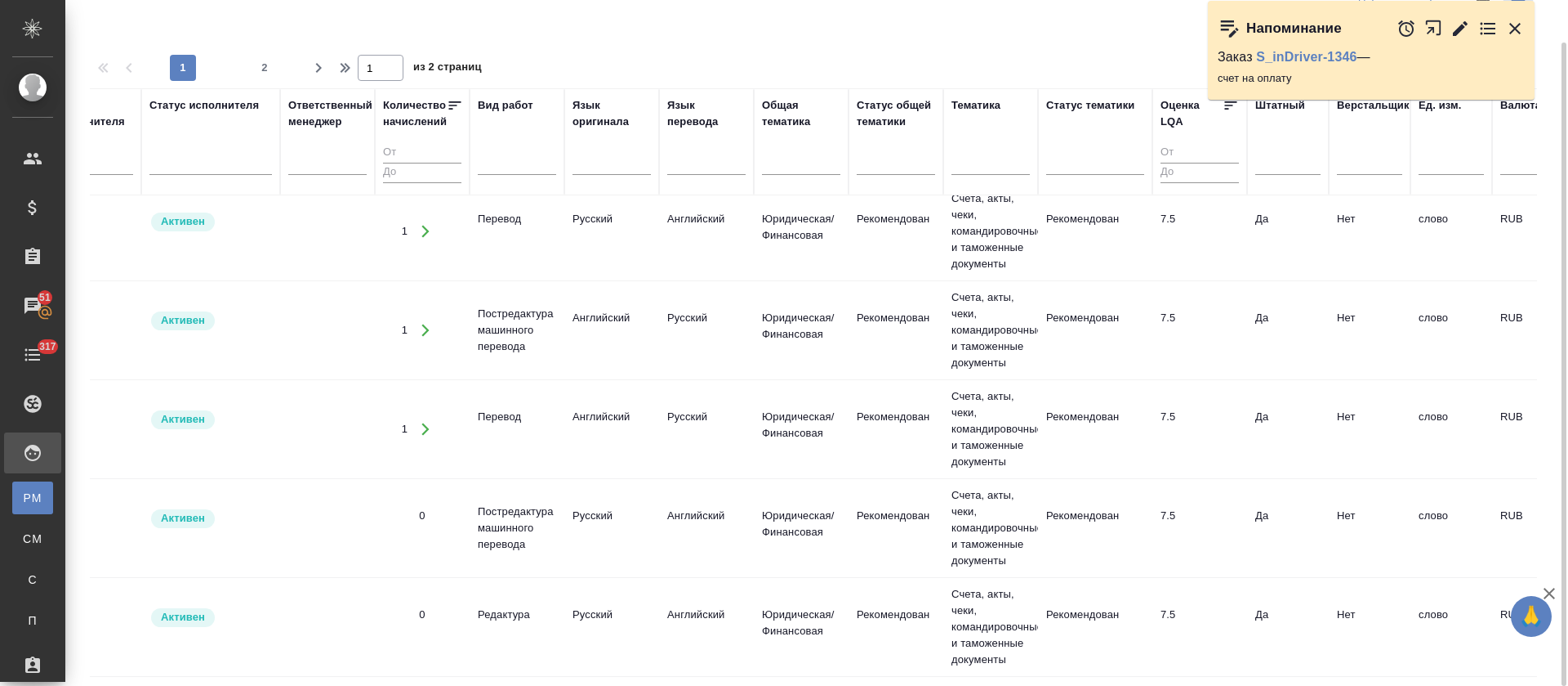
scroll to position [1427, 419]
type input "криц"
click at [263, 67] on span "2" at bounding box center [264, 67] width 26 height 16
type input "2"
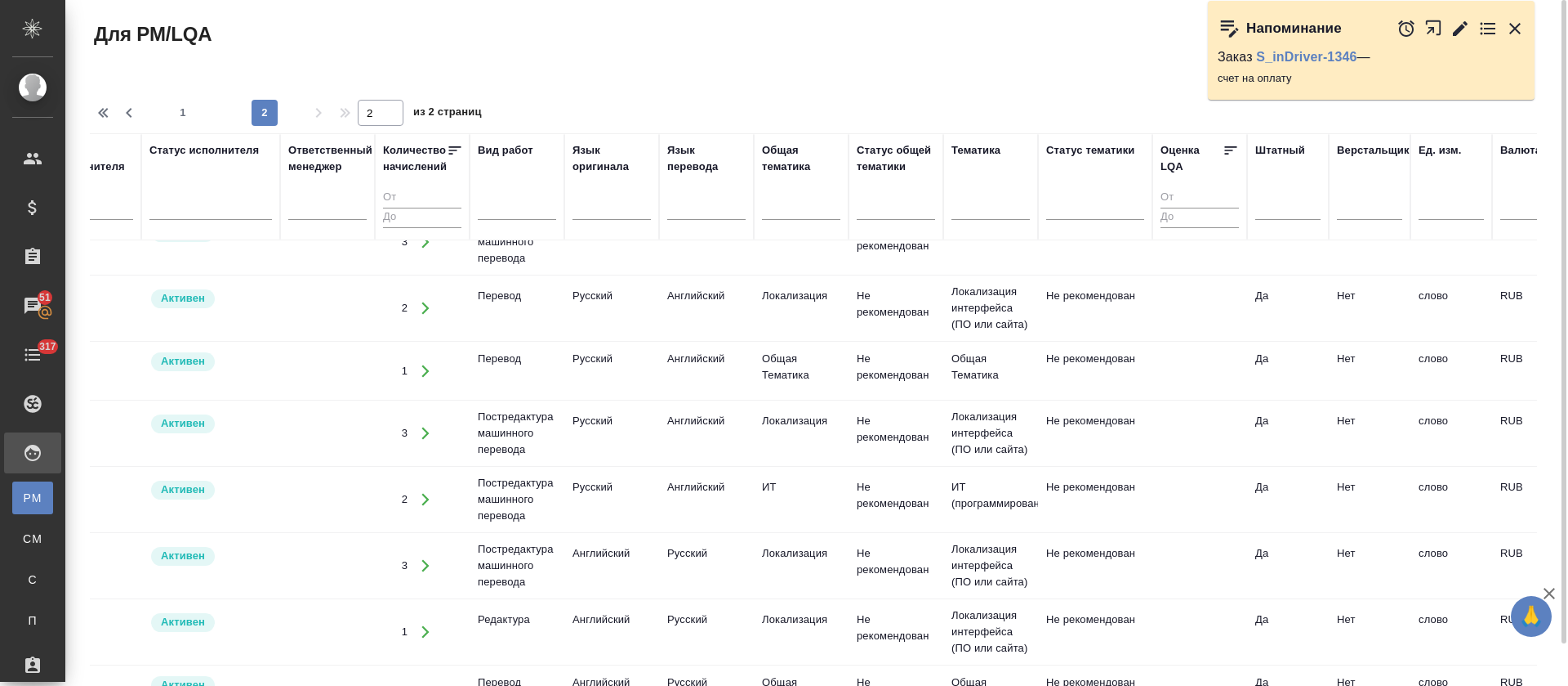
scroll to position [0, 419]
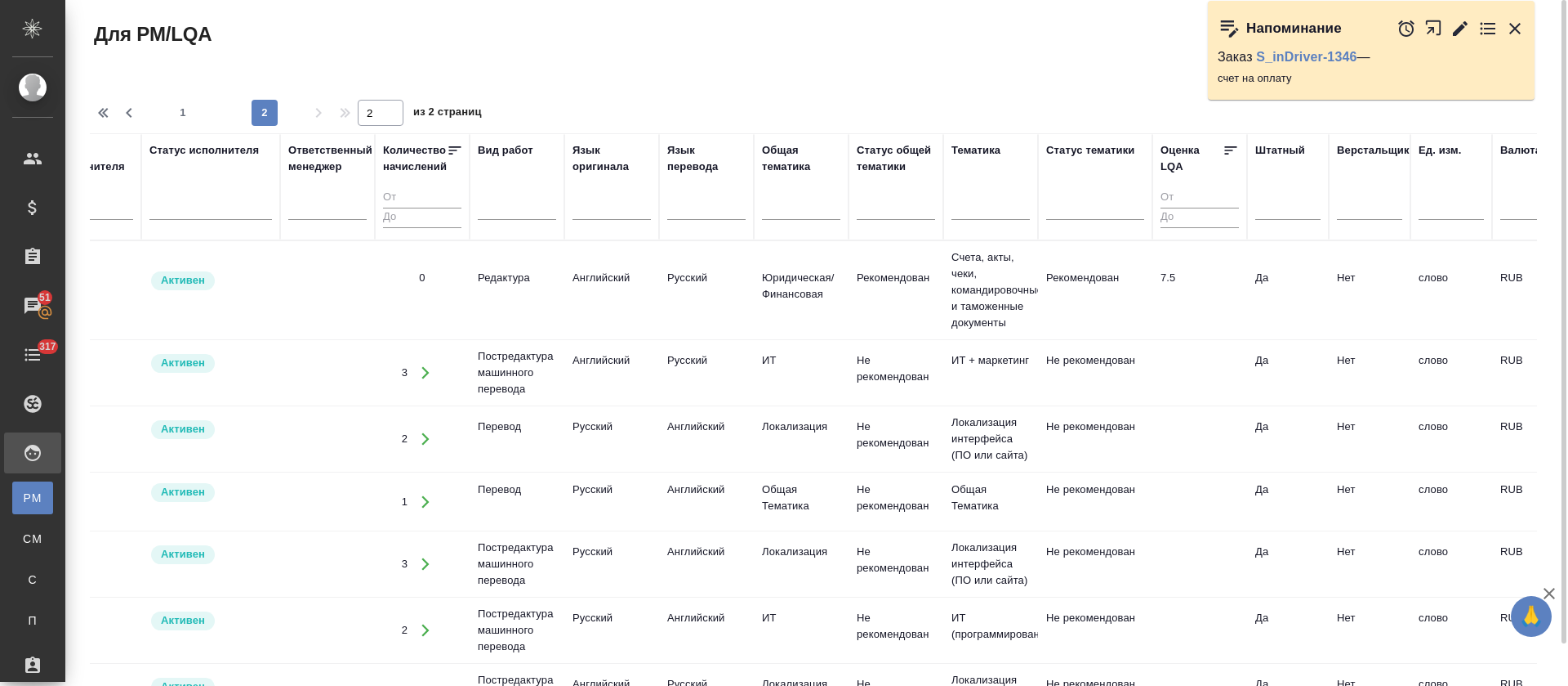
click at [266, 300] on td "Активен" at bounding box center [210, 290] width 139 height 58
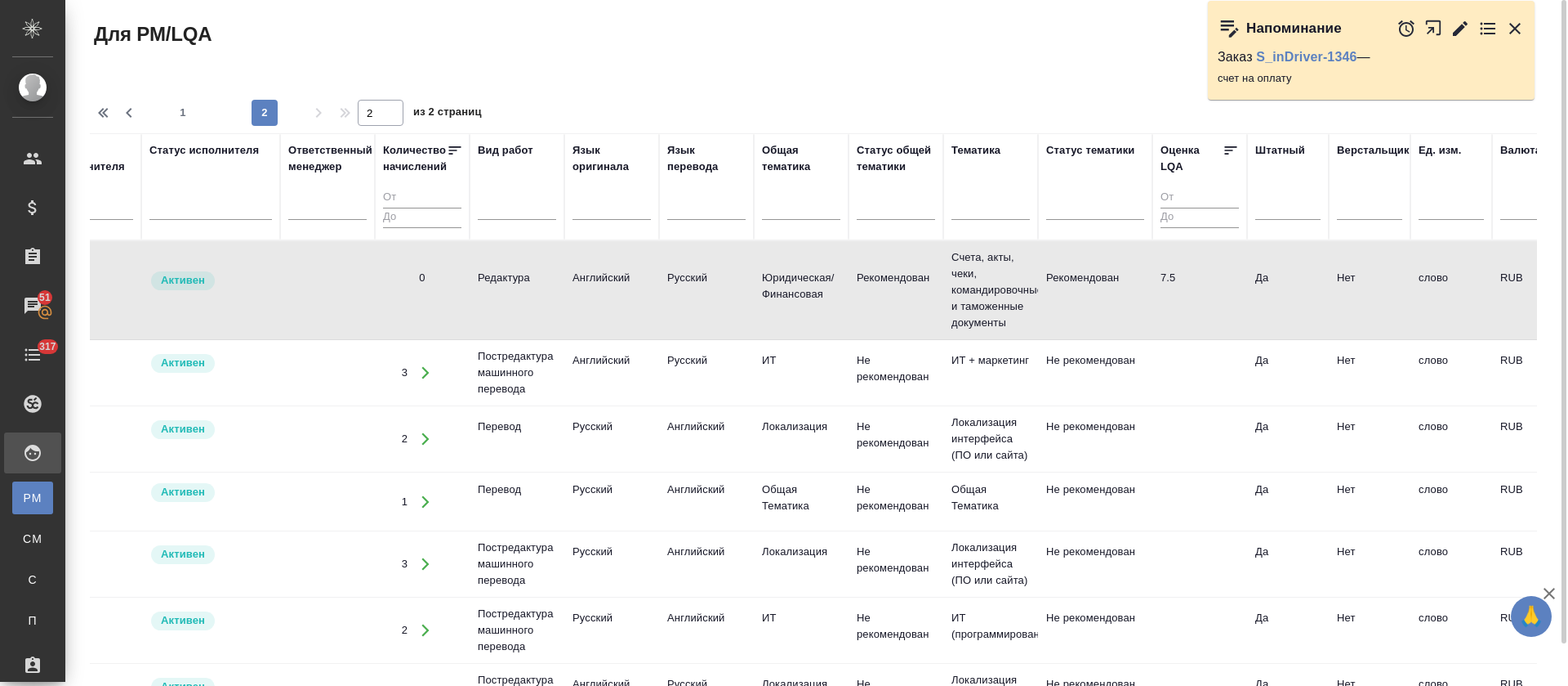
click at [266, 300] on td "Активен" at bounding box center [210, 290] width 139 height 58
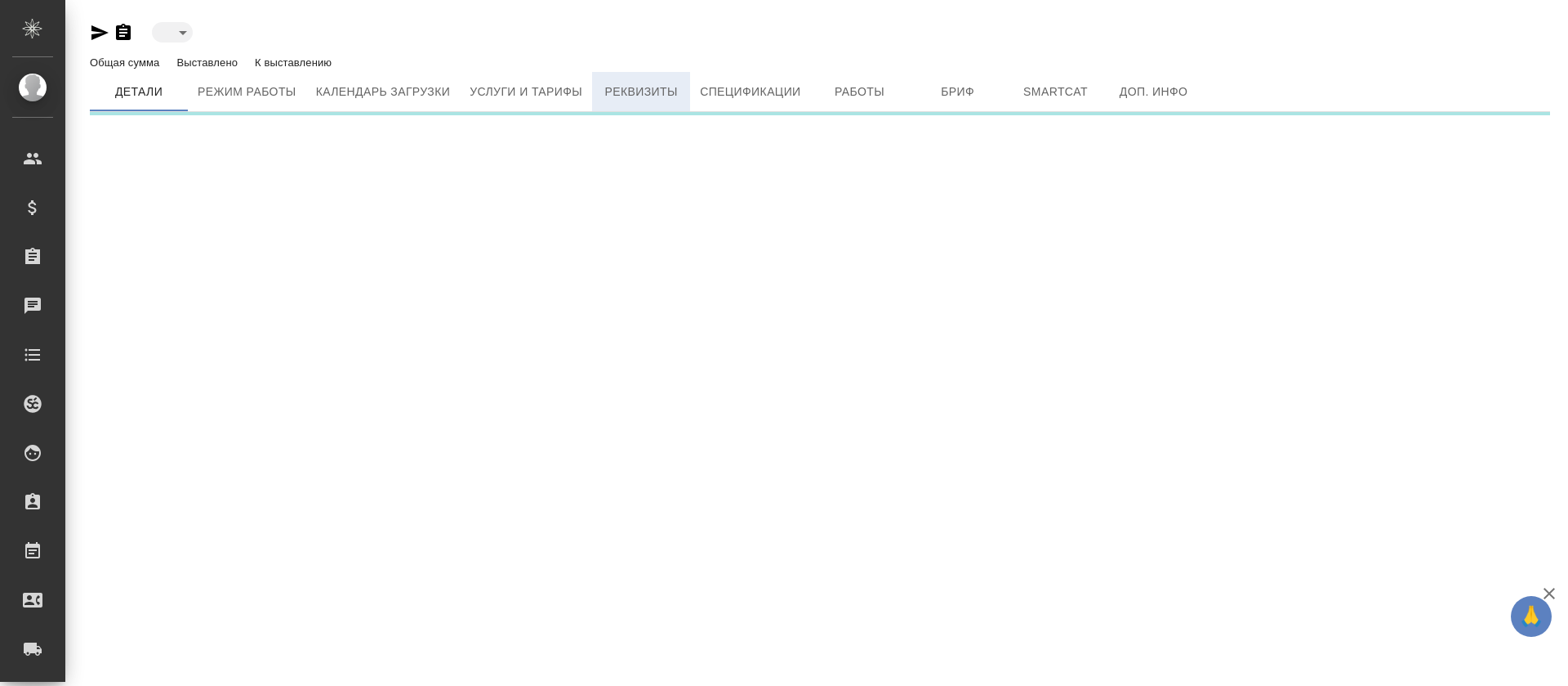
type input "active"
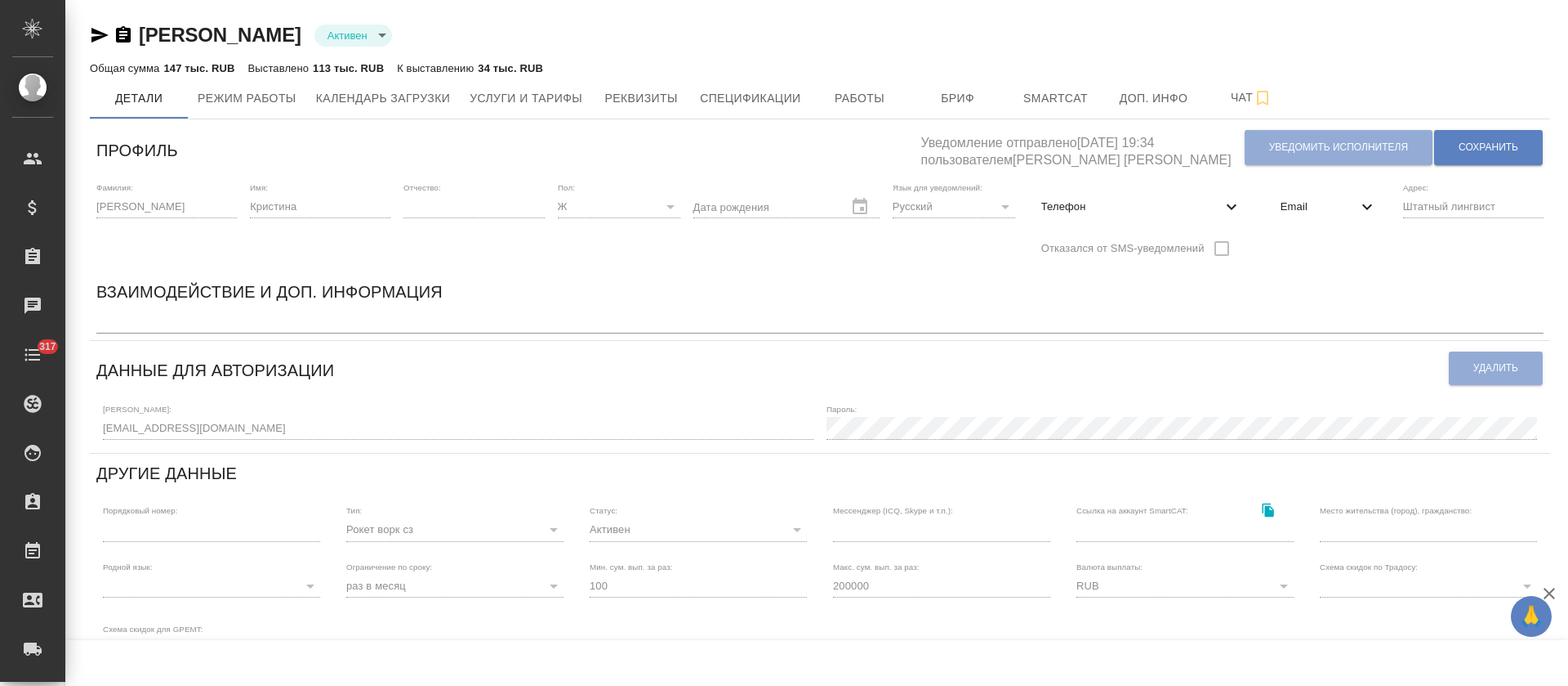
click at [540, 119] on hr at bounding box center [819, 119] width 1460 height 1
click at [541, 102] on span "Услуги и тарифы" at bounding box center [526, 98] width 112 height 21
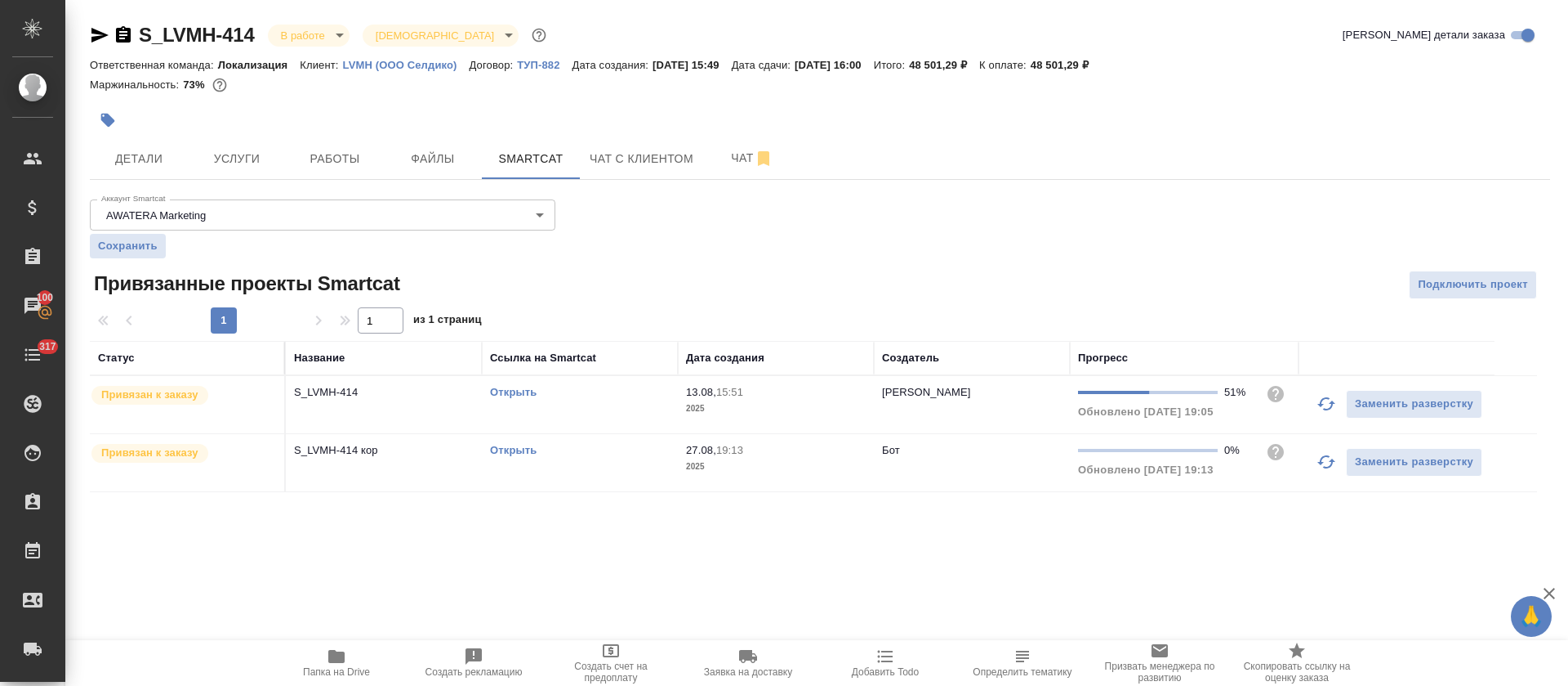
drag, startPoint x: 313, startPoint y: 167, endPoint x: 510, endPoint y: 13, distance: 250.0
click at [314, 167] on span "Работы" at bounding box center [334, 158] width 78 height 21
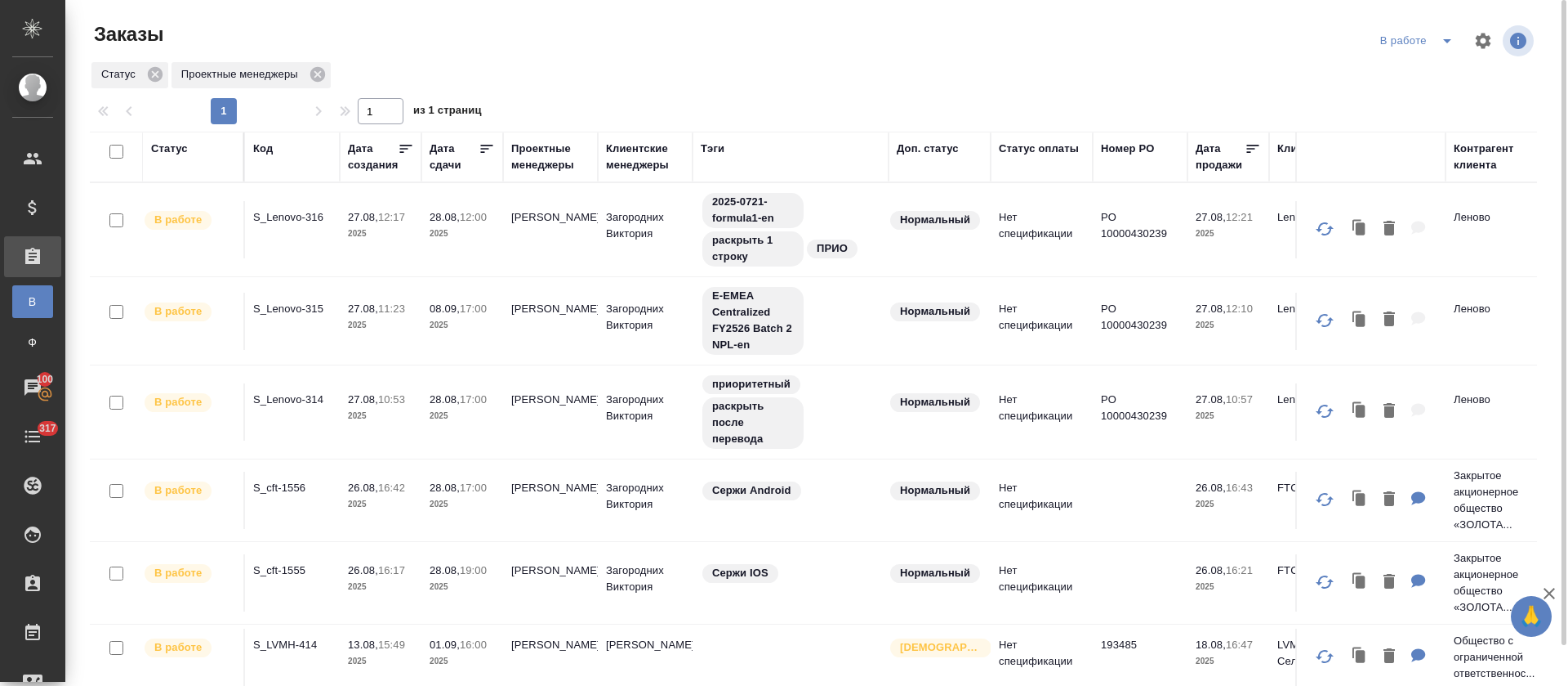
click at [1440, 46] on icon "split button" at bounding box center [1448, 41] width 20 height 20
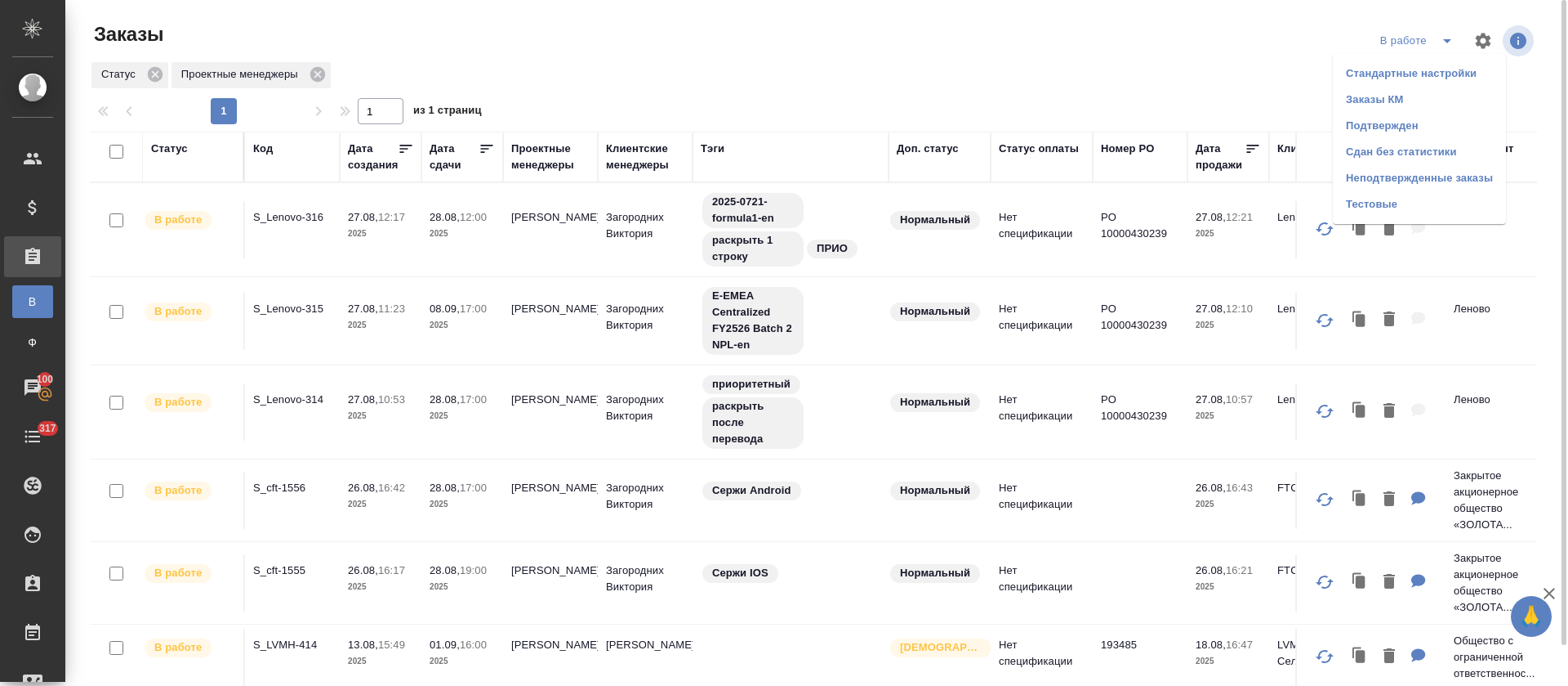
click at [1413, 123] on li "Подтвержден" at bounding box center [1419, 125] width 173 height 26
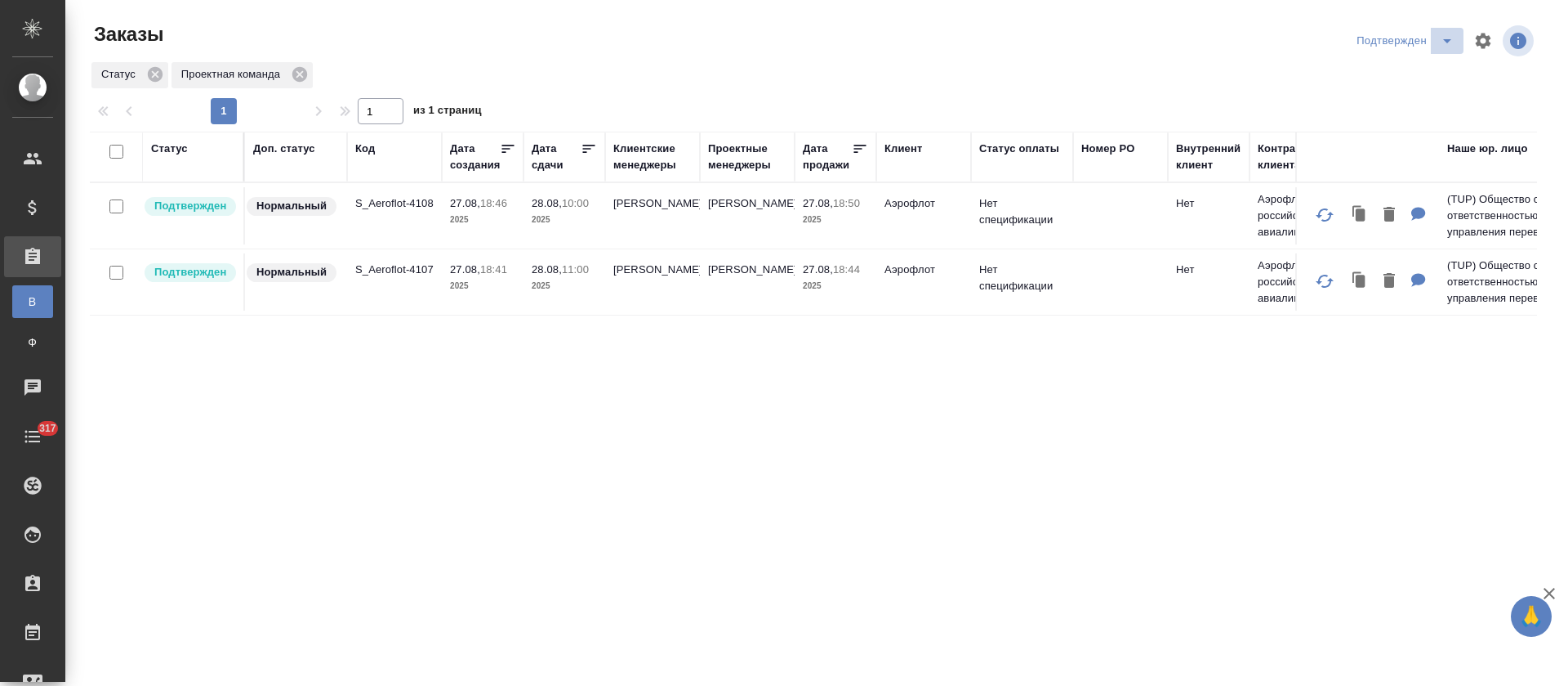
click at [1446, 42] on icon "split button" at bounding box center [1448, 41] width 20 height 20
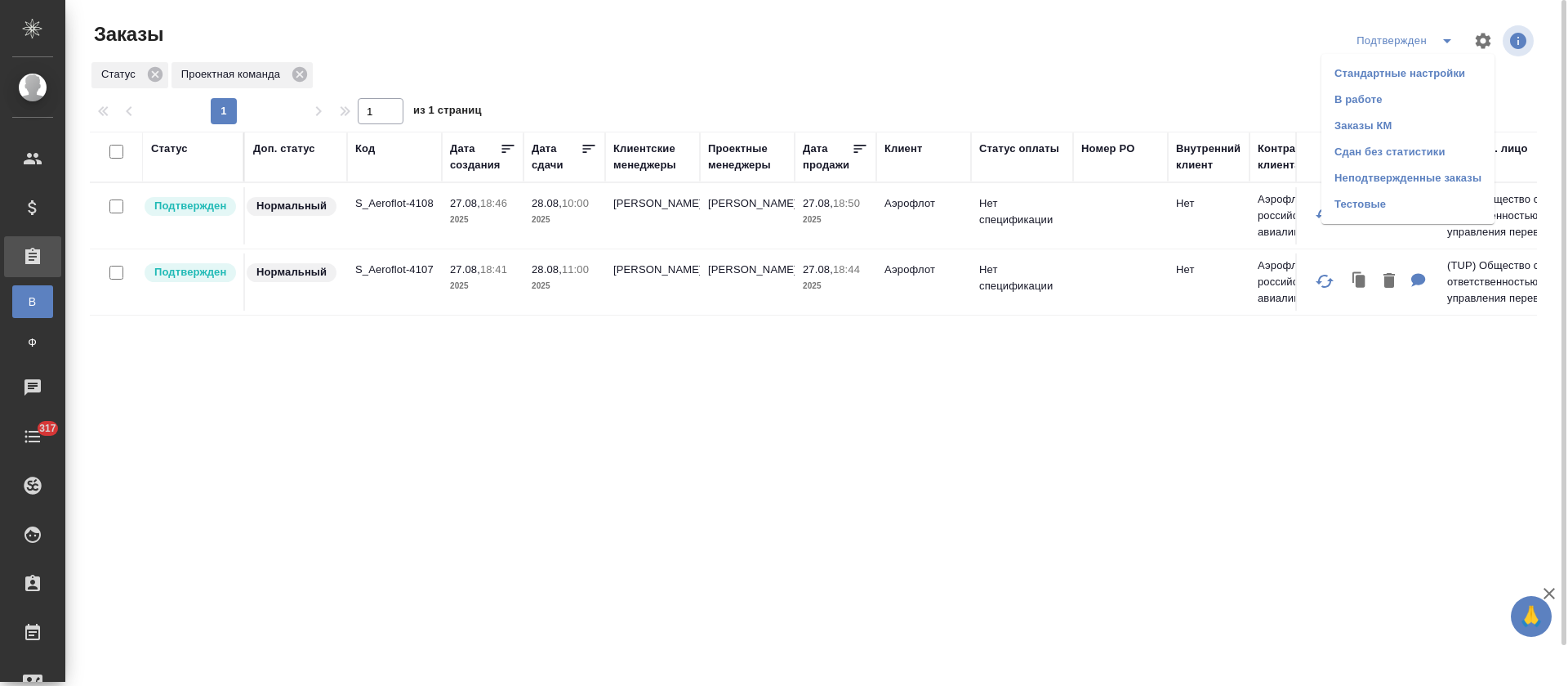
click at [1411, 94] on li "В работе" at bounding box center [1408, 99] width 173 height 26
